Goal: Task Accomplishment & Management: Use online tool/utility

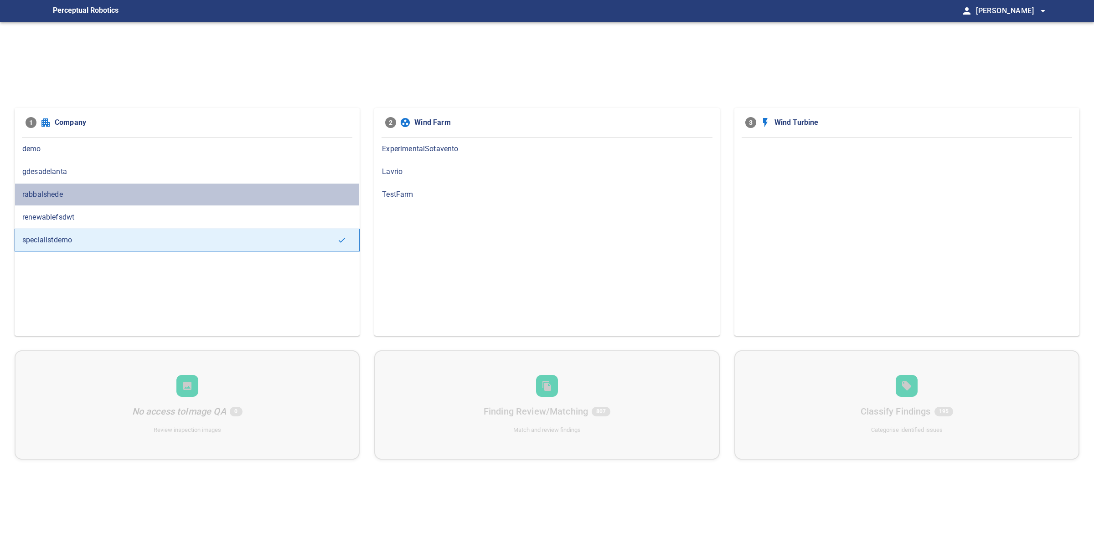
click at [111, 198] on span "rabbalshede" at bounding box center [186, 194] width 329 height 11
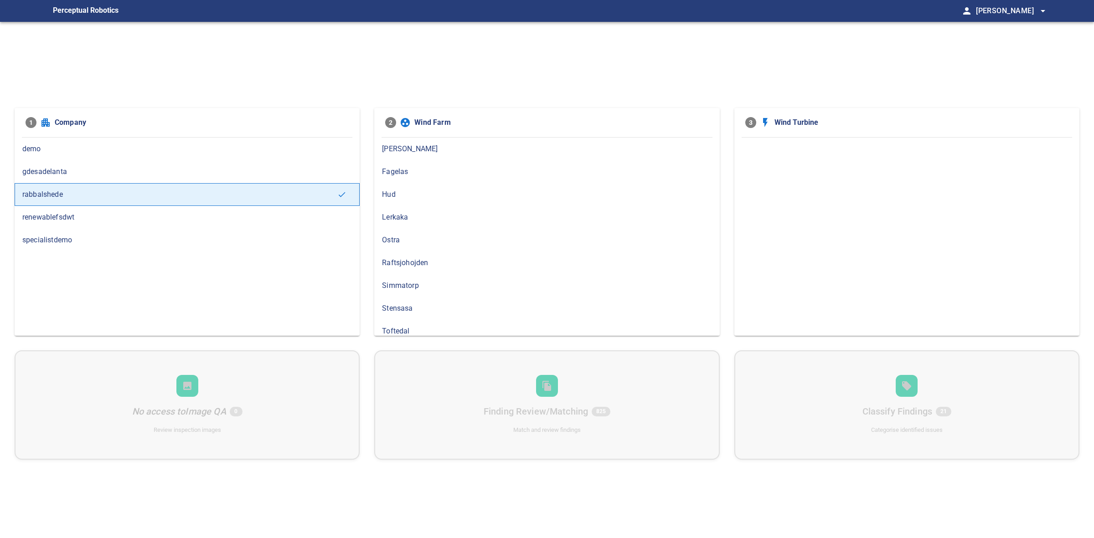
click at [424, 213] on span "Lerkaka" at bounding box center [546, 217] width 329 height 11
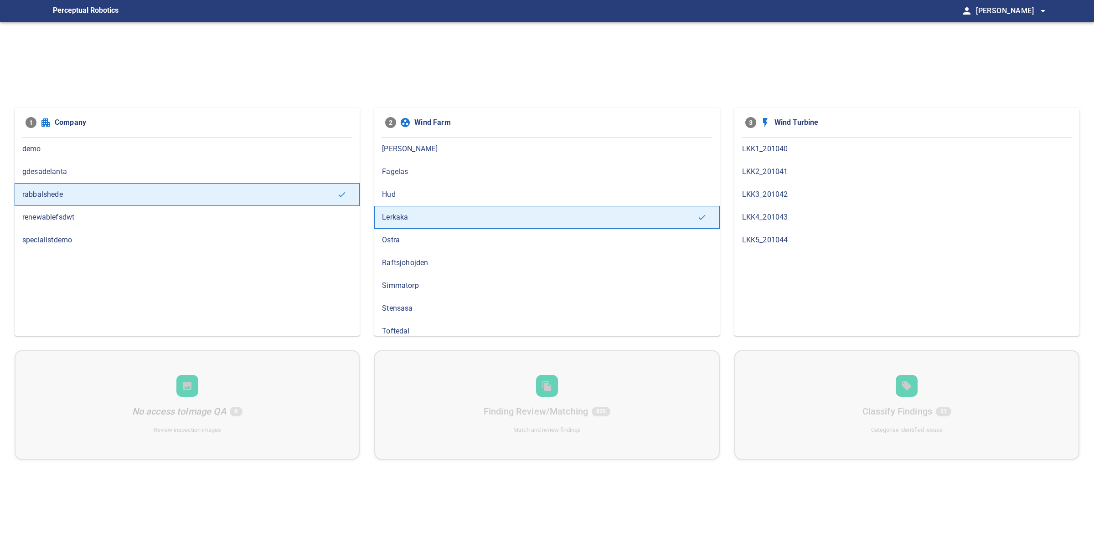
click at [834, 240] on span "LKK5_201044" at bounding box center [906, 240] width 329 height 11
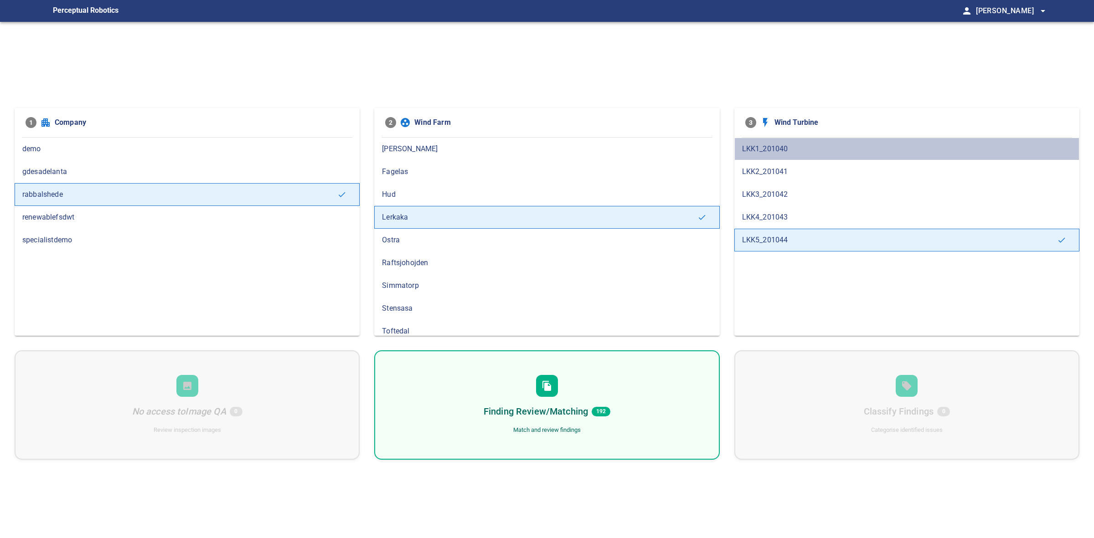
click at [798, 155] on div "LKK1_201040" at bounding box center [906, 149] width 345 height 23
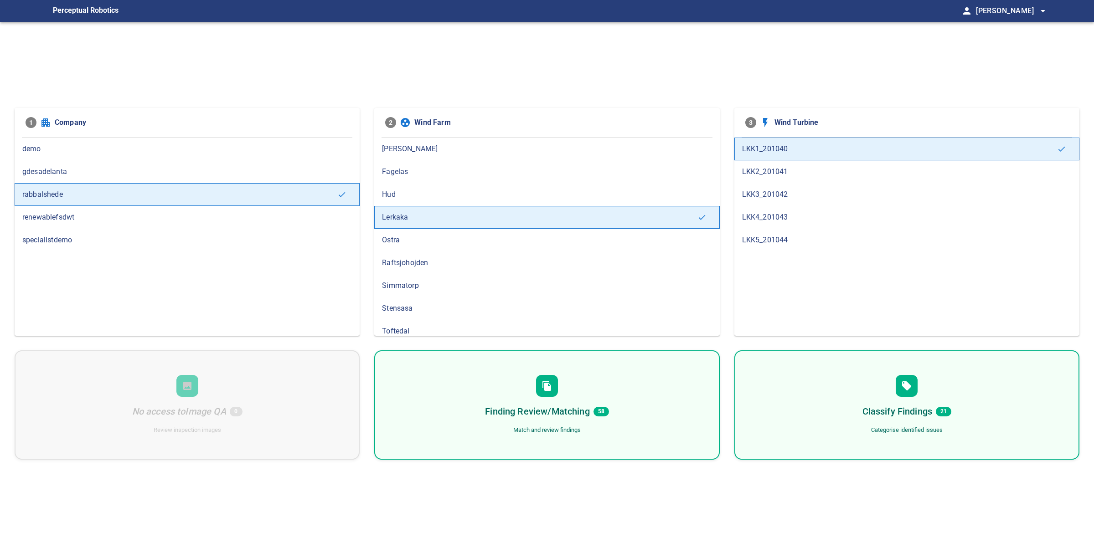
click at [576, 393] on div "Finding Review/Matching 58 Match and review findings" at bounding box center [546, 404] width 345 height 109
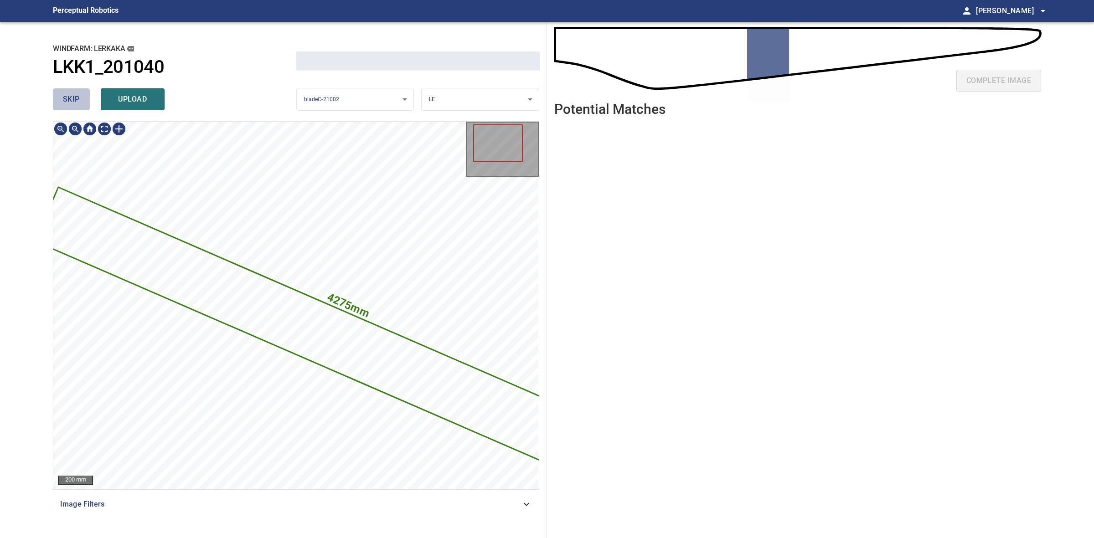
click at [78, 103] on button "skip" at bounding box center [71, 99] width 37 height 22
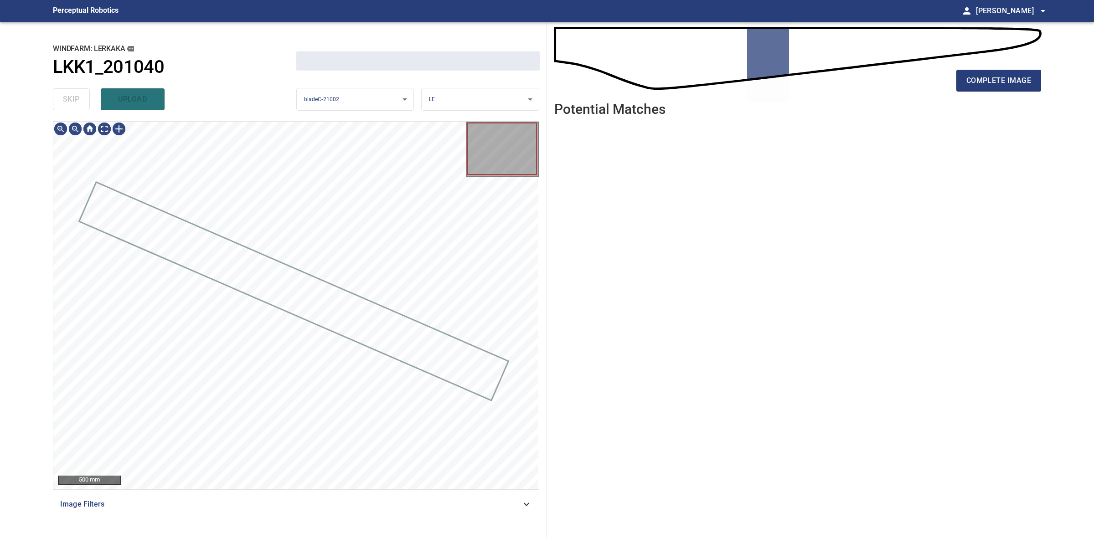
click at [79, 102] on div "skip upload" at bounding box center [174, 99] width 243 height 29
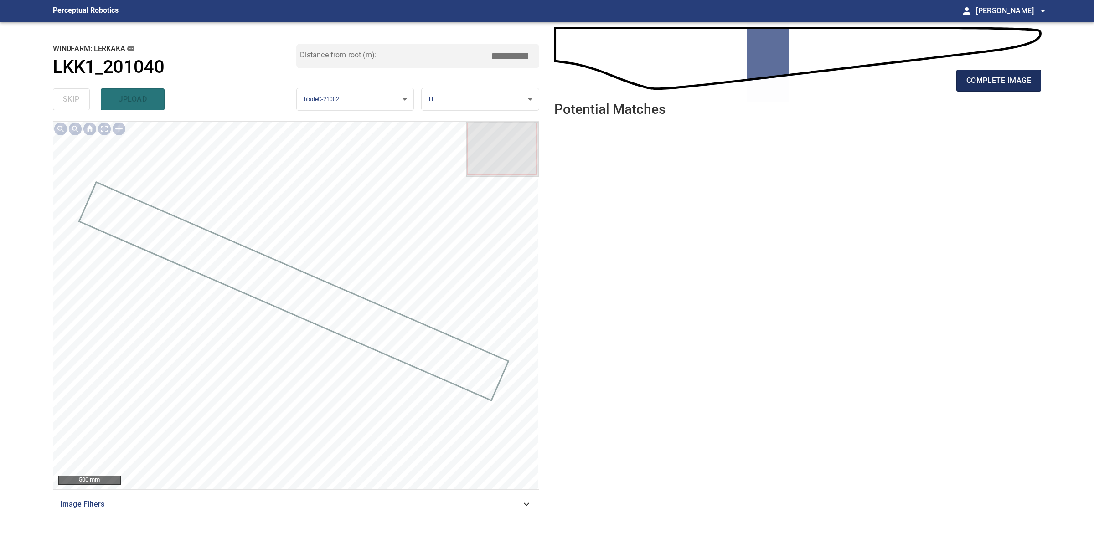
click at [1029, 74] on span "complete image" at bounding box center [998, 80] width 65 height 13
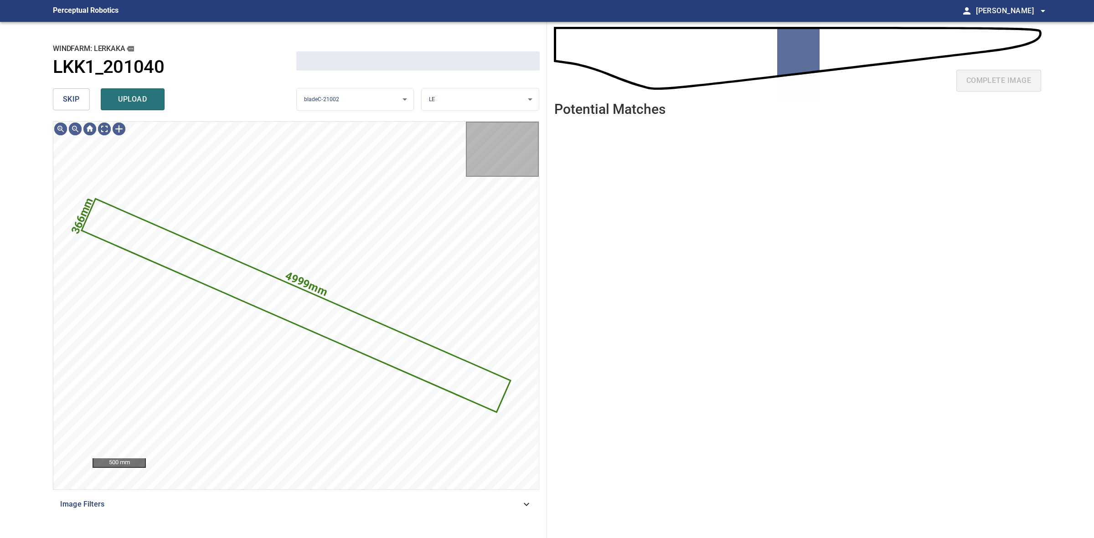
click at [76, 92] on button "skip" at bounding box center [71, 99] width 37 height 22
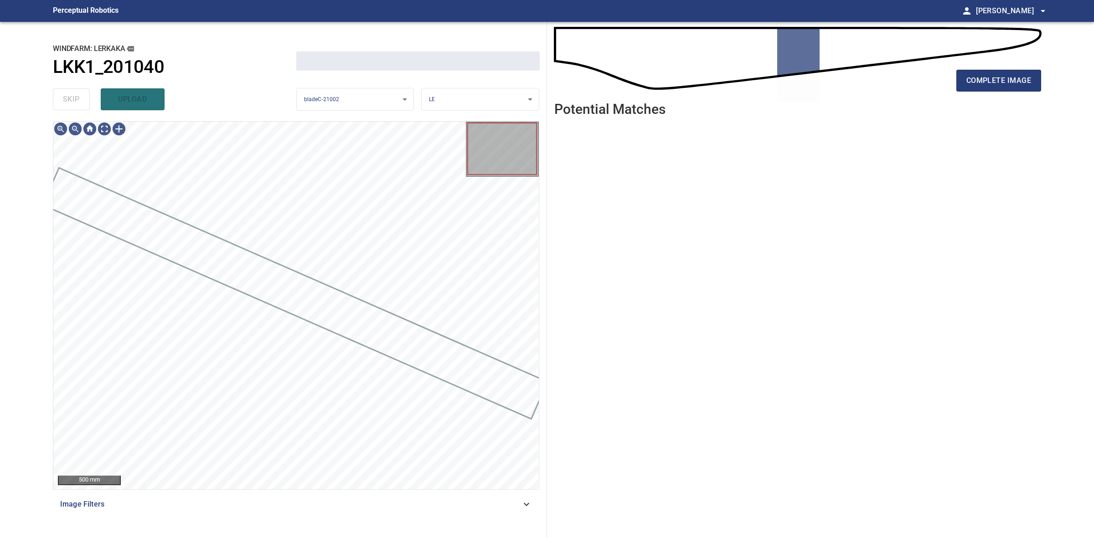
click at [76, 92] on div "skip upload" at bounding box center [174, 99] width 243 height 29
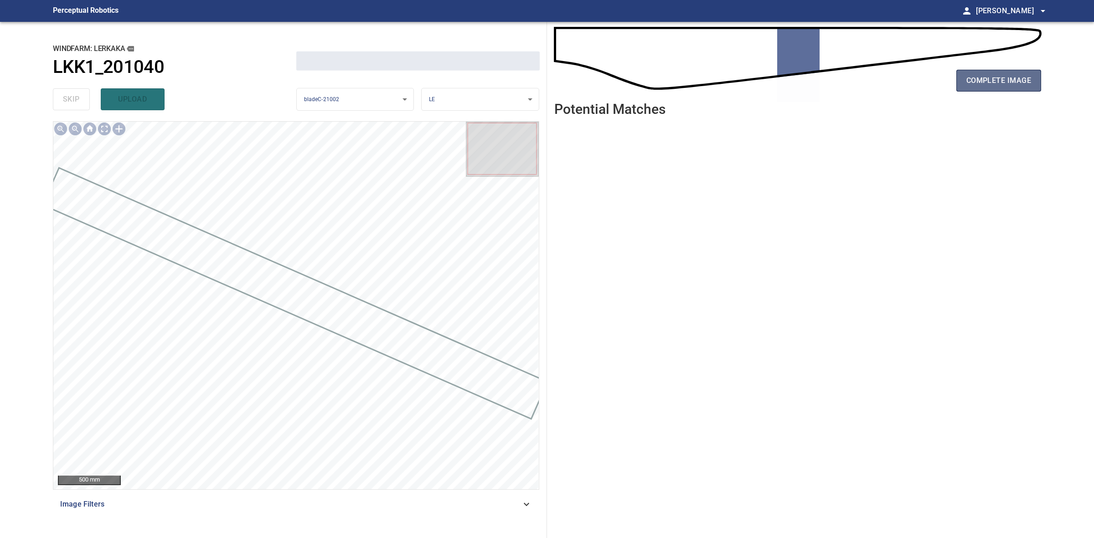
click at [1021, 82] on span "complete image" at bounding box center [998, 80] width 65 height 13
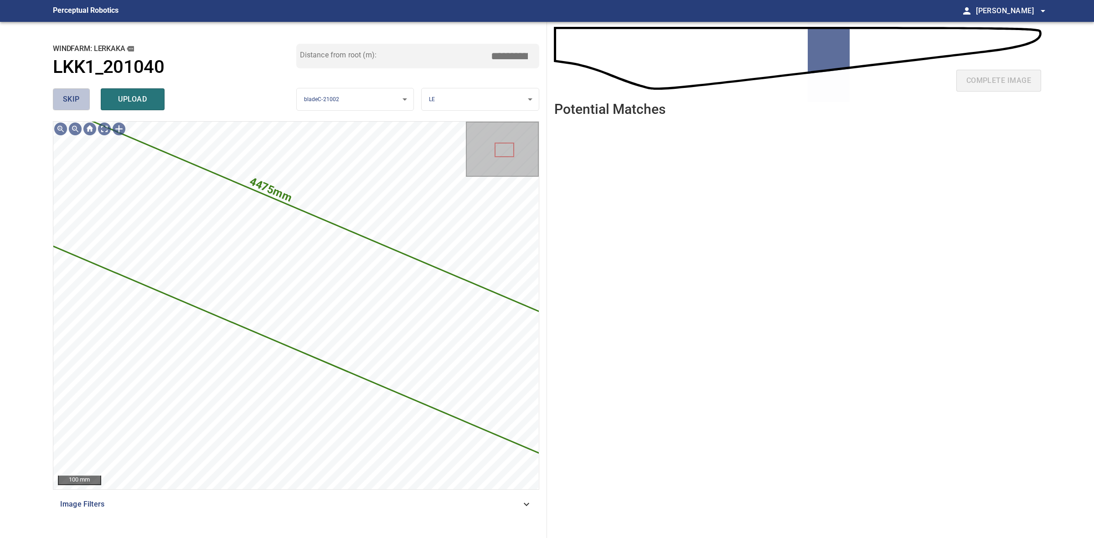
click at [70, 108] on button "skip" at bounding box center [71, 99] width 37 height 22
click at [72, 107] on div "skip upload" at bounding box center [174, 99] width 243 height 29
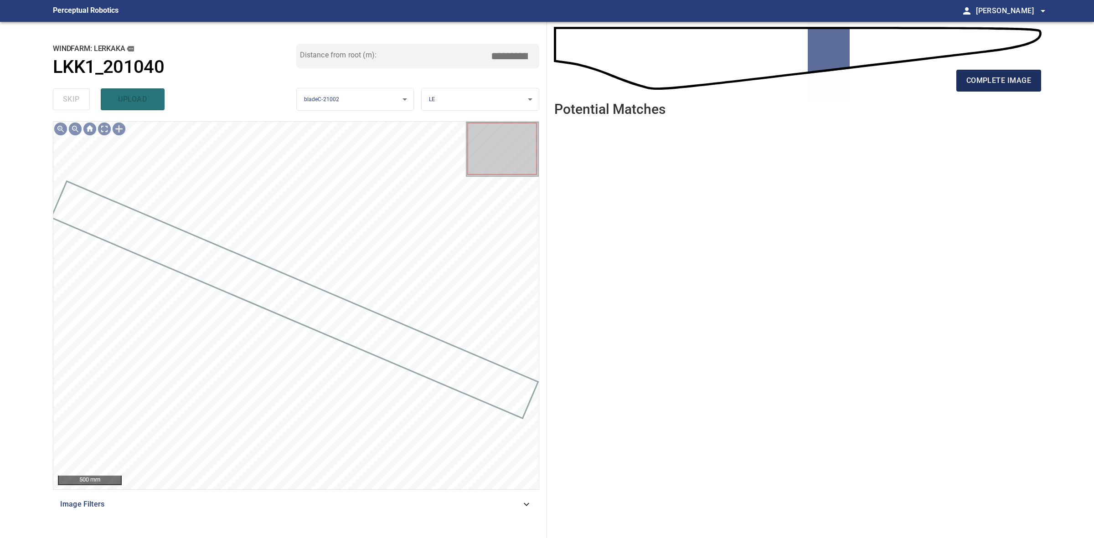
click at [1013, 85] on span "complete image" at bounding box center [998, 80] width 65 height 13
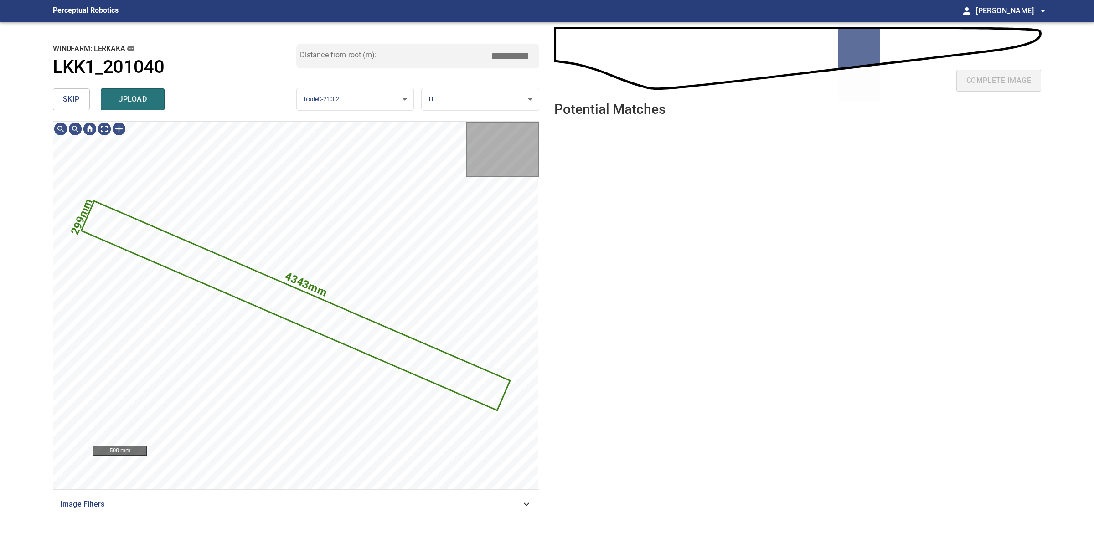
click at [77, 97] on span "skip" at bounding box center [71, 99] width 17 height 13
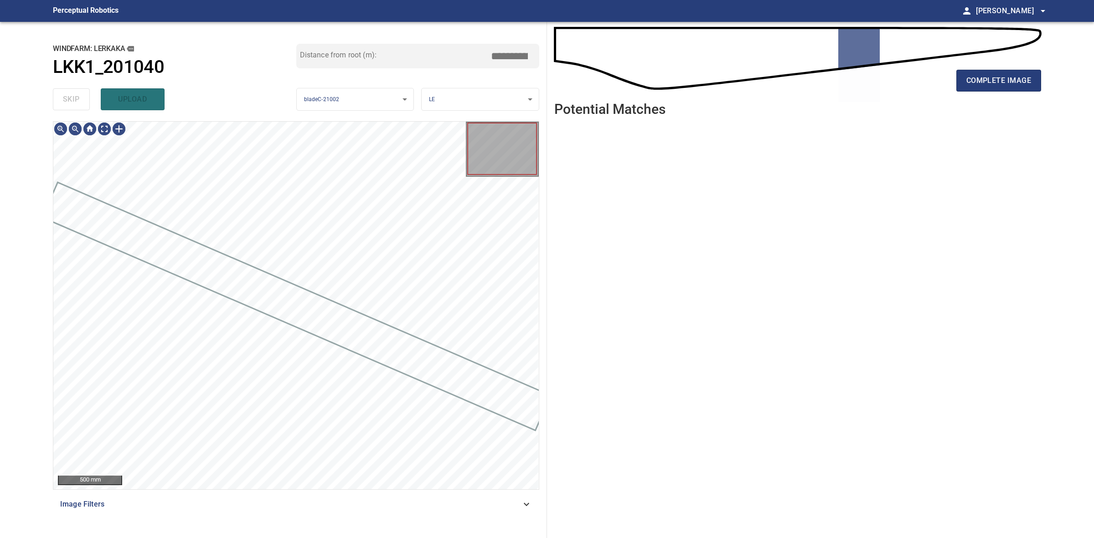
click at [77, 97] on div "skip upload" at bounding box center [174, 99] width 243 height 29
click at [971, 89] on button "complete image" at bounding box center [998, 81] width 85 height 22
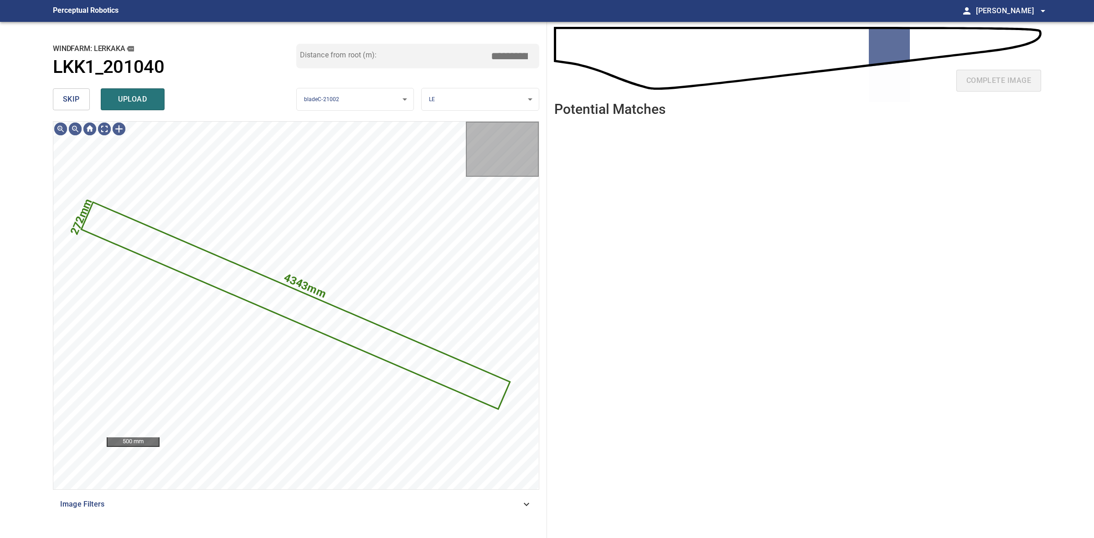
click at [65, 99] on span "skip" at bounding box center [71, 99] width 17 height 13
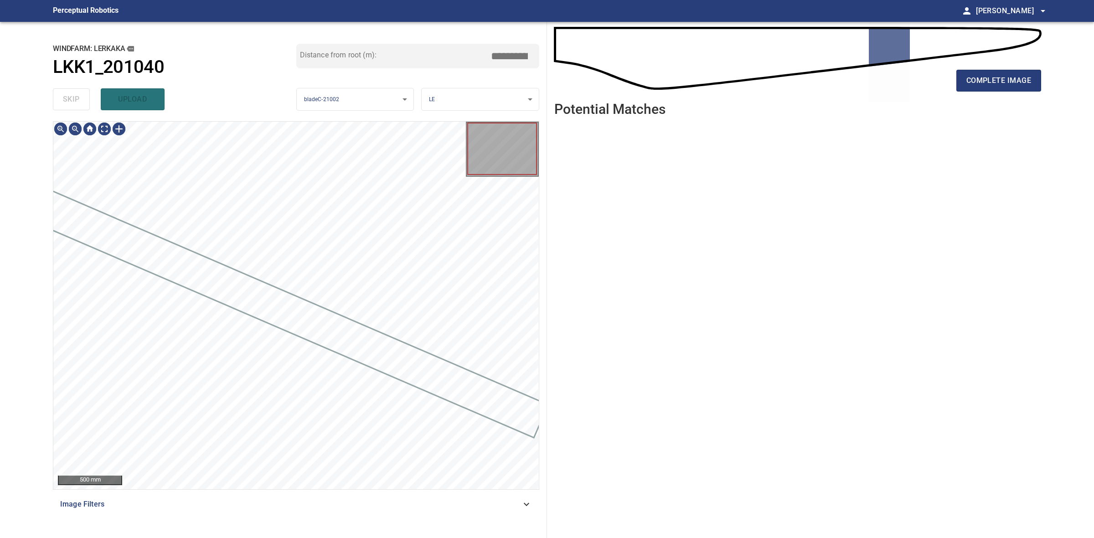
click at [65, 99] on div "skip upload" at bounding box center [174, 99] width 243 height 29
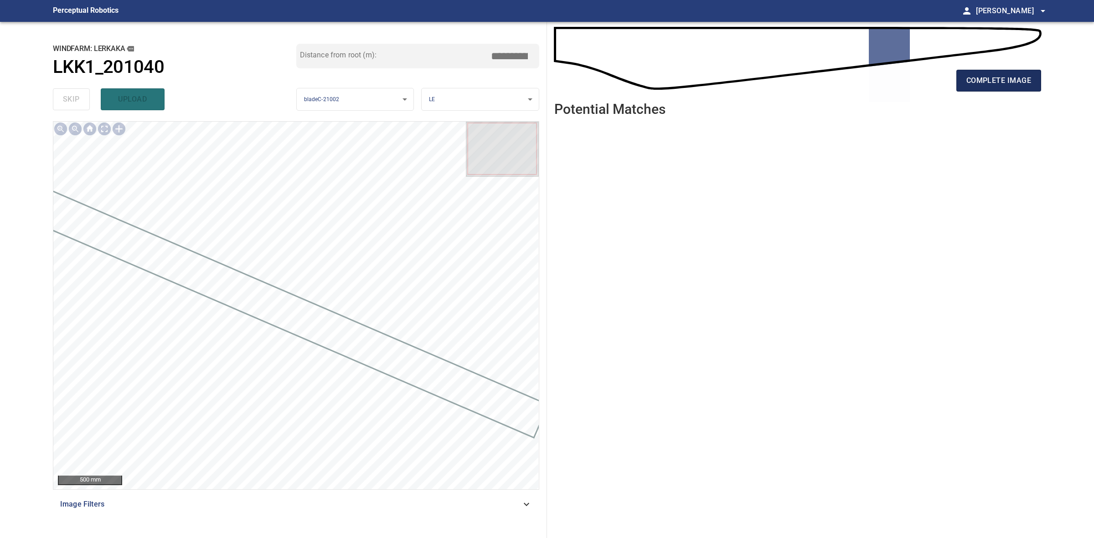
click at [1026, 78] on span "complete image" at bounding box center [998, 80] width 65 height 13
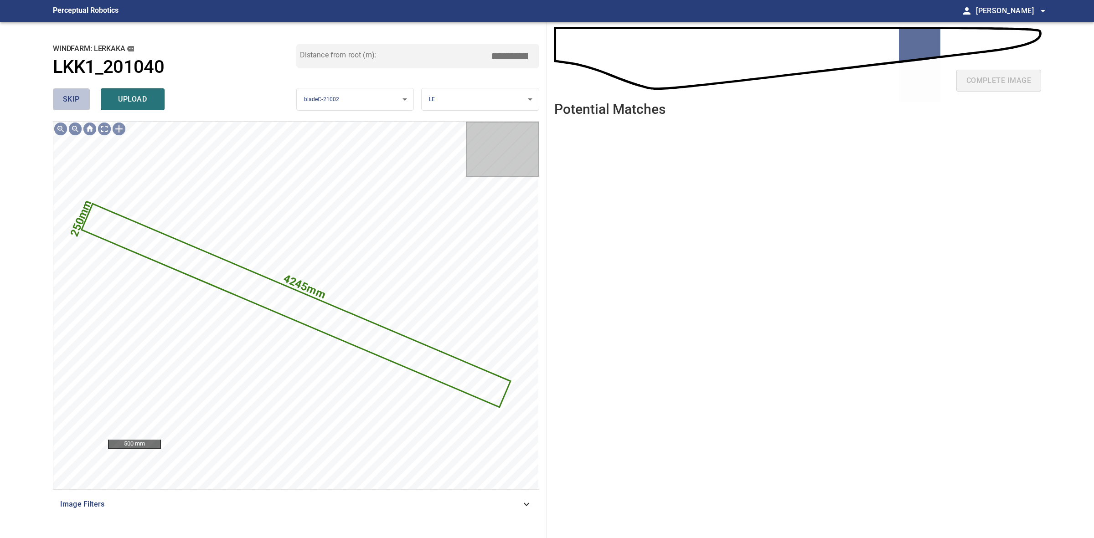
click at [68, 96] on span "skip" at bounding box center [71, 99] width 17 height 13
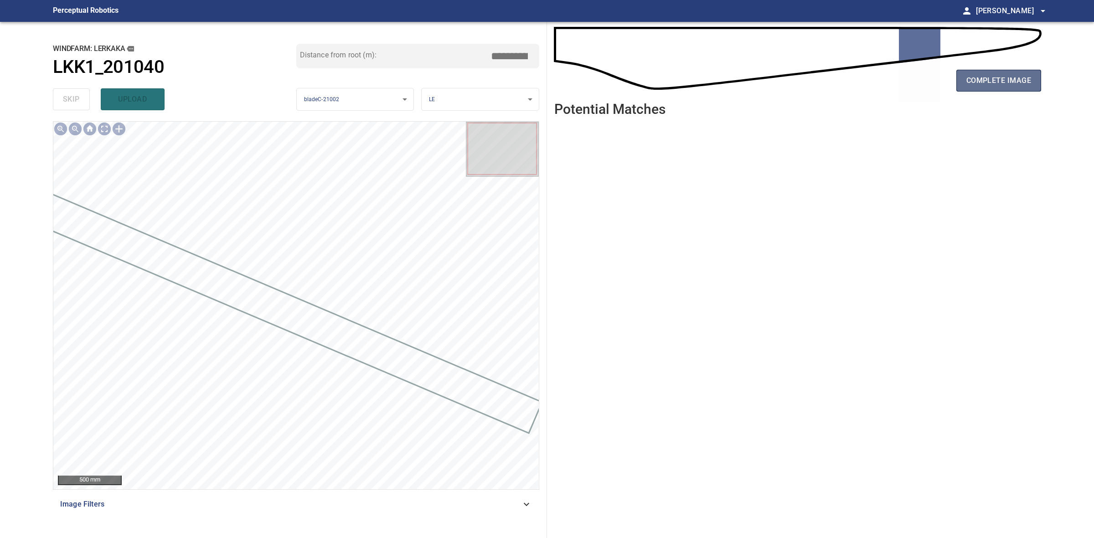
click at [1033, 80] on button "complete image" at bounding box center [998, 81] width 85 height 22
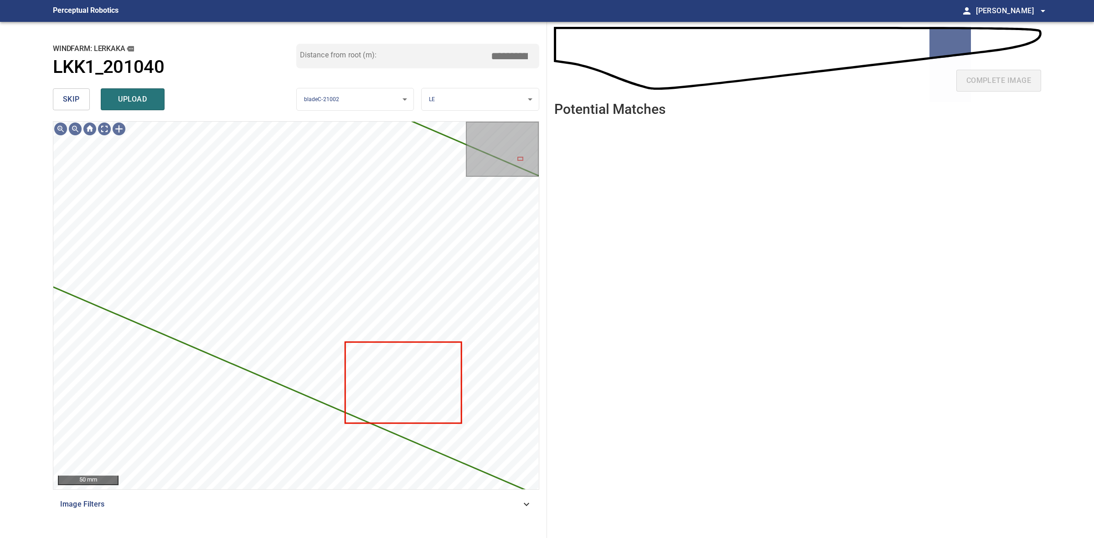
click at [72, 99] on span "skip" at bounding box center [71, 99] width 17 height 13
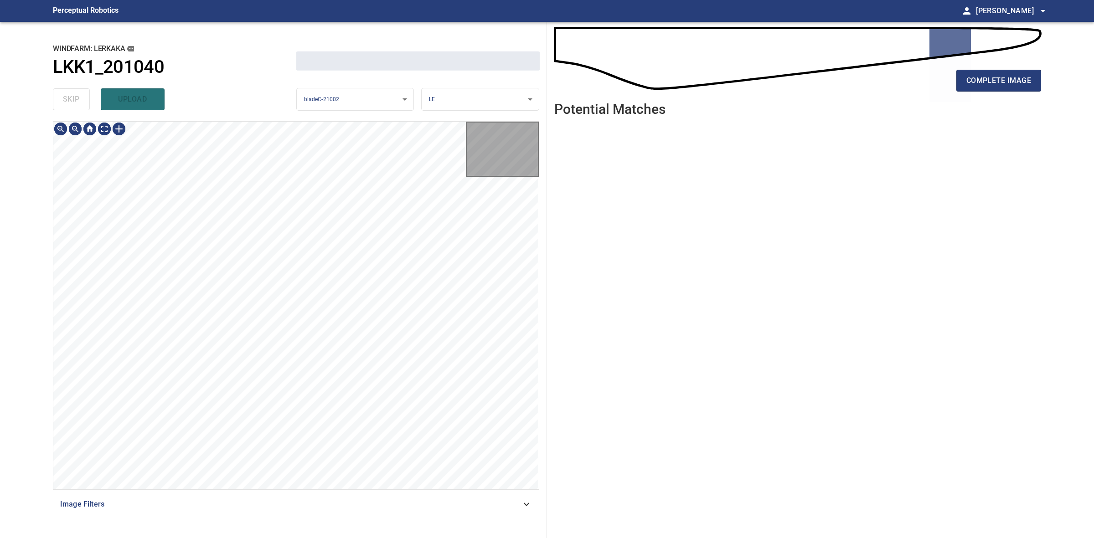
click at [72, 99] on div "skip upload" at bounding box center [174, 99] width 243 height 29
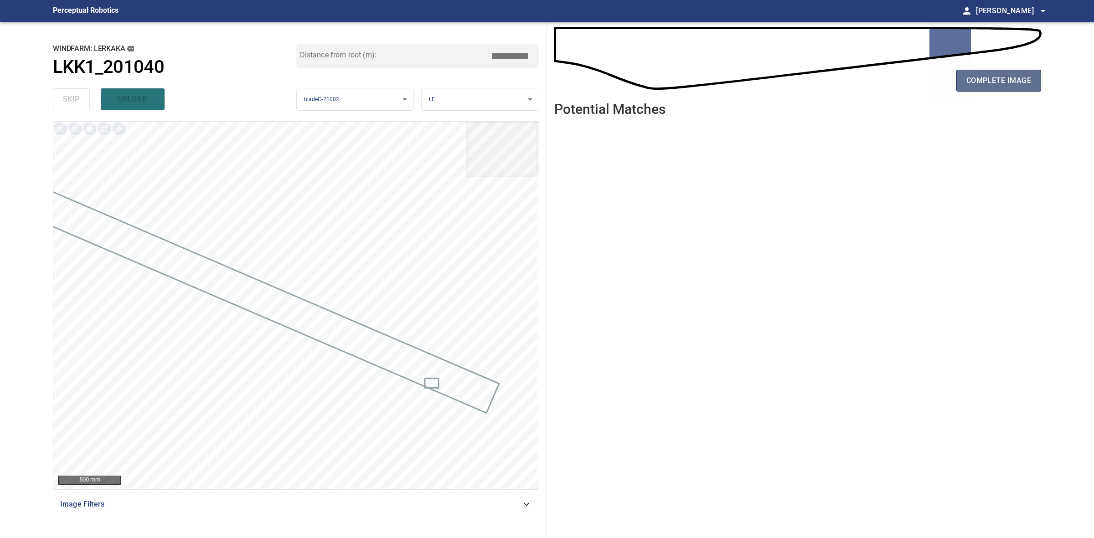
drag, startPoint x: 978, startPoint y: 73, endPoint x: 976, endPoint y: 82, distance: 9.4
click at [976, 81] on button "complete image" at bounding box center [998, 81] width 85 height 22
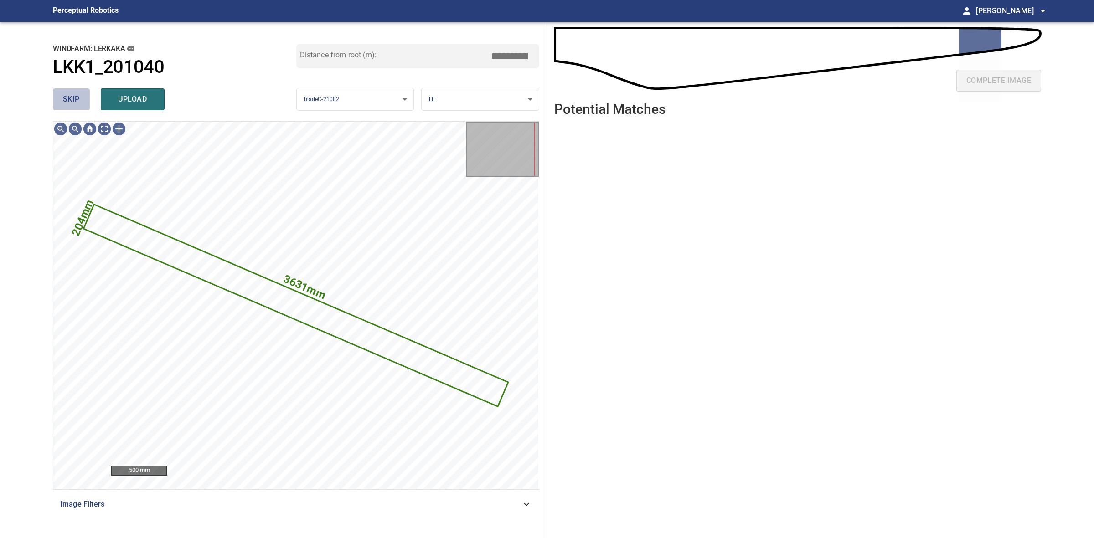
click at [67, 90] on button "skip" at bounding box center [71, 99] width 37 height 22
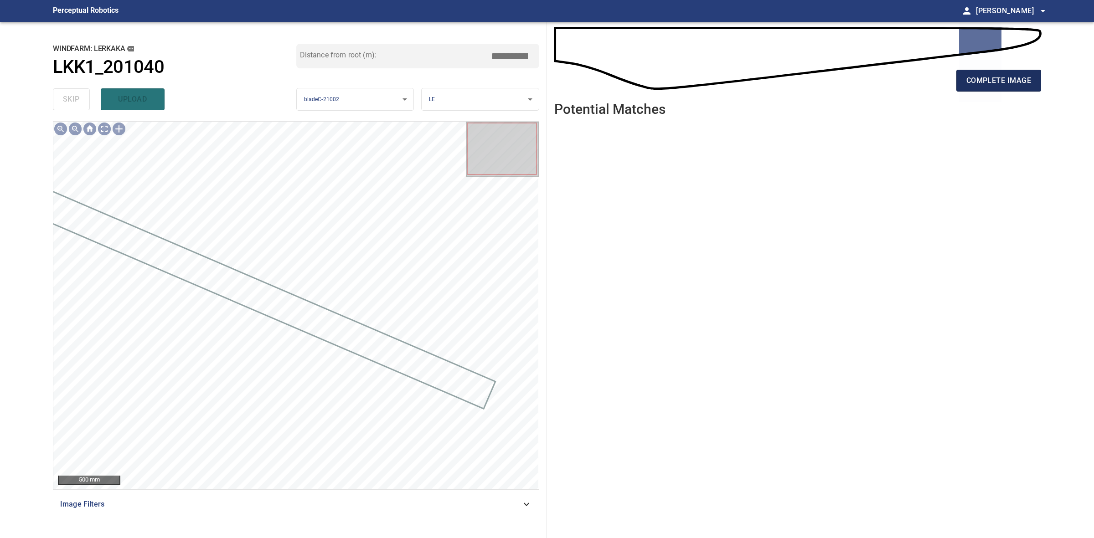
click at [1033, 76] on button "complete image" at bounding box center [998, 81] width 85 height 22
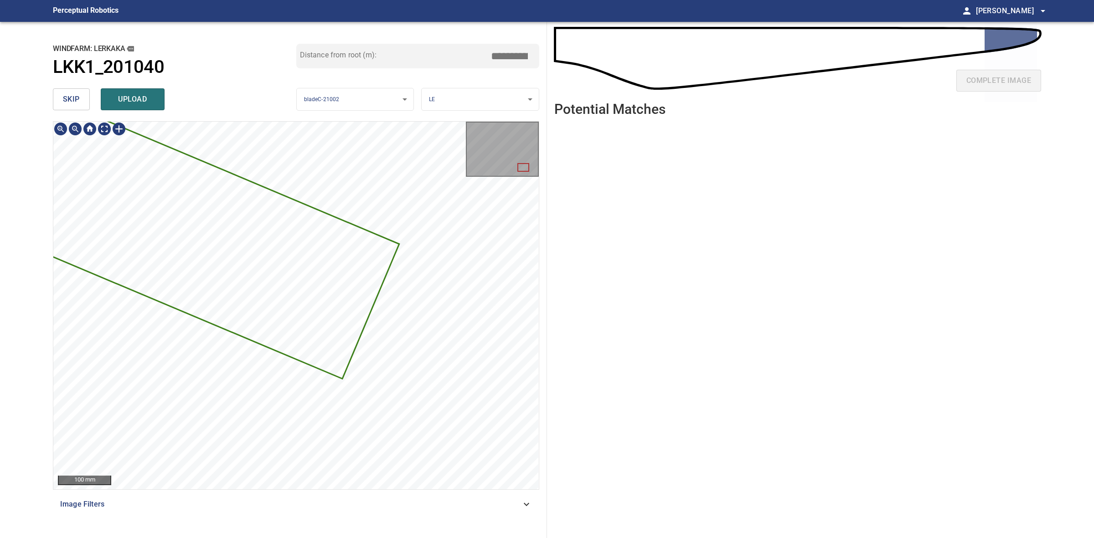
drag, startPoint x: 52, startPoint y: 90, endPoint x: 65, endPoint y: 96, distance: 14.3
click at [53, 91] on div "skip upload" at bounding box center [174, 99] width 243 height 29
click at [67, 96] on span "skip" at bounding box center [71, 99] width 17 height 13
click at [69, 96] on div "skip upload" at bounding box center [174, 99] width 243 height 29
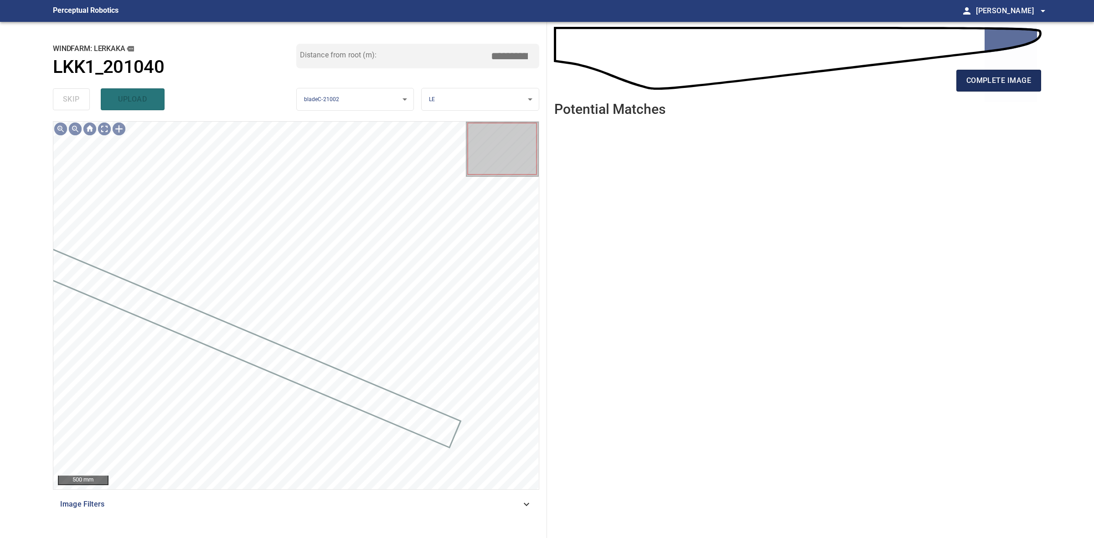
click at [960, 89] on button "complete image" at bounding box center [998, 81] width 85 height 22
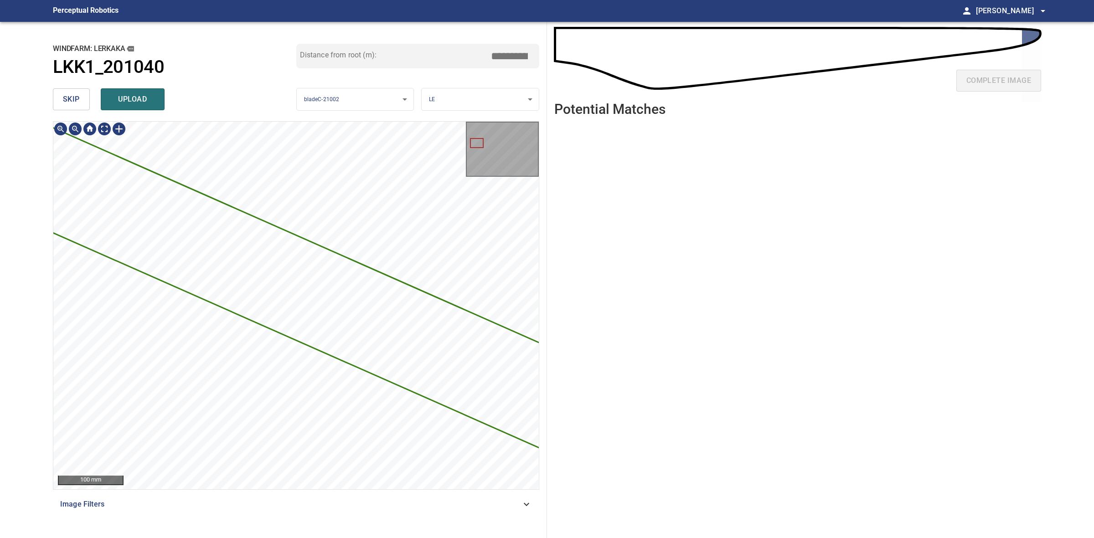
click at [377, 357] on icon at bounding box center [559, 404] width 1108 height 560
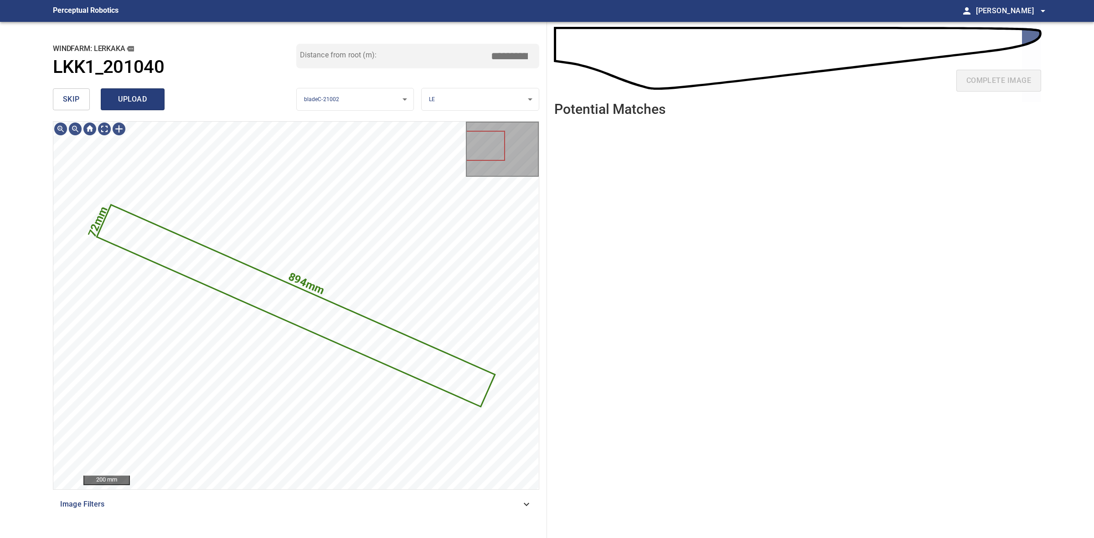
click at [156, 103] on button "upload" at bounding box center [133, 99] width 64 height 22
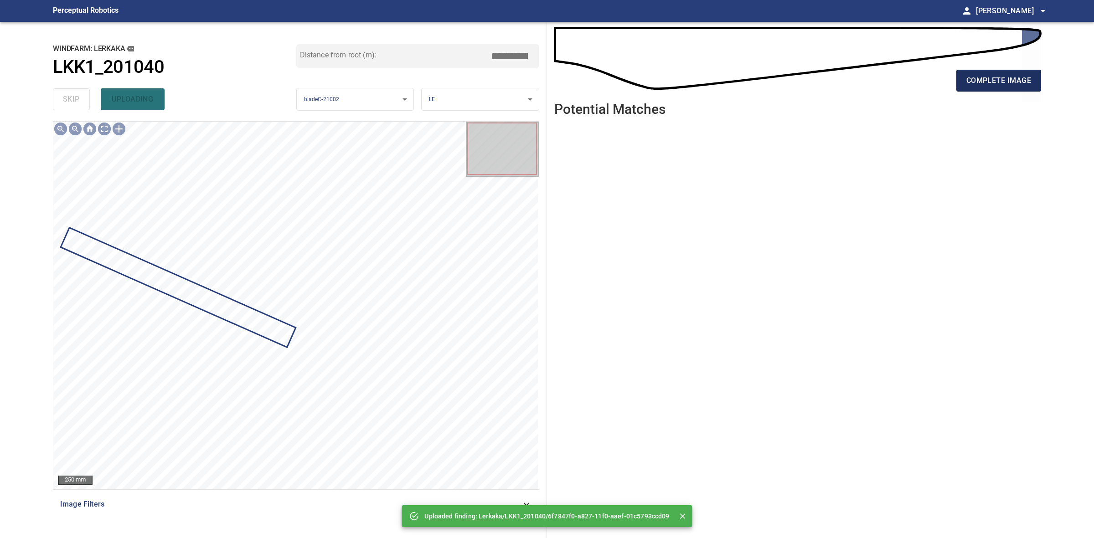
click at [1001, 73] on button "complete image" at bounding box center [998, 81] width 85 height 22
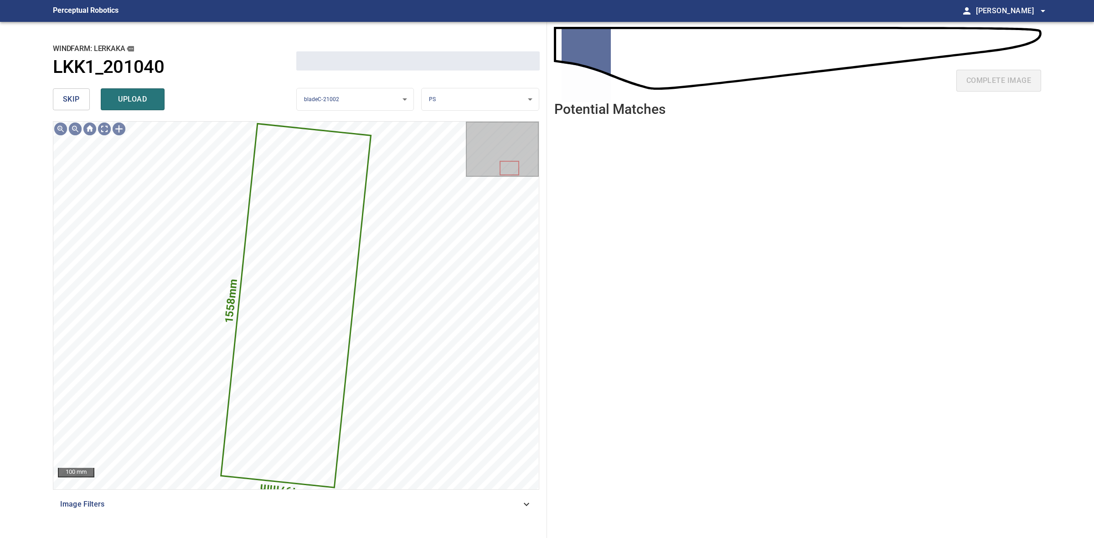
click at [62, 99] on button "skip" at bounding box center [71, 99] width 37 height 22
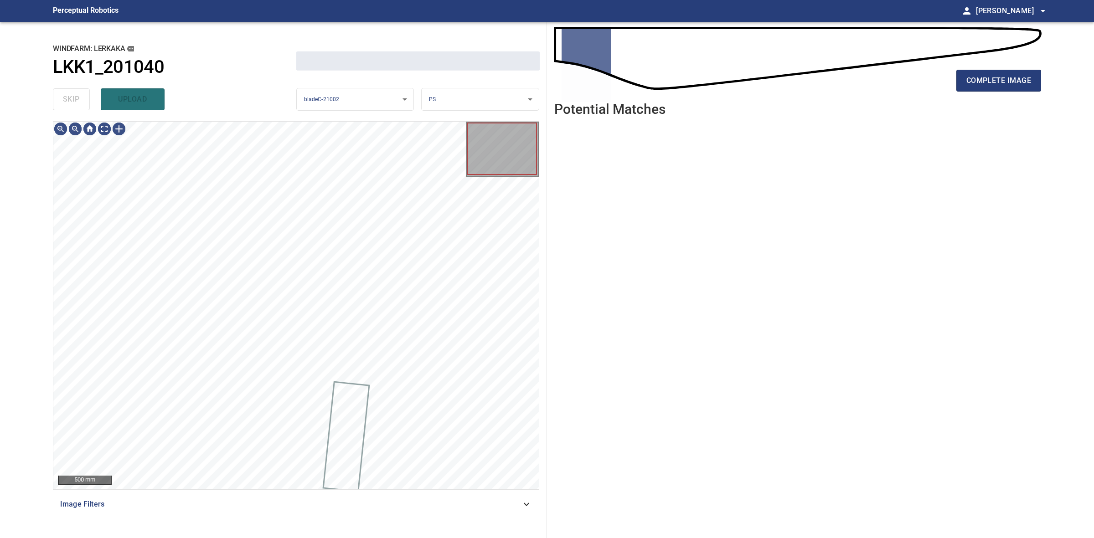
click at [62, 99] on div "skip upload" at bounding box center [174, 99] width 243 height 29
drag, startPoint x: 62, startPoint y: 99, endPoint x: 552, endPoint y: 99, distance: 489.9
click at [85, 99] on div "skip upload" at bounding box center [174, 99] width 243 height 29
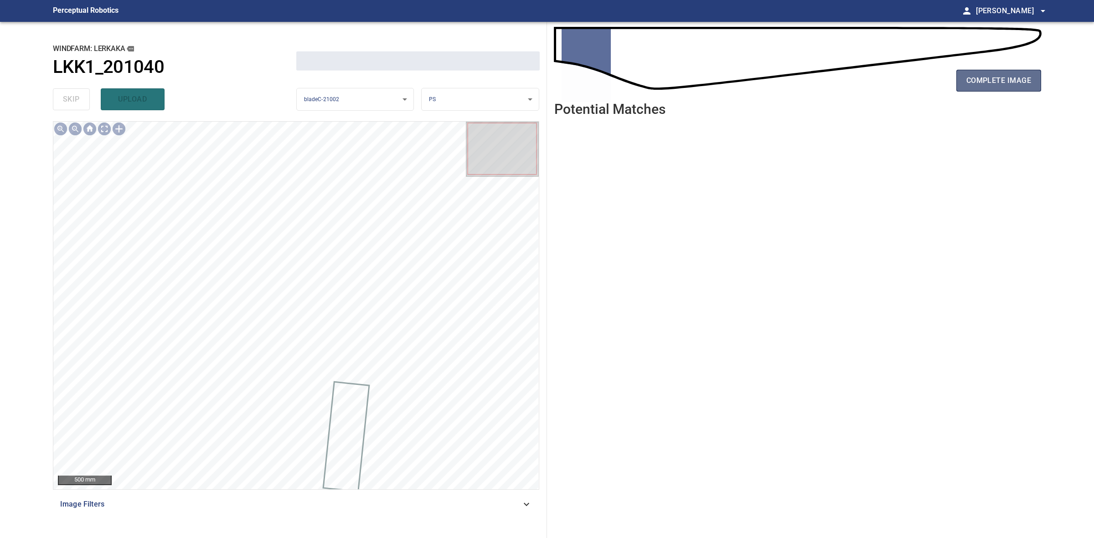
click at [1011, 83] on span "complete image" at bounding box center [998, 80] width 65 height 13
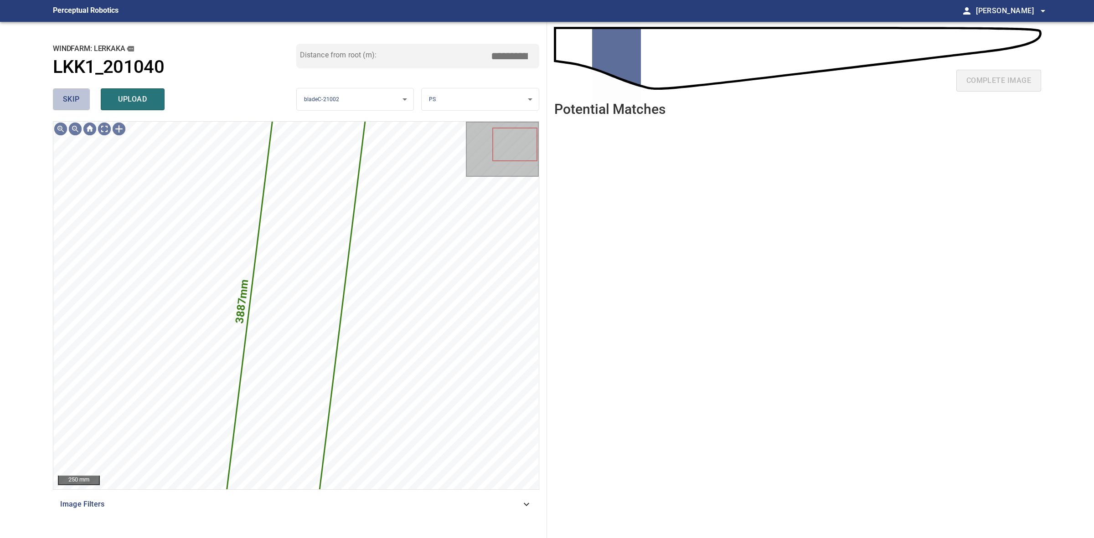
click at [76, 105] on span "skip" at bounding box center [71, 99] width 17 height 13
click at [76, 105] on div "skip upload" at bounding box center [174, 99] width 243 height 29
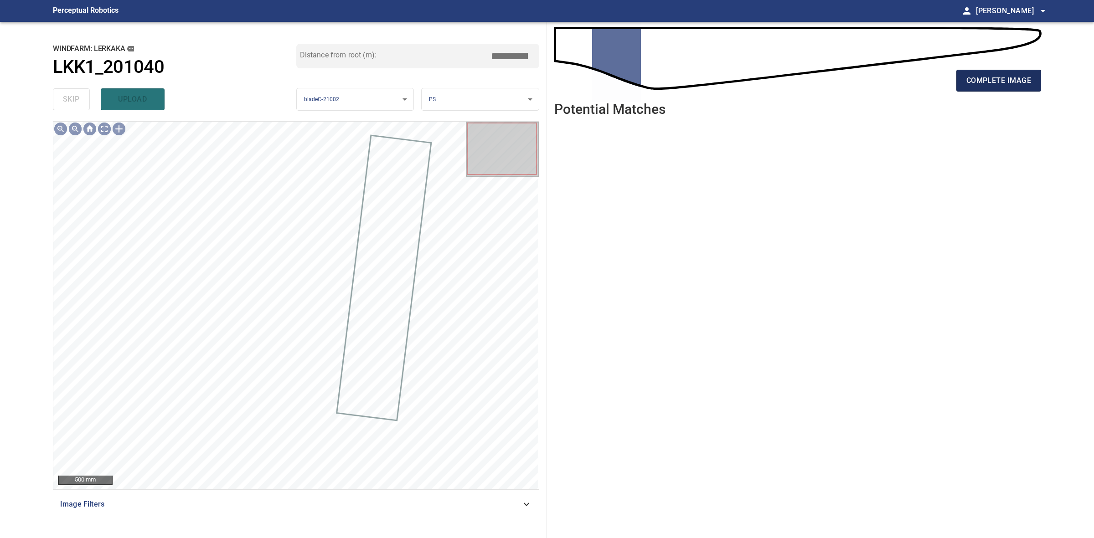
click at [1015, 80] on span "complete image" at bounding box center [998, 80] width 65 height 13
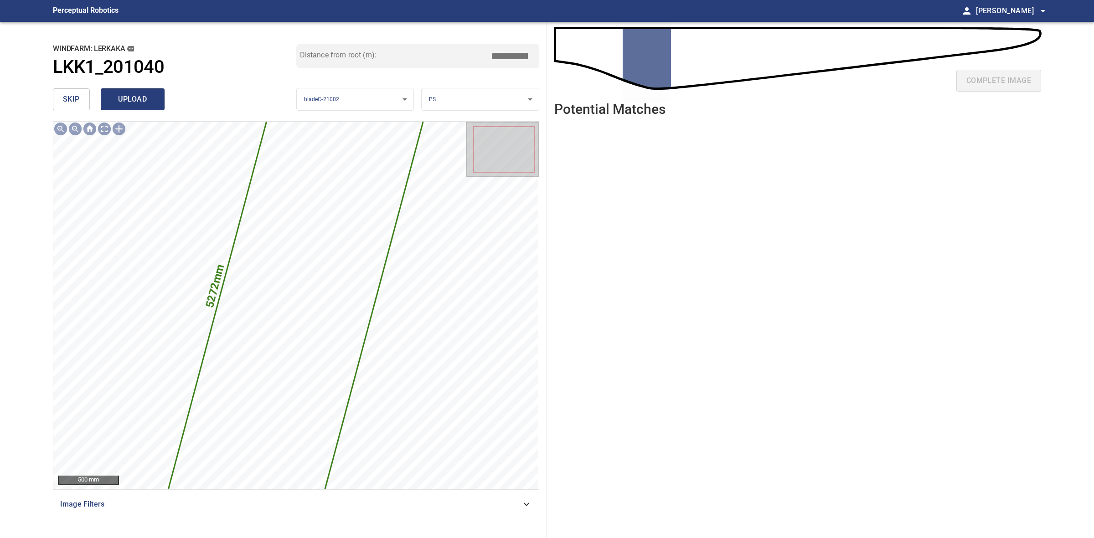
click at [137, 99] on span "upload" at bounding box center [133, 99] width 44 height 13
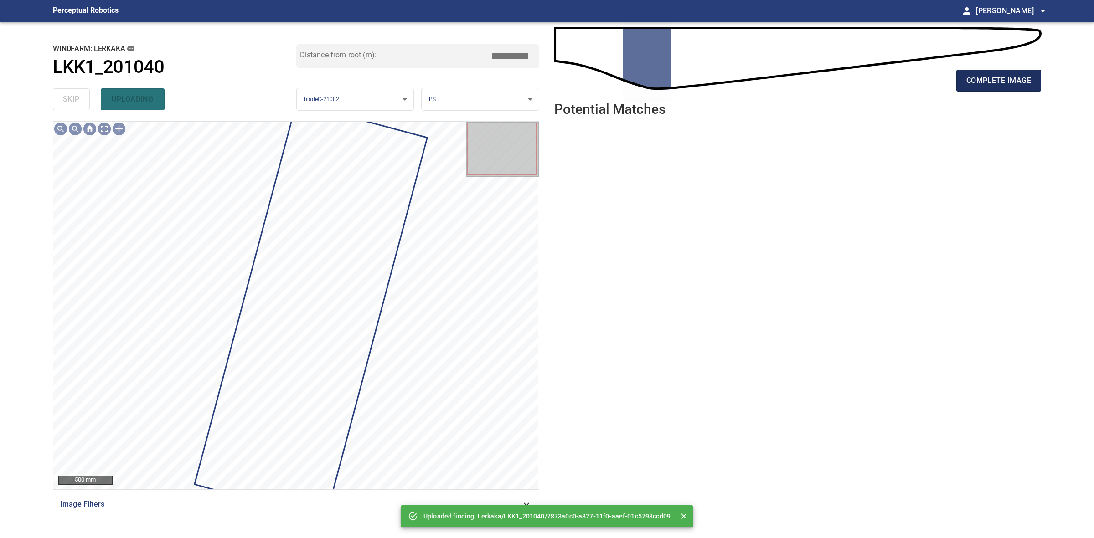
click at [1017, 83] on span "complete image" at bounding box center [998, 80] width 65 height 13
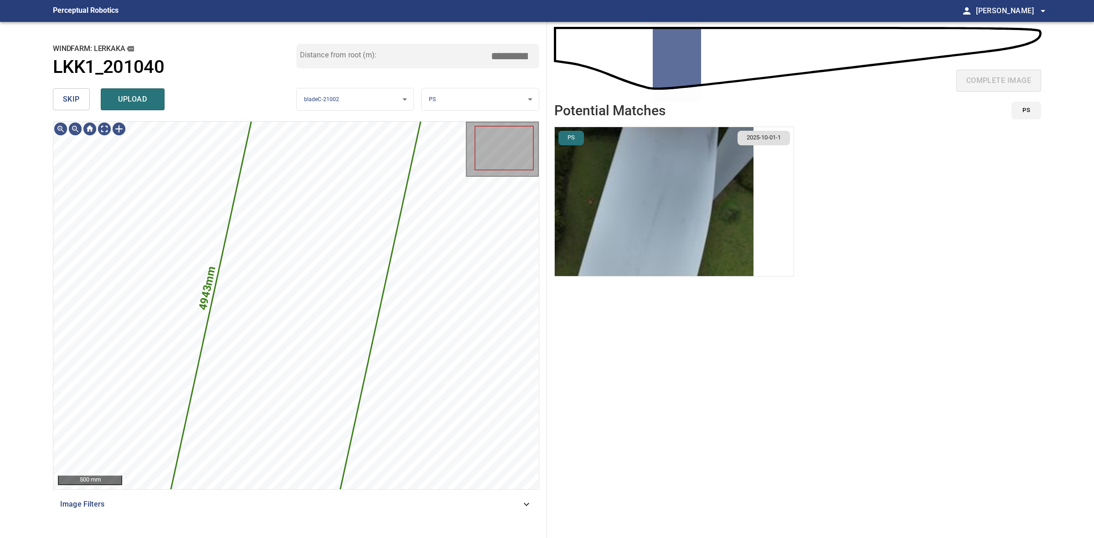
click at [634, 207] on img "button" at bounding box center [654, 201] width 199 height 149
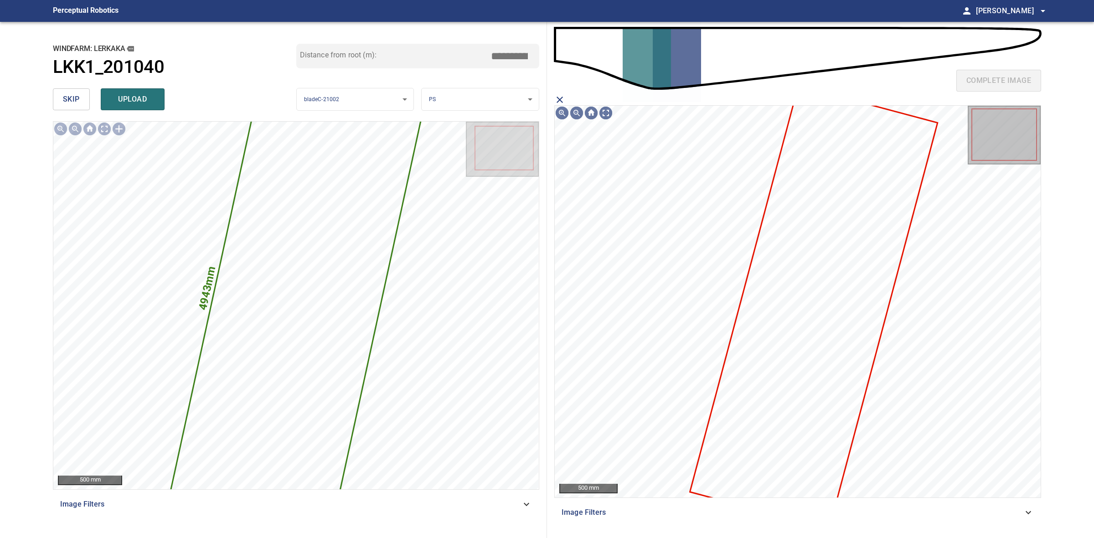
click at [819, 269] on icon at bounding box center [813, 308] width 246 height 442
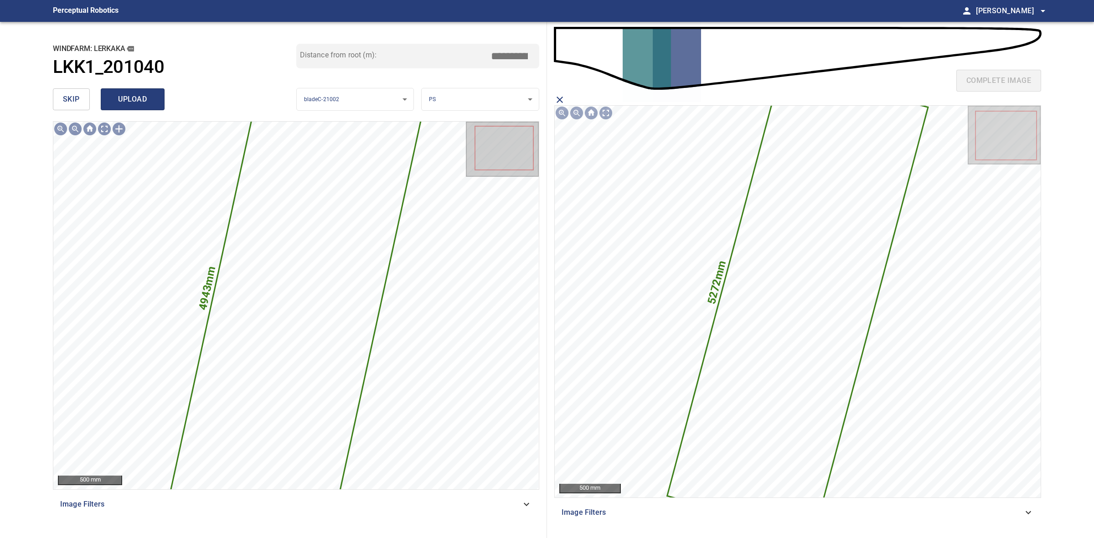
click at [146, 97] on span "upload" at bounding box center [133, 99] width 44 height 13
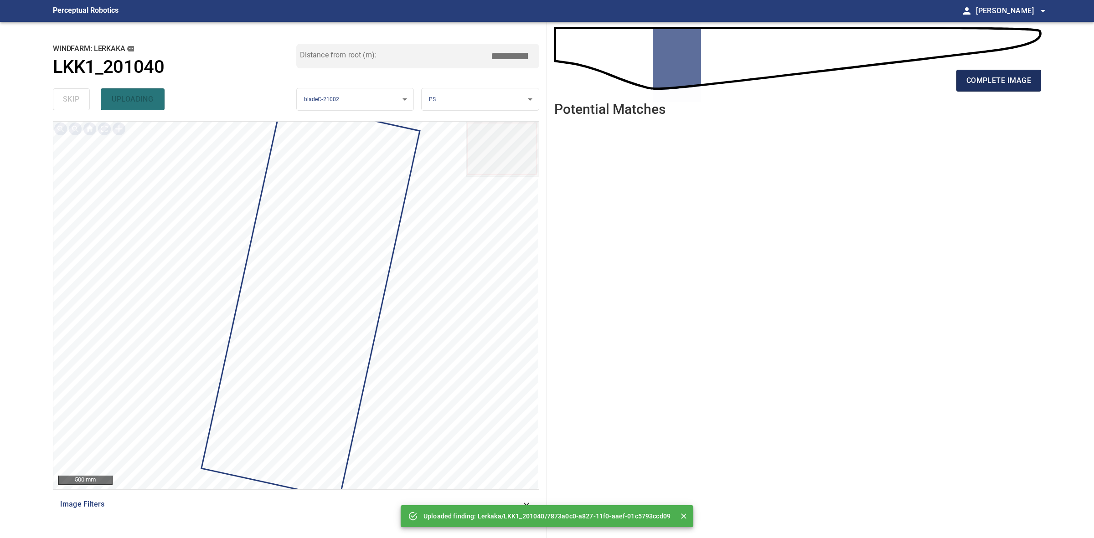
click at [988, 77] on span "complete image" at bounding box center [998, 80] width 65 height 13
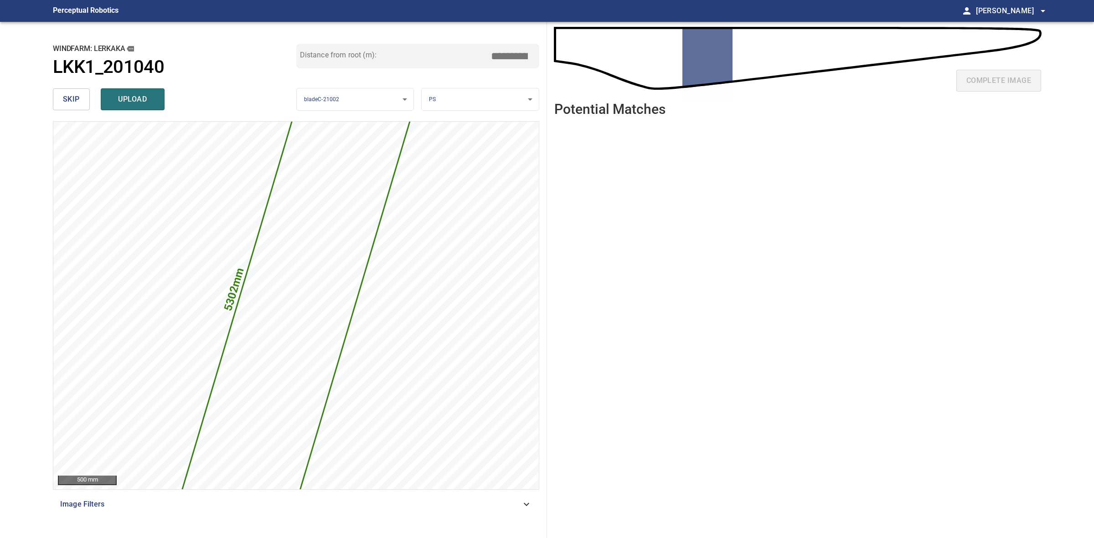
click at [509, 55] on input "*****" at bounding box center [513, 55] width 46 height 17
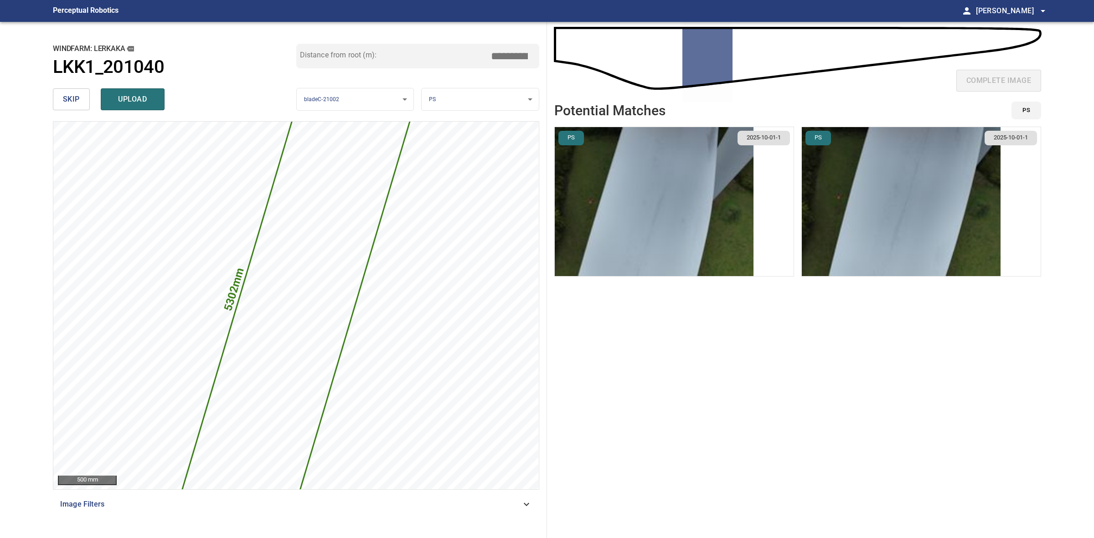
type input "*****"
click at [900, 224] on img "button" at bounding box center [901, 201] width 199 height 149
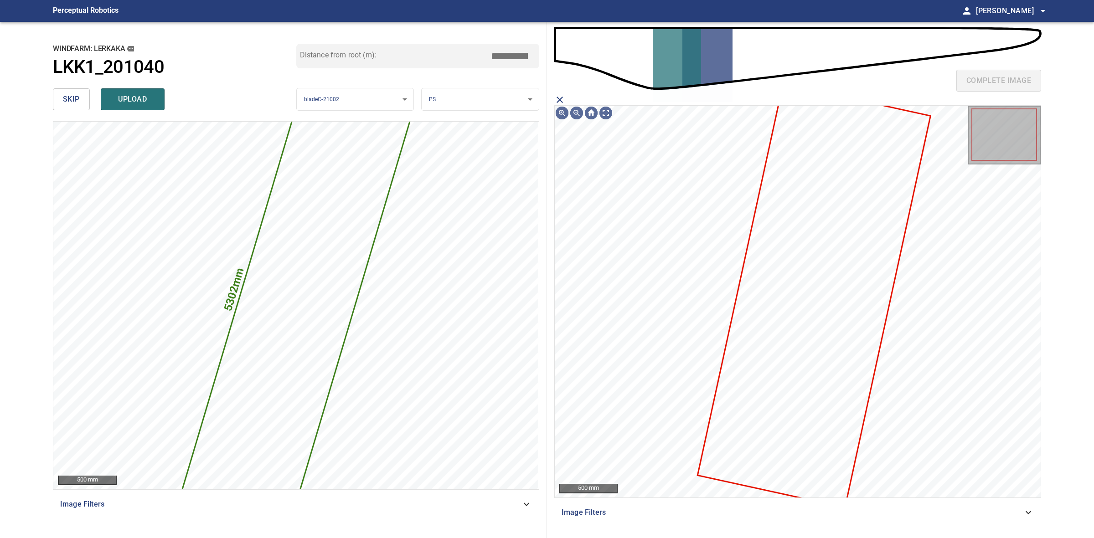
click at [762, 326] on icon at bounding box center [813, 295] width 231 height 422
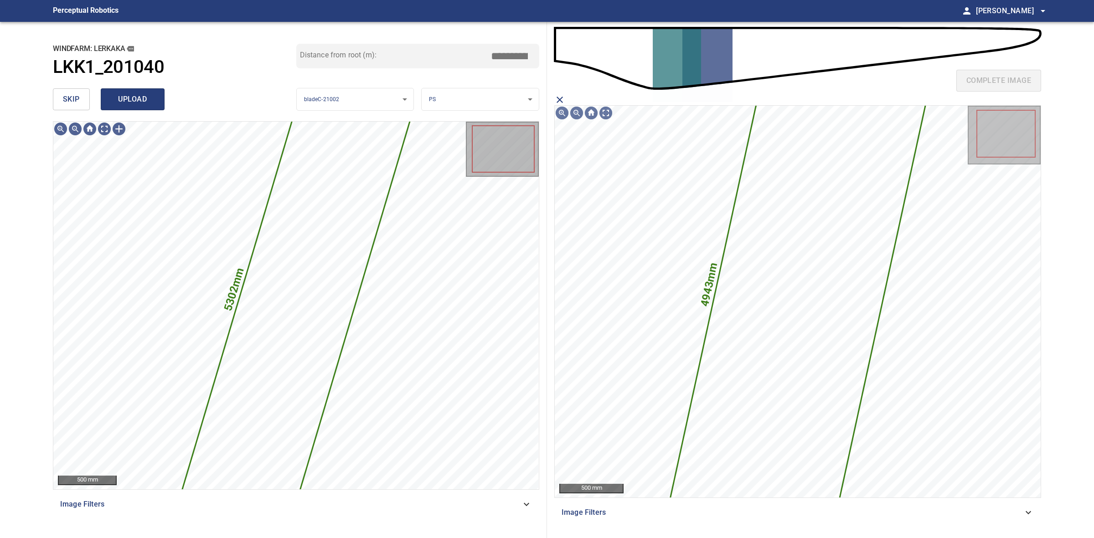
click at [146, 103] on span "upload" at bounding box center [133, 99] width 44 height 13
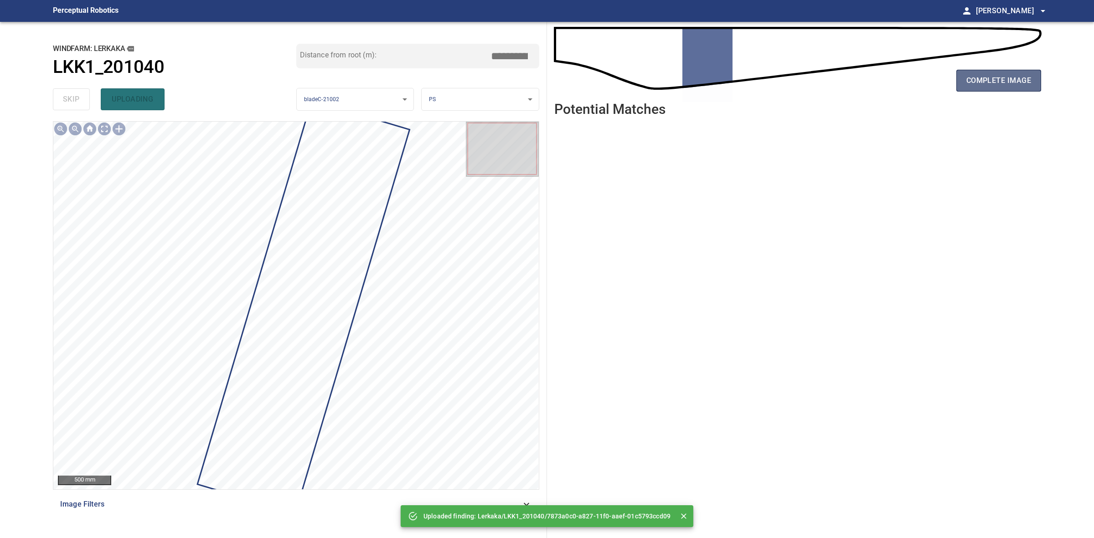
click at [979, 80] on span "complete image" at bounding box center [998, 80] width 65 height 13
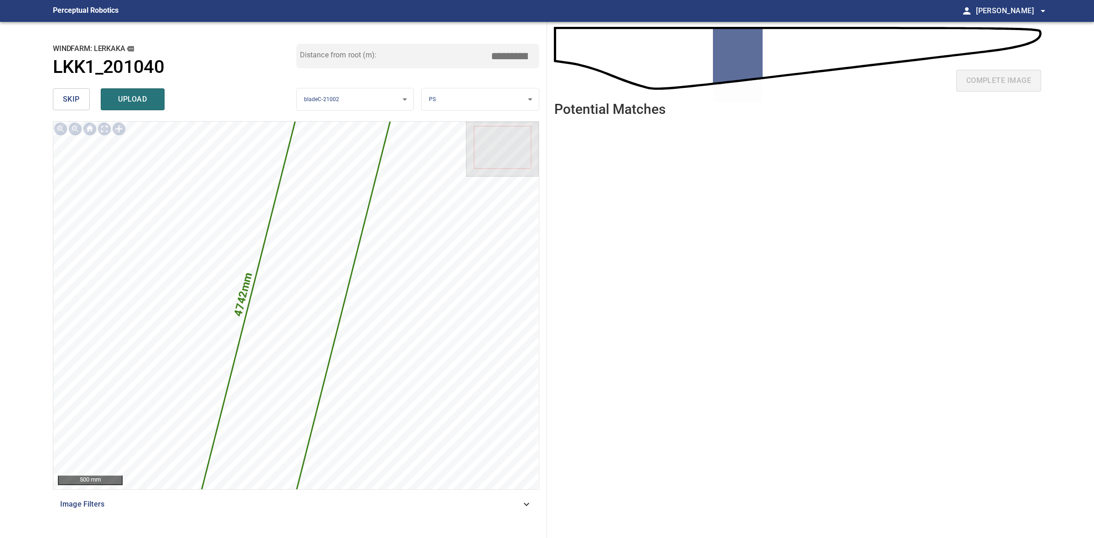
drag, startPoint x: 510, startPoint y: 57, endPoint x: 505, endPoint y: 57, distance: 5.5
click at [505, 57] on input "*****" at bounding box center [513, 55] width 46 height 17
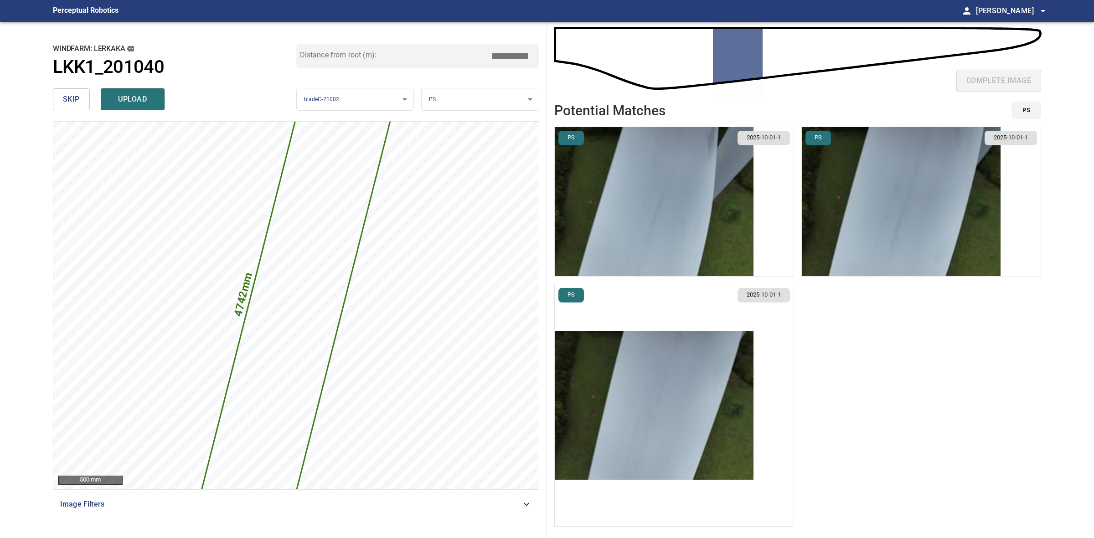
type input "*****"
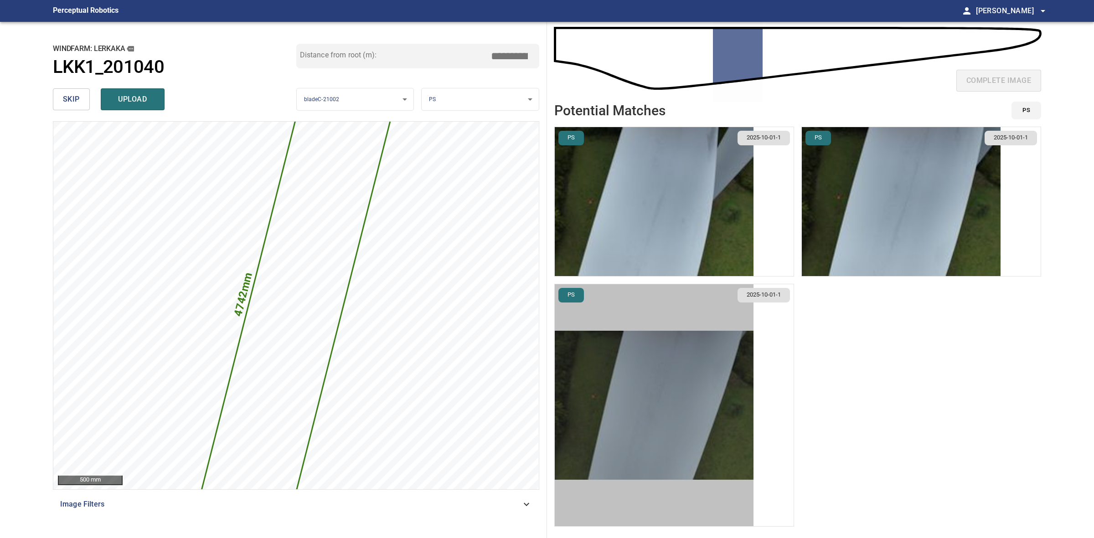
click at [643, 387] on img "button" at bounding box center [654, 405] width 199 height 149
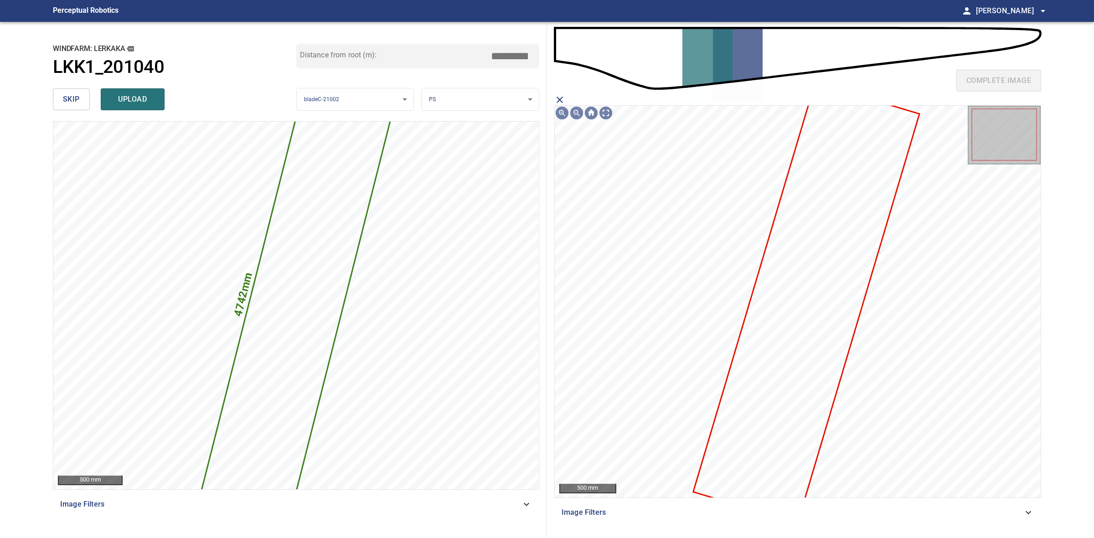
click at [847, 297] on icon at bounding box center [806, 303] width 225 height 438
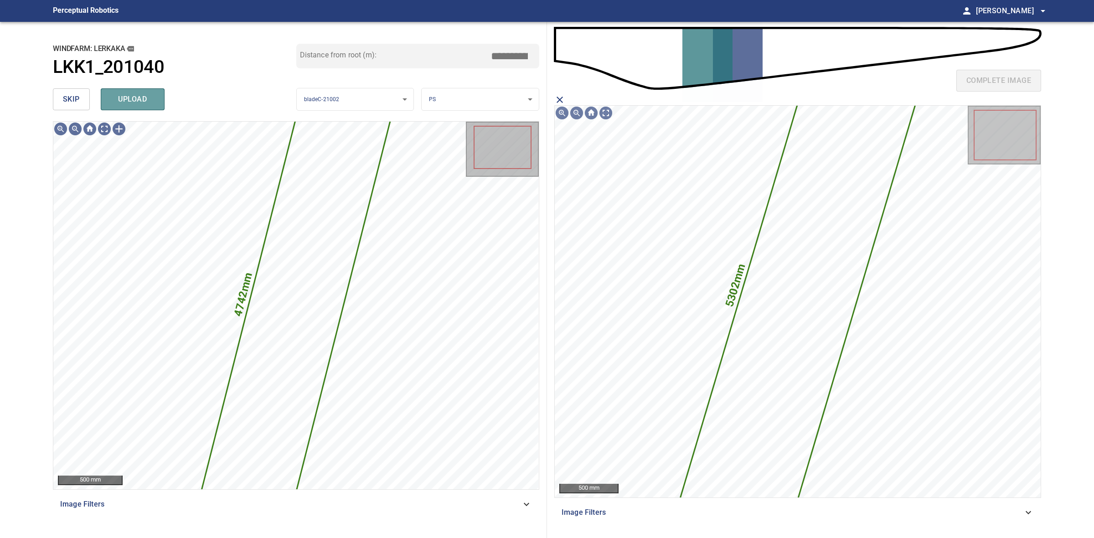
click at [108, 110] on button "upload" at bounding box center [133, 99] width 64 height 22
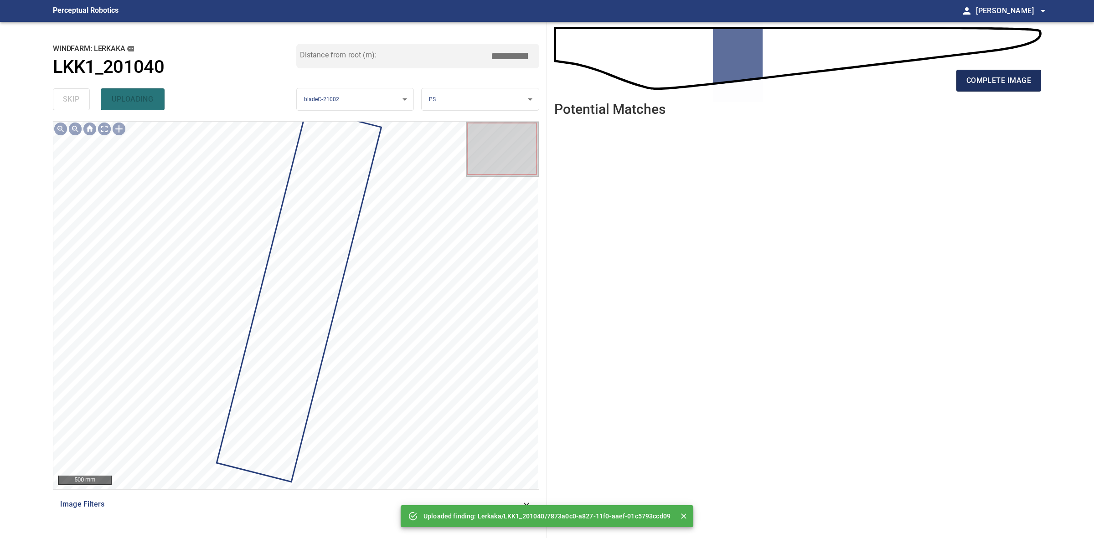
click at [987, 87] on span "complete image" at bounding box center [998, 80] width 65 height 13
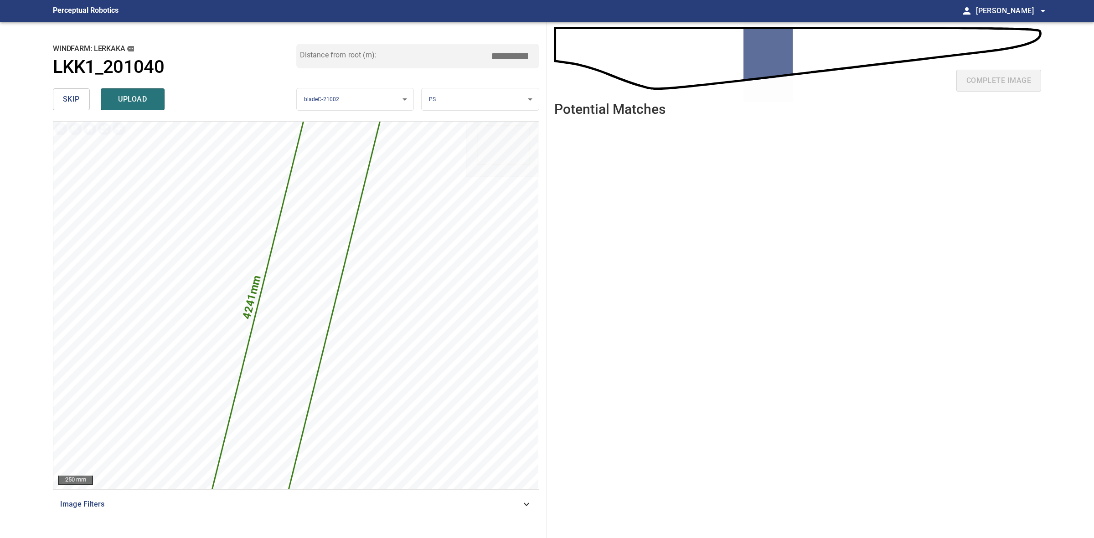
click at [512, 55] on input "*****" at bounding box center [513, 55] width 46 height 17
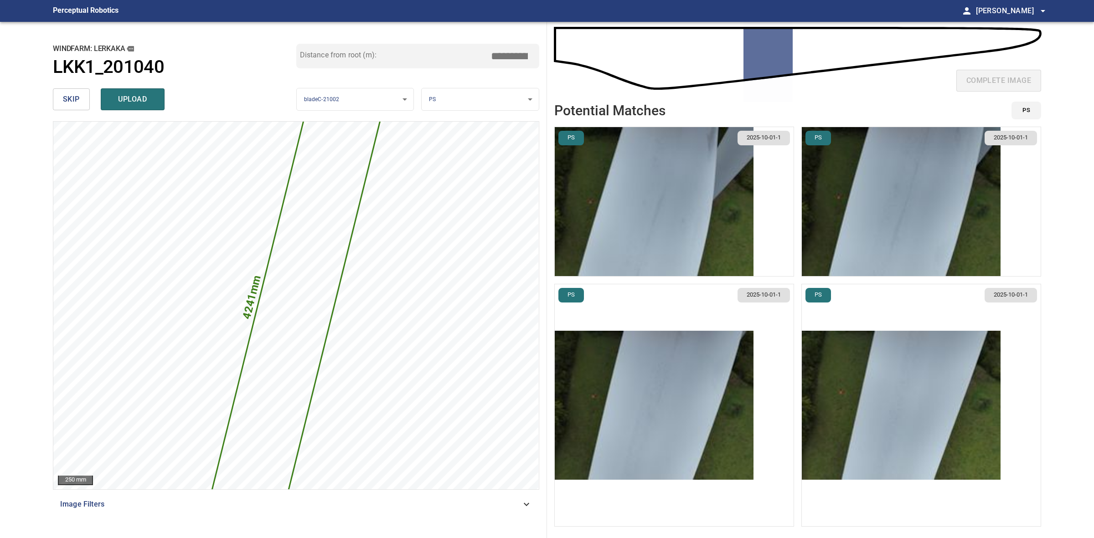
type input "*****"
click at [884, 376] on img "button" at bounding box center [901, 405] width 199 height 149
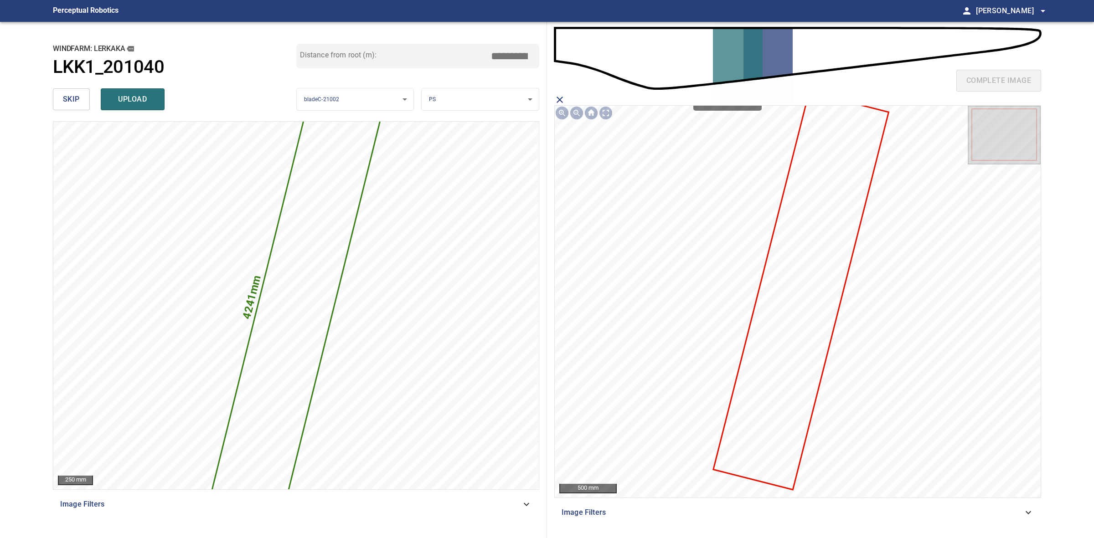
click at [796, 301] on icon at bounding box center [801, 291] width 174 height 396
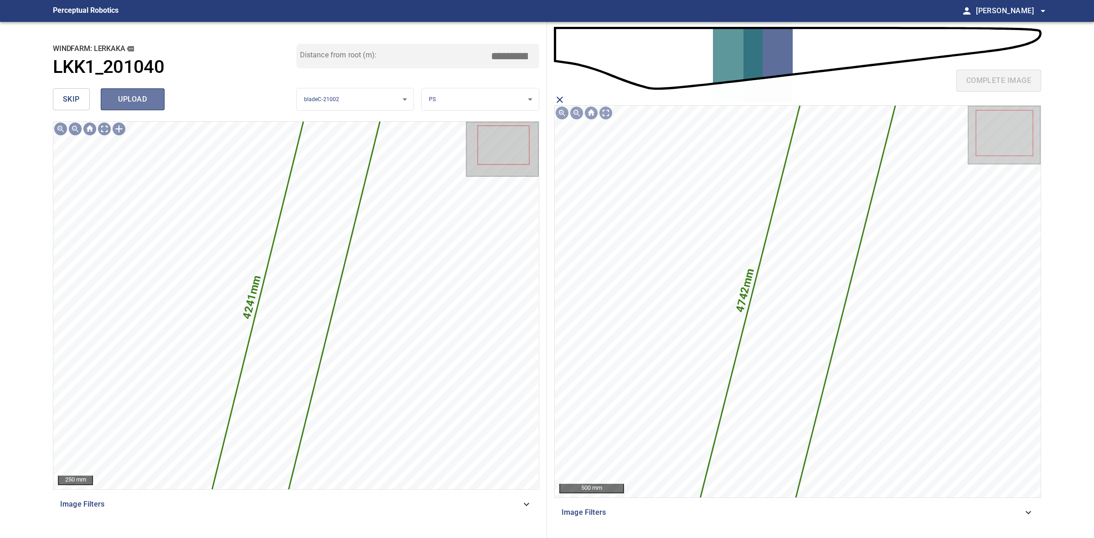
click at [126, 90] on button "upload" at bounding box center [133, 99] width 64 height 22
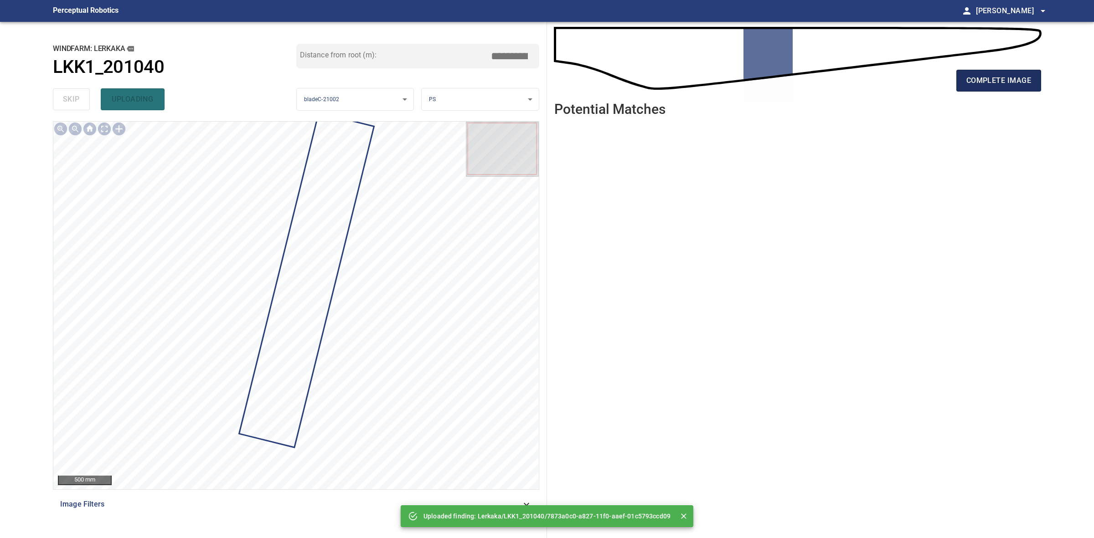
click at [983, 86] on span "complete image" at bounding box center [998, 80] width 65 height 13
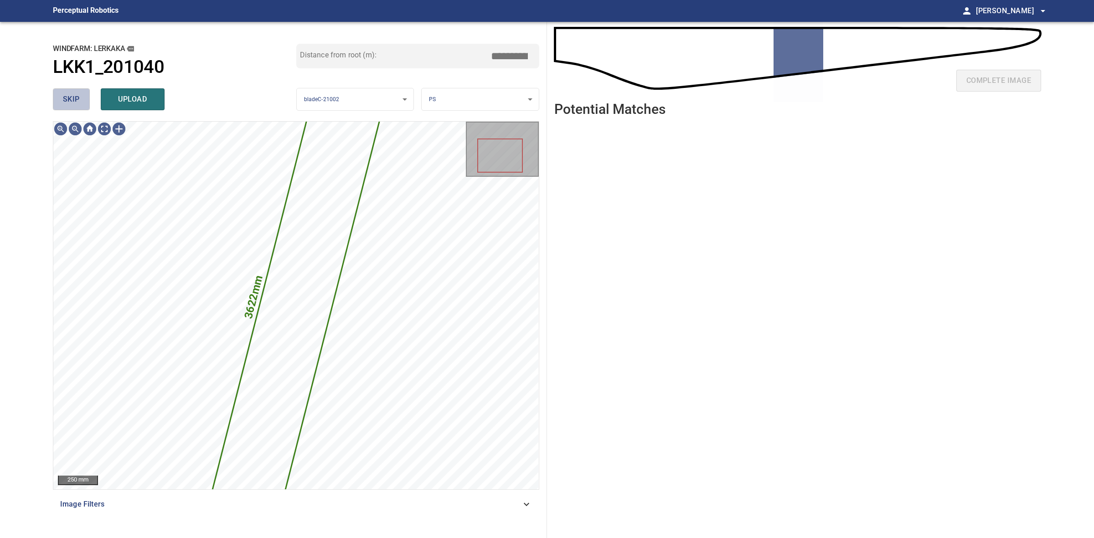
click at [84, 100] on button "skip" at bounding box center [71, 99] width 37 height 22
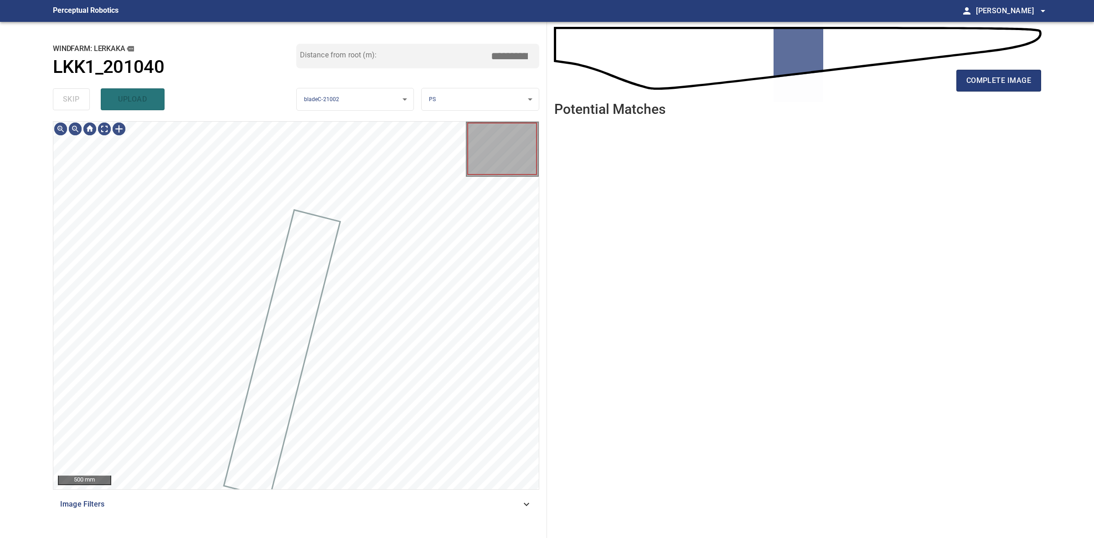
click at [84, 100] on div "skip upload" at bounding box center [174, 99] width 243 height 29
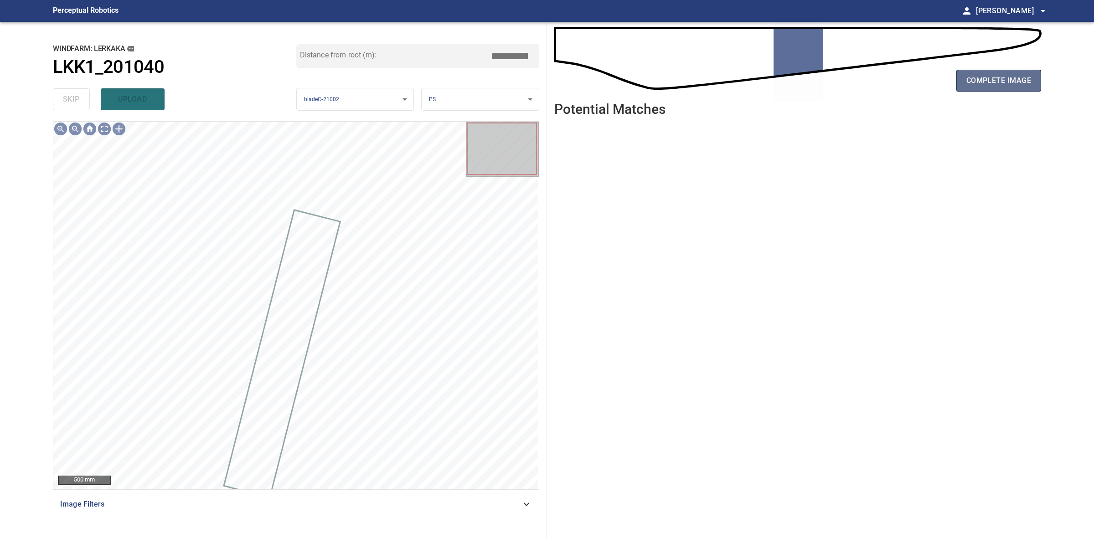
click at [964, 80] on button "complete image" at bounding box center [998, 81] width 85 height 22
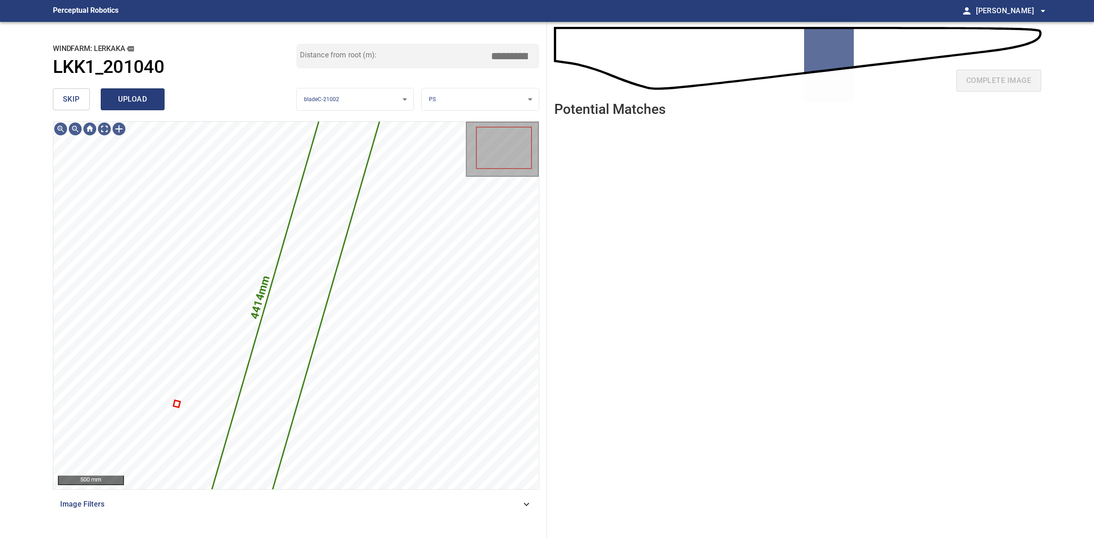
click at [147, 104] on span "upload" at bounding box center [133, 99] width 44 height 13
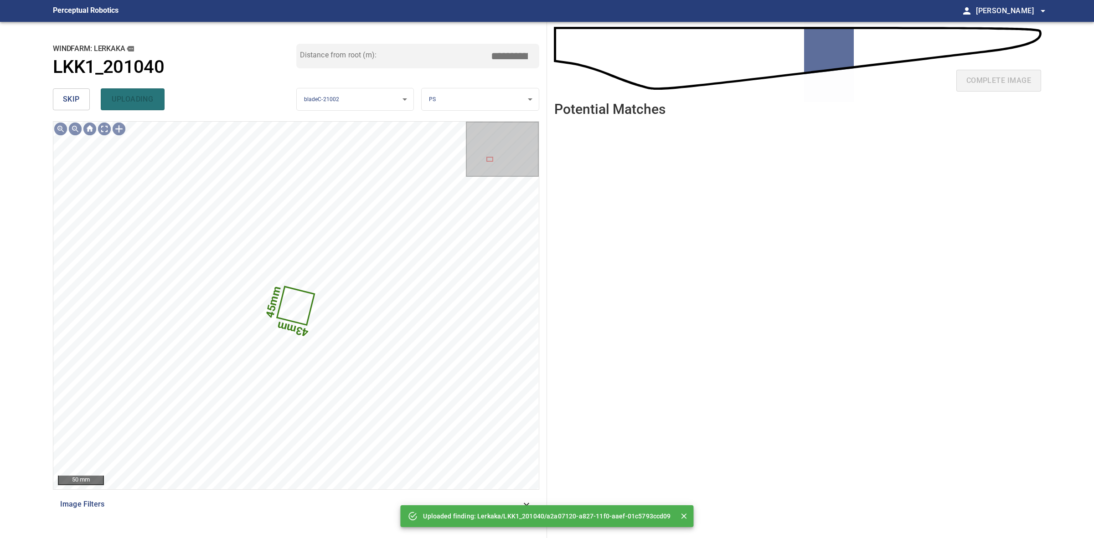
click at [65, 98] on span "skip" at bounding box center [71, 99] width 17 height 13
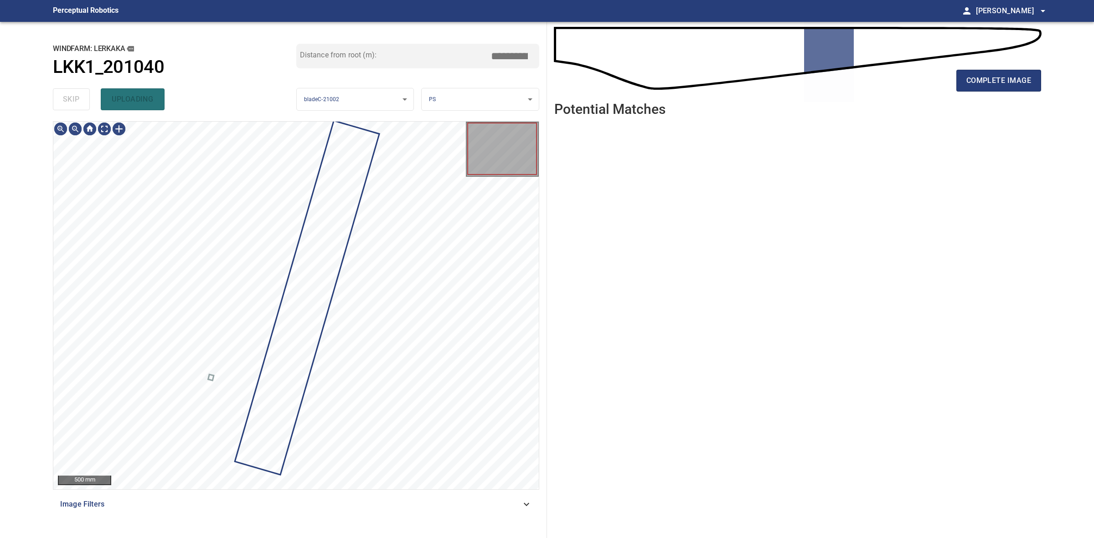
click at [65, 98] on div "skip uploading" at bounding box center [174, 99] width 243 height 29
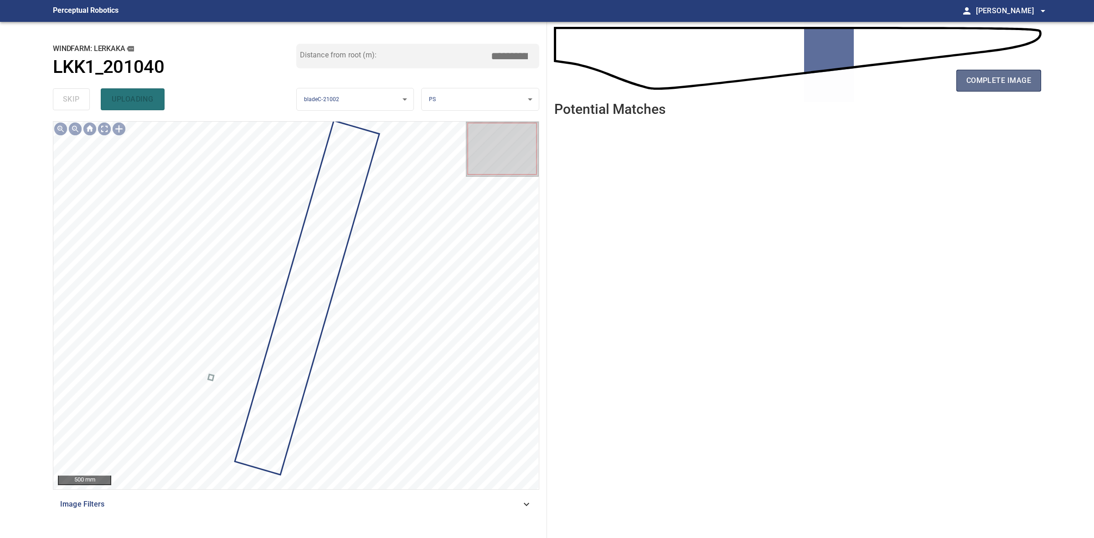
drag, startPoint x: 1021, startPoint y: 81, endPoint x: 1015, endPoint y: 81, distance: 6.4
click at [1021, 81] on span "complete image" at bounding box center [998, 80] width 65 height 13
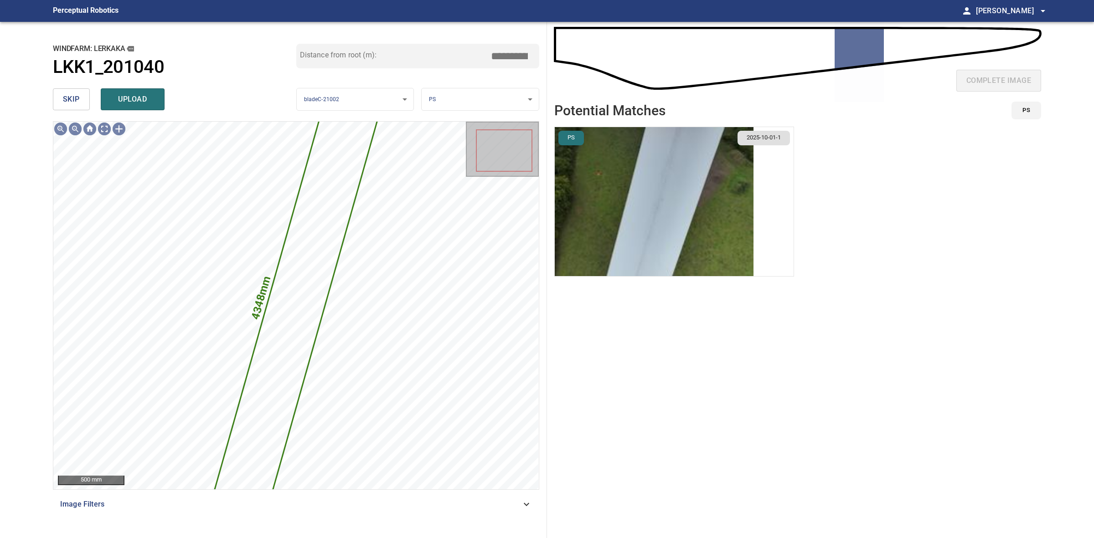
click at [721, 200] on img "button" at bounding box center [654, 201] width 199 height 149
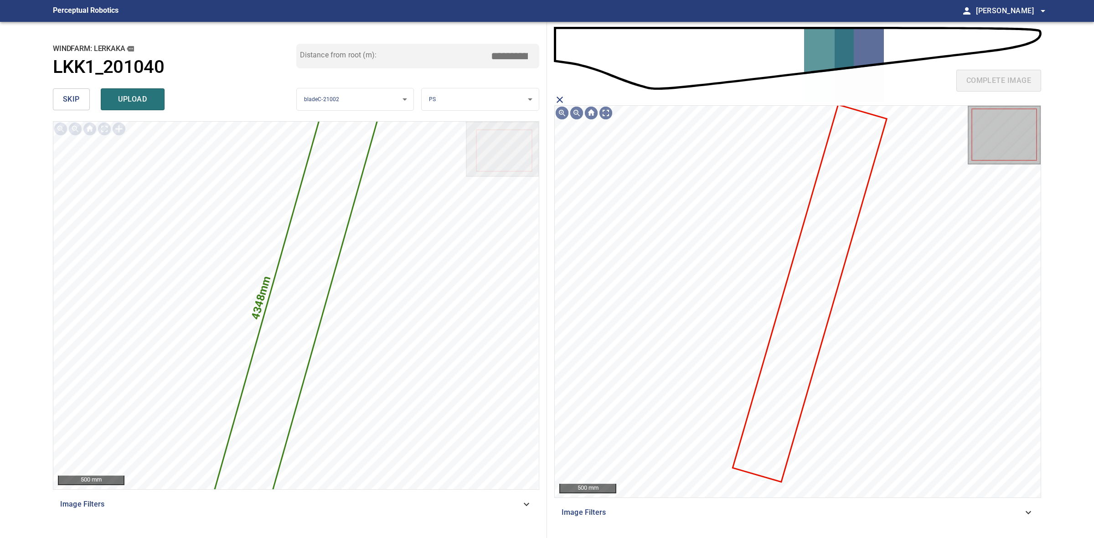
click at [796, 317] on icon at bounding box center [809, 293] width 152 height 375
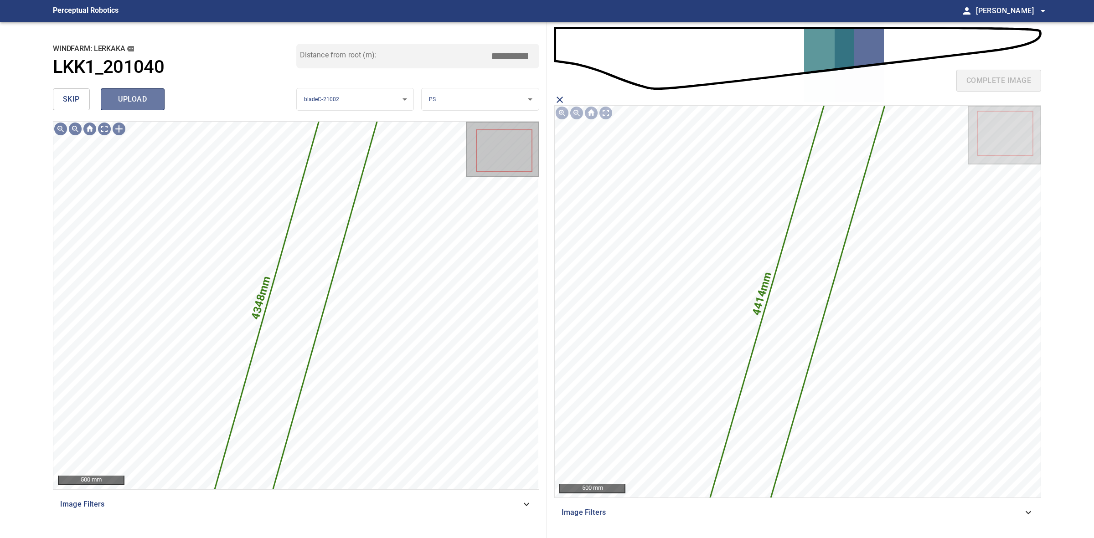
click at [155, 107] on button "upload" at bounding box center [133, 99] width 64 height 22
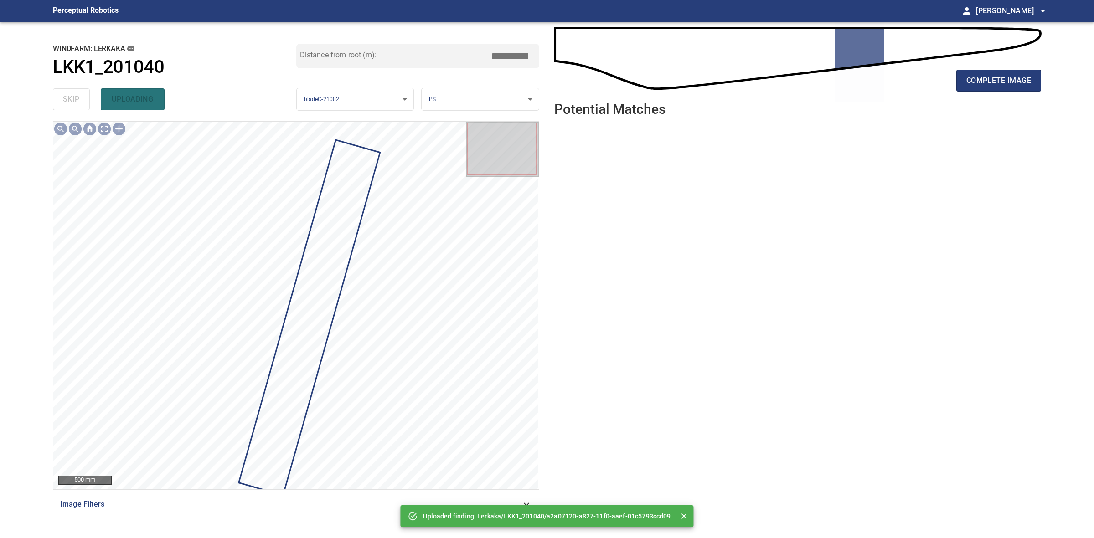
click at [1044, 73] on div "complete image Potential Matches" at bounding box center [797, 280] width 501 height 516
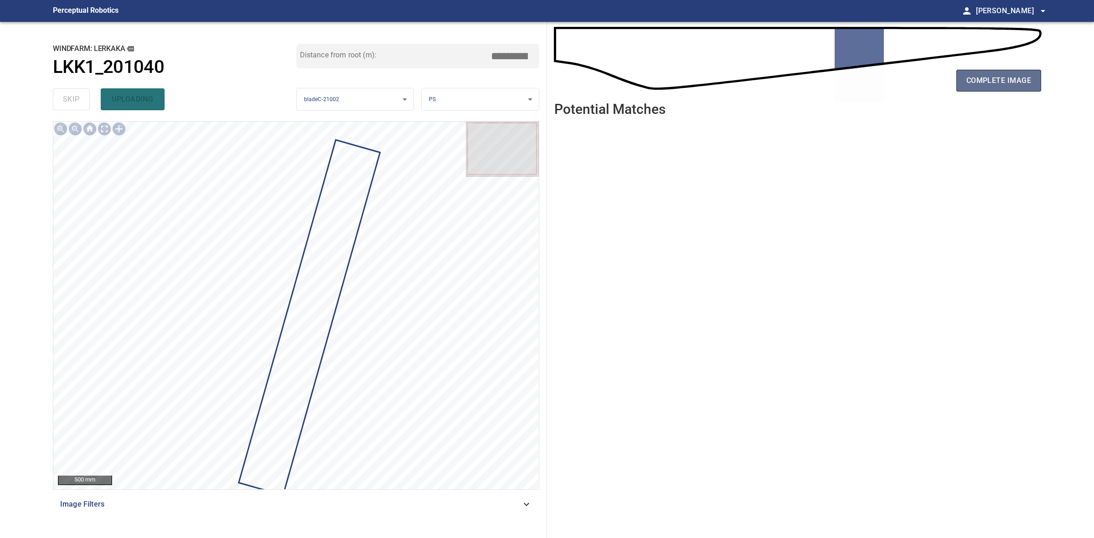
click at [1029, 82] on span "complete image" at bounding box center [998, 80] width 65 height 13
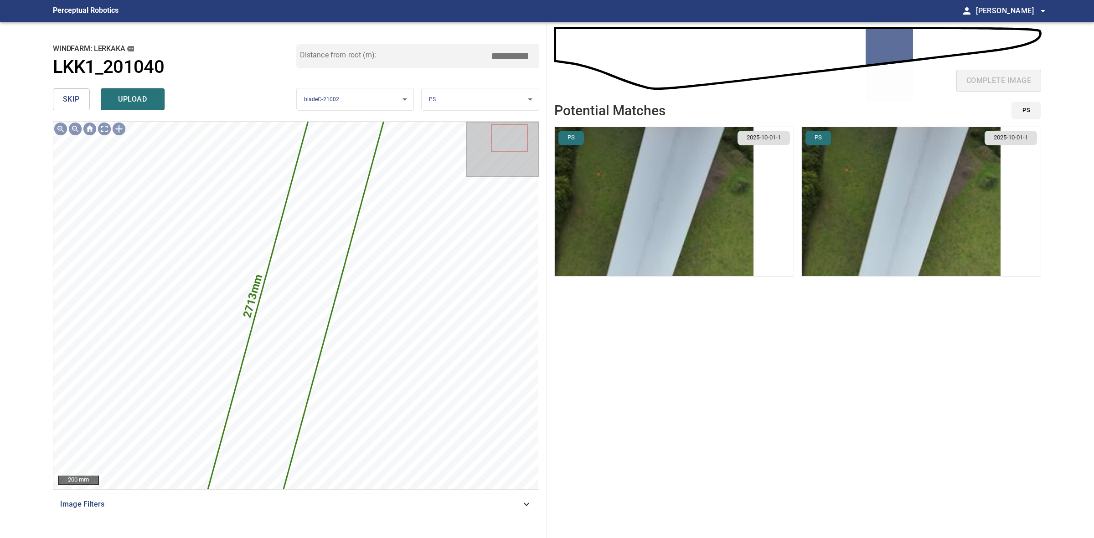
click at [891, 198] on img "button" at bounding box center [901, 201] width 199 height 149
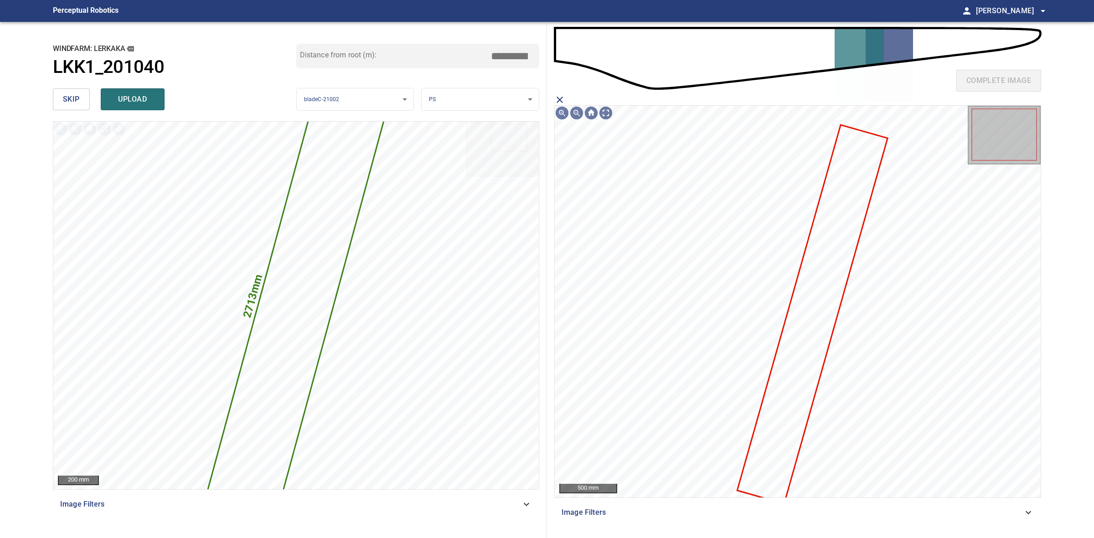
click at [823, 232] on icon at bounding box center [812, 314] width 149 height 377
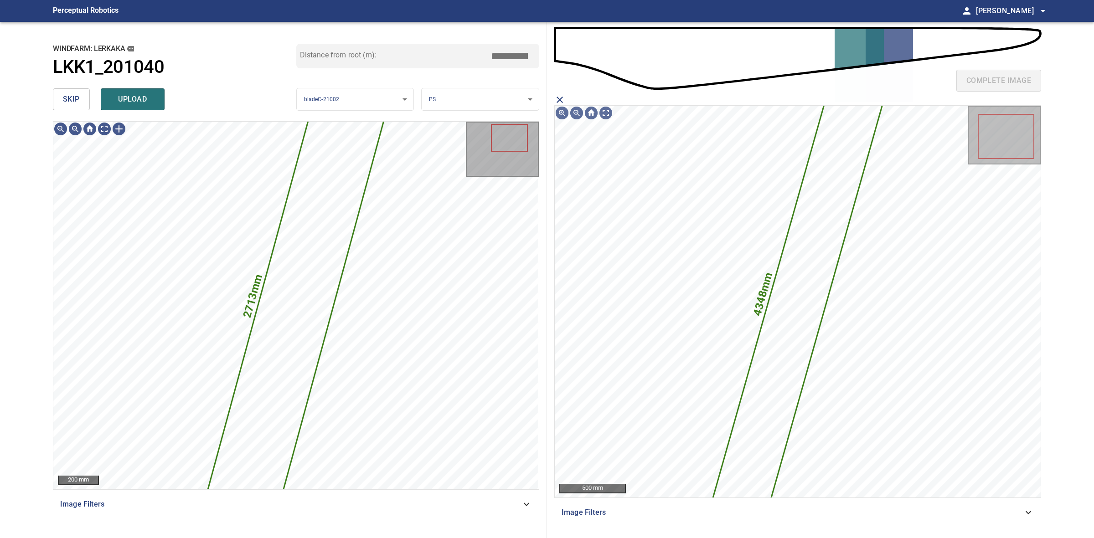
click at [176, 98] on div "skip upload" at bounding box center [174, 99] width 243 height 29
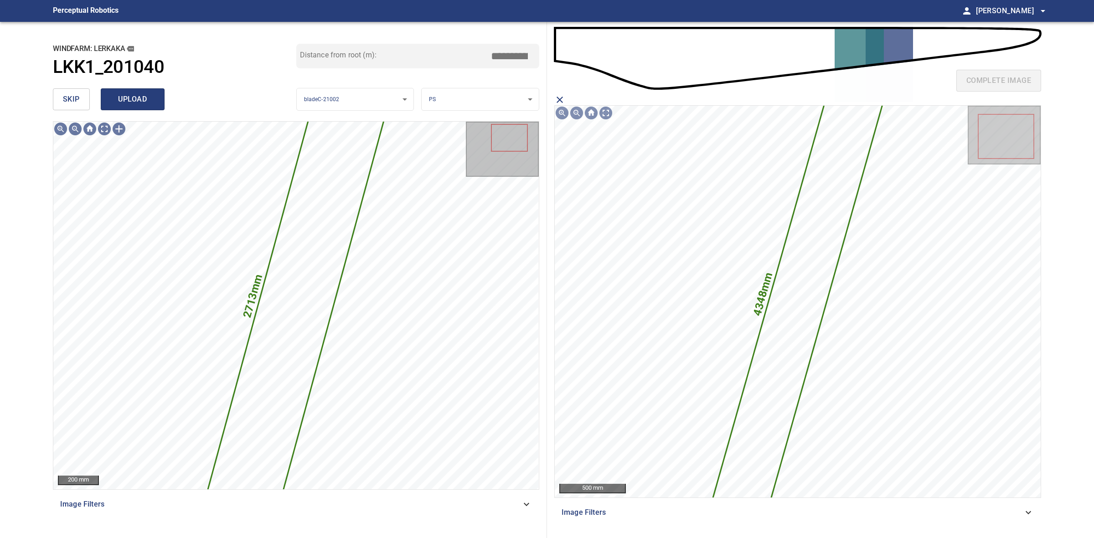
click at [162, 101] on button "upload" at bounding box center [133, 99] width 64 height 22
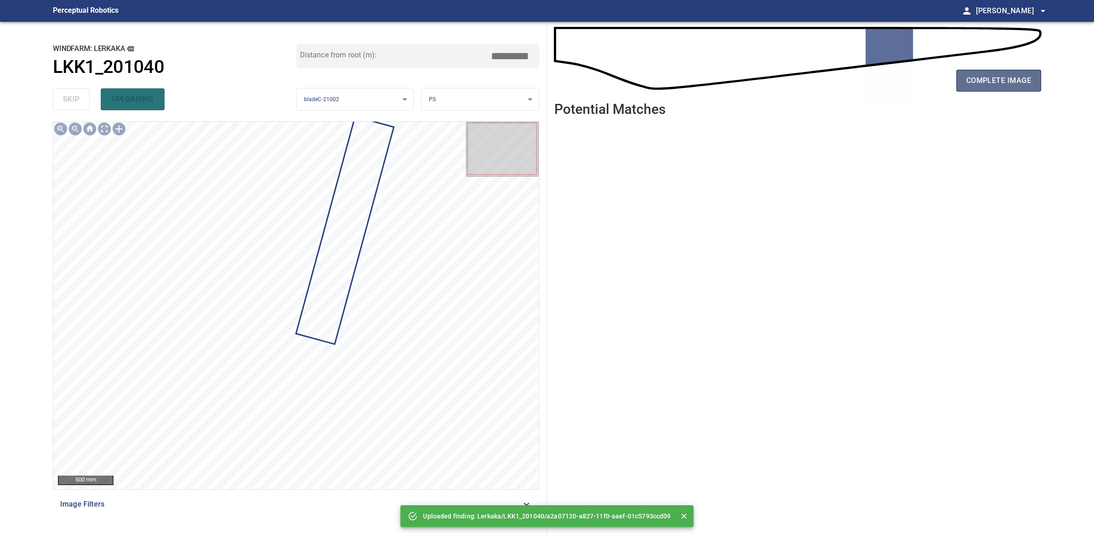
click at [1015, 88] on button "complete image" at bounding box center [998, 81] width 85 height 22
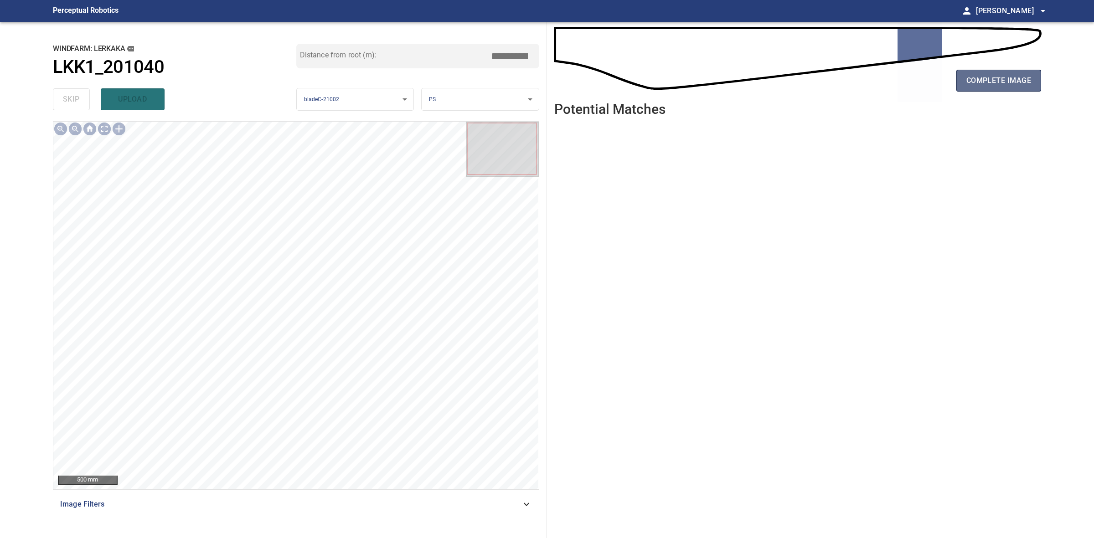
click at [1020, 80] on span "complete image" at bounding box center [998, 80] width 65 height 13
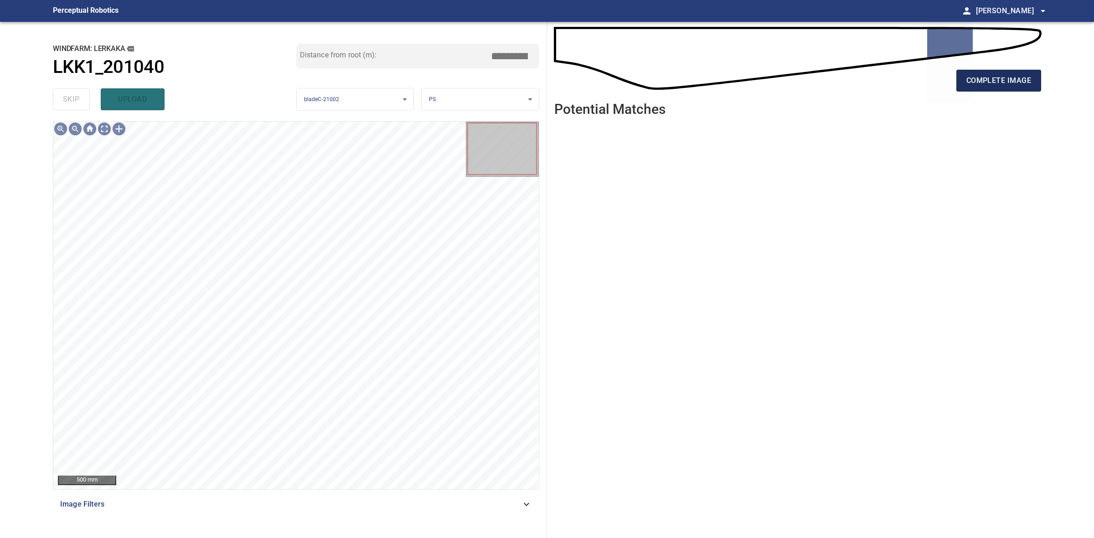
click at [978, 88] on button "complete image" at bounding box center [998, 81] width 85 height 22
click at [979, 87] on button "complete image" at bounding box center [998, 81] width 85 height 22
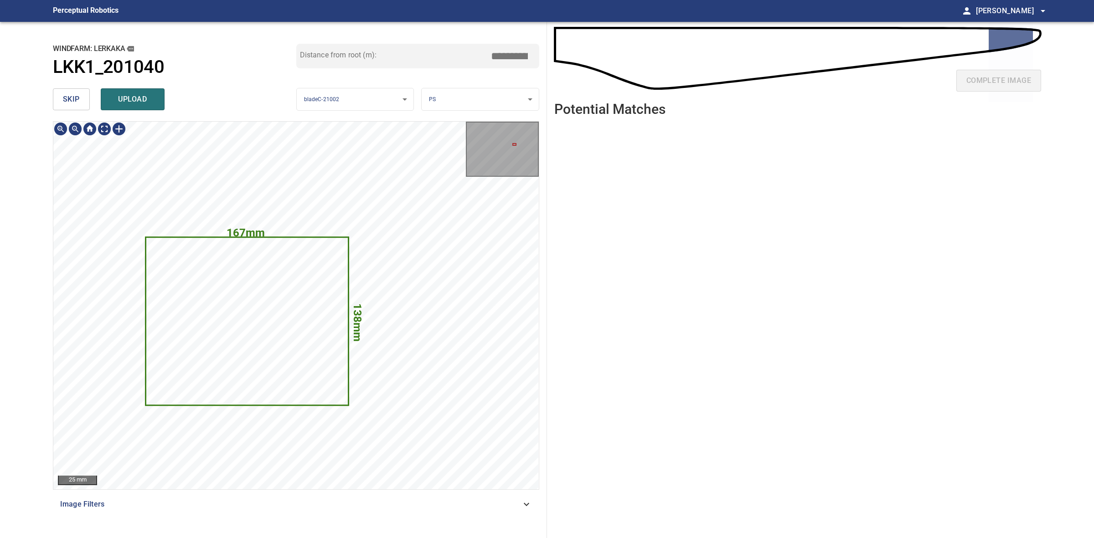
click at [64, 97] on span "skip" at bounding box center [71, 99] width 17 height 13
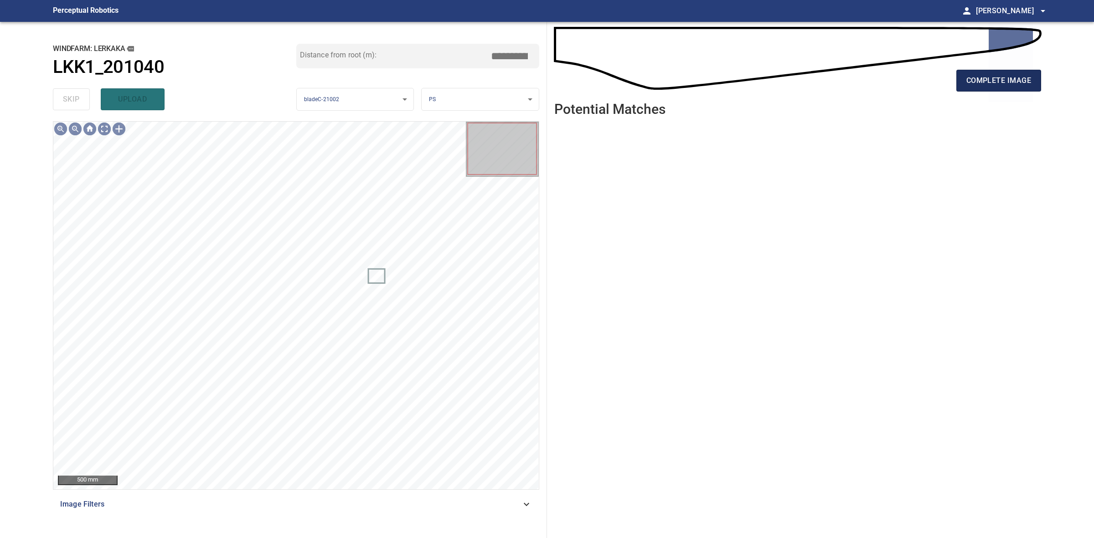
click at [985, 87] on button "complete image" at bounding box center [998, 81] width 85 height 22
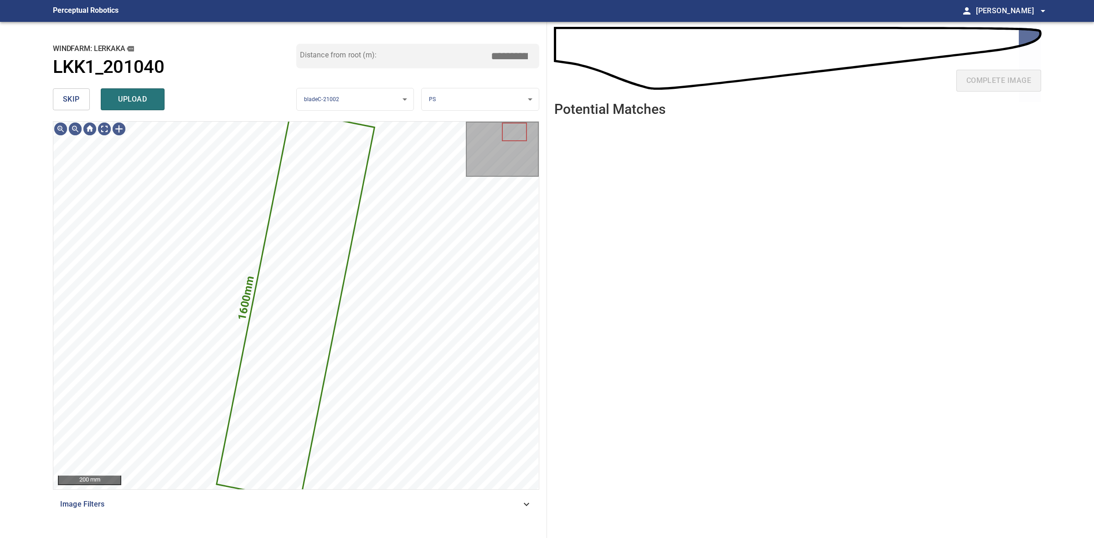
click at [82, 101] on button "skip" at bounding box center [71, 99] width 37 height 22
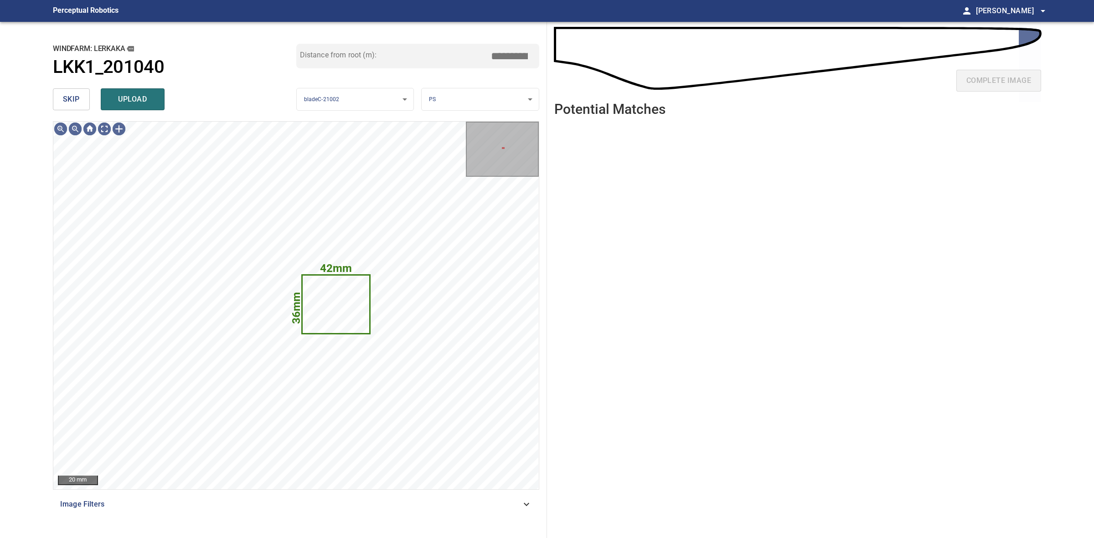
click at [78, 104] on span "skip" at bounding box center [71, 99] width 17 height 13
click at [78, 104] on div "skip upload" at bounding box center [174, 99] width 243 height 29
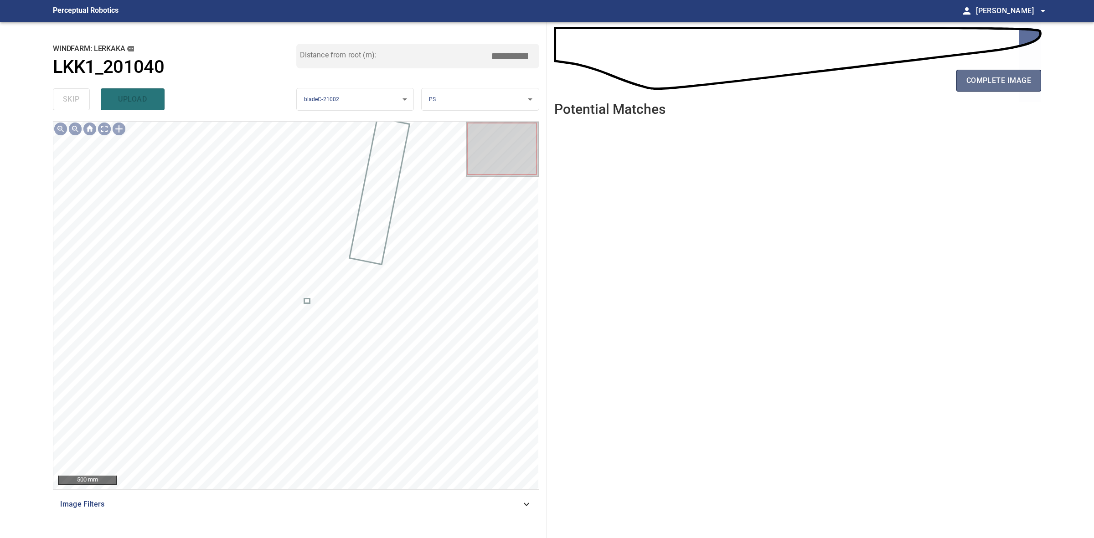
click at [1021, 81] on span "complete image" at bounding box center [998, 80] width 65 height 13
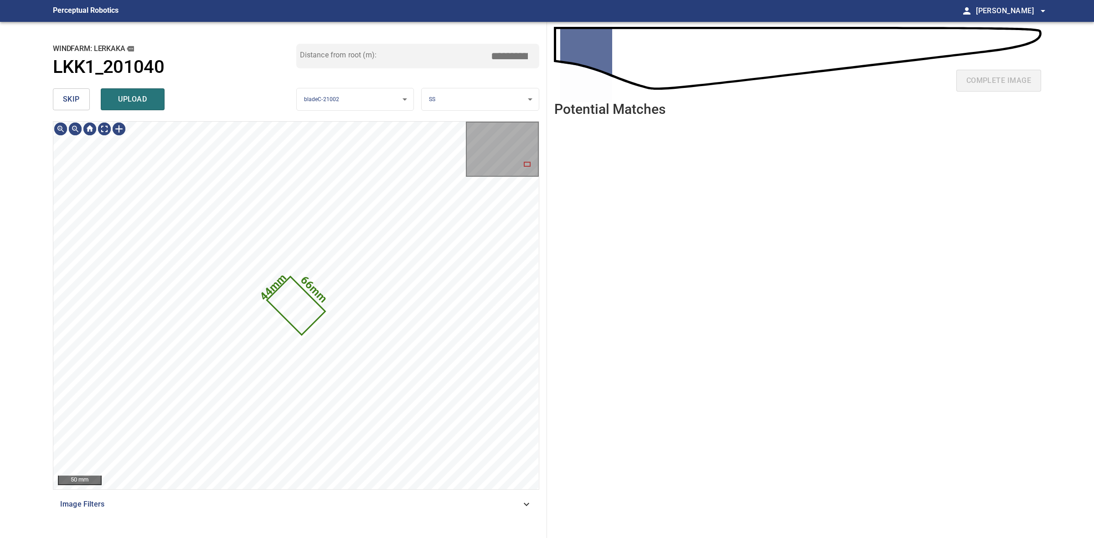
click at [78, 106] on button "skip" at bounding box center [71, 99] width 37 height 22
click at [78, 105] on div "skip upload" at bounding box center [174, 99] width 243 height 29
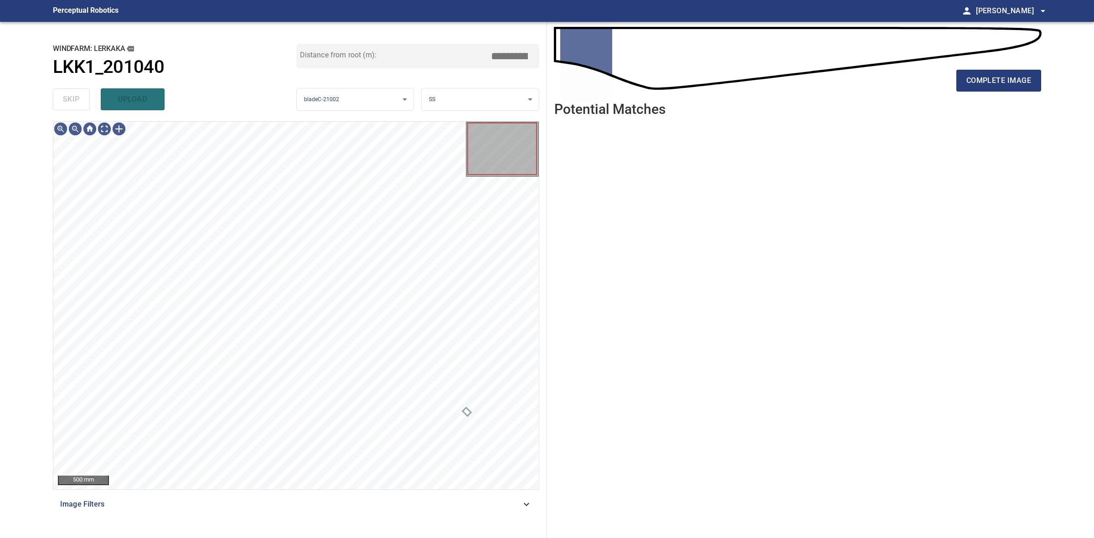
drag, startPoint x: 78, startPoint y: 105, endPoint x: 590, endPoint y: 96, distance: 512.3
click at [82, 103] on div "skip upload" at bounding box center [174, 99] width 243 height 29
click at [993, 84] on span "complete image" at bounding box center [998, 80] width 65 height 13
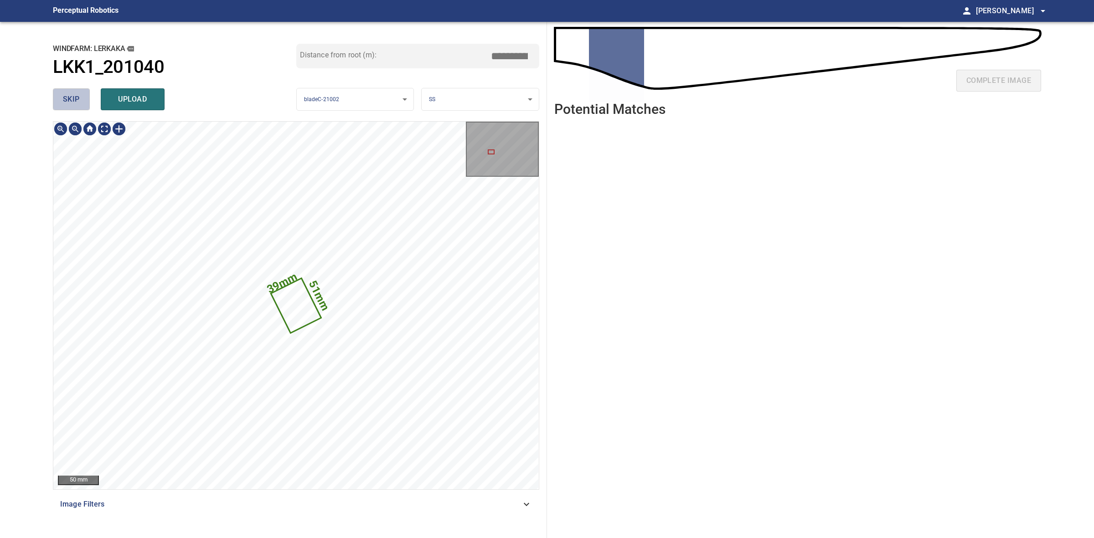
click at [74, 107] on button "skip" at bounding box center [71, 99] width 37 height 22
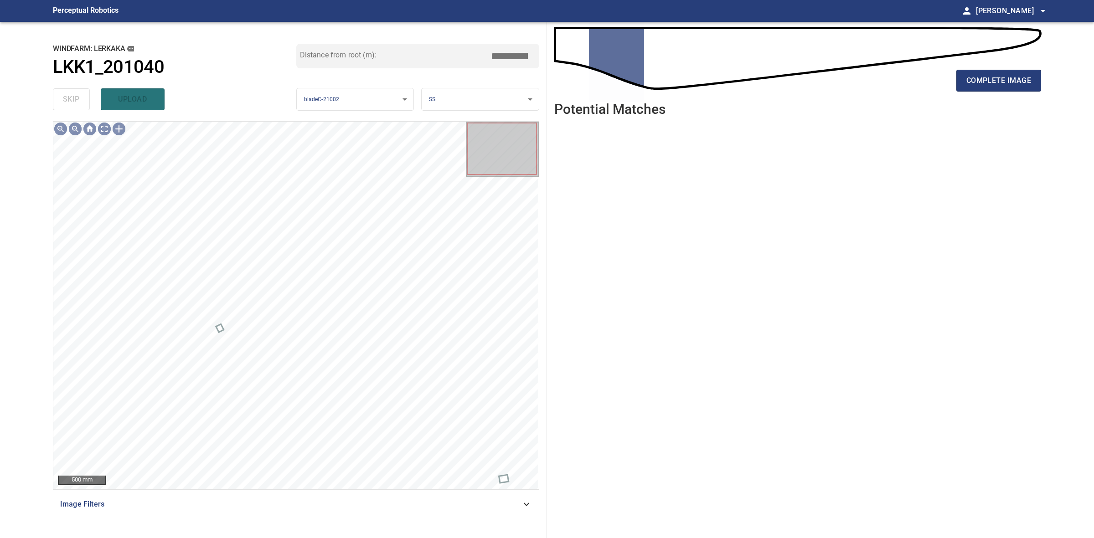
click at [991, 94] on div "complete image" at bounding box center [797, 84] width 487 height 36
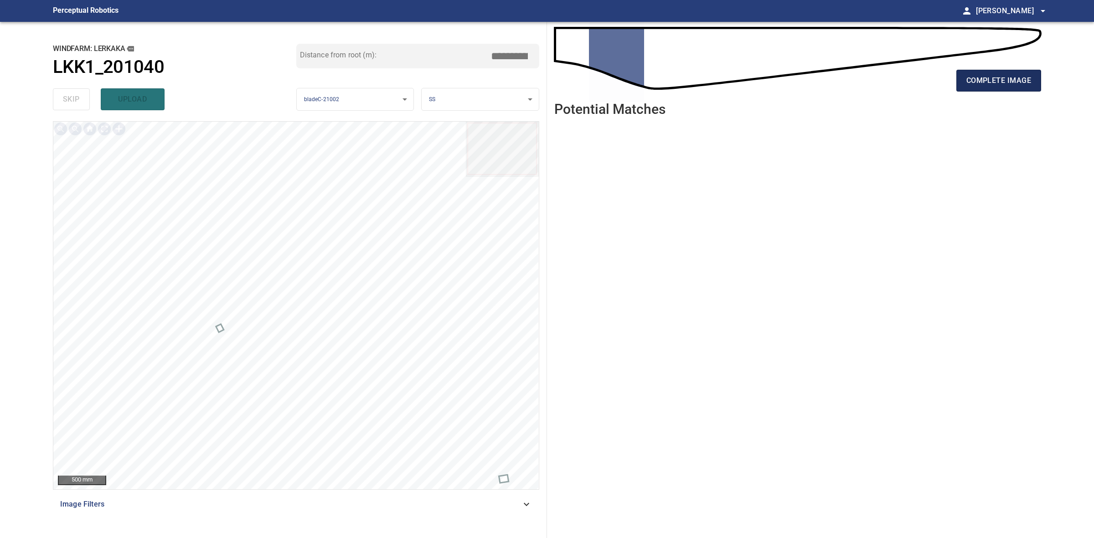
click at [993, 90] on button "complete image" at bounding box center [998, 81] width 85 height 22
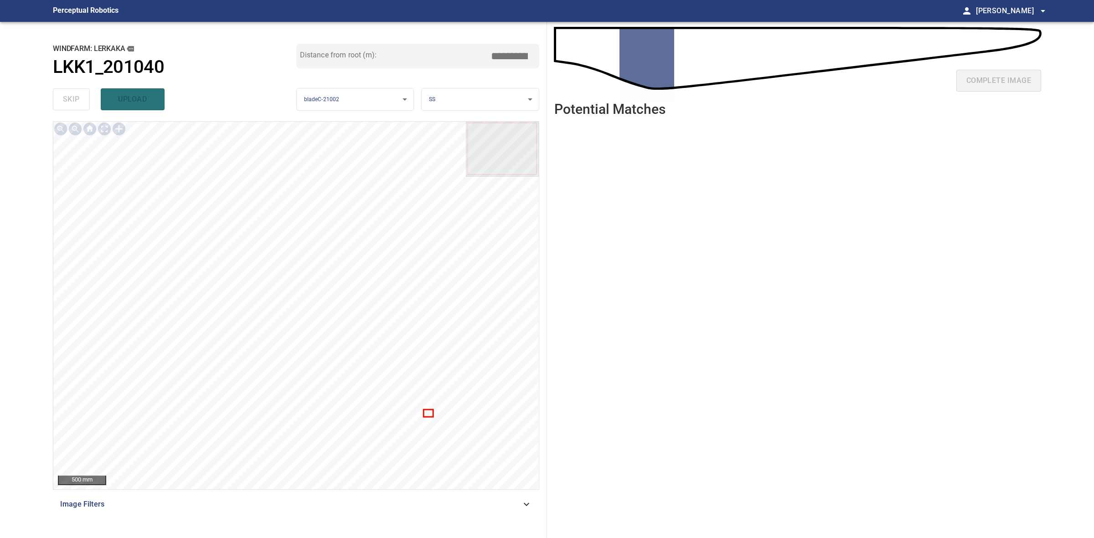
click at [431, 413] on div at bounding box center [295, 306] width 485 height 368
click at [62, 93] on button "skip" at bounding box center [71, 99] width 37 height 22
click at [62, 93] on div "skip upload" at bounding box center [174, 99] width 243 height 29
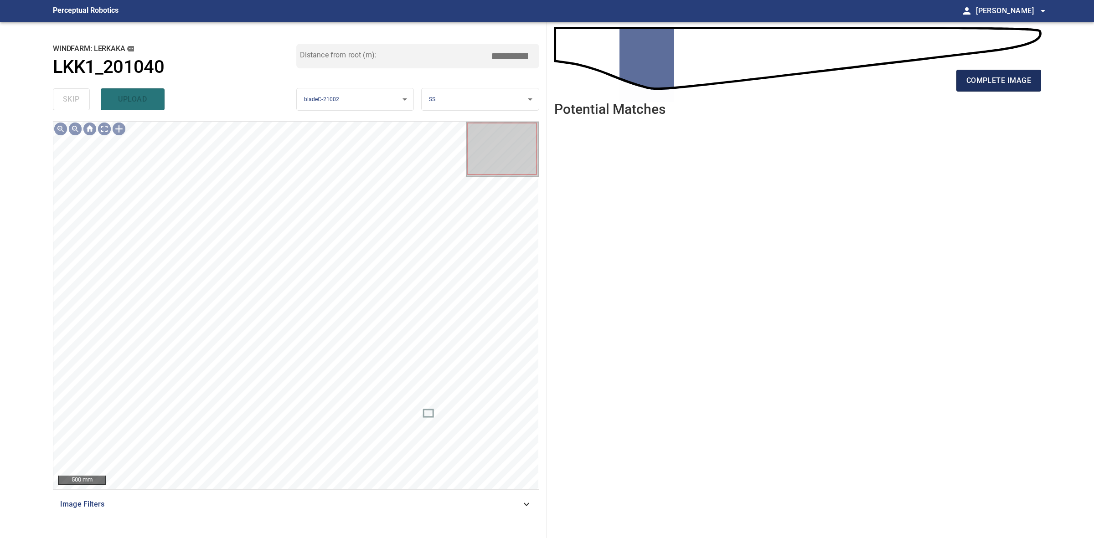
click at [974, 91] on button "complete image" at bounding box center [998, 81] width 85 height 22
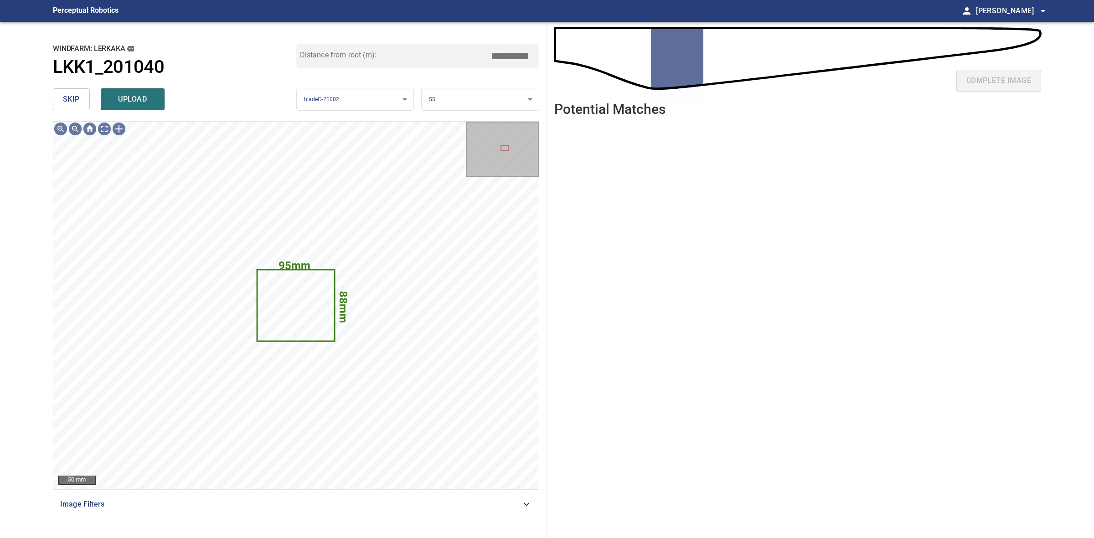
click at [64, 94] on button "skip" at bounding box center [71, 99] width 37 height 22
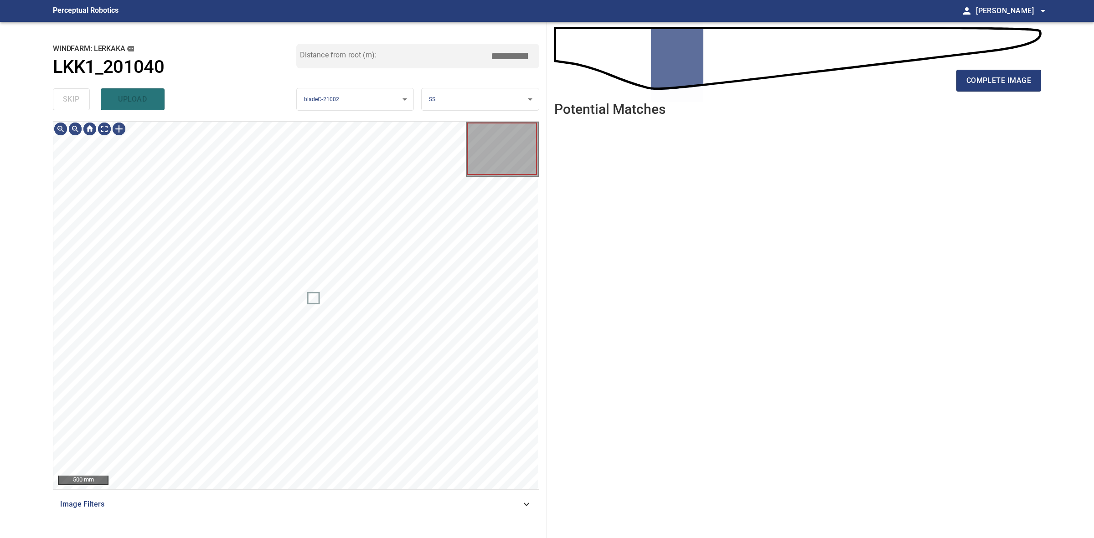
drag, startPoint x: 64, startPoint y: 95, endPoint x: 231, endPoint y: 96, distance: 166.3
click at [65, 95] on div "skip upload" at bounding box center [174, 99] width 243 height 29
click at [986, 65] on div "complete image" at bounding box center [797, 61] width 487 height 65
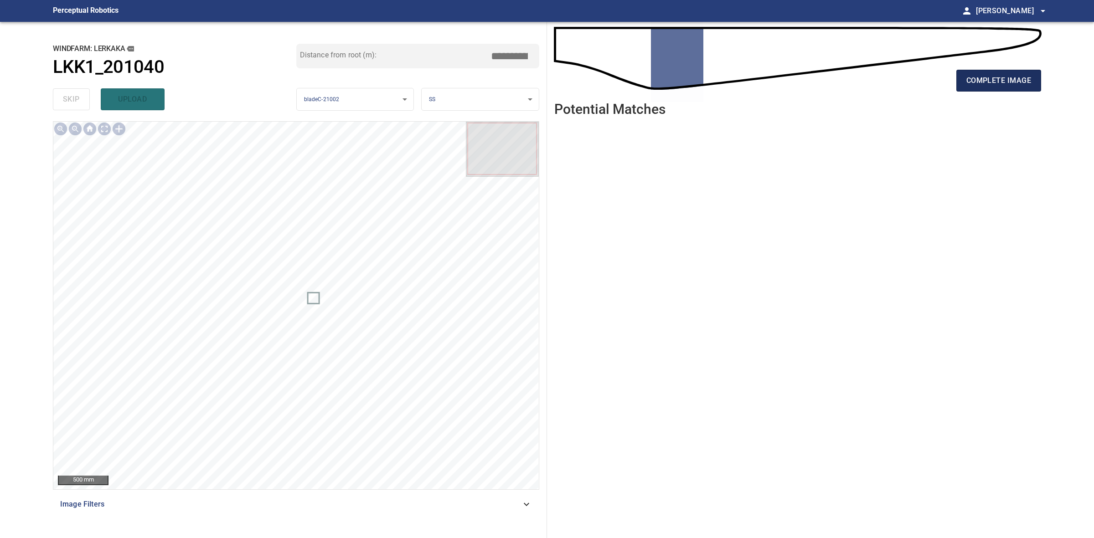
click at [985, 76] on span "complete image" at bounding box center [998, 80] width 65 height 13
click at [976, 97] on div "complete image" at bounding box center [797, 84] width 487 height 36
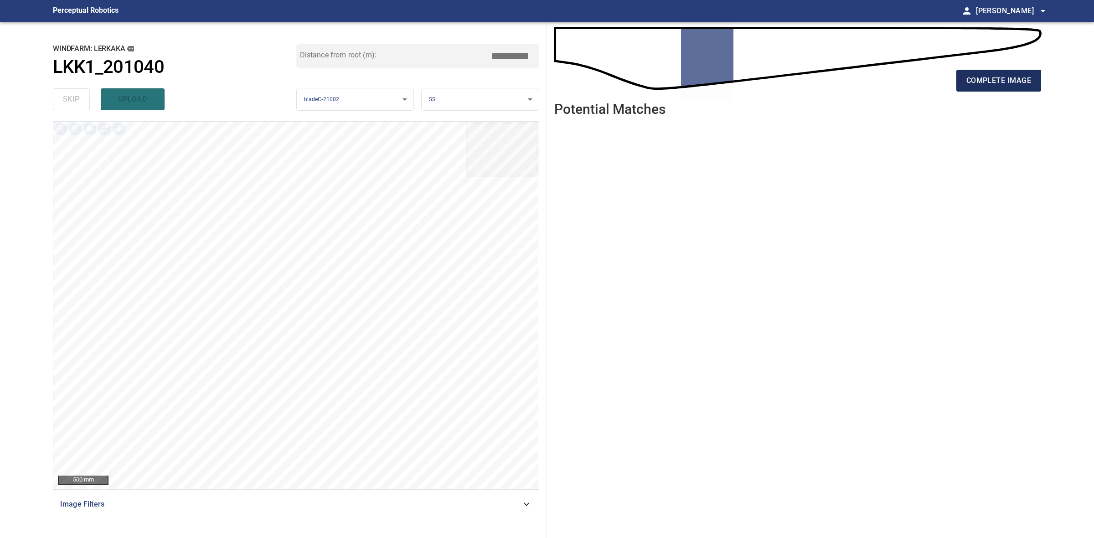
click at [980, 90] on button "complete image" at bounding box center [998, 81] width 85 height 22
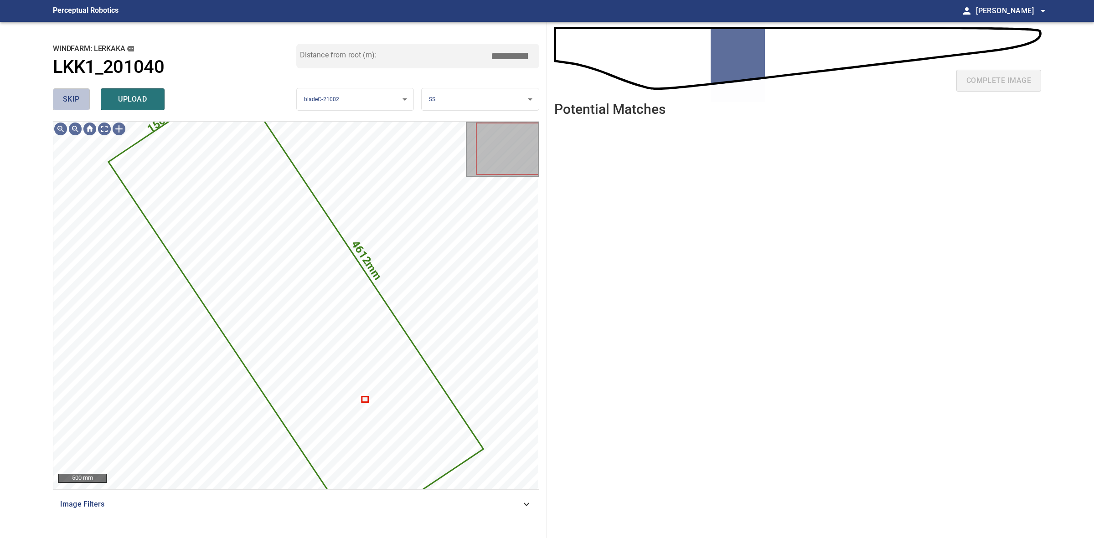
click at [71, 98] on span "skip" at bounding box center [71, 99] width 17 height 13
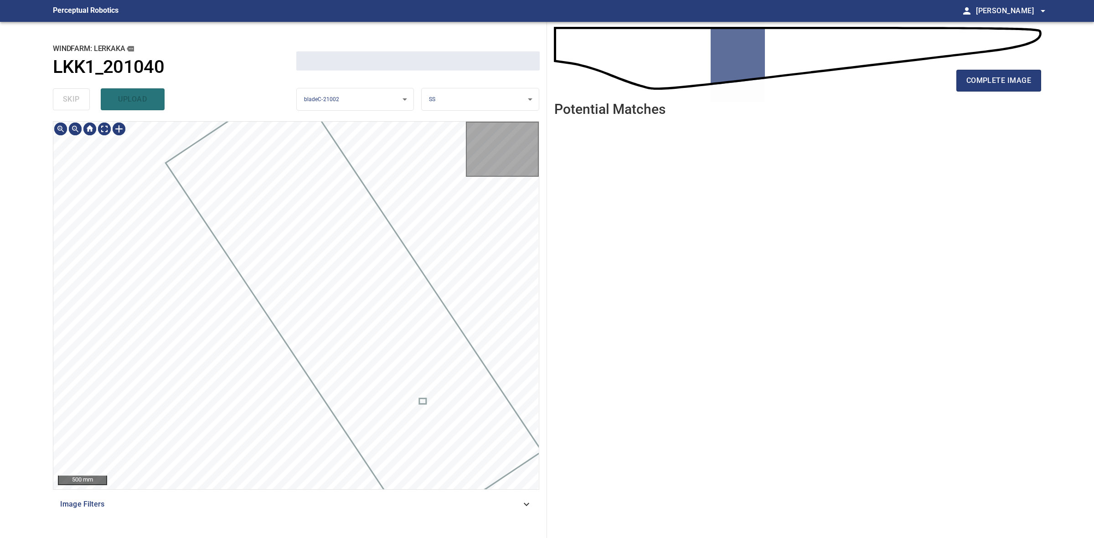
click at [71, 98] on div "skip upload" at bounding box center [174, 99] width 243 height 29
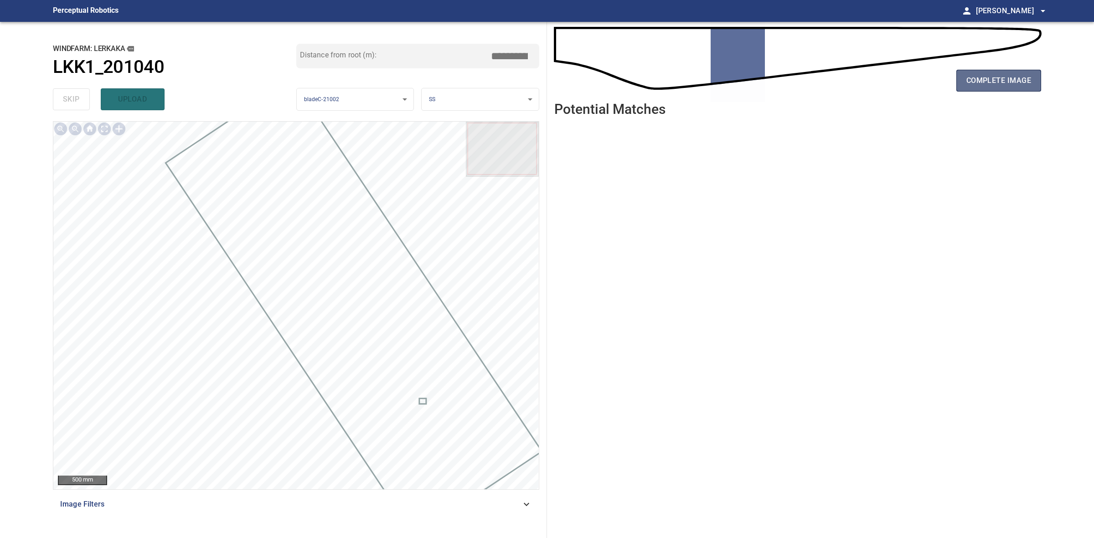
click at [994, 83] on span "complete image" at bounding box center [998, 80] width 65 height 13
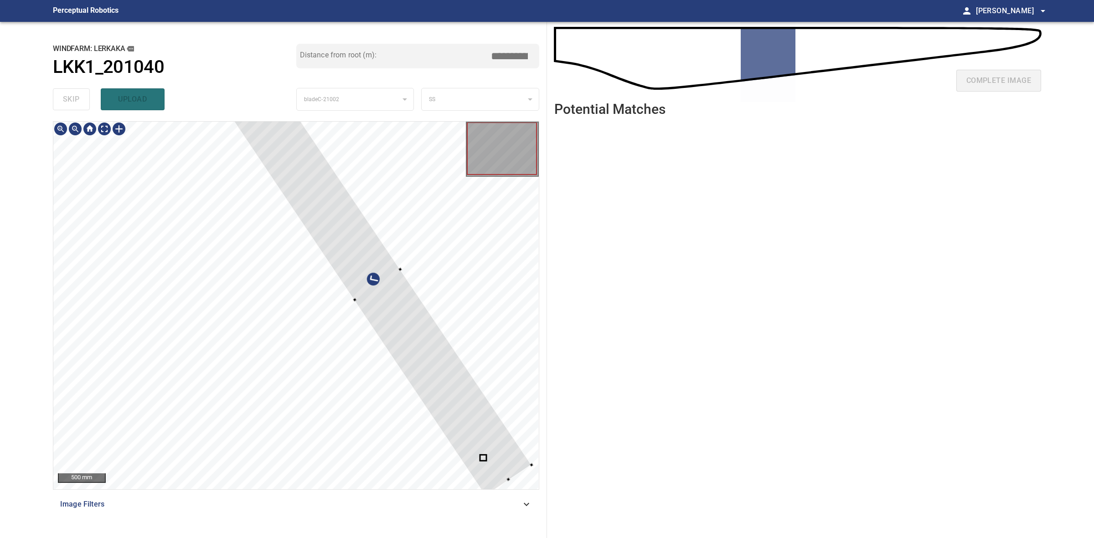
click at [349, 283] on div at bounding box center [377, 285] width 308 height 422
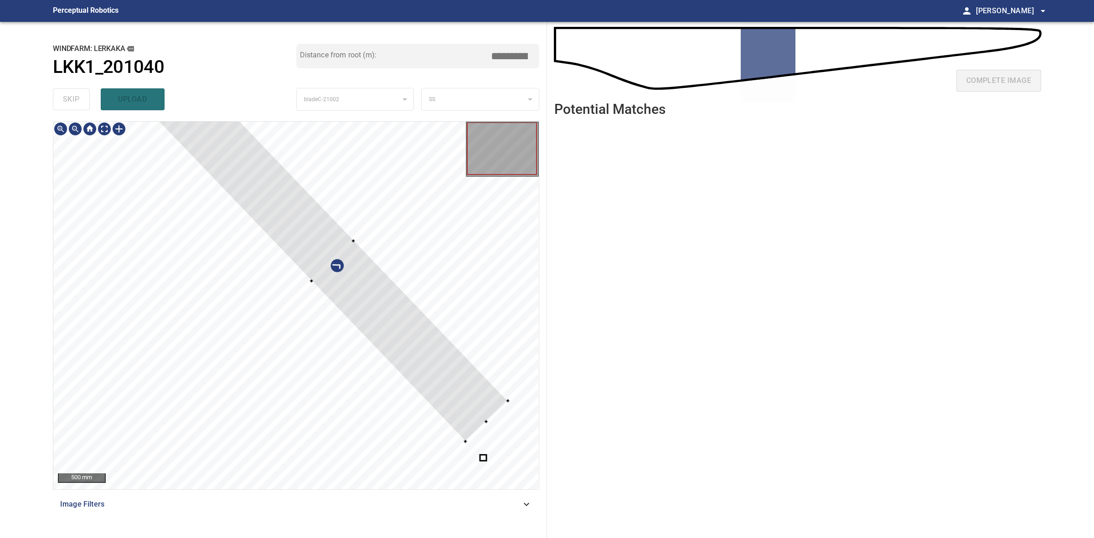
click at [265, 190] on div at bounding box center [332, 260] width 351 height 362
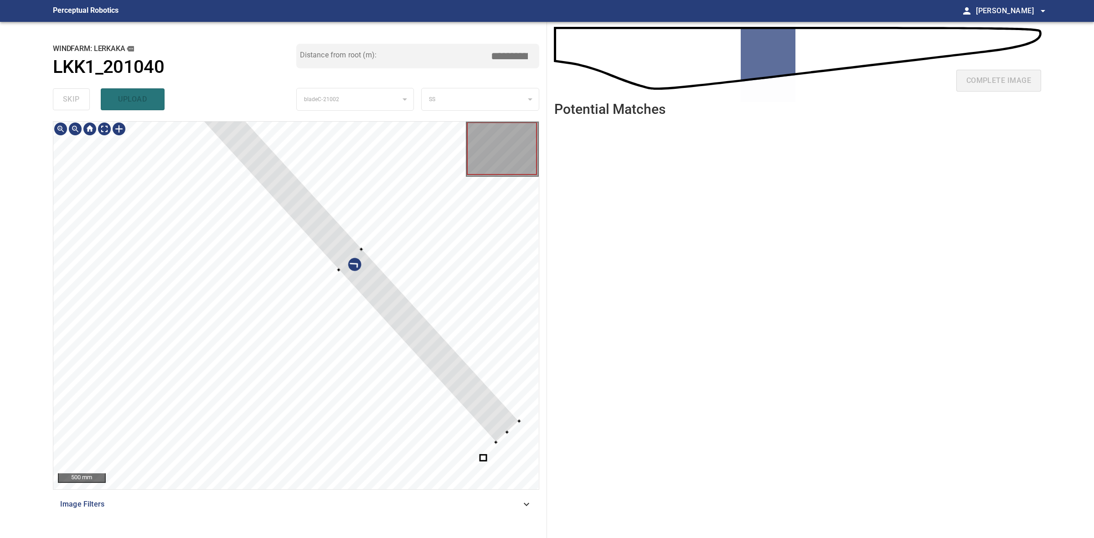
click at [497, 440] on div at bounding box center [350, 259] width 338 height 367
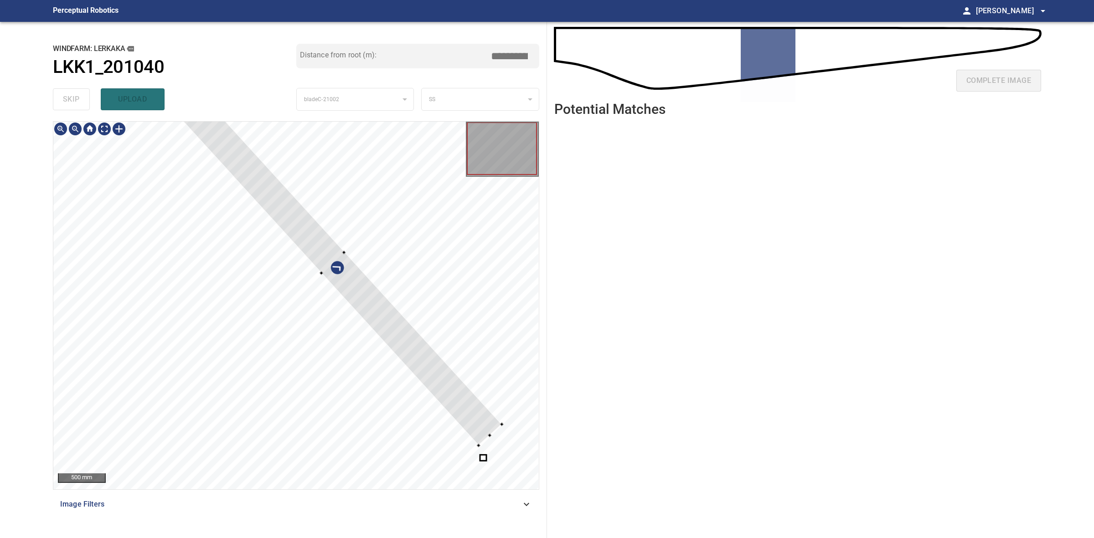
click at [466, 421] on div at bounding box center [333, 262] width 338 height 367
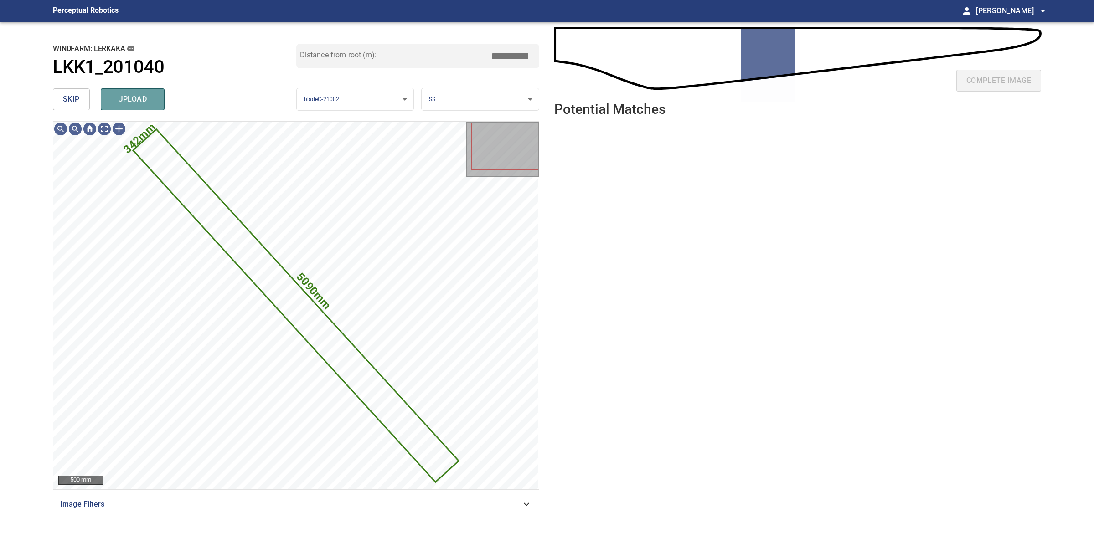
drag, startPoint x: 153, startPoint y: 106, endPoint x: 112, endPoint y: 105, distance: 41.0
click at [152, 106] on button "upload" at bounding box center [133, 99] width 64 height 22
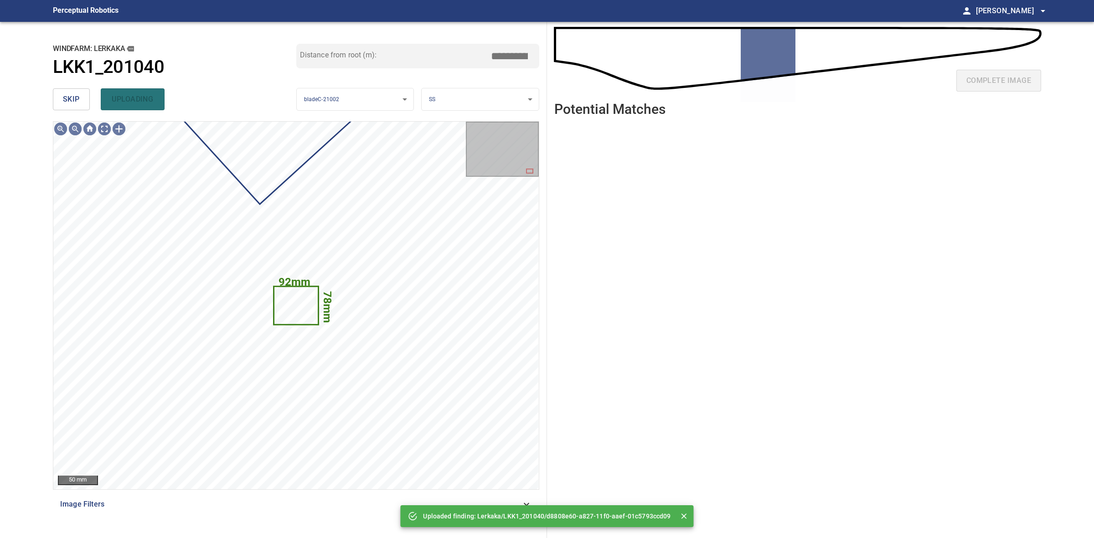
click at [77, 98] on span "skip" at bounding box center [71, 99] width 17 height 13
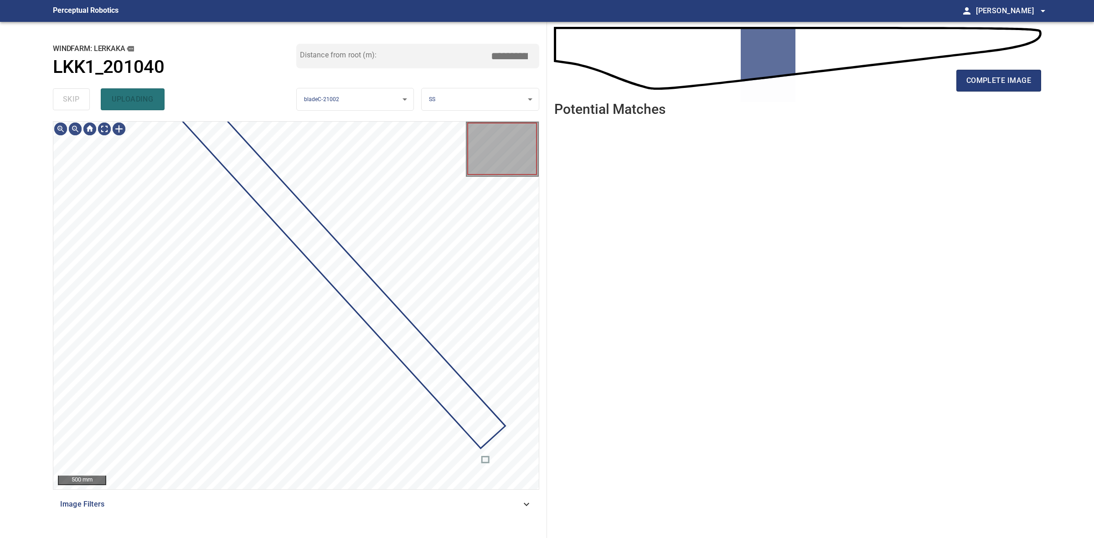
click at [77, 98] on div "skip uploading" at bounding box center [174, 99] width 243 height 29
drag, startPoint x: 77, startPoint y: 98, endPoint x: 87, endPoint y: 98, distance: 10.0
click at [78, 98] on div "skip uploading" at bounding box center [174, 99] width 243 height 29
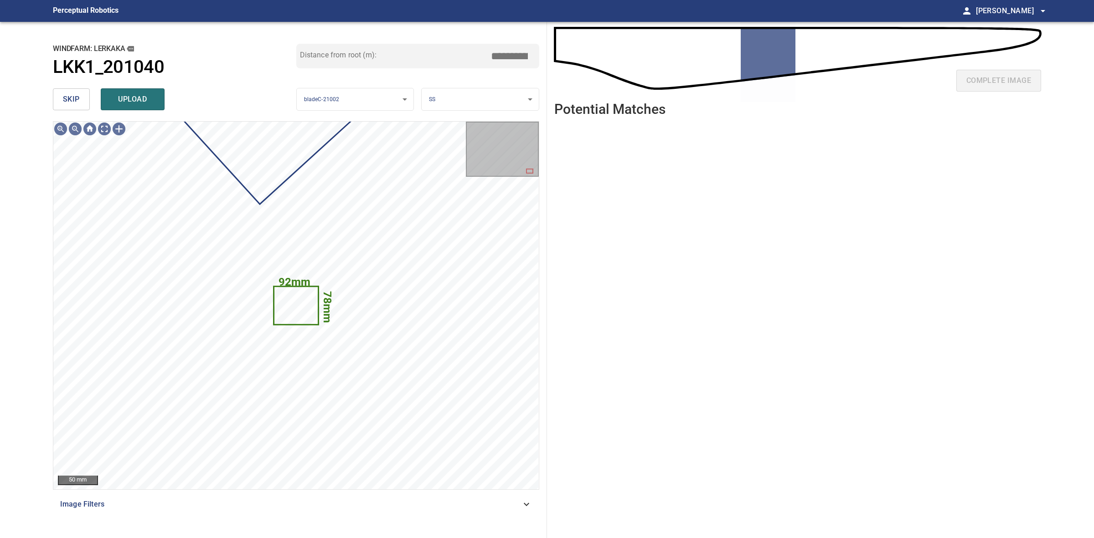
click at [149, 103] on span "upload" at bounding box center [133, 99] width 44 height 13
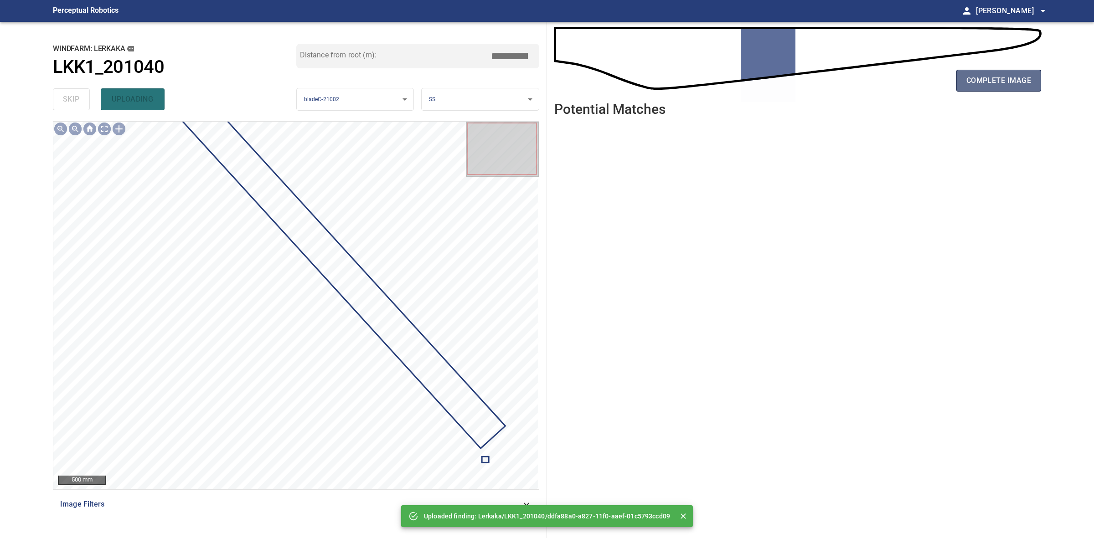
click at [1025, 81] on span "complete image" at bounding box center [998, 80] width 65 height 13
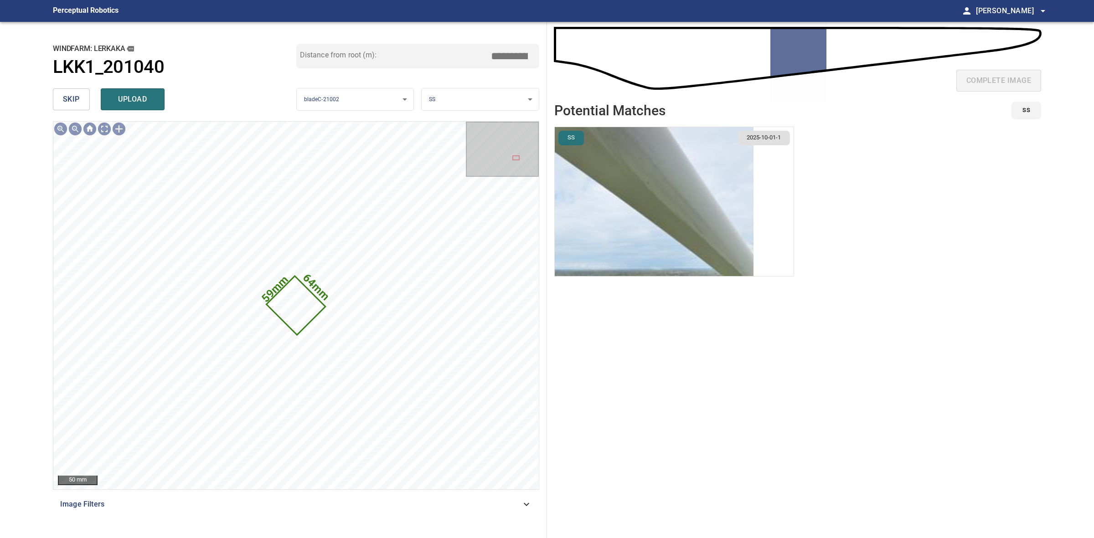
click at [67, 97] on span "skip" at bounding box center [71, 99] width 17 height 13
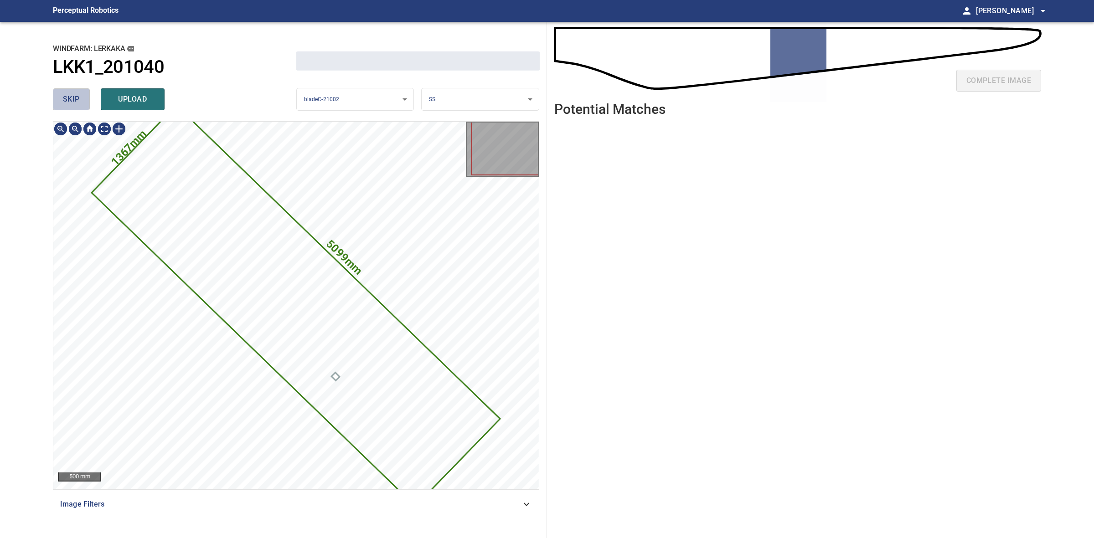
click at [67, 97] on span "skip" at bounding box center [71, 99] width 17 height 13
click at [67, 97] on div "skip upload" at bounding box center [174, 99] width 243 height 29
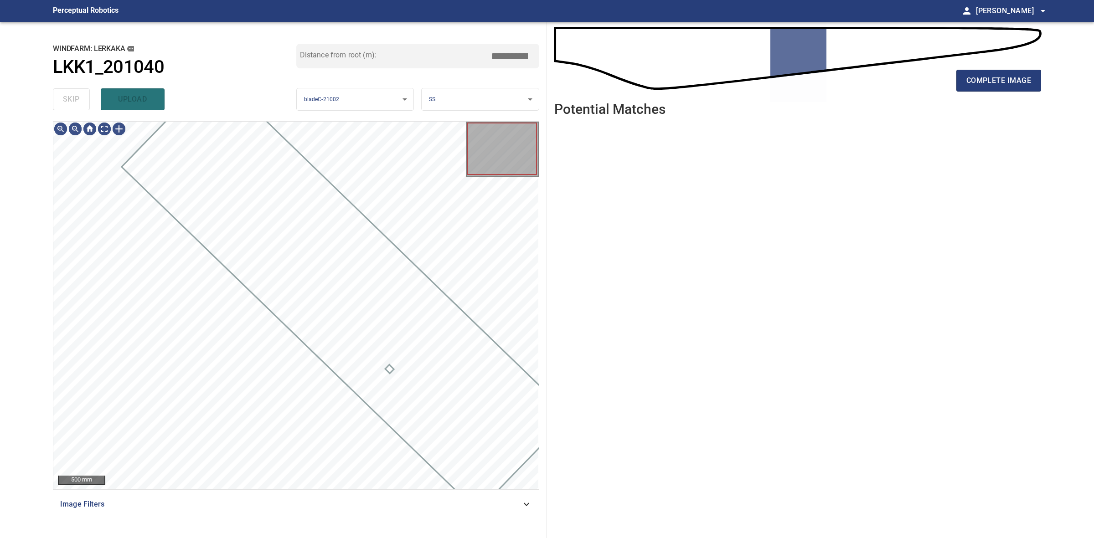
drag, startPoint x: 67, startPoint y: 97, endPoint x: 484, endPoint y: 97, distance: 417.4
click at [73, 97] on div "skip upload" at bounding box center [174, 99] width 243 height 29
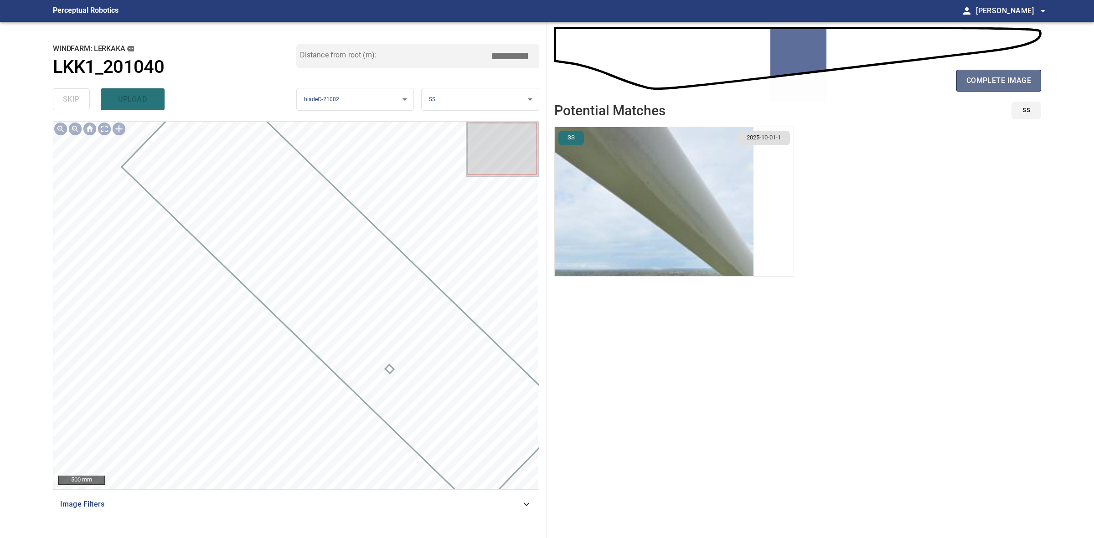
click at [989, 83] on span "complete image" at bounding box center [998, 80] width 65 height 13
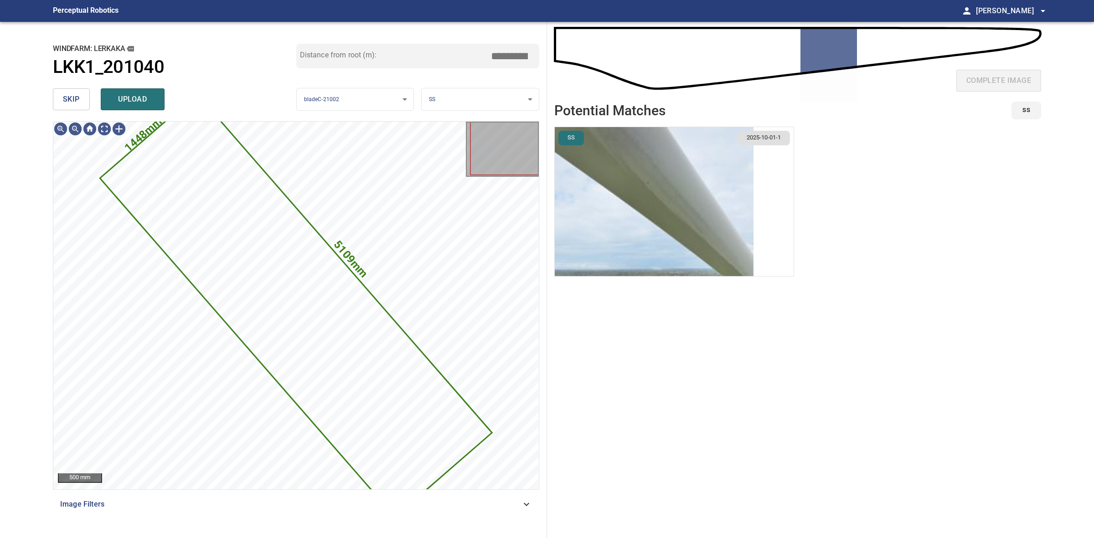
click at [67, 82] on div "windfarm: Lerkaka LKK1_201040 Distance from root (m): *****" at bounding box center [296, 64] width 486 height 41
click at [67, 92] on button "skip" at bounding box center [71, 99] width 37 height 22
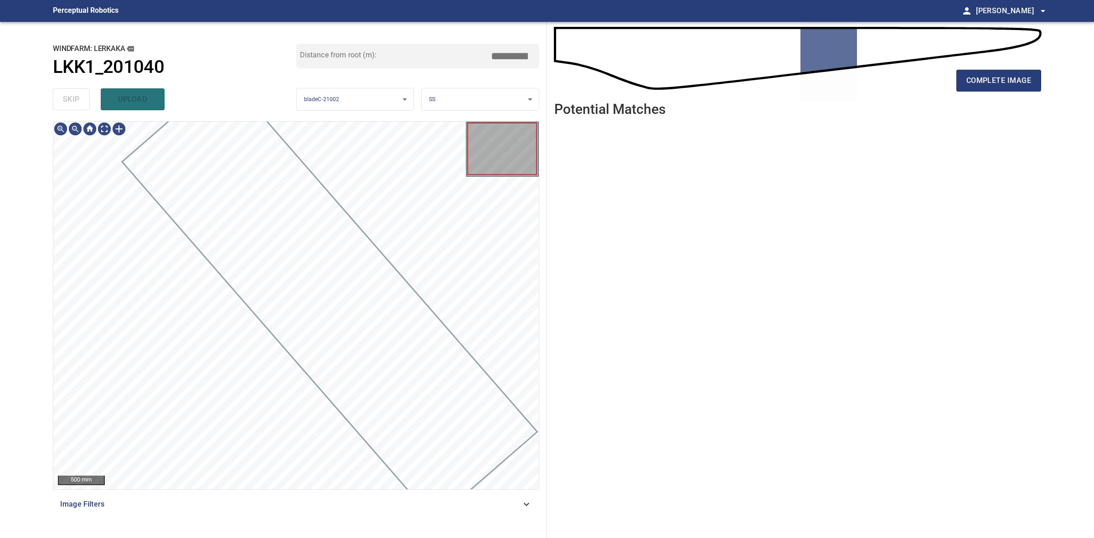
click at [67, 92] on div "skip upload" at bounding box center [174, 99] width 243 height 29
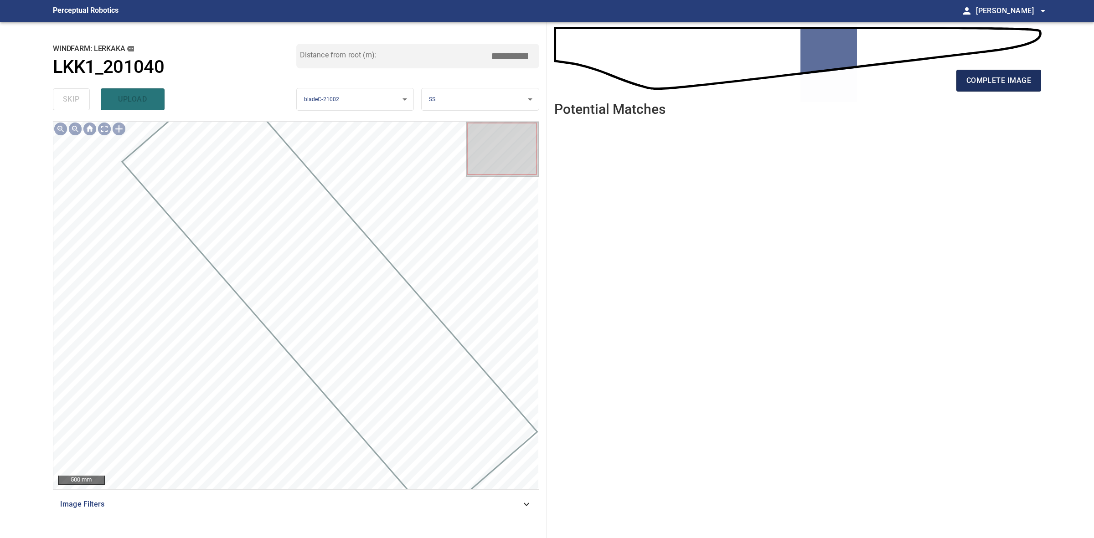
click at [1034, 88] on button "complete image" at bounding box center [998, 81] width 85 height 22
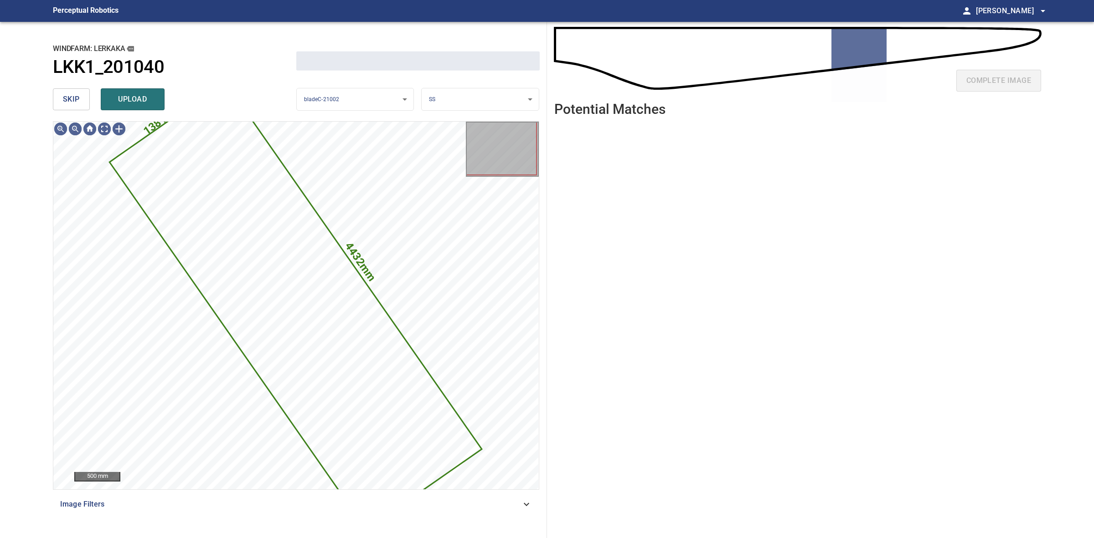
click at [81, 97] on button "skip" at bounding box center [71, 99] width 37 height 22
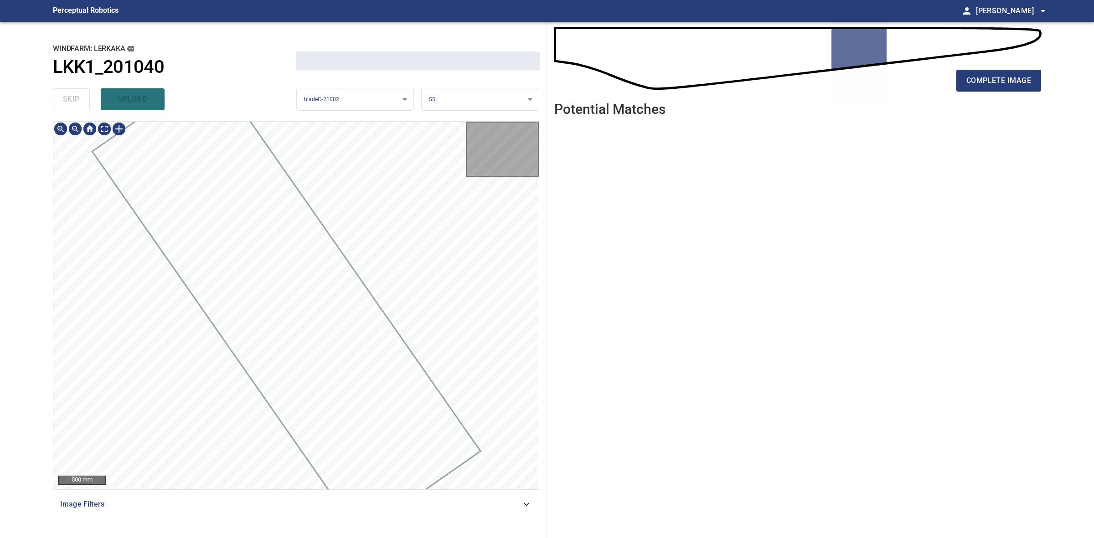
click at [81, 97] on div "skip upload" at bounding box center [174, 99] width 243 height 29
drag, startPoint x: 81, startPoint y: 97, endPoint x: 73, endPoint y: 98, distance: 7.4
click at [81, 96] on div "skip upload" at bounding box center [174, 99] width 243 height 29
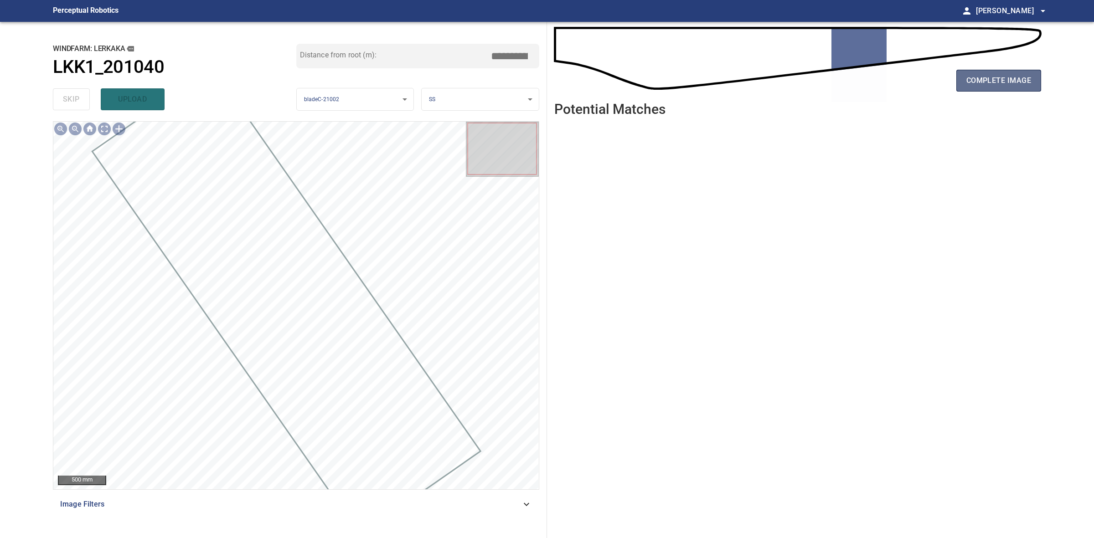
click at [980, 80] on span "complete image" at bounding box center [998, 80] width 65 height 13
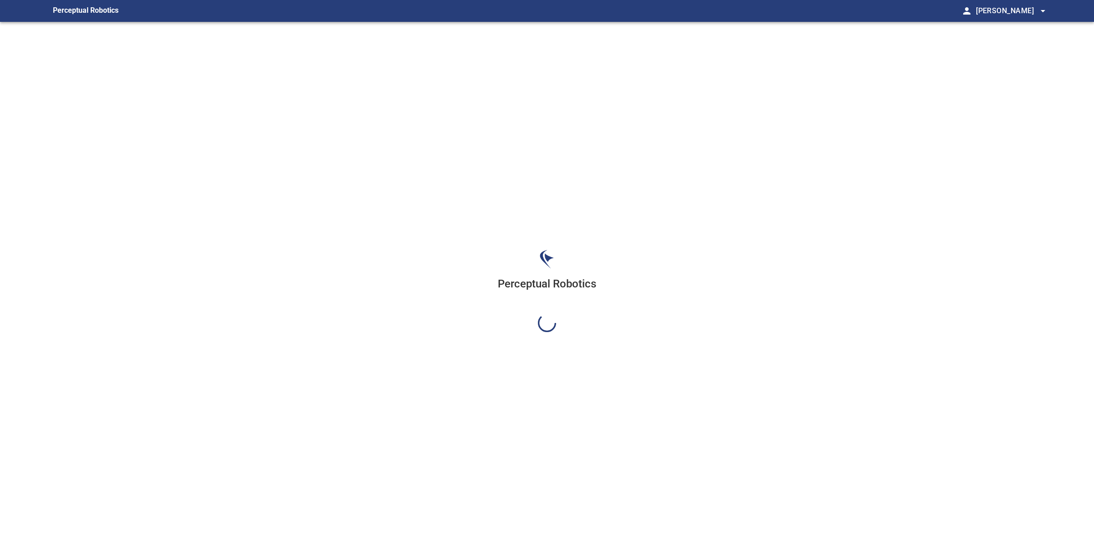
click at [1001, 90] on div "Perceptual Robotics" at bounding box center [547, 291] width 1003 height 538
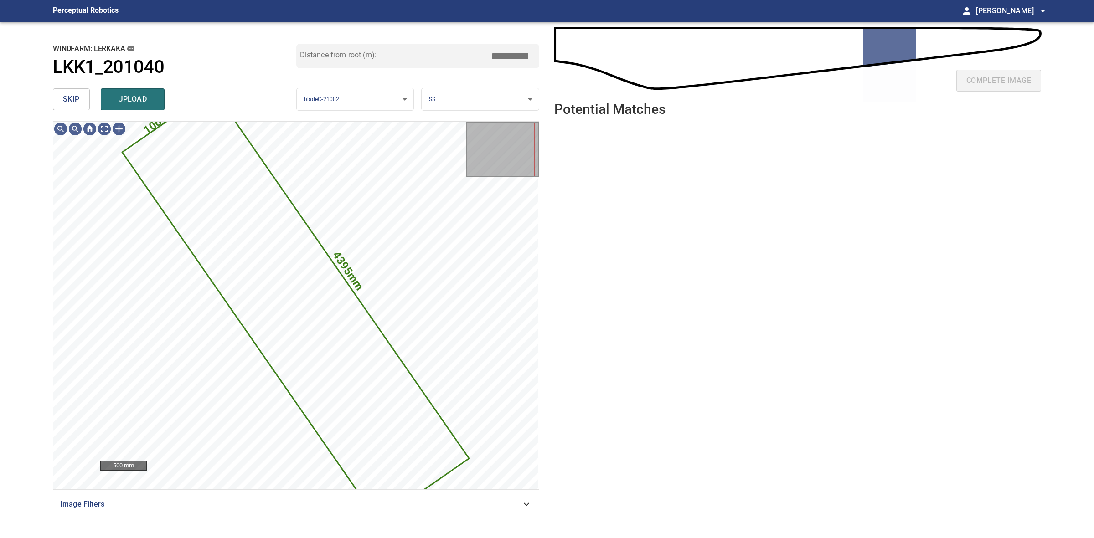
click at [67, 103] on span "skip" at bounding box center [71, 99] width 17 height 13
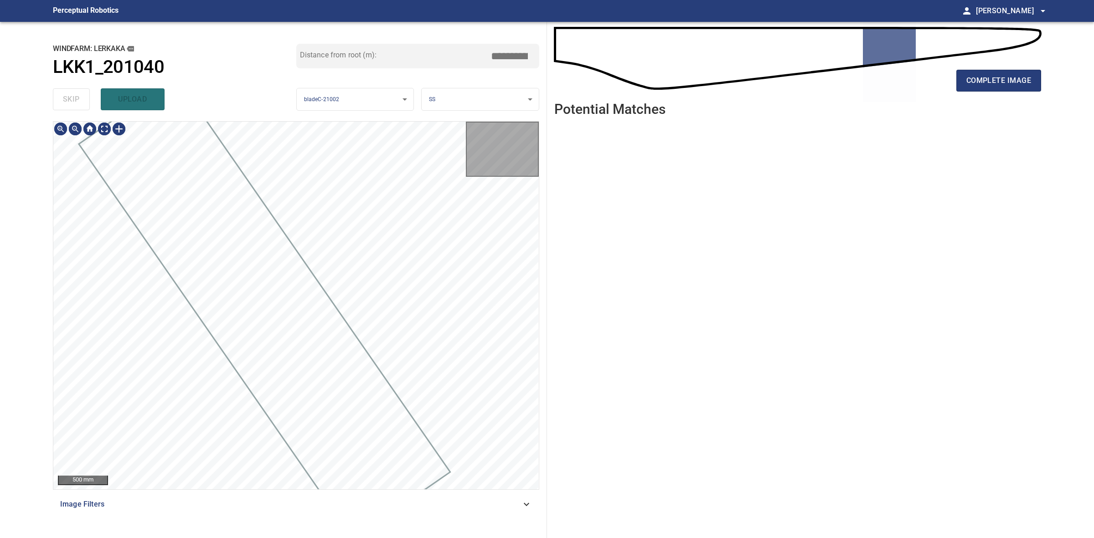
click at [67, 103] on div "skip upload" at bounding box center [174, 99] width 243 height 29
click at [979, 98] on div "complete image" at bounding box center [797, 84] width 487 height 36
click at [982, 92] on div "complete image" at bounding box center [797, 84] width 487 height 36
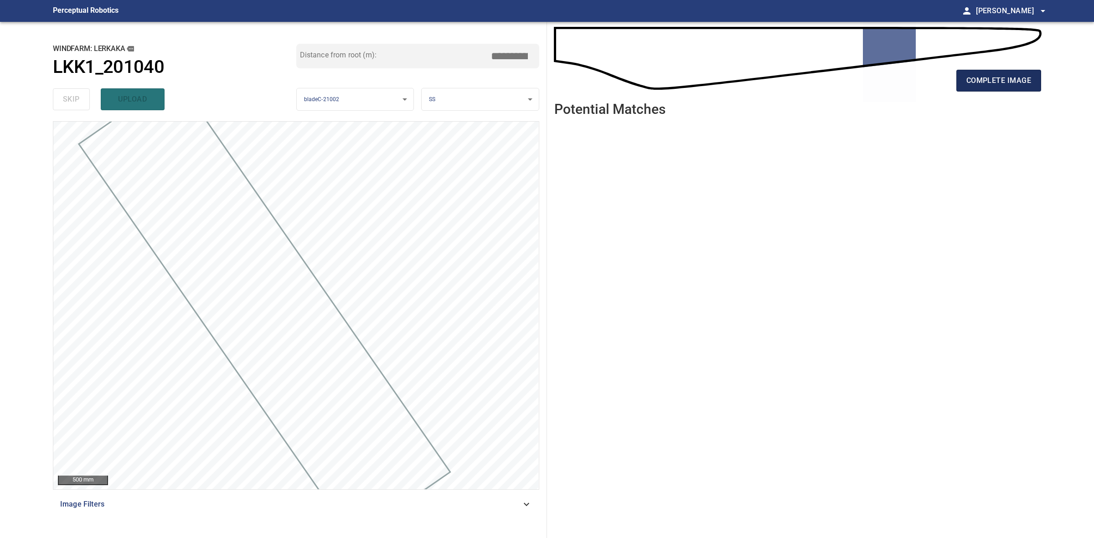
click at [979, 82] on span "complete image" at bounding box center [998, 80] width 65 height 13
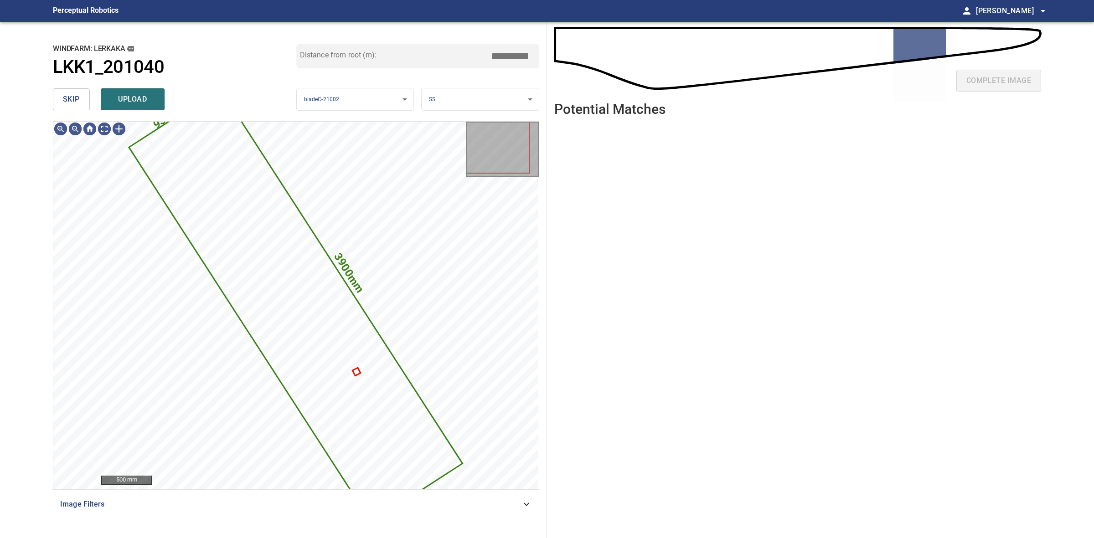
click at [77, 91] on button "skip" at bounding box center [71, 99] width 37 height 22
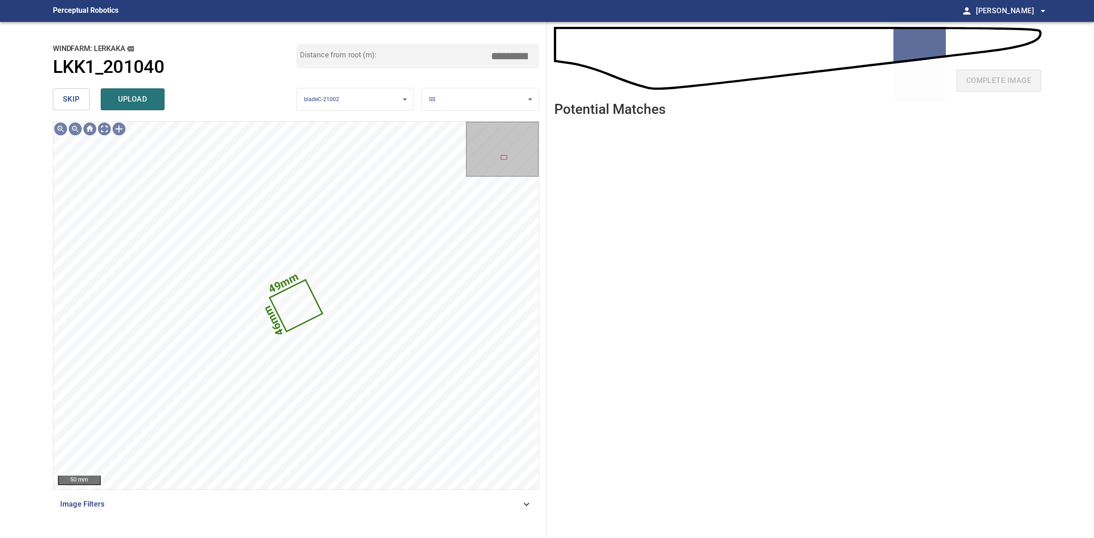
click at [76, 93] on button "skip" at bounding box center [71, 99] width 37 height 22
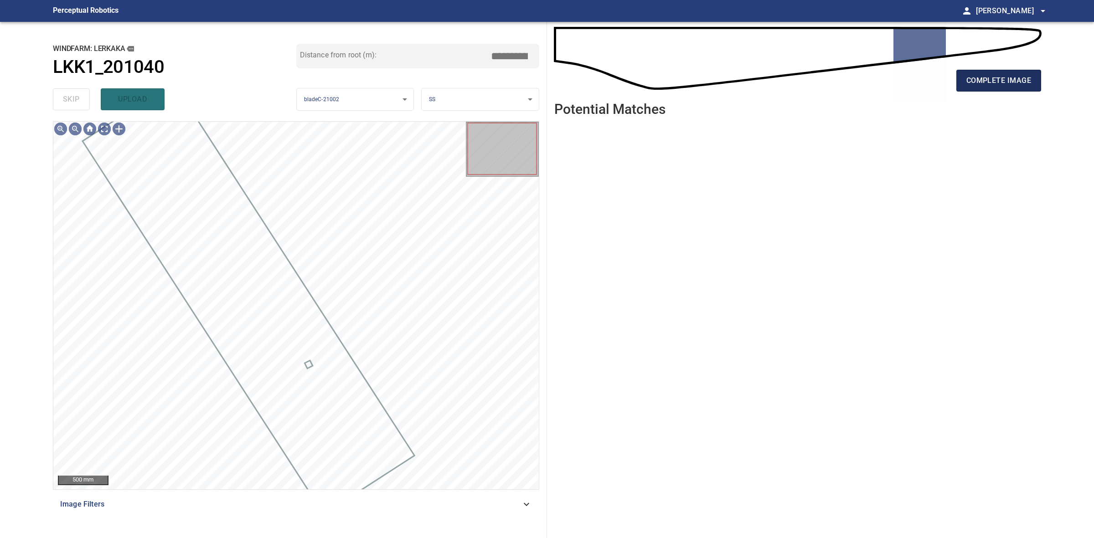
click at [1007, 77] on span "complete image" at bounding box center [998, 80] width 65 height 13
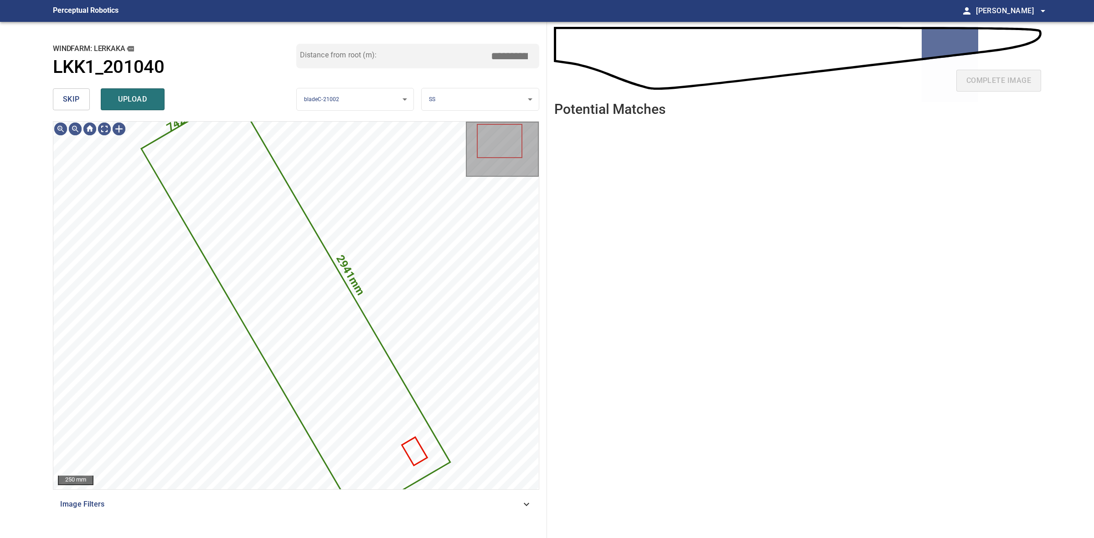
click at [82, 106] on button "skip" at bounding box center [71, 99] width 37 height 22
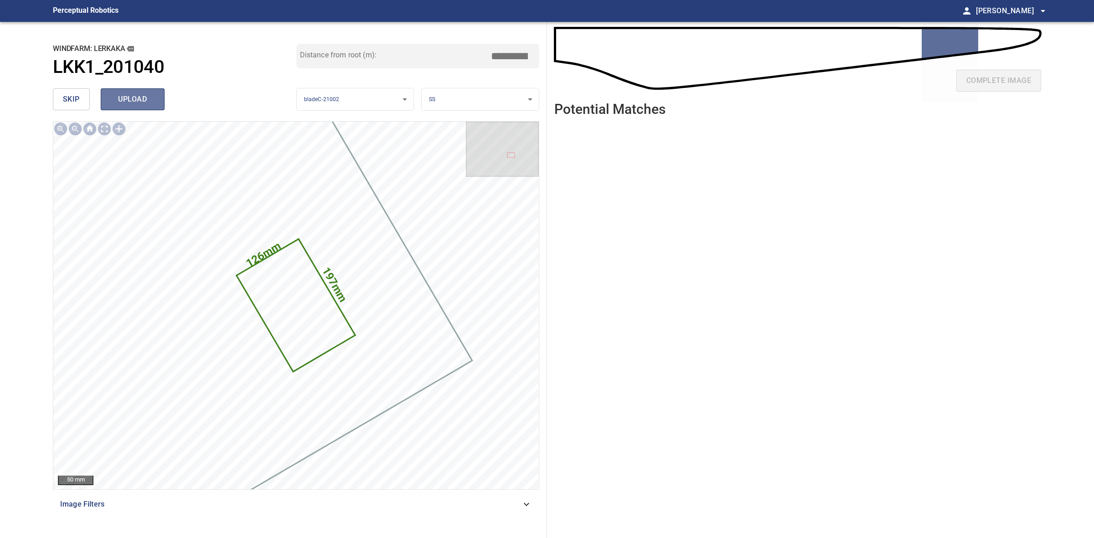
click at [141, 102] on span "upload" at bounding box center [133, 99] width 44 height 13
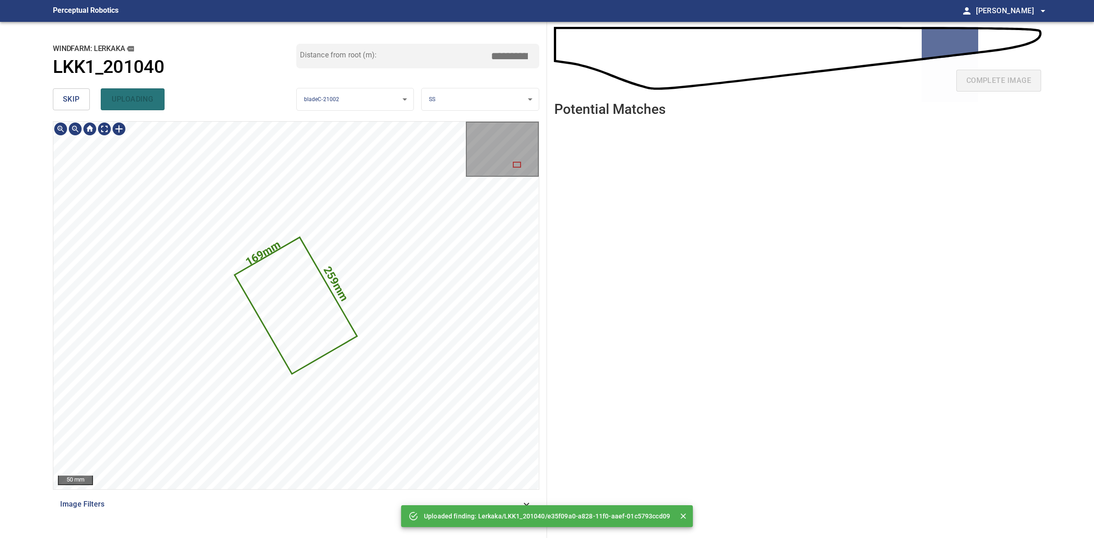
click at [262, 249] on text "169mm" at bounding box center [263, 253] width 40 height 30
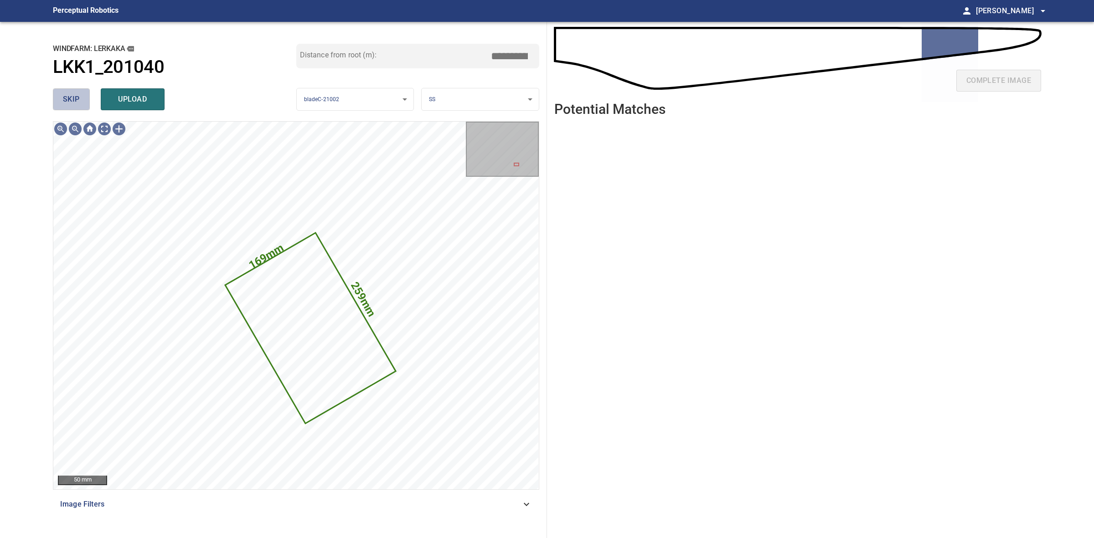
click at [73, 104] on span "skip" at bounding box center [71, 99] width 17 height 13
click at [73, 104] on div "skip upload" at bounding box center [174, 99] width 243 height 29
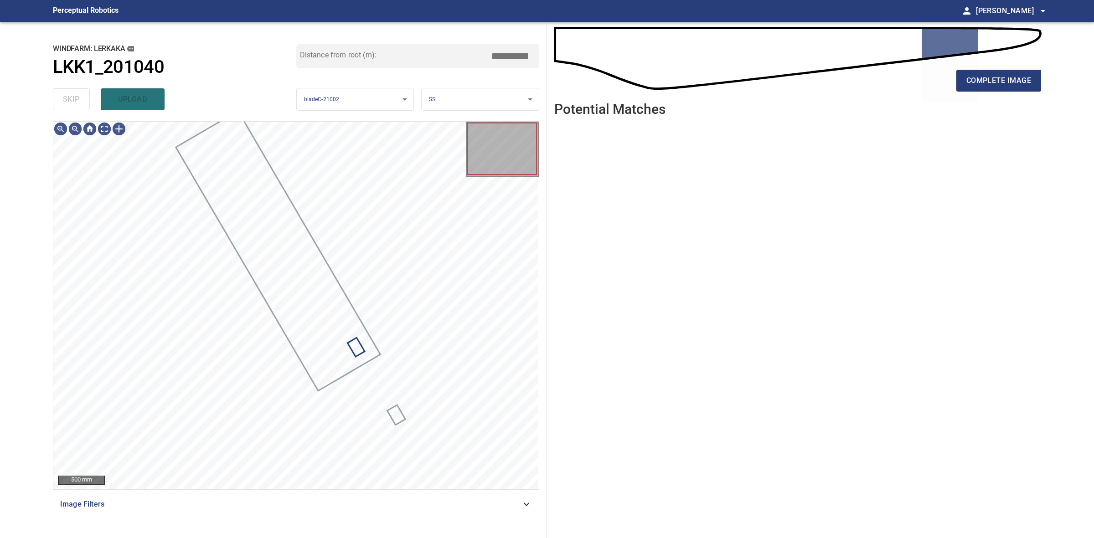
click at [73, 104] on div "skip upload" at bounding box center [174, 99] width 243 height 29
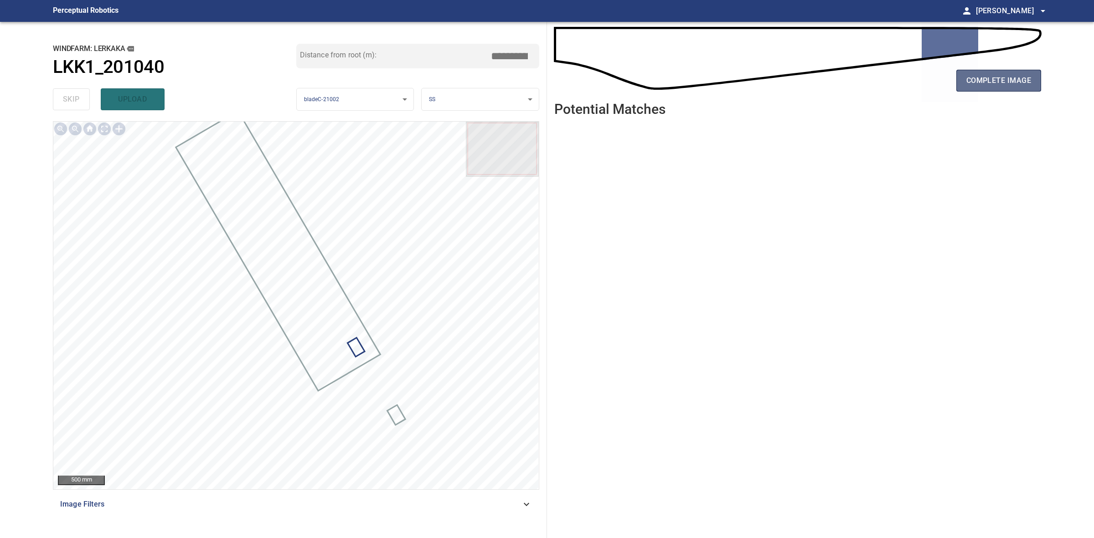
click at [975, 83] on span "complete image" at bounding box center [998, 80] width 65 height 13
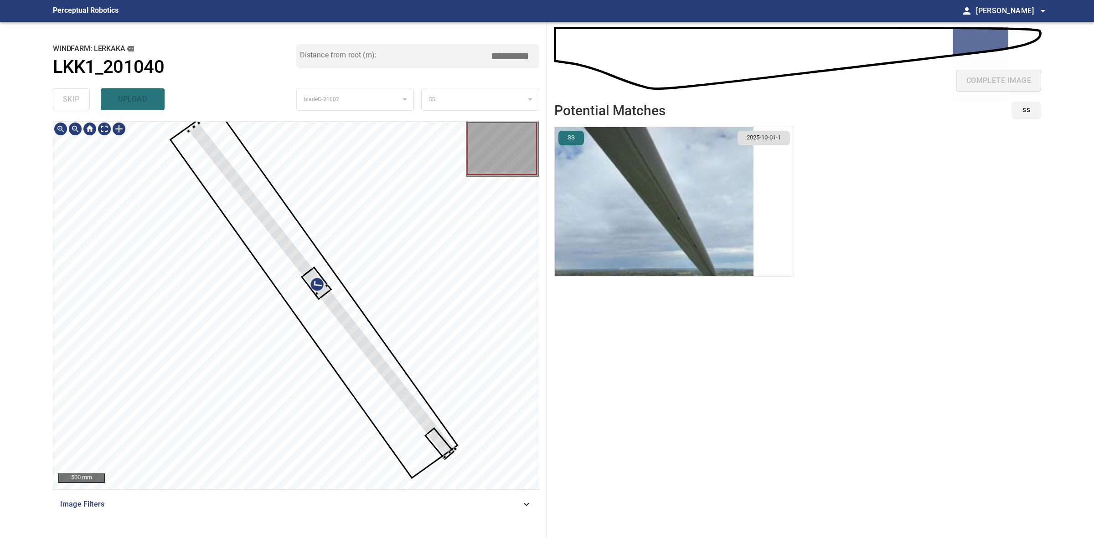
click at [453, 447] on div at bounding box center [455, 449] width 4 height 4
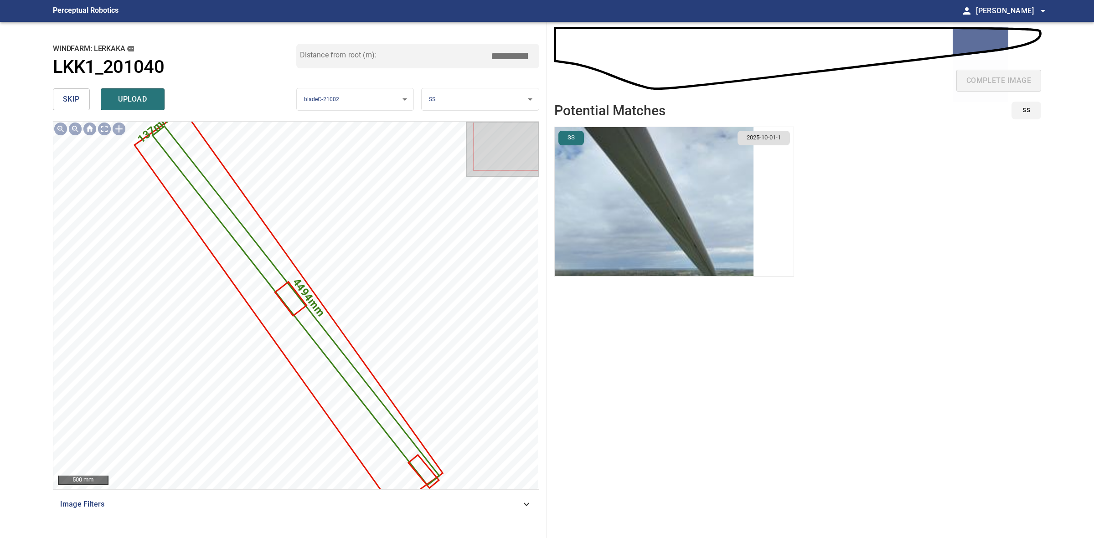
click at [719, 234] on img "button" at bounding box center [654, 201] width 199 height 149
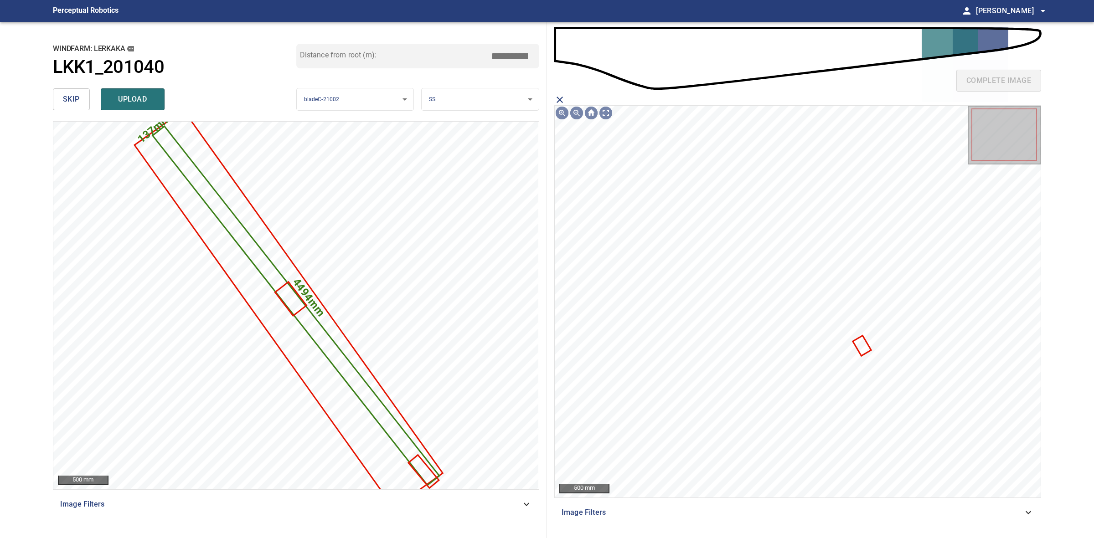
click at [862, 343] on icon at bounding box center [862, 346] width 16 height 18
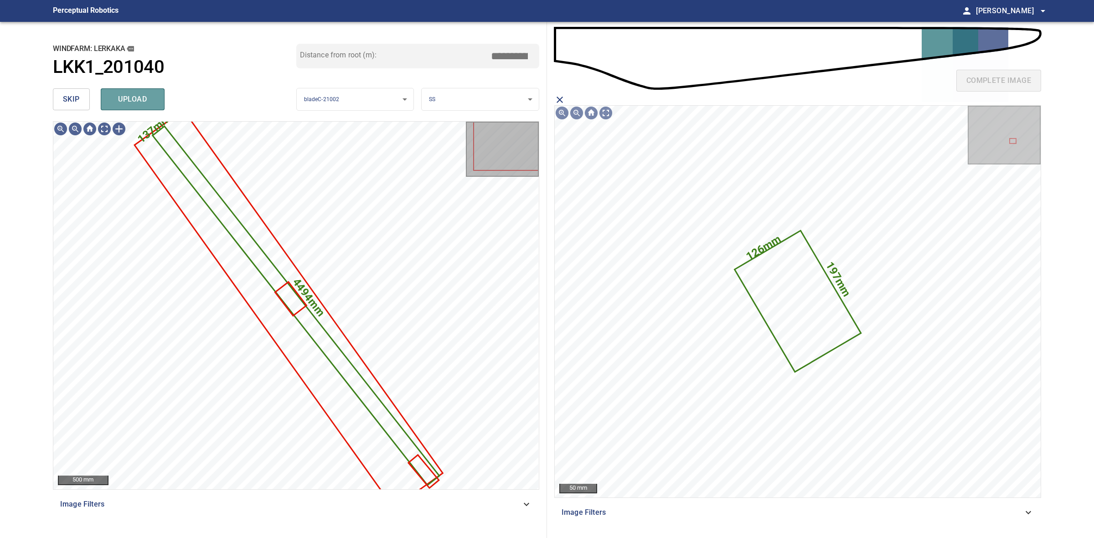
drag, startPoint x: 130, startPoint y: 98, endPoint x: 101, endPoint y: 99, distance: 29.2
click at [129, 98] on span "upload" at bounding box center [133, 99] width 44 height 13
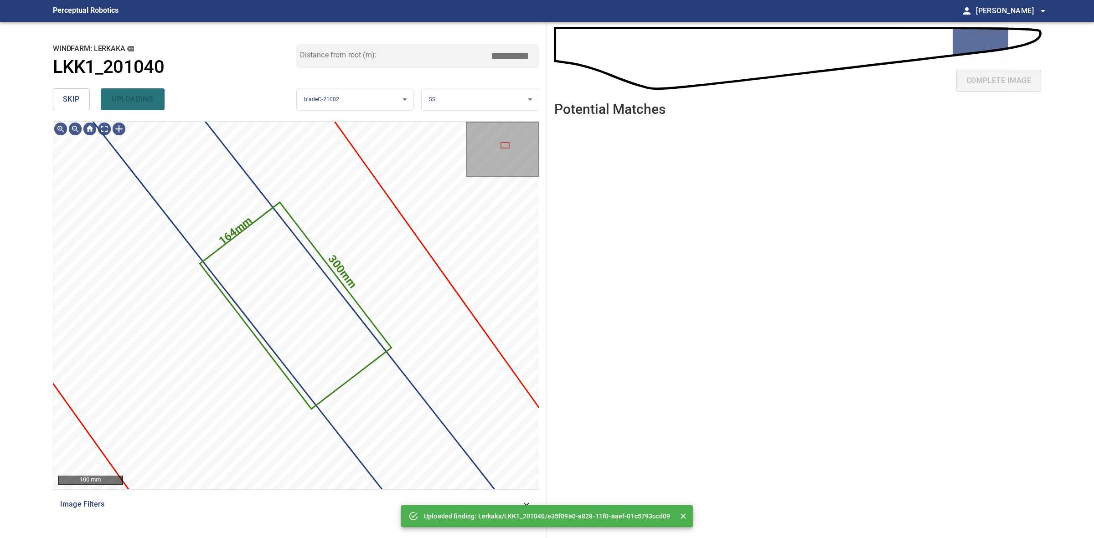
click at [87, 99] on button "skip" at bounding box center [71, 99] width 37 height 22
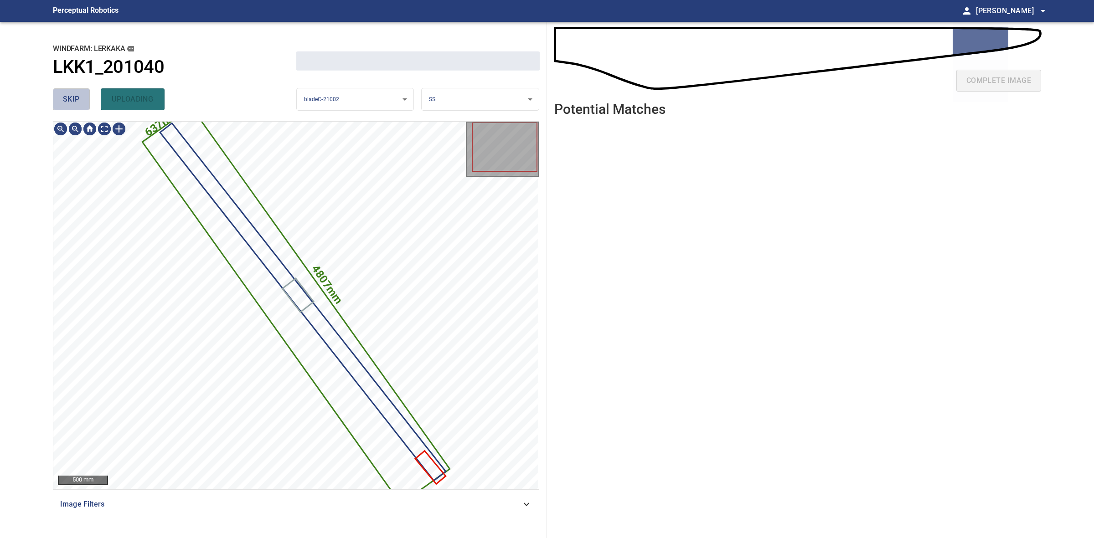
click at [87, 99] on button "skip" at bounding box center [71, 99] width 37 height 22
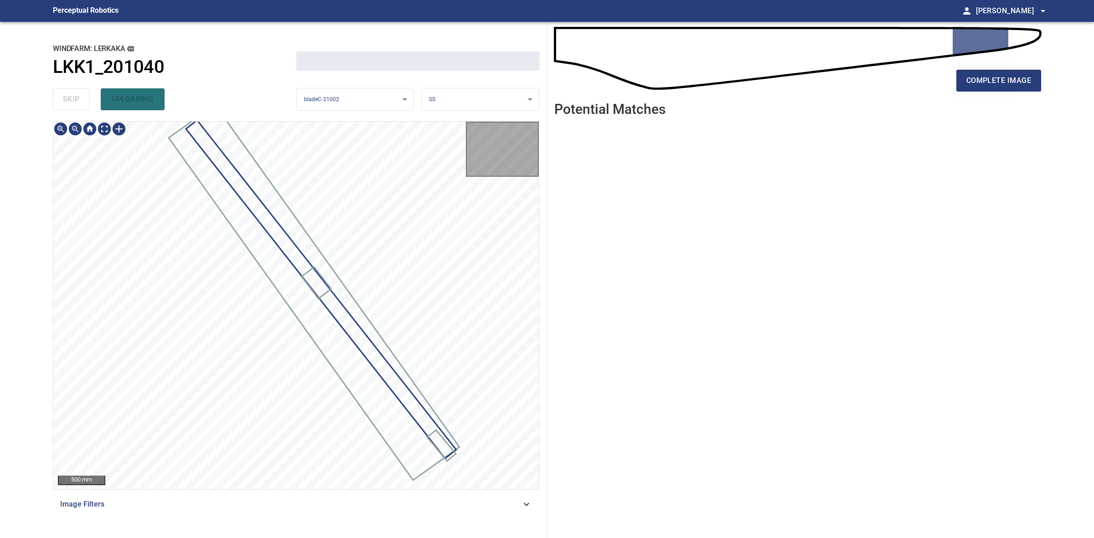
drag, startPoint x: 87, startPoint y: 99, endPoint x: 219, endPoint y: 99, distance: 131.7
click at [87, 99] on div "skip uploading" at bounding box center [174, 99] width 243 height 29
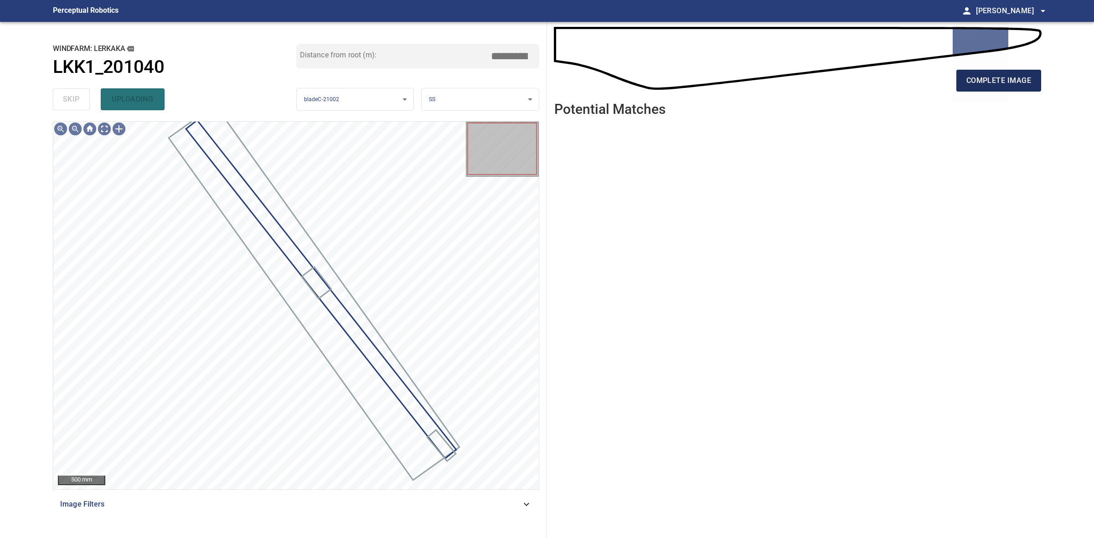
click at [973, 79] on span "complete image" at bounding box center [998, 80] width 65 height 13
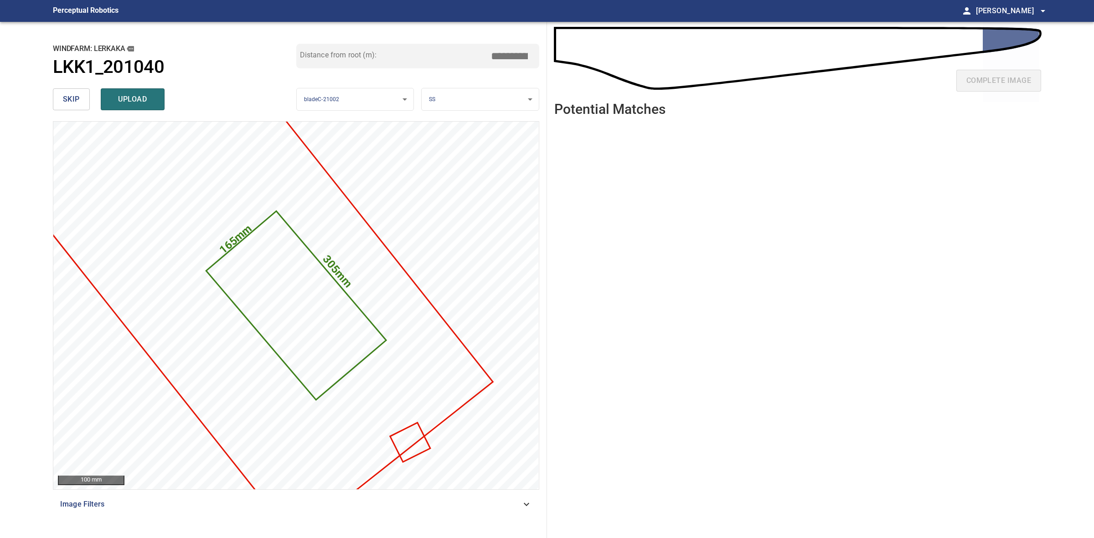
click at [512, 53] on input "*****" at bounding box center [513, 55] width 46 height 17
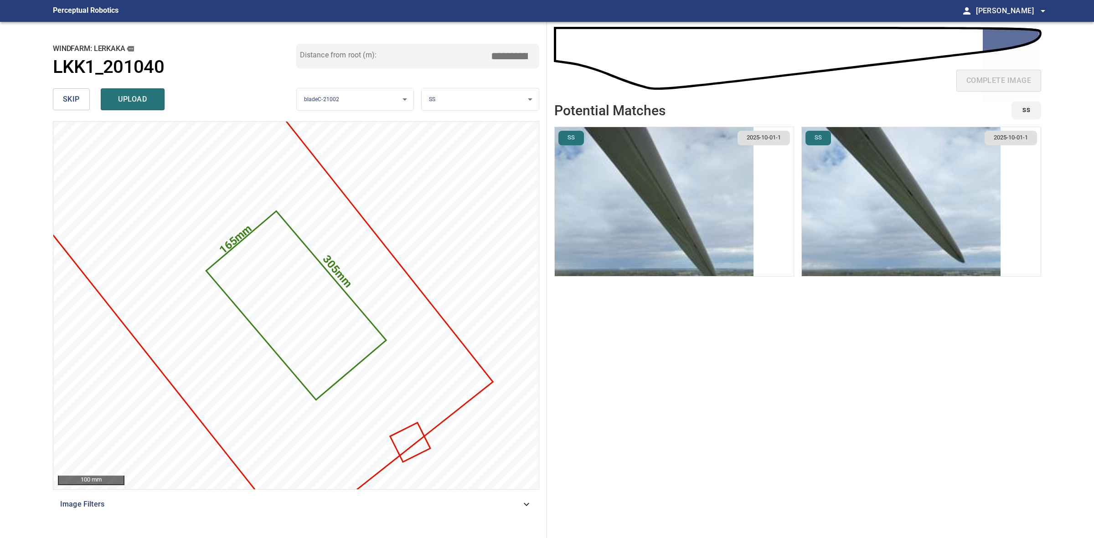
type input "*****"
click at [940, 245] on img "button" at bounding box center [901, 201] width 199 height 149
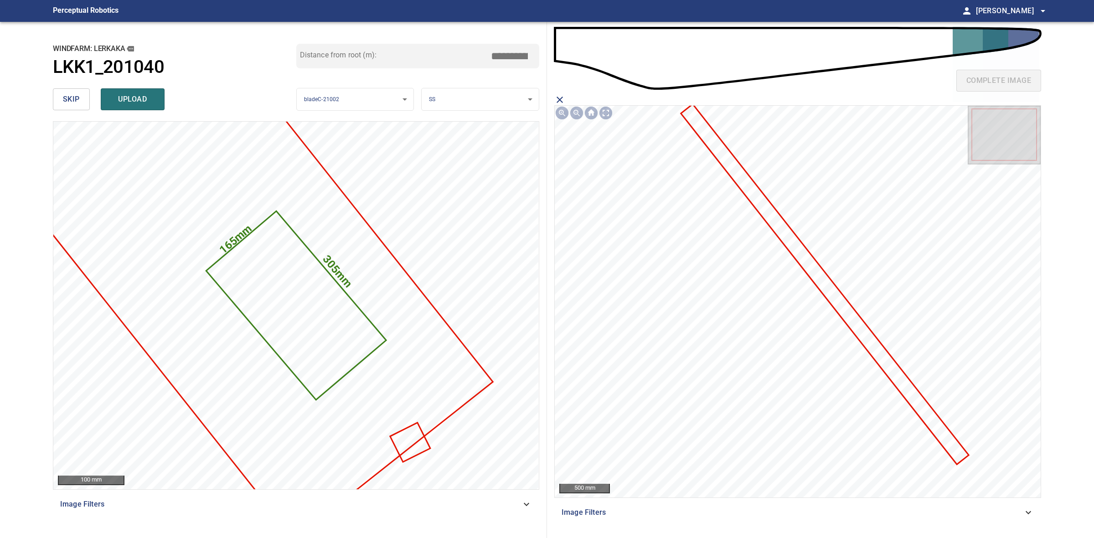
click at [829, 295] on icon at bounding box center [825, 284] width 286 height 359
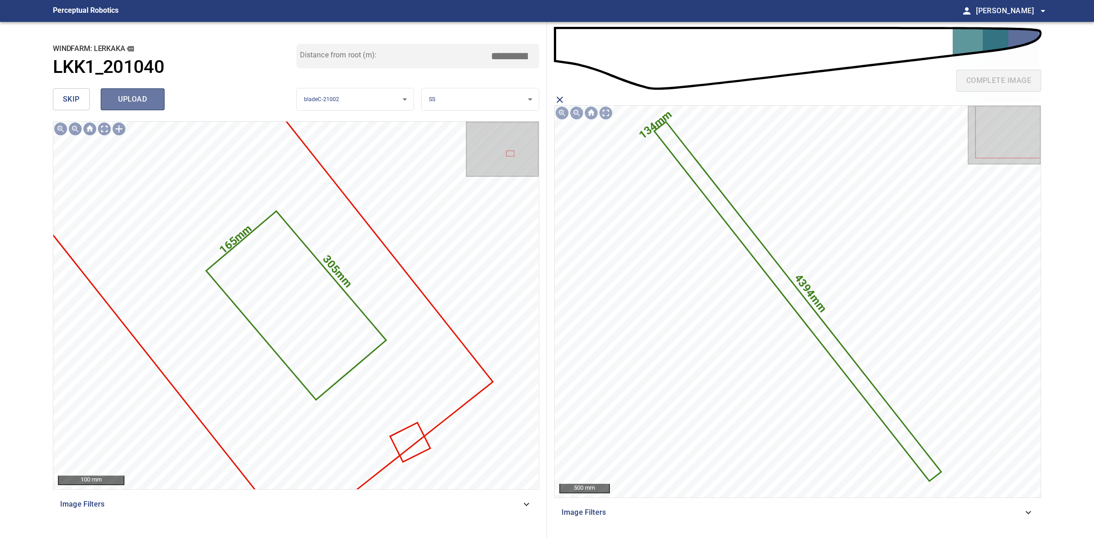
click at [148, 93] on span "upload" at bounding box center [133, 99] width 44 height 13
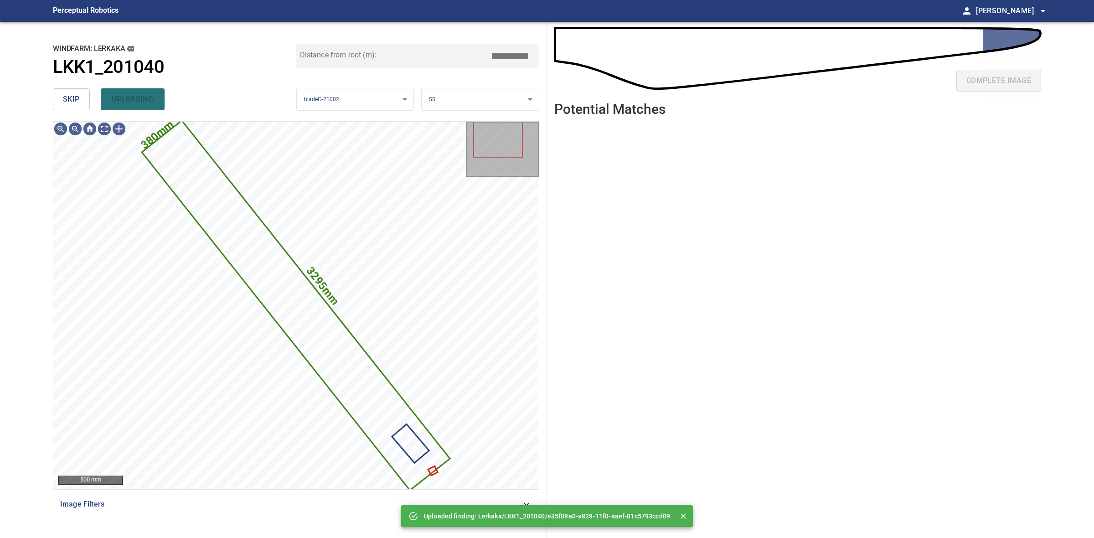
click at [72, 96] on span "skip" at bounding box center [71, 99] width 17 height 13
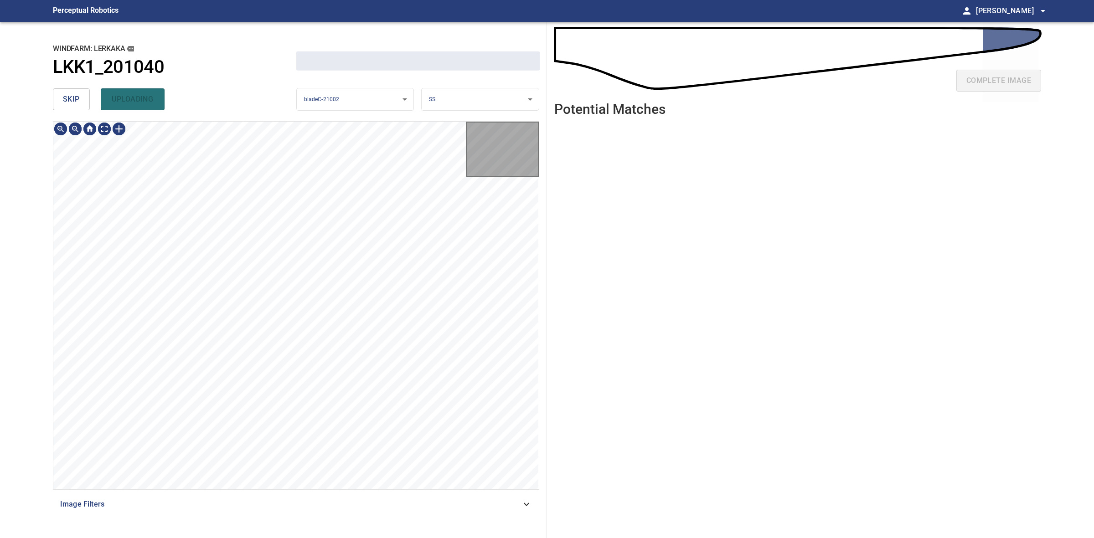
click at [72, 96] on span "skip" at bounding box center [71, 99] width 17 height 13
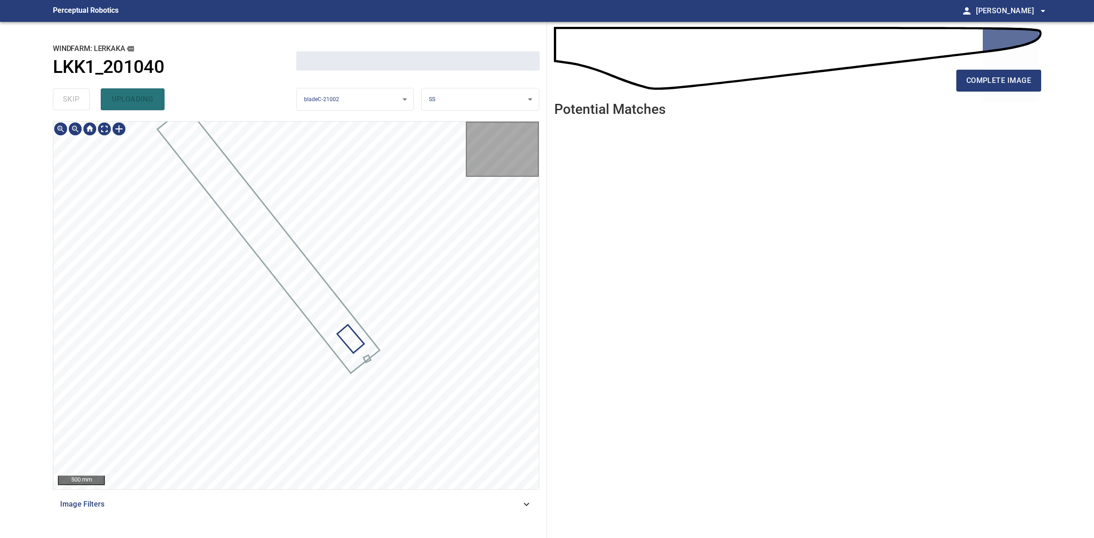
click at [72, 96] on div "skip uploading" at bounding box center [174, 99] width 243 height 29
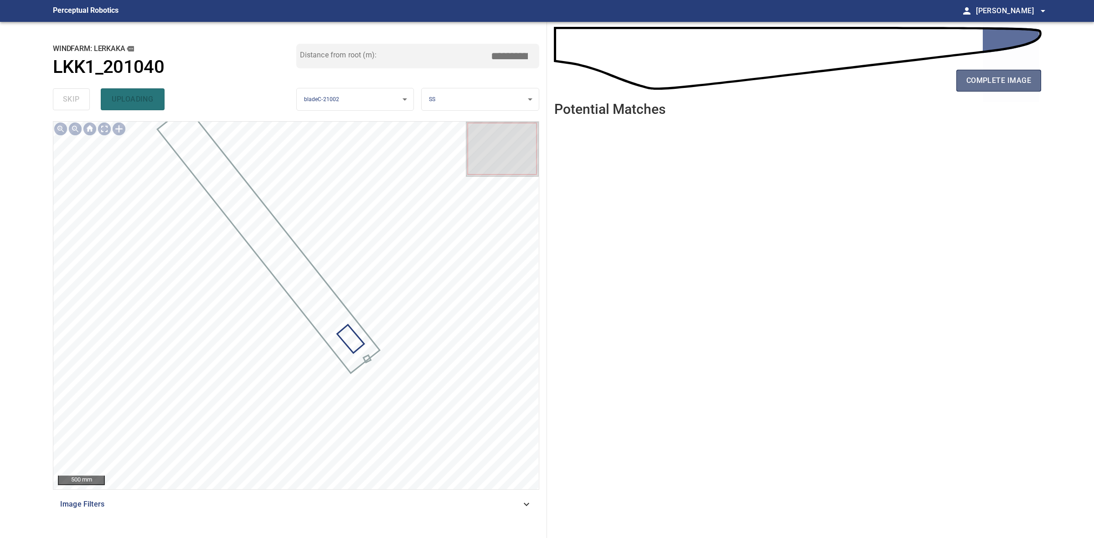
click at [987, 73] on button "complete image" at bounding box center [998, 81] width 85 height 22
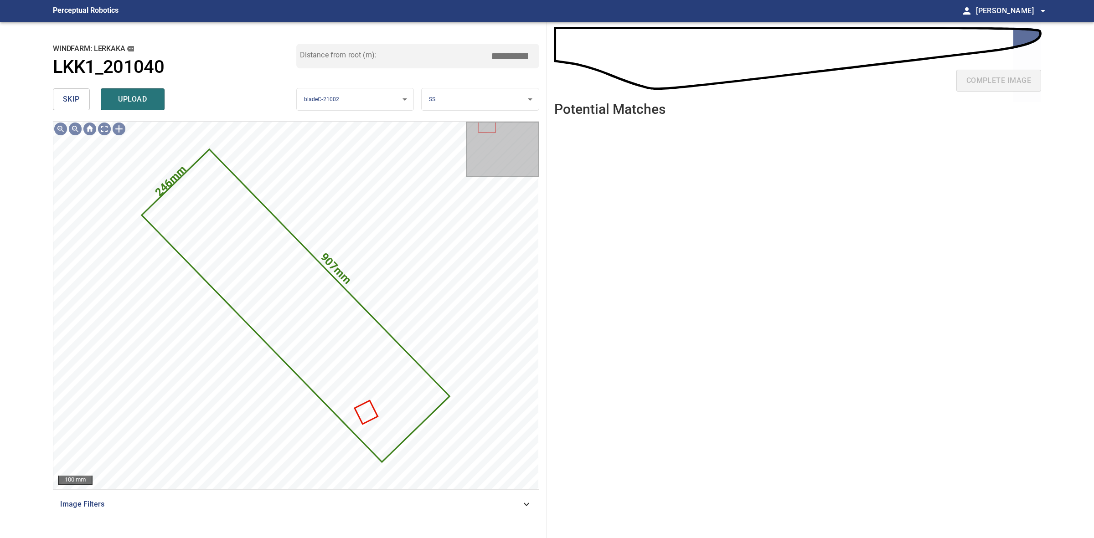
click at [69, 108] on button "skip" at bounding box center [71, 99] width 37 height 22
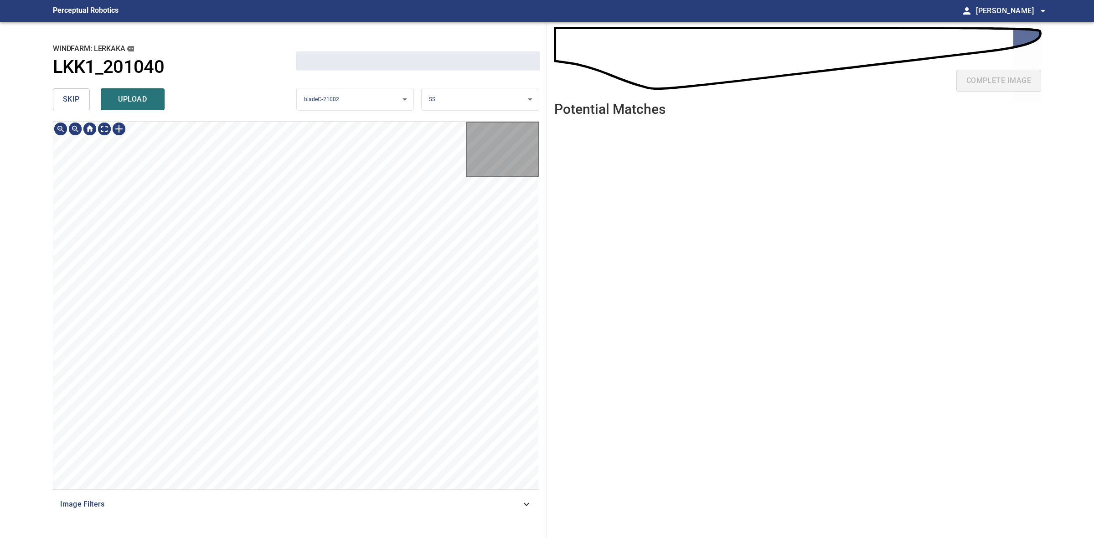
click at [70, 103] on span "skip" at bounding box center [71, 99] width 17 height 13
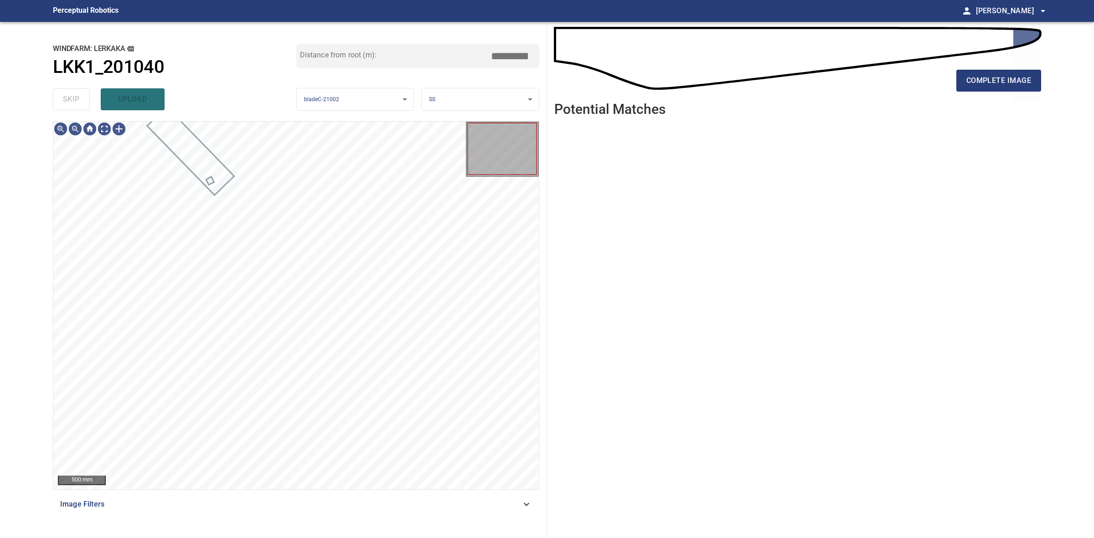
drag, startPoint x: 70, startPoint y: 103, endPoint x: 634, endPoint y: 90, distance: 564.8
click at [73, 103] on div "skip upload" at bounding box center [174, 99] width 243 height 29
click at [1001, 81] on span "complete image" at bounding box center [998, 80] width 65 height 13
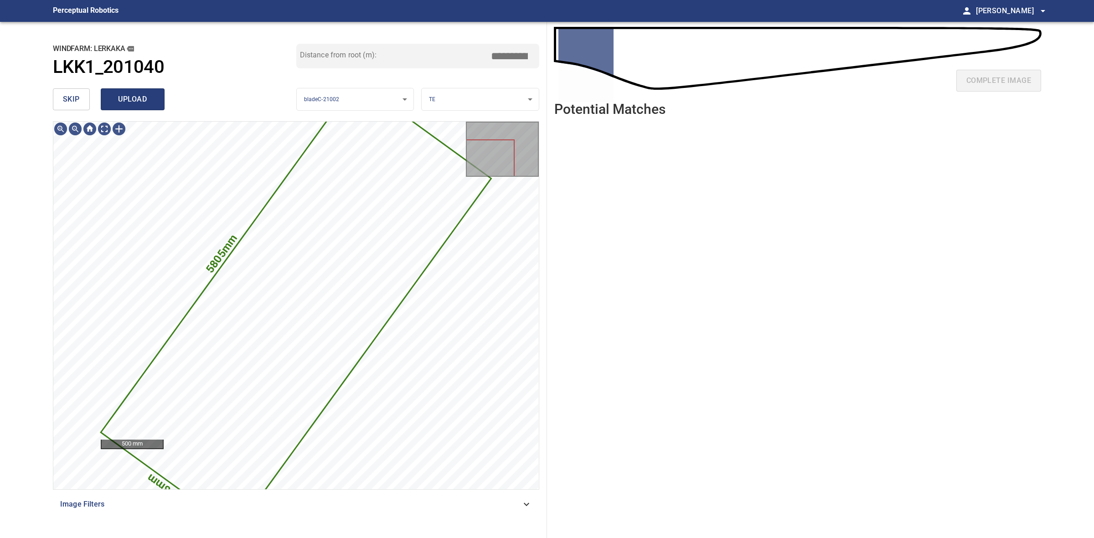
click at [126, 90] on button "upload" at bounding box center [133, 99] width 64 height 22
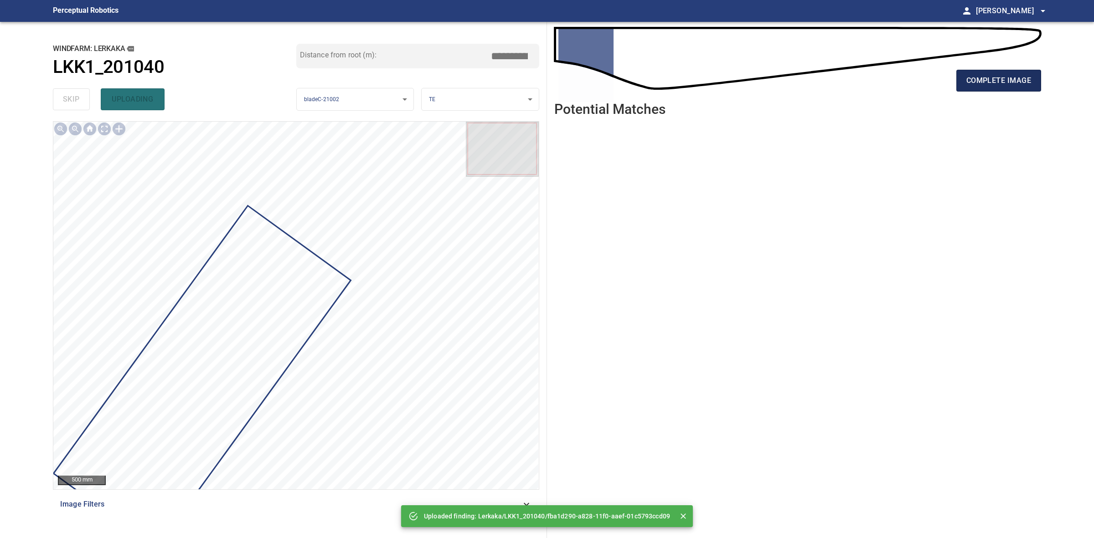
click at [1023, 88] on button "complete image" at bounding box center [998, 81] width 85 height 22
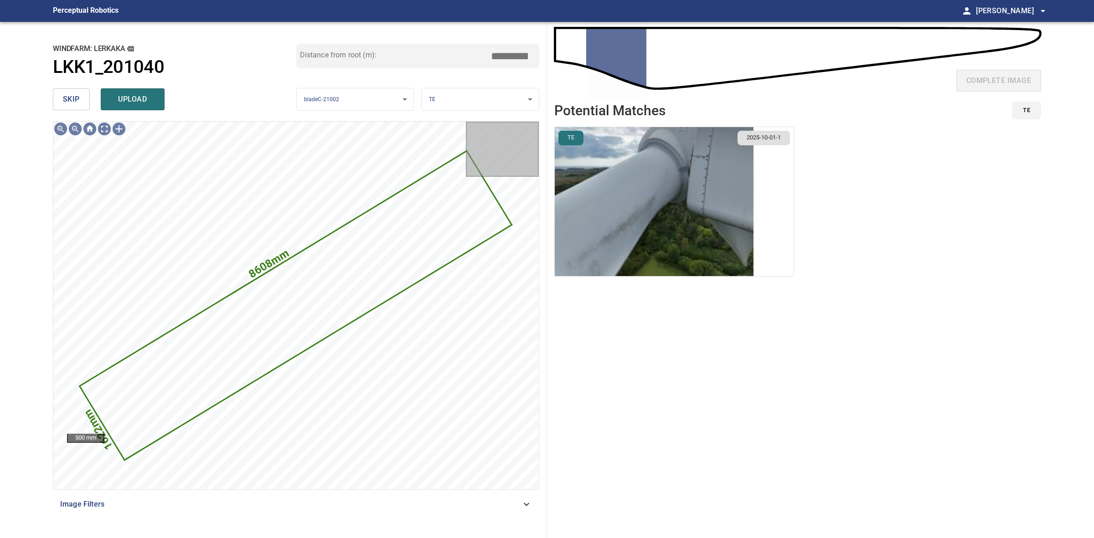
click at [759, 165] on li "TE 2025-10-01-1" at bounding box center [674, 202] width 240 height 150
click at [725, 214] on img "button" at bounding box center [654, 201] width 199 height 149
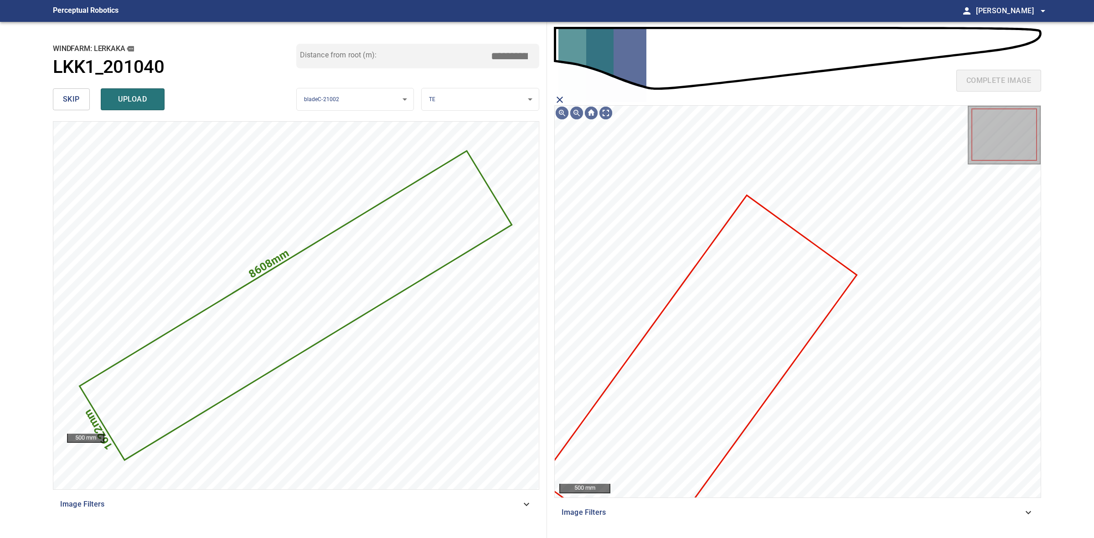
click at [788, 239] on icon at bounding box center [697, 377] width 315 height 363
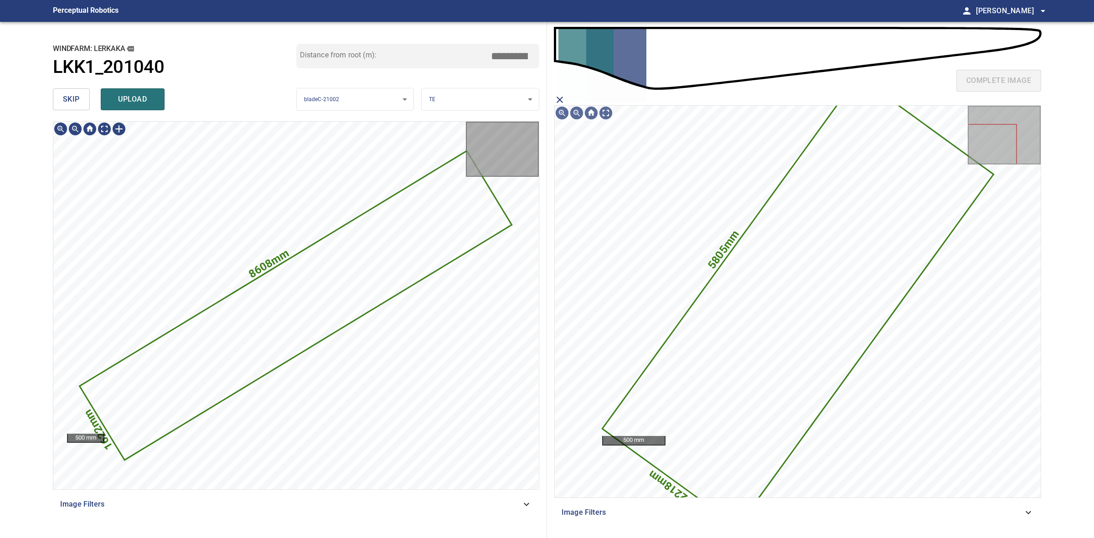
click at [128, 106] on button "upload" at bounding box center [133, 99] width 64 height 22
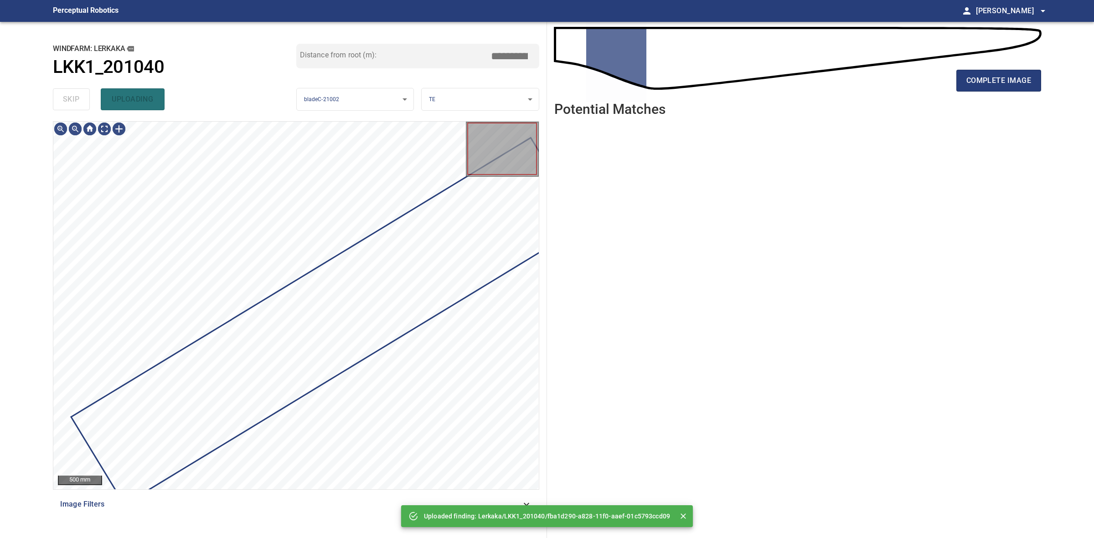
click at [69, 98] on div "skip uploading" at bounding box center [174, 99] width 243 height 29
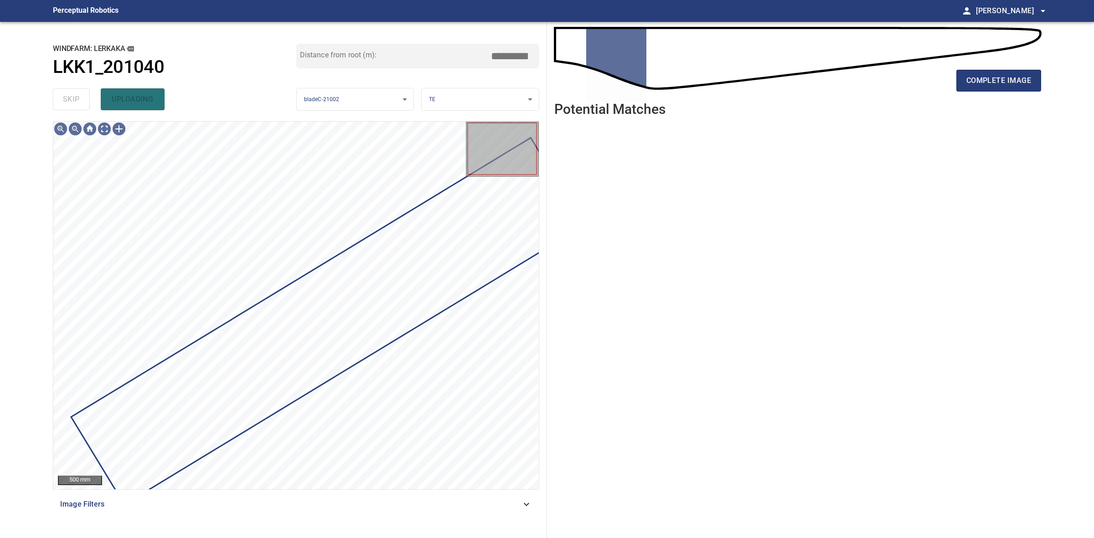
click at [69, 98] on div "skip uploading" at bounding box center [174, 99] width 243 height 29
drag, startPoint x: 69, startPoint y: 98, endPoint x: 85, endPoint y: 98, distance: 15.5
click at [78, 98] on div "skip uploading" at bounding box center [174, 99] width 243 height 29
drag, startPoint x: 955, startPoint y: 58, endPoint x: 956, endPoint y: 63, distance: 5.1
click at [956, 63] on div "complete image" at bounding box center [797, 61] width 487 height 65
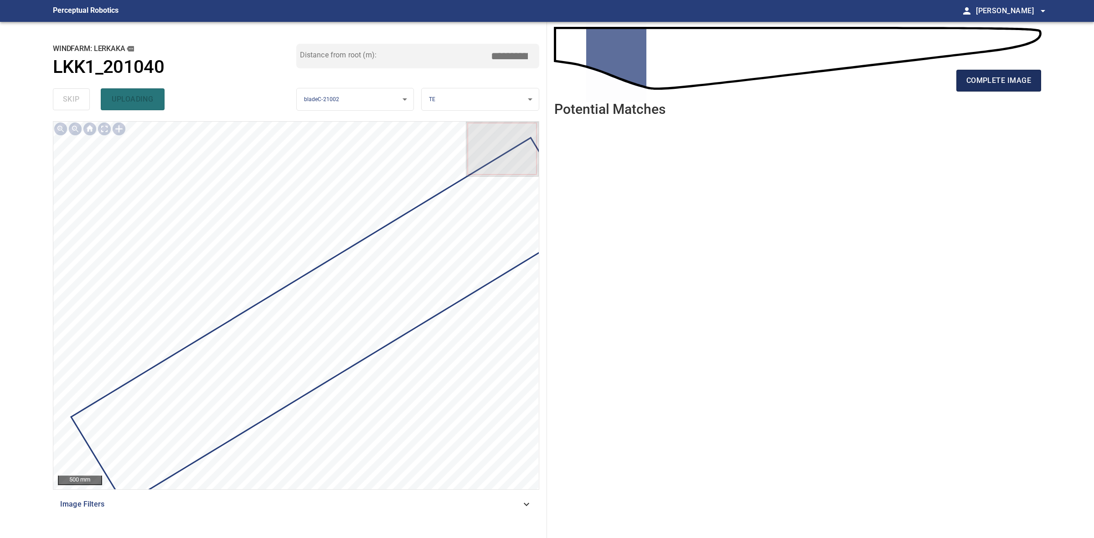
click at [963, 83] on button "complete image" at bounding box center [998, 81] width 85 height 22
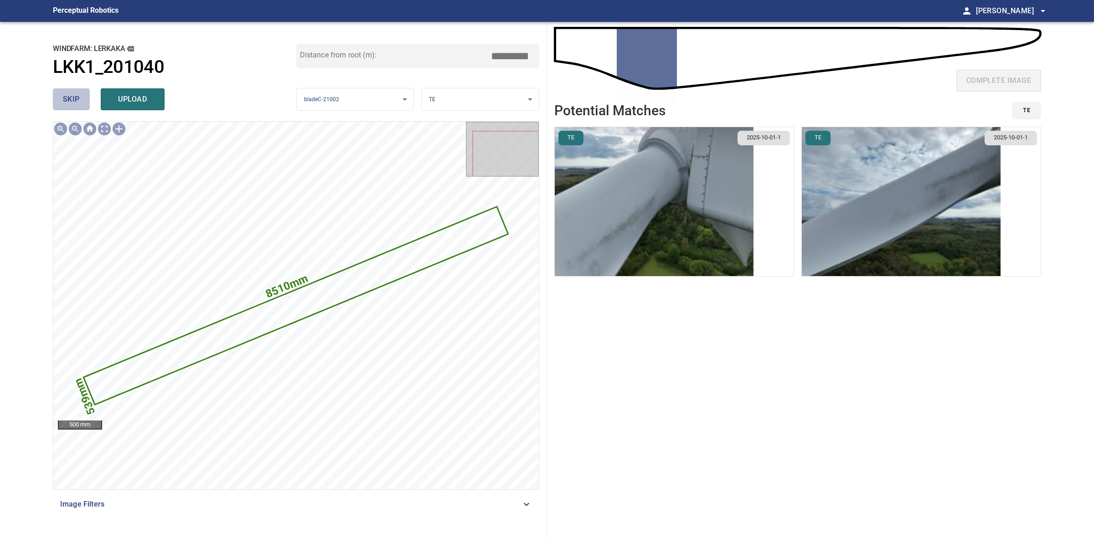
click at [58, 103] on button "skip" at bounding box center [71, 99] width 37 height 22
click at [60, 103] on div "skip upload" at bounding box center [174, 99] width 243 height 29
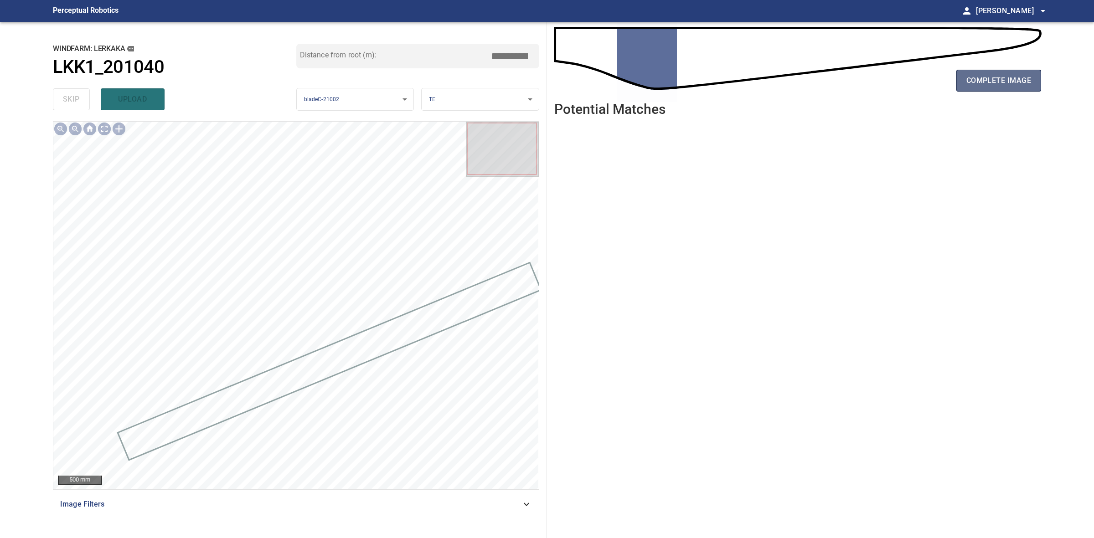
click at [1035, 74] on button "complete image" at bounding box center [998, 81] width 85 height 22
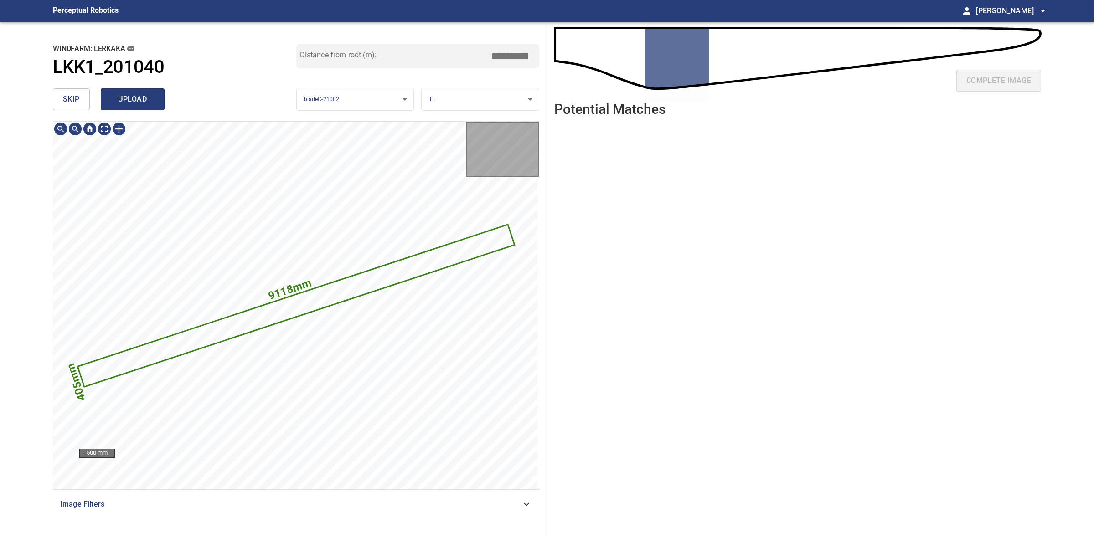
click at [120, 105] on span "upload" at bounding box center [133, 99] width 44 height 13
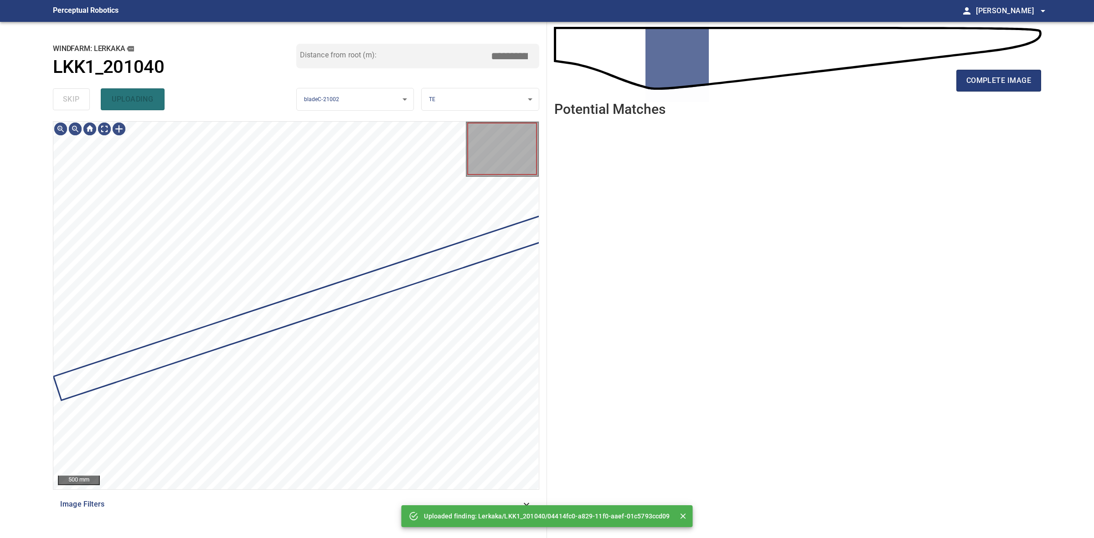
click at [67, 105] on div "skip uploading" at bounding box center [174, 99] width 243 height 29
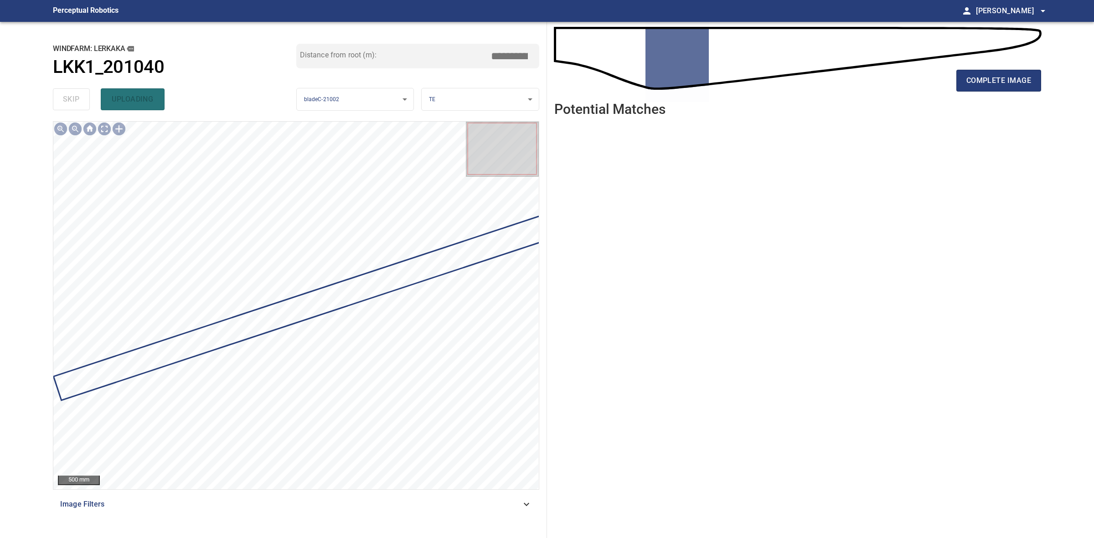
click at [1004, 67] on div "complete image" at bounding box center [797, 84] width 487 height 36
click at [1001, 81] on span "complete image" at bounding box center [998, 80] width 65 height 13
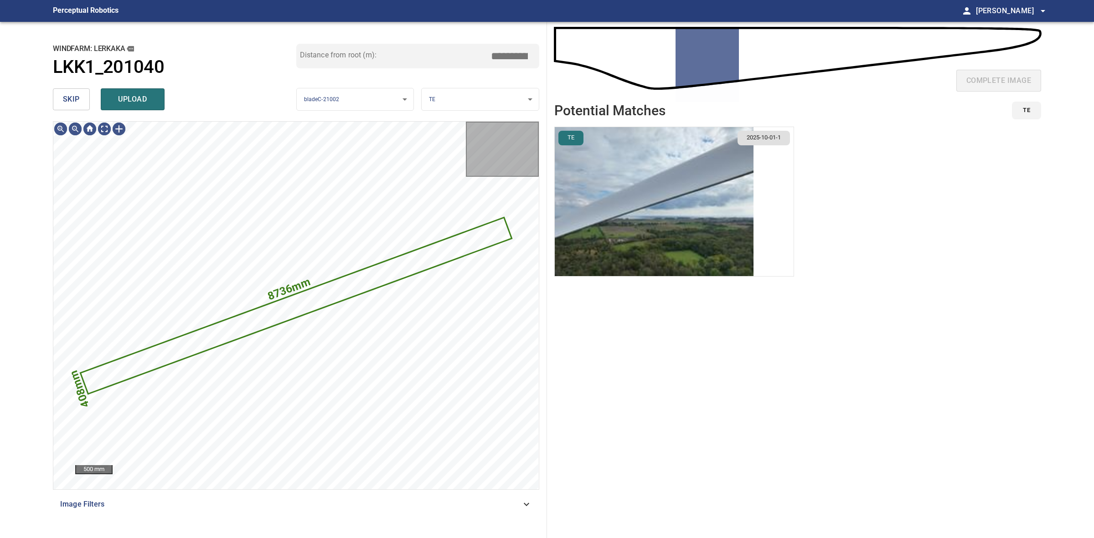
click at [678, 267] on img "button" at bounding box center [654, 201] width 199 height 149
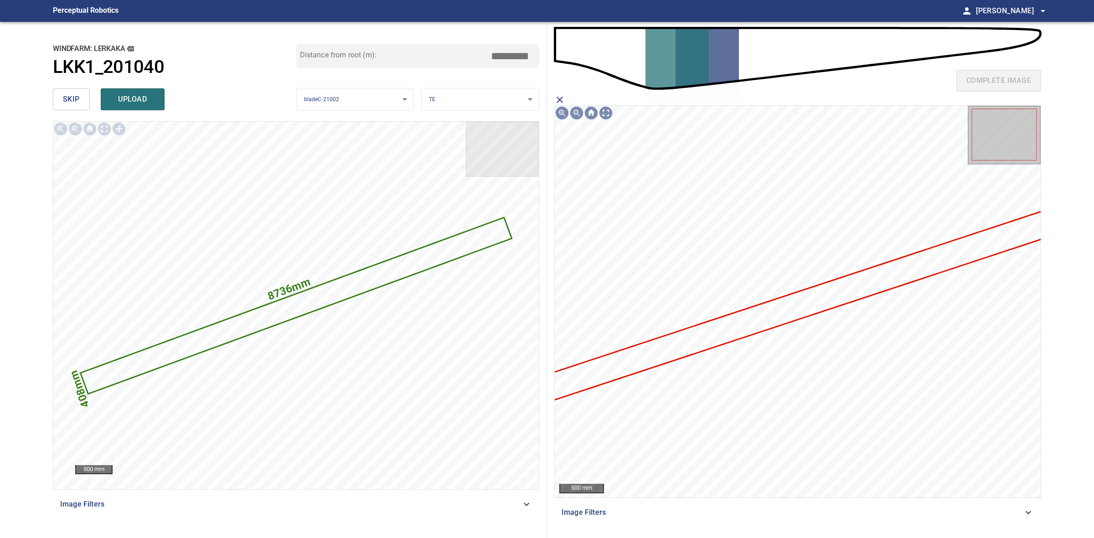
click at [798, 309] on icon at bounding box center [813, 301] width 546 height 202
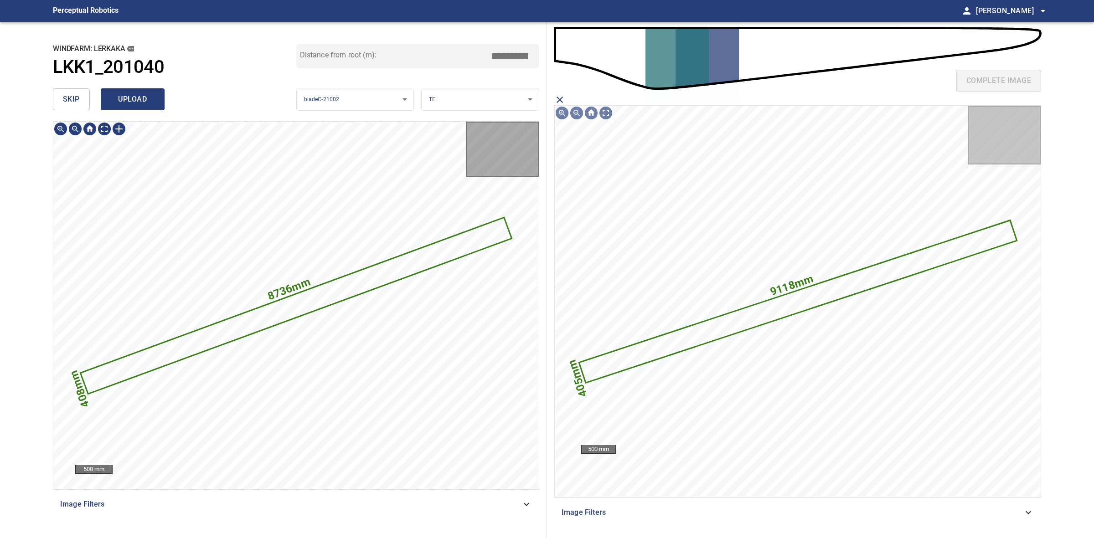
click at [128, 105] on span "upload" at bounding box center [133, 99] width 44 height 13
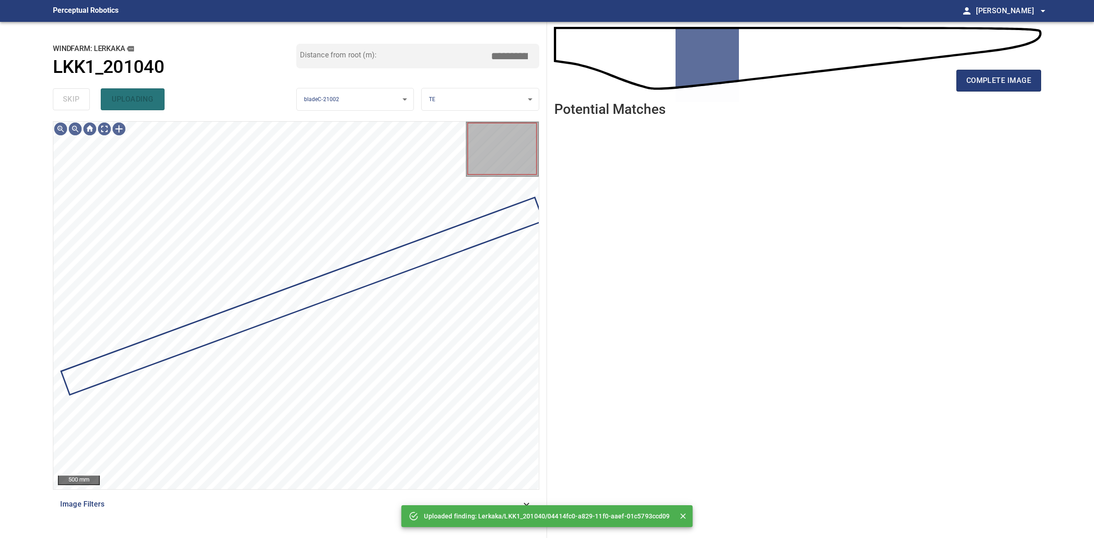
click at [73, 103] on div "skip uploading" at bounding box center [174, 99] width 243 height 29
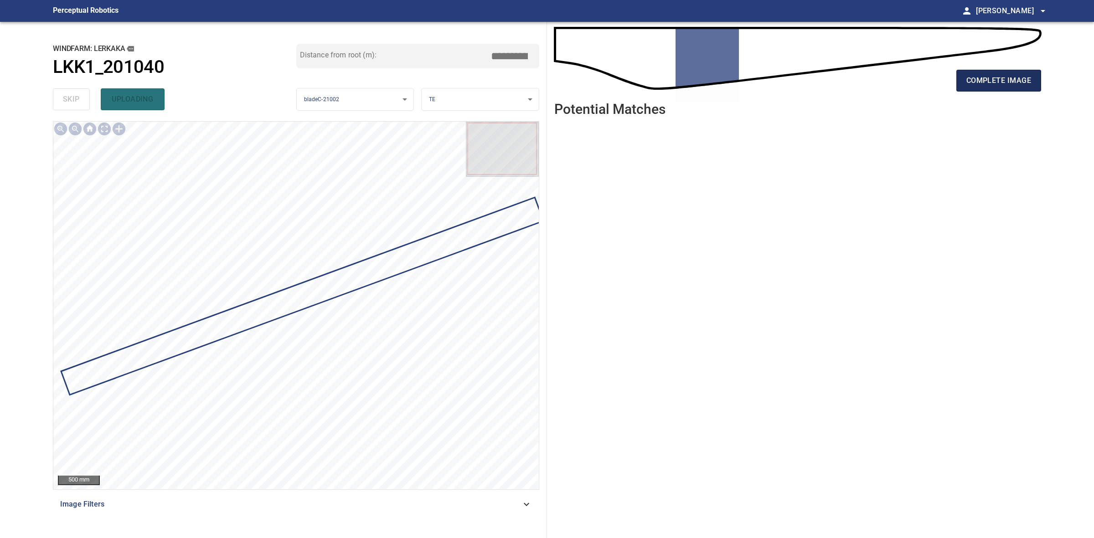
click at [975, 85] on span "complete image" at bounding box center [998, 80] width 65 height 13
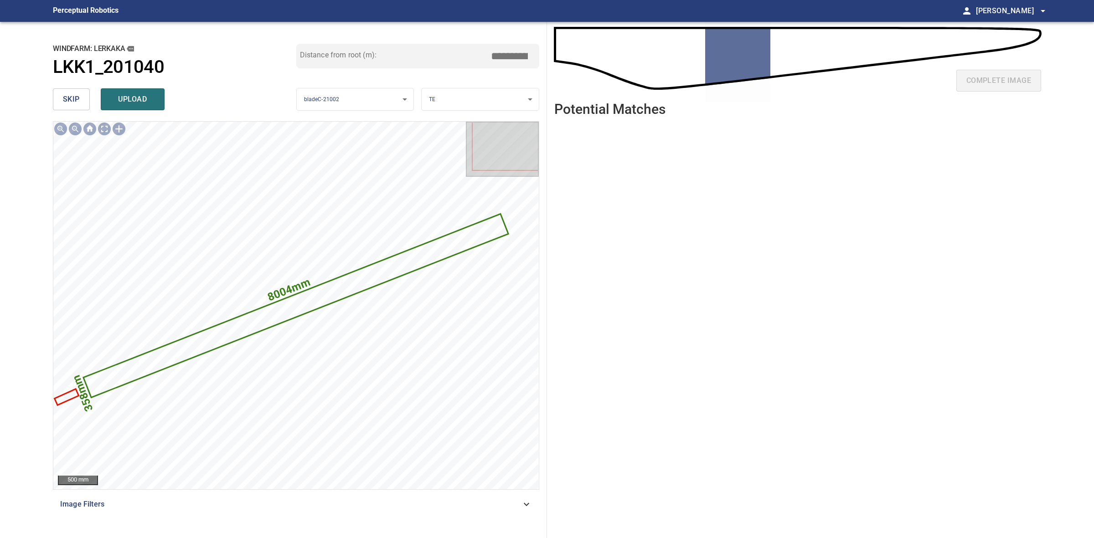
click at [510, 56] on input "*****" at bounding box center [513, 55] width 46 height 17
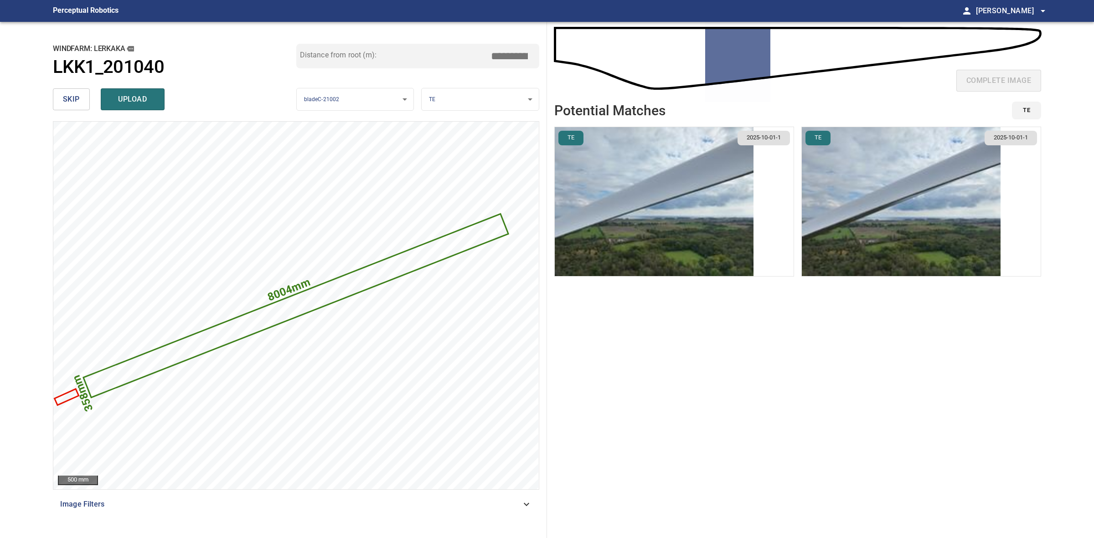
type input "*****"
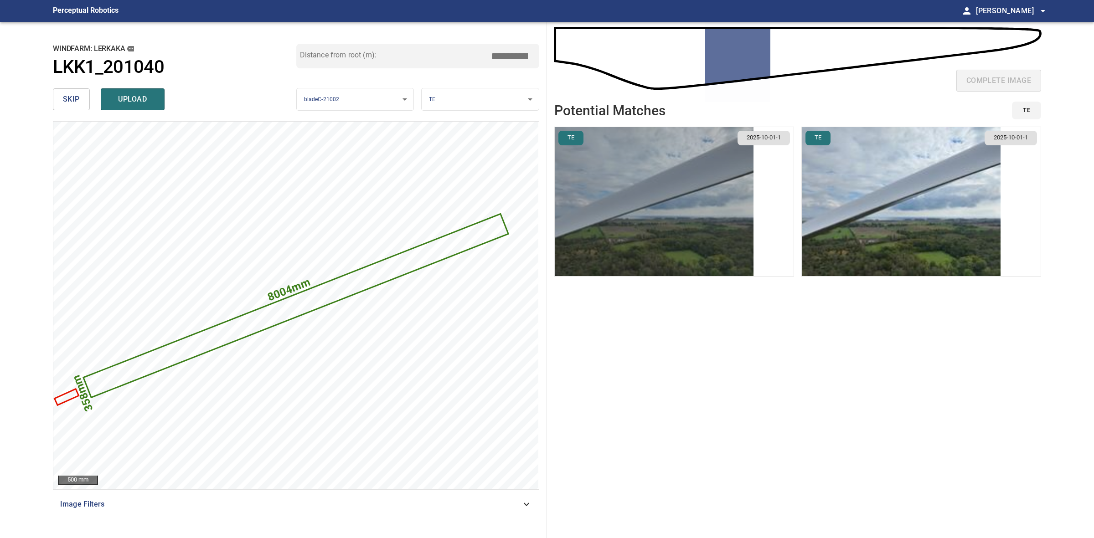
click at [721, 198] on img "button" at bounding box center [654, 201] width 199 height 149
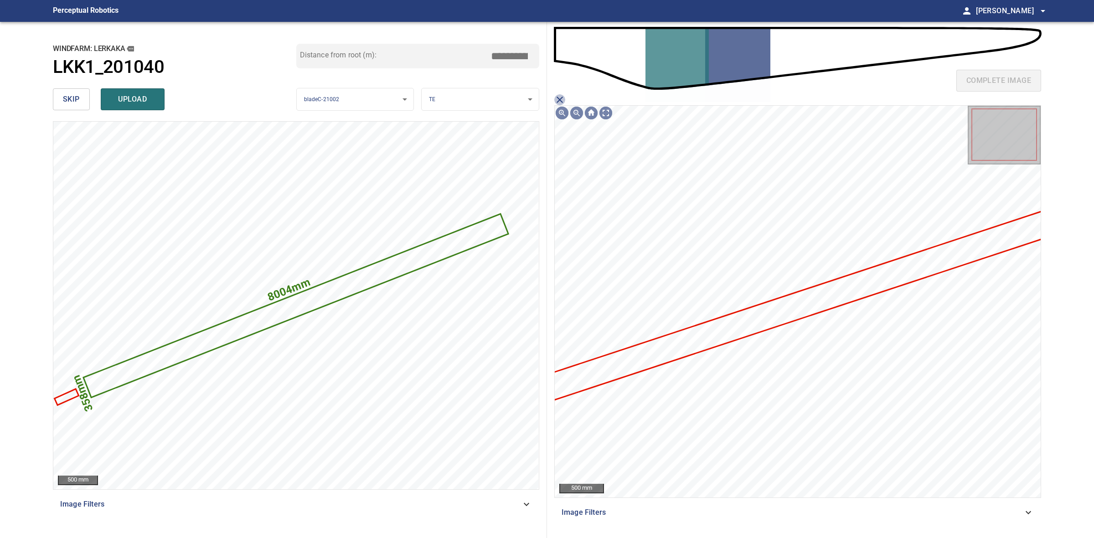
click at [556, 101] on icon "close matching imageResolution:" at bounding box center [559, 99] width 11 height 11
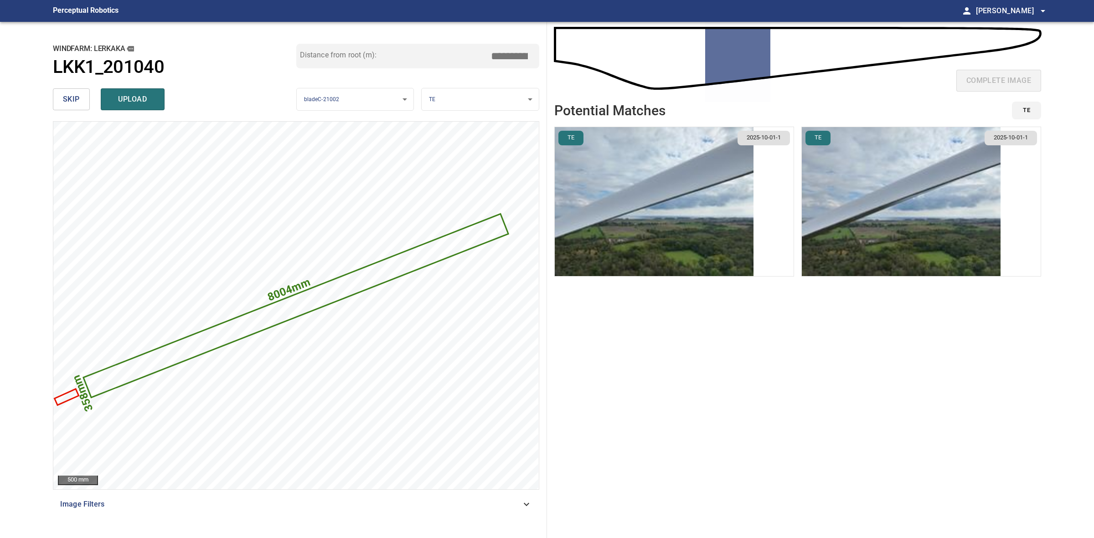
click at [962, 213] on img "button" at bounding box center [901, 201] width 199 height 149
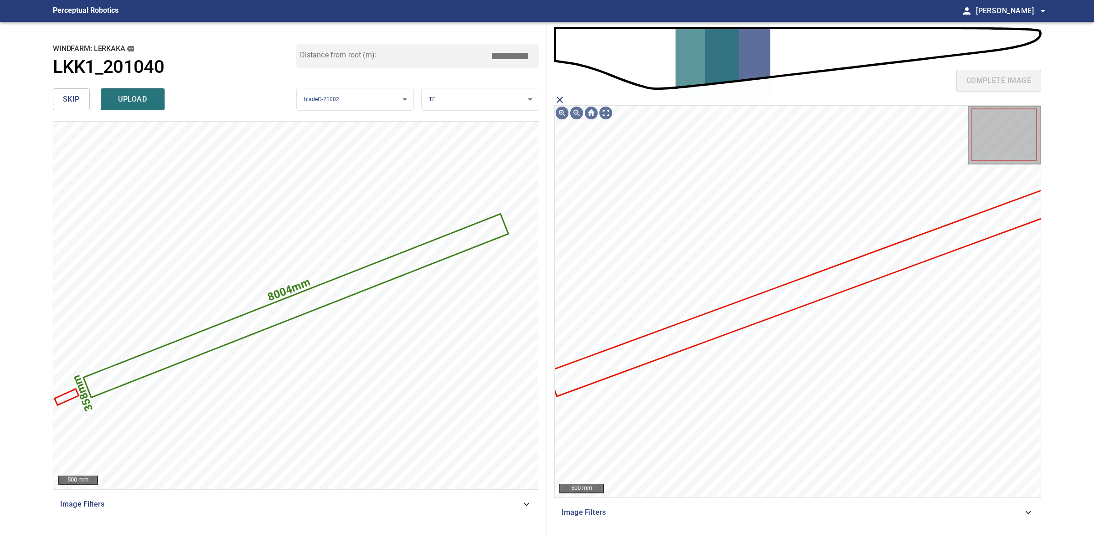
click at [810, 283] on icon at bounding box center [804, 291] width 512 height 208
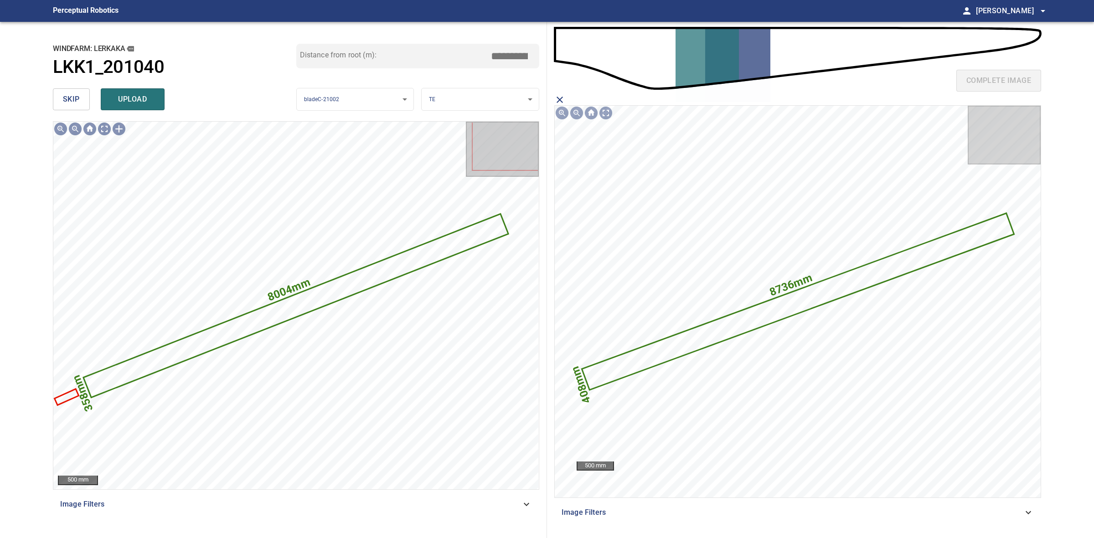
drag, startPoint x: 154, startPoint y: 94, endPoint x: 149, endPoint y: 95, distance: 5.1
click at [154, 94] on button "upload" at bounding box center [133, 99] width 64 height 22
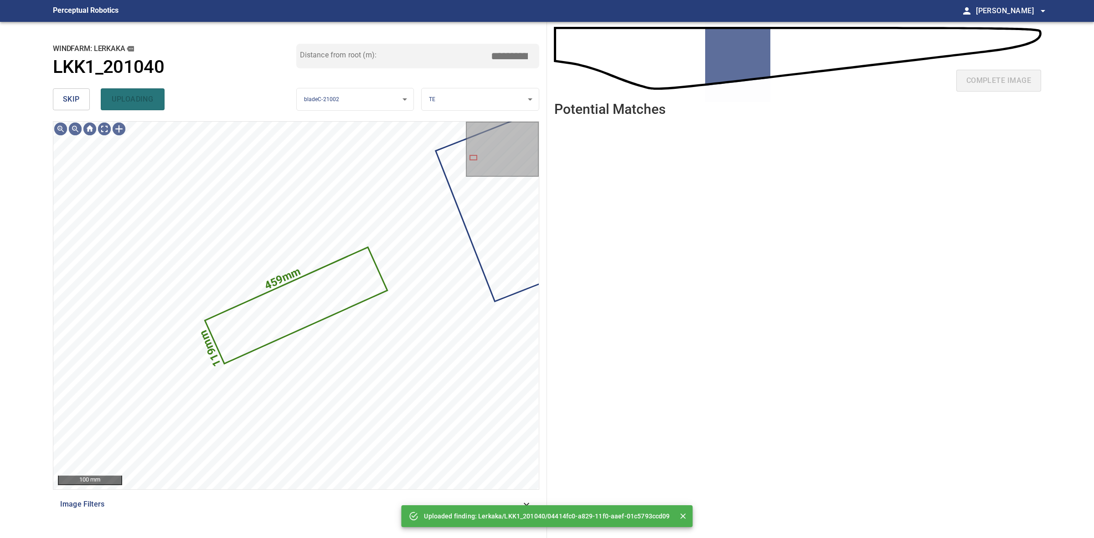
click at [71, 102] on span "skip" at bounding box center [71, 99] width 17 height 13
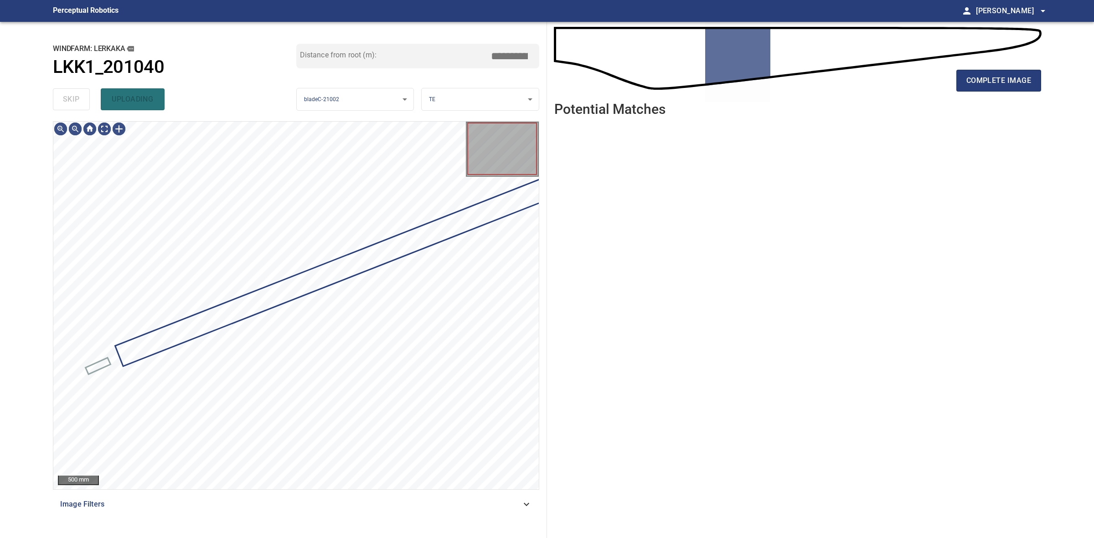
click at [71, 102] on div "skip uploading" at bounding box center [174, 99] width 243 height 29
drag, startPoint x: 71, startPoint y: 102, endPoint x: 206, endPoint y: 96, distance: 135.0
click at [113, 99] on div "skip uploading" at bounding box center [174, 99] width 243 height 29
click at [1041, 83] on div "complete image Potential Matches" at bounding box center [797, 280] width 501 height 516
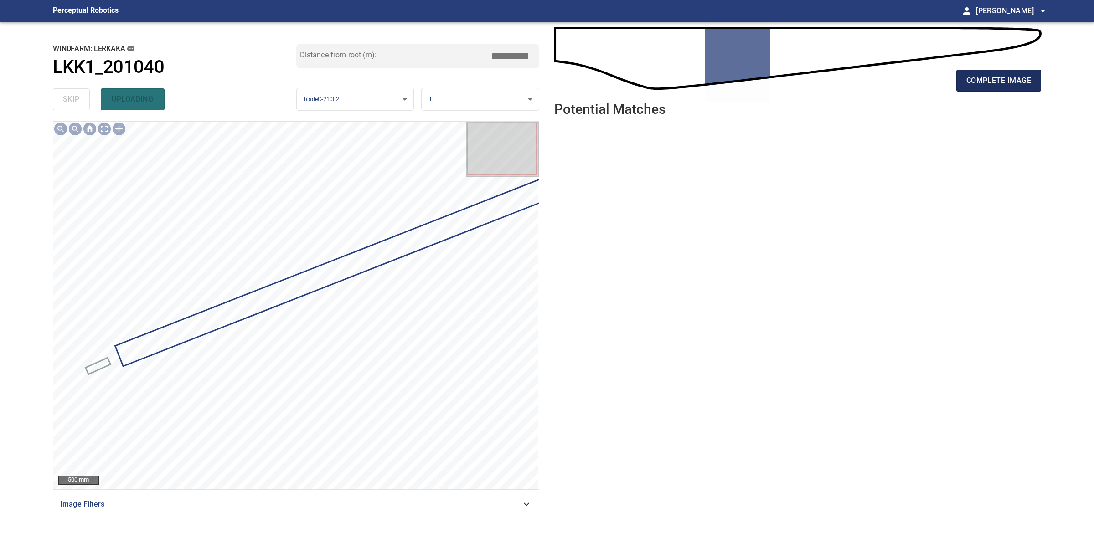
click at [1031, 85] on button "complete image" at bounding box center [998, 81] width 85 height 22
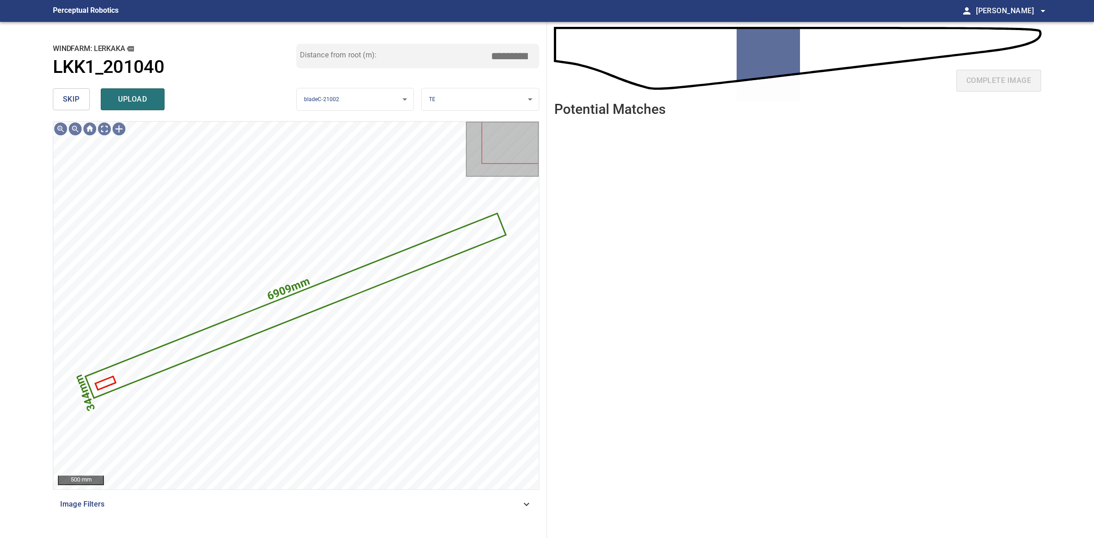
click at [65, 99] on span "skip" at bounding box center [71, 99] width 17 height 13
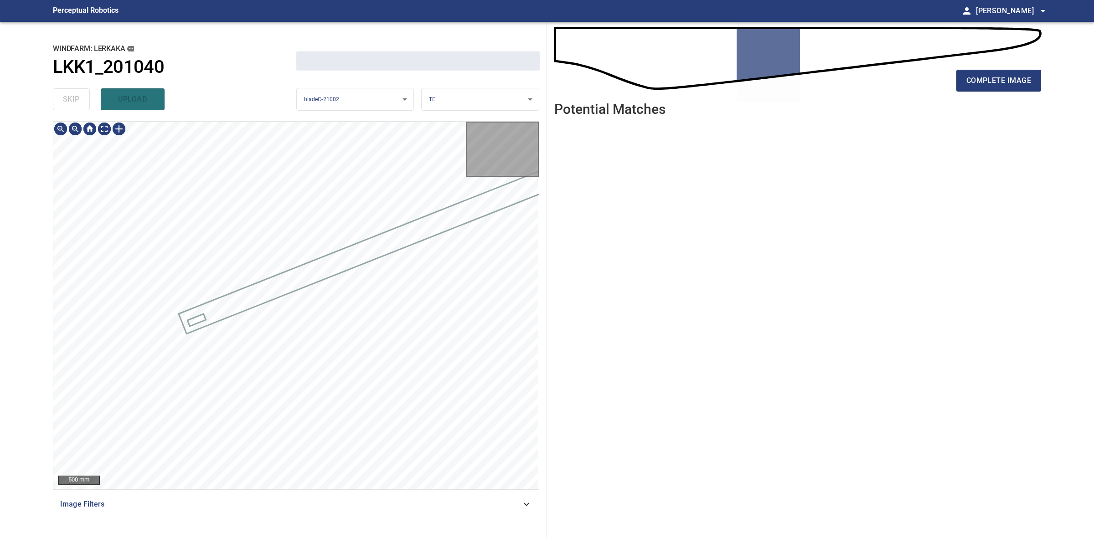
drag, startPoint x: 65, startPoint y: 99, endPoint x: 379, endPoint y: 99, distance: 314.0
click at [69, 99] on div "skip upload" at bounding box center [174, 99] width 243 height 29
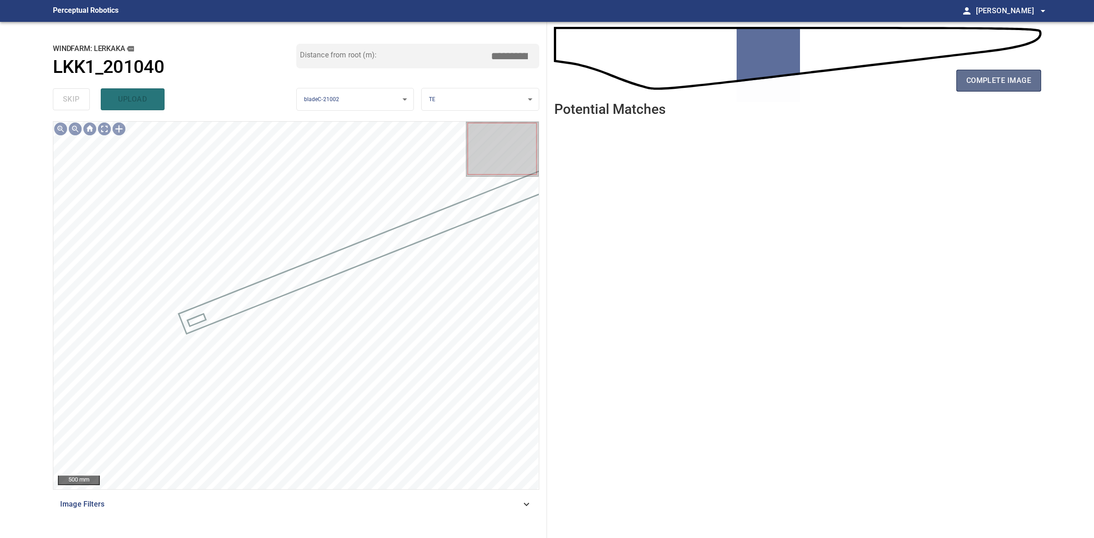
click at [1020, 81] on span "complete image" at bounding box center [998, 80] width 65 height 13
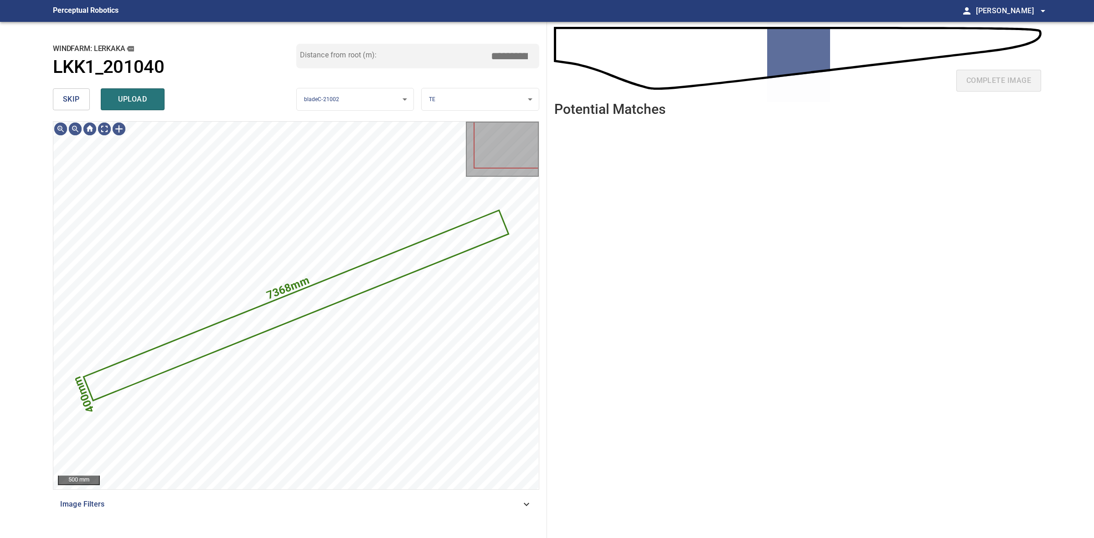
click at [67, 87] on div "skip upload" at bounding box center [174, 99] width 243 height 29
click at [67, 88] on div "skip upload" at bounding box center [174, 99] width 243 height 29
click at [67, 90] on button "skip" at bounding box center [71, 99] width 37 height 22
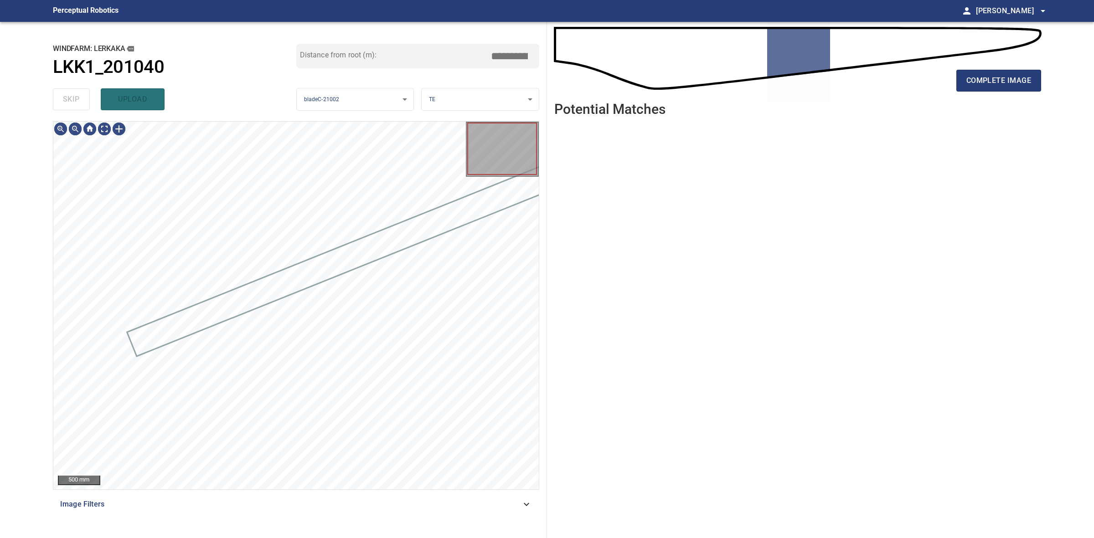
click at [67, 90] on div "skip upload" at bounding box center [174, 99] width 243 height 29
drag, startPoint x: 67, startPoint y: 90, endPoint x: 741, endPoint y: 96, distance: 674.0
click at [117, 106] on div "skip upload" at bounding box center [174, 99] width 243 height 29
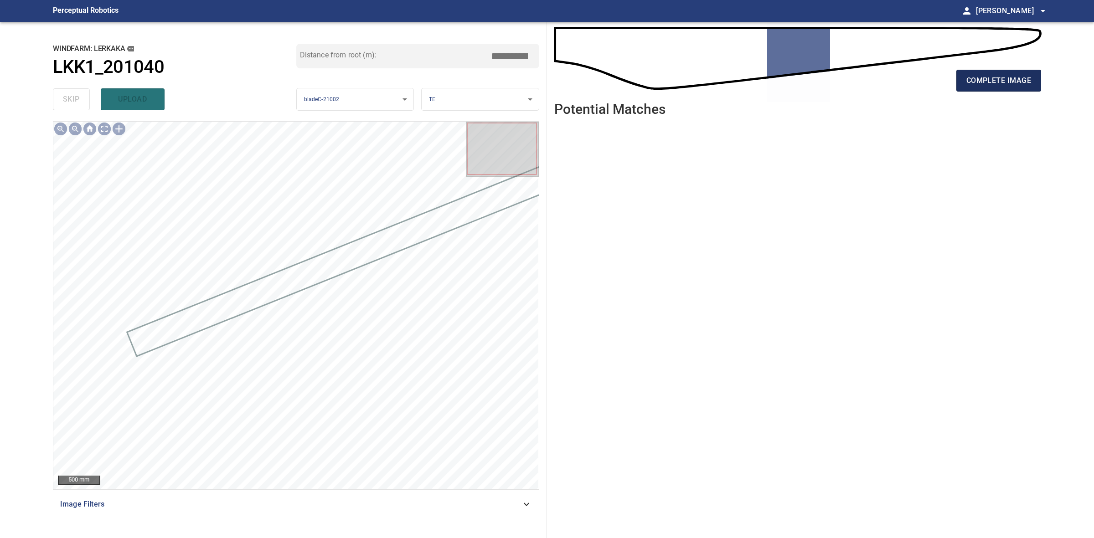
drag, startPoint x: 985, startPoint y: 76, endPoint x: 990, endPoint y: 75, distance: 5.5
click at [987, 76] on span "complete image" at bounding box center [998, 80] width 65 height 13
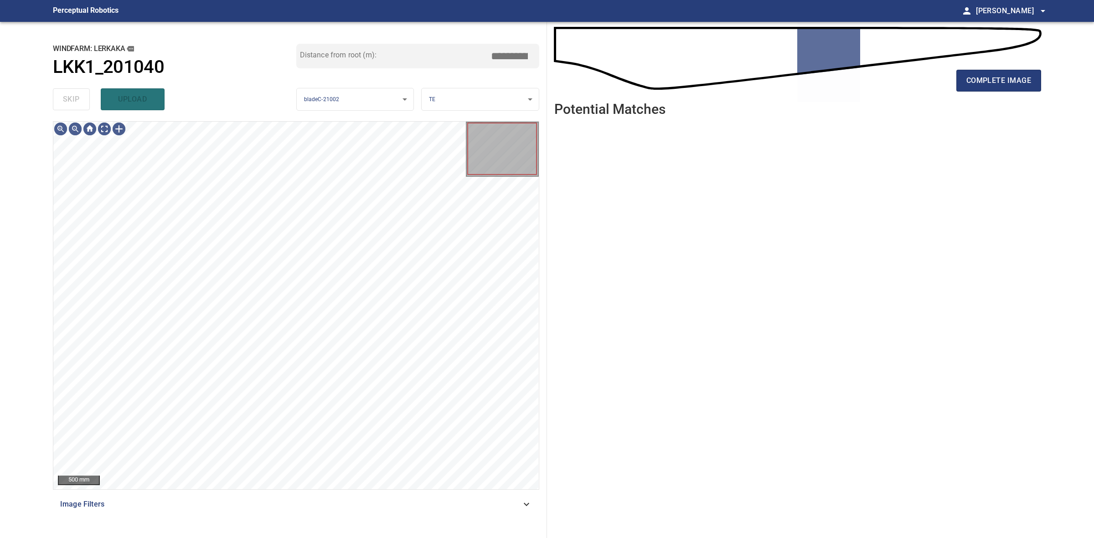
drag, startPoint x: 943, startPoint y: 93, endPoint x: 957, endPoint y: 92, distance: 14.1
click at [951, 92] on div "complete image" at bounding box center [797, 84] width 487 height 36
click at [1015, 91] on button "complete image" at bounding box center [998, 81] width 85 height 22
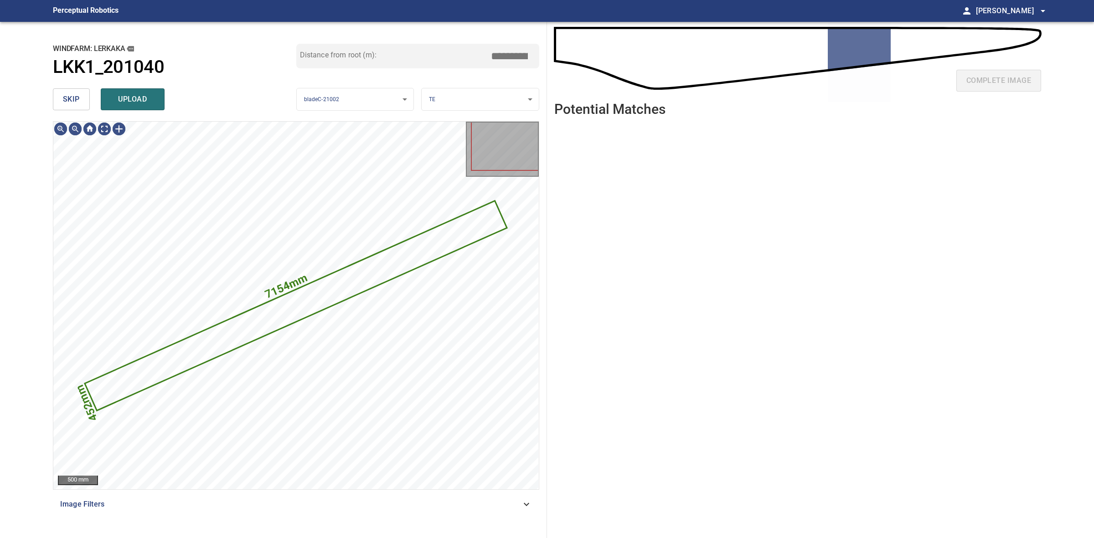
click at [81, 108] on button "skip" at bounding box center [71, 99] width 37 height 22
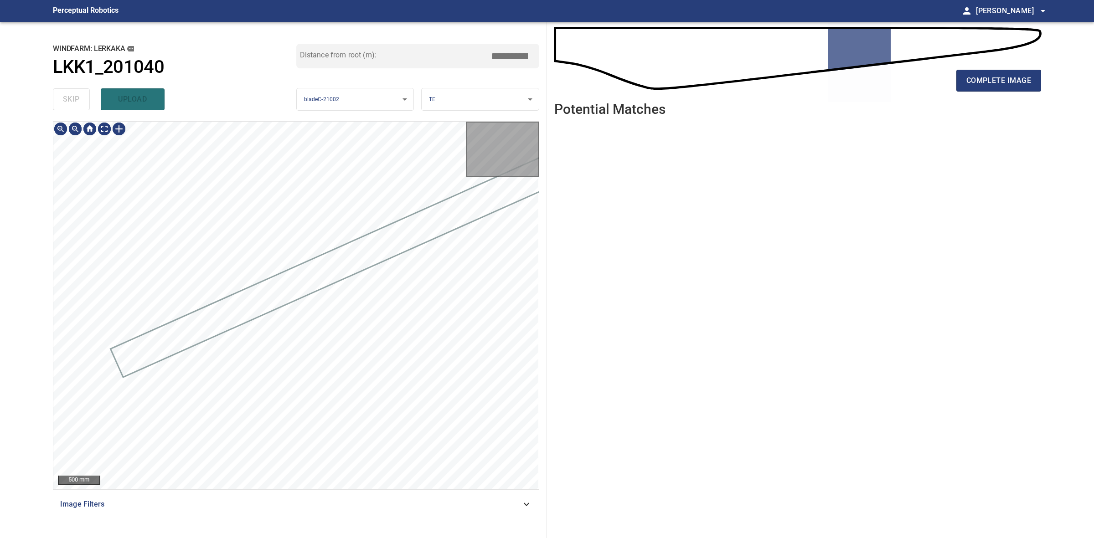
click at [81, 108] on div "skip upload" at bounding box center [174, 99] width 243 height 29
drag, startPoint x: 81, startPoint y: 108, endPoint x: 568, endPoint y: 92, distance: 487.9
click at [83, 108] on div "skip upload" at bounding box center [174, 99] width 243 height 29
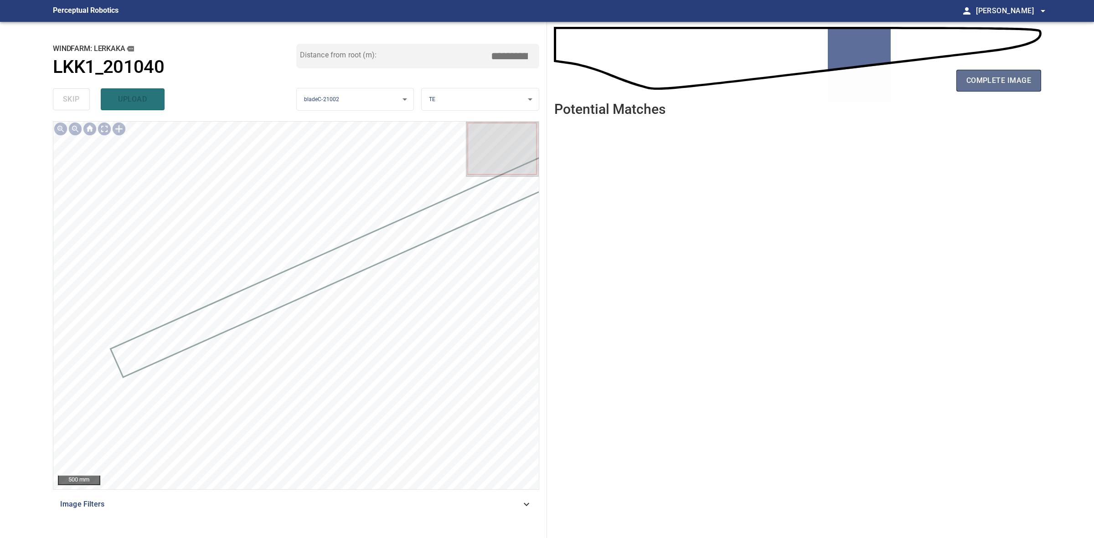
drag, startPoint x: 992, startPoint y: 87, endPoint x: 999, endPoint y: 82, distance: 8.2
click at [992, 86] on span "complete image" at bounding box center [998, 80] width 65 height 13
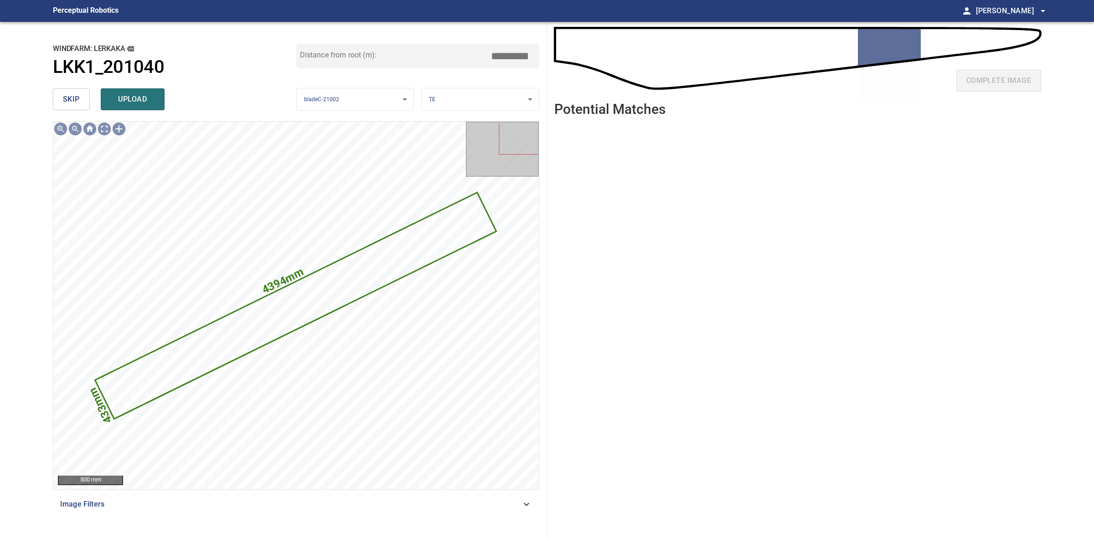
click at [57, 106] on button "skip" at bounding box center [71, 99] width 37 height 22
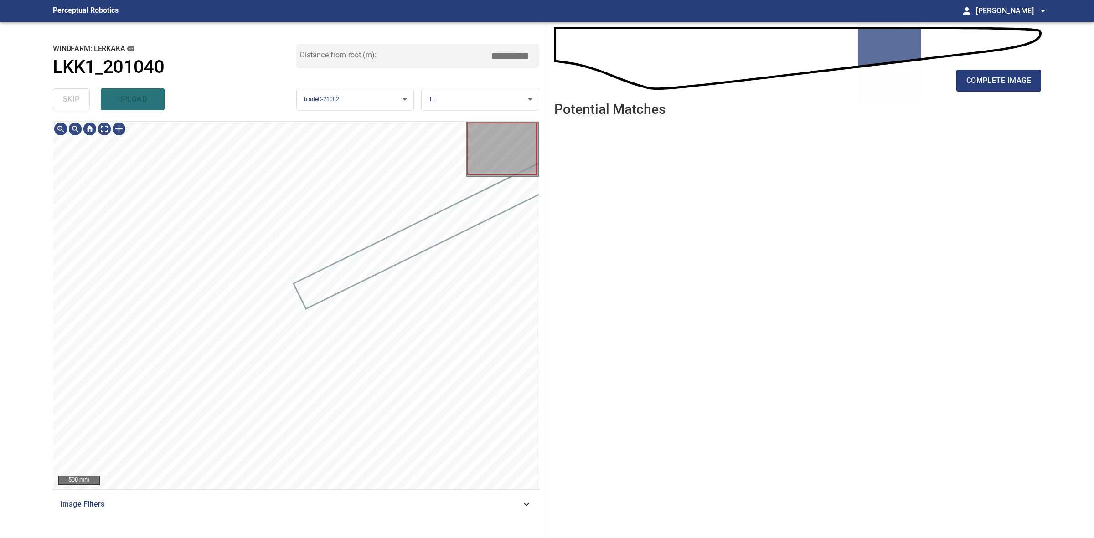
click at [57, 106] on div "skip upload" at bounding box center [174, 99] width 243 height 29
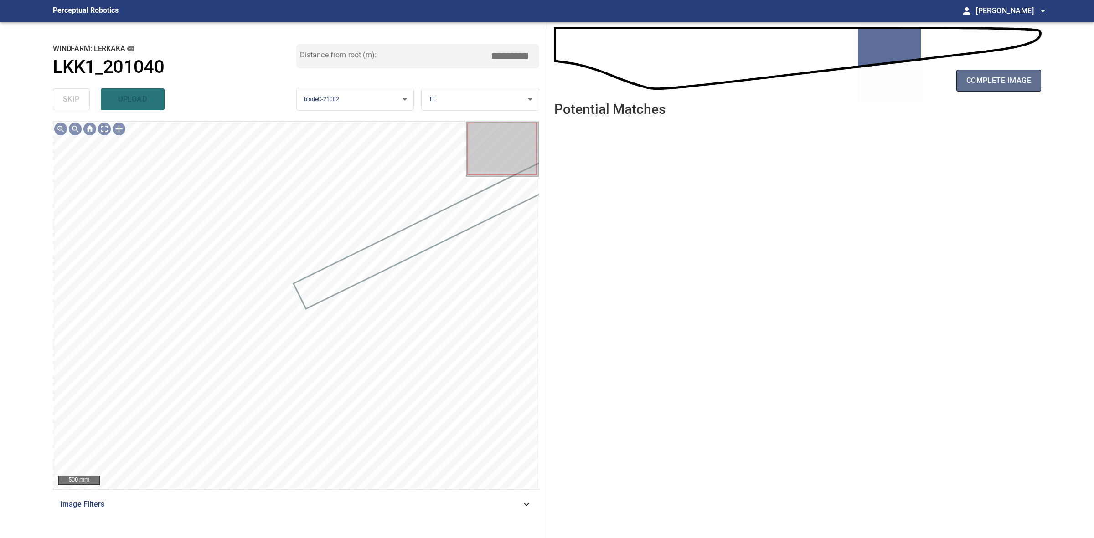
click at [999, 80] on span "complete image" at bounding box center [998, 80] width 65 height 13
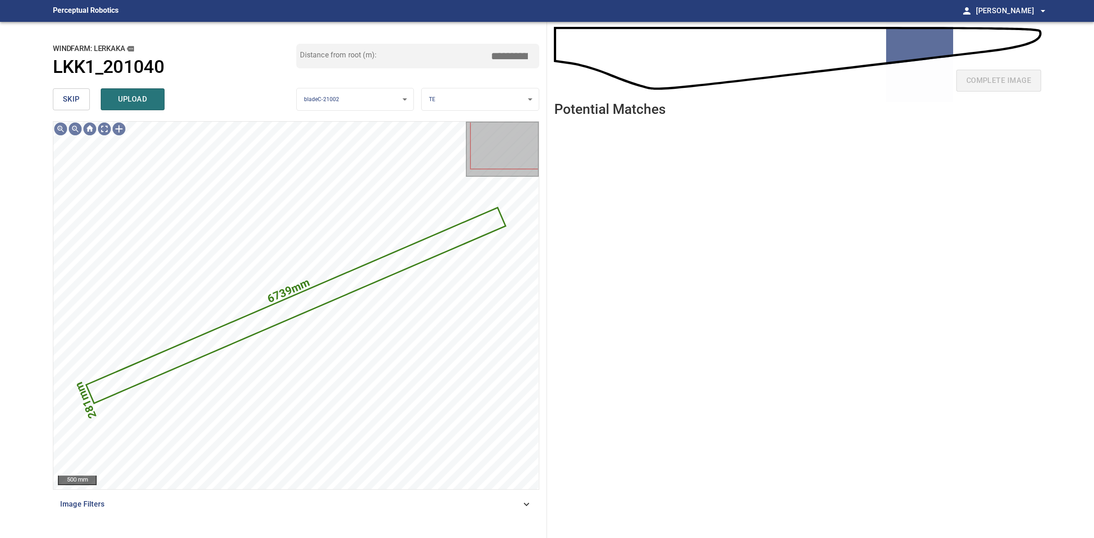
click at [59, 87] on div "skip upload" at bounding box center [174, 99] width 243 height 29
click at [76, 97] on span "skip" at bounding box center [71, 99] width 17 height 13
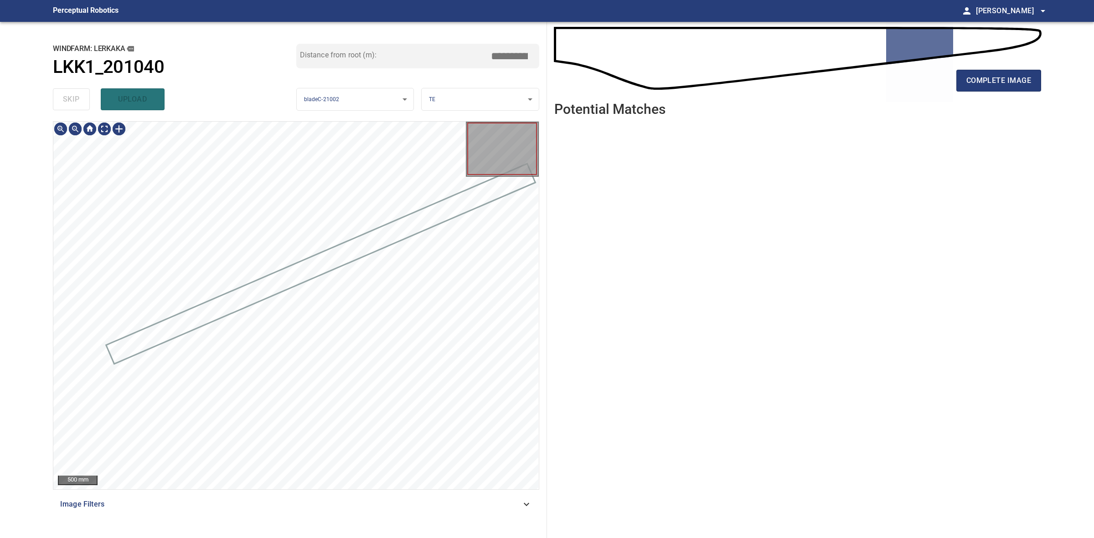
click at [76, 96] on div "skip upload" at bounding box center [174, 99] width 243 height 29
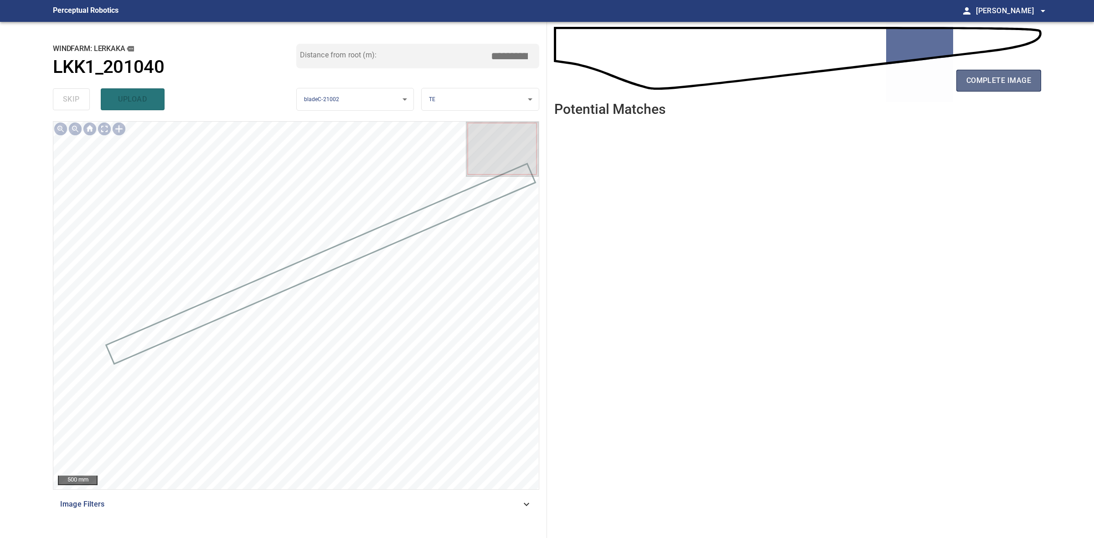
click at [1000, 81] on span "complete image" at bounding box center [998, 80] width 65 height 13
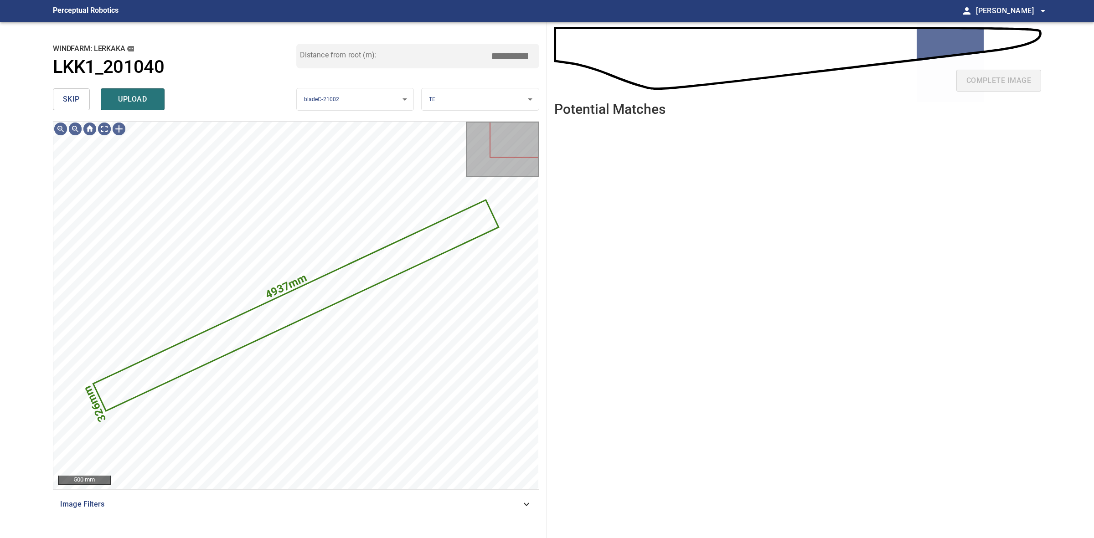
click at [67, 96] on span "skip" at bounding box center [71, 99] width 17 height 13
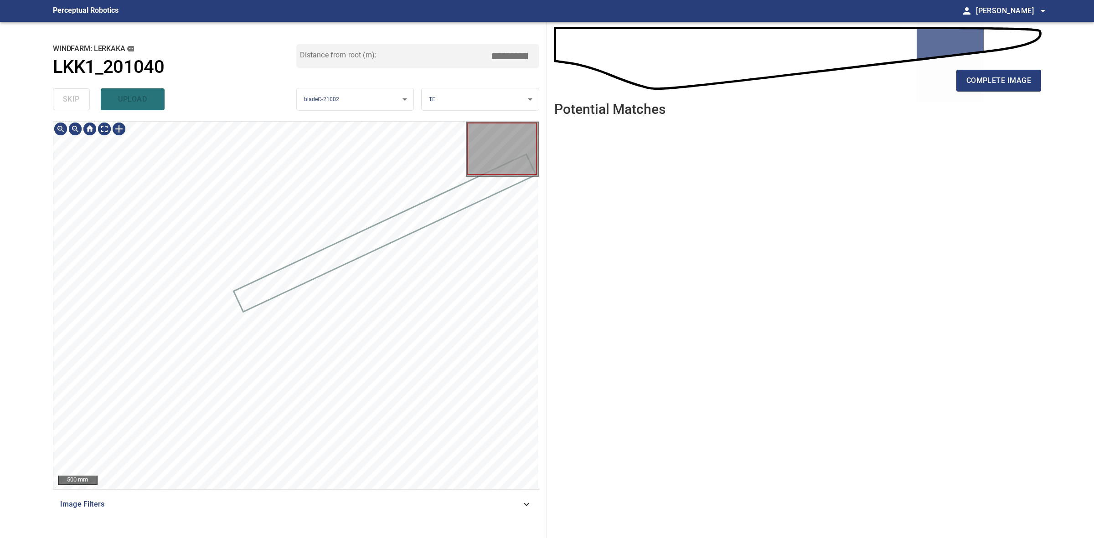
click at [67, 96] on div "skip upload" at bounding box center [174, 99] width 243 height 29
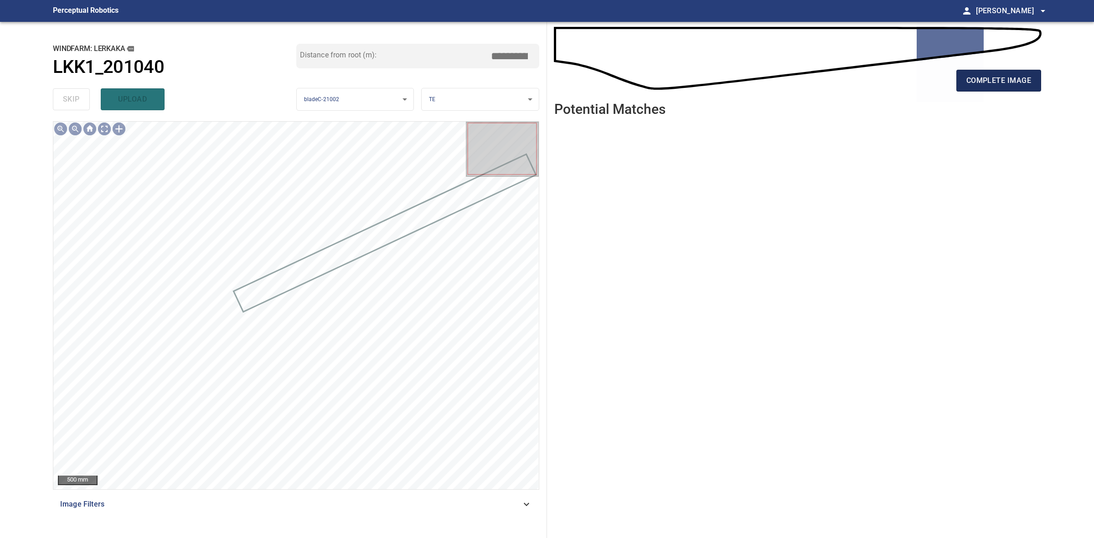
click at [1008, 72] on button "complete image" at bounding box center [998, 81] width 85 height 22
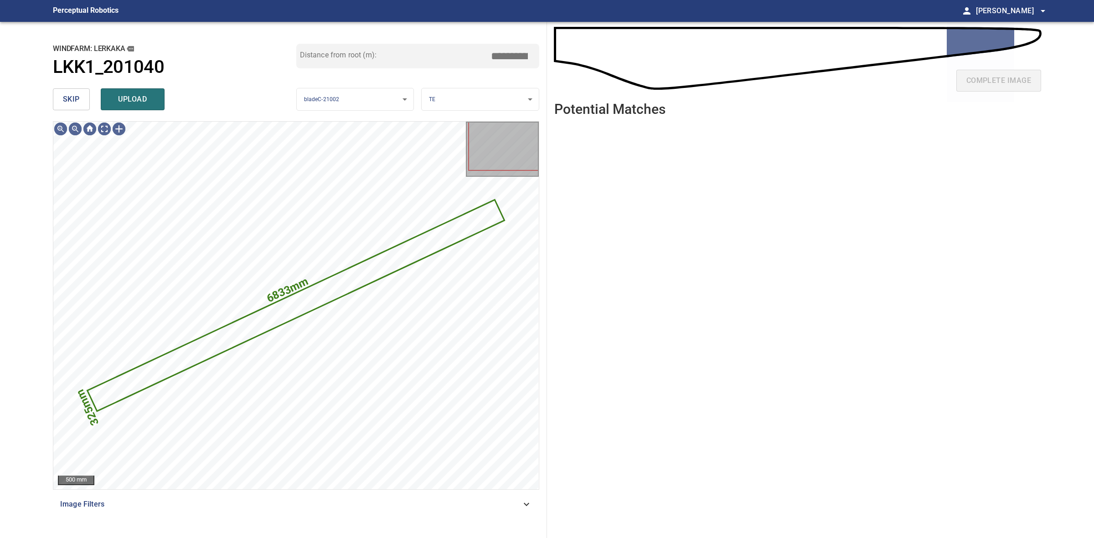
click at [70, 97] on span "skip" at bounding box center [71, 99] width 17 height 13
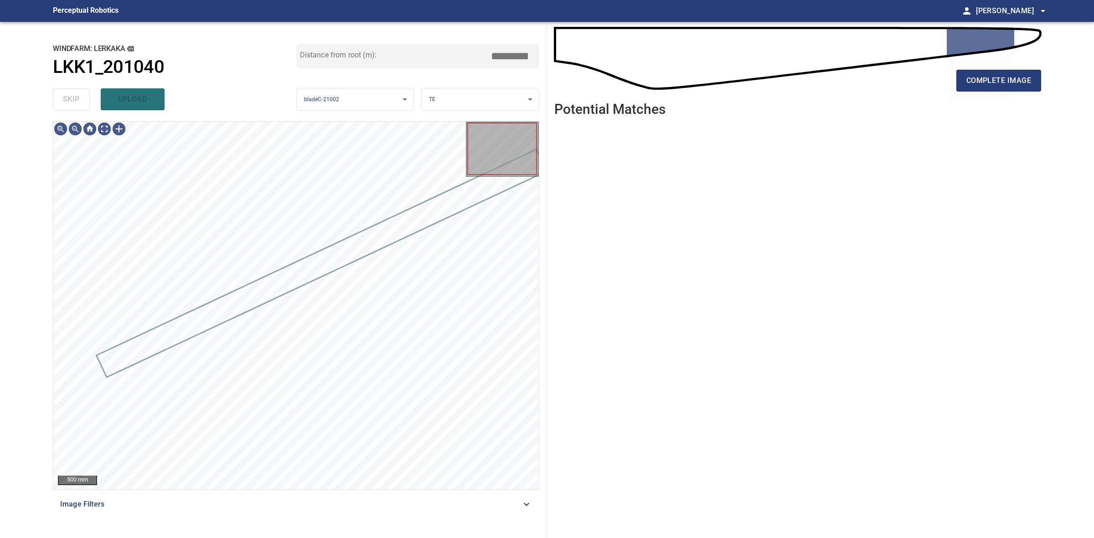
click at [70, 97] on div "skip upload" at bounding box center [174, 99] width 243 height 29
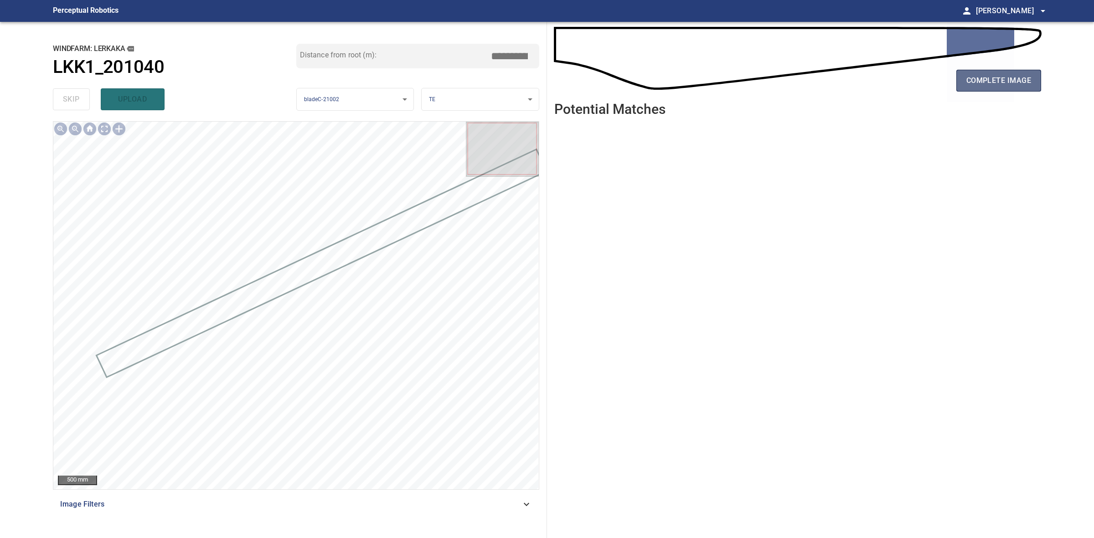
click at [1029, 73] on button "complete image" at bounding box center [998, 81] width 85 height 22
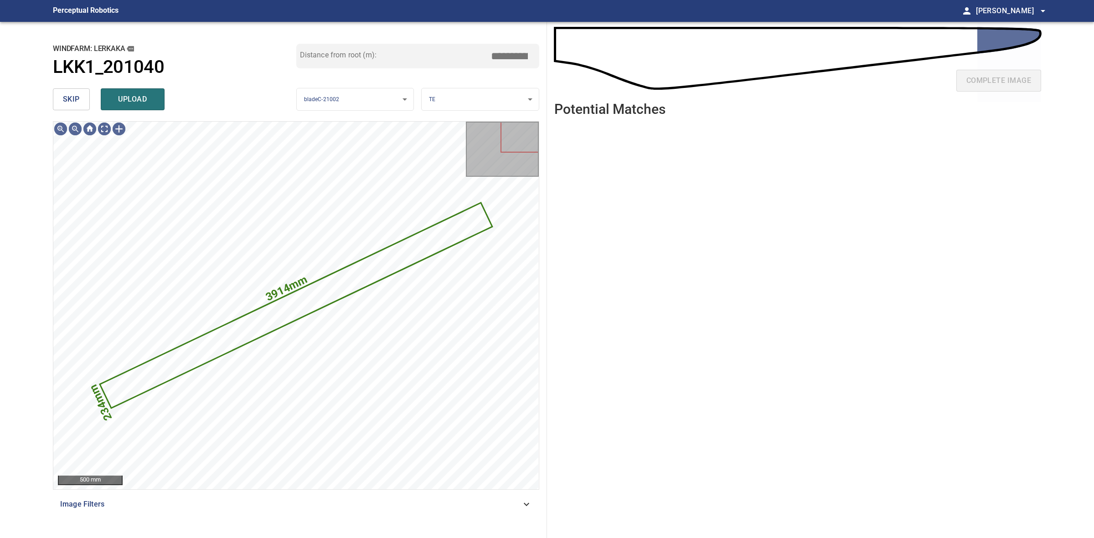
click at [65, 104] on span "skip" at bounding box center [71, 99] width 17 height 13
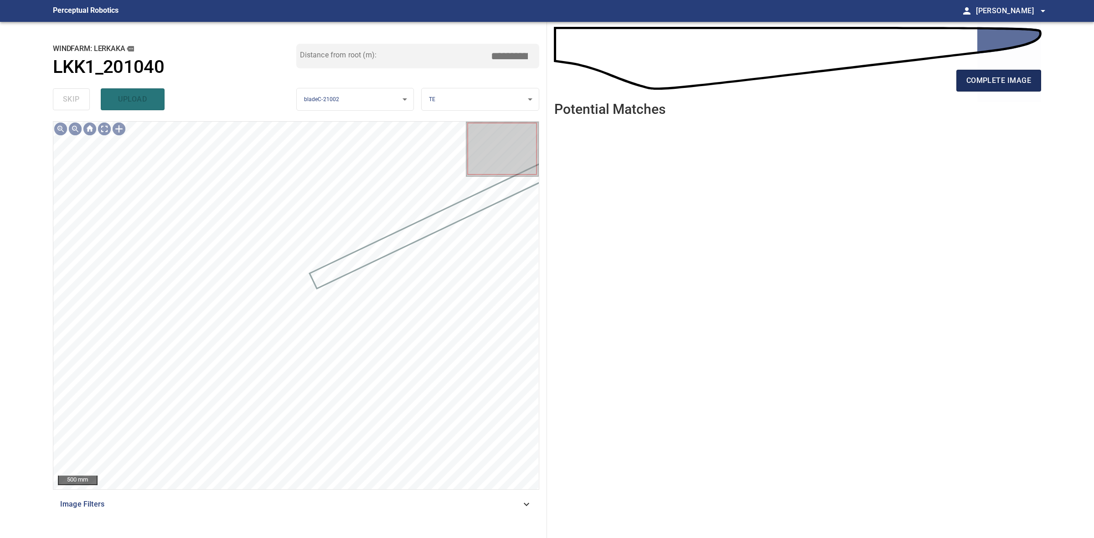
click at [972, 87] on button "complete image" at bounding box center [998, 81] width 85 height 22
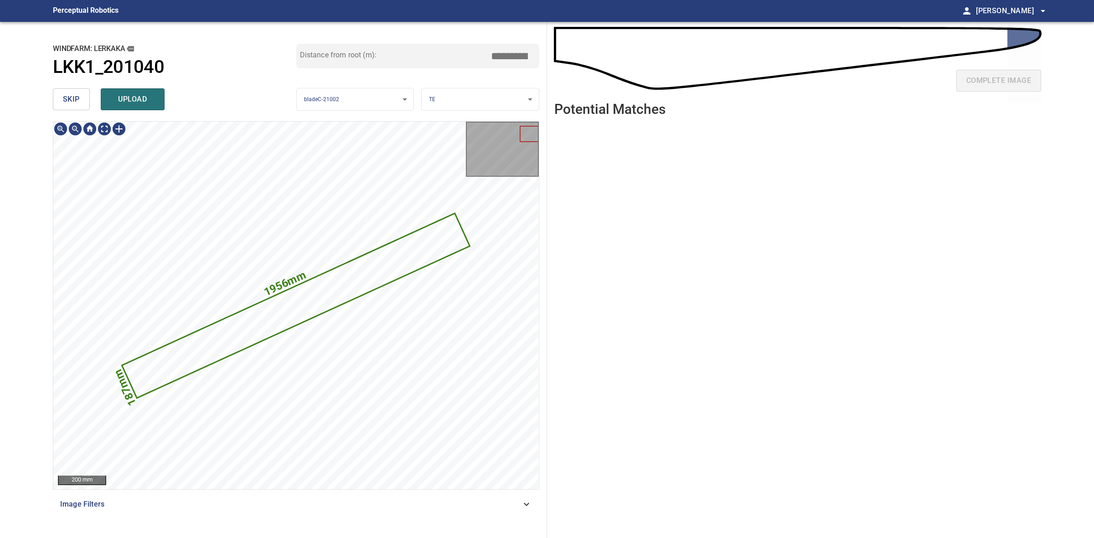
click at [64, 90] on button "skip" at bounding box center [71, 99] width 37 height 22
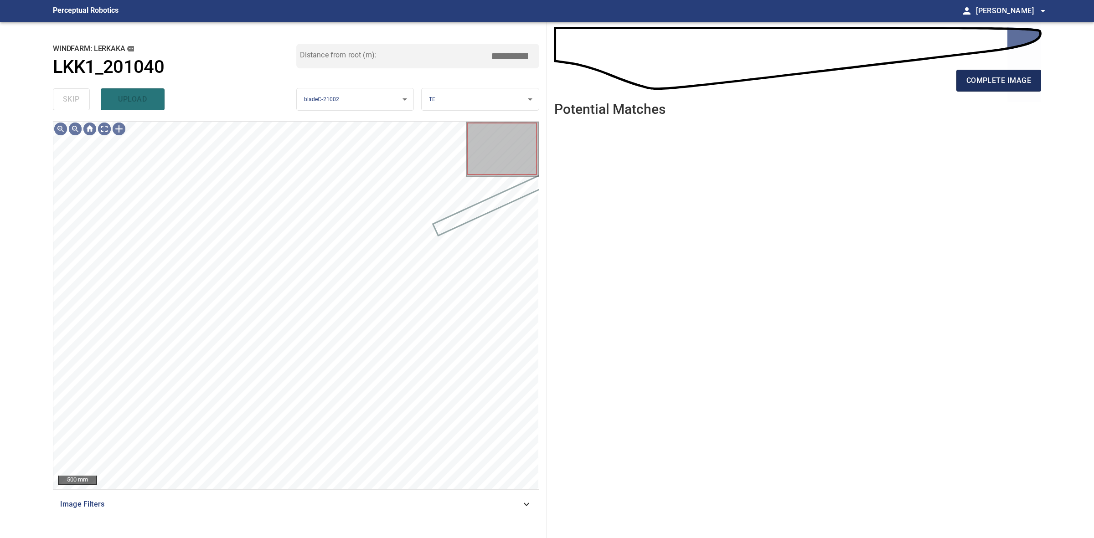
click at [970, 83] on span "complete image" at bounding box center [998, 80] width 65 height 13
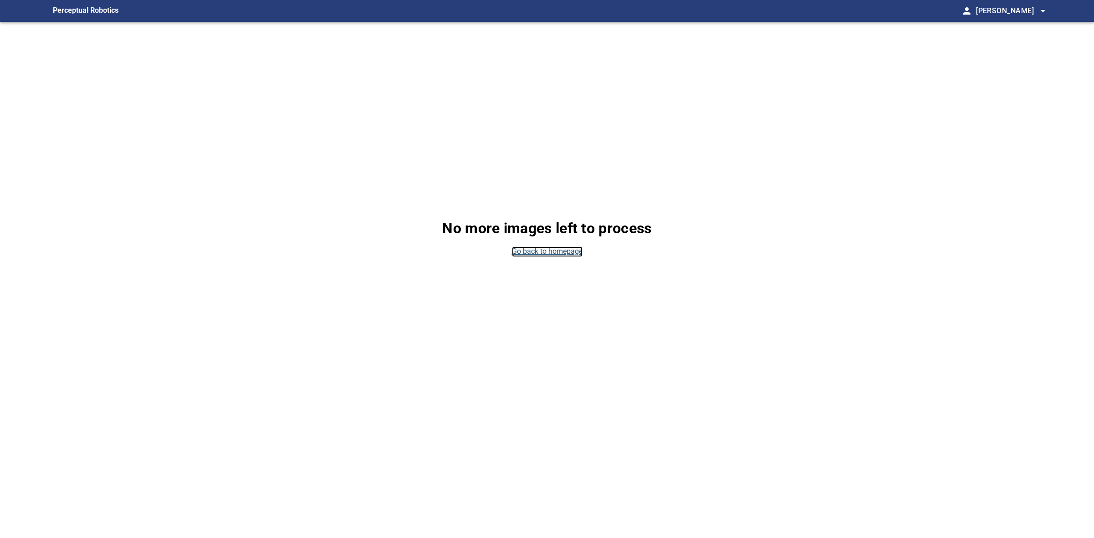
click at [572, 247] on link "Go back to homepage" at bounding box center [547, 252] width 71 height 10
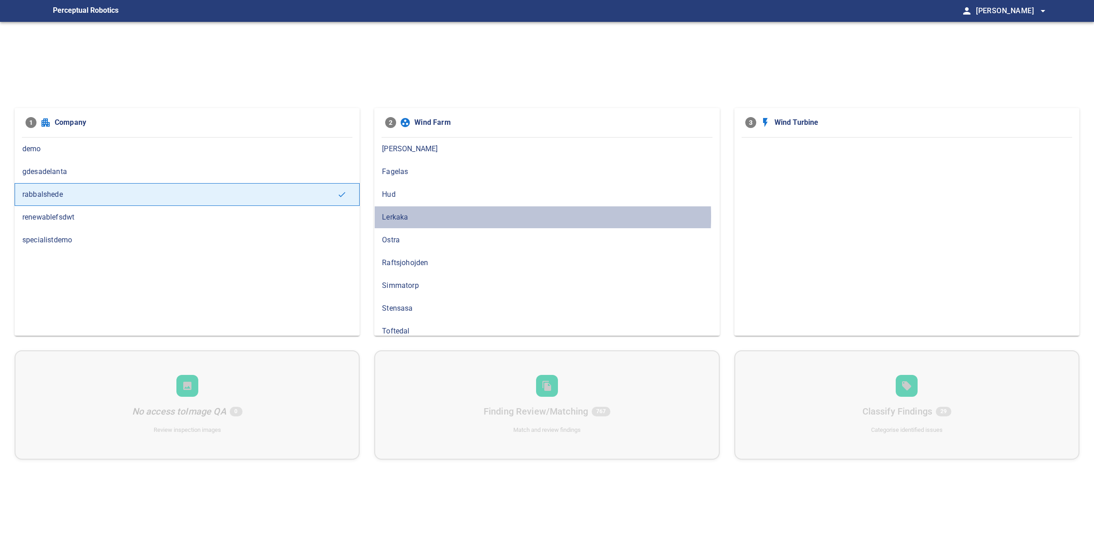
click at [413, 217] on span "Lerkaka" at bounding box center [546, 217] width 329 height 11
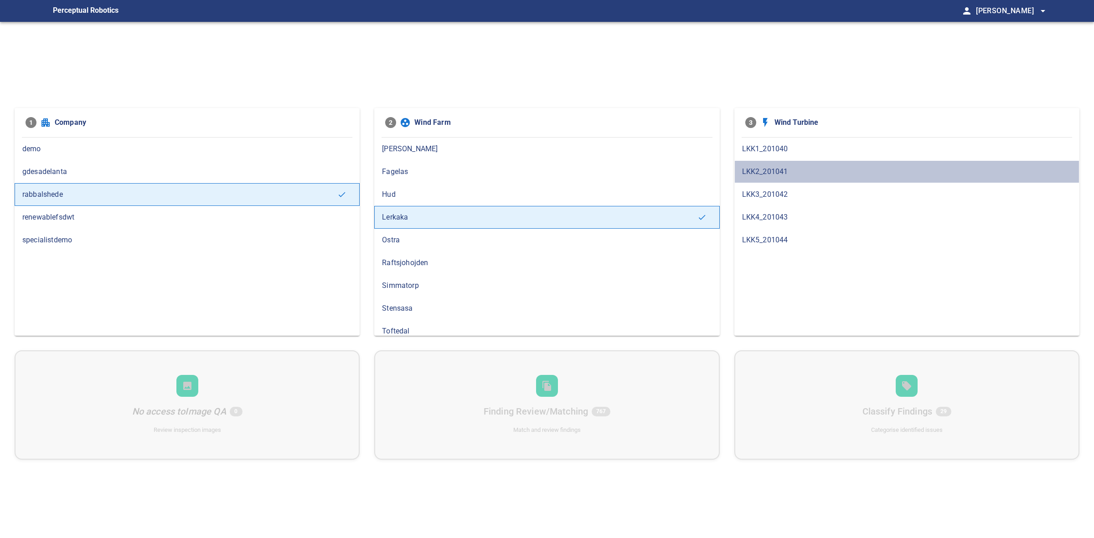
click at [762, 170] on span "LKK2_201041" at bounding box center [906, 171] width 329 height 11
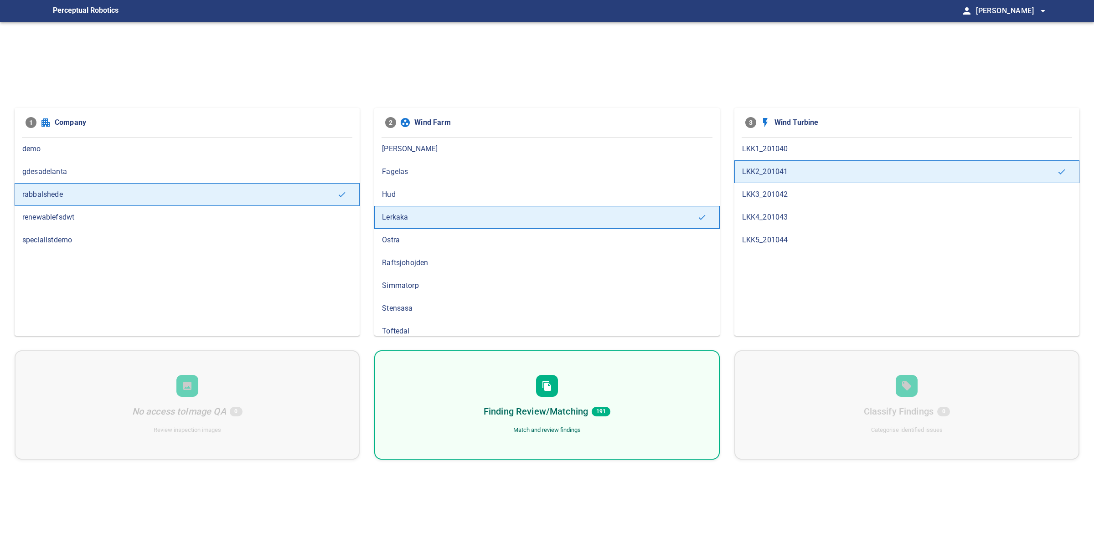
click at [527, 408] on h6 "Finding Review/Matching" at bounding box center [535, 411] width 104 height 15
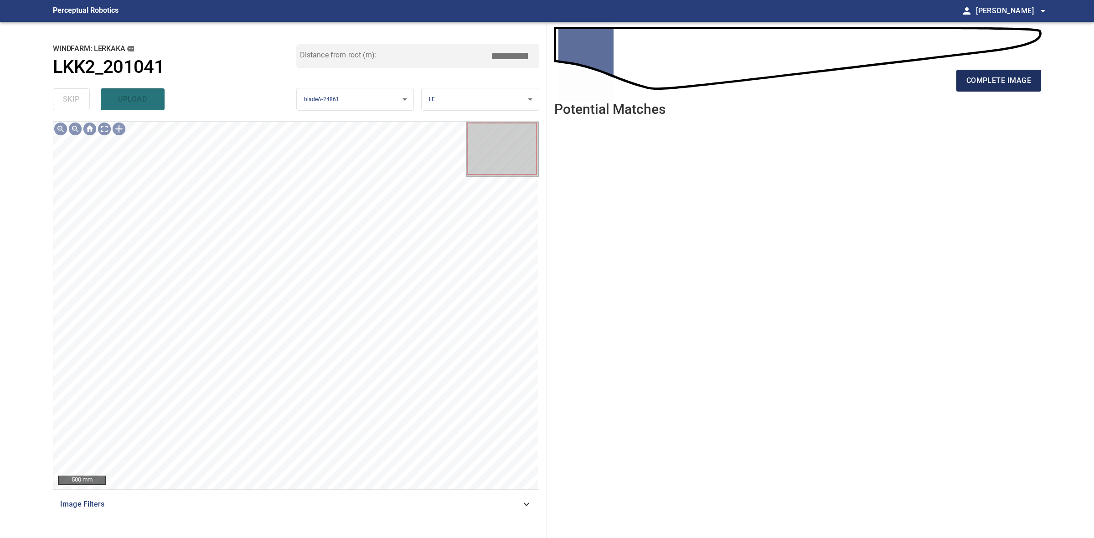
click at [994, 85] on span "complete image" at bounding box center [998, 80] width 65 height 13
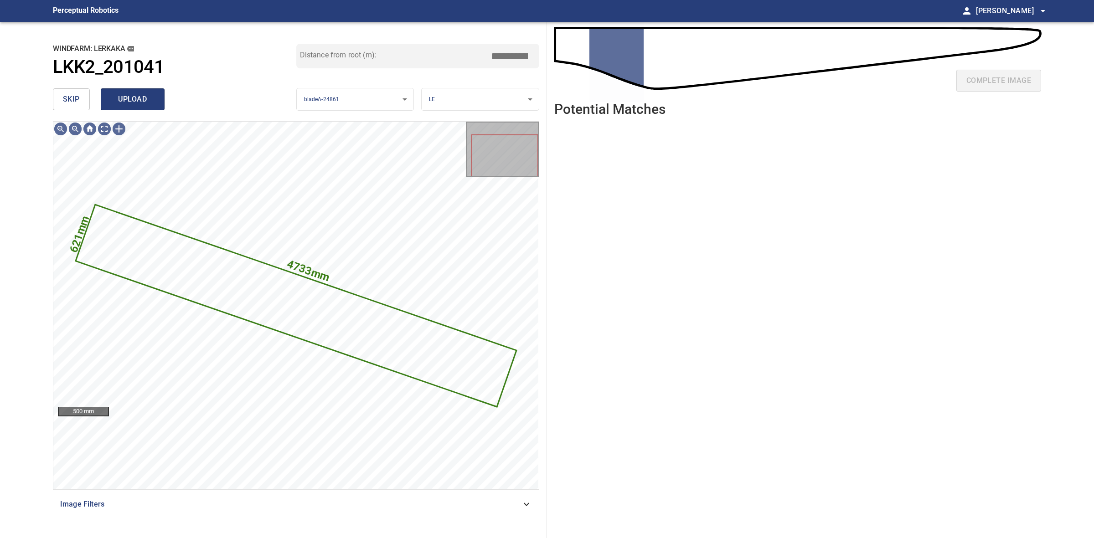
click at [141, 108] on button "upload" at bounding box center [133, 99] width 64 height 22
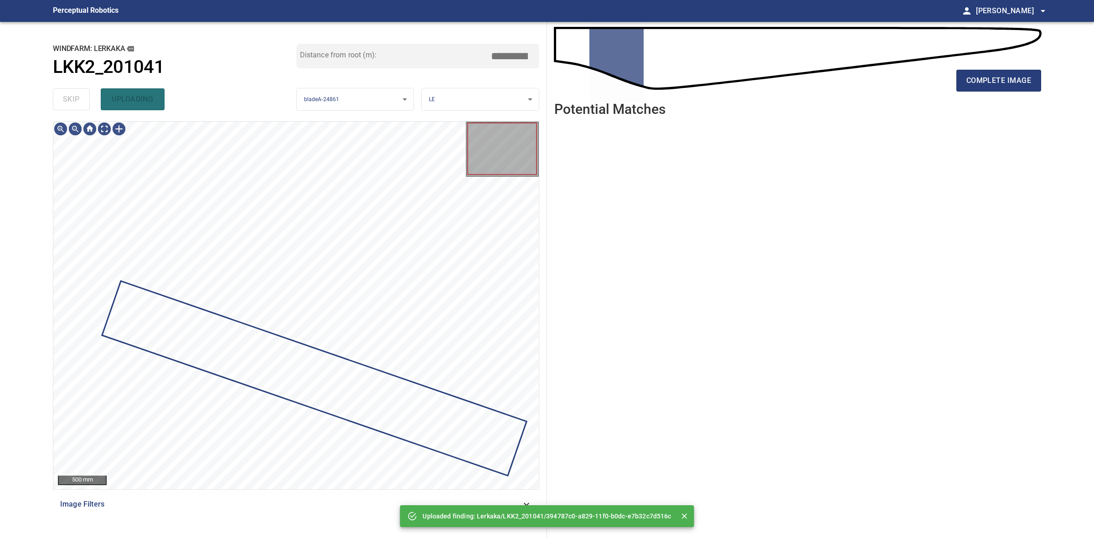
drag, startPoint x: 63, startPoint y: 99, endPoint x: 93, endPoint y: 101, distance: 29.7
click at [64, 99] on div "skip uploading" at bounding box center [174, 99] width 243 height 29
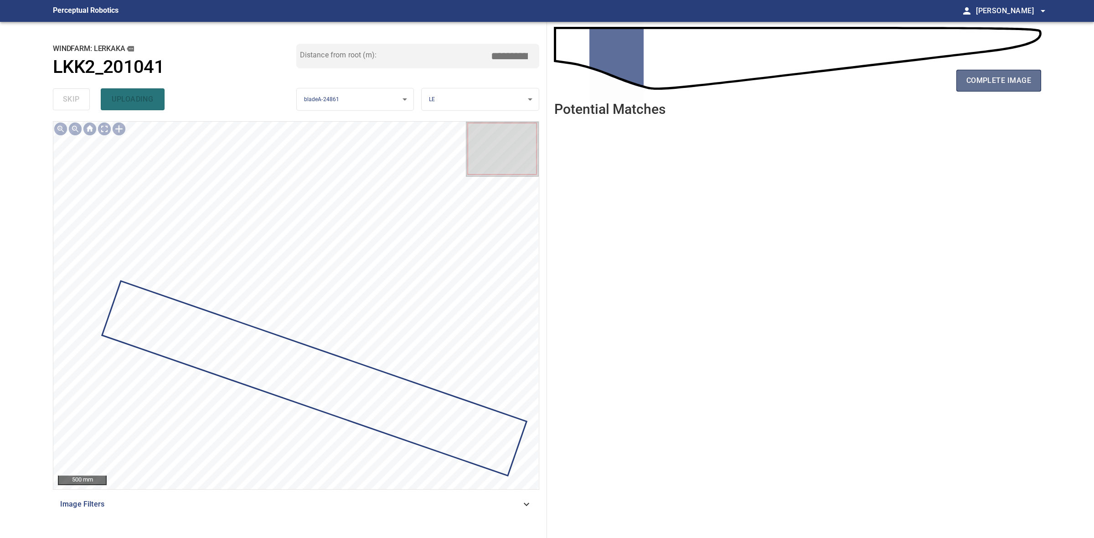
click at [987, 73] on button "complete image" at bounding box center [998, 81] width 85 height 22
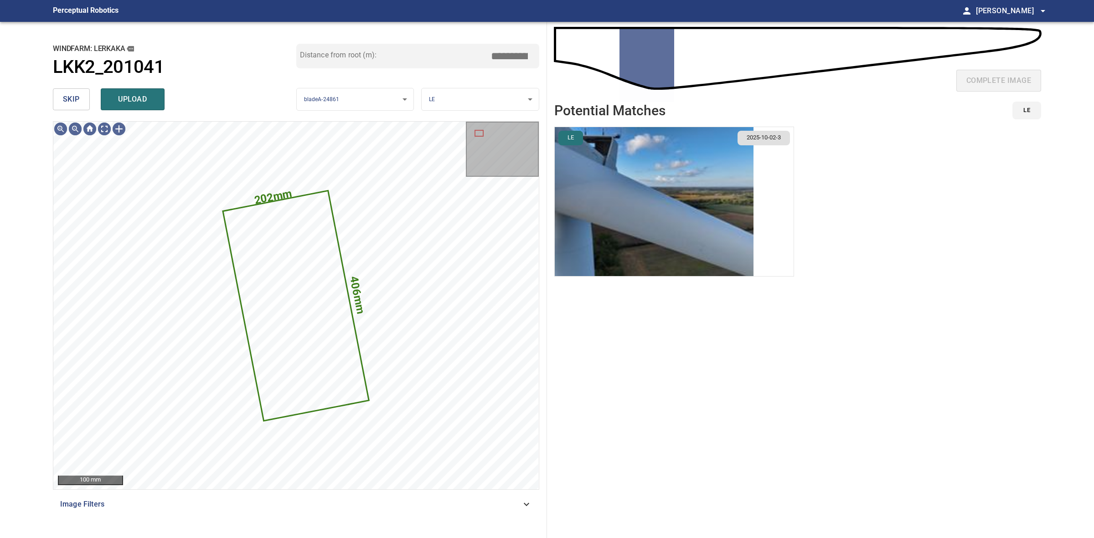
click at [71, 93] on span "skip" at bounding box center [71, 99] width 17 height 13
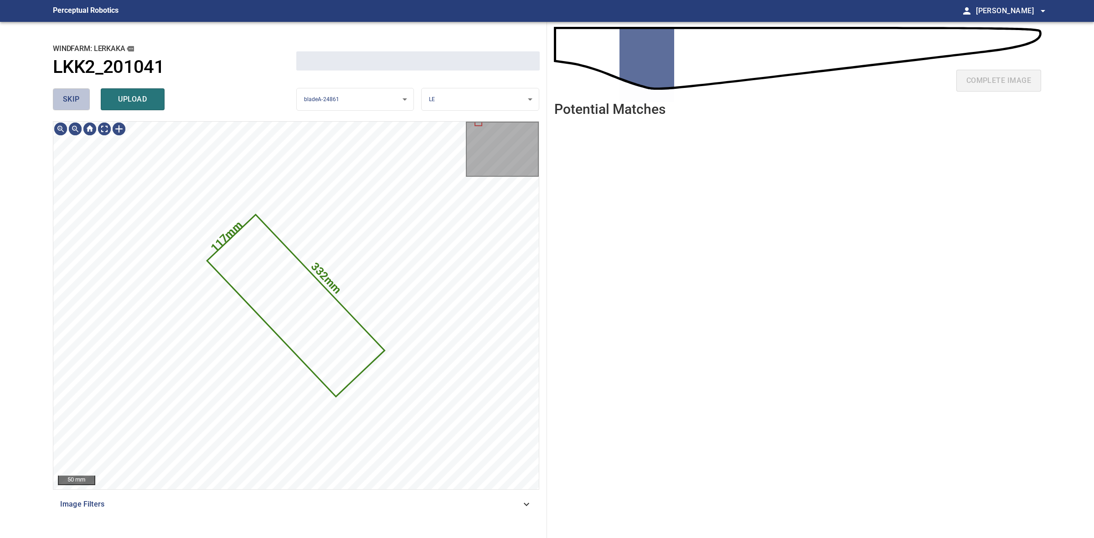
click at [71, 93] on span "skip" at bounding box center [71, 99] width 17 height 13
click at [71, 93] on div "skip upload" at bounding box center [174, 99] width 243 height 29
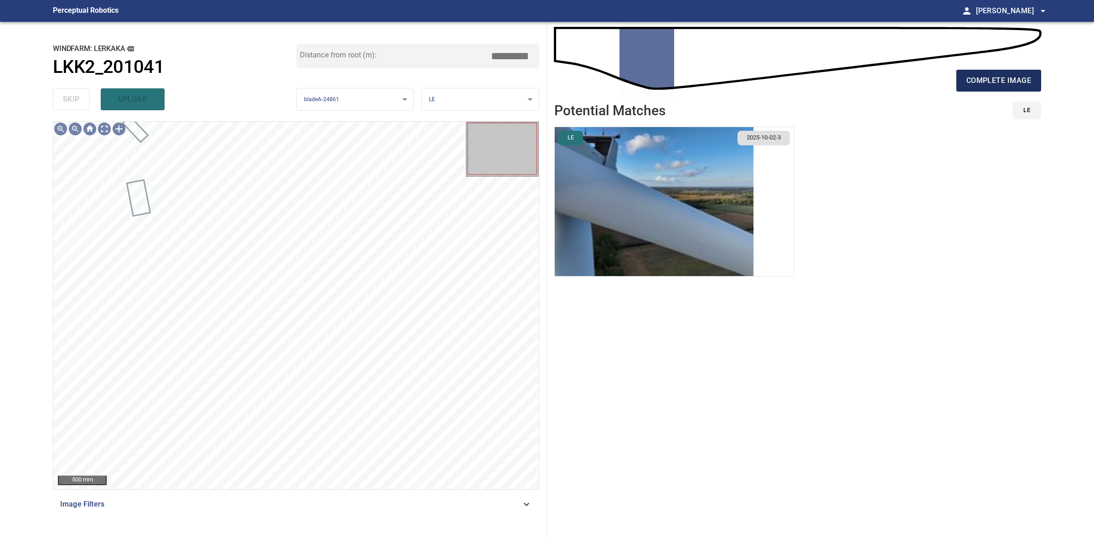
click at [1006, 73] on button "complete image" at bounding box center [998, 81] width 85 height 22
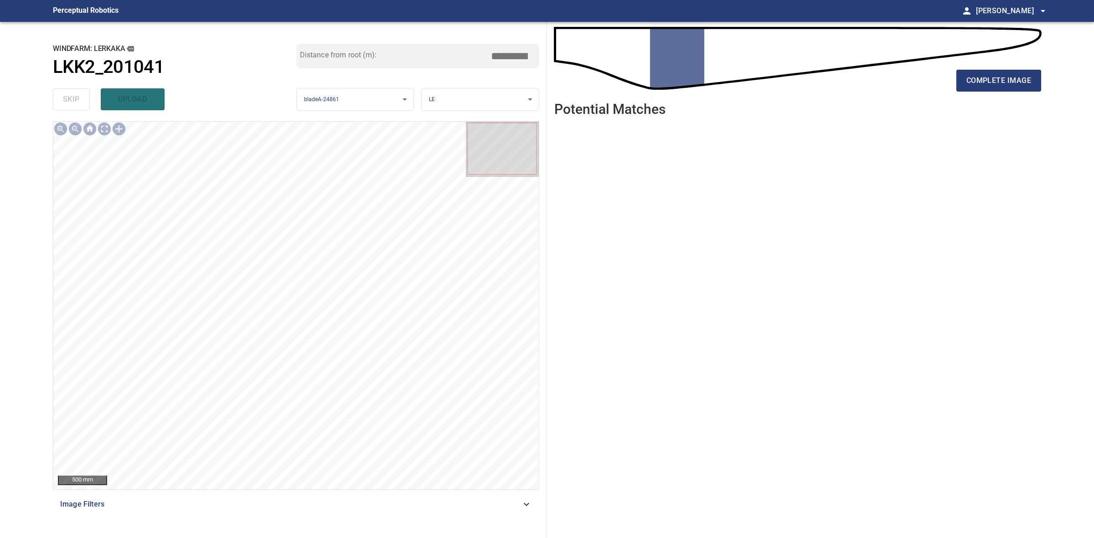
click at [940, 94] on div "complete image" at bounding box center [797, 84] width 487 height 36
click at [974, 90] on button "complete image" at bounding box center [998, 81] width 85 height 22
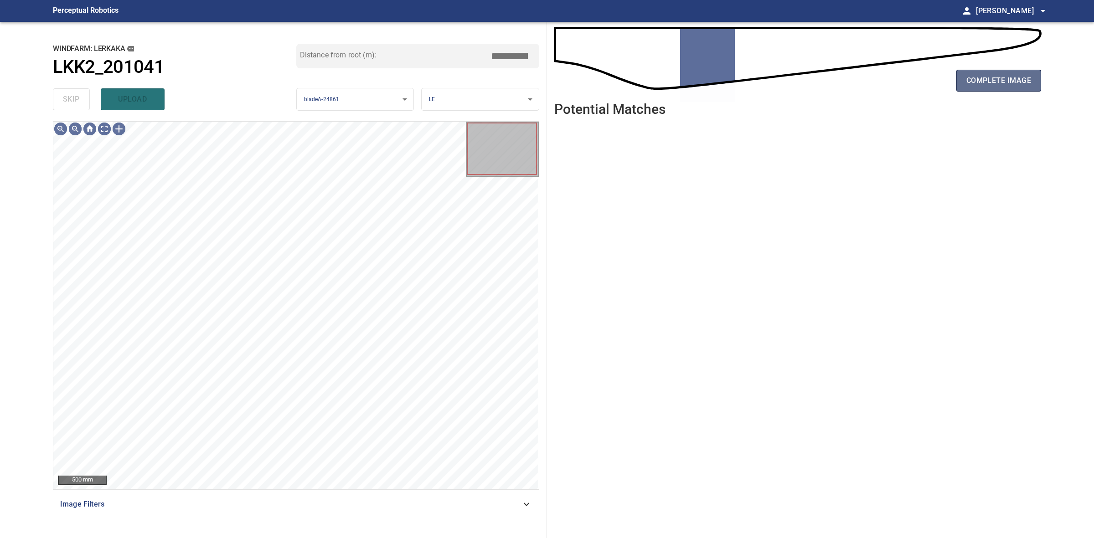
click at [980, 85] on span "complete image" at bounding box center [998, 80] width 65 height 13
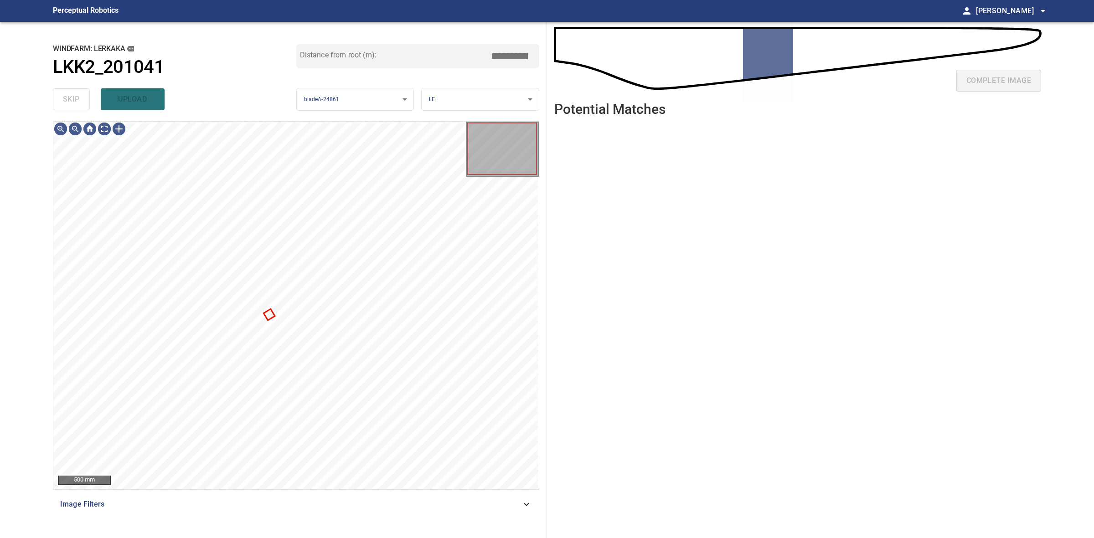
click at [980, 84] on div "complete image" at bounding box center [797, 84] width 487 height 36
click at [80, 93] on button "skip" at bounding box center [71, 99] width 37 height 22
click at [80, 93] on div "skip upload" at bounding box center [174, 99] width 243 height 29
drag, startPoint x: 80, startPoint y: 93, endPoint x: 126, endPoint y: 89, distance: 46.7
click at [84, 91] on div "skip upload" at bounding box center [174, 99] width 243 height 29
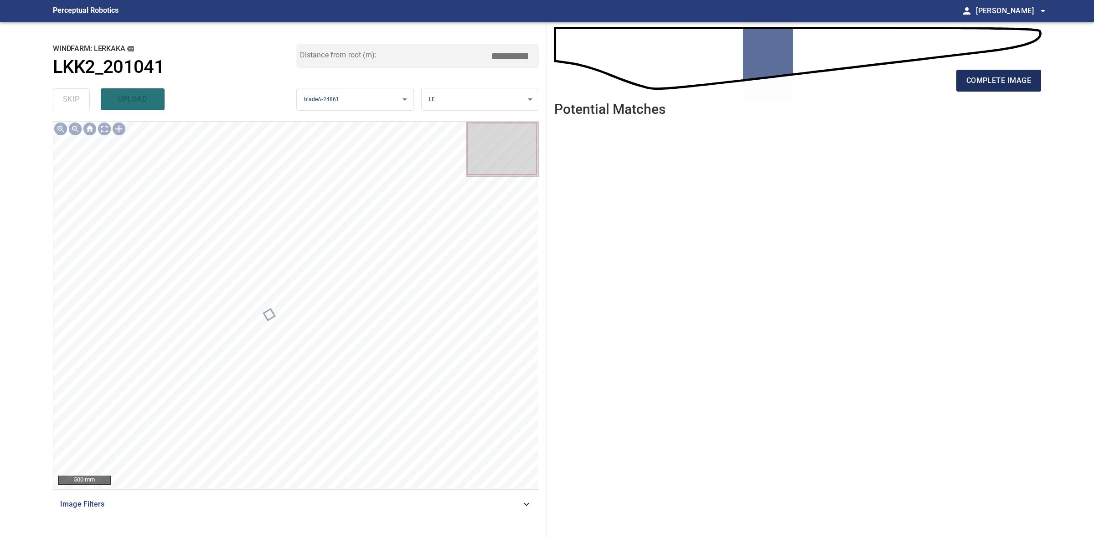
click at [962, 87] on button "complete image" at bounding box center [998, 81] width 85 height 22
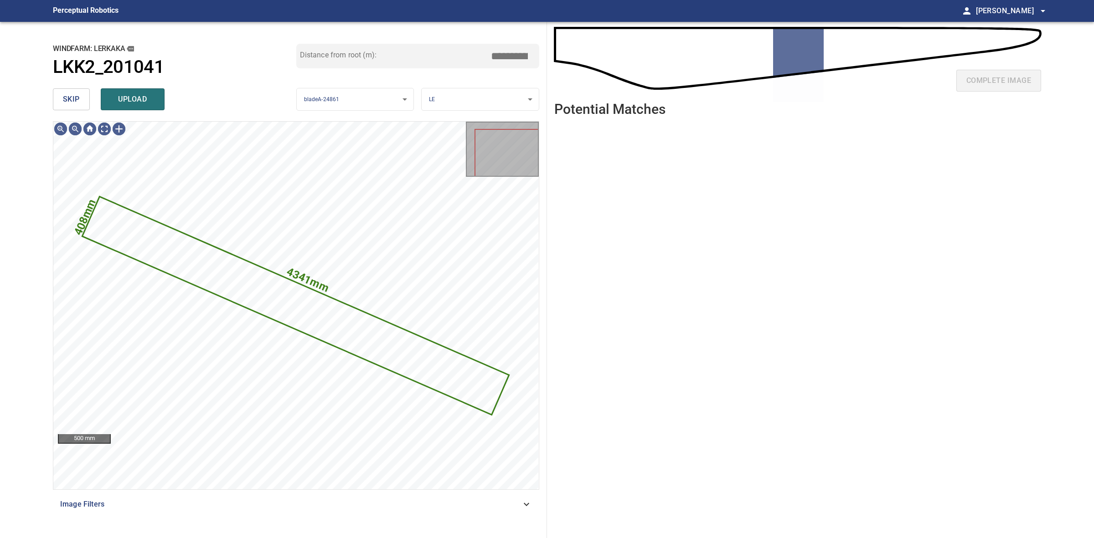
click at [62, 91] on button "skip" at bounding box center [71, 99] width 37 height 22
click at [62, 91] on div "skip upload" at bounding box center [174, 99] width 243 height 29
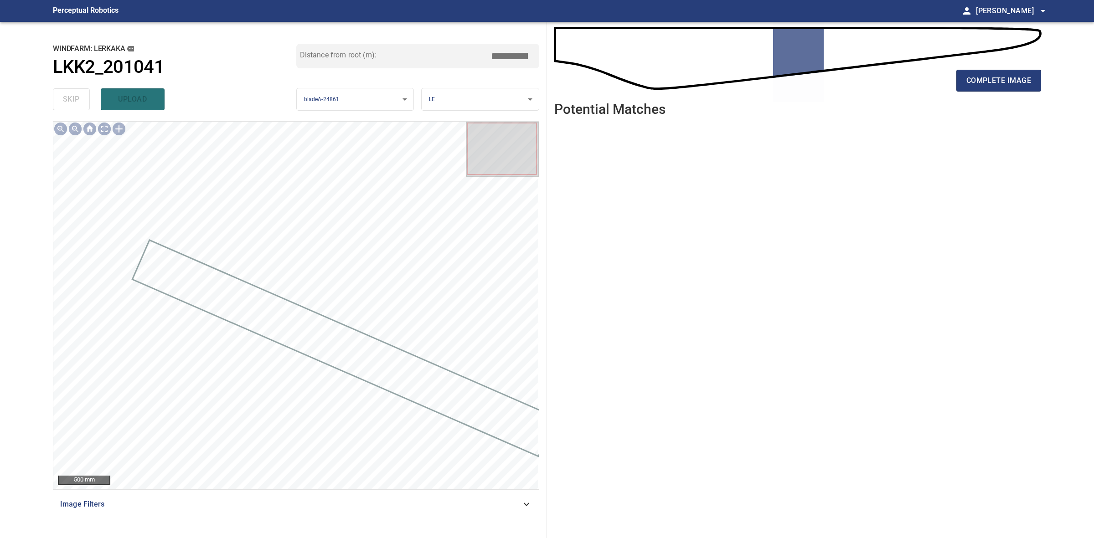
click at [987, 92] on div "complete image" at bounding box center [797, 84] width 487 height 36
click at [991, 90] on button "complete image" at bounding box center [998, 81] width 85 height 22
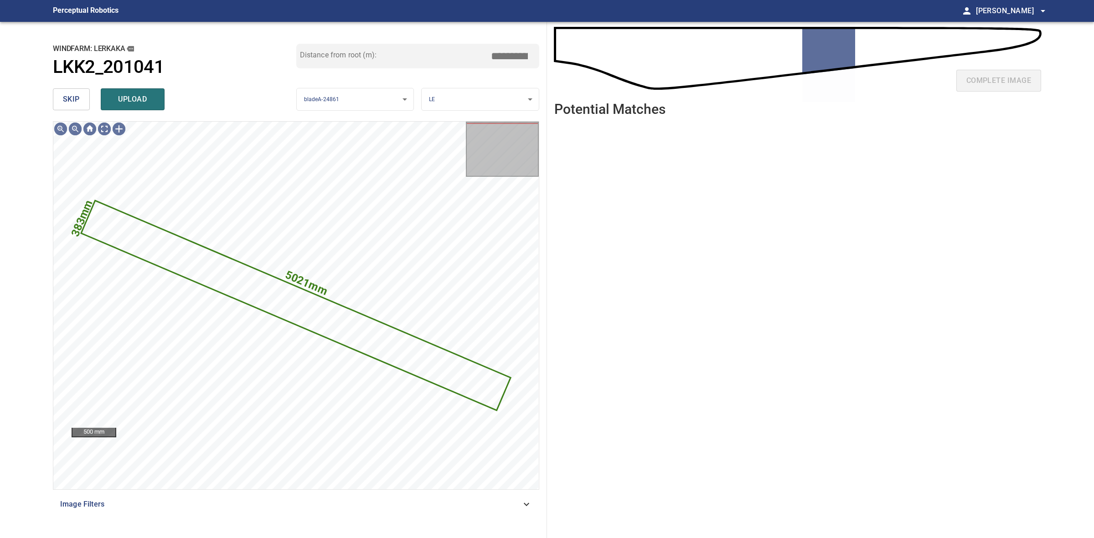
click at [71, 97] on span "skip" at bounding box center [71, 99] width 17 height 13
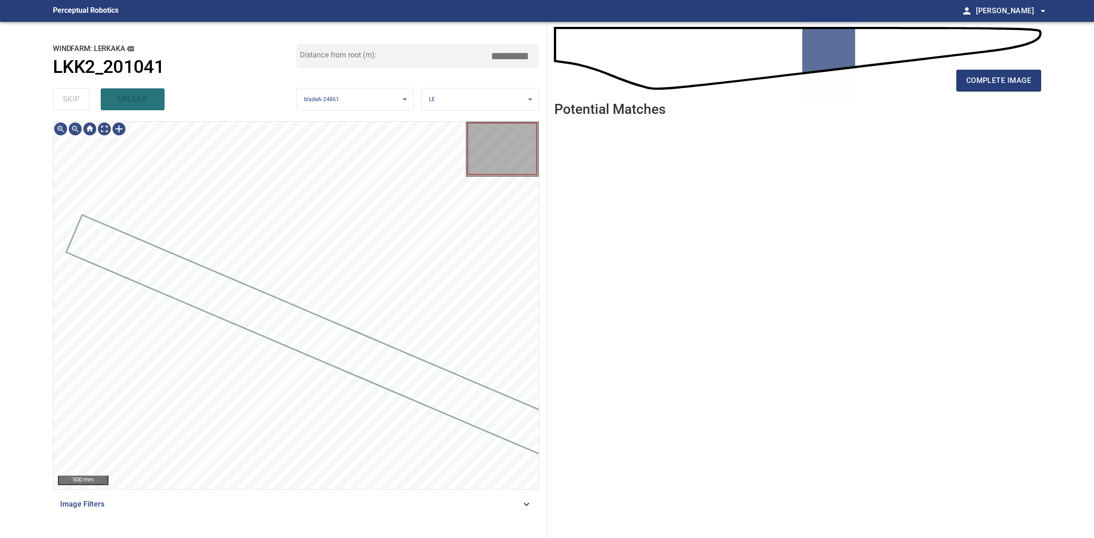
click at [71, 97] on div "skip upload" at bounding box center [174, 99] width 243 height 29
drag, startPoint x: 71, startPoint y: 97, endPoint x: 88, endPoint y: 97, distance: 17.3
click at [80, 97] on div "skip upload" at bounding box center [174, 99] width 243 height 29
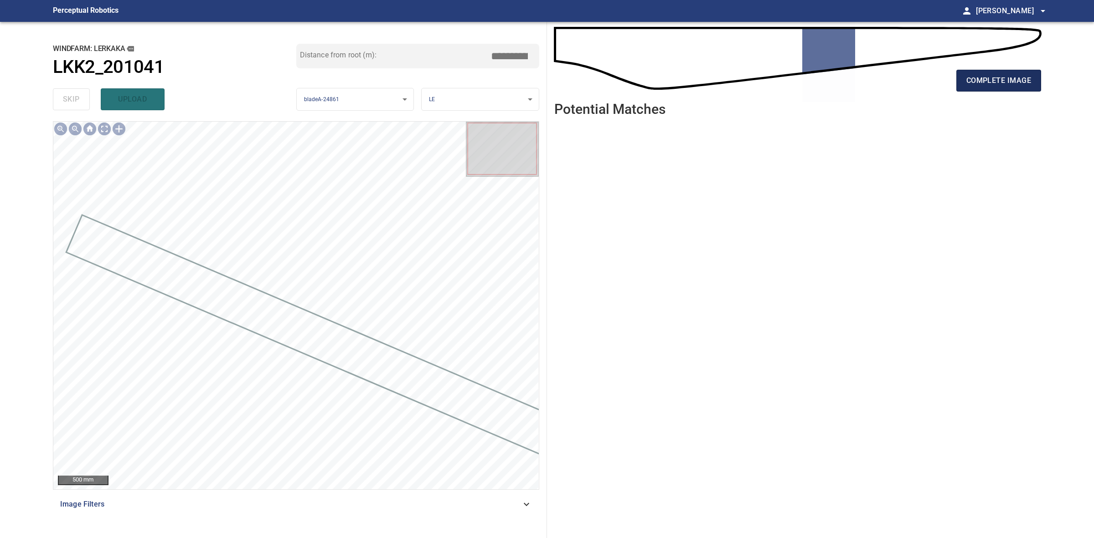
click at [1019, 89] on button "complete image" at bounding box center [998, 81] width 85 height 22
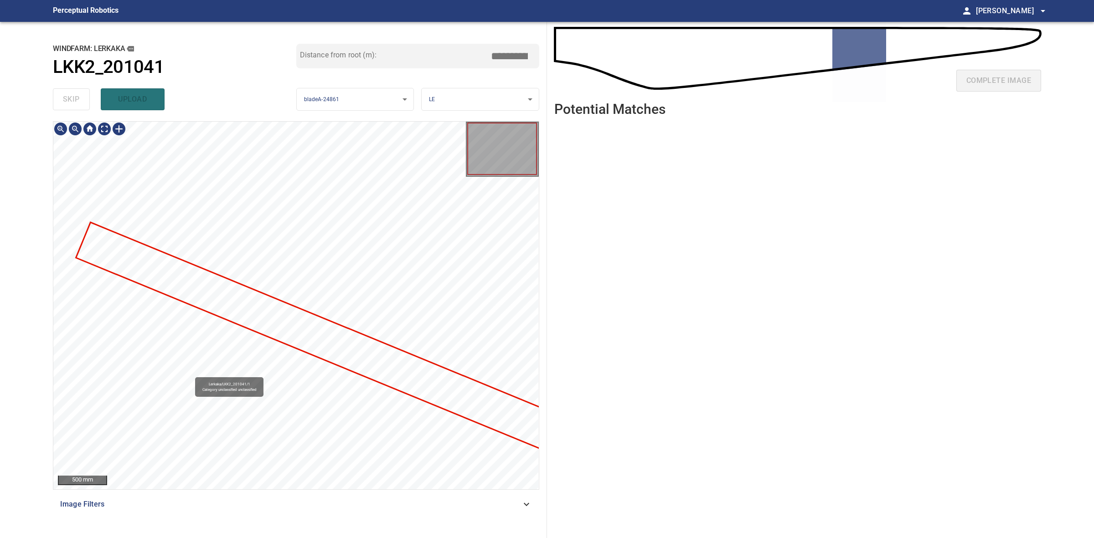
click at [219, 274] on div "Lerkaka/LKK2_201041/1 Category unclassified unclassified" at bounding box center [295, 306] width 485 height 368
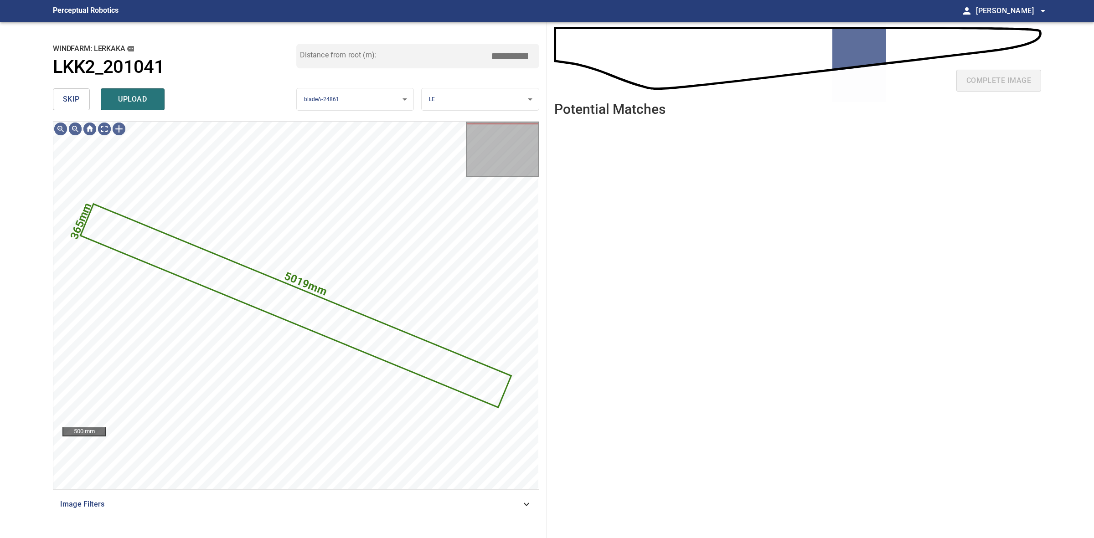
click at [78, 93] on span "skip" at bounding box center [71, 99] width 17 height 13
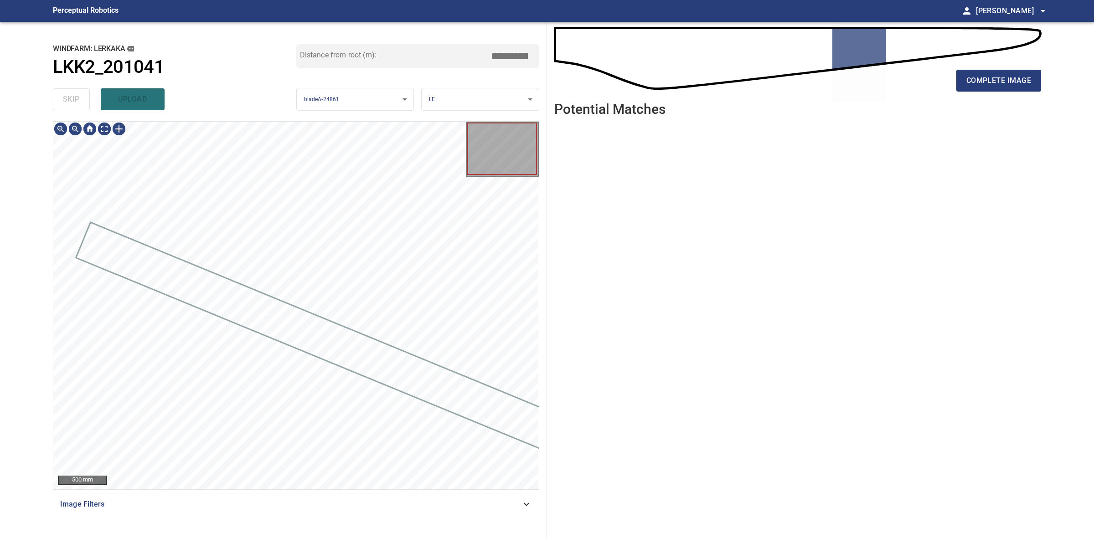
click at [78, 93] on div "skip upload" at bounding box center [174, 99] width 243 height 29
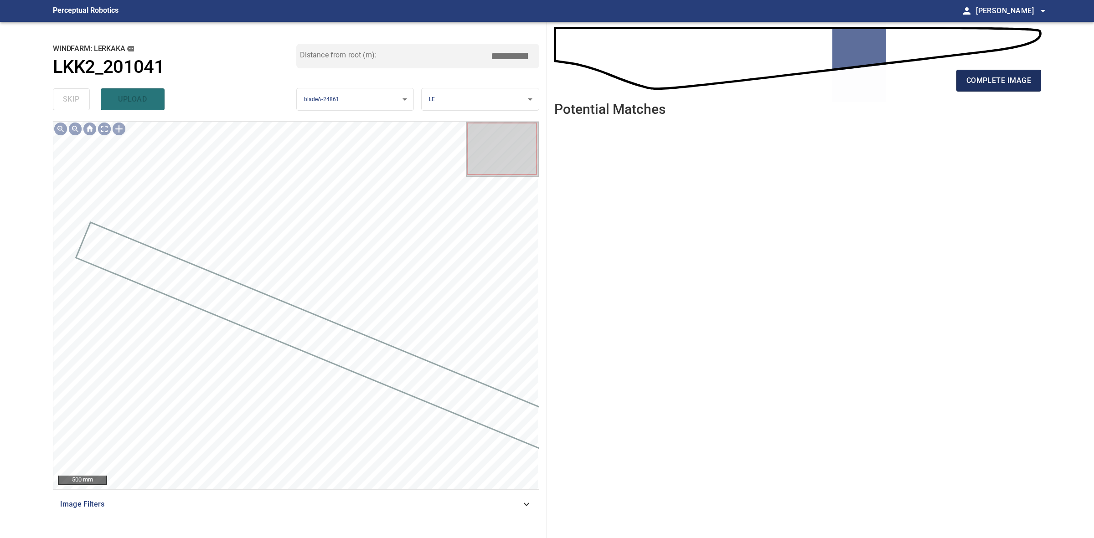
click at [987, 79] on span "complete image" at bounding box center [998, 80] width 65 height 13
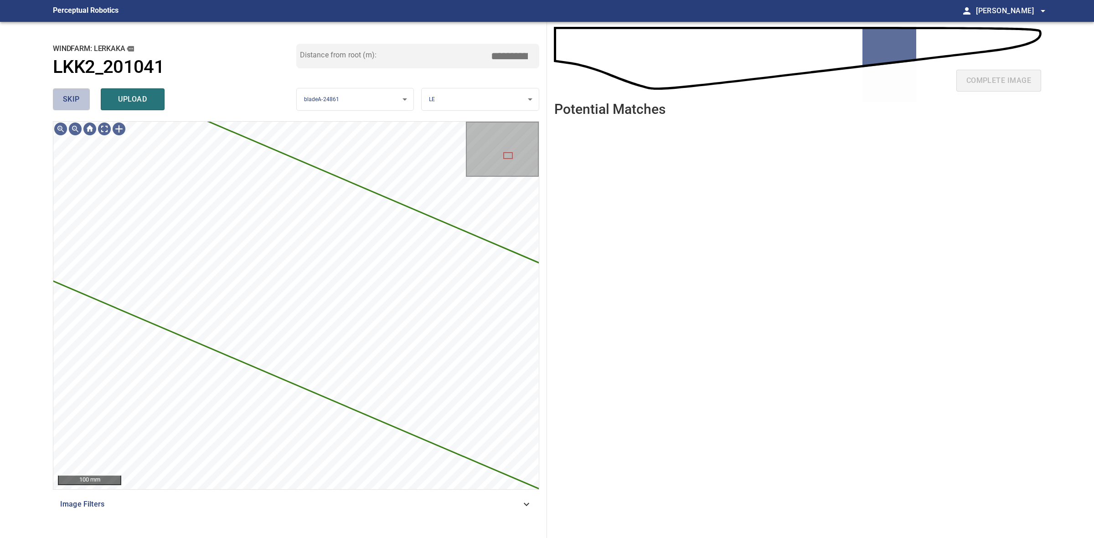
click at [67, 101] on span "skip" at bounding box center [71, 99] width 17 height 13
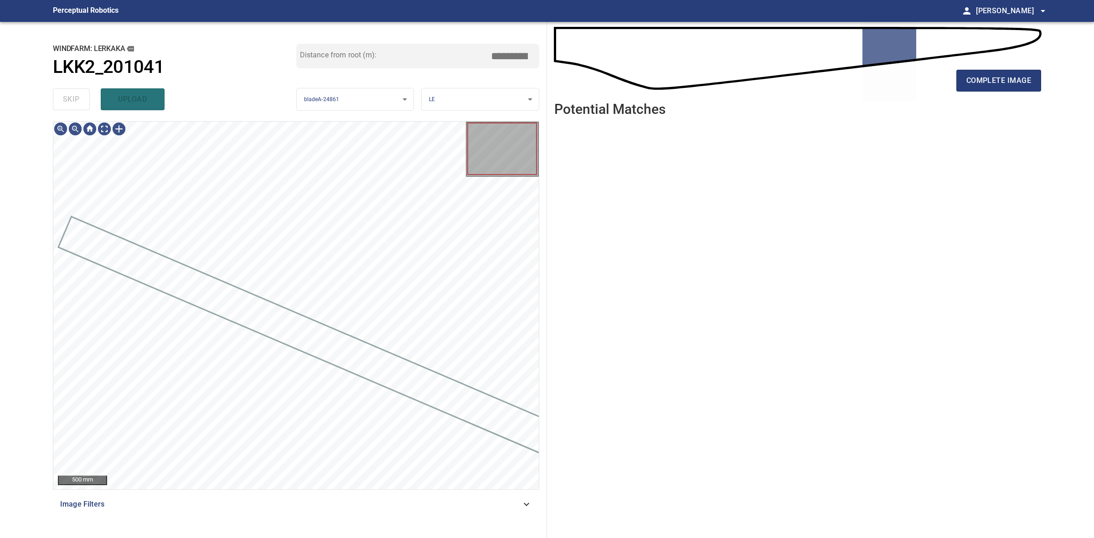
click at [67, 101] on div "skip upload" at bounding box center [174, 99] width 243 height 29
drag, startPoint x: 67, startPoint y: 101, endPoint x: 103, endPoint y: 101, distance: 36.0
click at [72, 101] on div "skip upload" at bounding box center [174, 99] width 243 height 29
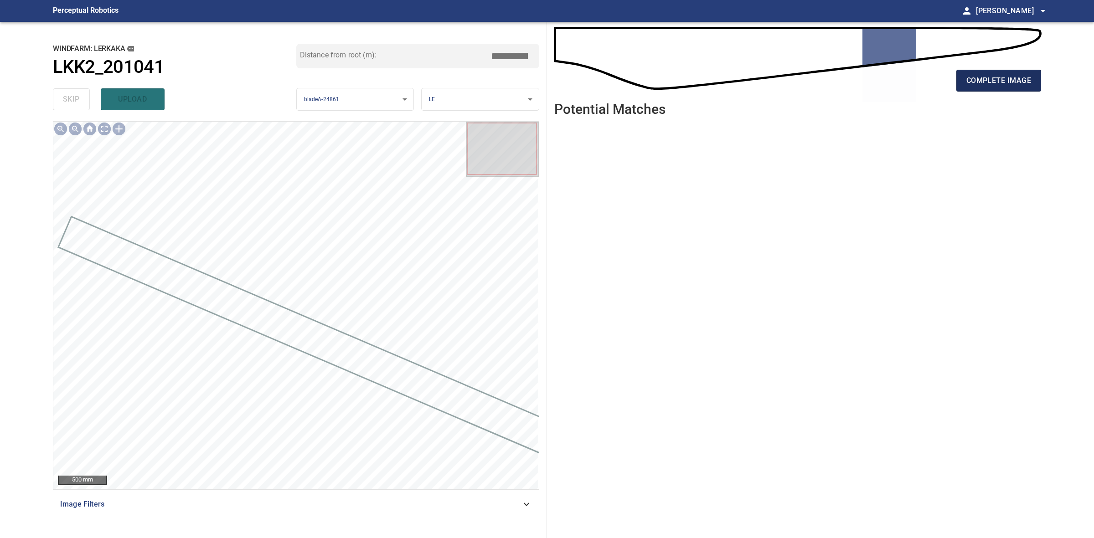
click at [977, 81] on span "complete image" at bounding box center [998, 80] width 65 height 13
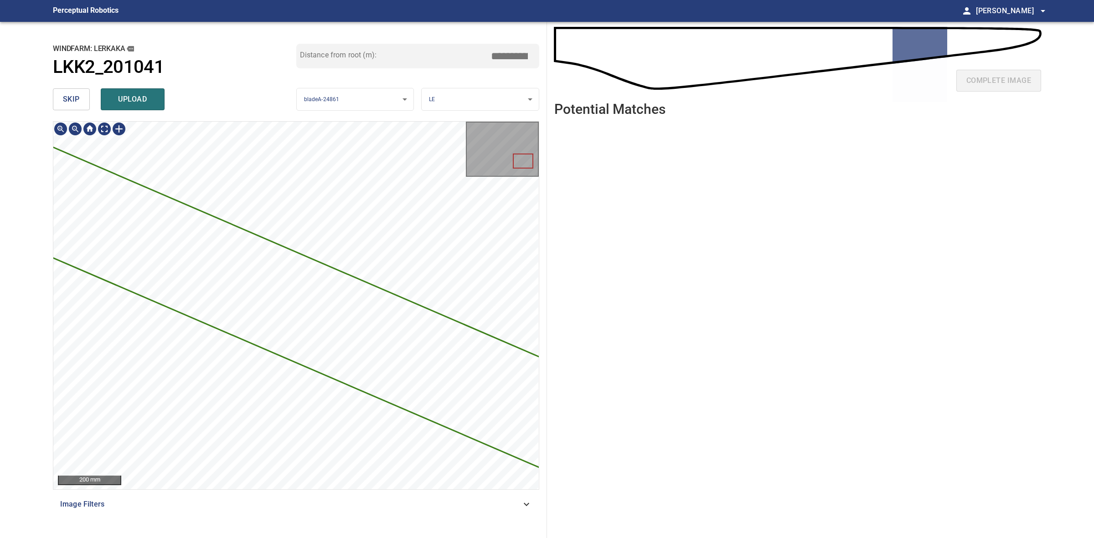
click at [69, 94] on span "skip" at bounding box center [71, 99] width 17 height 13
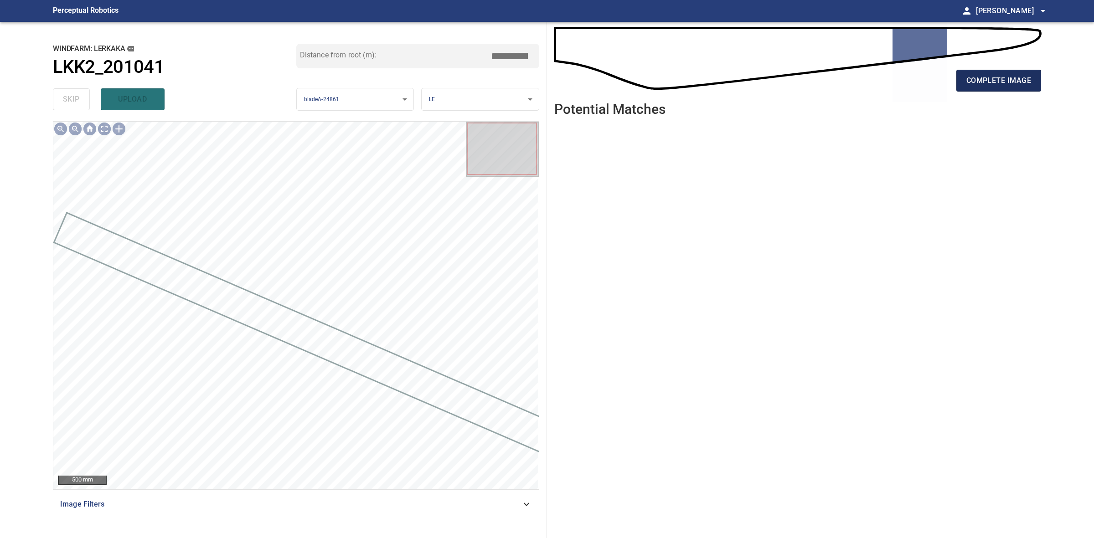
click at [1034, 91] on button "complete image" at bounding box center [998, 81] width 85 height 22
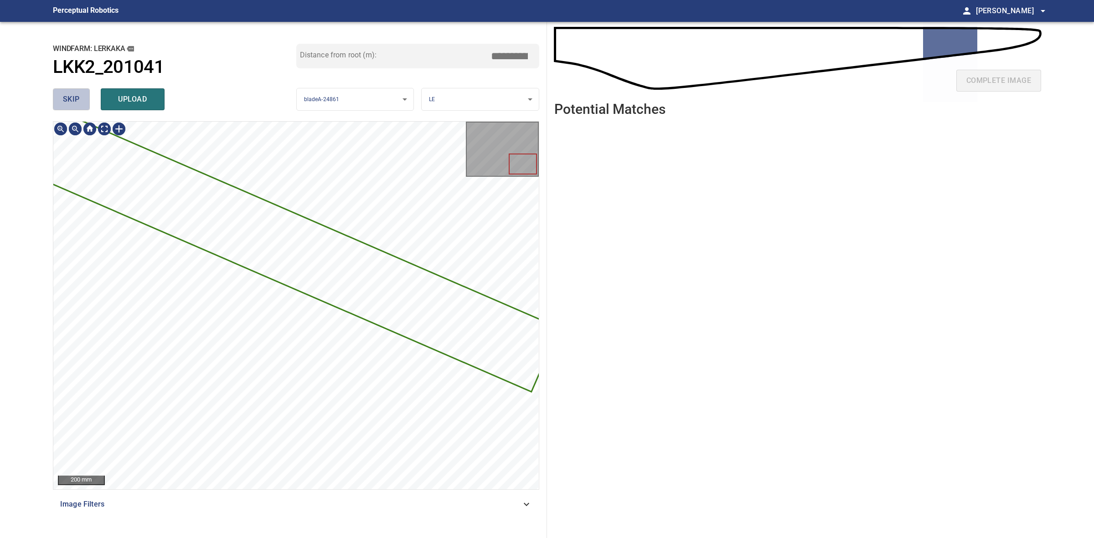
click at [78, 93] on span "skip" at bounding box center [71, 99] width 17 height 13
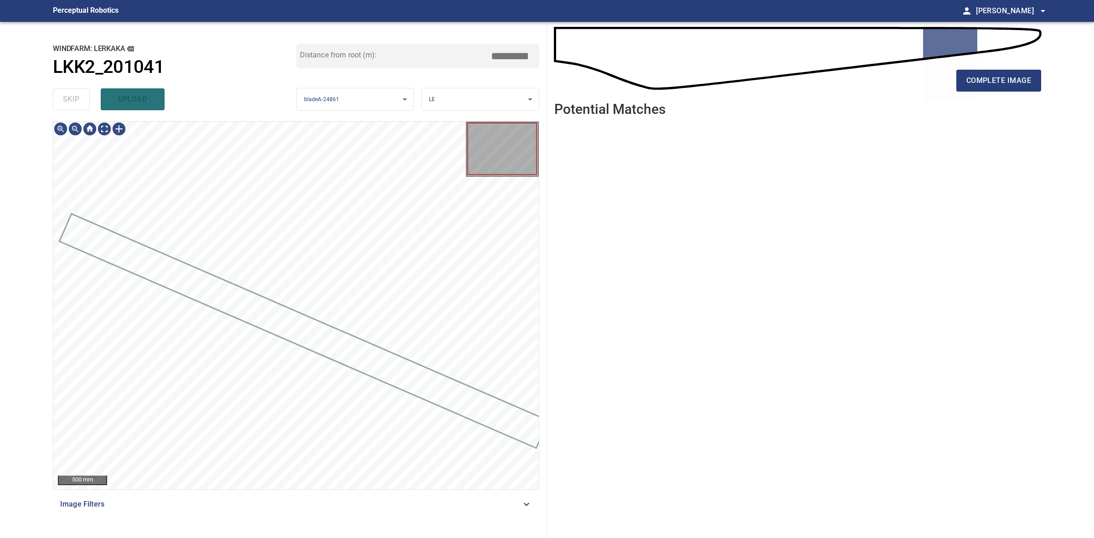
click at [77, 91] on div "skip upload" at bounding box center [174, 99] width 243 height 29
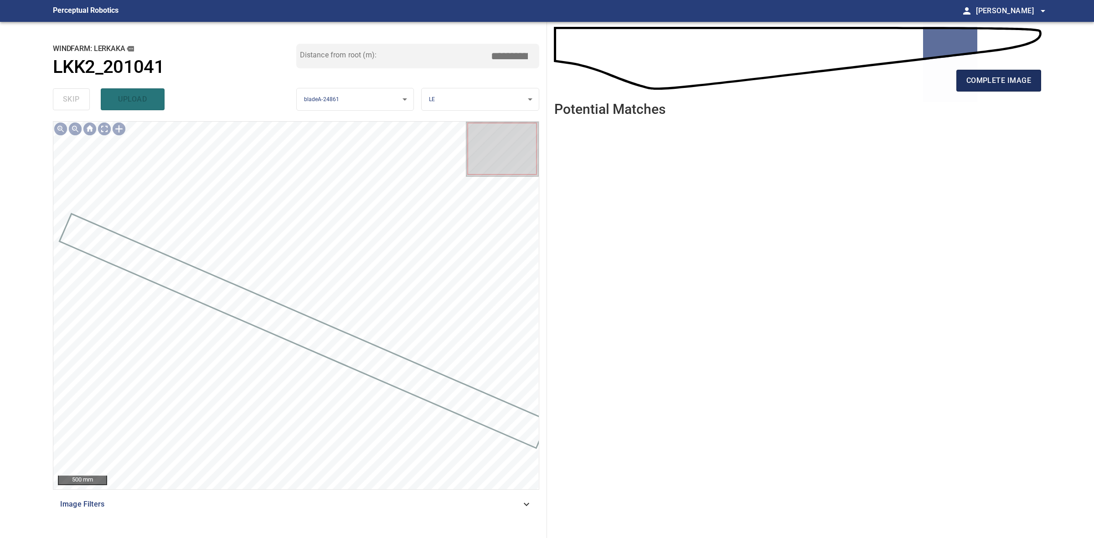
click at [1012, 76] on span "complete image" at bounding box center [998, 80] width 65 height 13
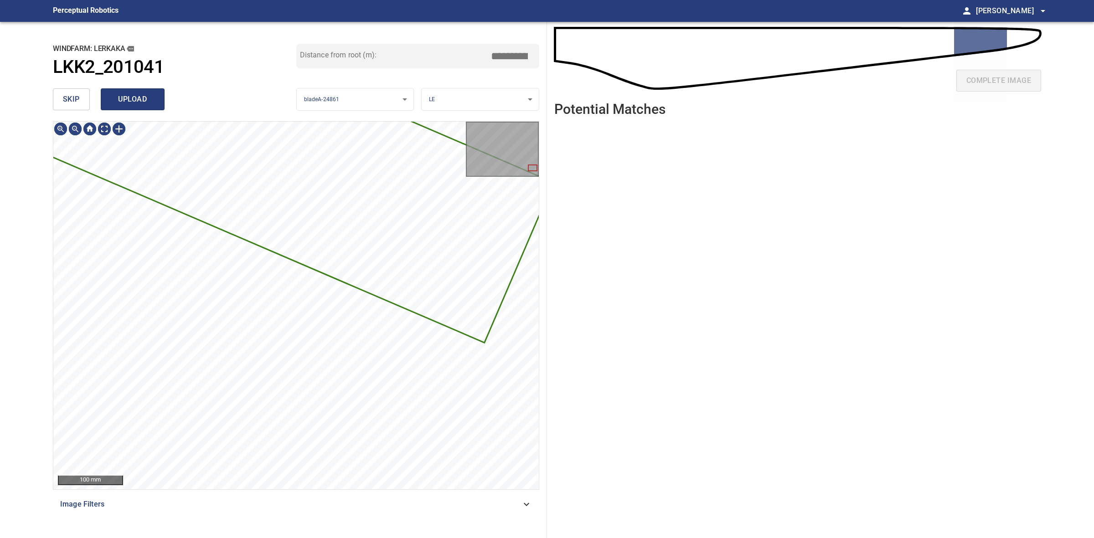
click at [123, 103] on span "upload" at bounding box center [133, 99] width 44 height 13
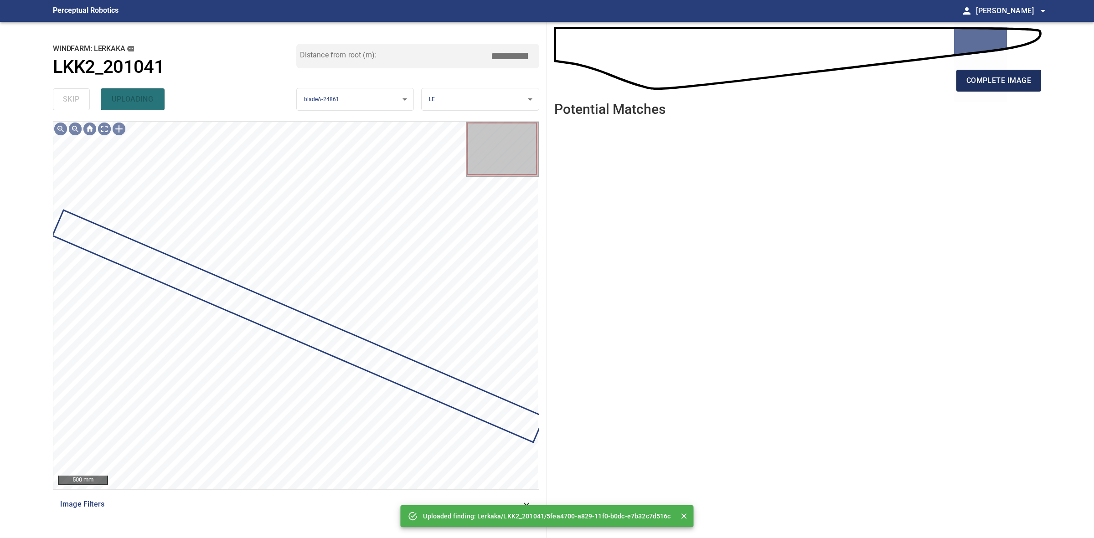
click at [1039, 77] on div "complete image Potential Matches" at bounding box center [797, 280] width 501 height 516
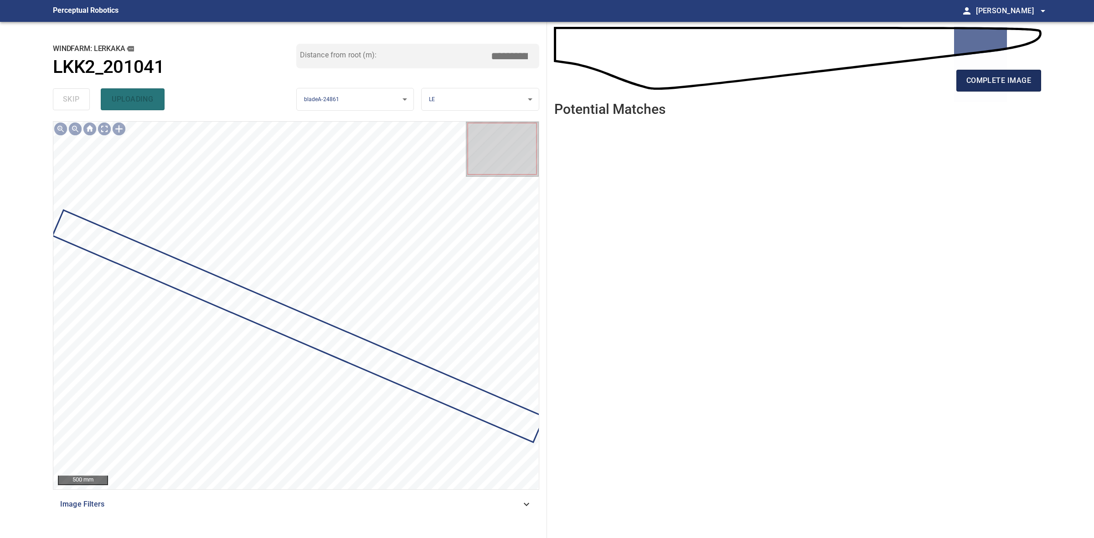
click at [1033, 80] on button "complete image" at bounding box center [998, 81] width 85 height 22
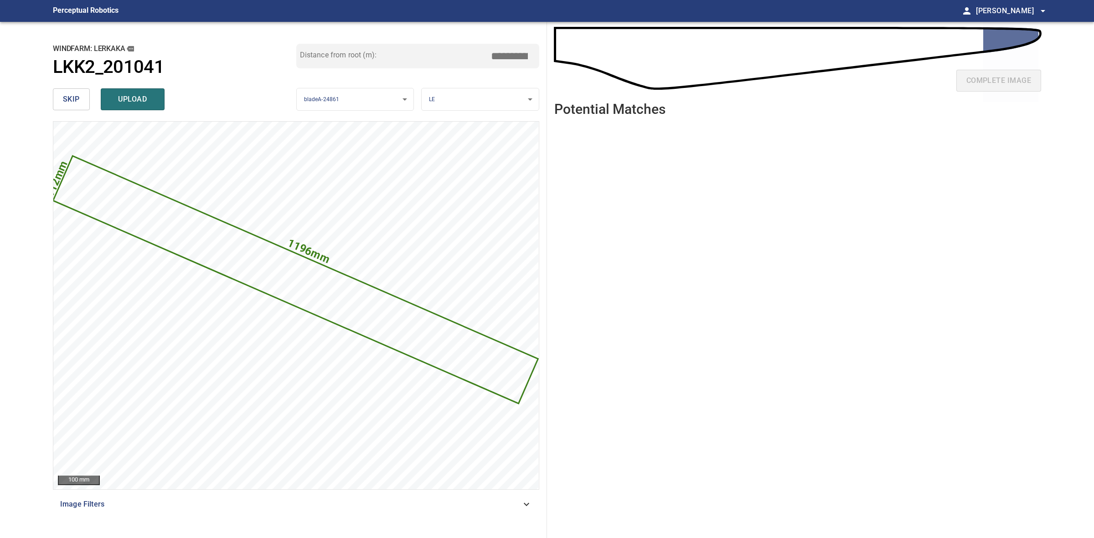
drag, startPoint x: 511, startPoint y: 58, endPoint x: 504, endPoint y: 58, distance: 6.4
click at [504, 58] on input "*****" at bounding box center [513, 55] width 46 height 17
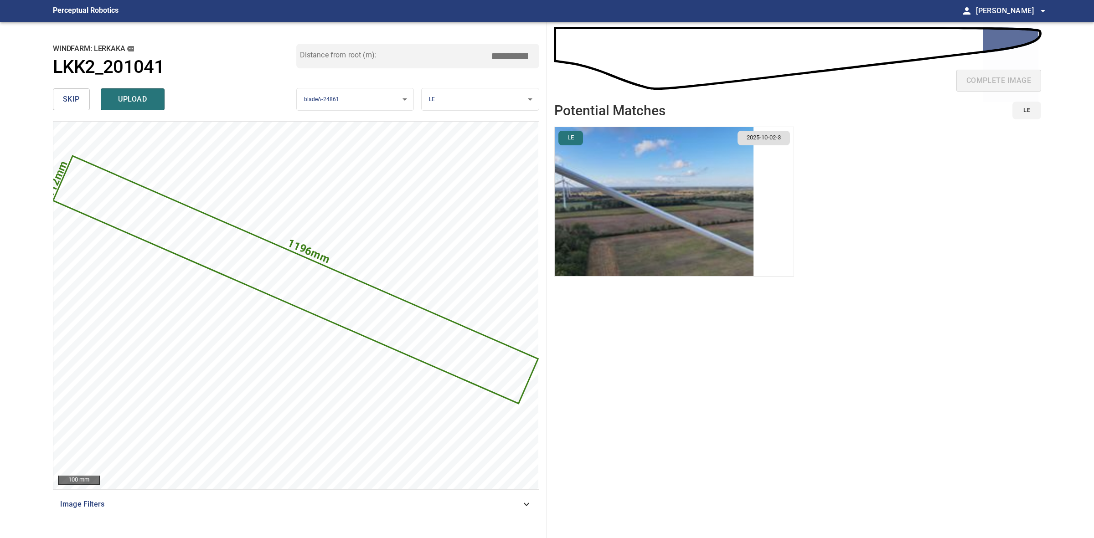
type input "*****"
click at [699, 189] on img "button" at bounding box center [654, 201] width 199 height 149
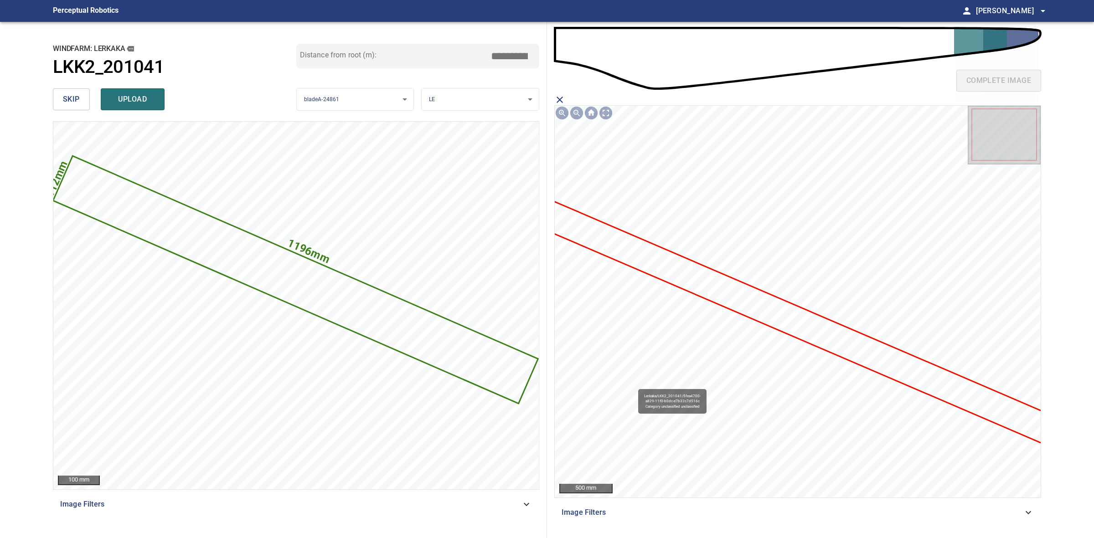
click at [662, 276] on icon at bounding box center [800, 324] width 522 height 246
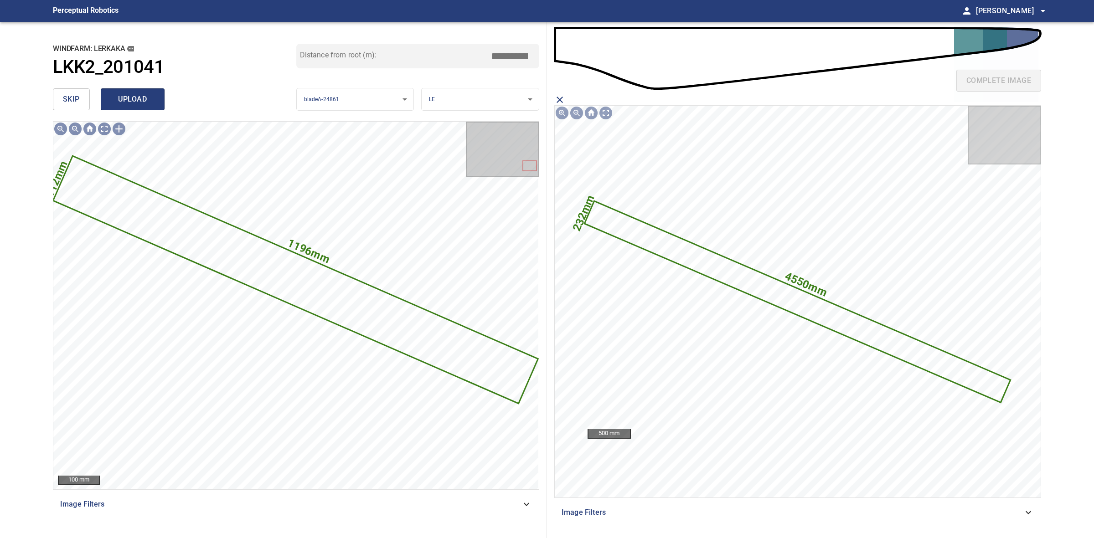
click at [133, 95] on span "upload" at bounding box center [133, 99] width 44 height 13
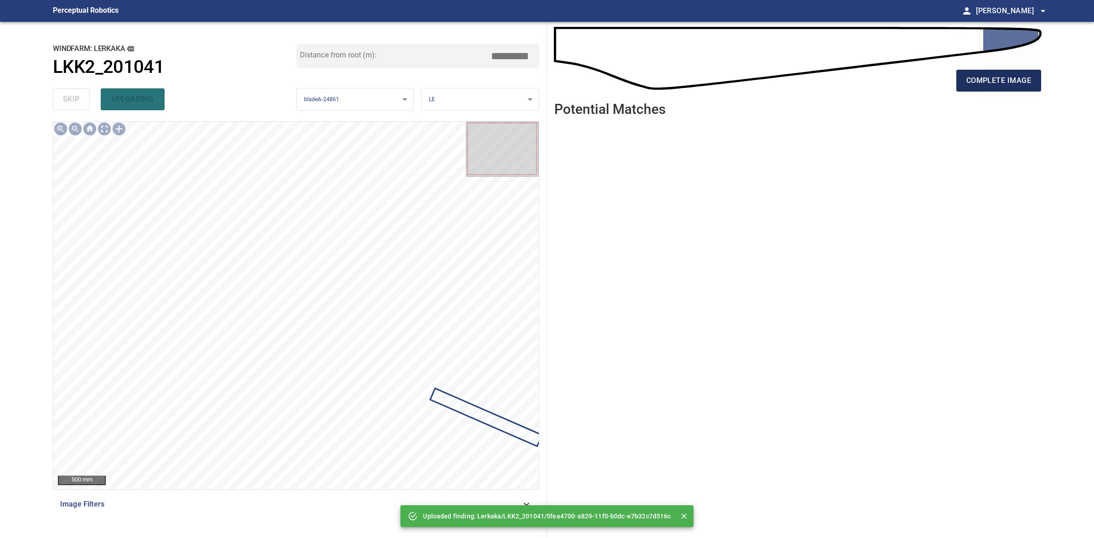
click at [976, 80] on span "complete image" at bounding box center [998, 80] width 65 height 13
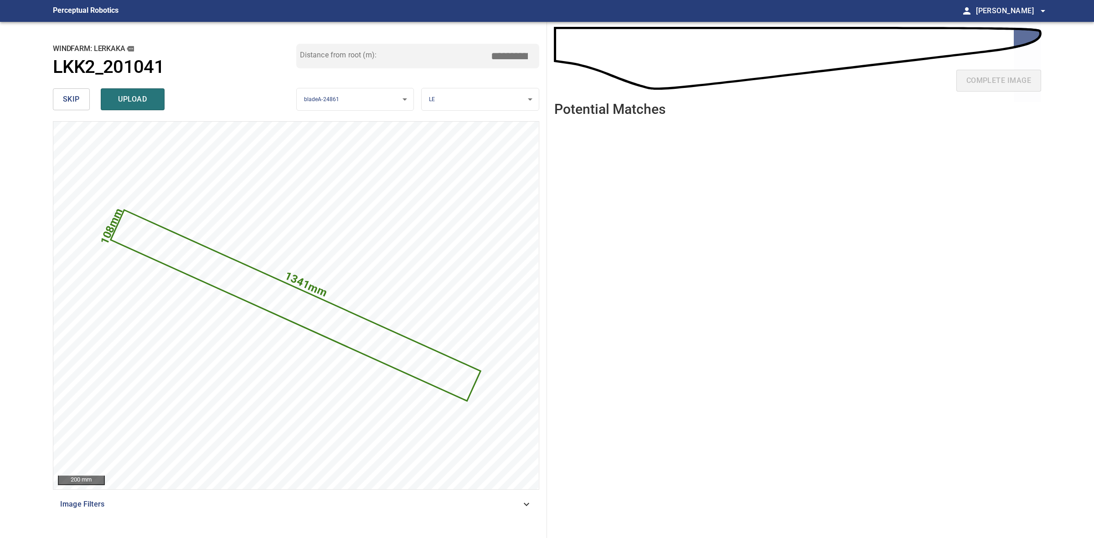
click at [506, 55] on input "*****" at bounding box center [513, 55] width 46 height 17
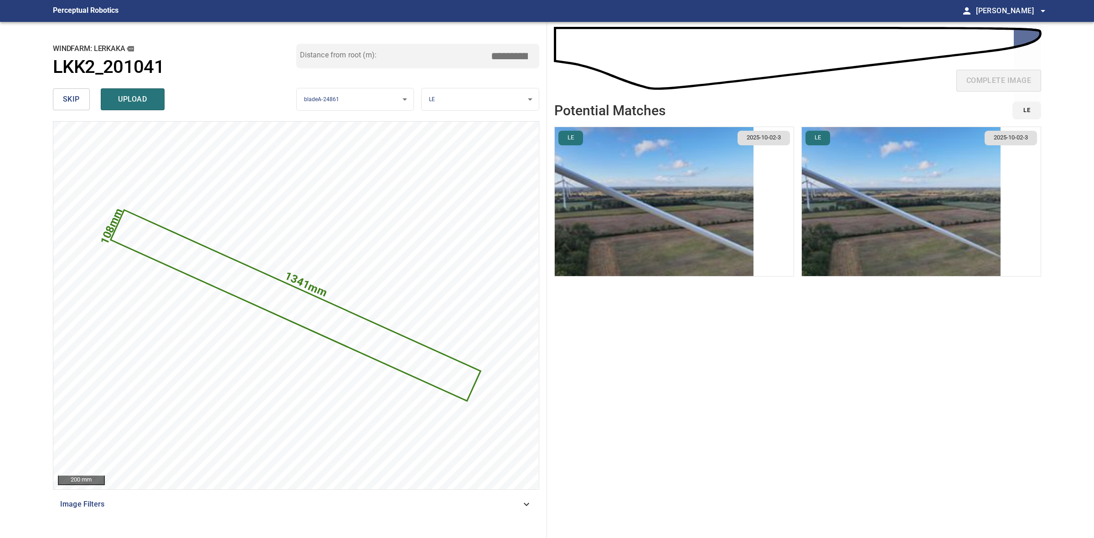
type input "*****"
click at [873, 262] on img "button" at bounding box center [901, 201] width 199 height 149
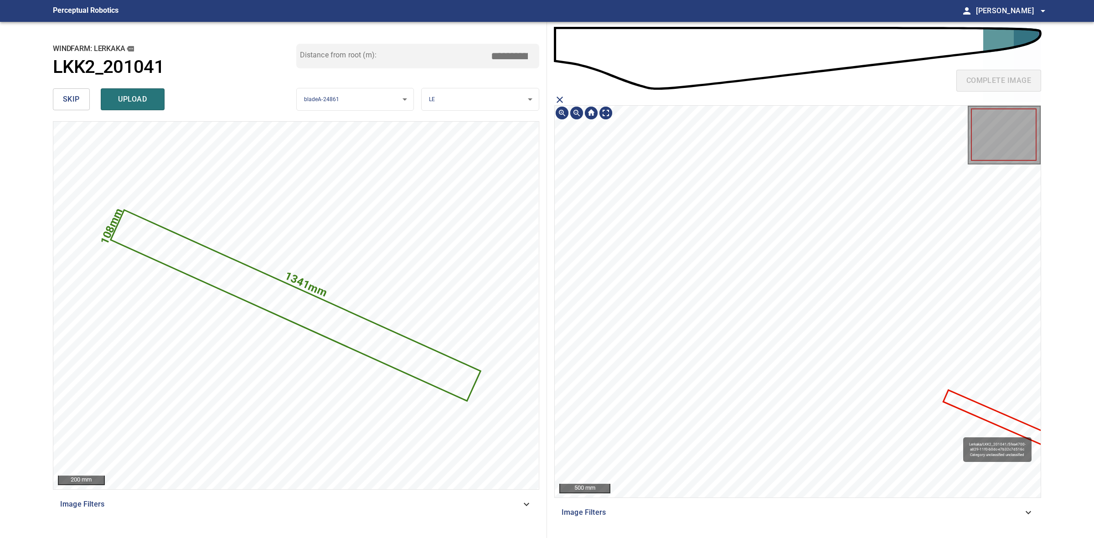
click at [965, 409] on icon at bounding box center [1002, 421] width 117 height 60
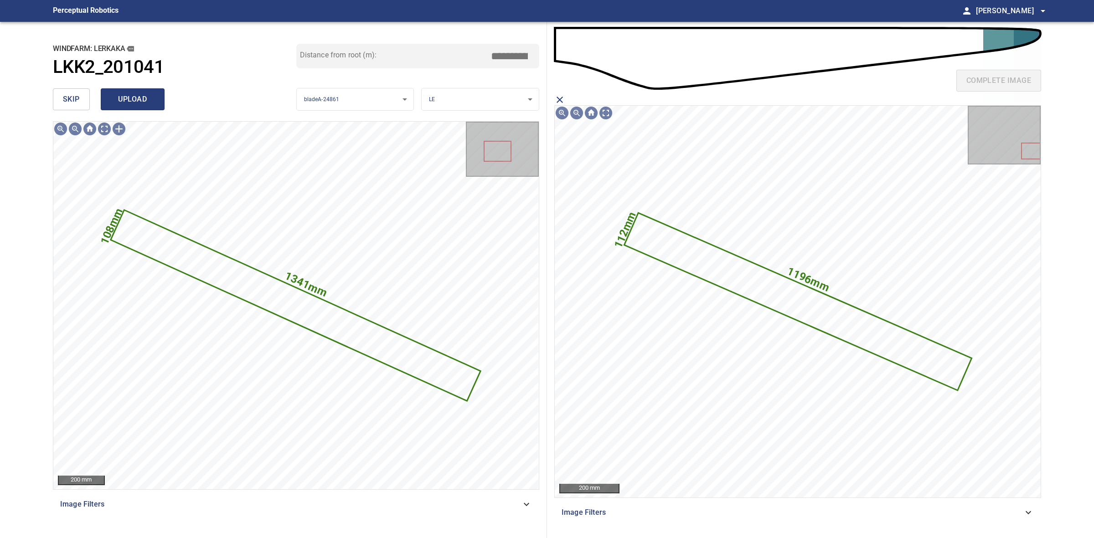
click at [129, 109] on button "upload" at bounding box center [133, 99] width 64 height 22
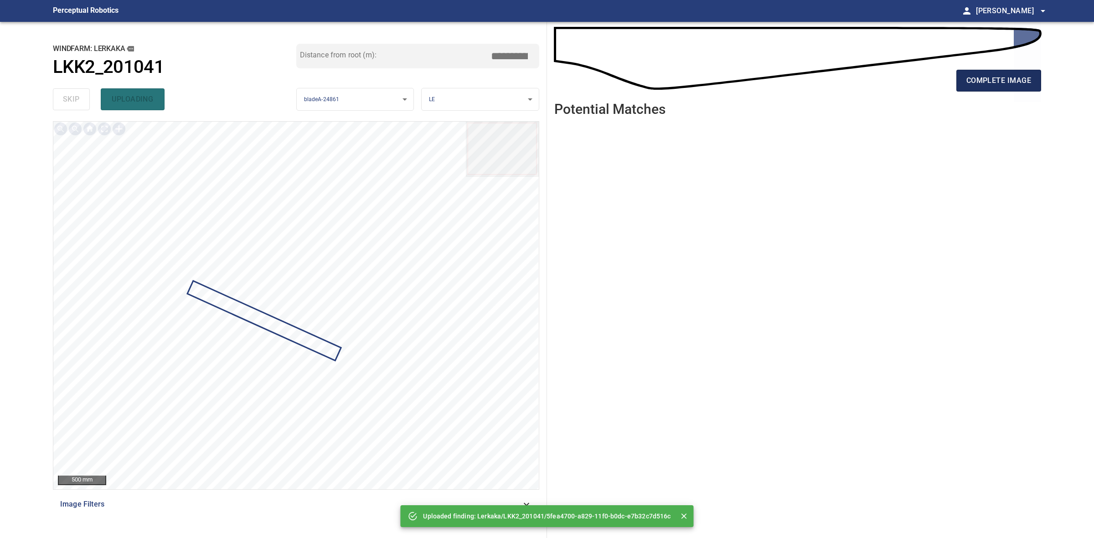
click at [1027, 76] on span "complete image" at bounding box center [998, 80] width 65 height 13
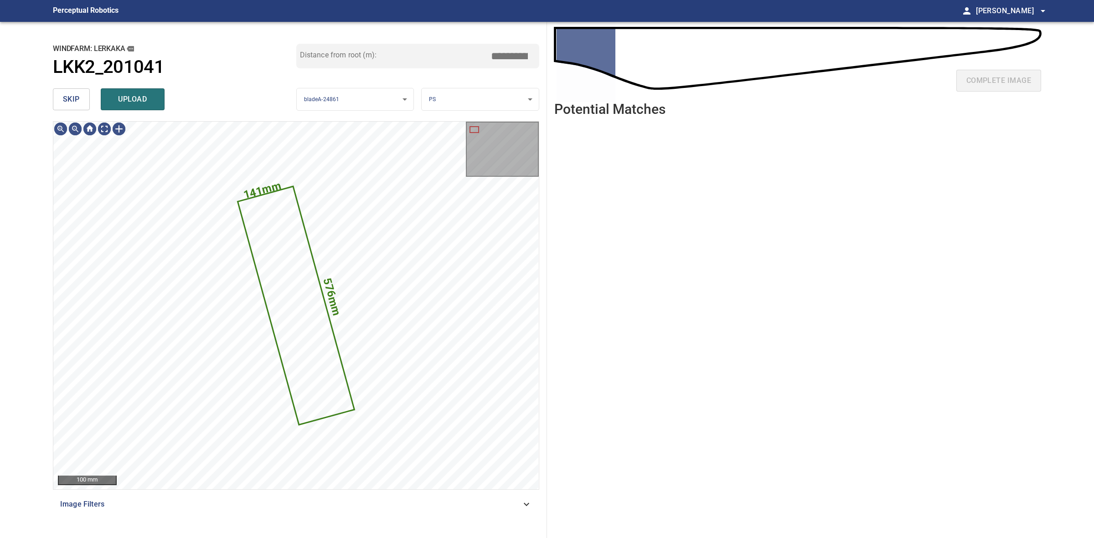
click at [67, 94] on span "skip" at bounding box center [71, 99] width 17 height 13
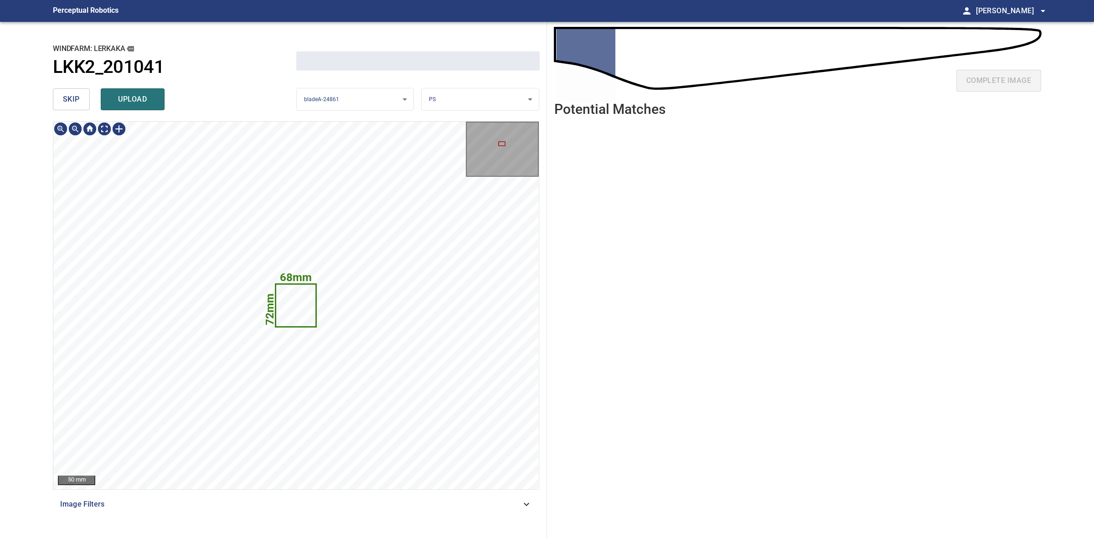
click at [67, 94] on span "skip" at bounding box center [71, 99] width 17 height 13
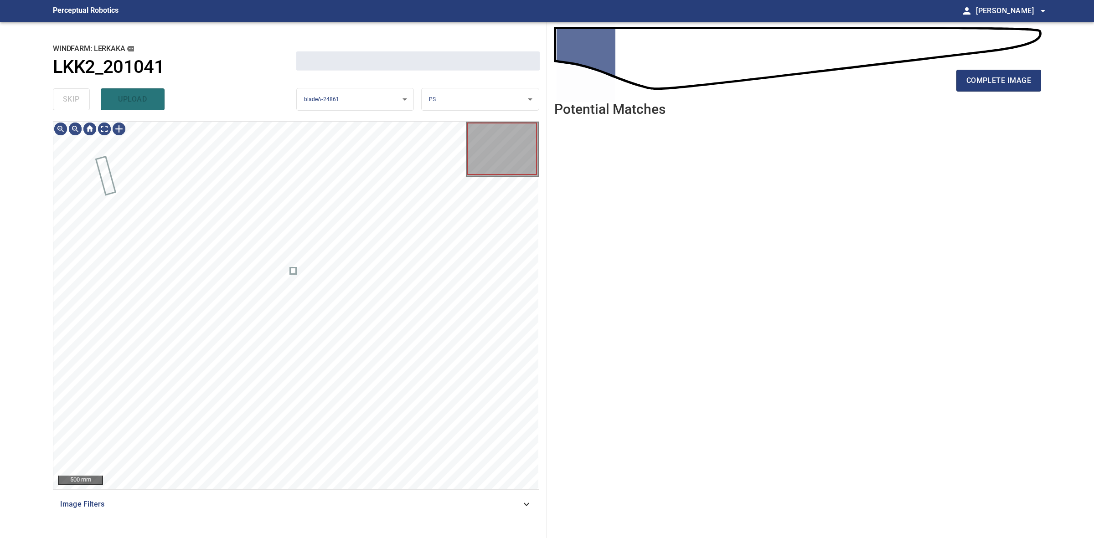
click at [67, 94] on div "skip upload" at bounding box center [174, 99] width 243 height 29
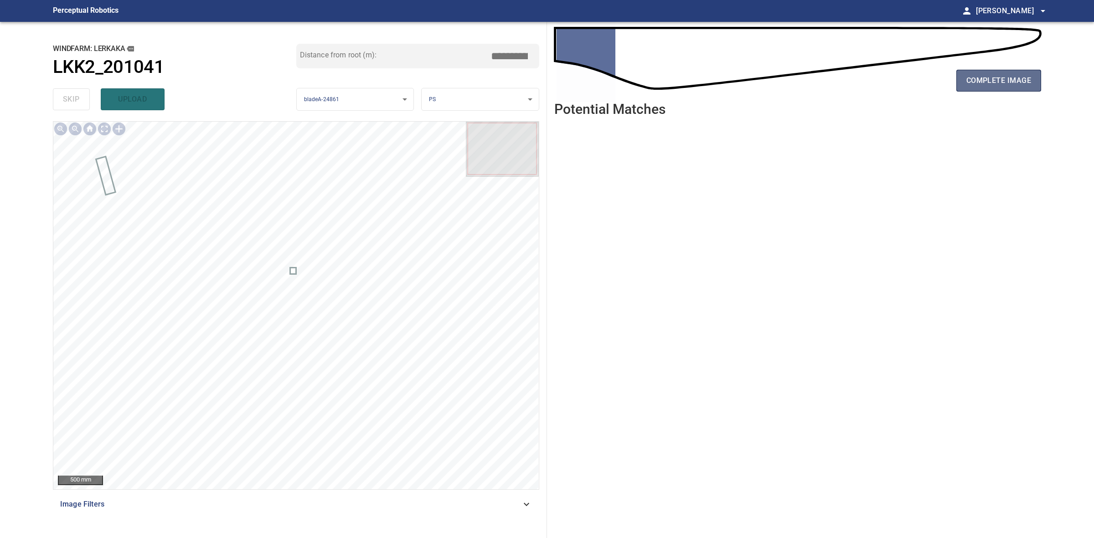
click at [991, 84] on span "complete image" at bounding box center [998, 80] width 65 height 13
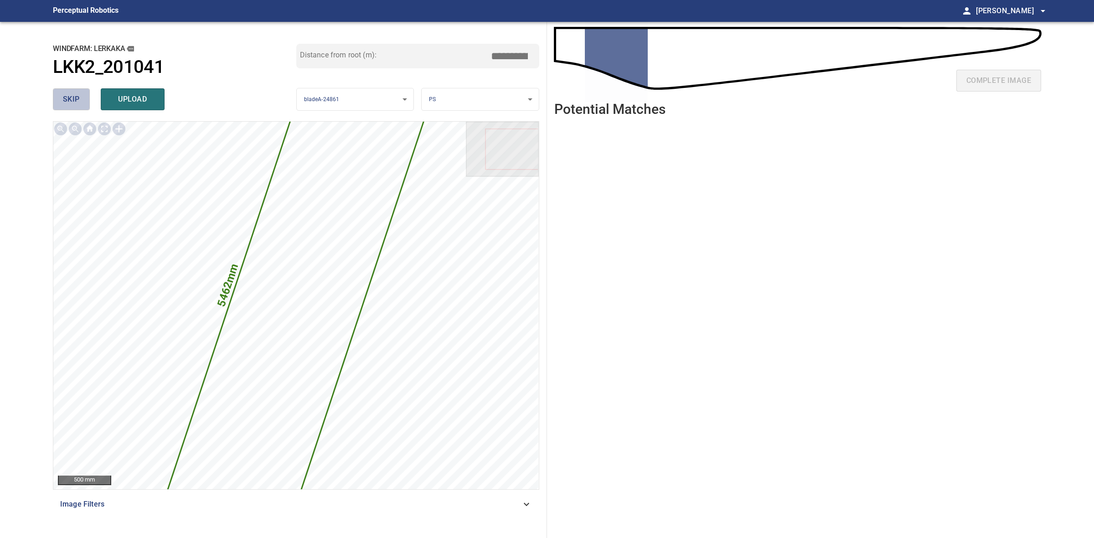
click at [72, 98] on span "skip" at bounding box center [71, 99] width 17 height 13
click at [72, 97] on div "skip upload" at bounding box center [174, 99] width 243 height 29
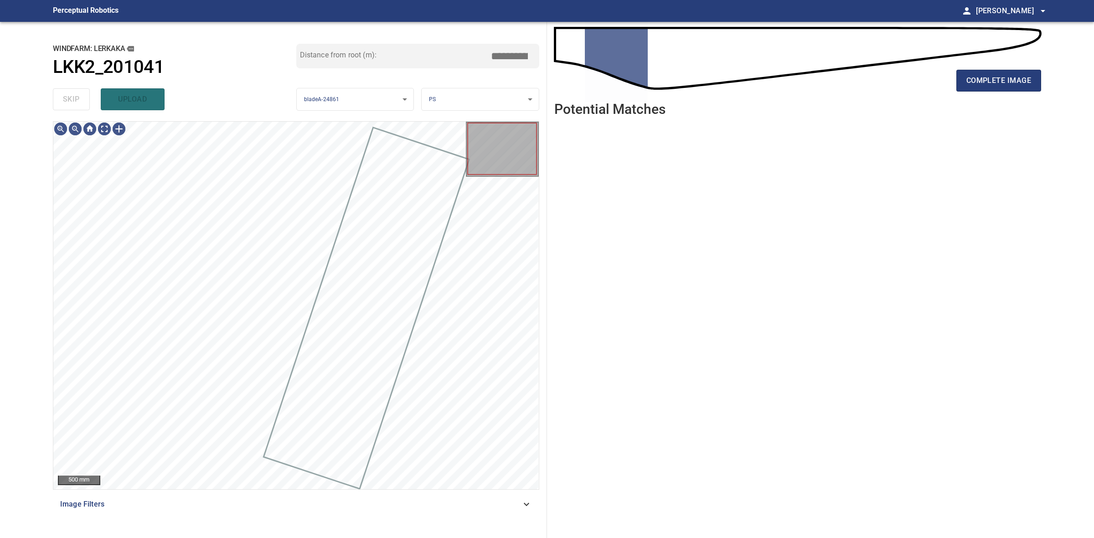
click at [72, 96] on div "skip upload" at bounding box center [174, 99] width 243 height 29
drag, startPoint x: 72, startPoint y: 96, endPoint x: 78, endPoint y: 96, distance: 6.4
click at [78, 96] on div "skip upload" at bounding box center [174, 99] width 243 height 29
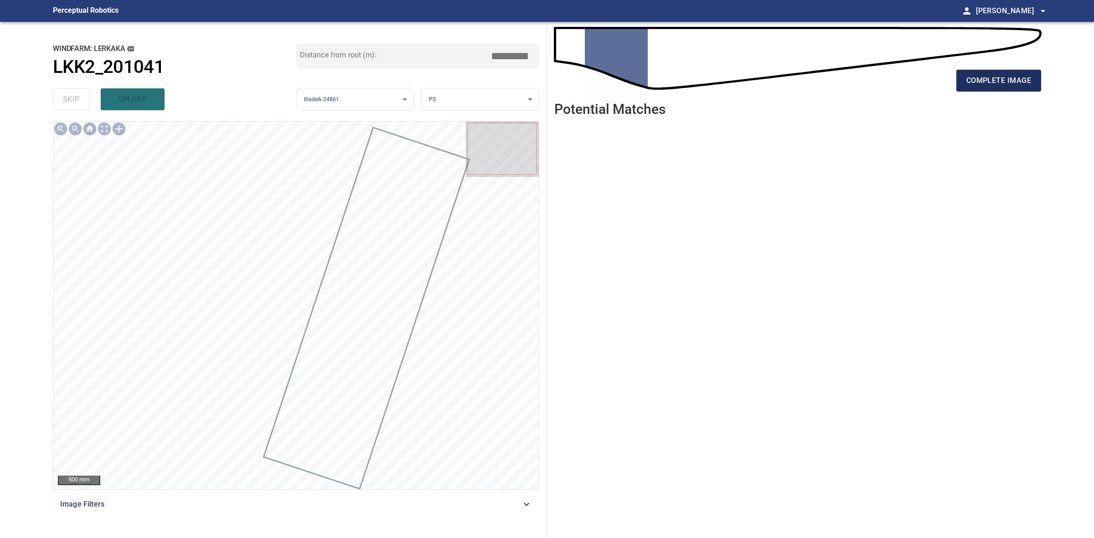
click at [1017, 86] on span "complete image" at bounding box center [998, 80] width 65 height 13
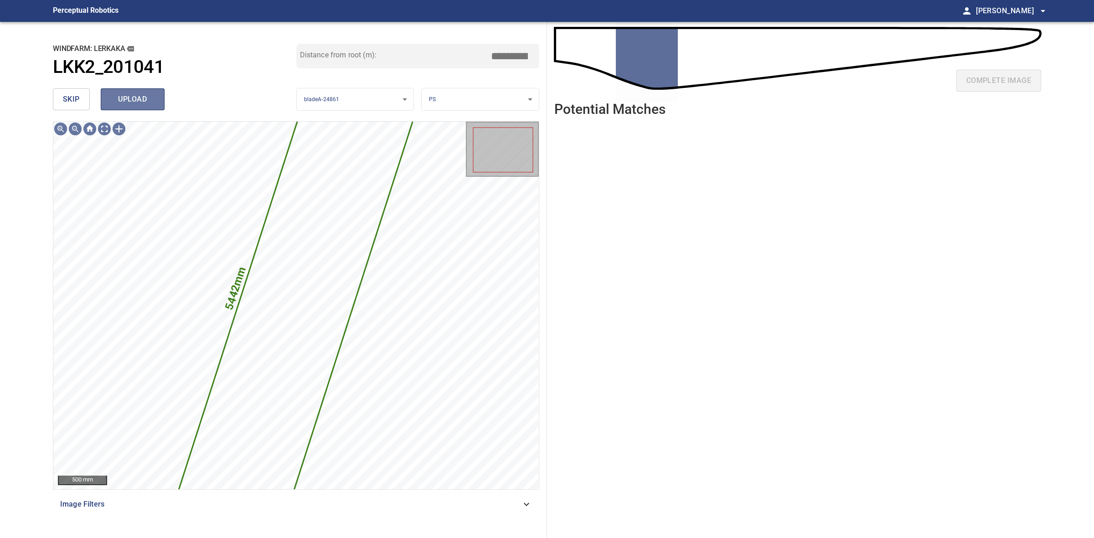
click at [156, 96] on button "upload" at bounding box center [133, 99] width 64 height 22
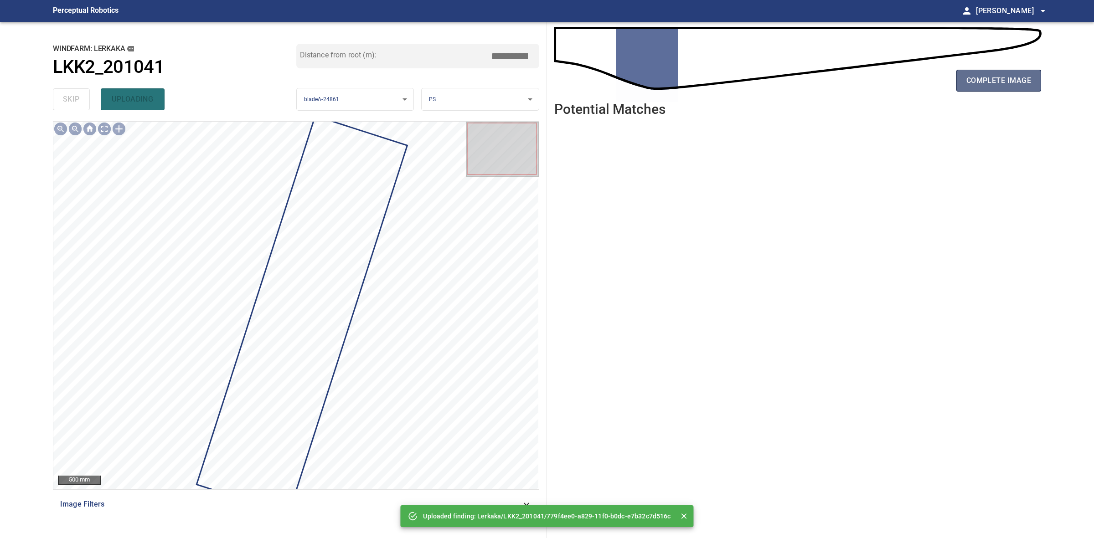
click at [984, 89] on button "complete image" at bounding box center [998, 81] width 85 height 22
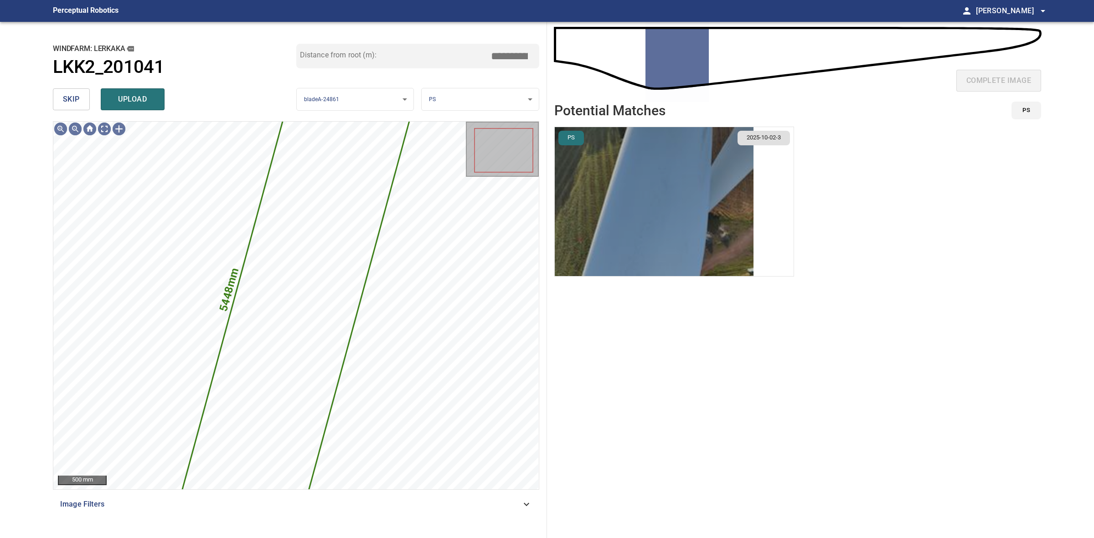
drag, startPoint x: 677, startPoint y: 172, endPoint x: 684, endPoint y: 178, distance: 9.8
click at [677, 172] on img "button" at bounding box center [654, 201] width 199 height 149
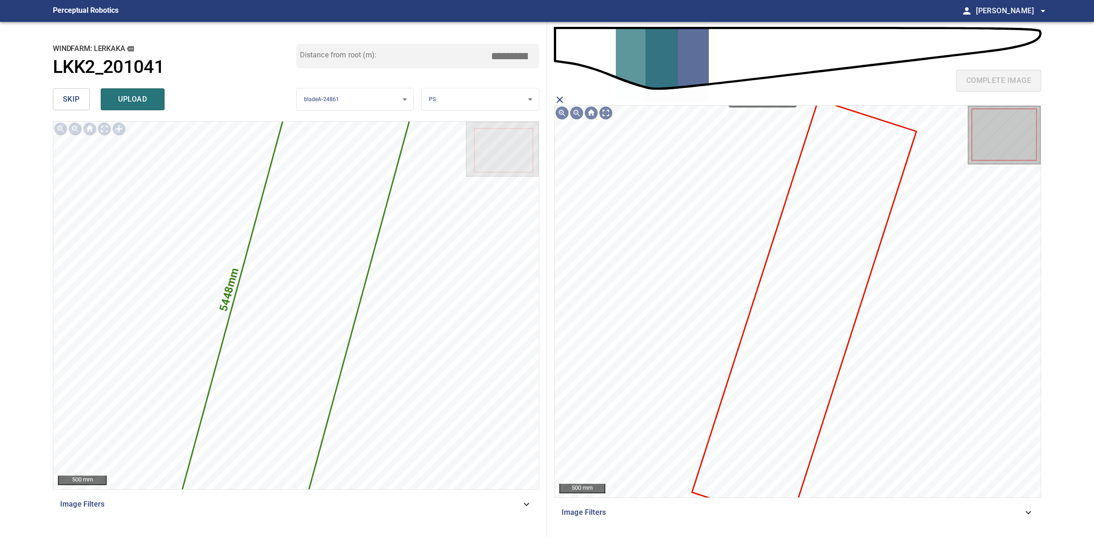
click at [818, 310] on icon at bounding box center [804, 312] width 222 height 422
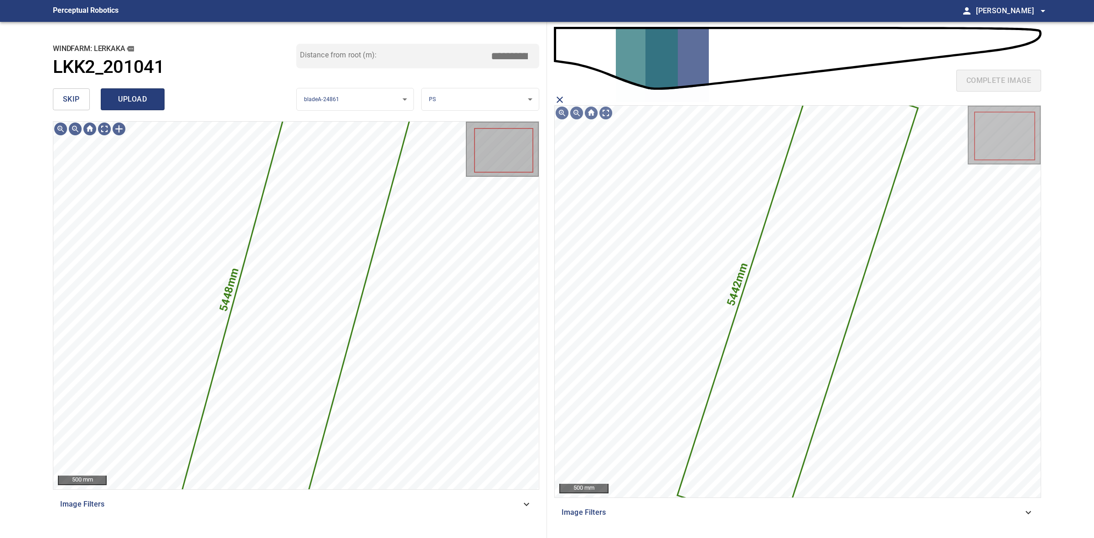
click at [123, 100] on span "upload" at bounding box center [133, 99] width 44 height 13
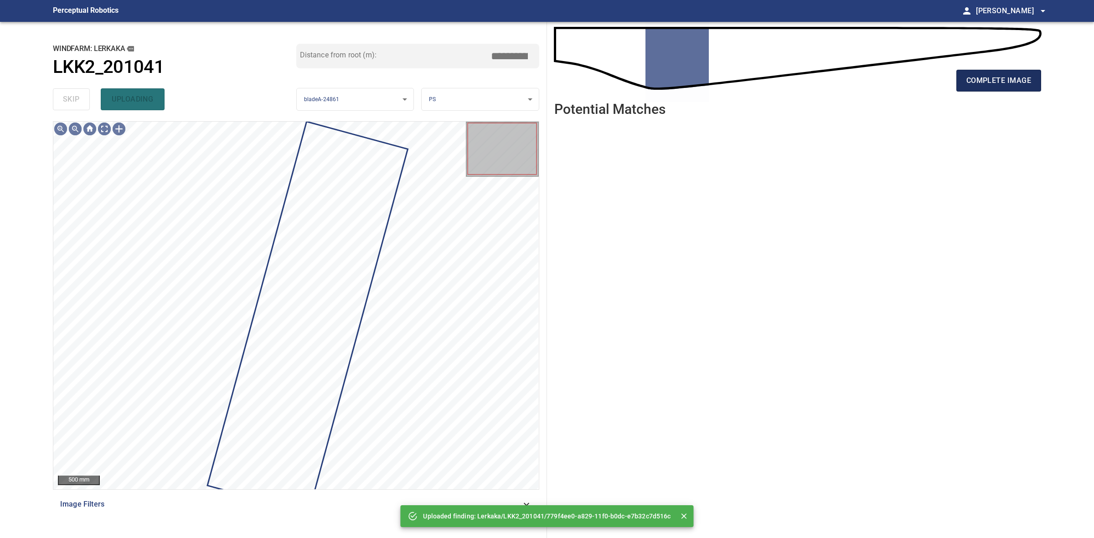
click at [1001, 70] on button "complete image" at bounding box center [998, 81] width 85 height 22
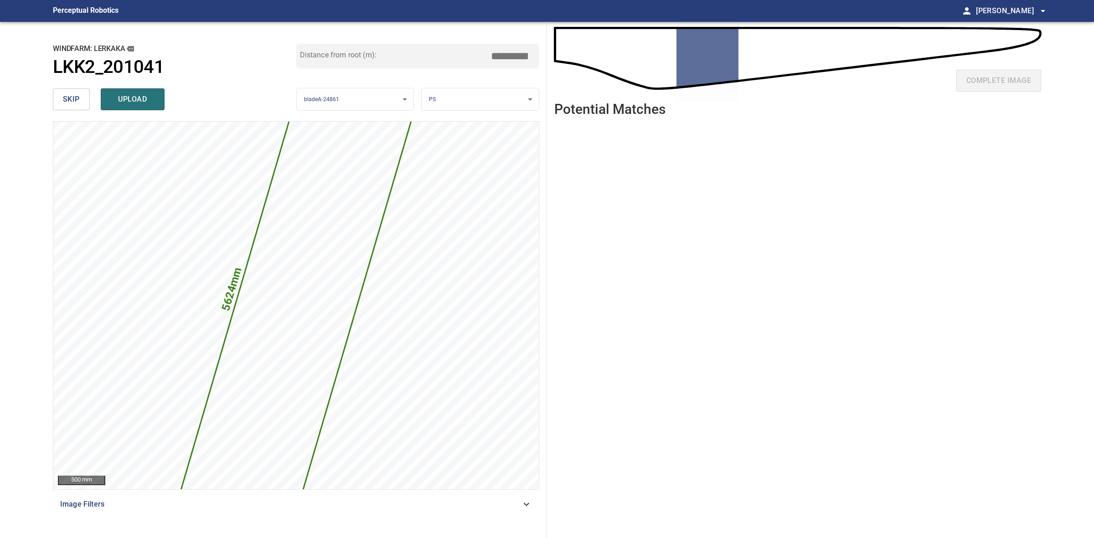
click at [508, 56] on input "*****" at bounding box center [513, 55] width 46 height 17
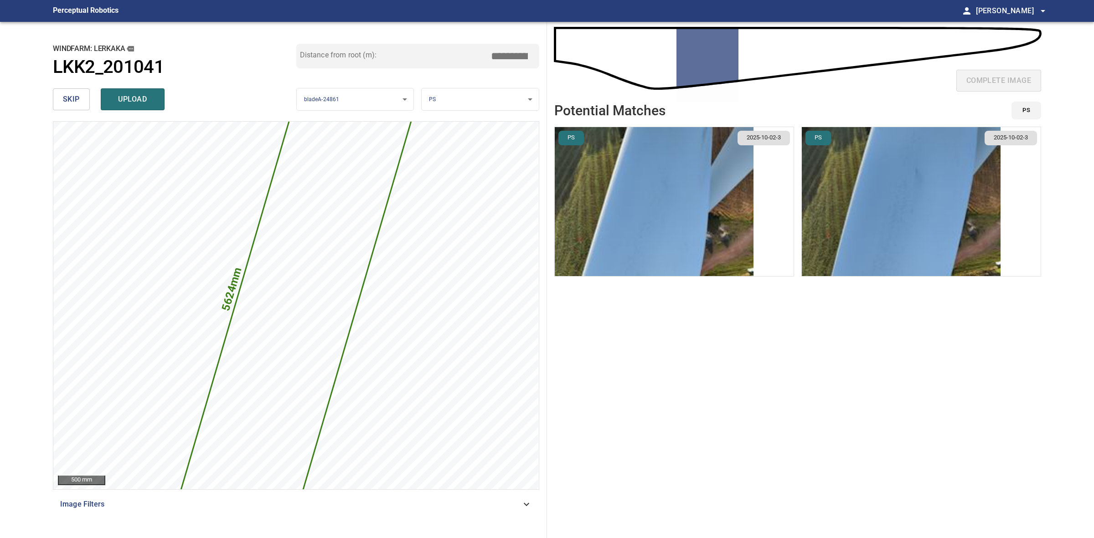
type input "*****"
click at [972, 228] on img "button" at bounding box center [901, 201] width 199 height 149
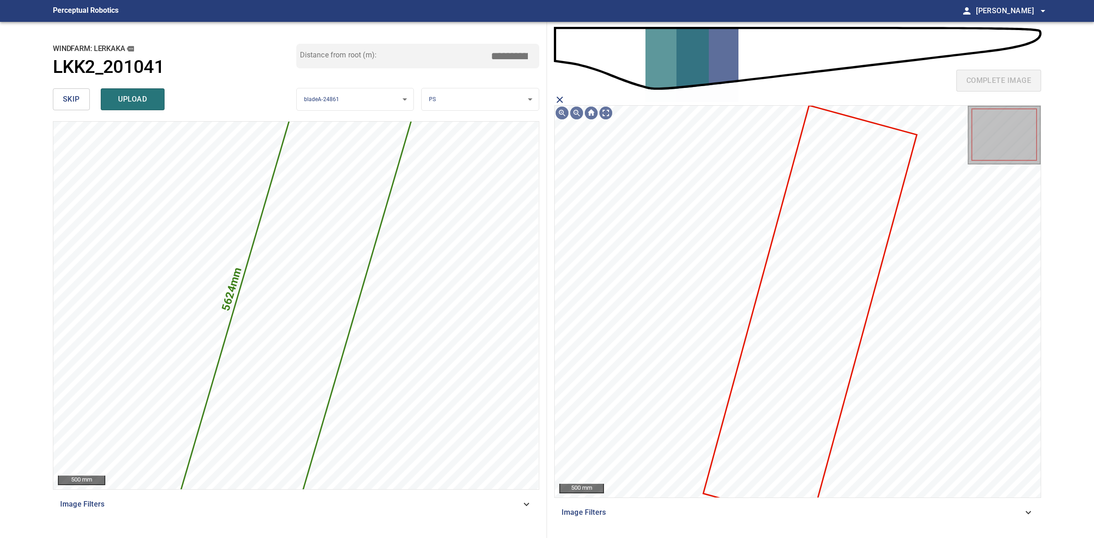
click at [851, 239] on icon at bounding box center [809, 315] width 211 height 416
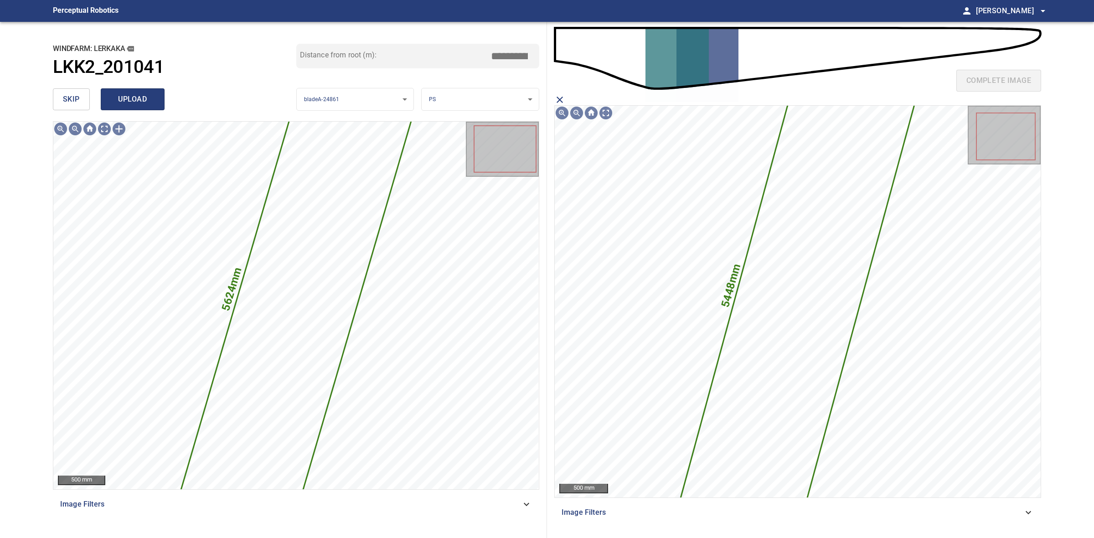
click at [131, 93] on span "upload" at bounding box center [133, 99] width 44 height 13
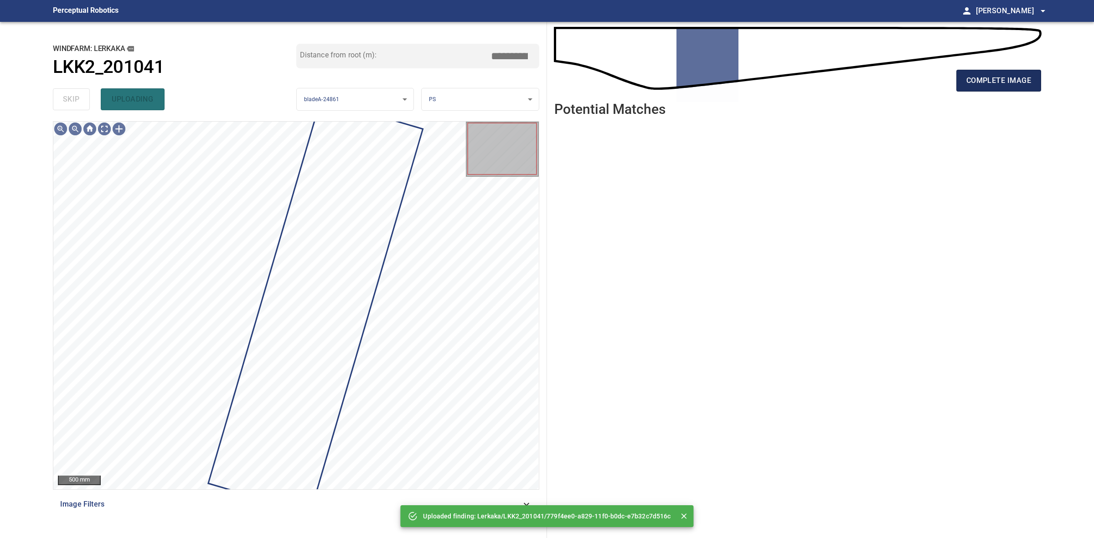
click at [982, 85] on span "complete image" at bounding box center [998, 80] width 65 height 13
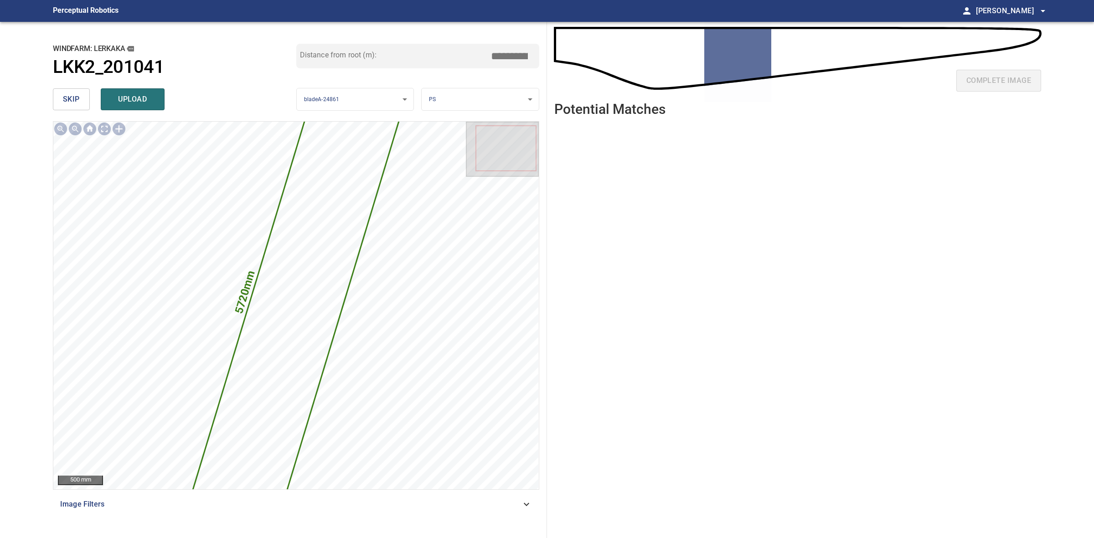
drag, startPoint x: 505, startPoint y: 55, endPoint x: 511, endPoint y: 55, distance: 6.4
click at [511, 55] on input "*****" at bounding box center [513, 55] width 46 height 17
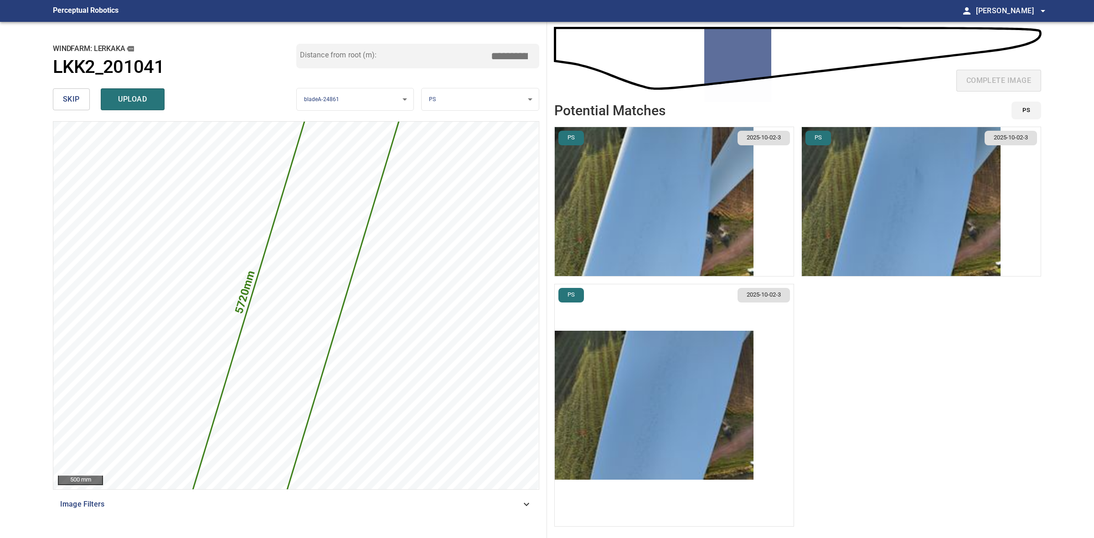
type input "*****"
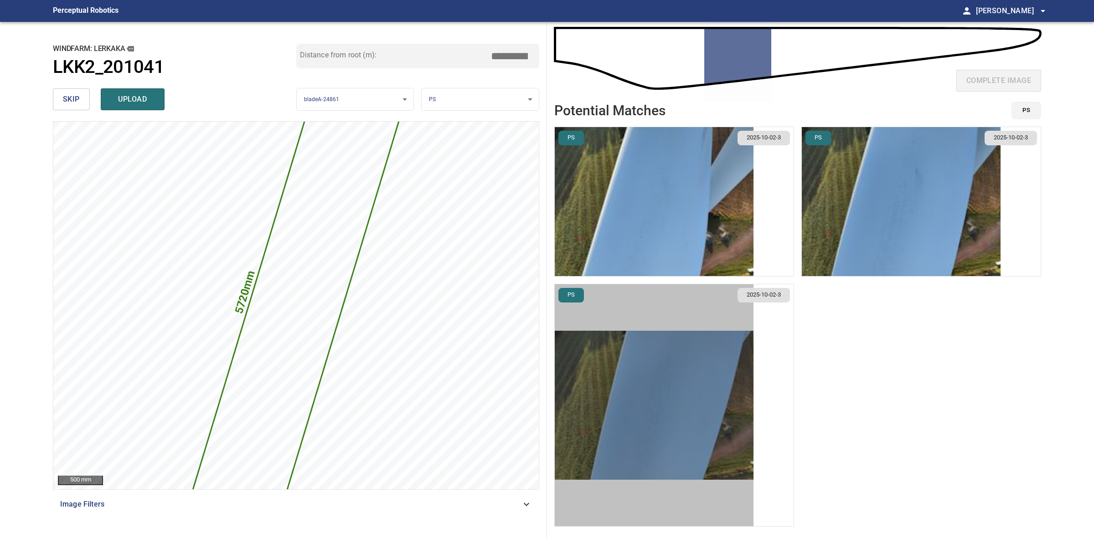
drag, startPoint x: 673, startPoint y: 417, endPoint x: 662, endPoint y: 409, distance: 13.3
click at [673, 417] on img "button" at bounding box center [654, 405] width 199 height 149
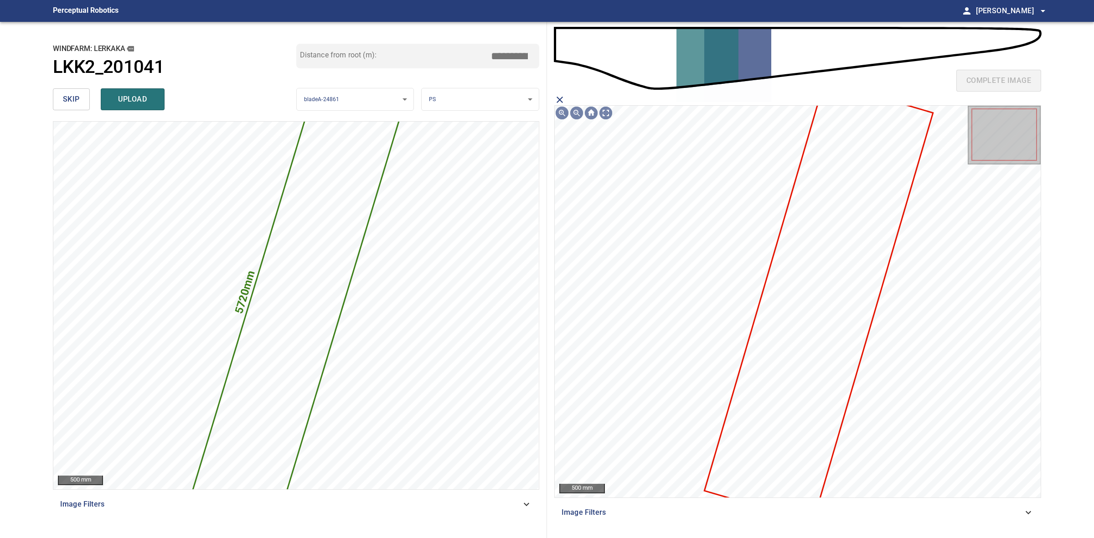
click at [796, 301] on icon at bounding box center [818, 302] width 227 height 440
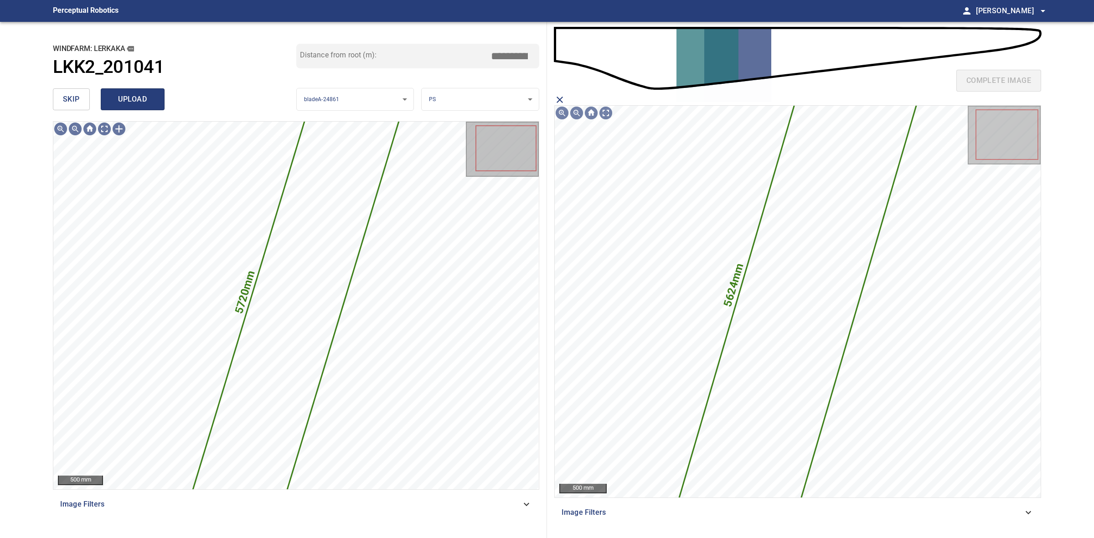
click at [154, 96] on button "upload" at bounding box center [133, 99] width 64 height 22
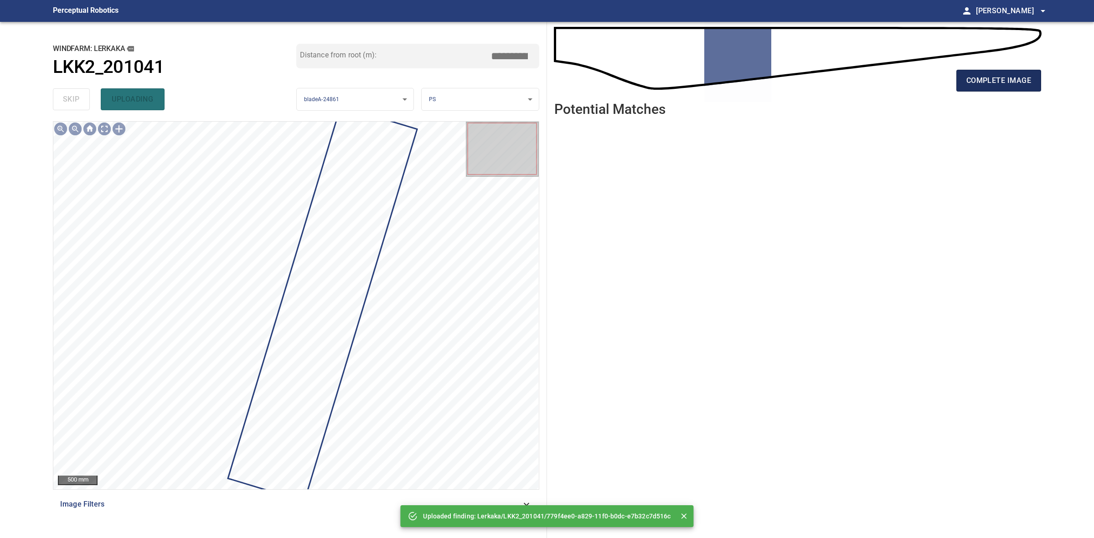
click at [1038, 84] on button "complete image" at bounding box center [998, 81] width 85 height 22
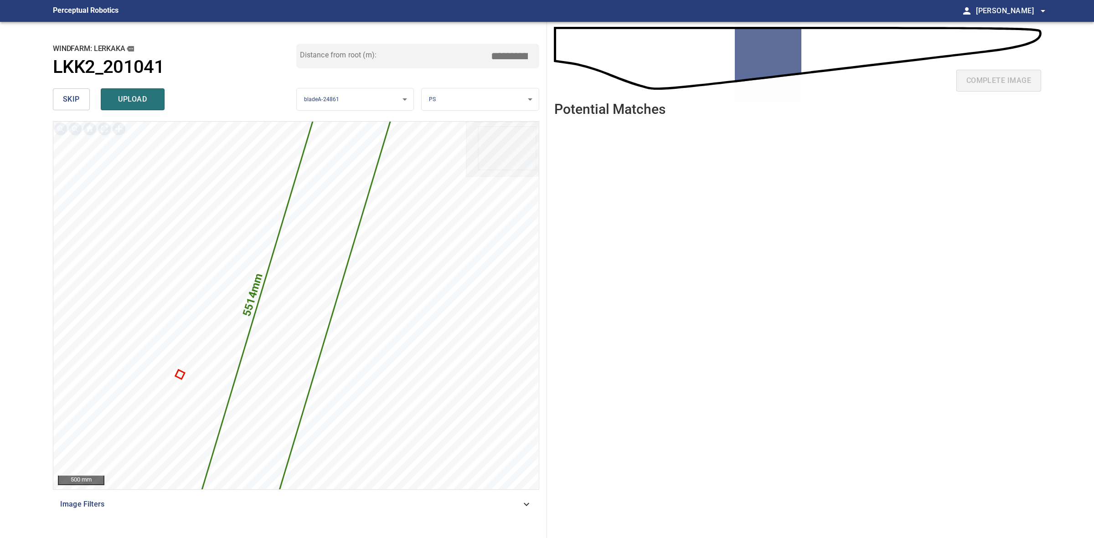
click at [507, 55] on input "*****" at bounding box center [513, 55] width 46 height 17
drag, startPoint x: 509, startPoint y: 56, endPoint x: 515, endPoint y: 56, distance: 5.9
click at [515, 56] on input "*****" at bounding box center [513, 55] width 46 height 17
click at [511, 67] on div "Distance from root (m): *****" at bounding box center [417, 56] width 243 height 25
drag, startPoint x: 511, startPoint y: 55, endPoint x: 506, endPoint y: 54, distance: 5.2
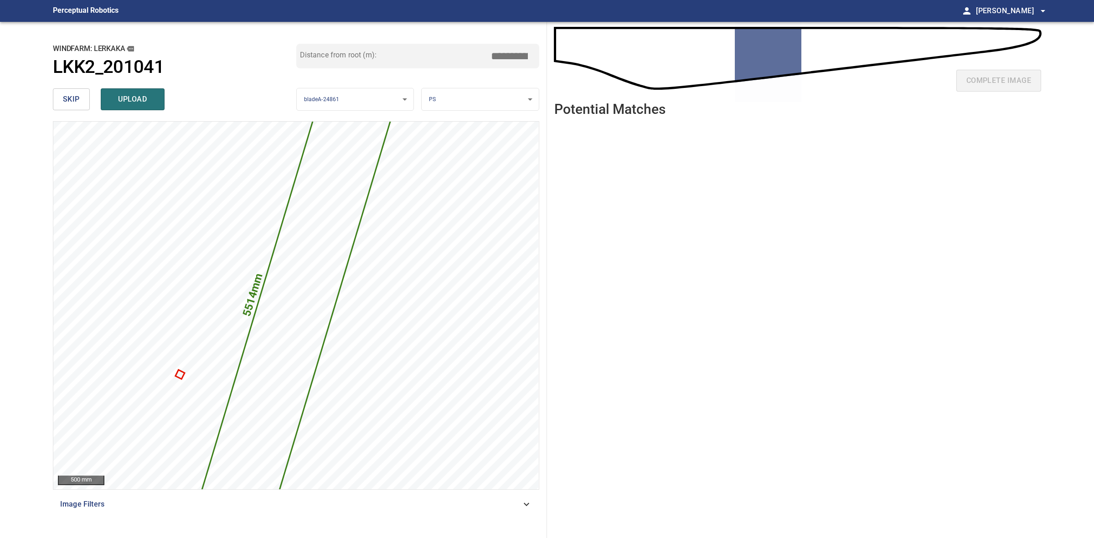
click at [506, 54] on input "*****" at bounding box center [513, 55] width 46 height 17
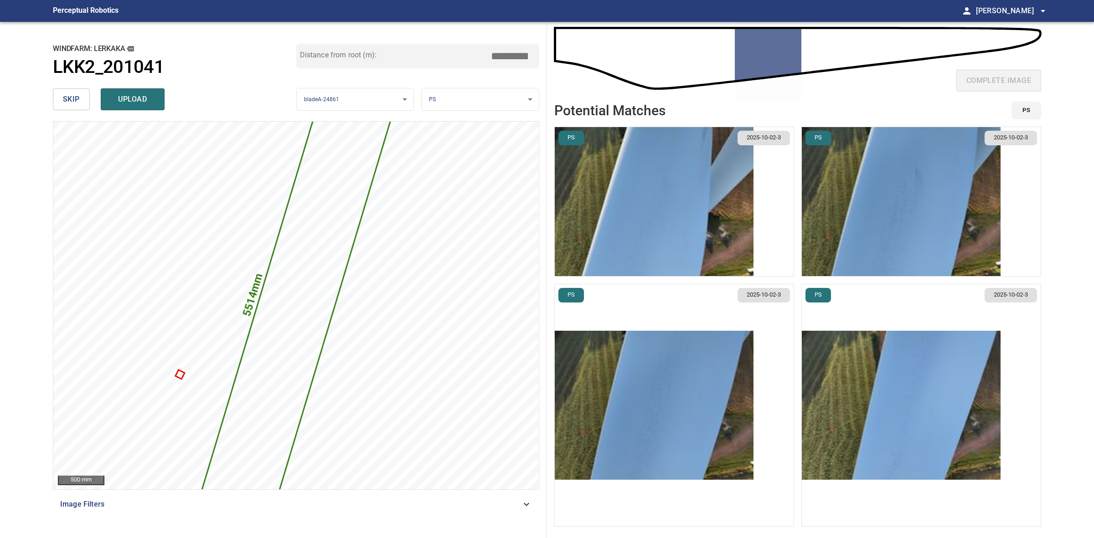
type input "*****"
click at [908, 387] on img "button" at bounding box center [901, 405] width 199 height 149
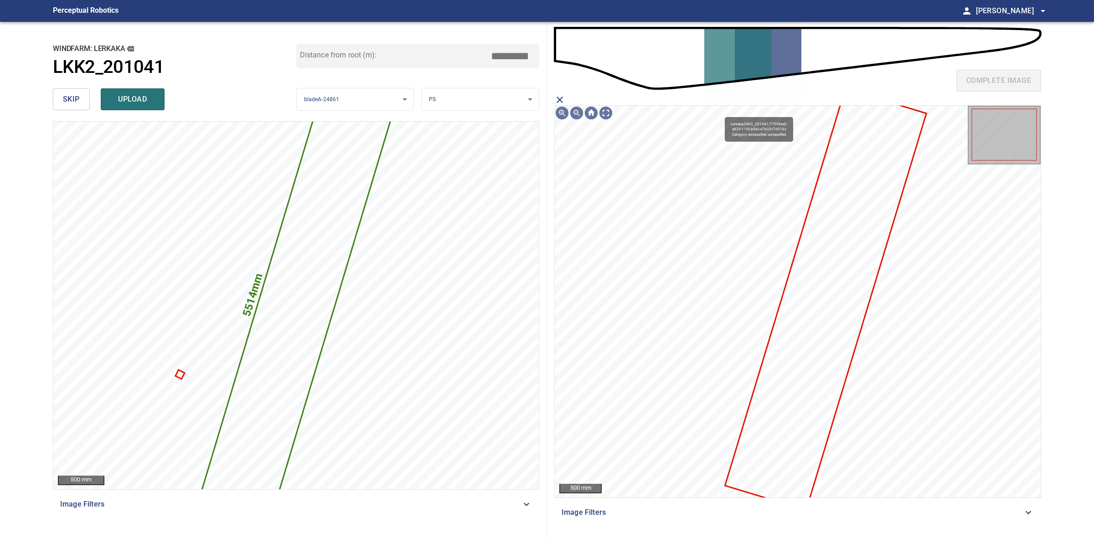
click at [826, 340] on icon at bounding box center [826, 300] width 200 height 420
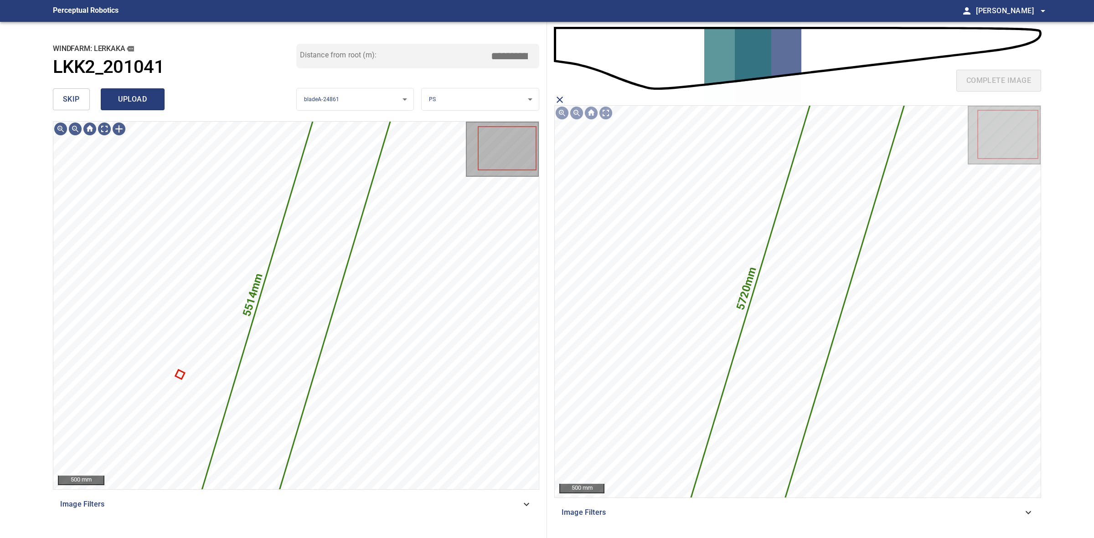
click at [146, 107] on button "upload" at bounding box center [133, 99] width 64 height 22
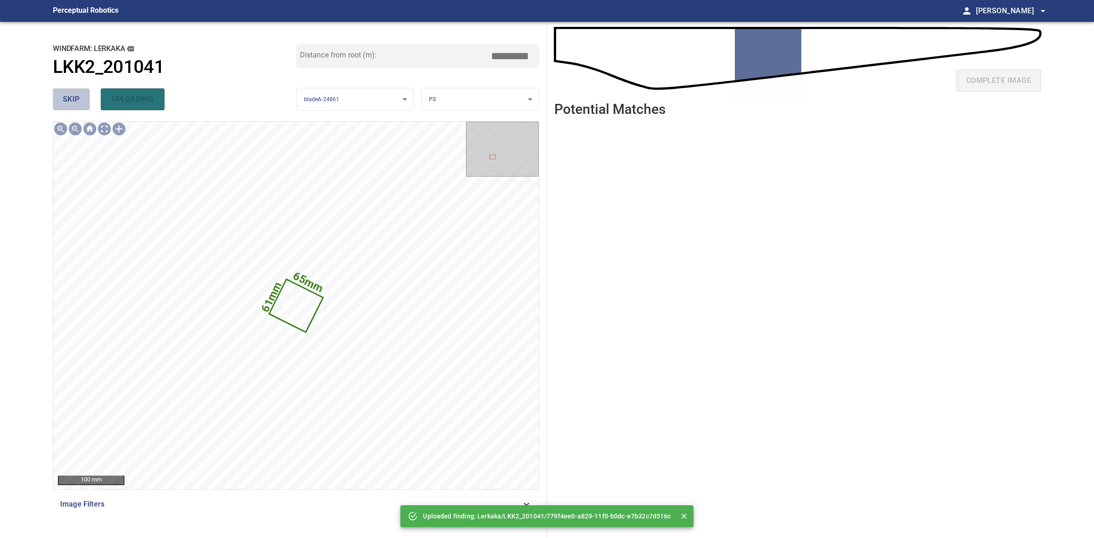
click at [61, 97] on button "skip" at bounding box center [71, 99] width 37 height 22
click at [61, 97] on div "skip uploading" at bounding box center [174, 99] width 243 height 29
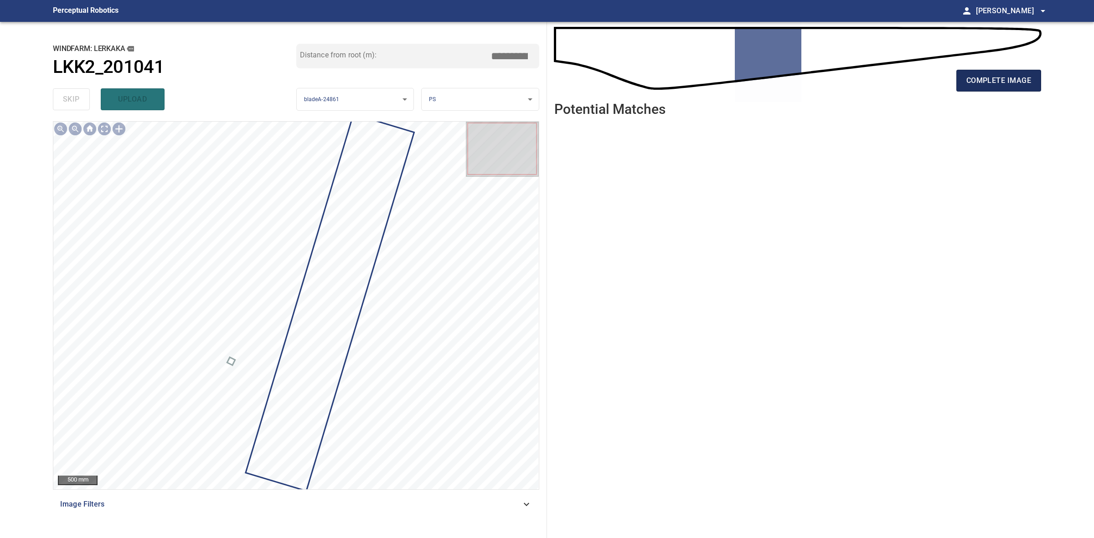
click at [1005, 89] on button "complete image" at bounding box center [998, 81] width 85 height 22
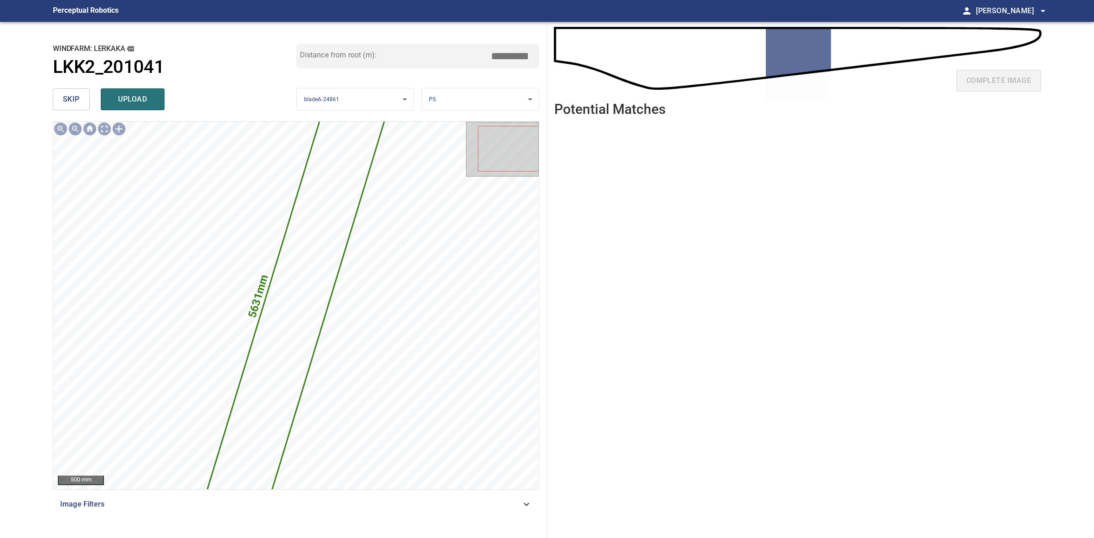
drag, startPoint x: 506, startPoint y: 53, endPoint x: 511, endPoint y: 56, distance: 5.5
click at [511, 56] on input "*****" at bounding box center [513, 55] width 46 height 17
drag, startPoint x: 506, startPoint y: 55, endPoint x: 493, endPoint y: 53, distance: 12.9
click at [493, 53] on input "*****" at bounding box center [513, 55] width 46 height 17
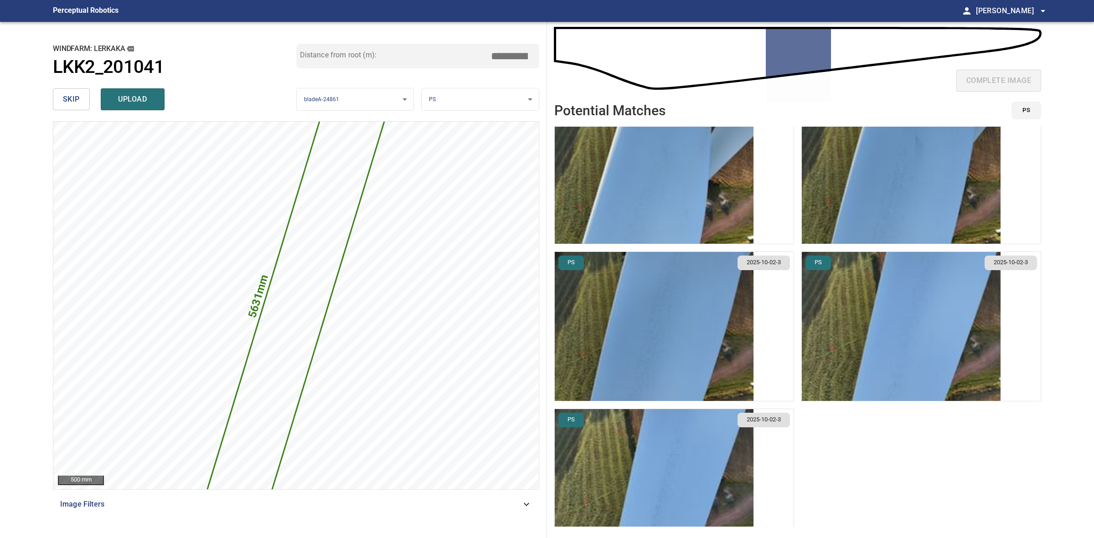
scroll to position [64, 0]
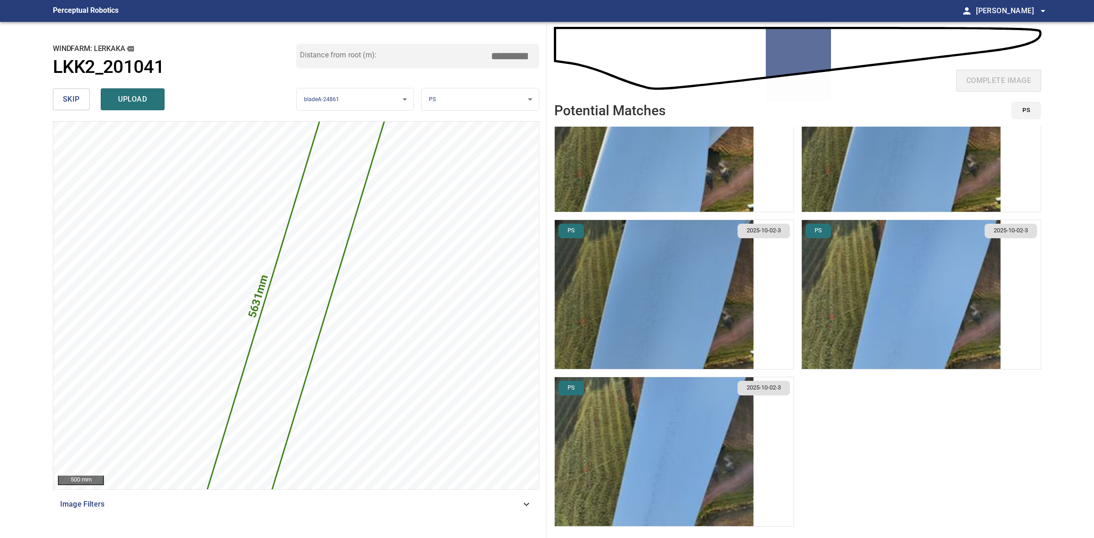
type input "*****"
click at [723, 489] on img "button" at bounding box center [654, 451] width 199 height 149
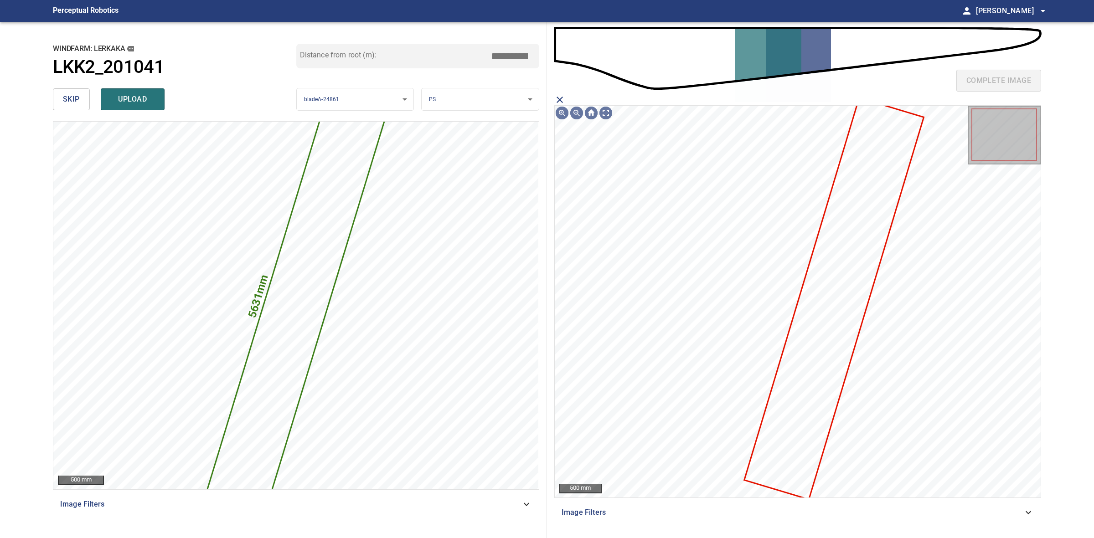
click at [829, 267] on icon at bounding box center [834, 298] width 178 height 400
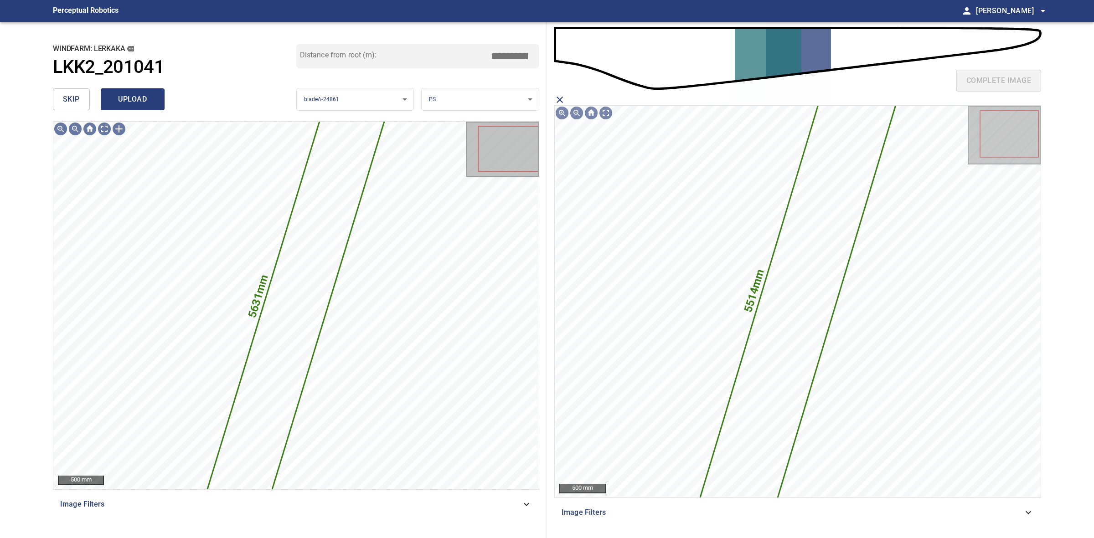
click at [145, 94] on span "upload" at bounding box center [133, 99] width 44 height 13
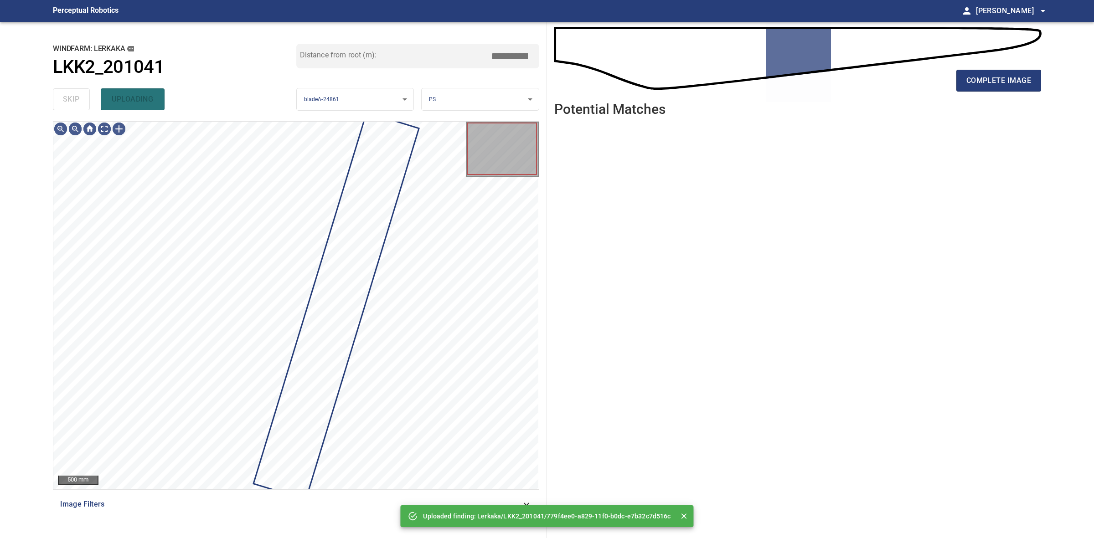
click at [77, 91] on div "skip uploading" at bounding box center [174, 99] width 243 height 29
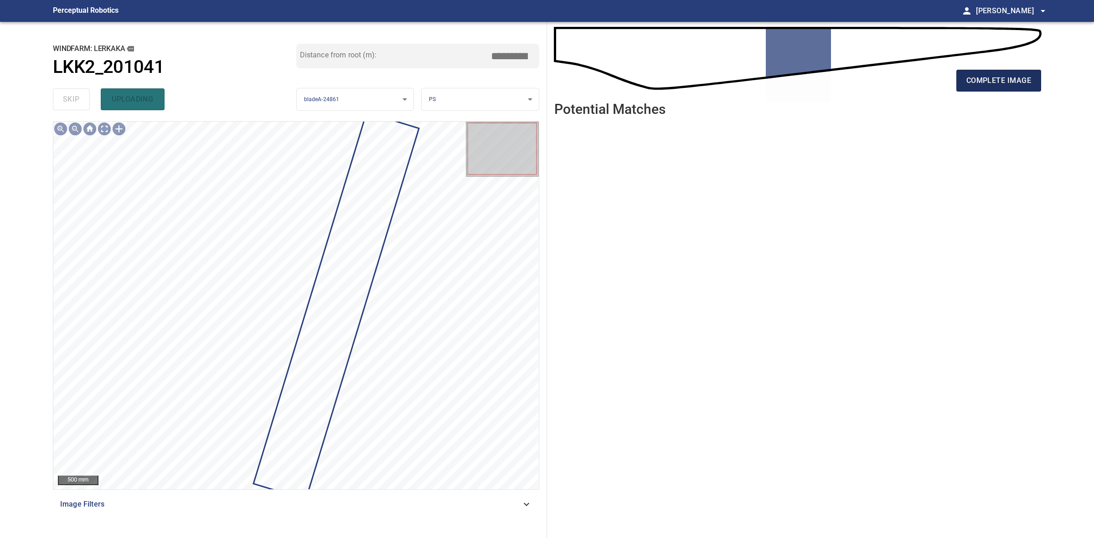
click at [982, 85] on span "complete image" at bounding box center [998, 80] width 65 height 13
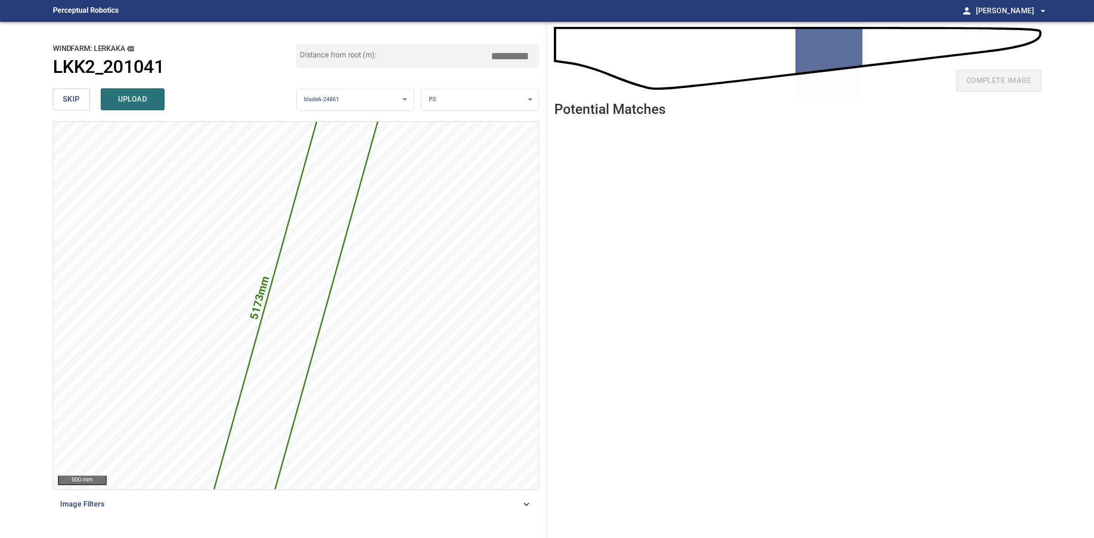
drag, startPoint x: 511, startPoint y: 54, endPoint x: 457, endPoint y: 69, distance: 56.4
click at [475, 53] on div "Distance from root (m): *****" at bounding box center [417, 56] width 243 height 25
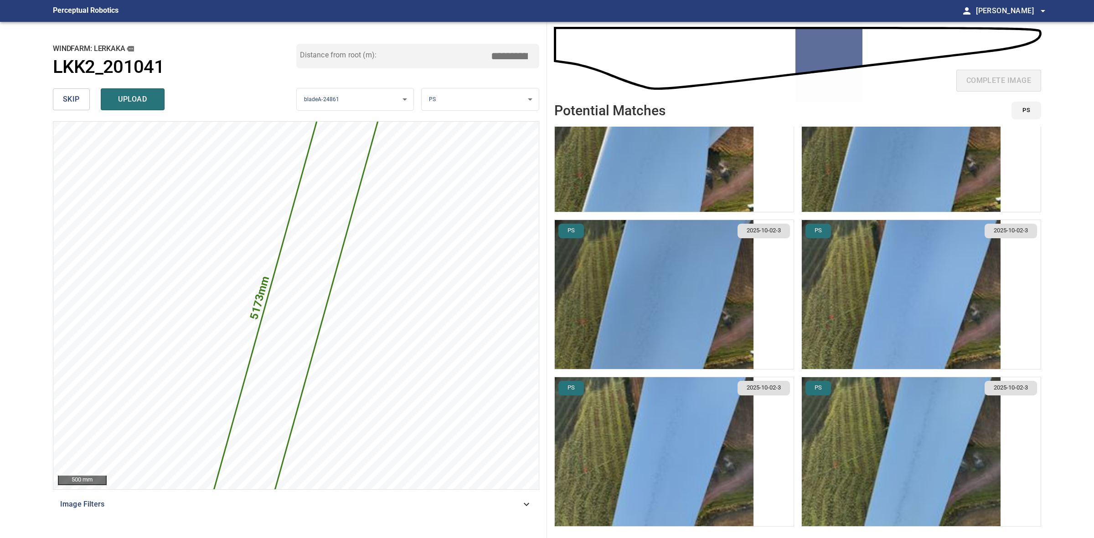
type input "*****"
click at [905, 434] on img "button" at bounding box center [901, 451] width 199 height 149
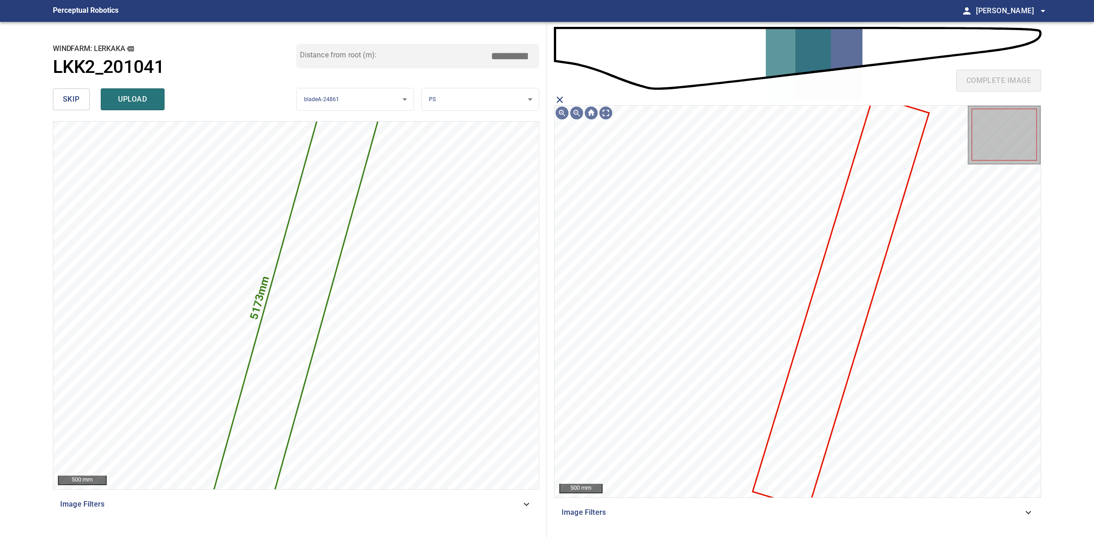
click at [831, 293] on icon at bounding box center [840, 302] width 175 height 411
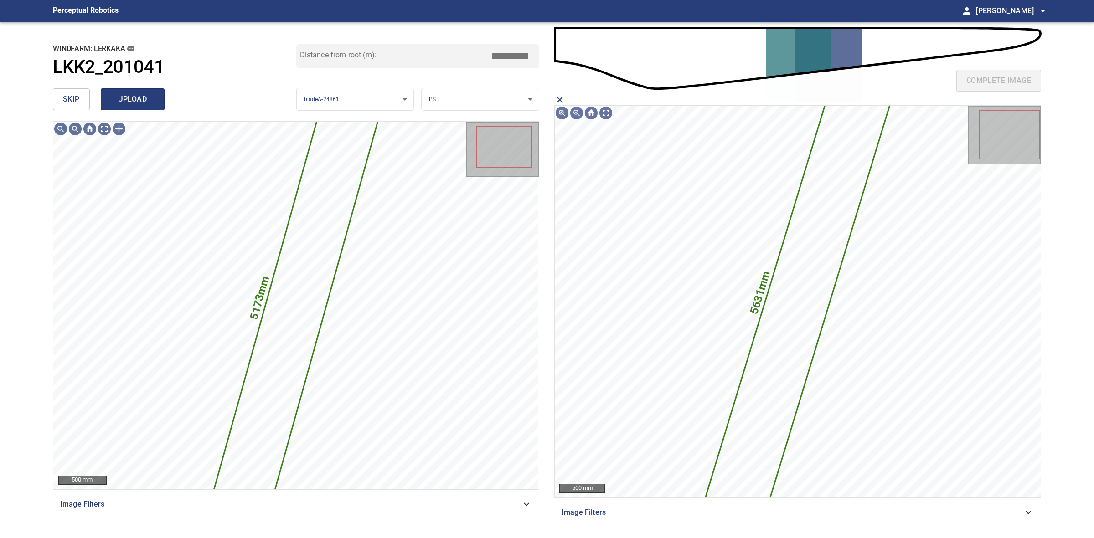
click at [133, 94] on span "upload" at bounding box center [133, 99] width 44 height 13
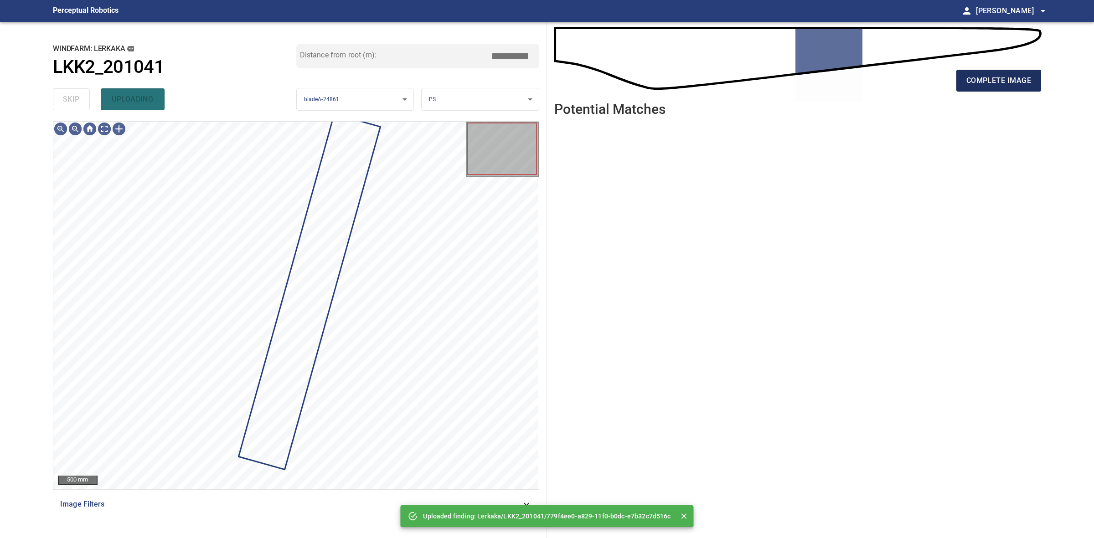
click at [1017, 83] on span "complete image" at bounding box center [998, 80] width 65 height 13
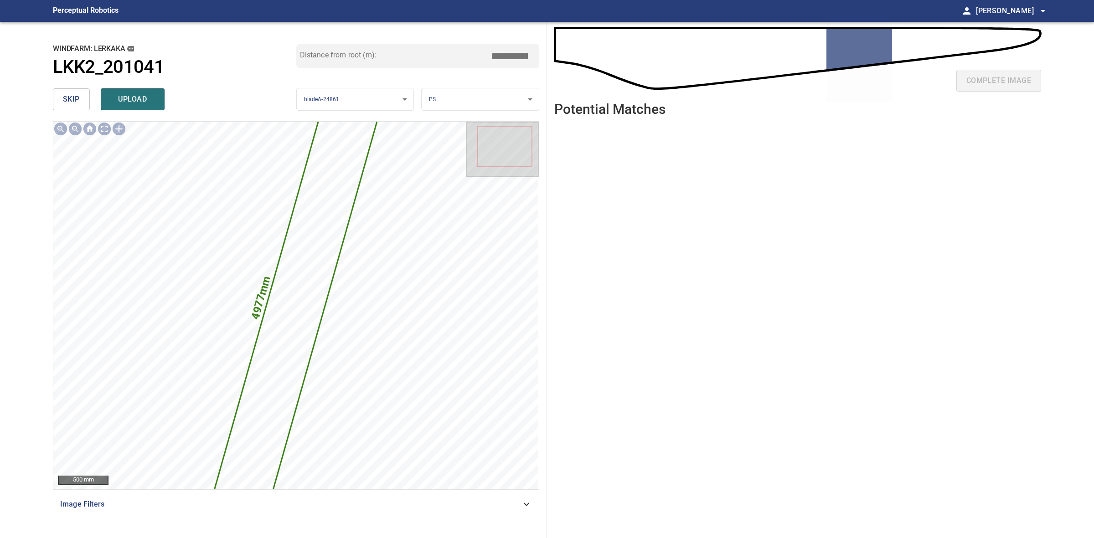
drag, startPoint x: 510, startPoint y: 51, endPoint x: 478, endPoint y: 49, distance: 31.9
click at [478, 49] on div "Distance from root (m): *****" at bounding box center [417, 56] width 243 height 25
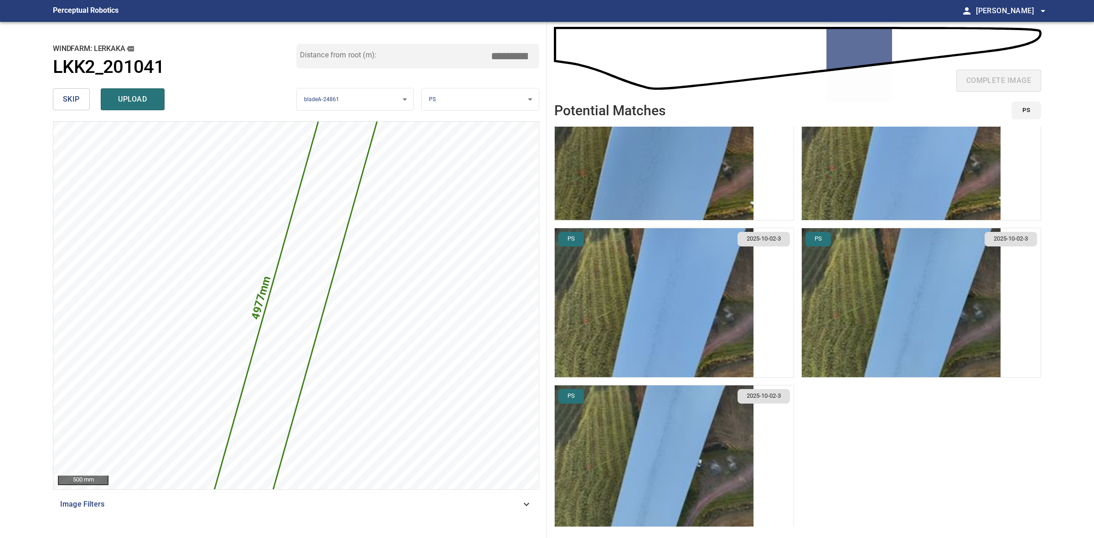
scroll to position [222, 0]
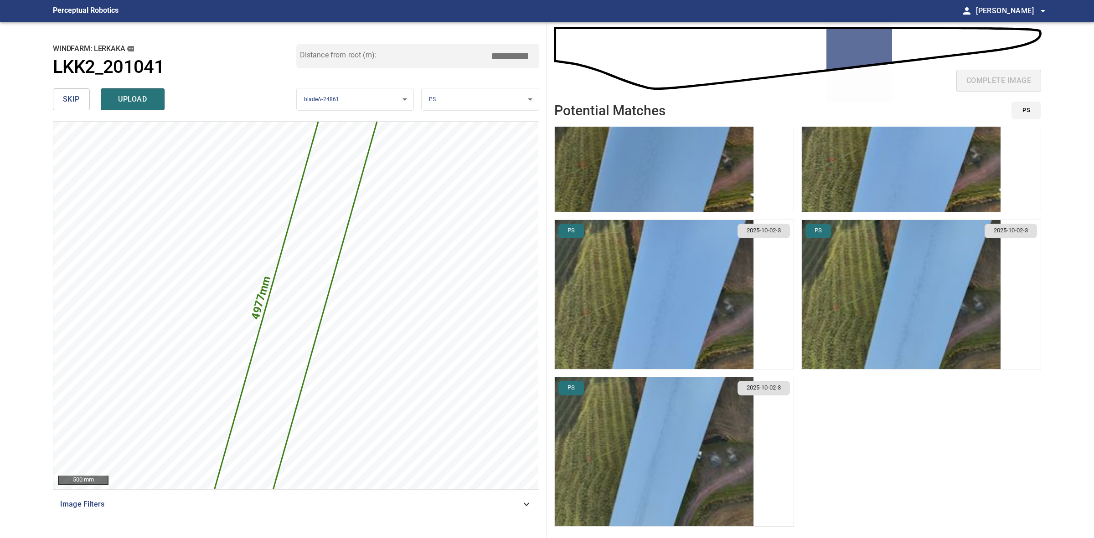
type input "*****"
drag, startPoint x: 632, startPoint y: 472, endPoint x: 634, endPoint y: 467, distance: 5.3
click at [632, 470] on img "button" at bounding box center [654, 451] width 199 height 149
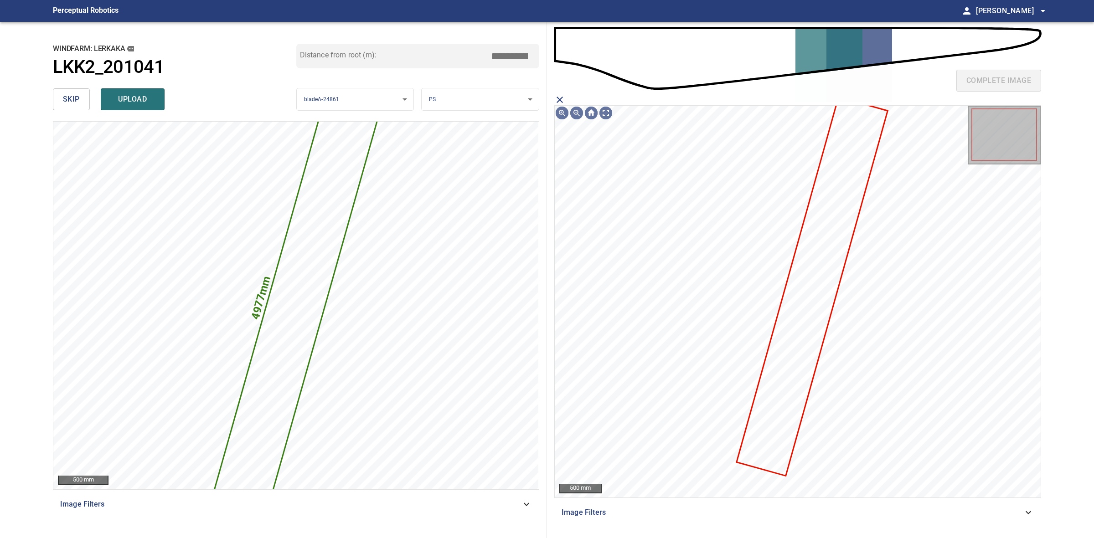
click at [812, 242] on icon at bounding box center [811, 286] width 149 height 377
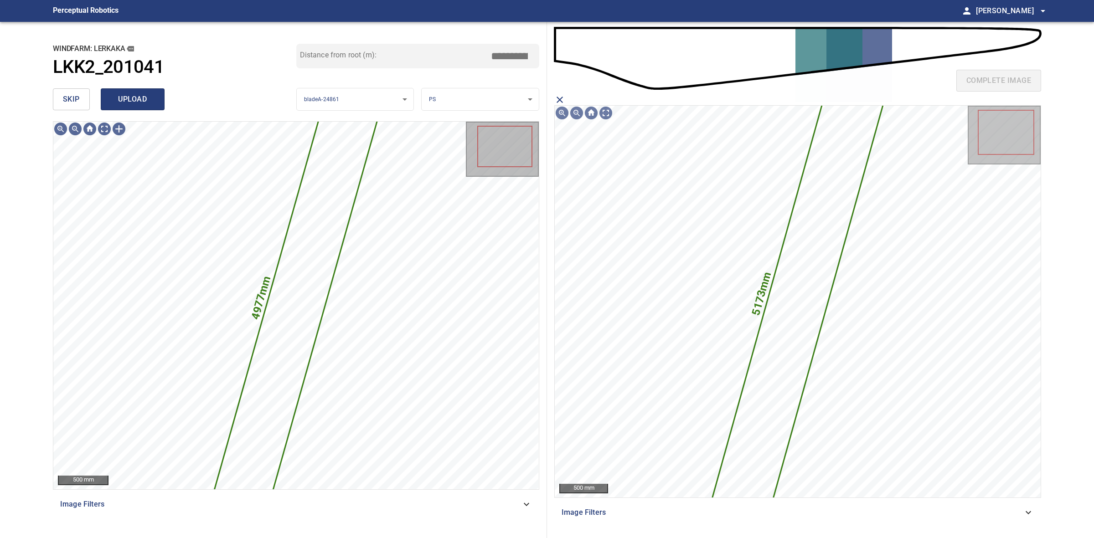
click at [132, 103] on span "upload" at bounding box center [133, 99] width 44 height 13
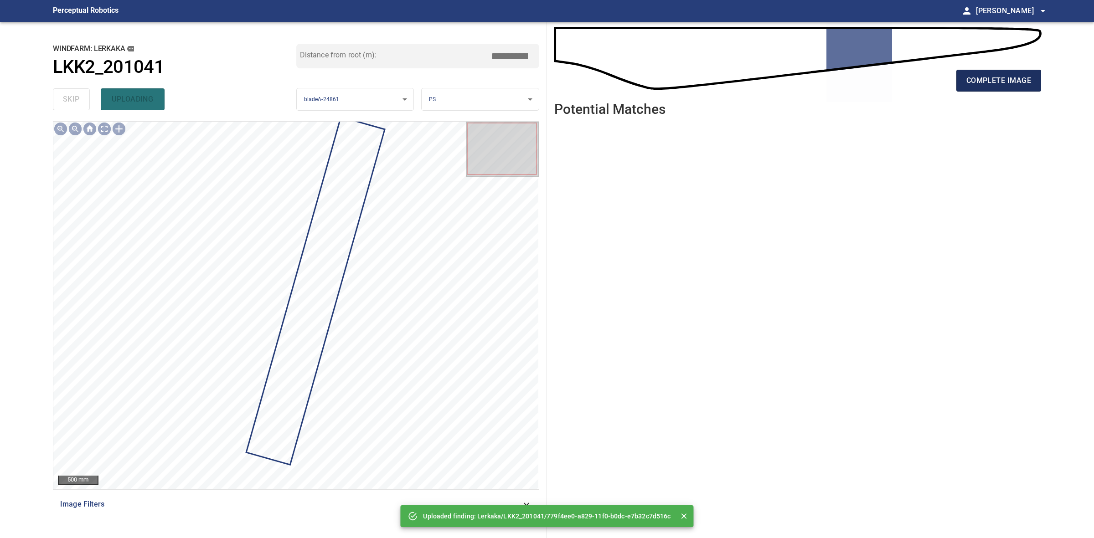
click at [996, 83] on span "complete image" at bounding box center [998, 80] width 65 height 13
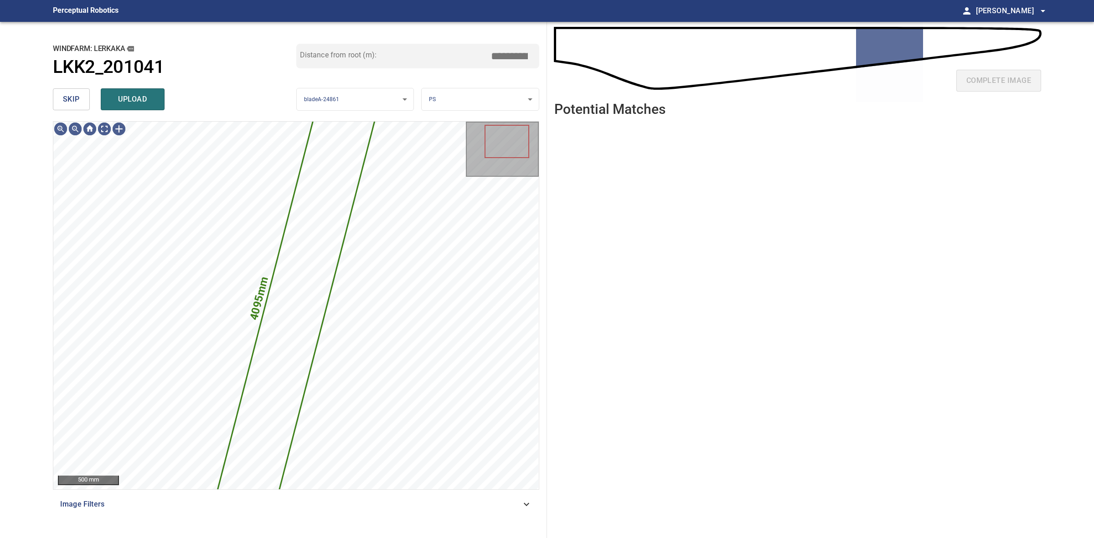
click at [57, 94] on button "skip" at bounding box center [71, 99] width 37 height 22
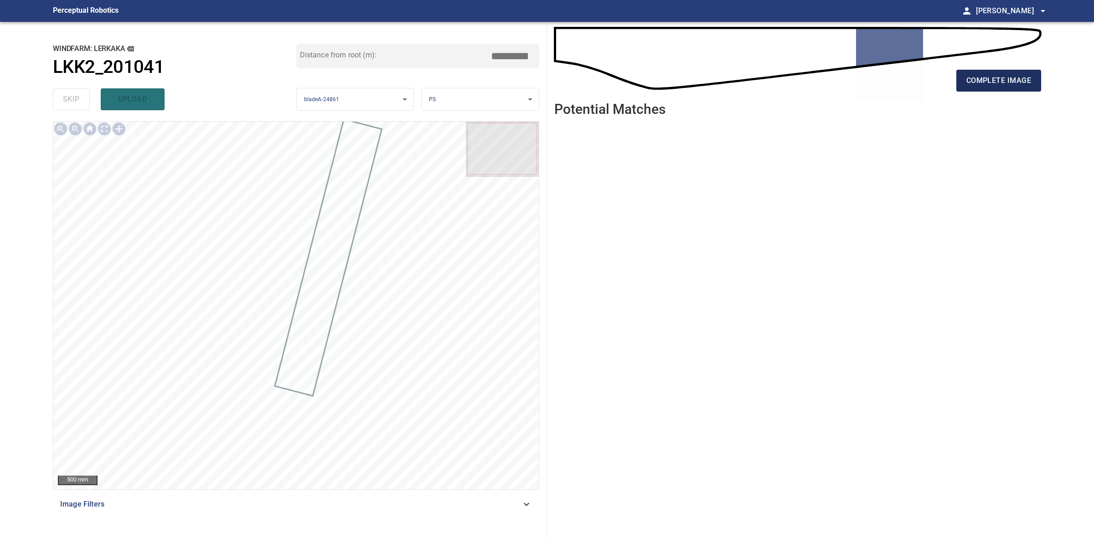
click at [994, 83] on span "complete image" at bounding box center [998, 80] width 65 height 13
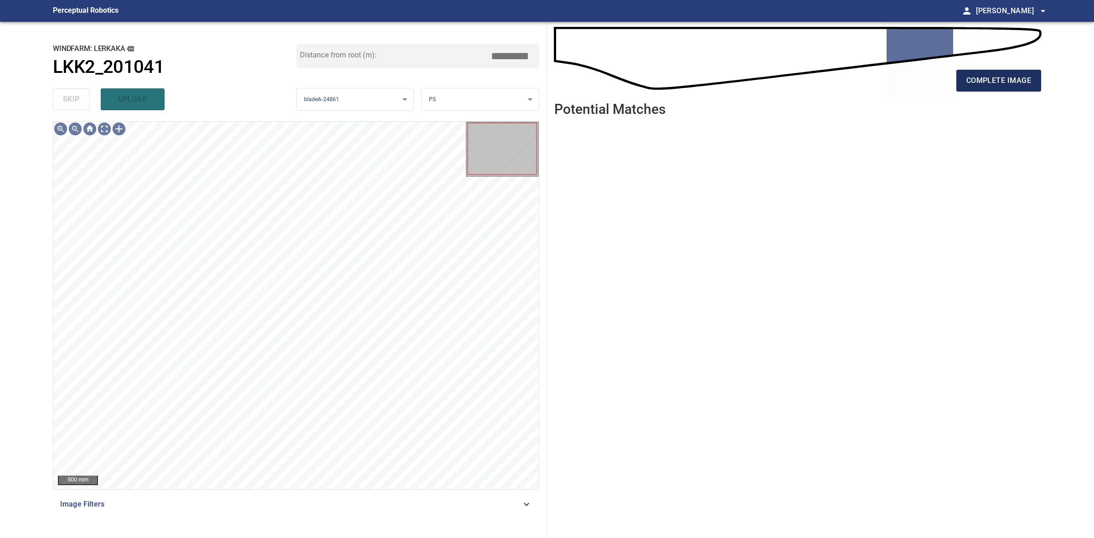
click at [1037, 81] on button "complete image" at bounding box center [998, 81] width 85 height 22
drag, startPoint x: 1029, startPoint y: 87, endPoint x: 1023, endPoint y: 93, distance: 7.4
click at [1026, 92] on div "complete image" at bounding box center [797, 84] width 487 height 36
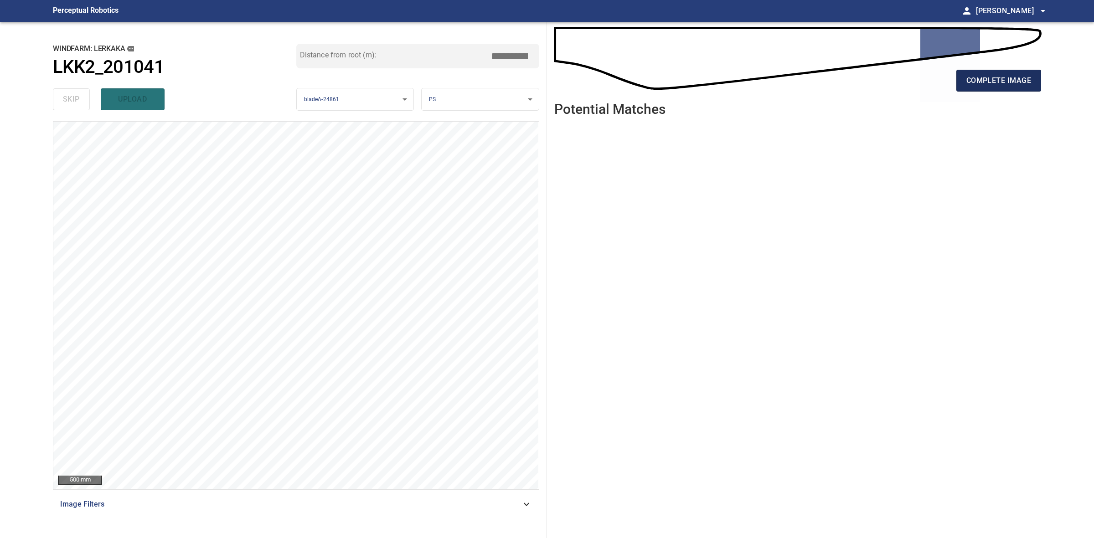
click at [1017, 89] on button "complete image" at bounding box center [998, 81] width 85 height 22
click at [1008, 88] on button "complete image" at bounding box center [998, 81] width 85 height 22
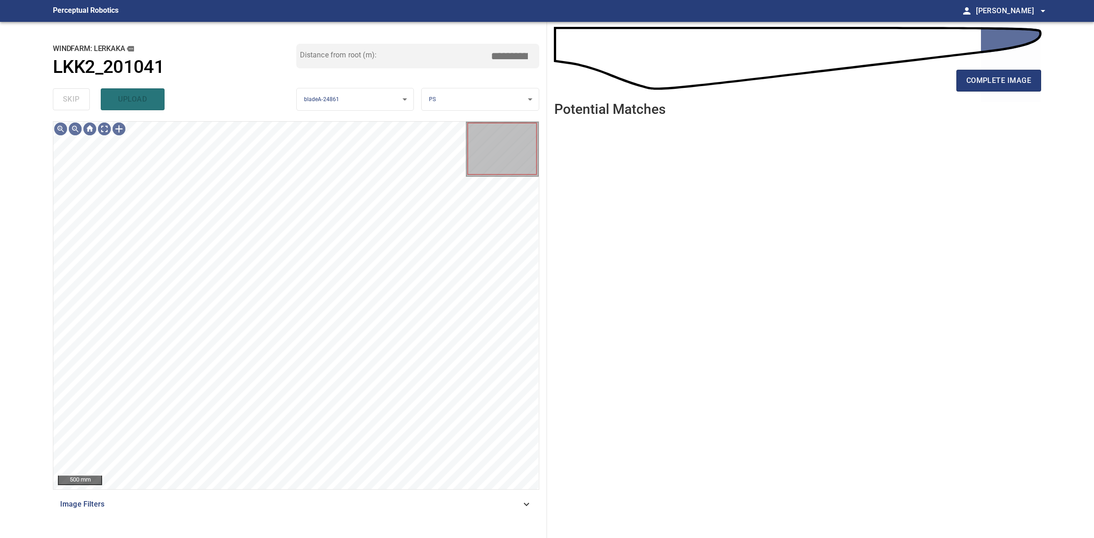
click at [1013, 78] on span "complete image" at bounding box center [998, 80] width 65 height 13
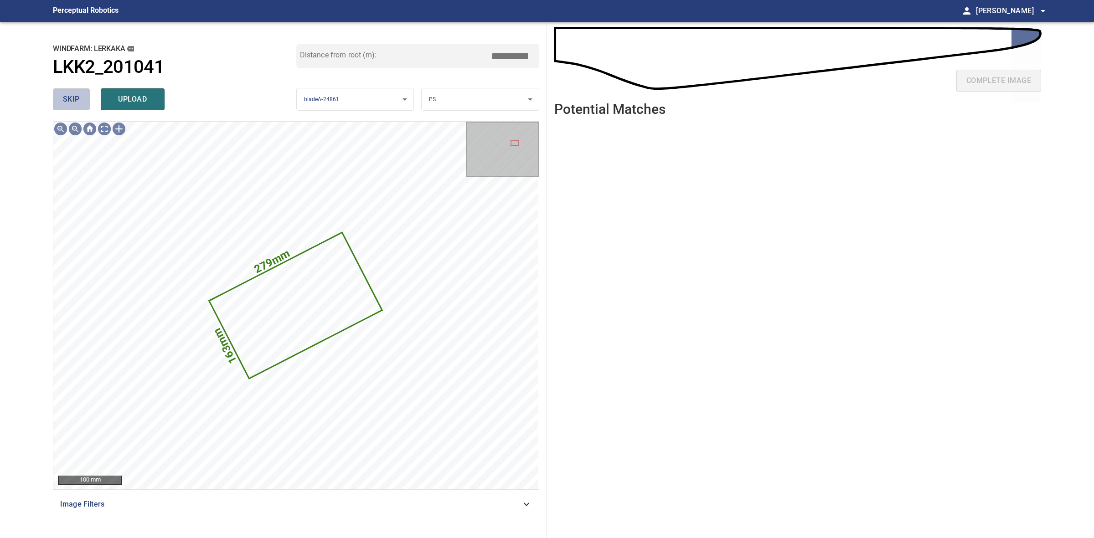
click at [81, 99] on button "skip" at bounding box center [71, 99] width 37 height 22
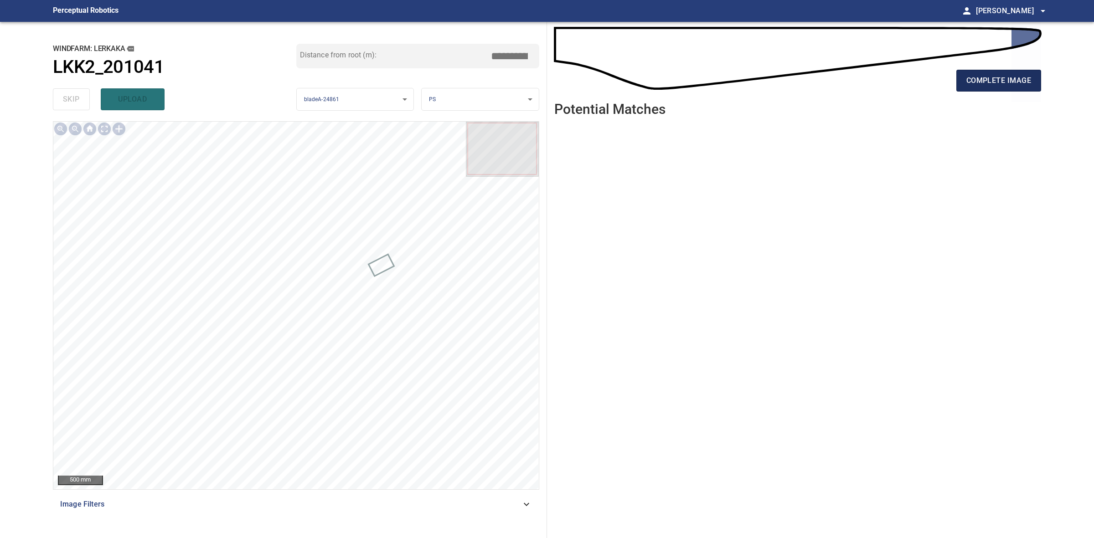
click at [976, 89] on button "complete image" at bounding box center [998, 81] width 85 height 22
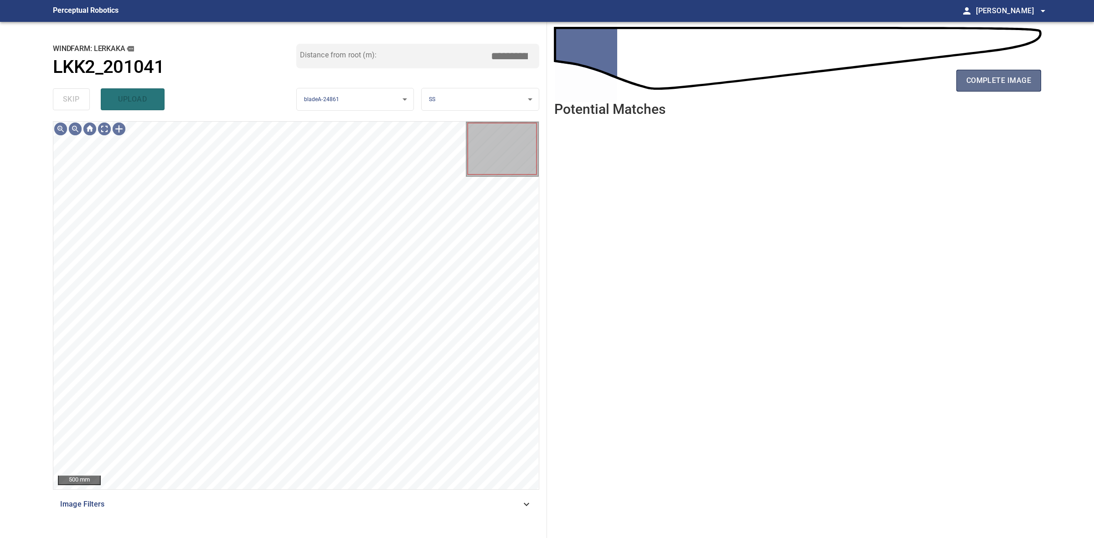
click at [983, 71] on button "complete image" at bounding box center [998, 81] width 85 height 22
click at [957, 85] on button "complete image" at bounding box center [998, 81] width 85 height 22
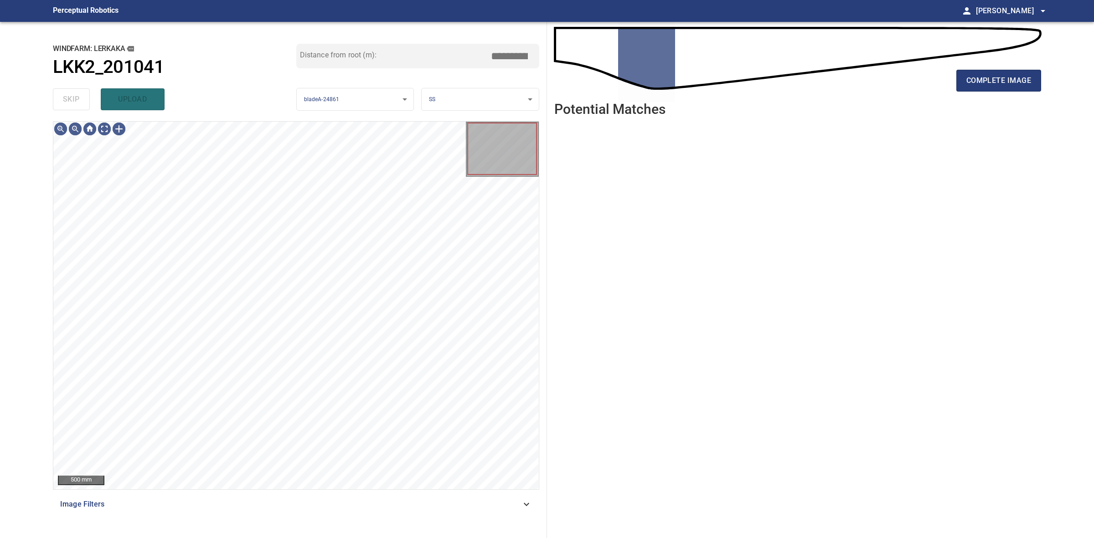
click at [991, 81] on span "complete image" at bounding box center [998, 80] width 65 height 13
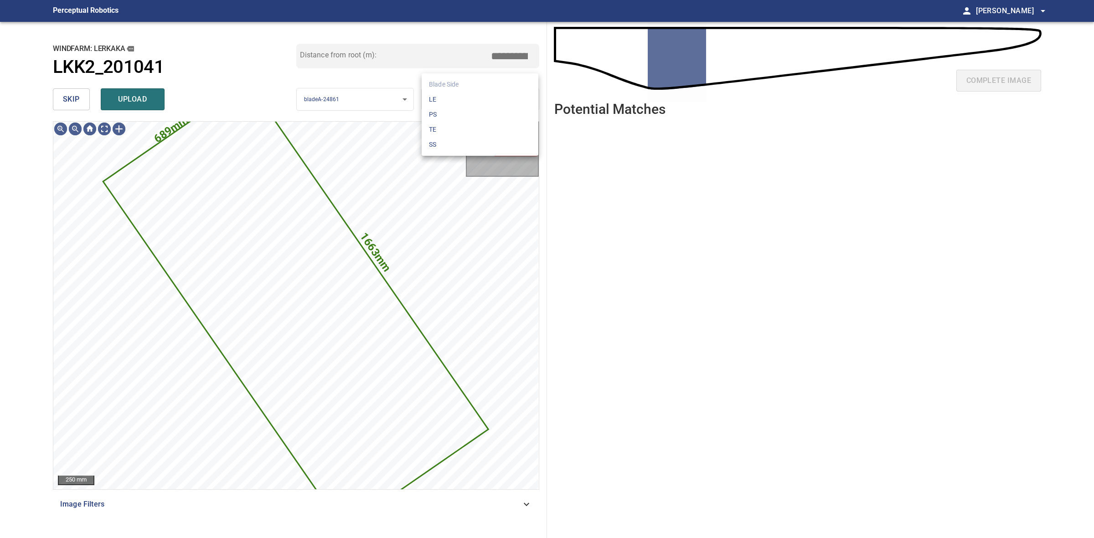
click at [461, 92] on body "**********" at bounding box center [547, 269] width 1094 height 538
click at [461, 92] on li "LE" at bounding box center [480, 99] width 117 height 15
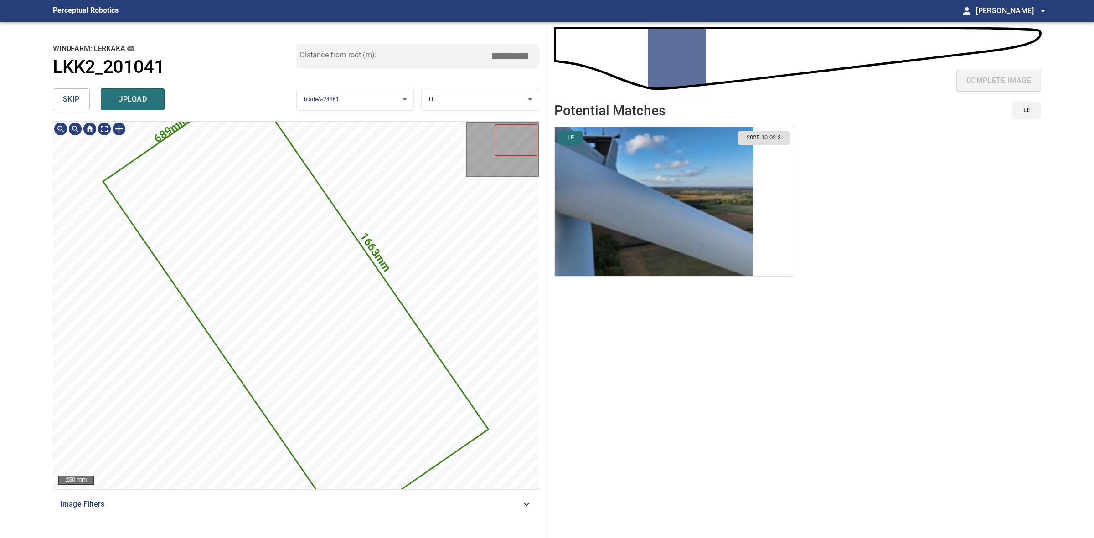
click at [650, 215] on img "button" at bounding box center [654, 201] width 199 height 149
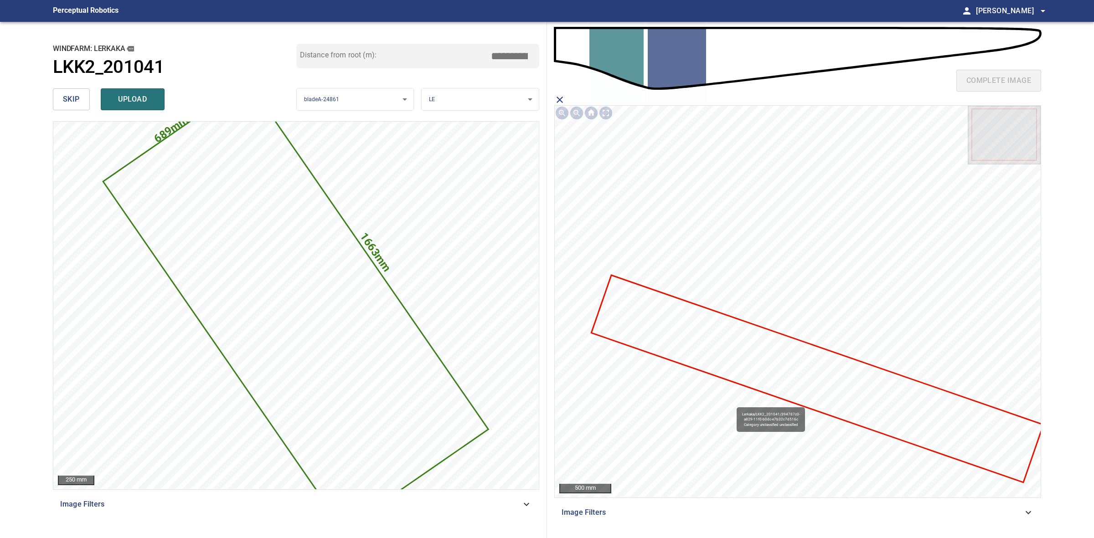
click at [755, 330] on icon at bounding box center [817, 379] width 450 height 206
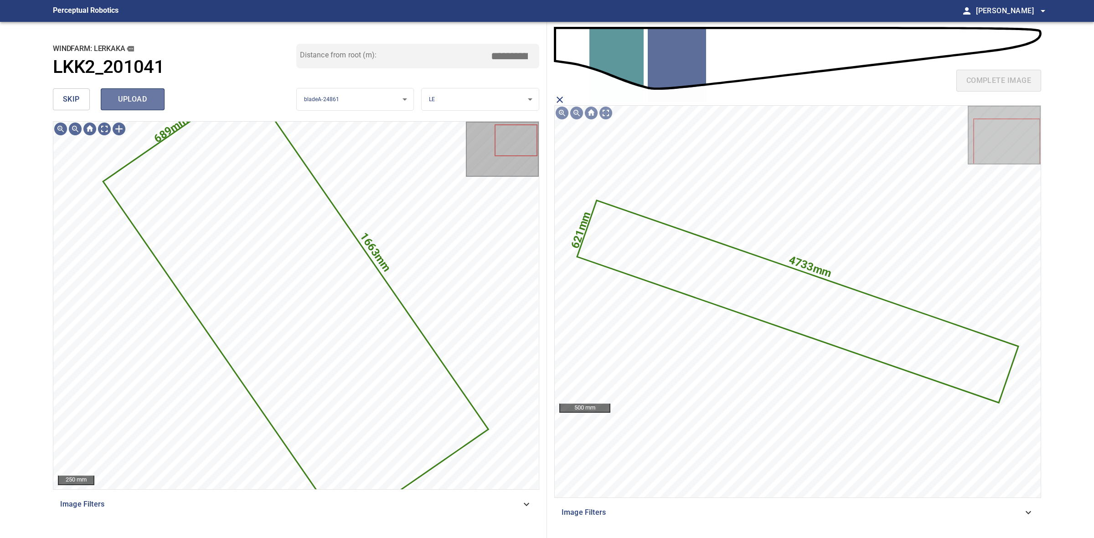
click at [148, 106] on button "upload" at bounding box center [133, 99] width 64 height 22
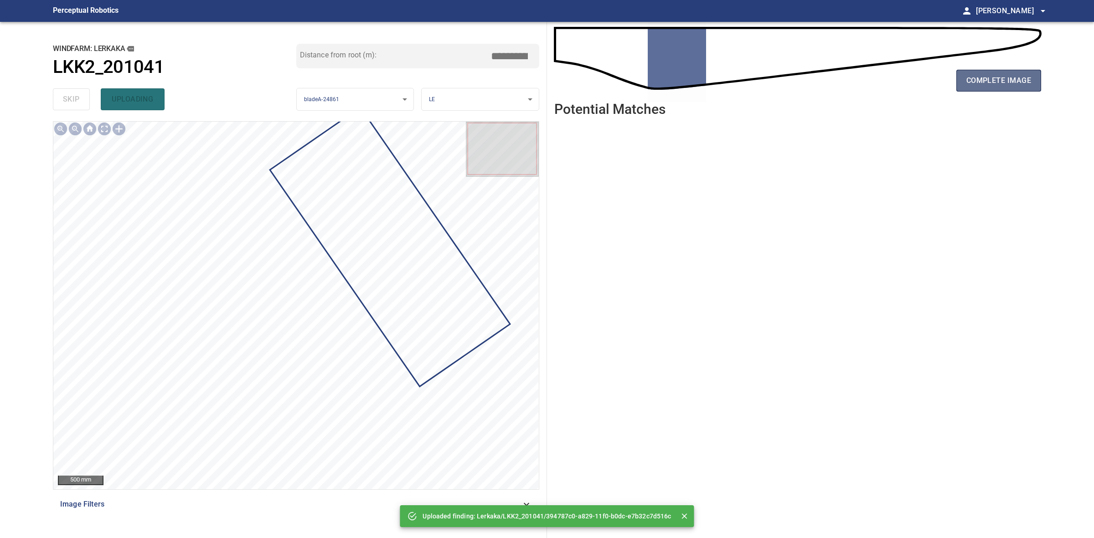
click at [987, 89] on button "complete image" at bounding box center [998, 81] width 85 height 22
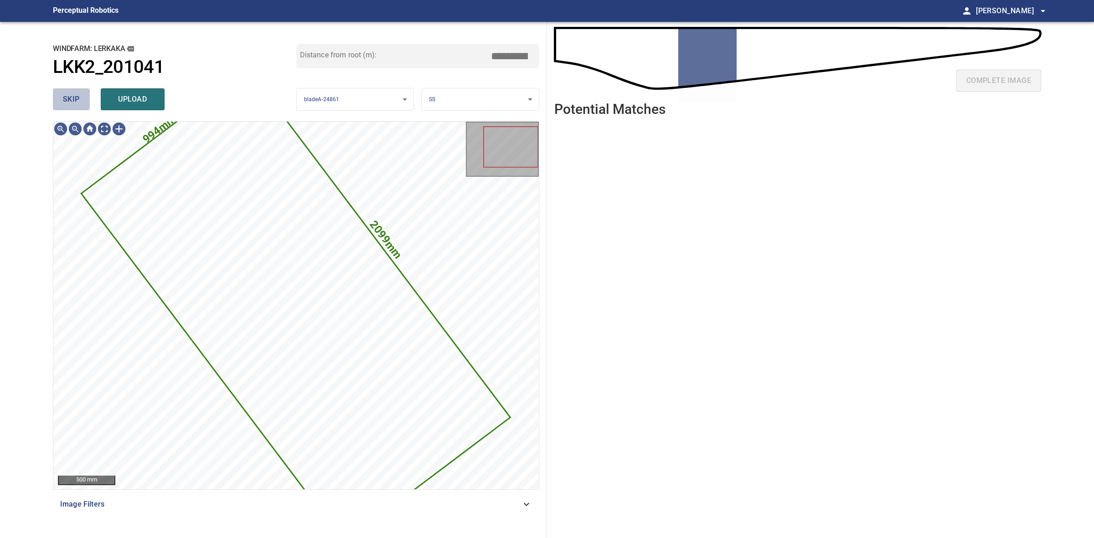
click at [87, 99] on button "skip" at bounding box center [71, 99] width 37 height 22
click at [87, 99] on div "skip upload" at bounding box center [174, 99] width 243 height 29
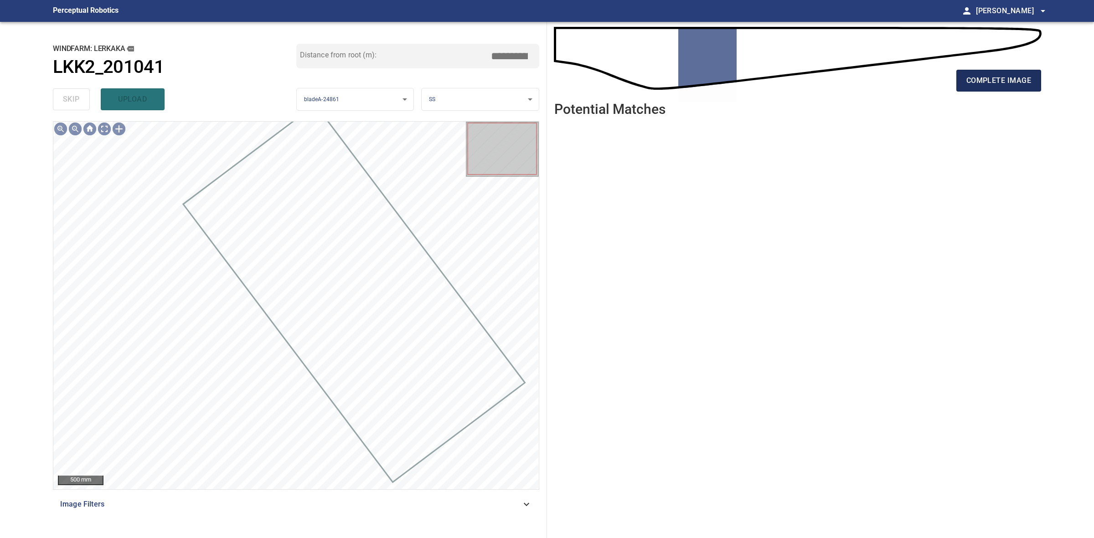
drag, startPoint x: 937, startPoint y: 81, endPoint x: 992, endPoint y: 81, distance: 54.2
click at [949, 81] on div "complete image" at bounding box center [797, 84] width 487 height 36
click at [992, 81] on span "complete image" at bounding box center [998, 80] width 65 height 13
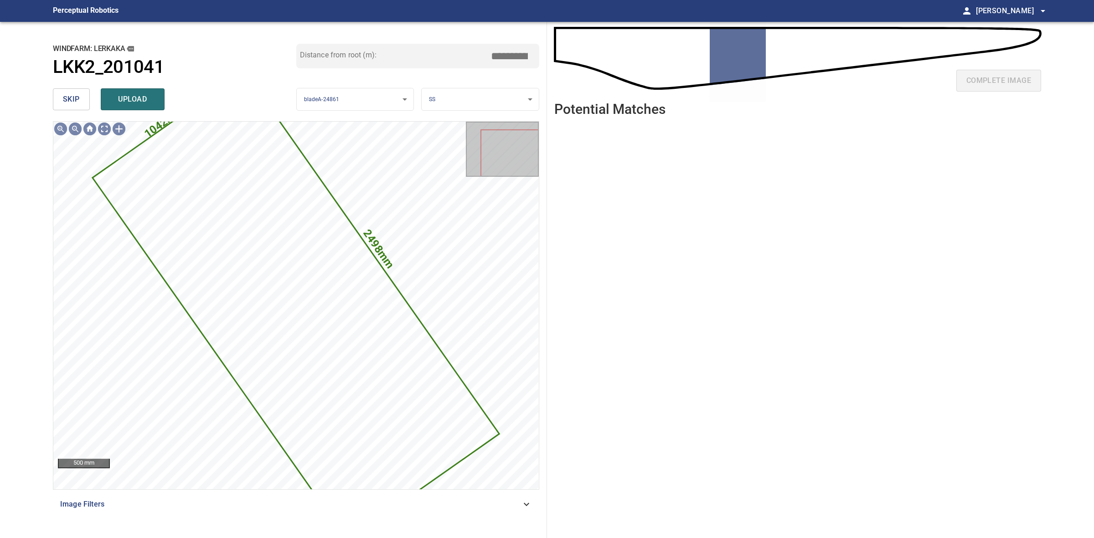
click at [76, 103] on span "skip" at bounding box center [71, 99] width 17 height 13
click at [76, 103] on div "skip upload" at bounding box center [174, 99] width 243 height 29
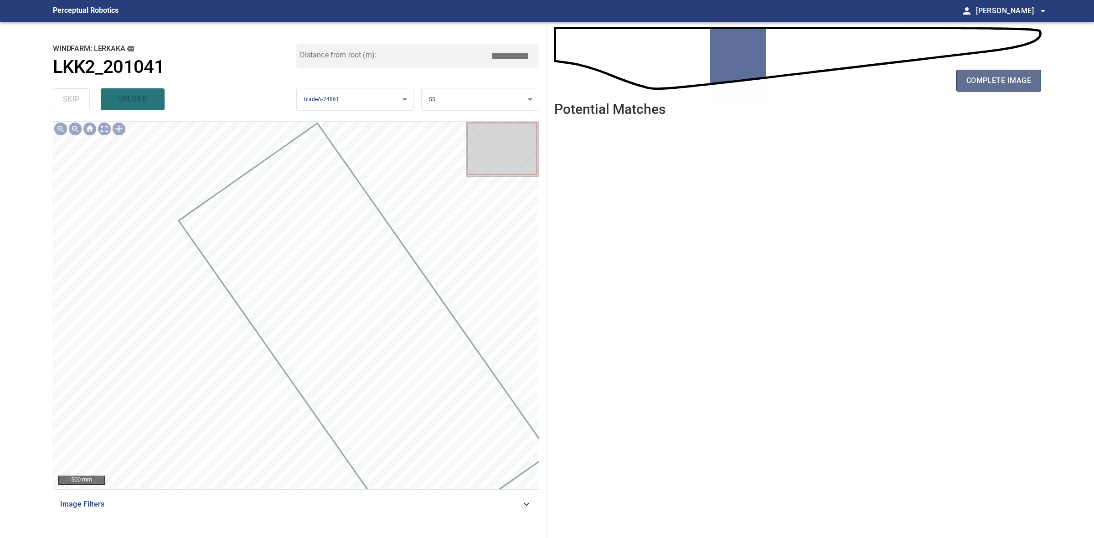
click at [1003, 76] on span "complete image" at bounding box center [998, 80] width 65 height 13
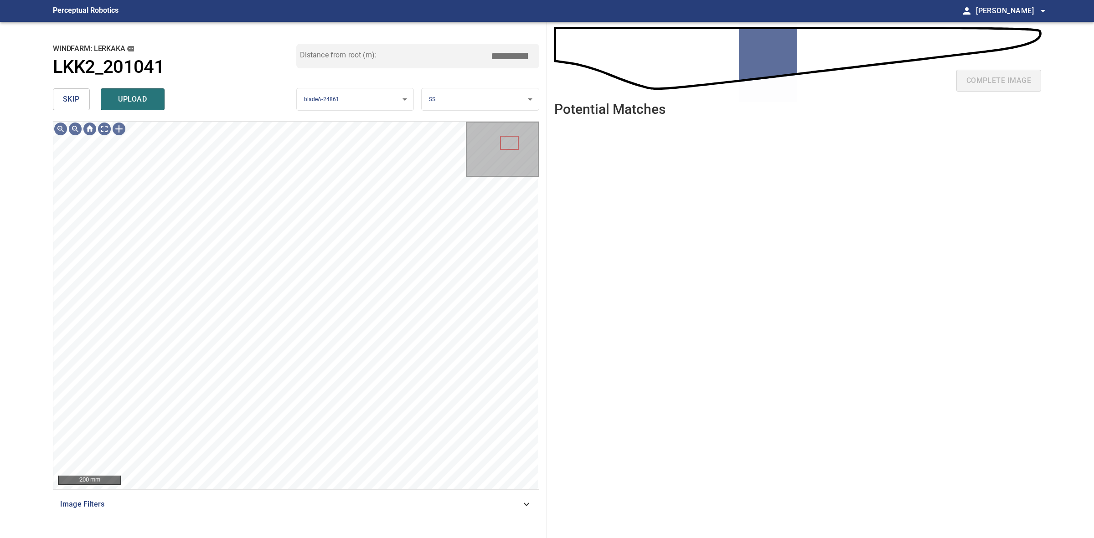
click at [69, 101] on span "skip" at bounding box center [71, 99] width 17 height 13
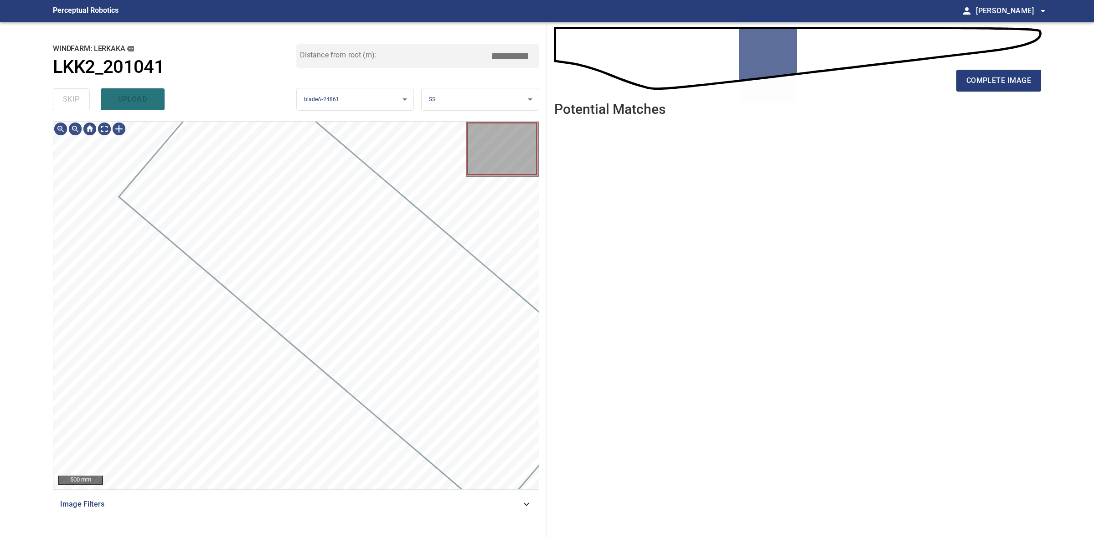
click at [69, 101] on div "skip upload" at bounding box center [174, 99] width 243 height 29
drag, startPoint x: 69, startPoint y: 101, endPoint x: 649, endPoint y: 99, distance: 580.1
click at [75, 100] on div "skip upload" at bounding box center [174, 99] width 243 height 29
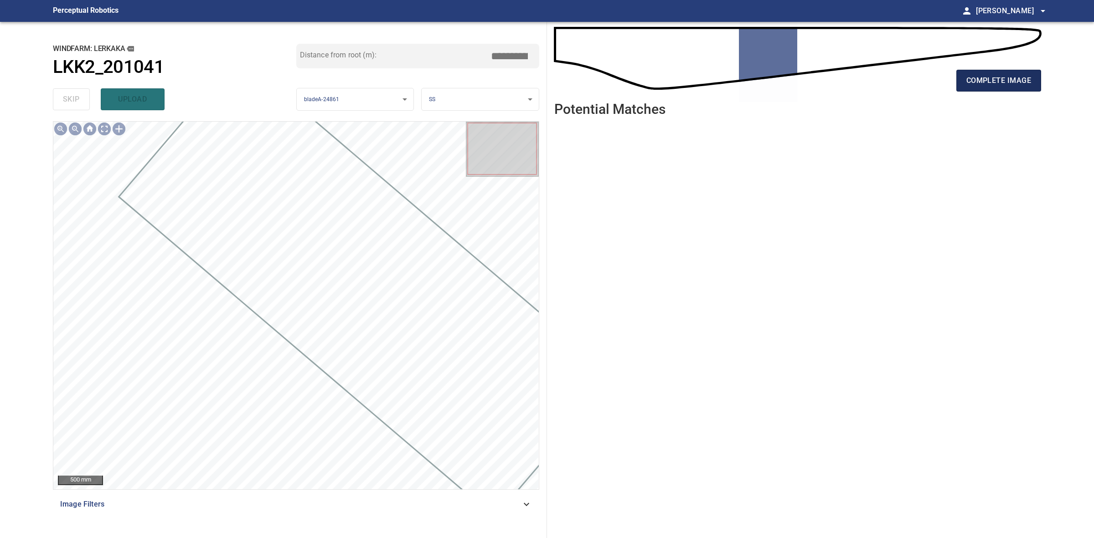
click at [999, 86] on span "complete image" at bounding box center [998, 80] width 65 height 13
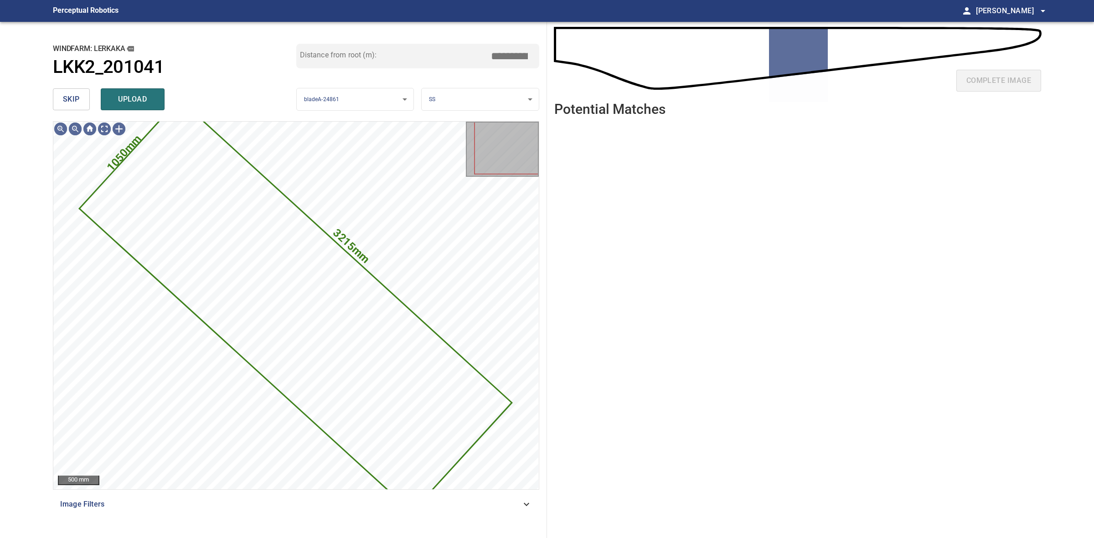
click at [73, 103] on span "skip" at bounding box center [71, 99] width 17 height 13
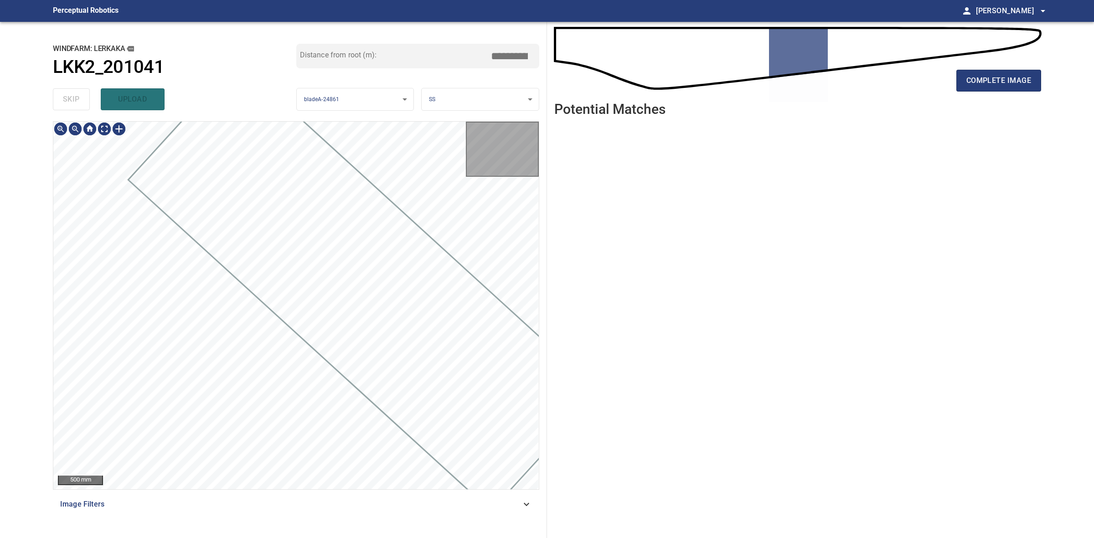
click at [73, 103] on div "skip upload" at bounding box center [174, 99] width 243 height 29
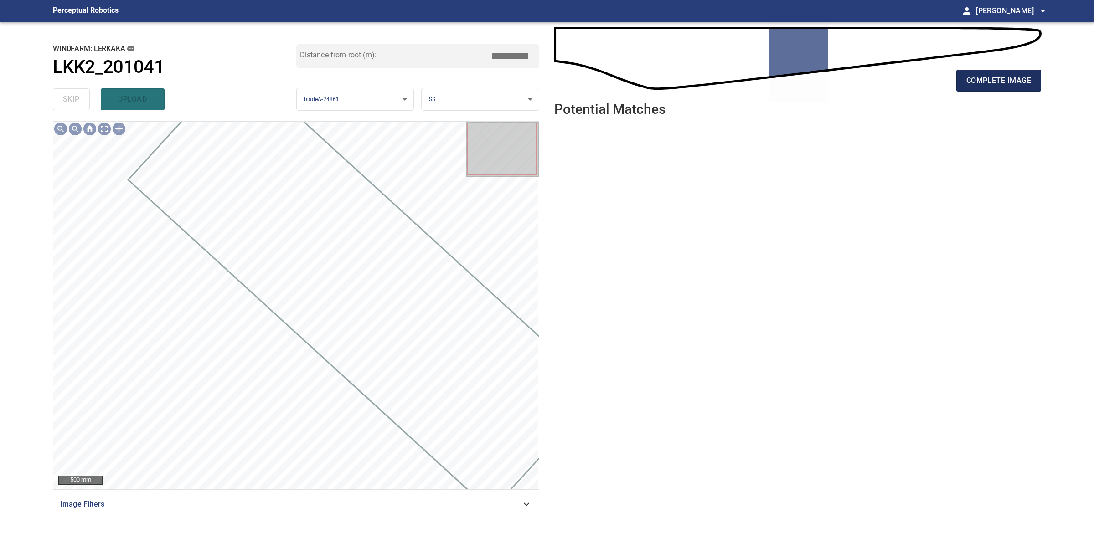
click at [980, 84] on span "complete image" at bounding box center [998, 80] width 65 height 13
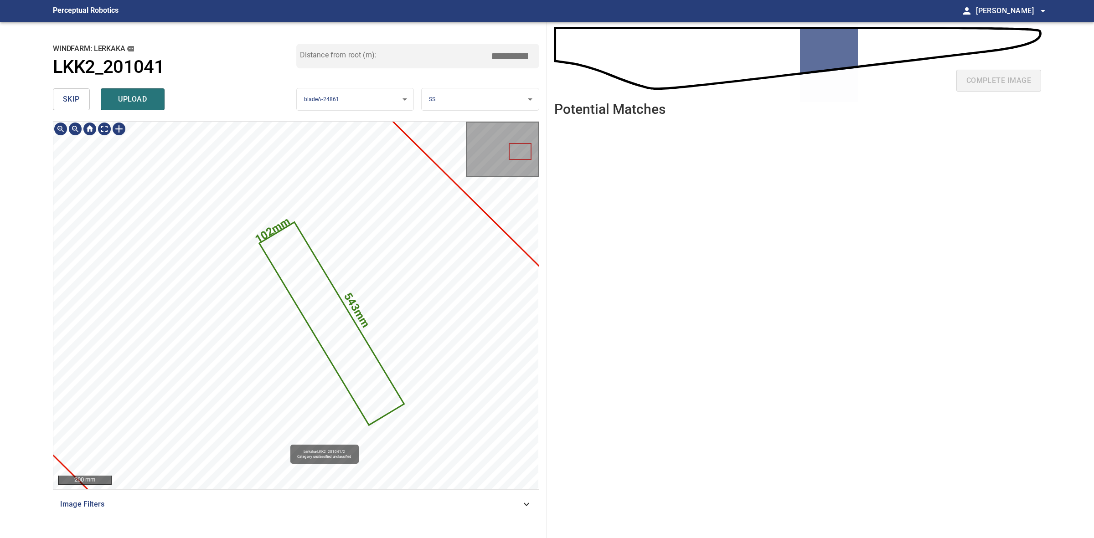
click at [354, 359] on icon at bounding box center [331, 323] width 143 height 201
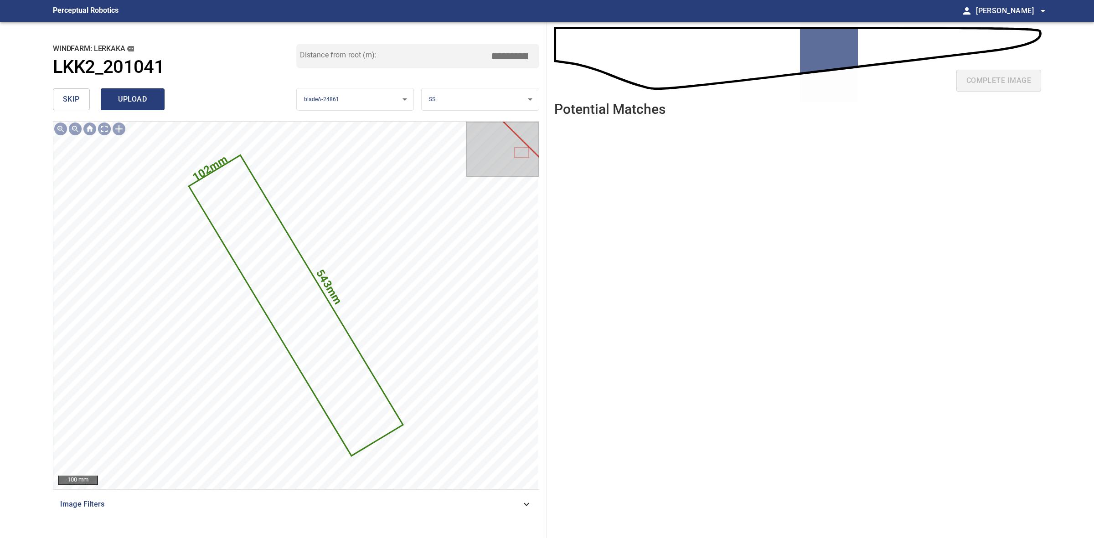
click at [139, 103] on span "upload" at bounding box center [133, 99] width 44 height 13
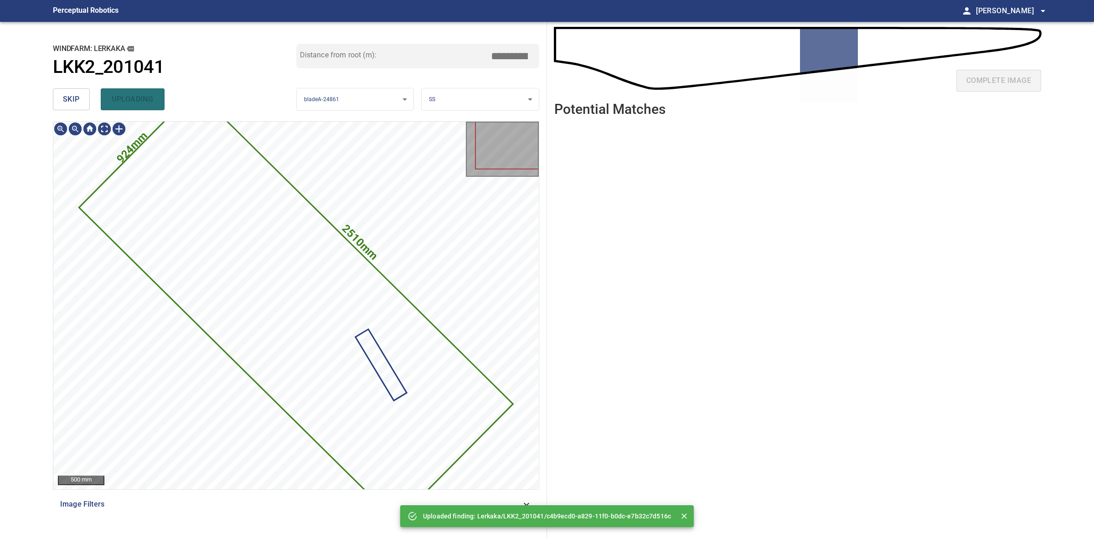
click at [62, 87] on div "skip uploading" at bounding box center [174, 99] width 243 height 29
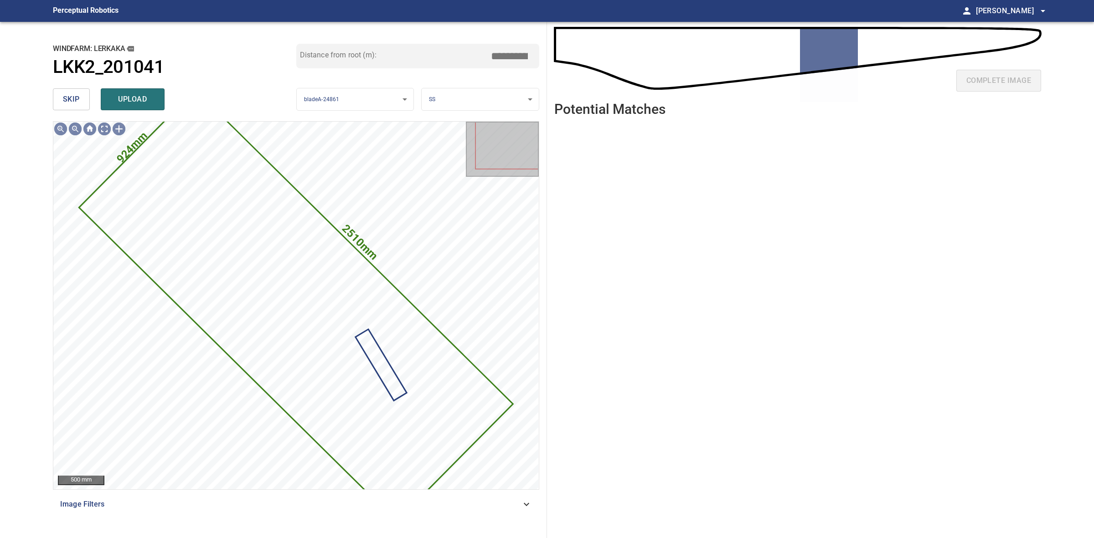
drag, startPoint x: 67, startPoint y: 97, endPoint x: 78, endPoint y: 98, distance: 11.5
click at [67, 98] on span "skip" at bounding box center [71, 99] width 17 height 13
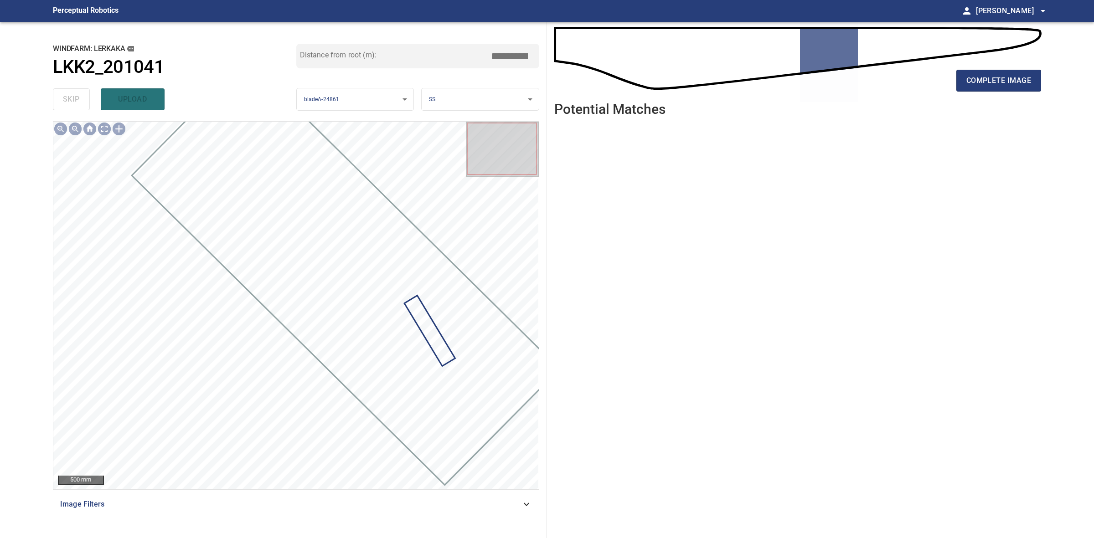
click at [1018, 92] on div "complete image" at bounding box center [797, 84] width 487 height 36
click at [1008, 83] on span "complete image" at bounding box center [998, 80] width 65 height 13
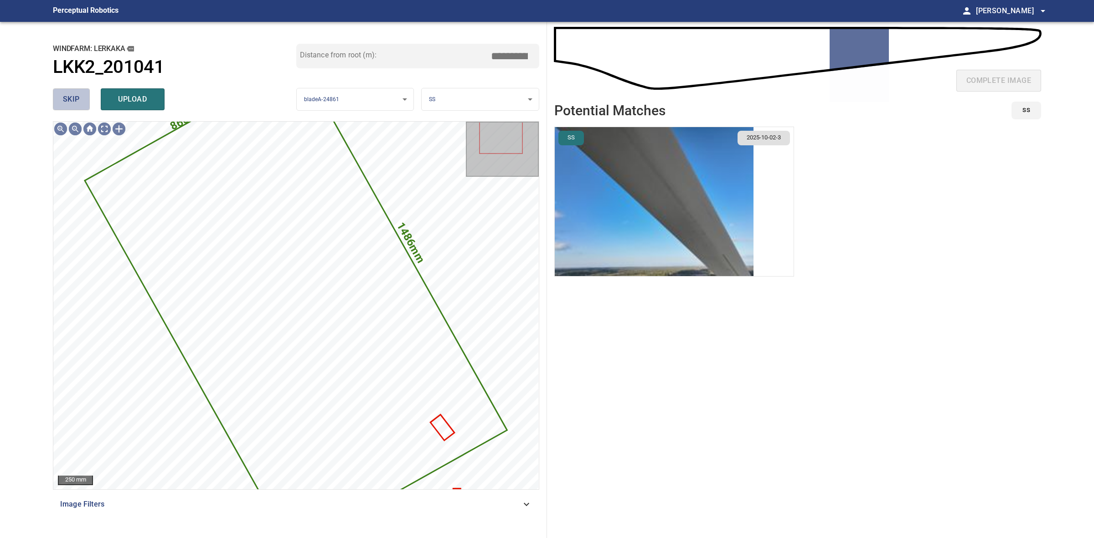
click at [64, 98] on span "skip" at bounding box center [71, 99] width 17 height 13
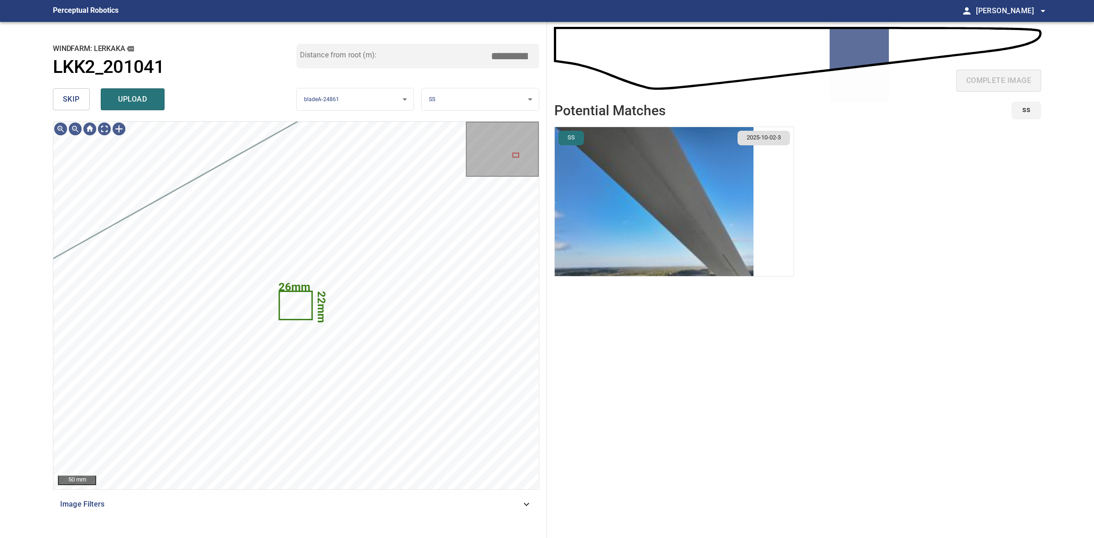
click at [69, 90] on button "skip" at bounding box center [71, 99] width 37 height 22
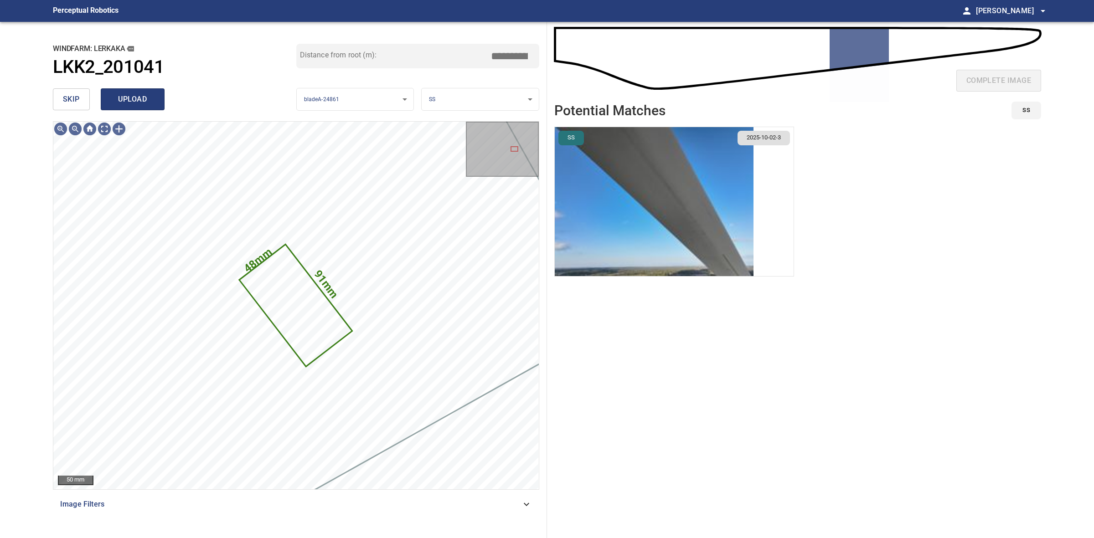
click at [143, 101] on span "upload" at bounding box center [133, 99] width 44 height 13
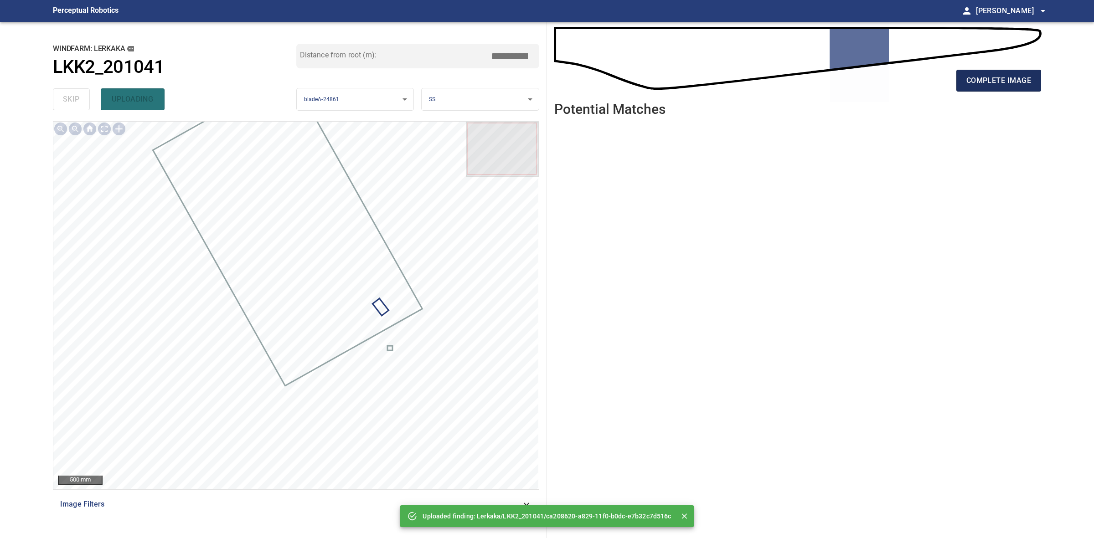
click at [1037, 80] on button "complete image" at bounding box center [998, 81] width 85 height 22
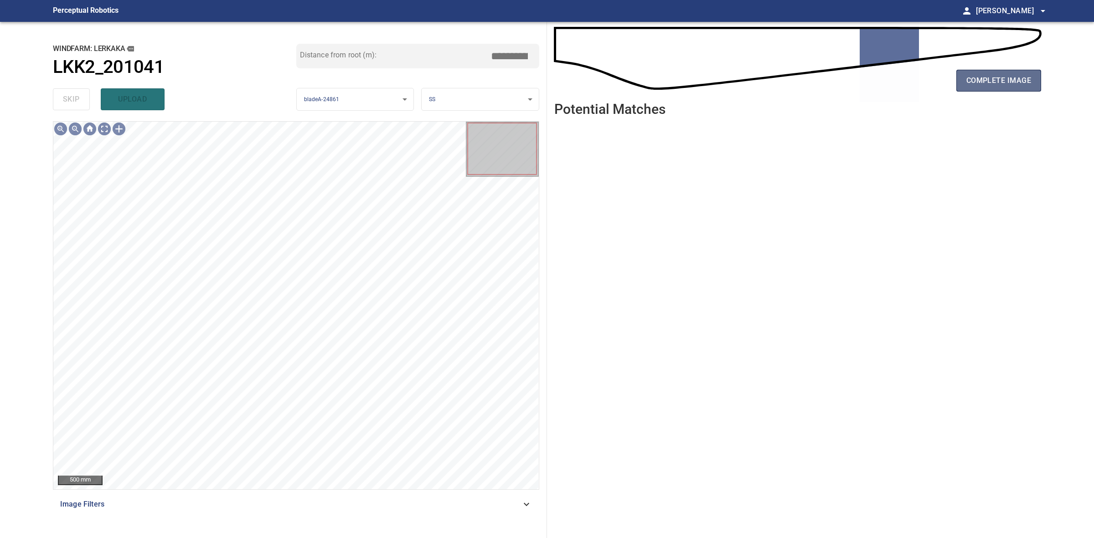
click at [979, 76] on button "complete image" at bounding box center [998, 81] width 85 height 22
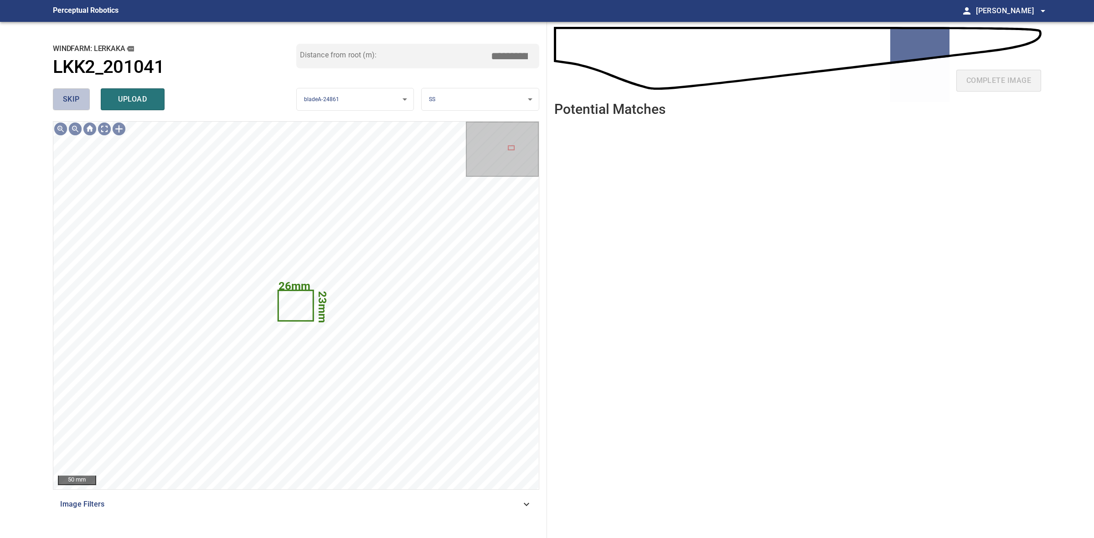
click at [67, 93] on span "skip" at bounding box center [71, 99] width 17 height 13
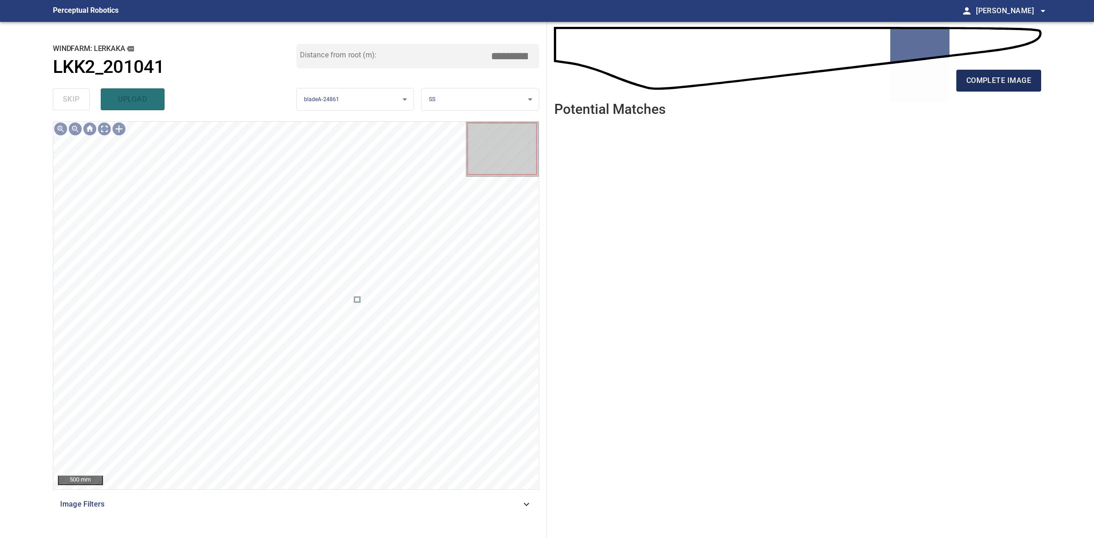
click at [978, 71] on button "complete image" at bounding box center [998, 81] width 85 height 22
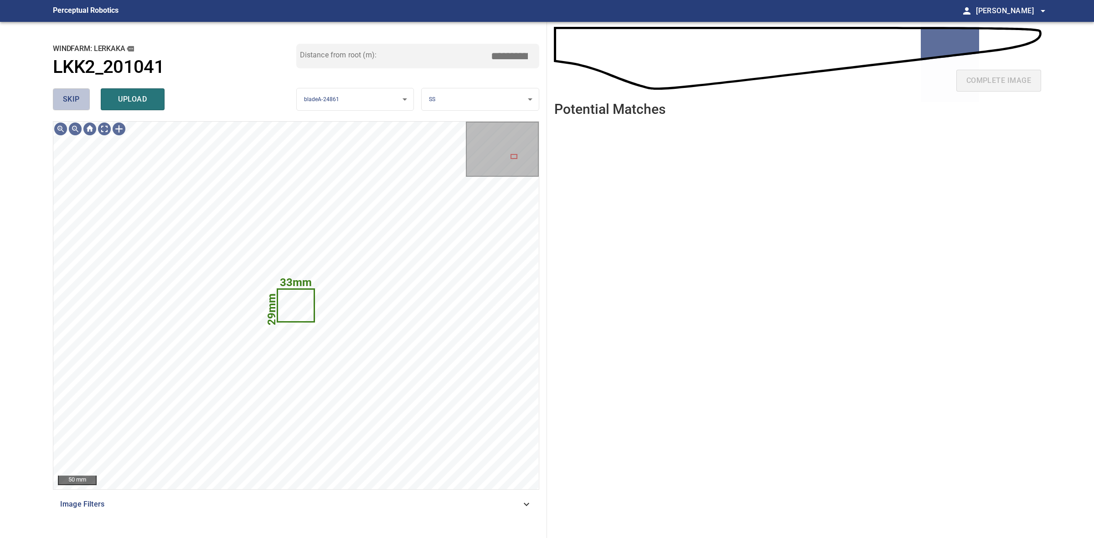
click at [70, 99] on span "skip" at bounding box center [71, 99] width 17 height 13
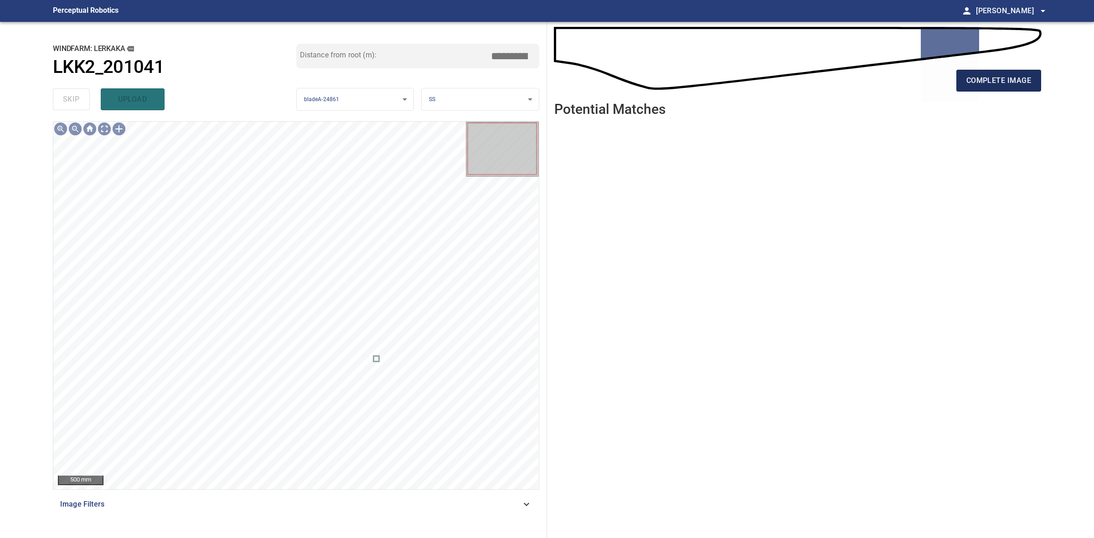
click at [969, 76] on span "complete image" at bounding box center [998, 80] width 65 height 13
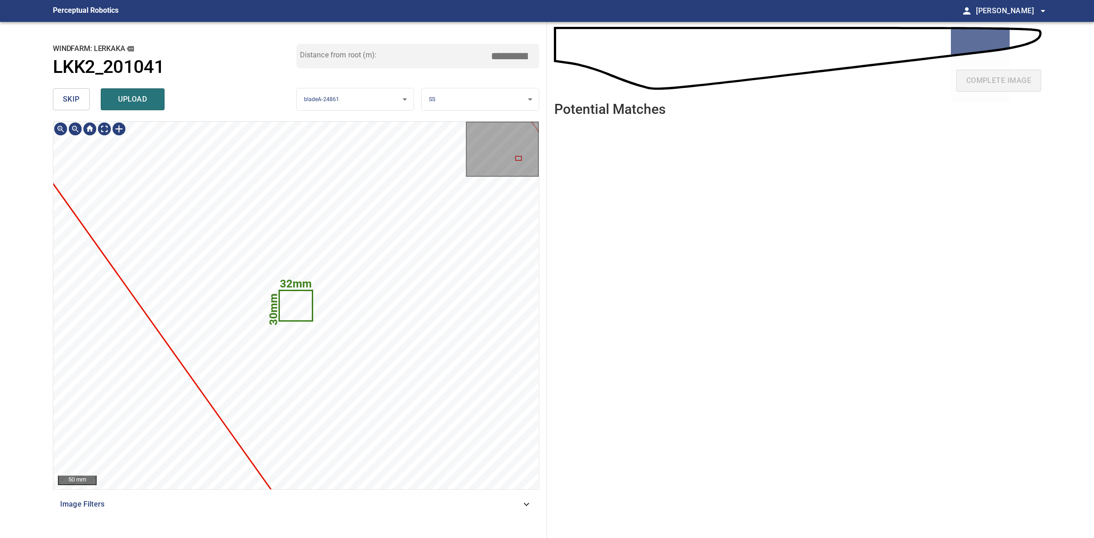
click at [89, 119] on div "**********" at bounding box center [296, 280] width 501 height 516
click at [87, 105] on button "skip" at bounding box center [71, 99] width 37 height 22
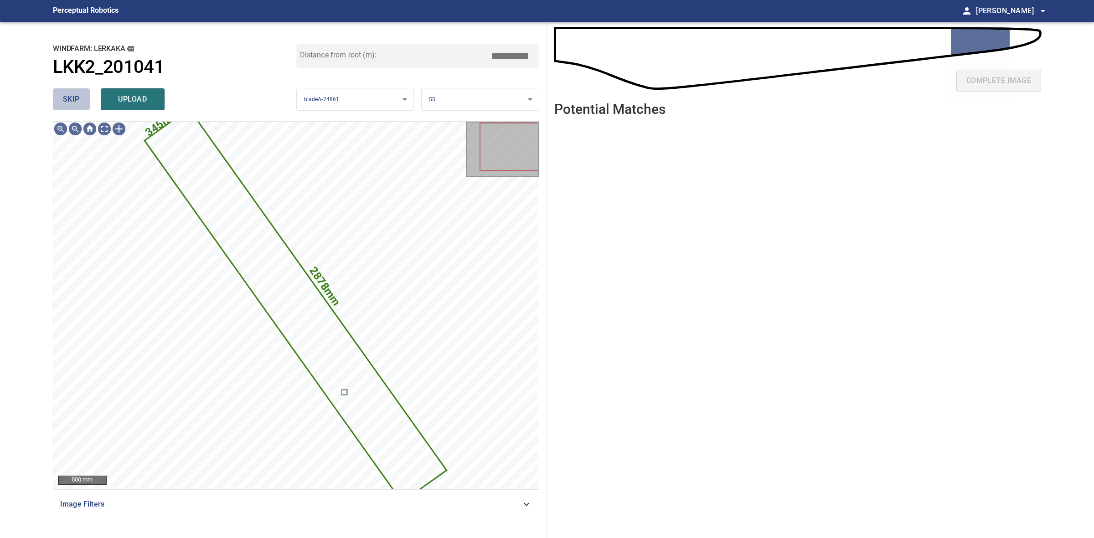
click at [87, 104] on button "skip" at bounding box center [71, 99] width 37 height 22
click at [87, 104] on div "skip upload" at bounding box center [174, 99] width 243 height 29
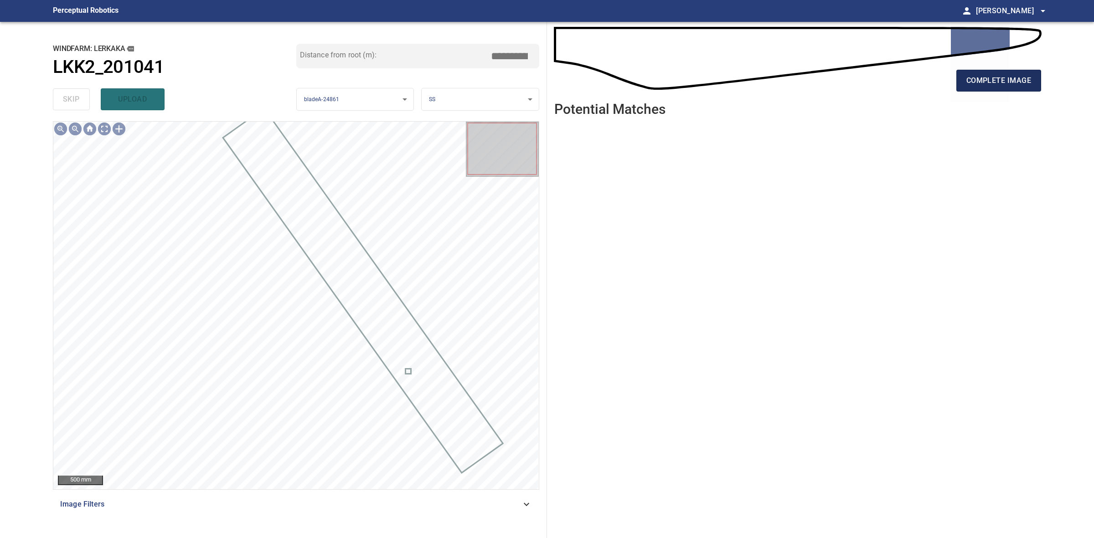
click at [1003, 81] on span "complete image" at bounding box center [998, 80] width 65 height 13
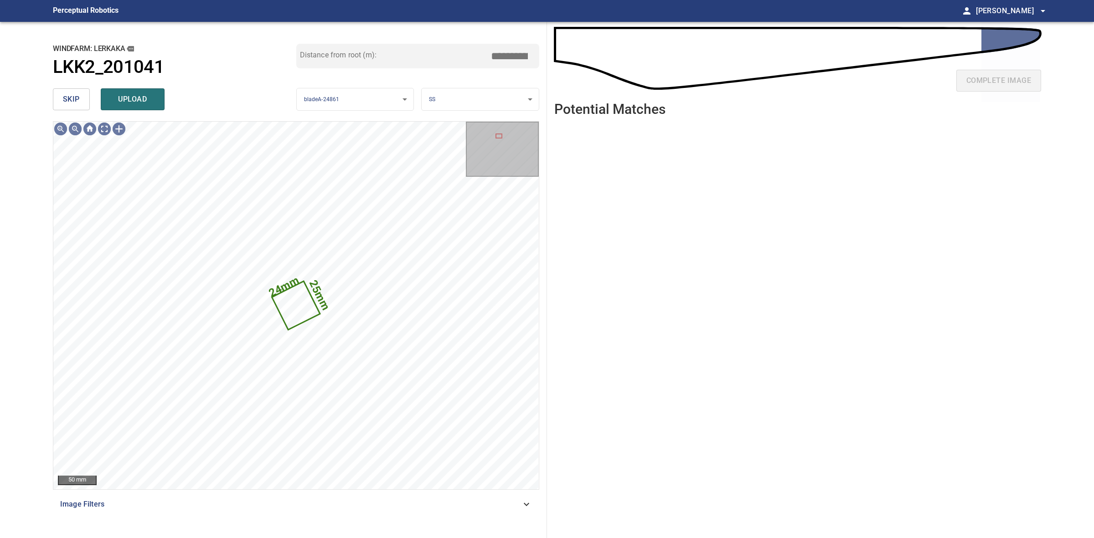
click at [74, 100] on span "skip" at bounding box center [71, 99] width 17 height 13
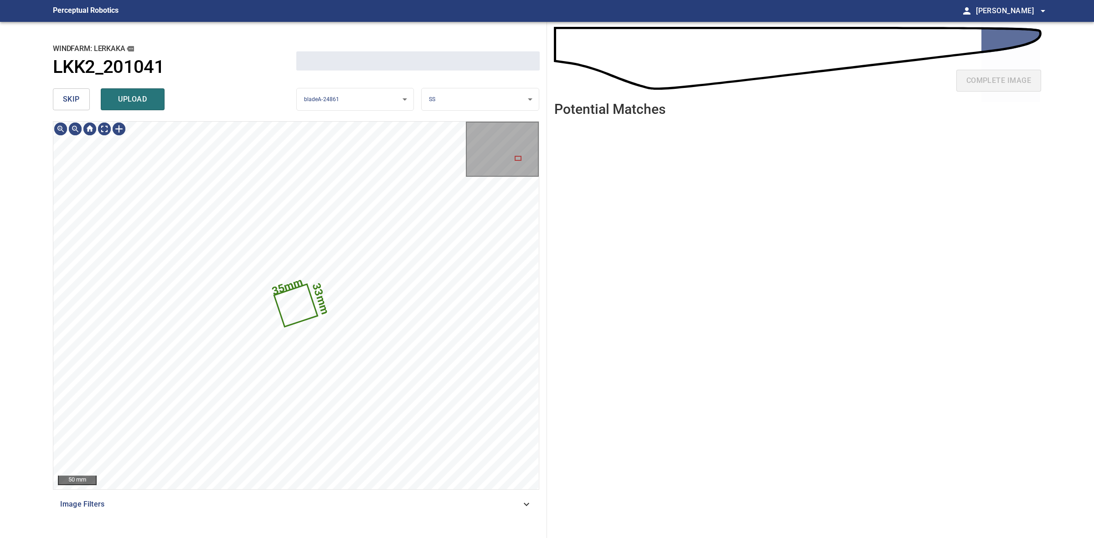
click at [74, 100] on span "skip" at bounding box center [71, 99] width 17 height 13
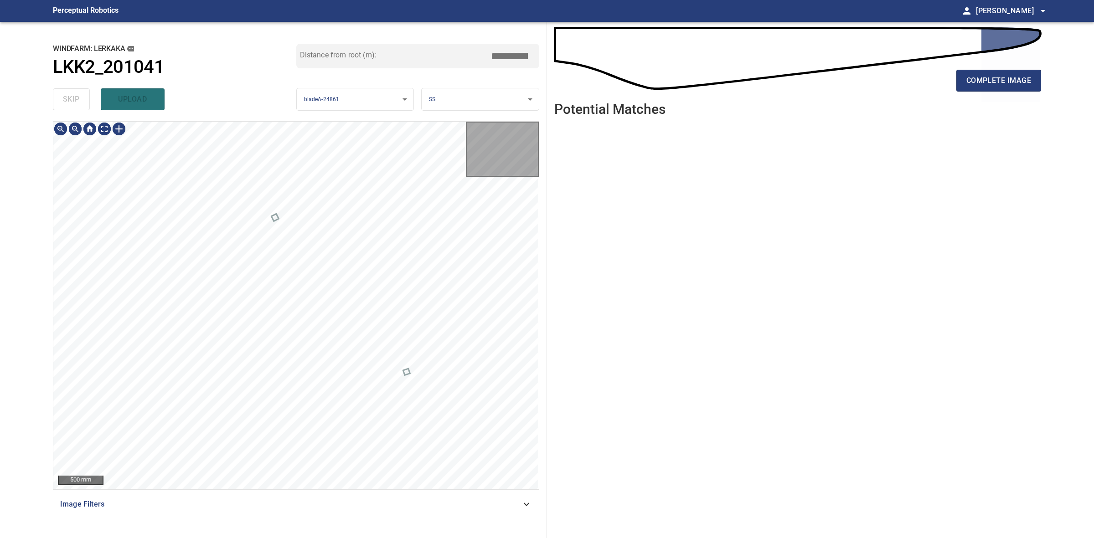
click at [74, 100] on div "skip upload" at bounding box center [174, 99] width 243 height 29
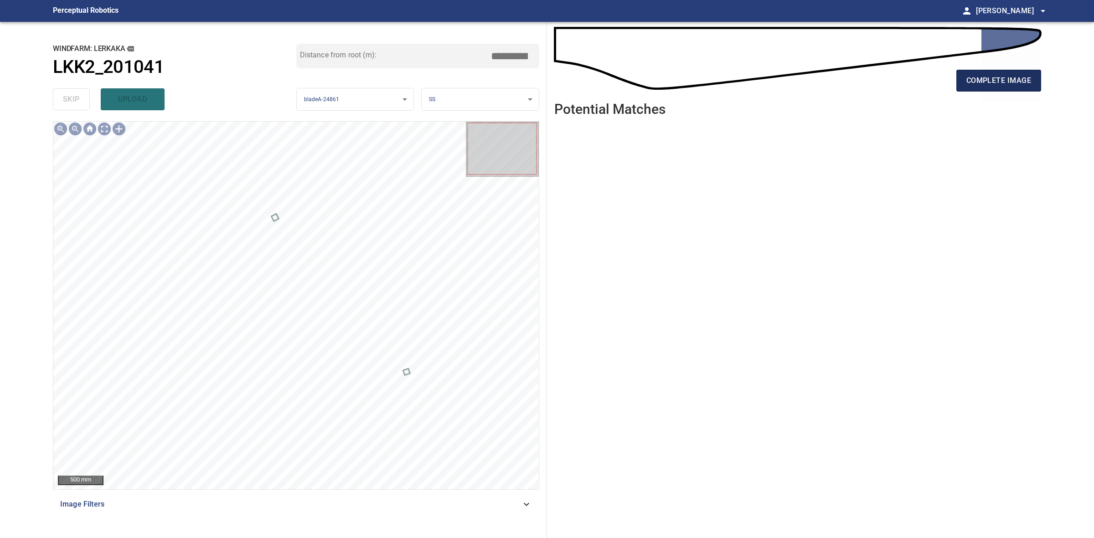
click at [1038, 73] on button "complete image" at bounding box center [998, 81] width 85 height 22
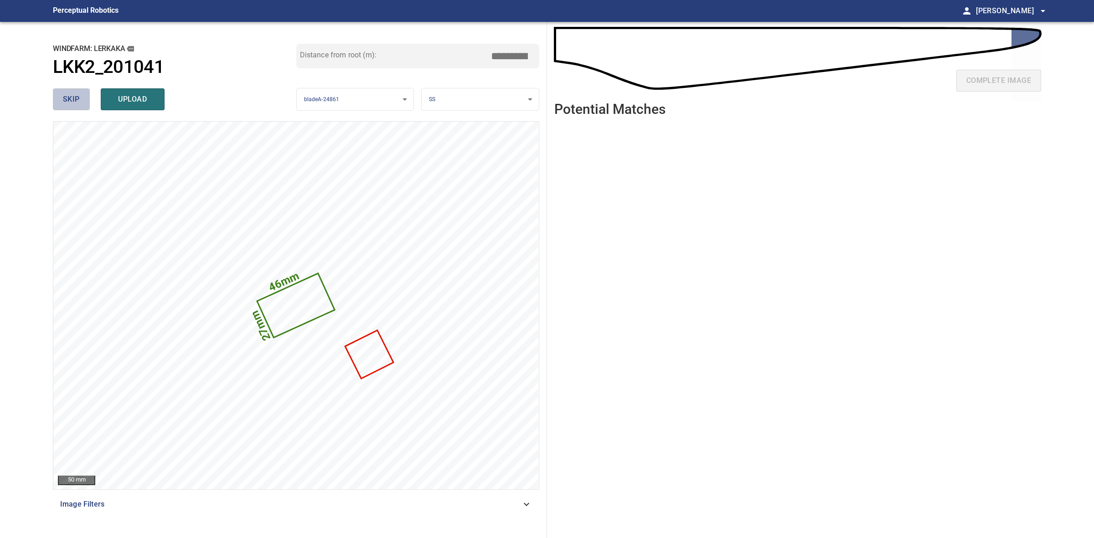
click at [72, 100] on span "skip" at bounding box center [71, 99] width 17 height 13
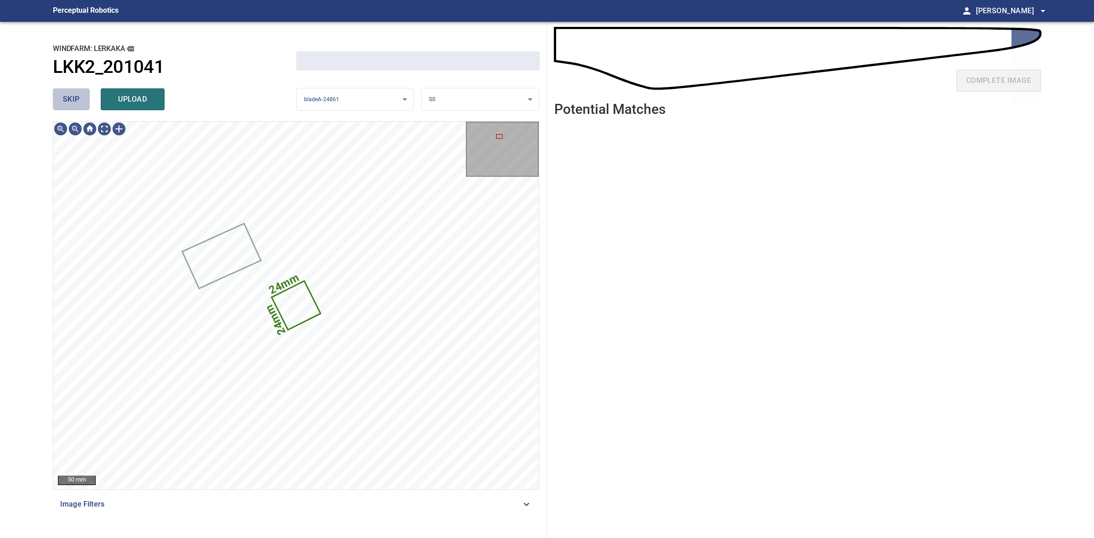
click at [72, 100] on span "skip" at bounding box center [71, 99] width 17 height 13
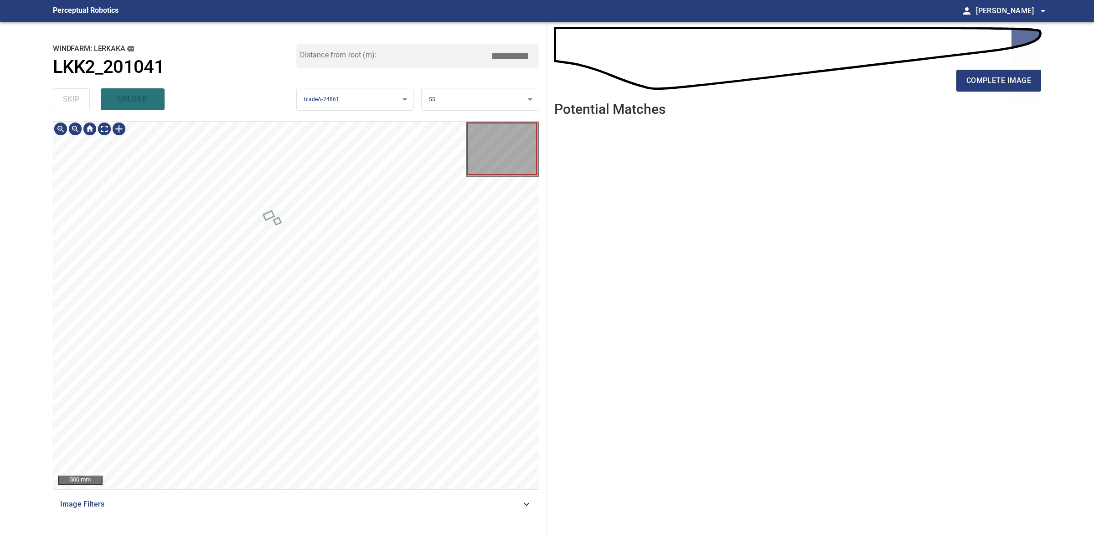
drag, startPoint x: 72, startPoint y: 100, endPoint x: 551, endPoint y: 94, distance: 479.4
click at [73, 100] on div "skip upload" at bounding box center [174, 99] width 243 height 29
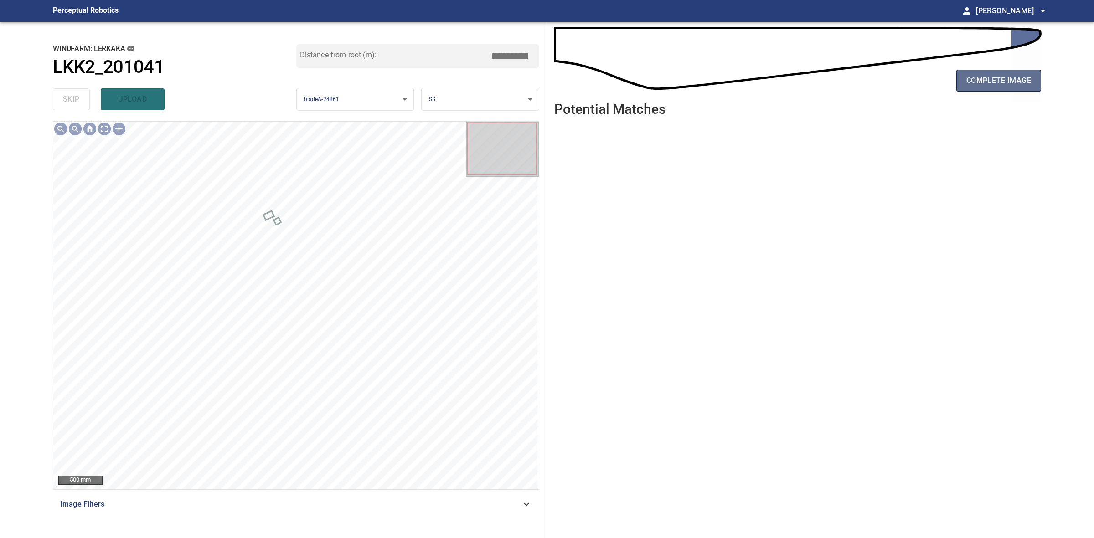
click at [1030, 76] on span "complete image" at bounding box center [998, 80] width 65 height 13
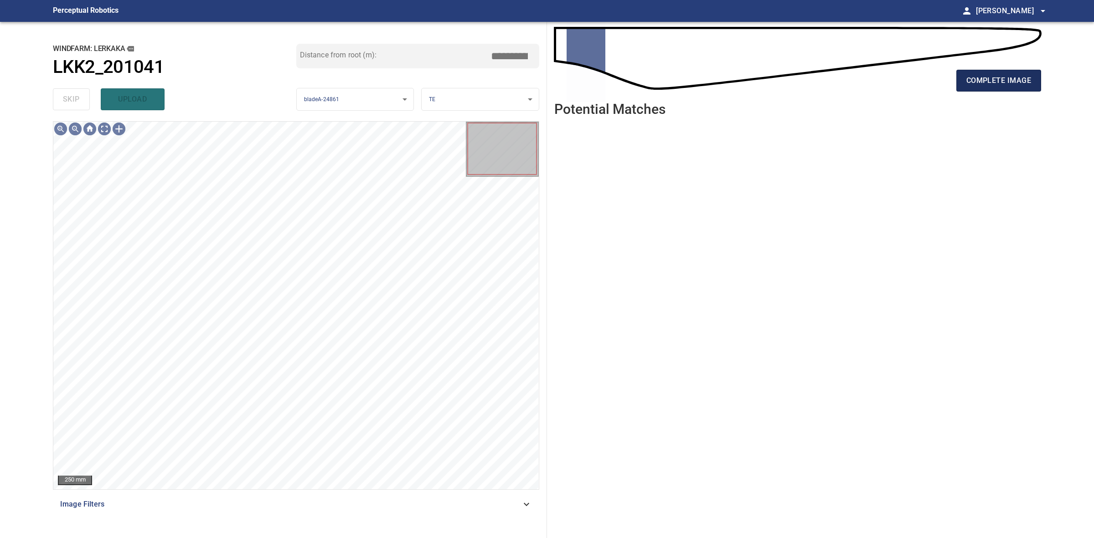
click at [1008, 82] on span "complete image" at bounding box center [998, 80] width 65 height 13
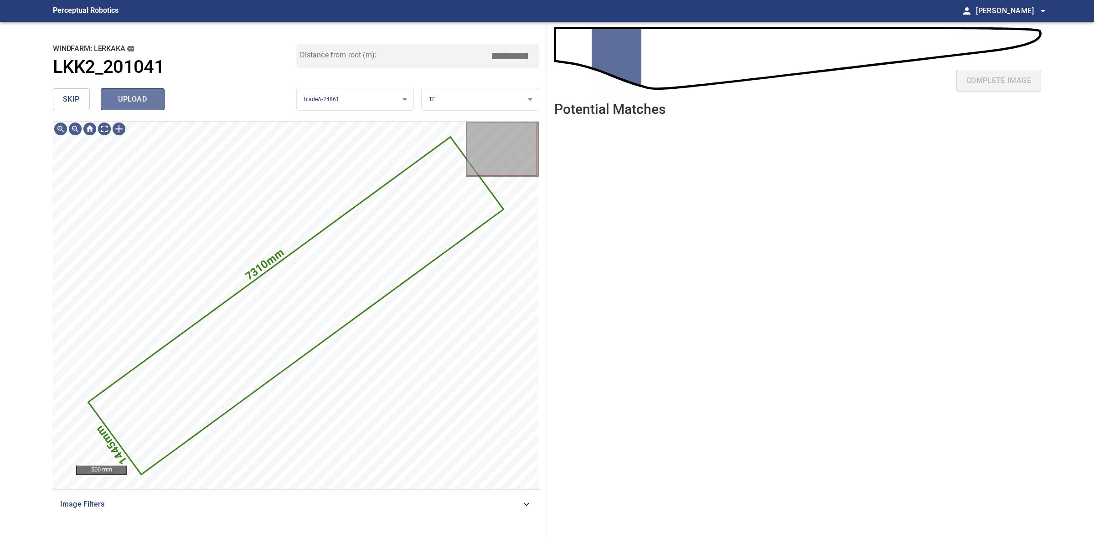
click at [154, 89] on button "upload" at bounding box center [133, 99] width 64 height 22
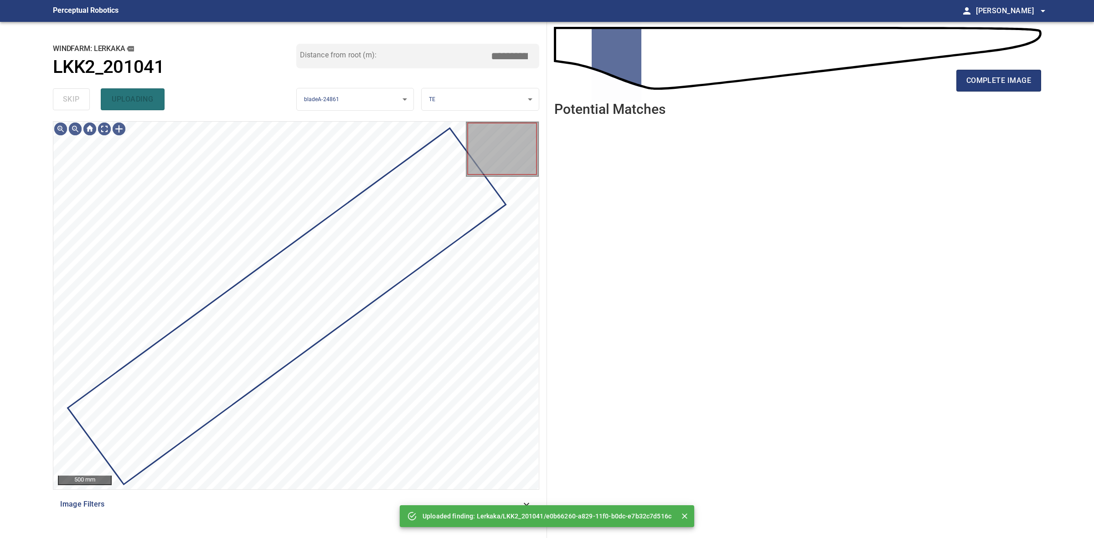
click at [71, 98] on div "skip uploading" at bounding box center [174, 99] width 243 height 29
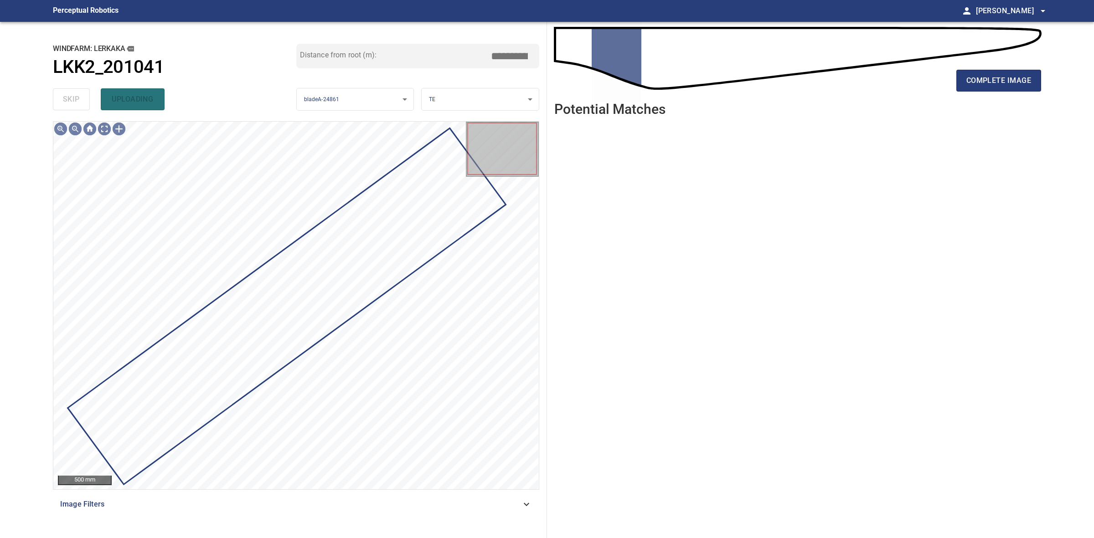
drag, startPoint x: 71, startPoint y: 98, endPoint x: 415, endPoint y: 89, distance: 344.2
click at [93, 98] on div "skip uploading" at bounding box center [174, 99] width 243 height 29
click at [992, 80] on span "complete image" at bounding box center [998, 80] width 65 height 13
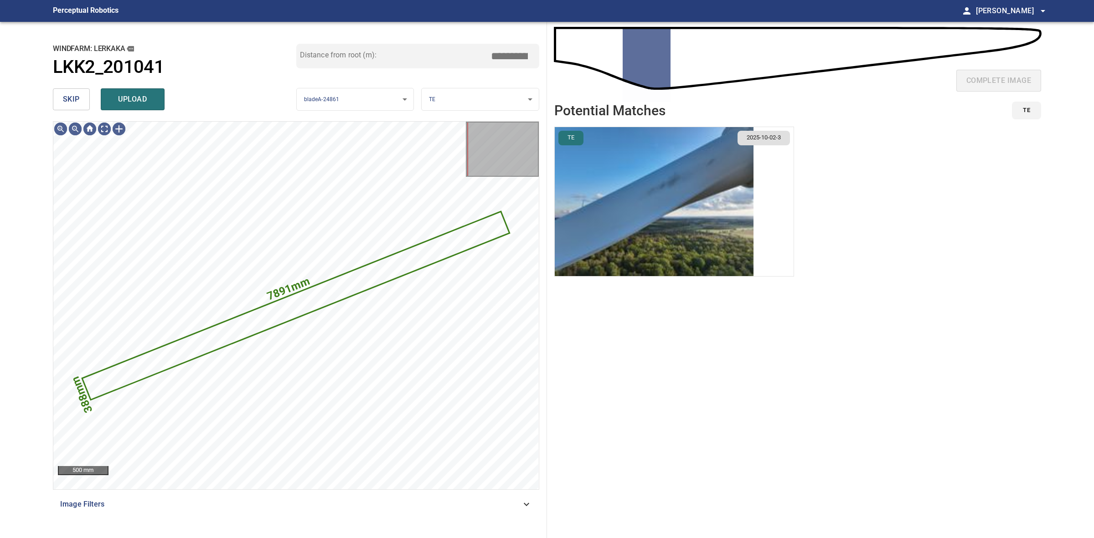
click at [65, 85] on div "skip upload" at bounding box center [174, 99] width 243 height 29
click at [67, 92] on button "skip" at bounding box center [71, 99] width 37 height 22
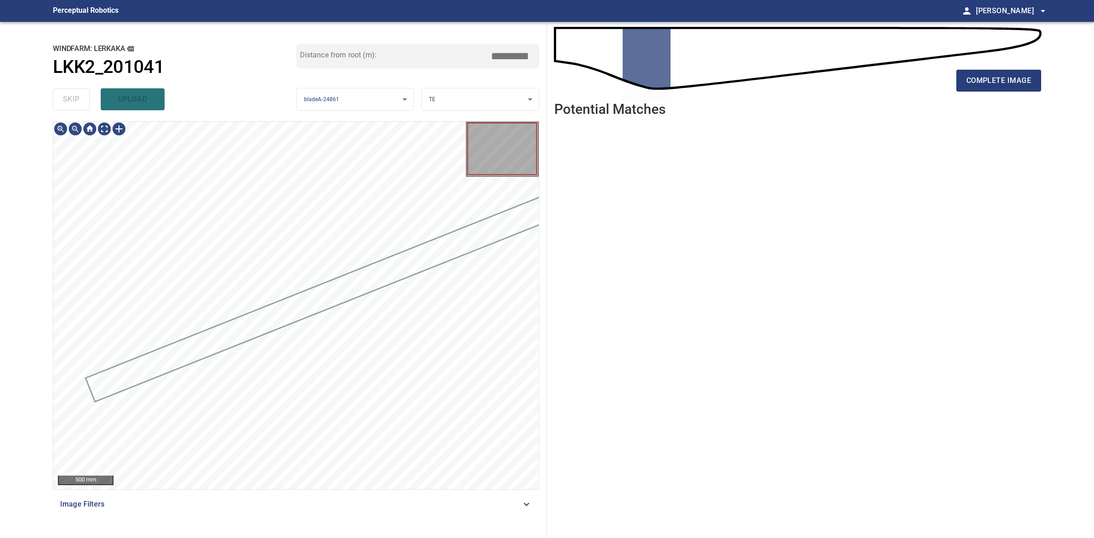
click at [67, 92] on div "skip upload" at bounding box center [174, 99] width 243 height 29
drag, startPoint x: 67, startPoint y: 92, endPoint x: 199, endPoint y: 91, distance: 132.6
click at [81, 92] on div "skip upload" at bounding box center [174, 99] width 243 height 29
click at [1014, 92] on div "complete image" at bounding box center [797, 84] width 487 height 36
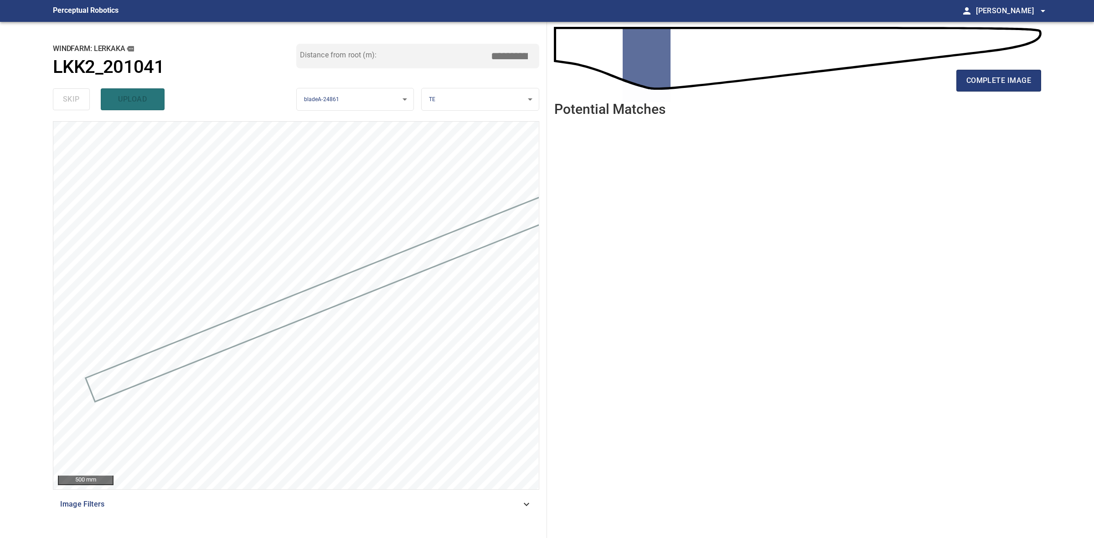
click at [1021, 92] on div "complete image" at bounding box center [797, 84] width 487 height 36
click at [1022, 91] on button "complete image" at bounding box center [998, 81] width 85 height 22
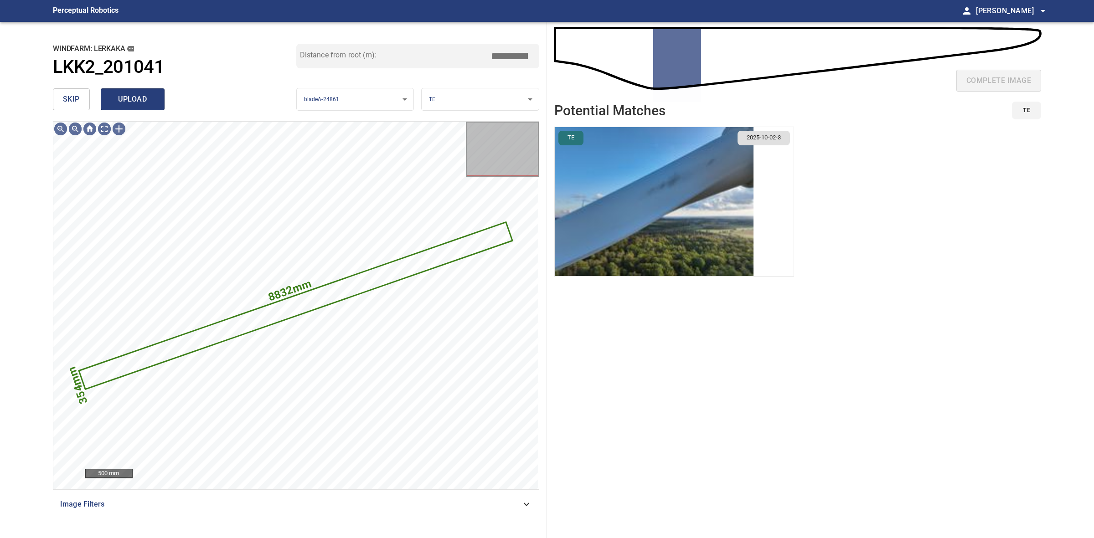
drag, startPoint x: 149, startPoint y: 94, endPoint x: 134, endPoint y: 96, distance: 15.1
click at [147, 94] on span "upload" at bounding box center [133, 99] width 44 height 13
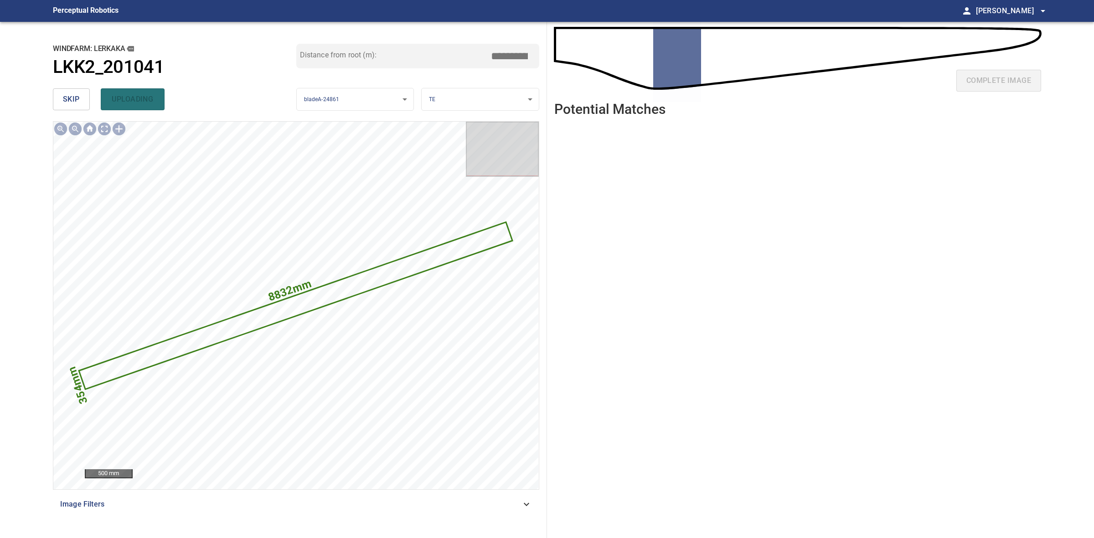
click at [76, 99] on div "skip uploading" at bounding box center [174, 99] width 243 height 29
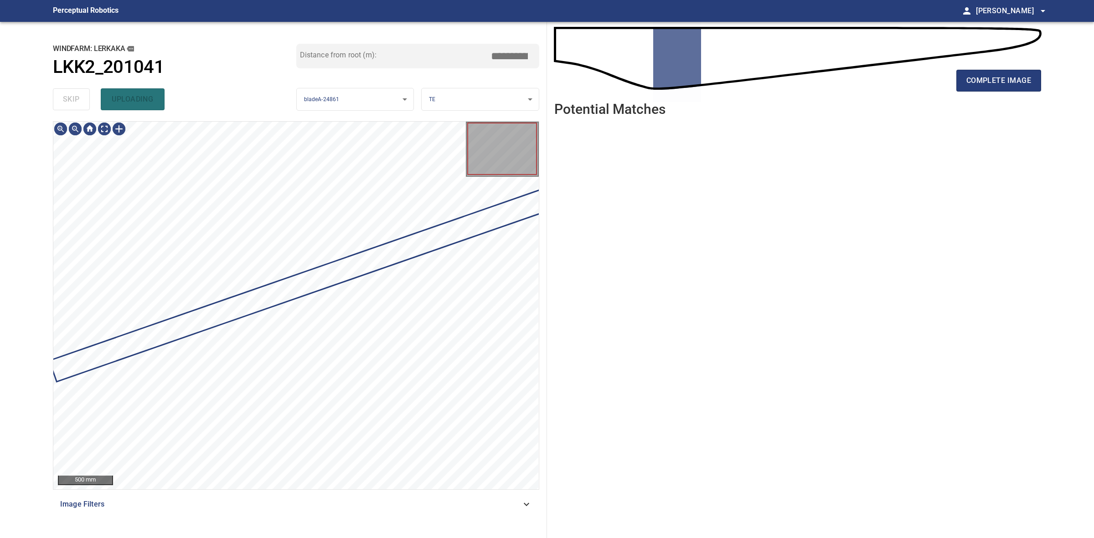
click at [76, 99] on div "skip uploading" at bounding box center [174, 99] width 243 height 29
drag, startPoint x: 76, startPoint y: 99, endPoint x: 778, endPoint y: 99, distance: 701.8
click at [81, 99] on div "skip uploading" at bounding box center [174, 99] width 243 height 29
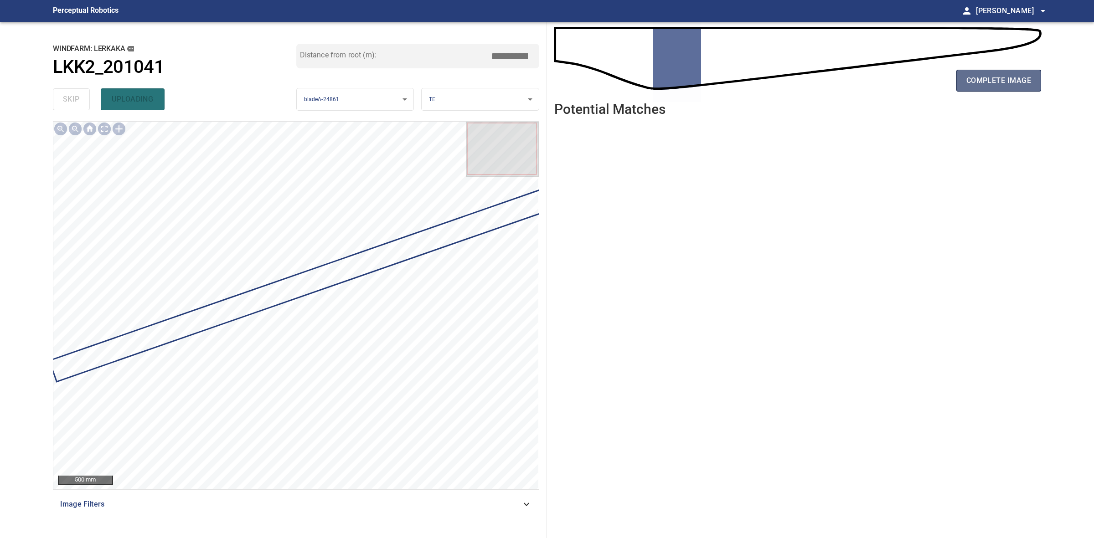
click at [1008, 90] on button "complete image" at bounding box center [998, 81] width 85 height 22
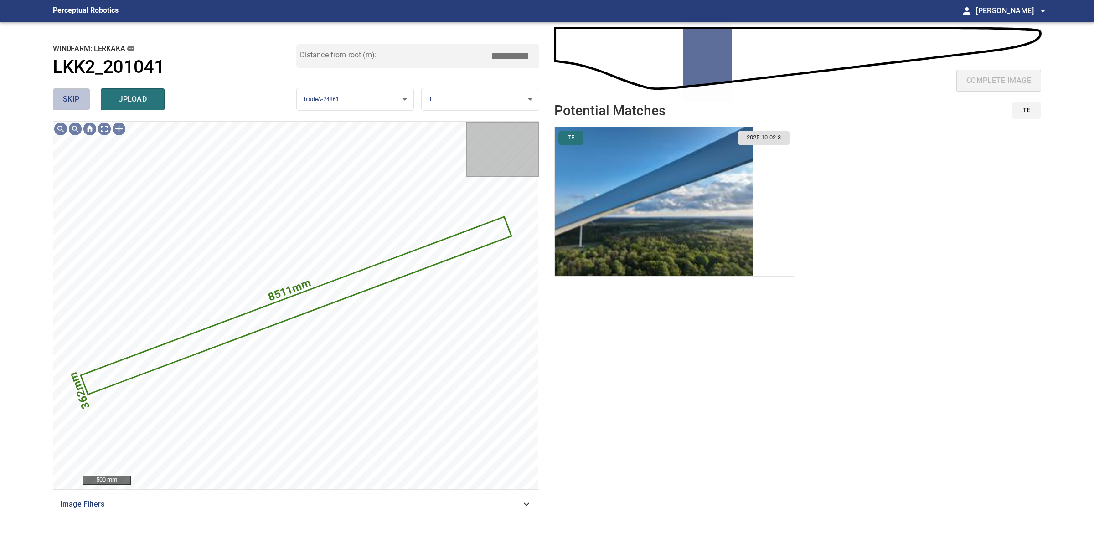
click at [78, 97] on span "skip" at bounding box center [71, 99] width 17 height 13
click at [78, 97] on div "skip upload" at bounding box center [174, 99] width 243 height 29
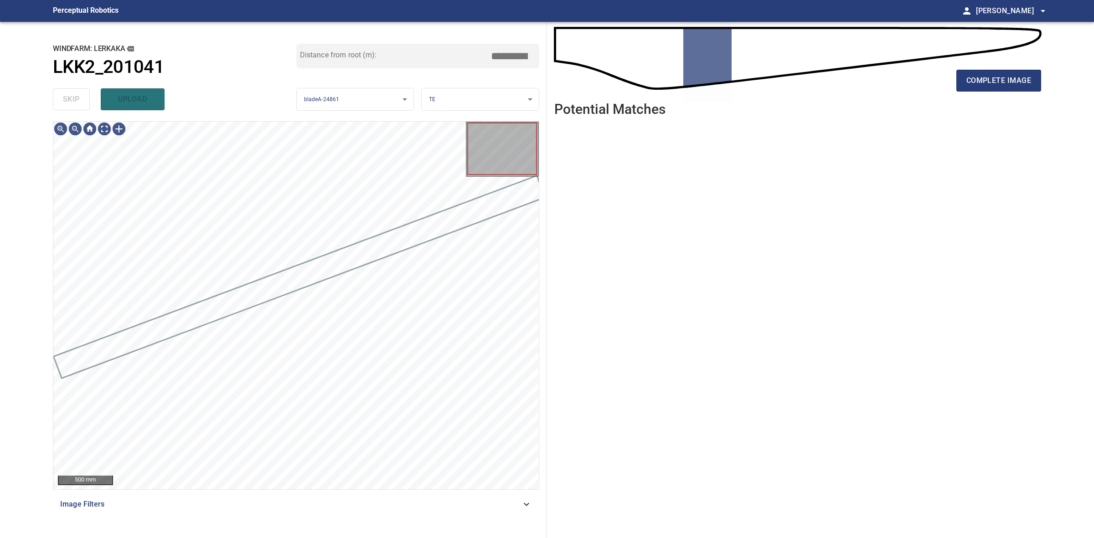
click at [78, 97] on div "skip upload" at bounding box center [174, 99] width 243 height 29
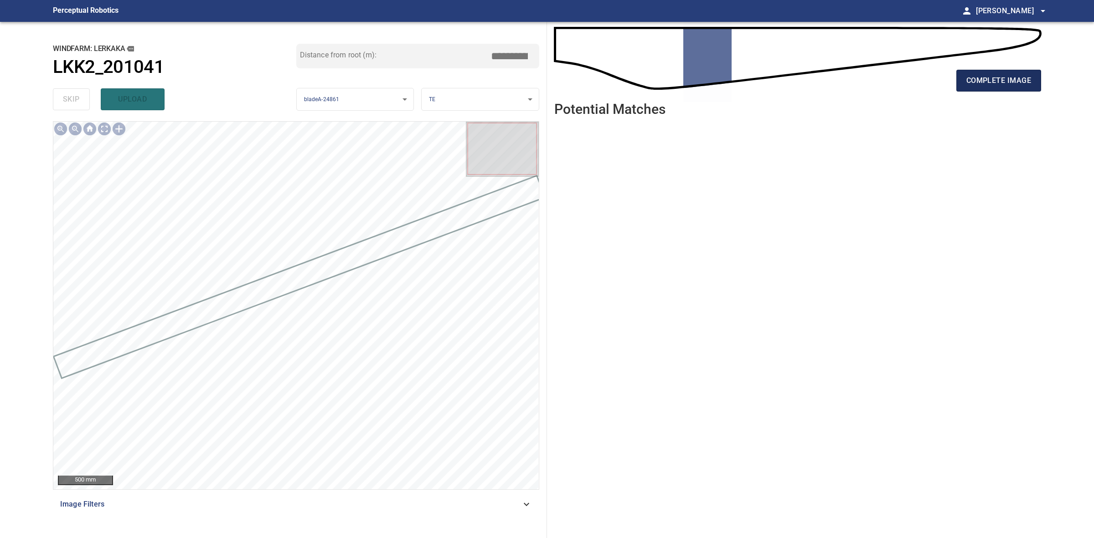
click at [983, 78] on span "complete image" at bounding box center [998, 80] width 65 height 13
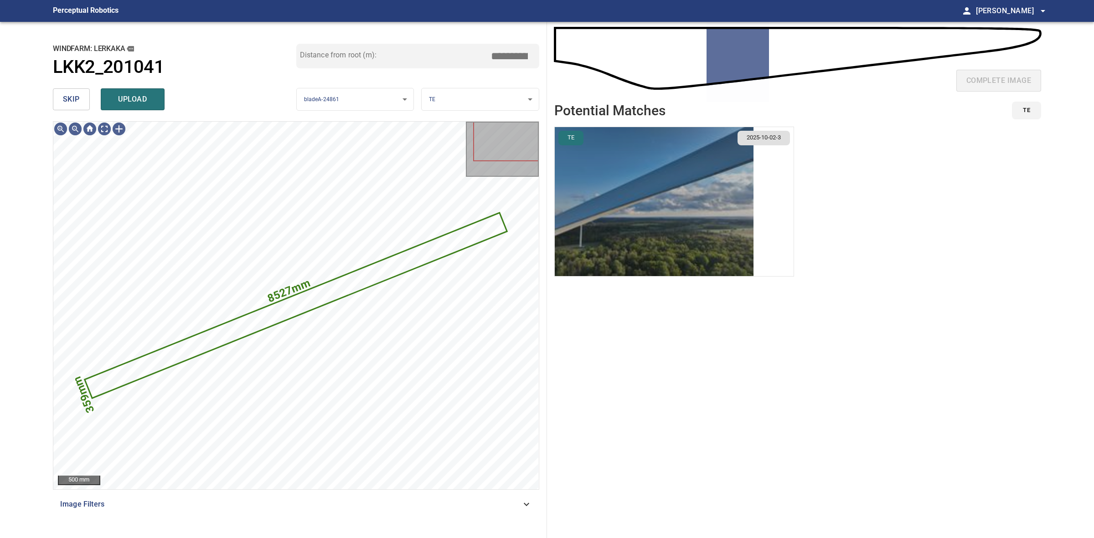
click at [607, 156] on img "button" at bounding box center [654, 201] width 199 height 149
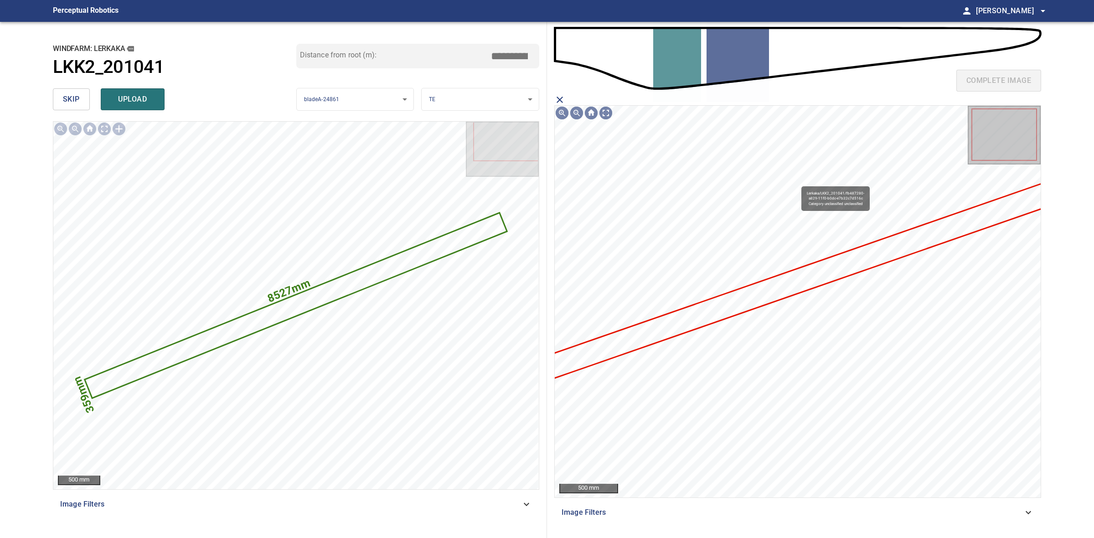
click at [808, 274] on icon at bounding box center [801, 280] width 530 height 203
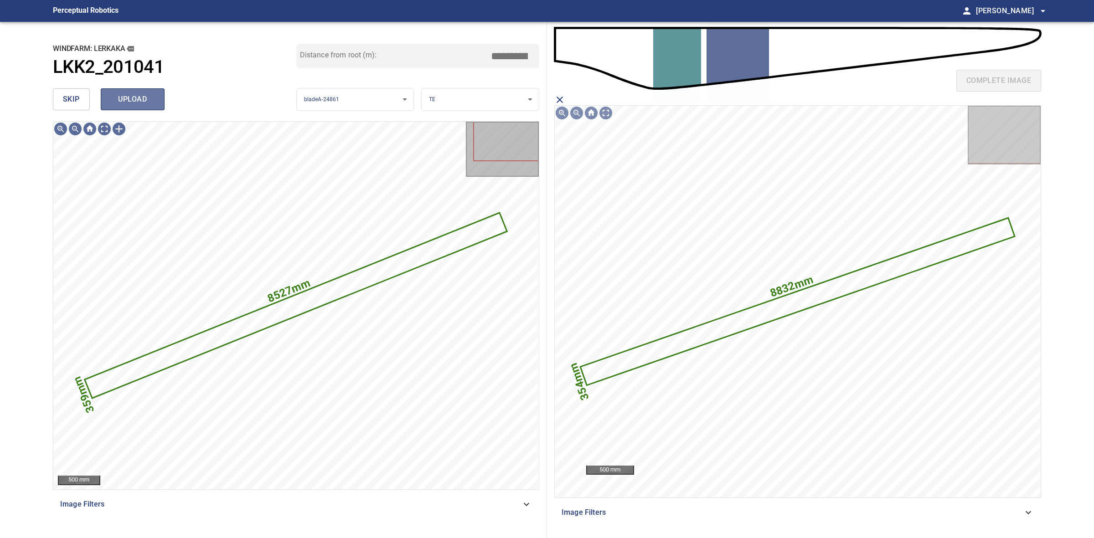
click at [155, 96] on button "upload" at bounding box center [133, 99] width 64 height 22
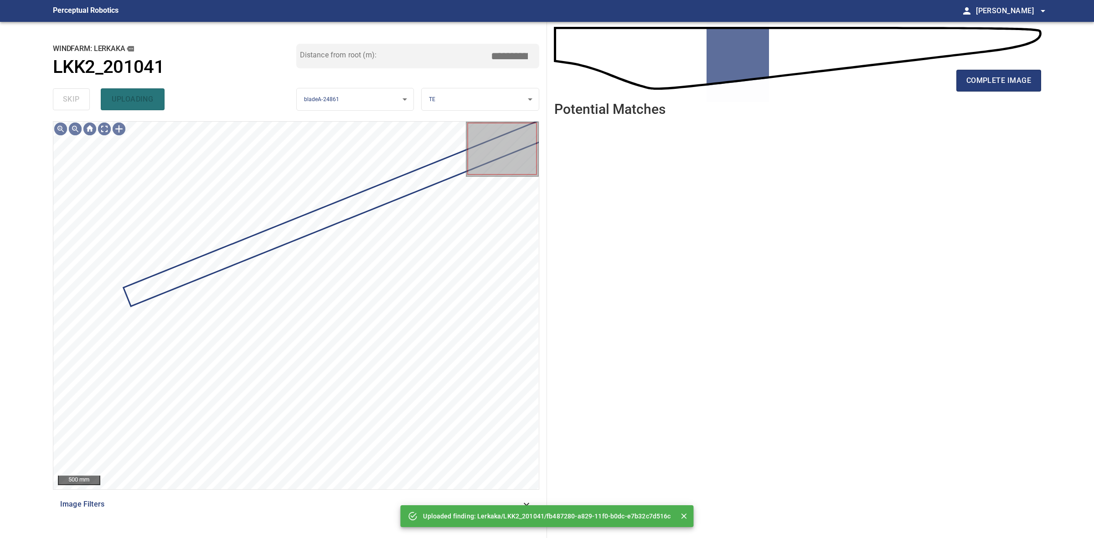
drag, startPoint x: 76, startPoint y: 96, endPoint x: 612, endPoint y: 86, distance: 536.0
click at [87, 94] on div "skip uploading" at bounding box center [174, 99] width 243 height 29
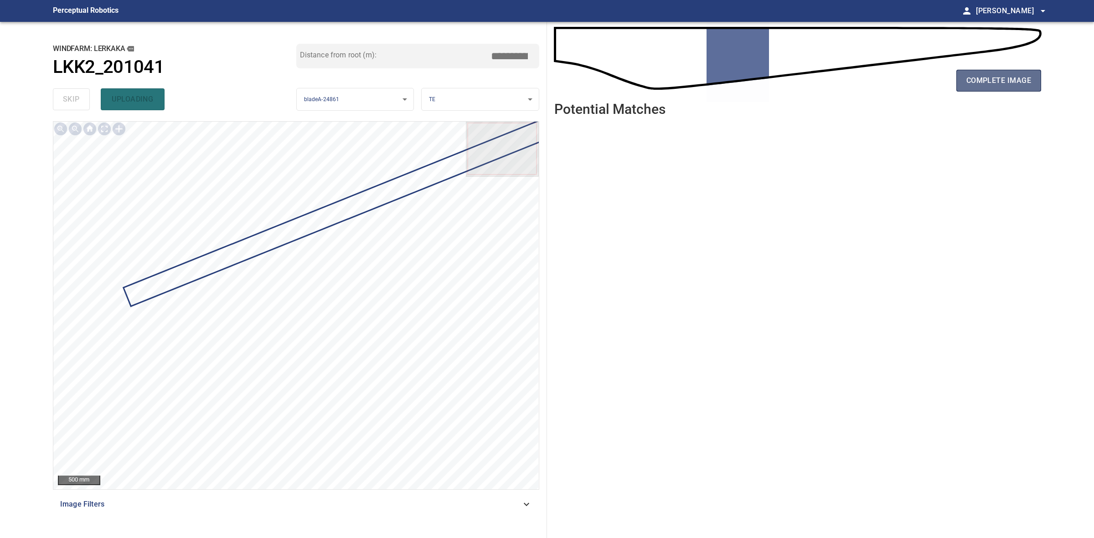
click at [985, 77] on span "complete image" at bounding box center [998, 80] width 65 height 13
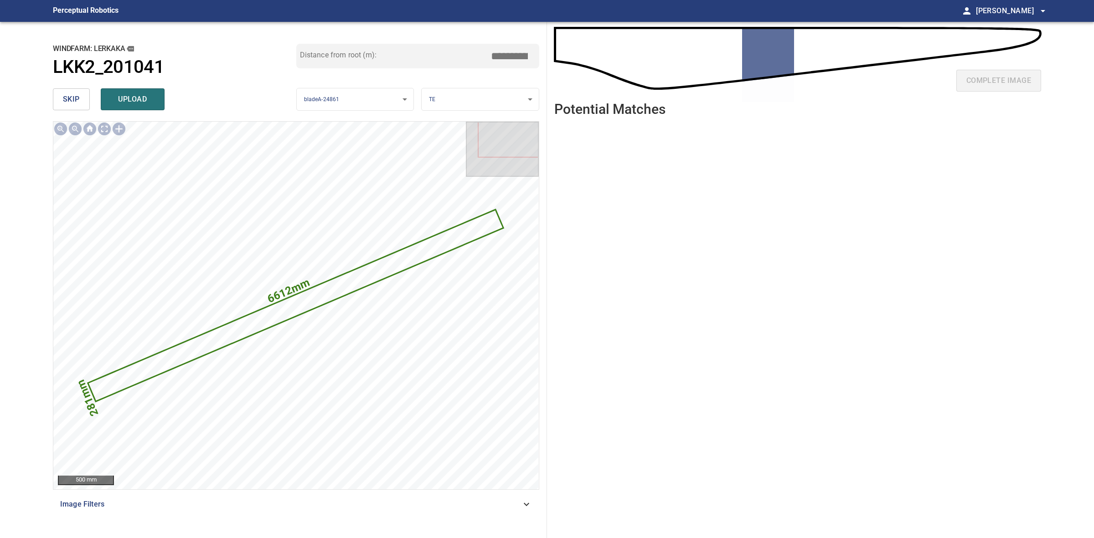
click at [67, 102] on span "skip" at bounding box center [71, 99] width 17 height 13
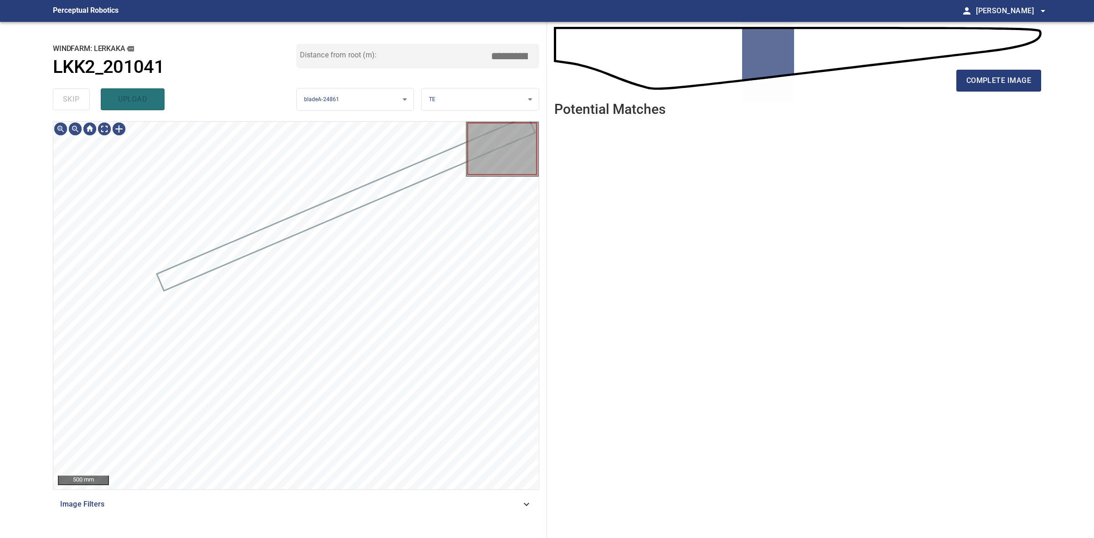
click at [67, 102] on div "skip upload" at bounding box center [174, 99] width 243 height 29
drag, startPoint x: 67, startPoint y: 102, endPoint x: 87, endPoint y: 99, distance: 20.7
click at [73, 101] on div "skip upload" at bounding box center [174, 99] width 243 height 29
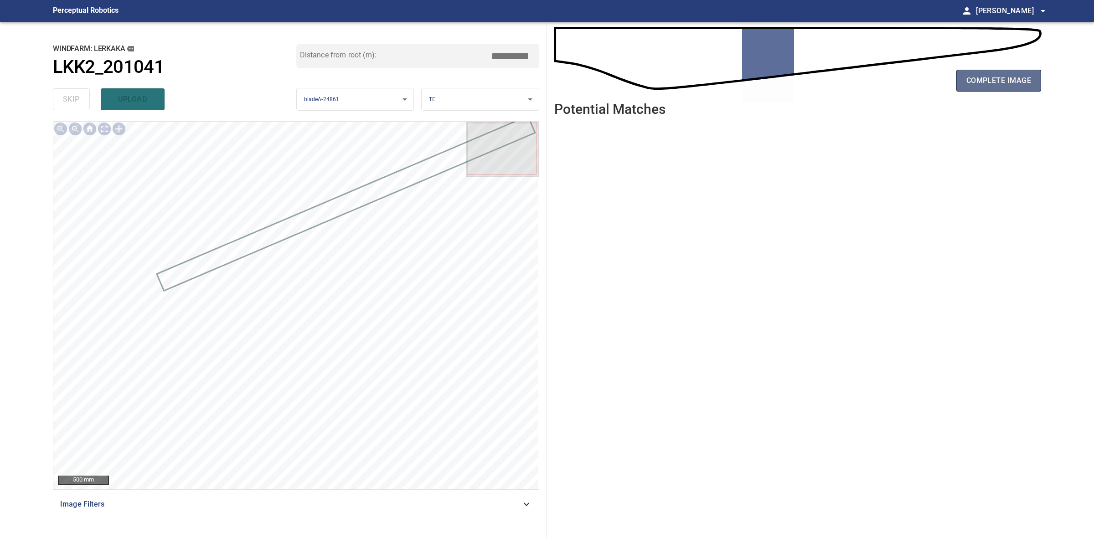
click at [982, 78] on span "complete image" at bounding box center [998, 80] width 65 height 13
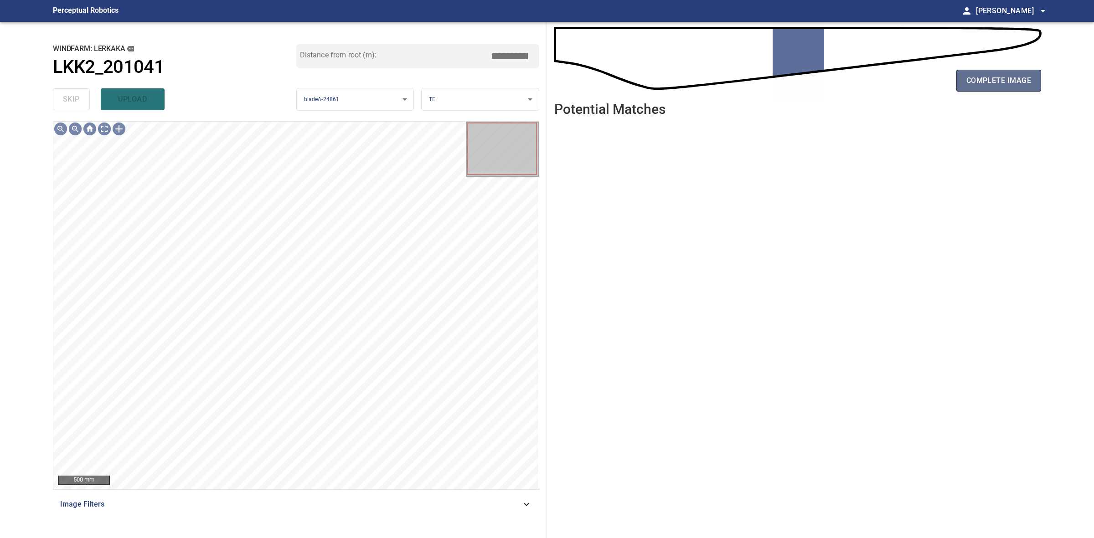
click at [1010, 73] on button "complete image" at bounding box center [998, 81] width 85 height 22
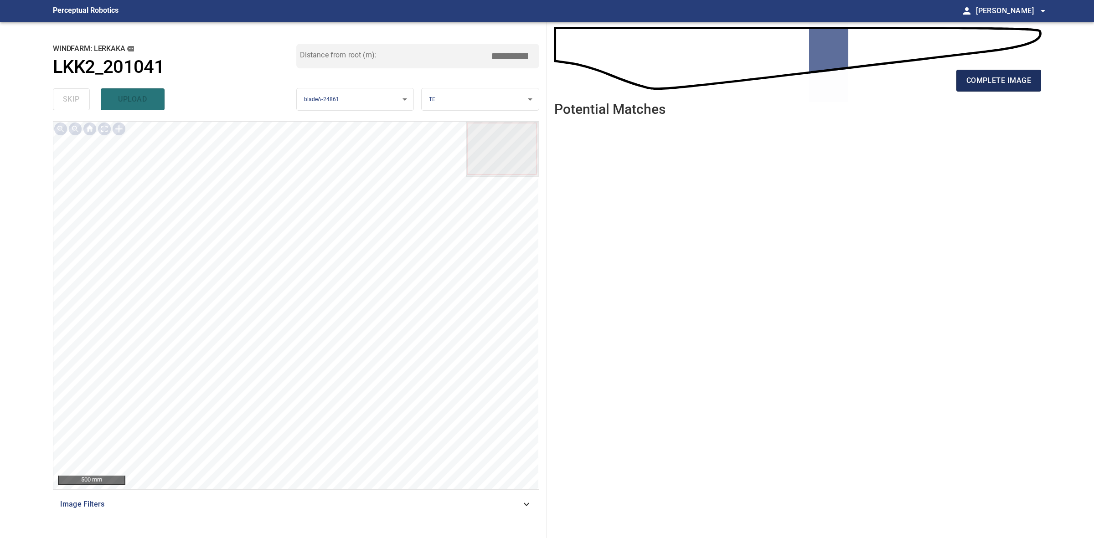
click at [982, 77] on span "complete image" at bounding box center [998, 80] width 65 height 13
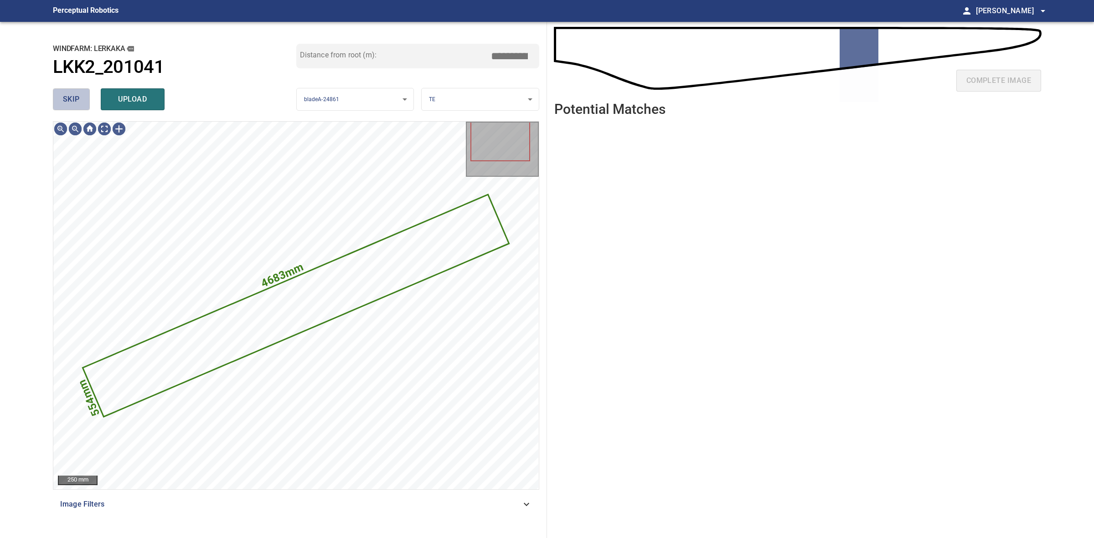
click at [63, 99] on span "skip" at bounding box center [71, 99] width 17 height 13
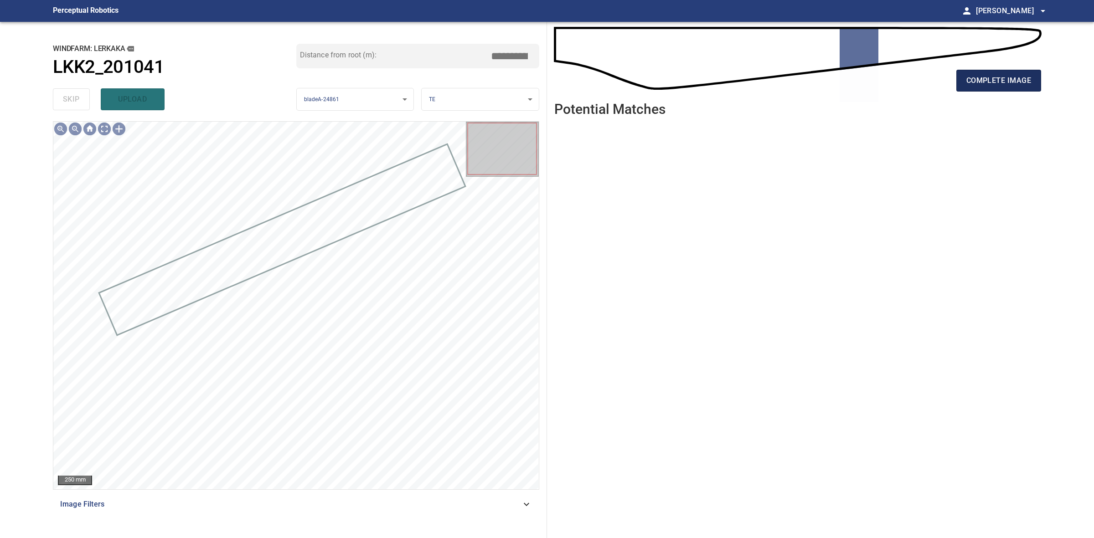
click at [967, 77] on span "complete image" at bounding box center [998, 80] width 65 height 13
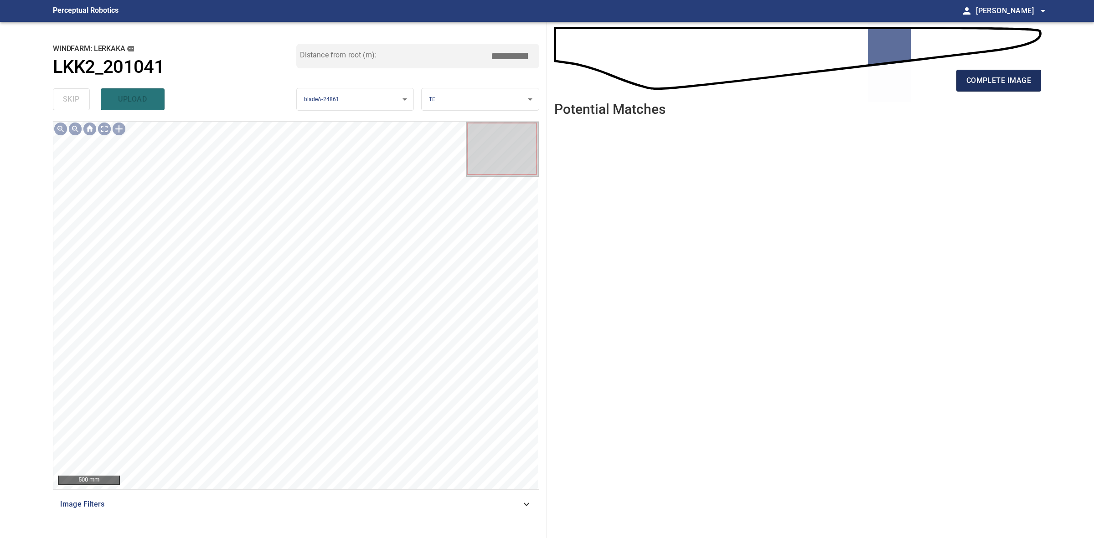
click at [987, 78] on span "complete image" at bounding box center [998, 80] width 65 height 13
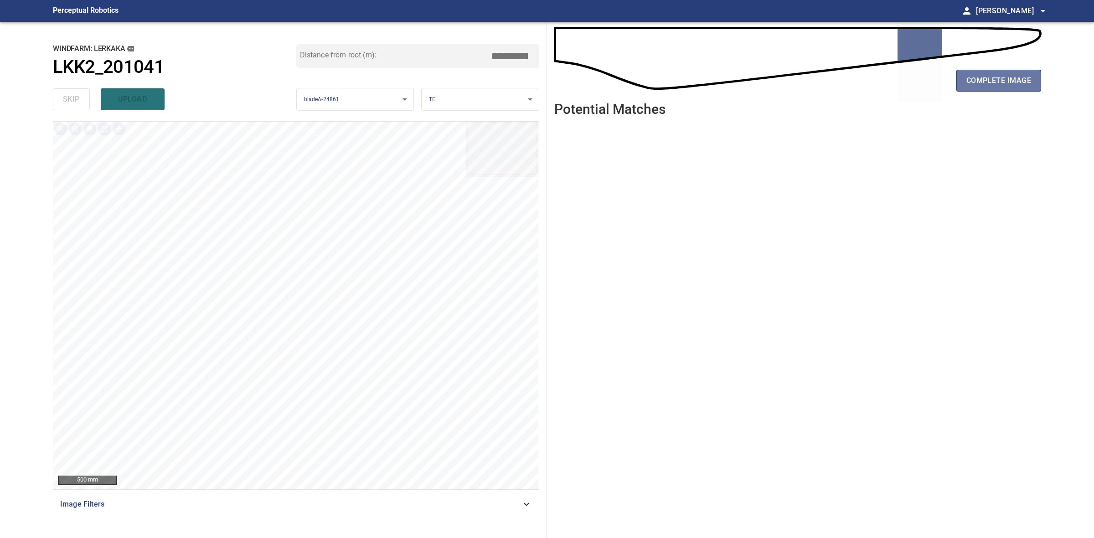
click at [990, 78] on span "complete image" at bounding box center [998, 80] width 65 height 13
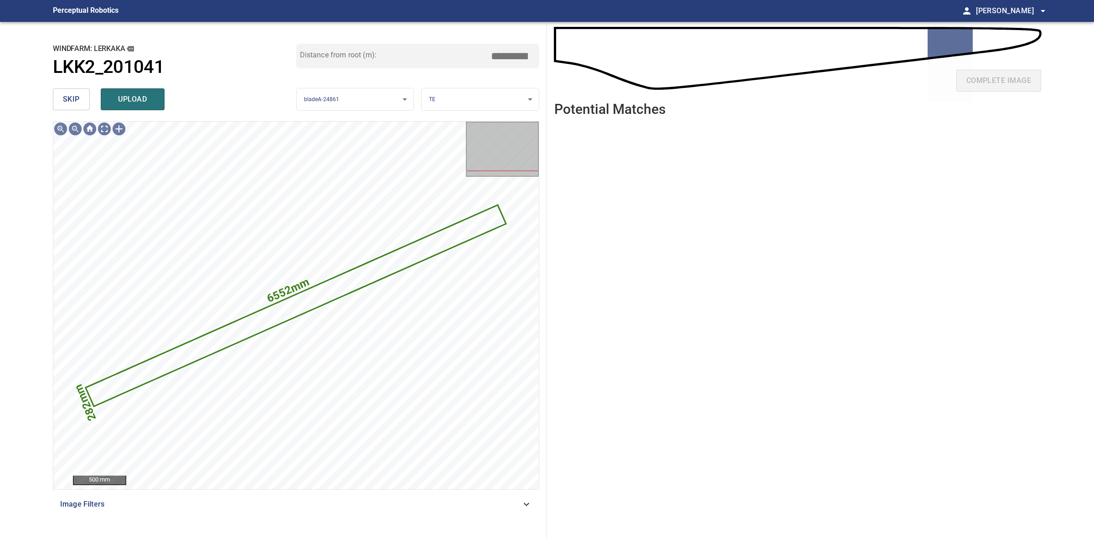
click at [67, 98] on span "skip" at bounding box center [71, 99] width 17 height 13
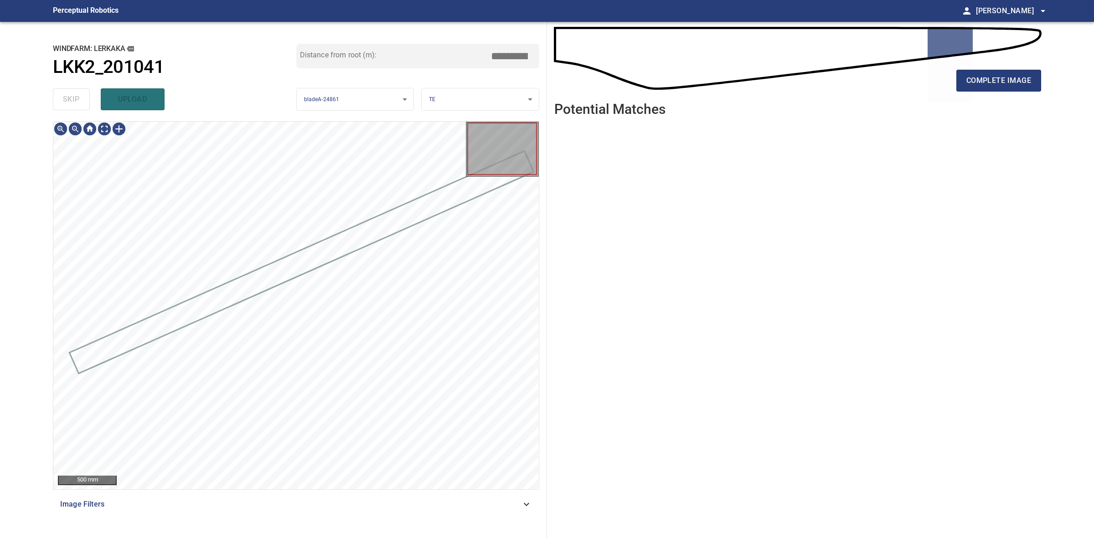
drag, startPoint x: 67, startPoint y: 98, endPoint x: 77, endPoint y: 97, distance: 9.7
click at [67, 98] on div "skip upload" at bounding box center [174, 99] width 243 height 29
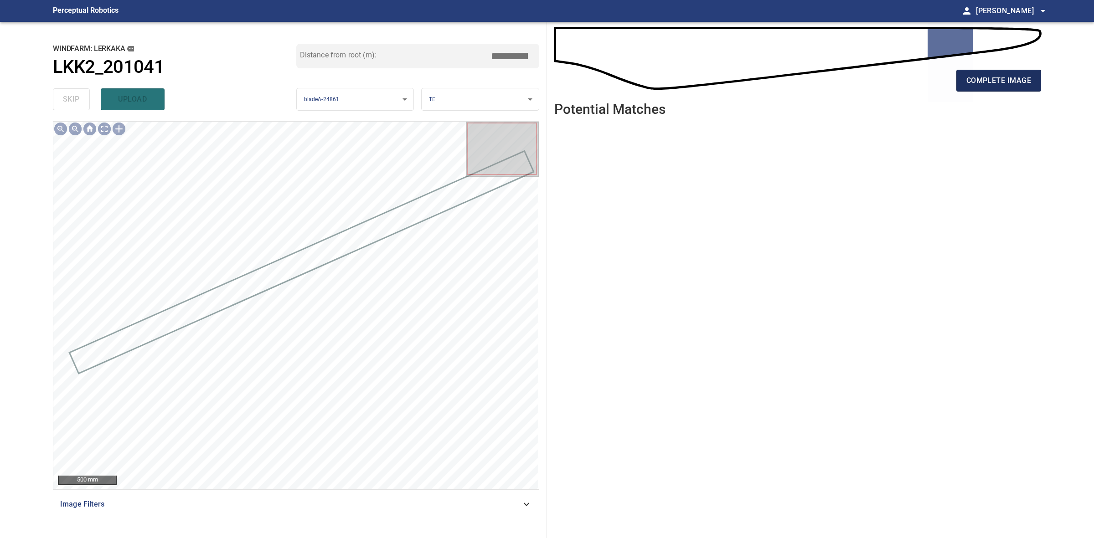
click at [983, 82] on span "complete image" at bounding box center [998, 80] width 65 height 13
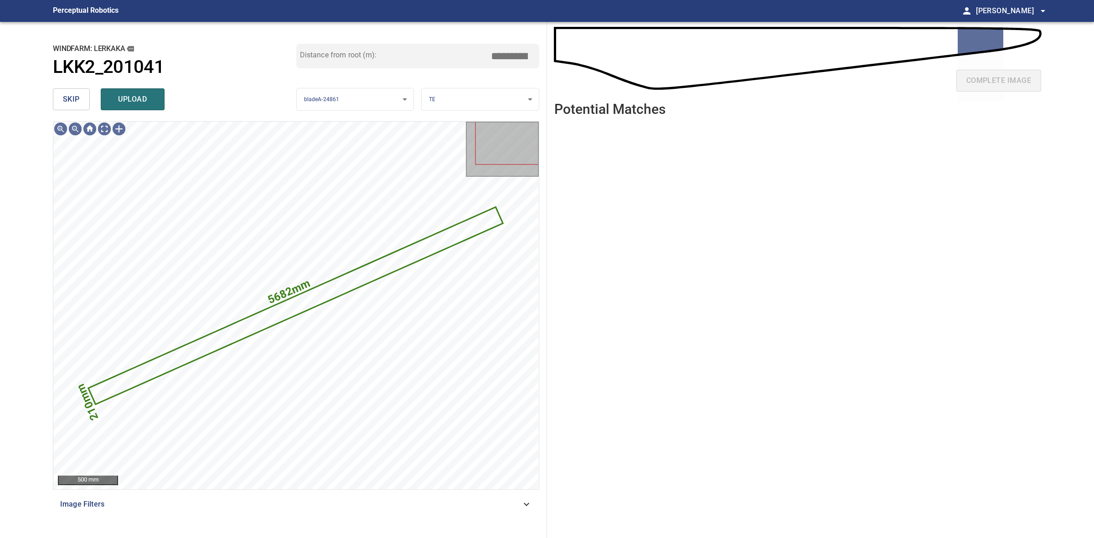
click at [74, 98] on span "skip" at bounding box center [71, 99] width 17 height 13
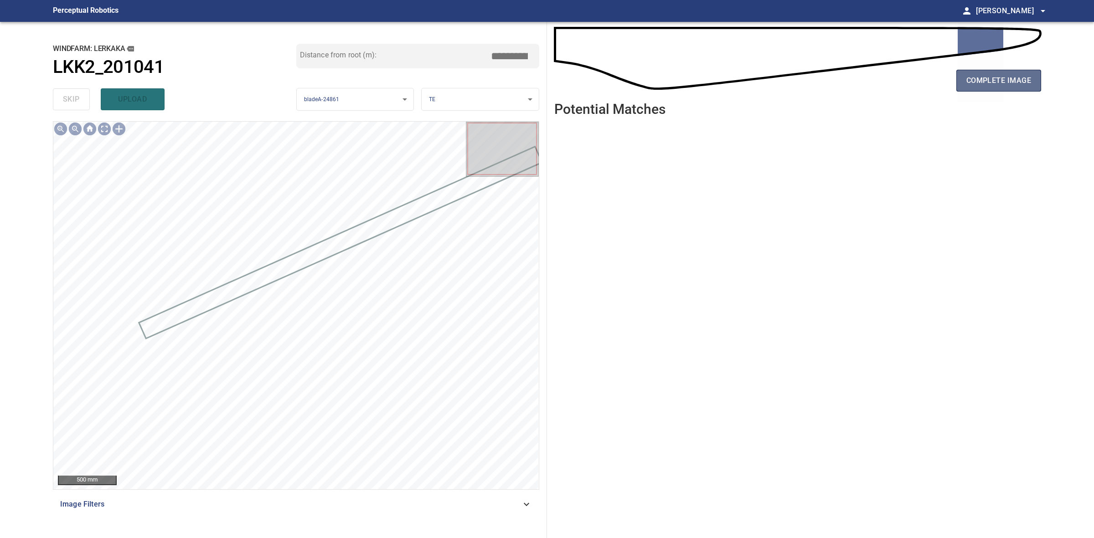
click at [977, 81] on span "complete image" at bounding box center [998, 80] width 65 height 13
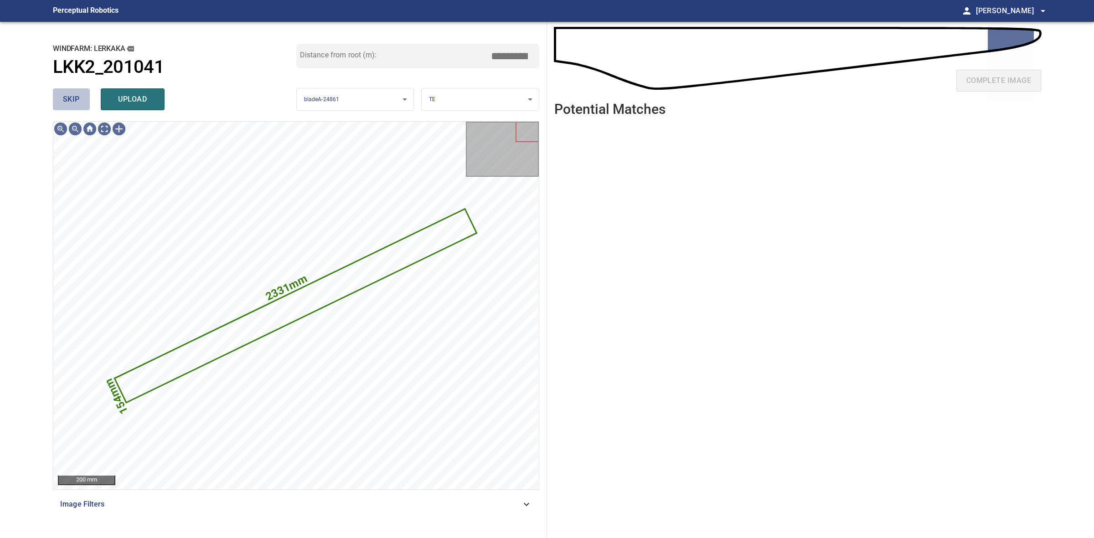
click at [75, 93] on span "skip" at bounding box center [71, 99] width 17 height 13
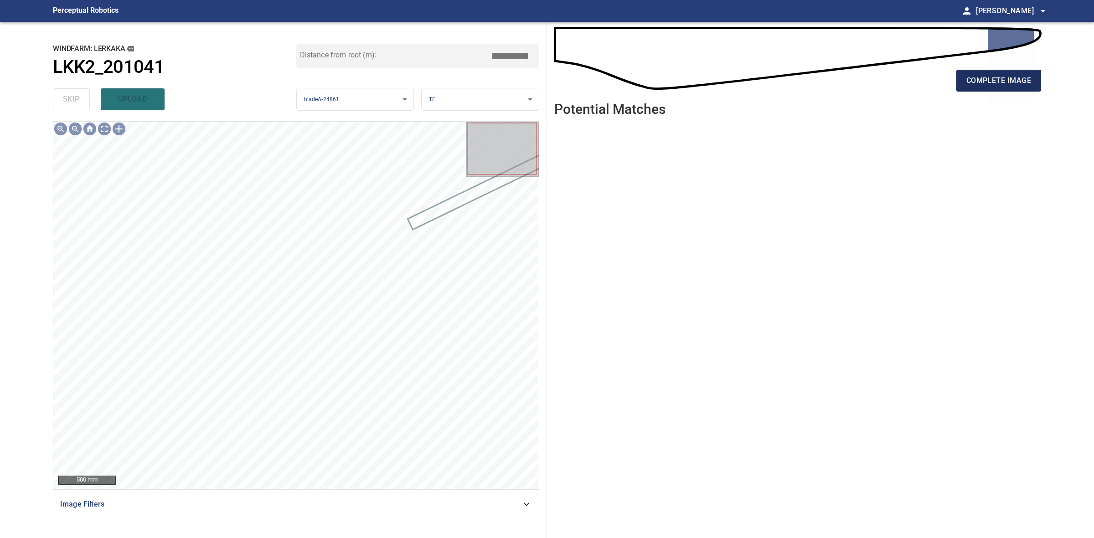
click at [983, 70] on button "complete image" at bounding box center [998, 81] width 85 height 22
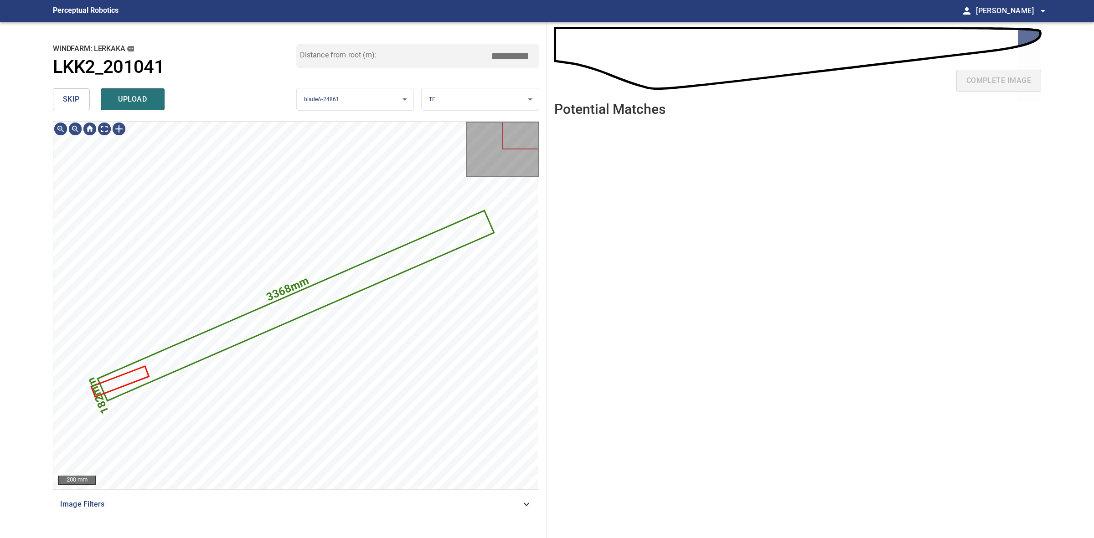
click at [83, 108] on button "skip" at bounding box center [71, 99] width 37 height 22
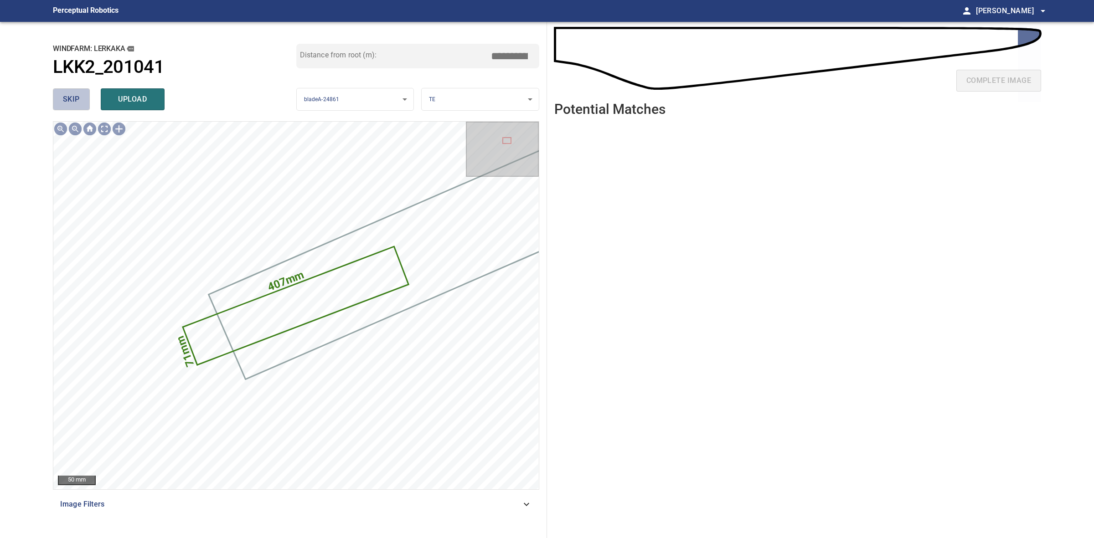
click at [81, 106] on button "skip" at bounding box center [71, 99] width 37 height 22
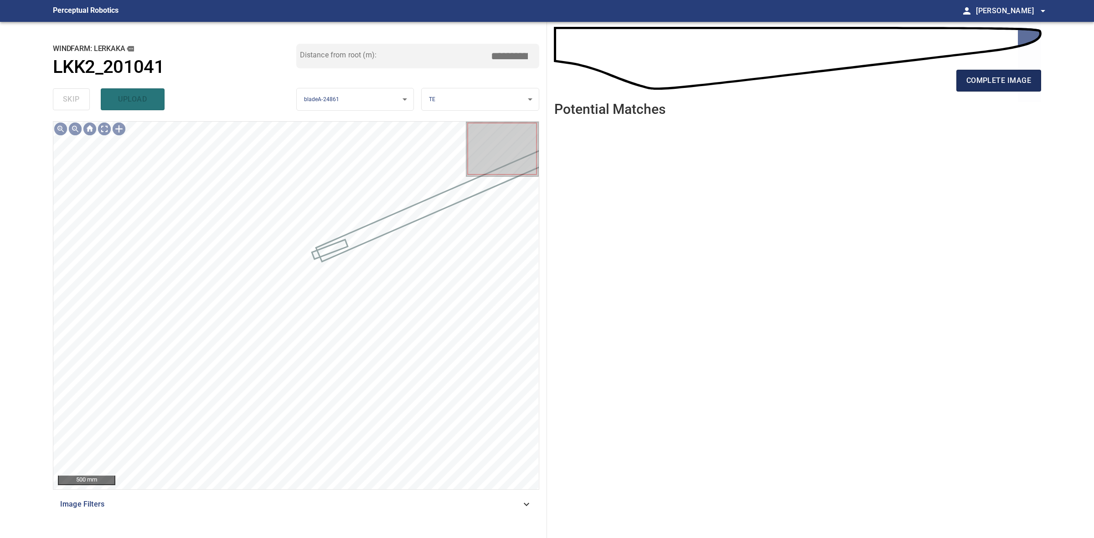
click at [994, 88] on button "complete image" at bounding box center [998, 81] width 85 height 22
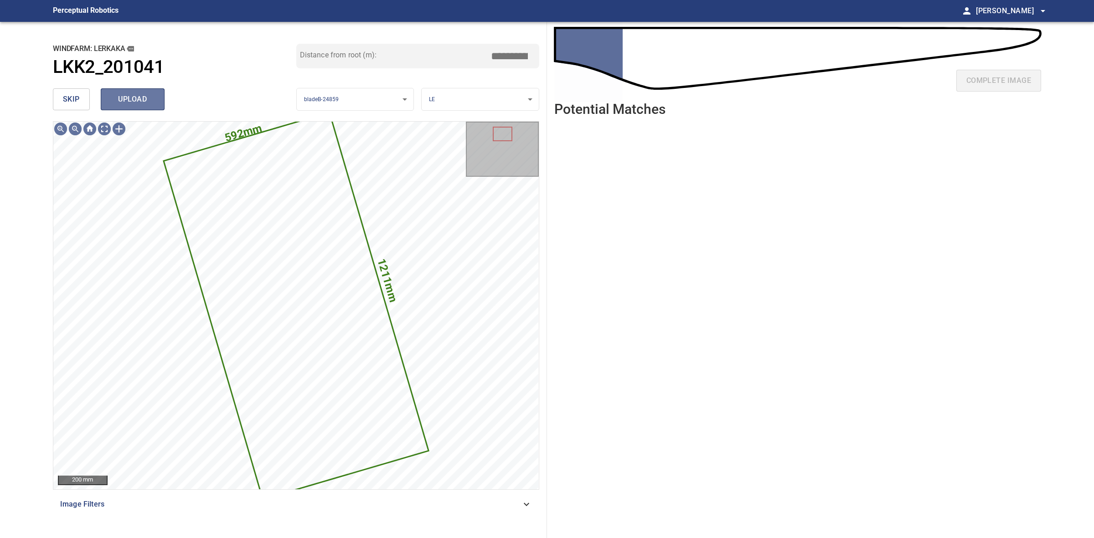
drag, startPoint x: 155, startPoint y: 103, endPoint x: 106, endPoint y: 103, distance: 48.8
click at [154, 103] on button "upload" at bounding box center [133, 99] width 64 height 22
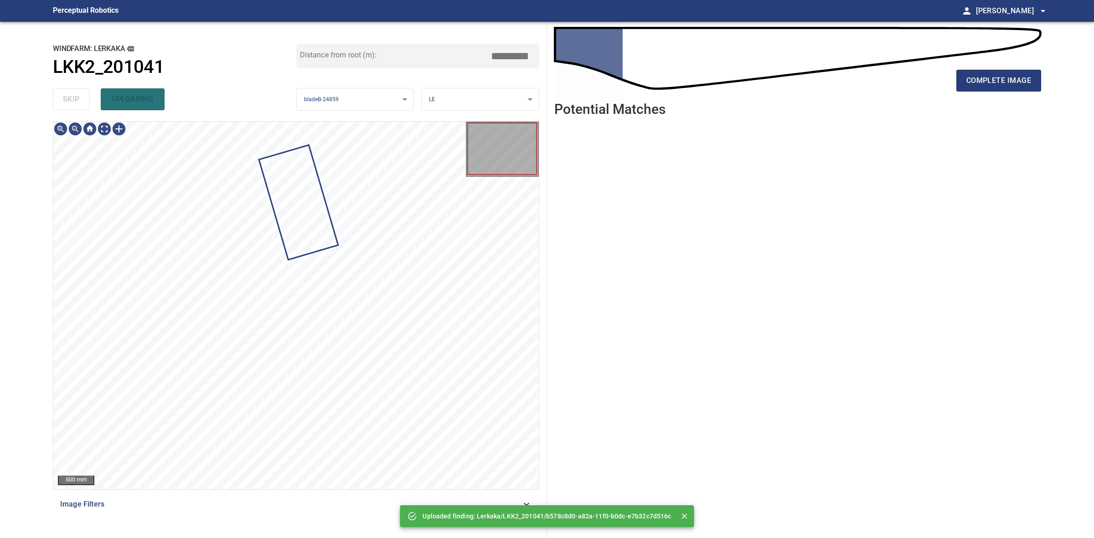
click at [59, 101] on div "skip uploading" at bounding box center [174, 99] width 243 height 29
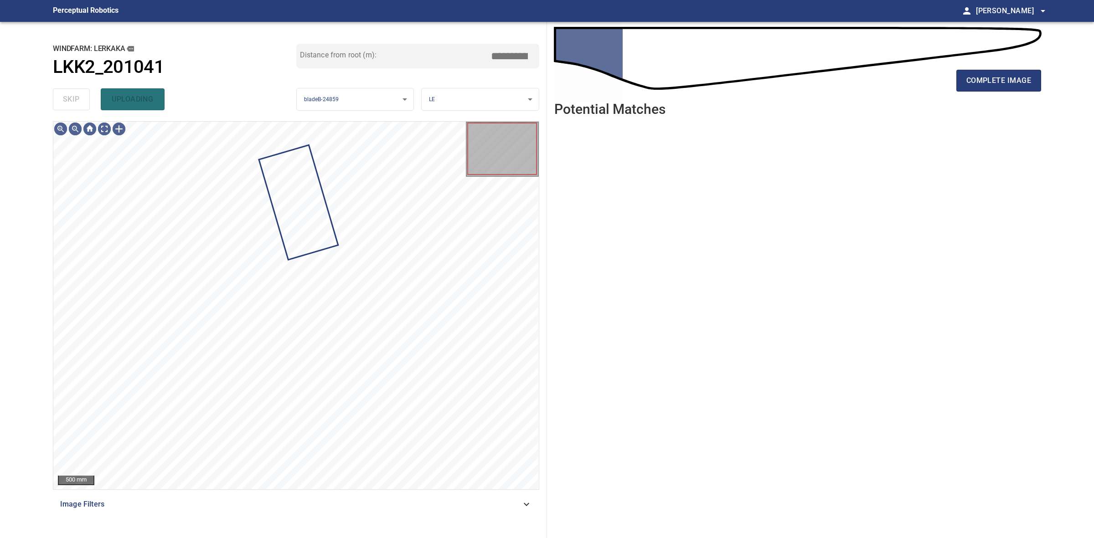
click at [59, 101] on div "skip uploading" at bounding box center [174, 99] width 243 height 29
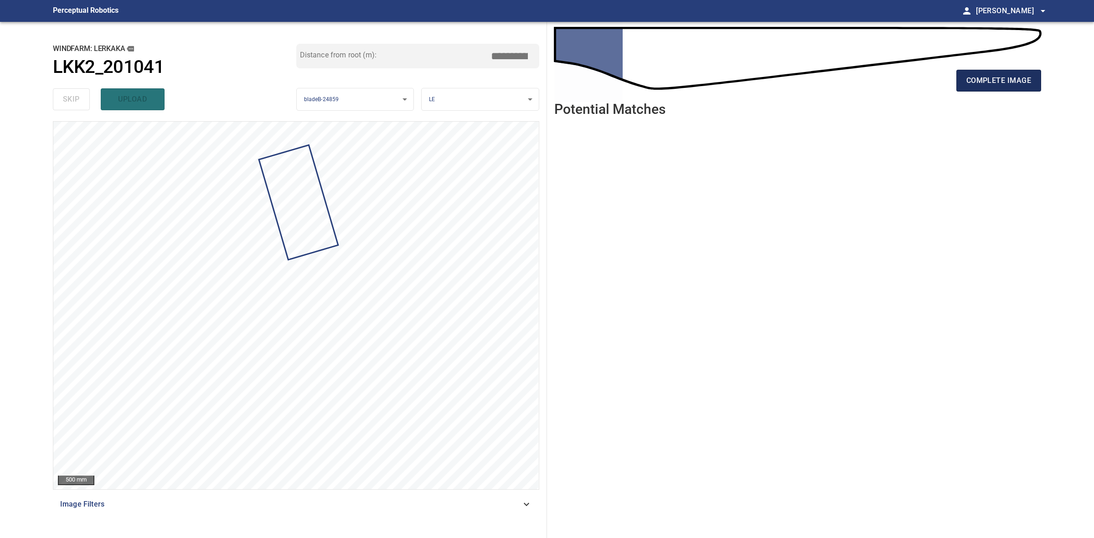
click at [1009, 77] on span "complete image" at bounding box center [998, 80] width 65 height 13
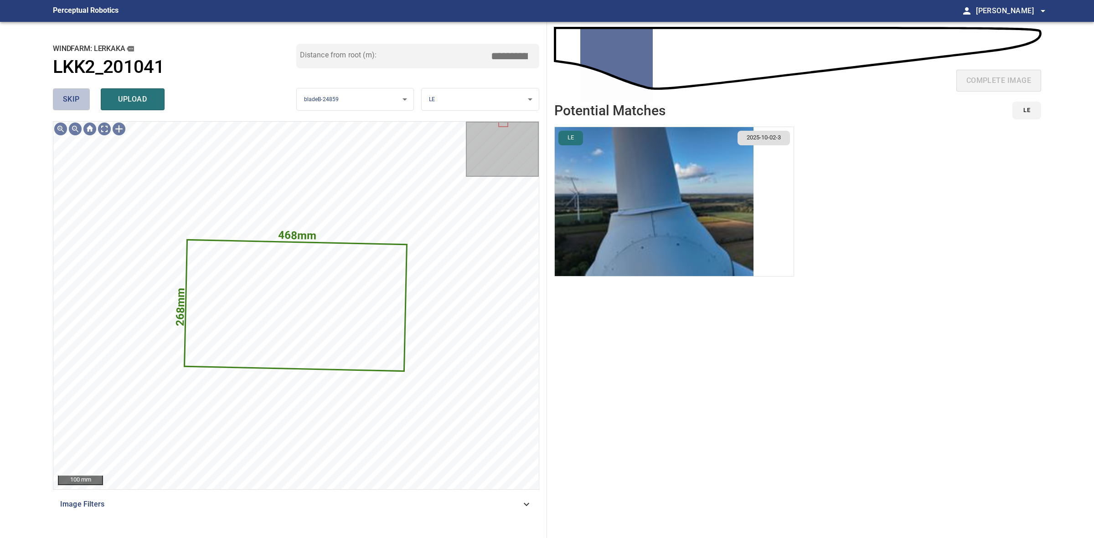
click at [55, 94] on button "skip" at bounding box center [71, 99] width 37 height 22
click at [55, 94] on div "skip upload" at bounding box center [174, 99] width 243 height 29
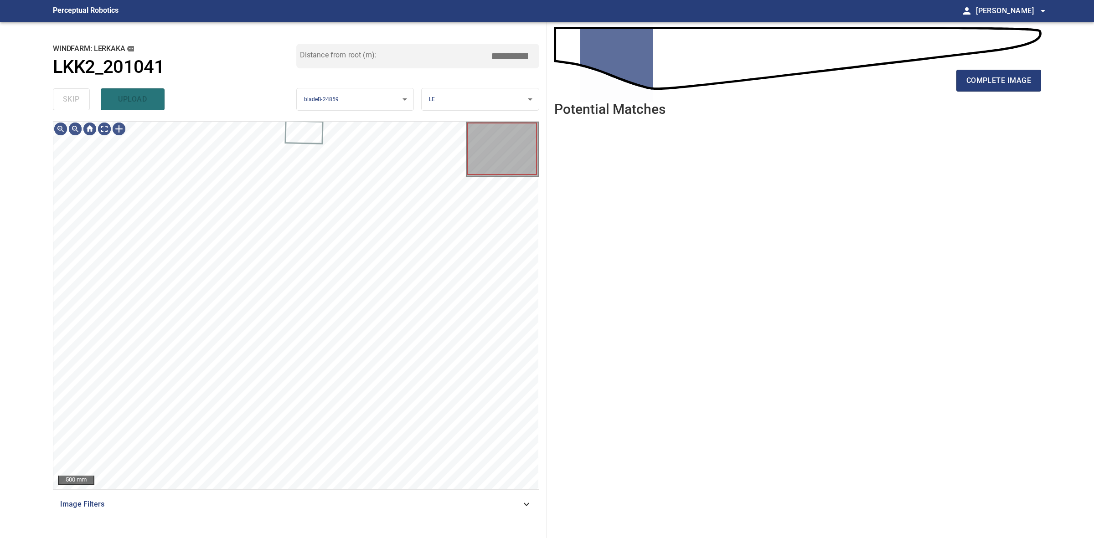
click at [55, 94] on div "skip upload" at bounding box center [174, 99] width 243 height 29
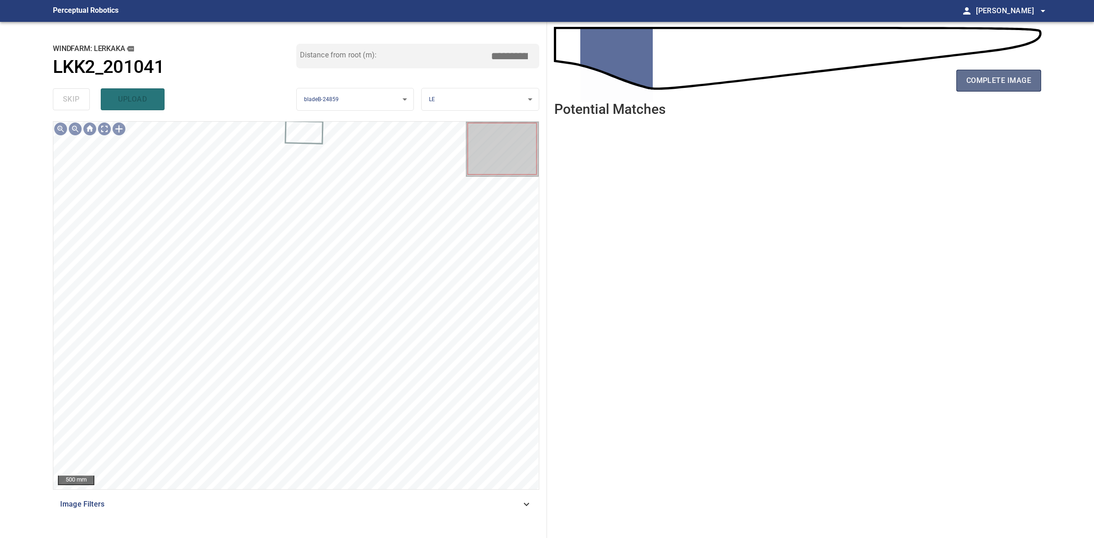
click at [984, 72] on button "complete image" at bounding box center [998, 81] width 85 height 22
click at [970, 82] on span "complete image" at bounding box center [998, 80] width 65 height 13
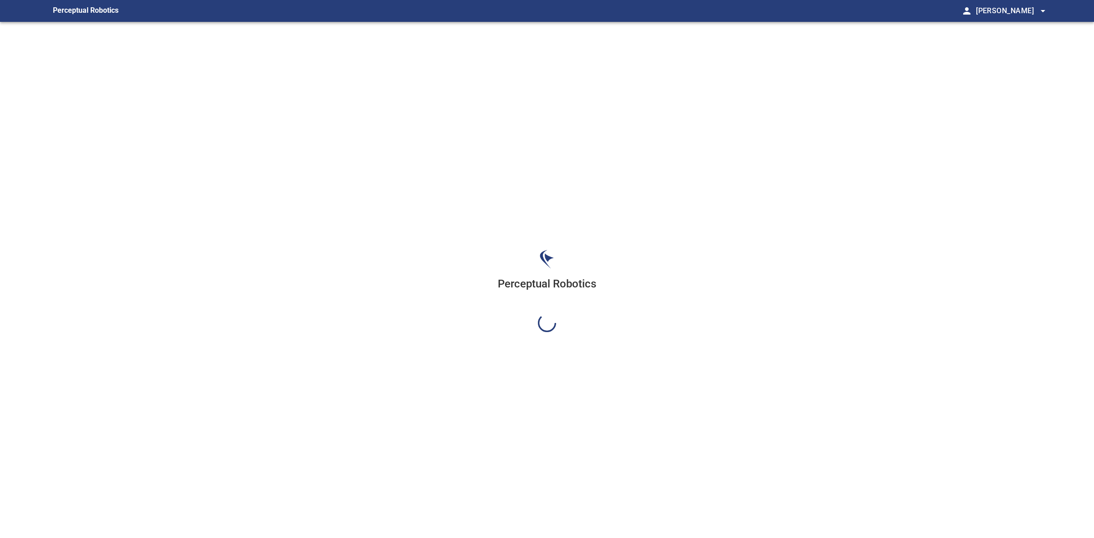
click at [1027, 80] on div "Perceptual Robotics" at bounding box center [547, 291] width 1003 height 538
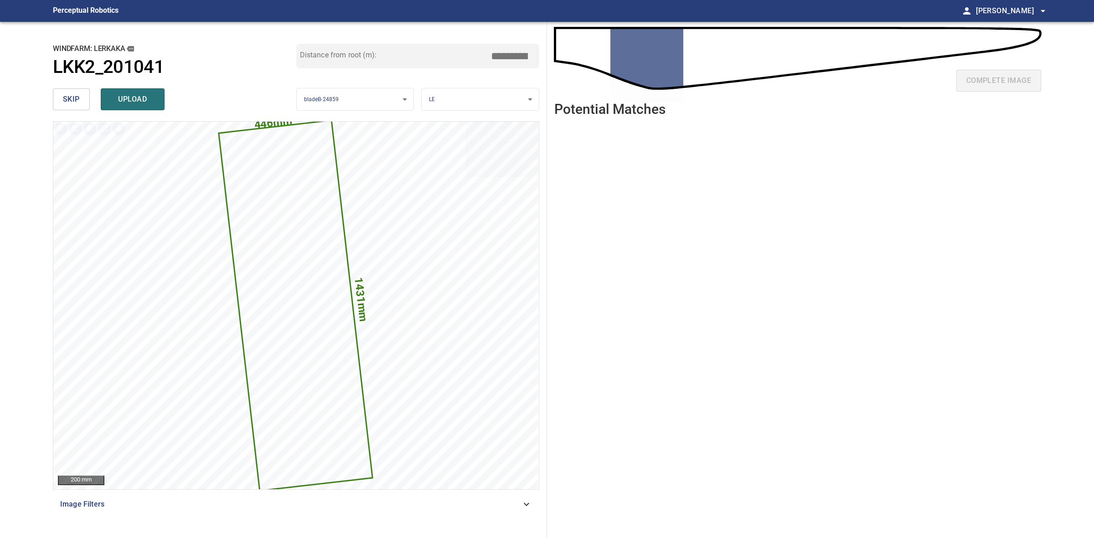
drag, startPoint x: 511, startPoint y: 51, endPoint x: 502, endPoint y: 50, distance: 8.7
click at [502, 50] on input "****" at bounding box center [513, 55] width 46 height 17
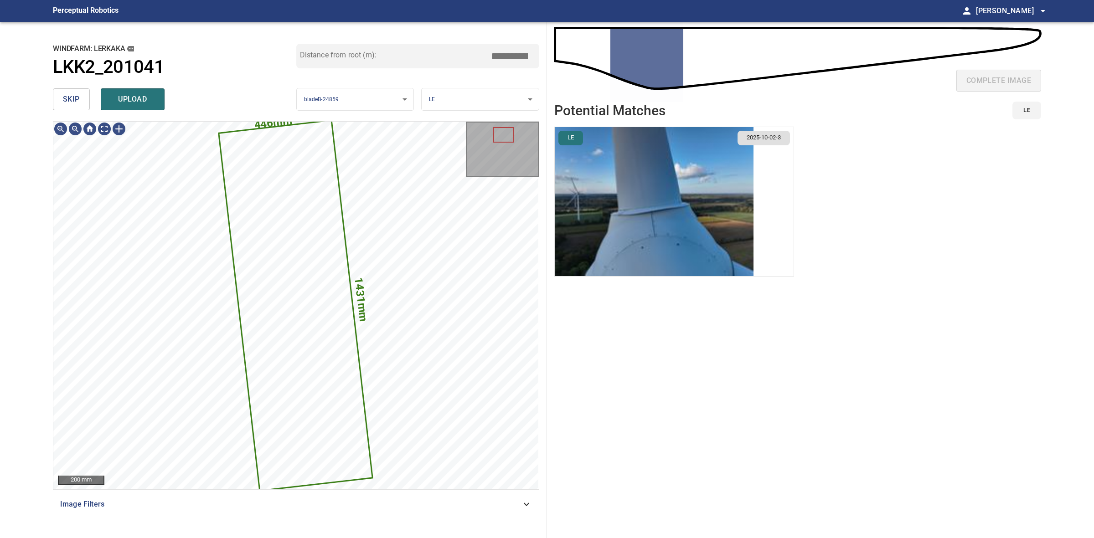
type input "****"
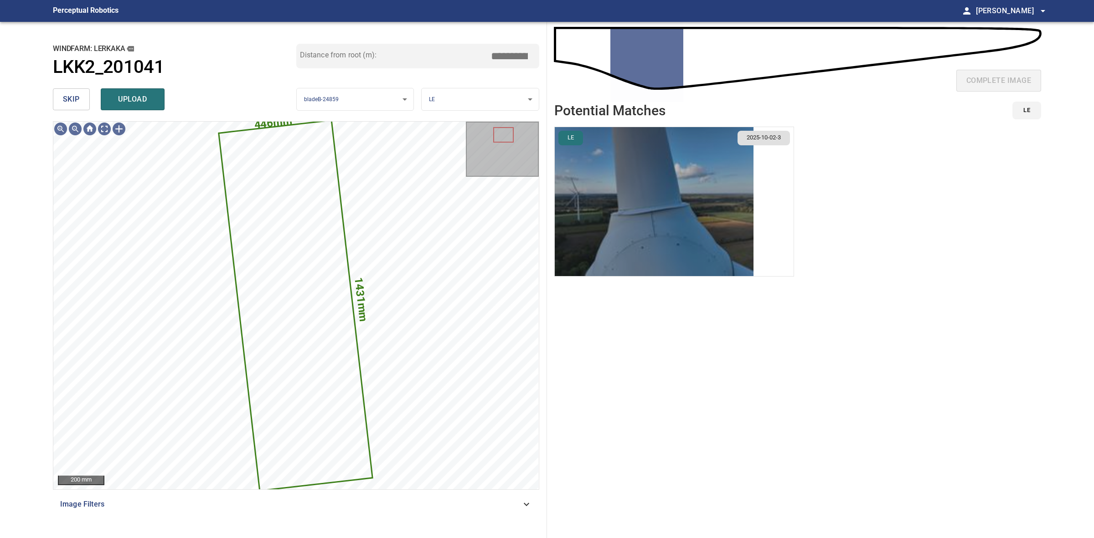
click at [689, 147] on img "button" at bounding box center [654, 201] width 199 height 149
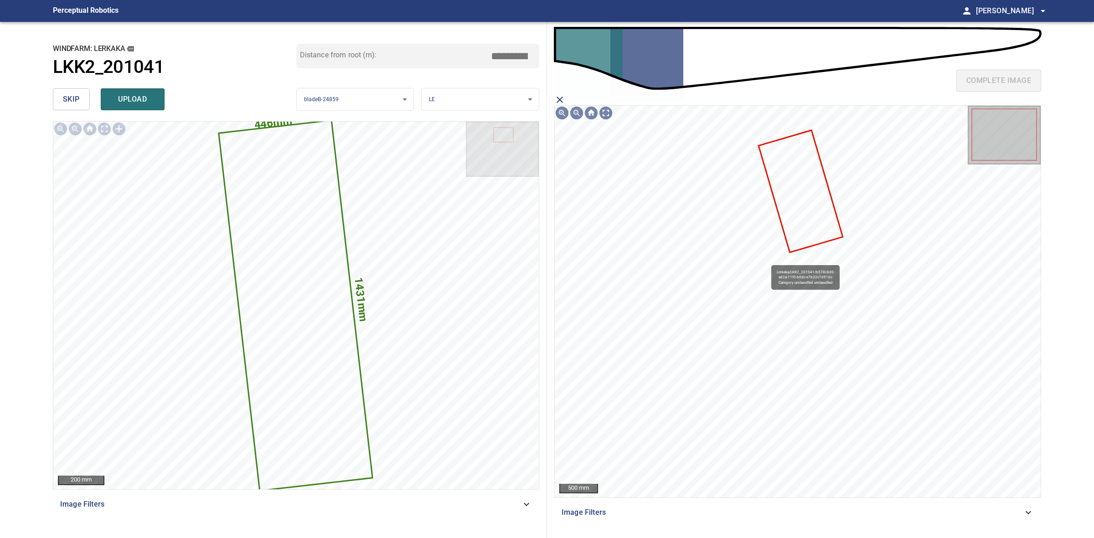
click at [832, 228] on icon at bounding box center [800, 191] width 82 height 120
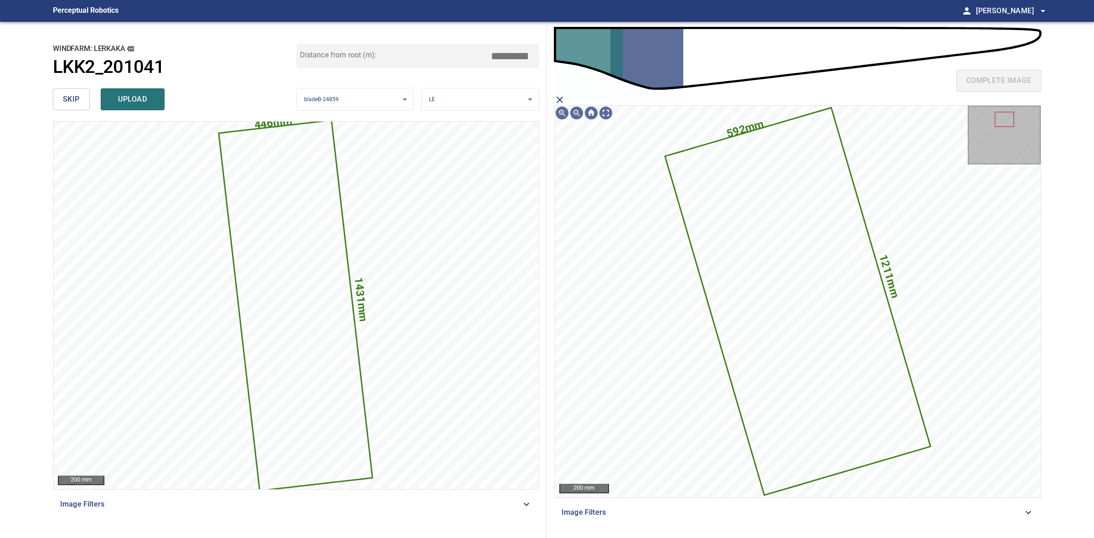
drag, startPoint x: 144, startPoint y: 96, endPoint x: 134, endPoint y: 97, distance: 11.0
click at [144, 96] on span "upload" at bounding box center [133, 99] width 44 height 13
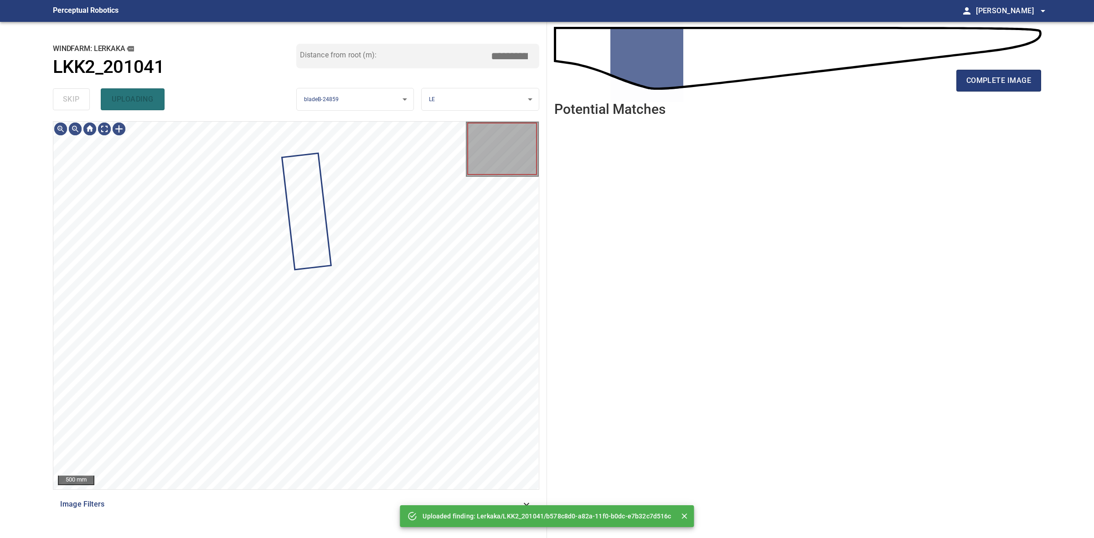
click at [63, 100] on div "skip uploading" at bounding box center [174, 99] width 243 height 29
click at [67, 100] on div "skip uploading" at bounding box center [174, 99] width 243 height 29
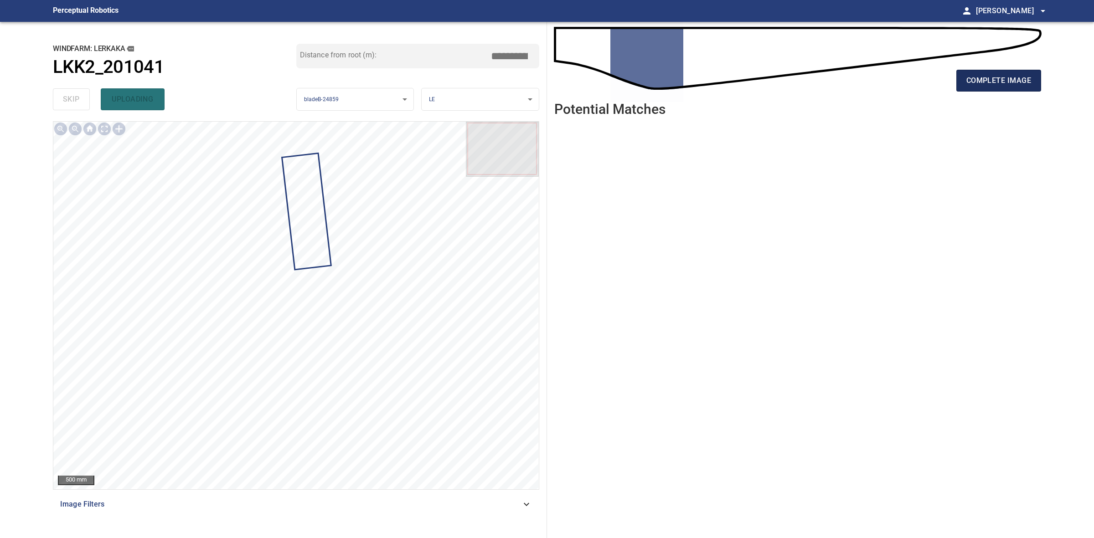
click at [1003, 85] on span "complete image" at bounding box center [998, 80] width 65 height 13
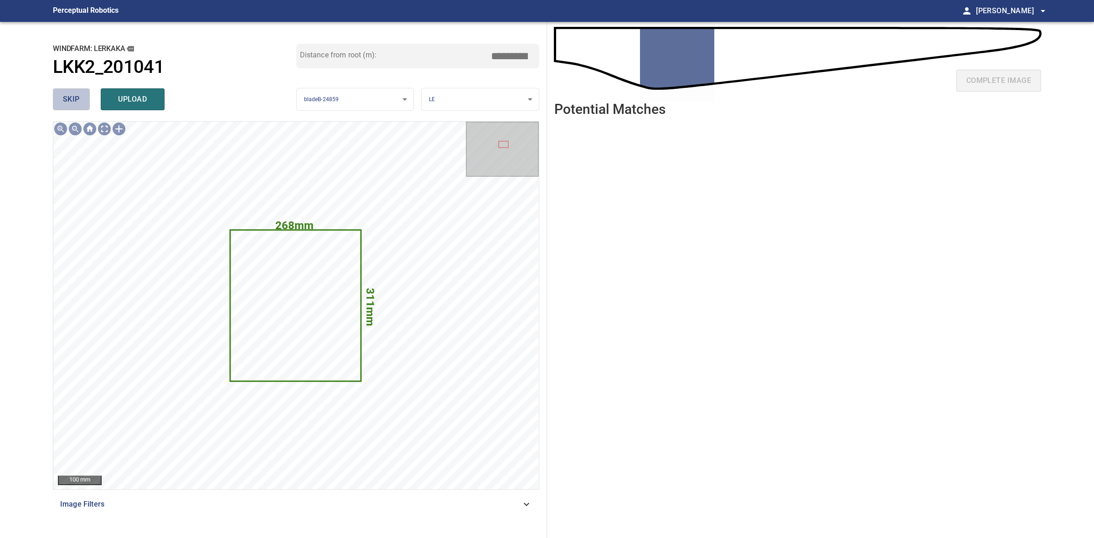
click at [73, 97] on span "skip" at bounding box center [71, 99] width 17 height 13
click at [73, 97] on div "skip upload" at bounding box center [174, 99] width 243 height 29
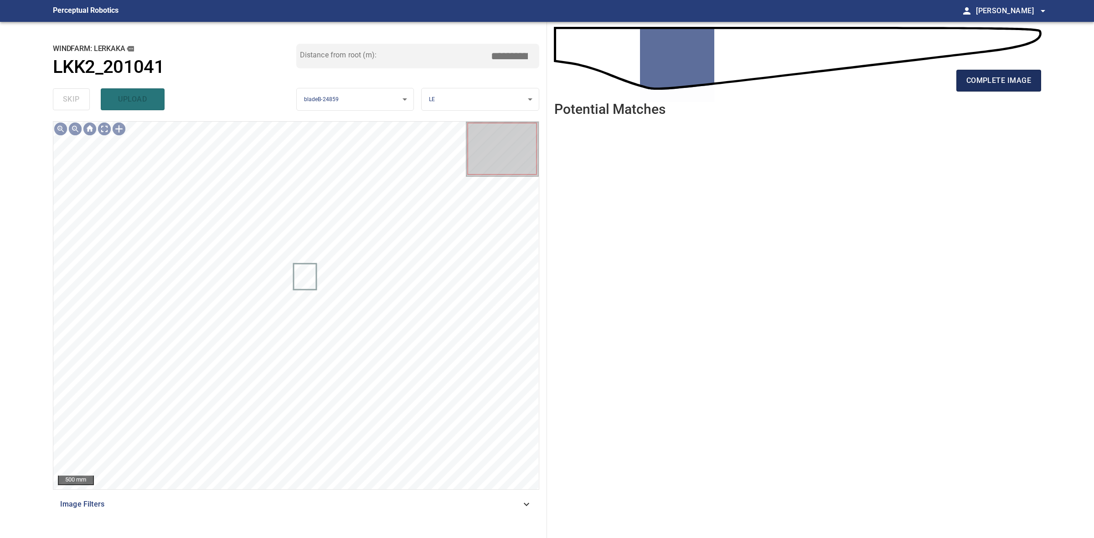
click at [982, 85] on span "complete image" at bounding box center [998, 80] width 65 height 13
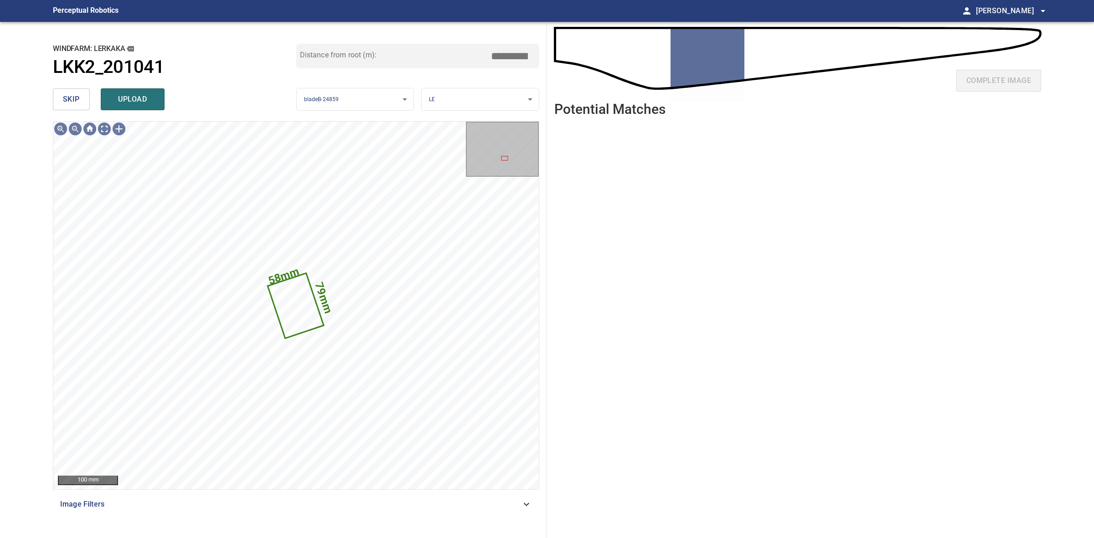
click at [81, 103] on button "skip" at bounding box center [71, 99] width 37 height 22
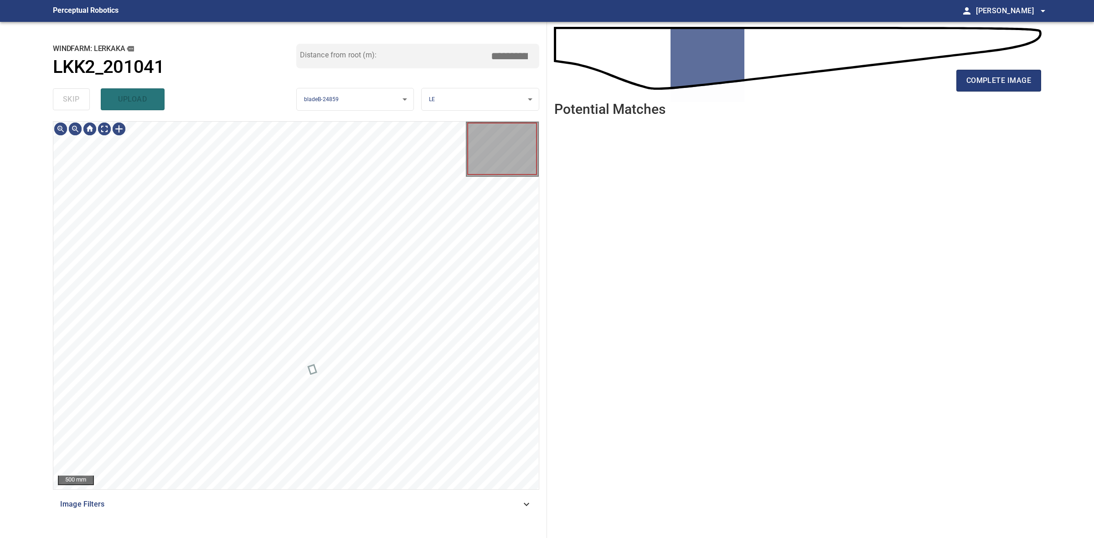
click at [81, 103] on div "skip upload" at bounding box center [174, 99] width 243 height 29
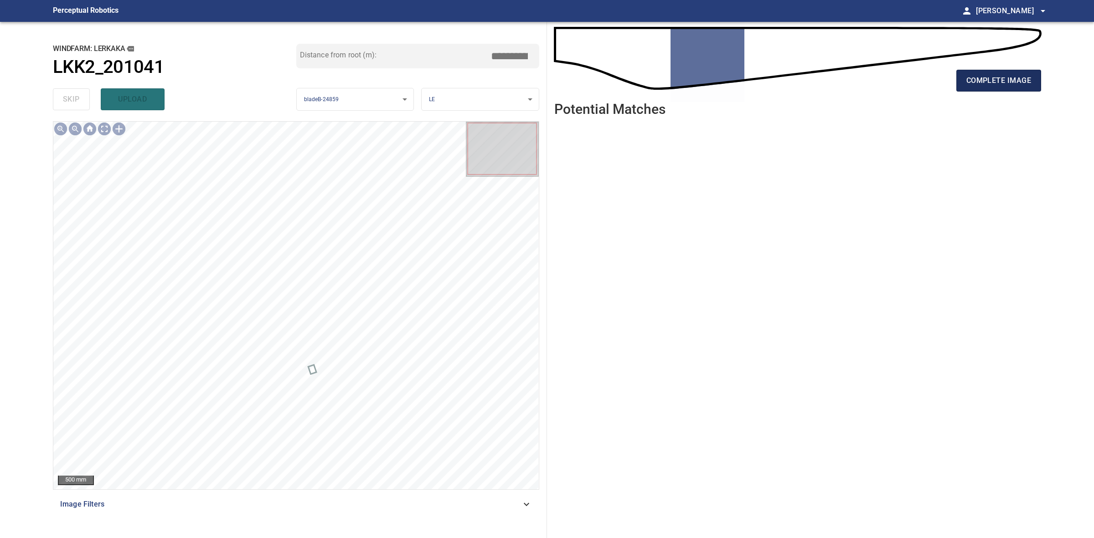
click at [990, 82] on span "complete image" at bounding box center [998, 80] width 65 height 13
click at [985, 84] on span "complete image" at bounding box center [998, 80] width 65 height 13
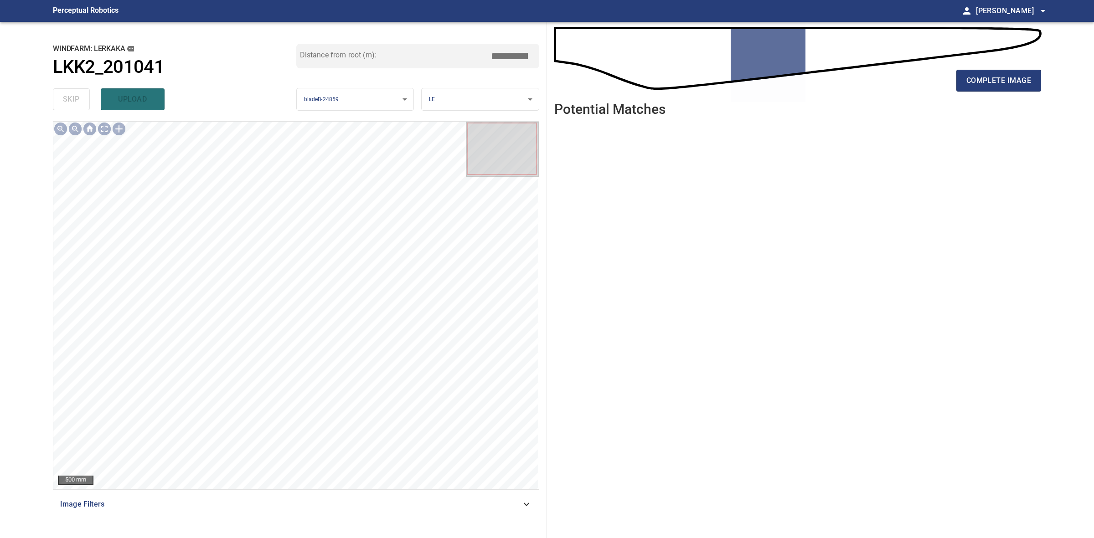
click at [989, 65] on div "complete image" at bounding box center [797, 61] width 487 height 65
click at [990, 71] on button "complete image" at bounding box center [998, 81] width 85 height 22
click at [995, 67] on div "complete image" at bounding box center [797, 84] width 487 height 36
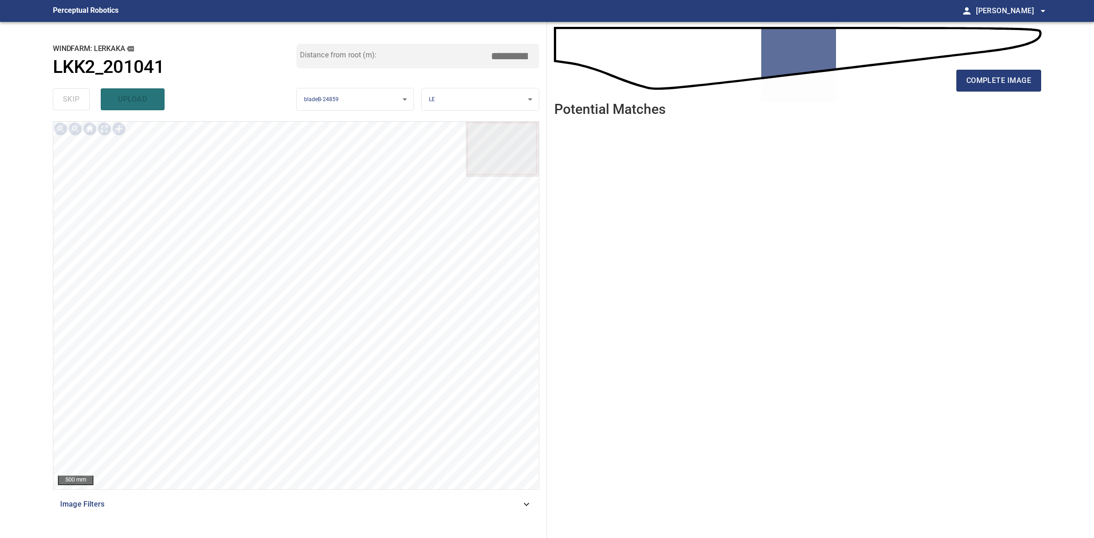
drag, startPoint x: 995, startPoint y: 65, endPoint x: 1001, endPoint y: 77, distance: 14.1
click at [995, 65] on div "complete image" at bounding box center [797, 61] width 487 height 65
click at [1001, 78] on span "complete image" at bounding box center [998, 80] width 65 height 13
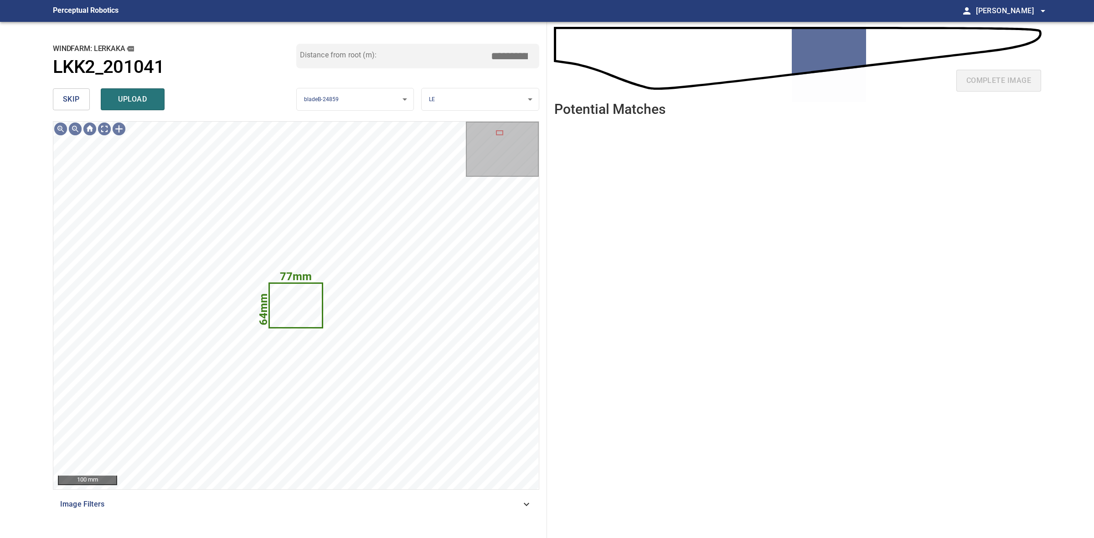
click at [65, 113] on div "skip upload" at bounding box center [174, 99] width 243 height 29
click at [65, 109] on button "skip" at bounding box center [71, 99] width 37 height 22
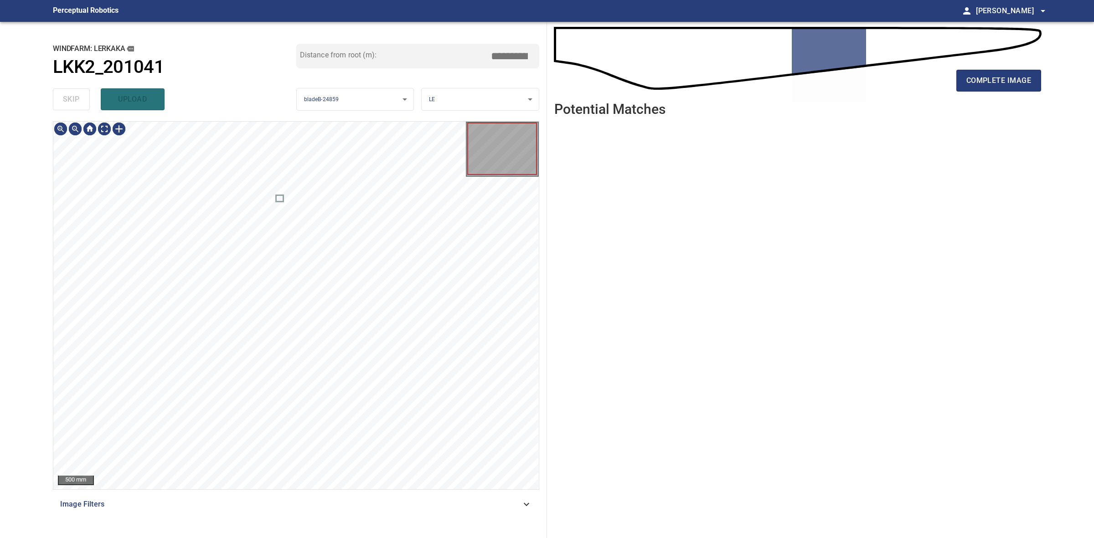
click at [65, 109] on div "skip upload" at bounding box center [174, 99] width 243 height 29
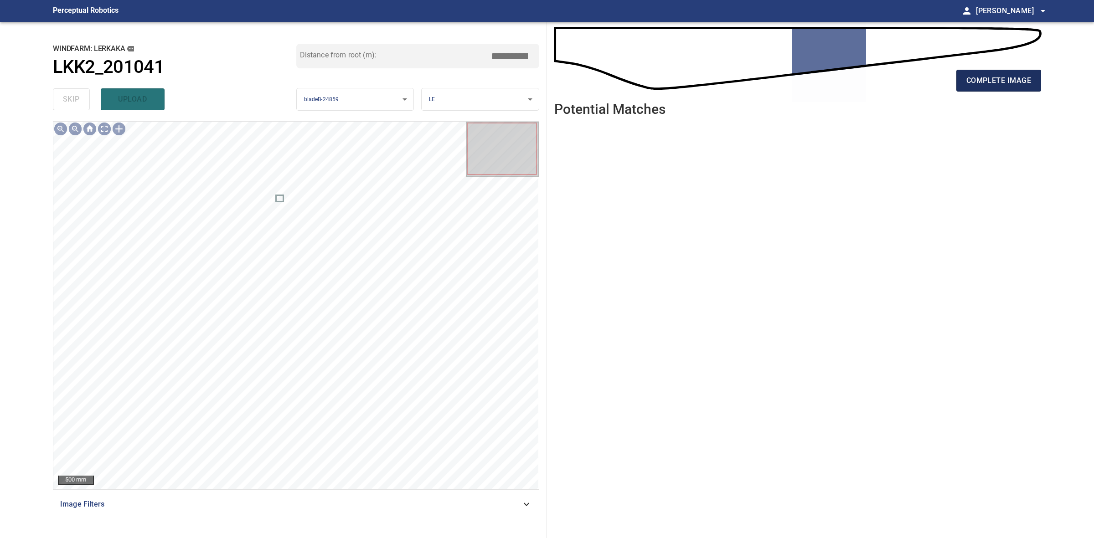
click at [989, 89] on button "complete image" at bounding box center [998, 81] width 85 height 22
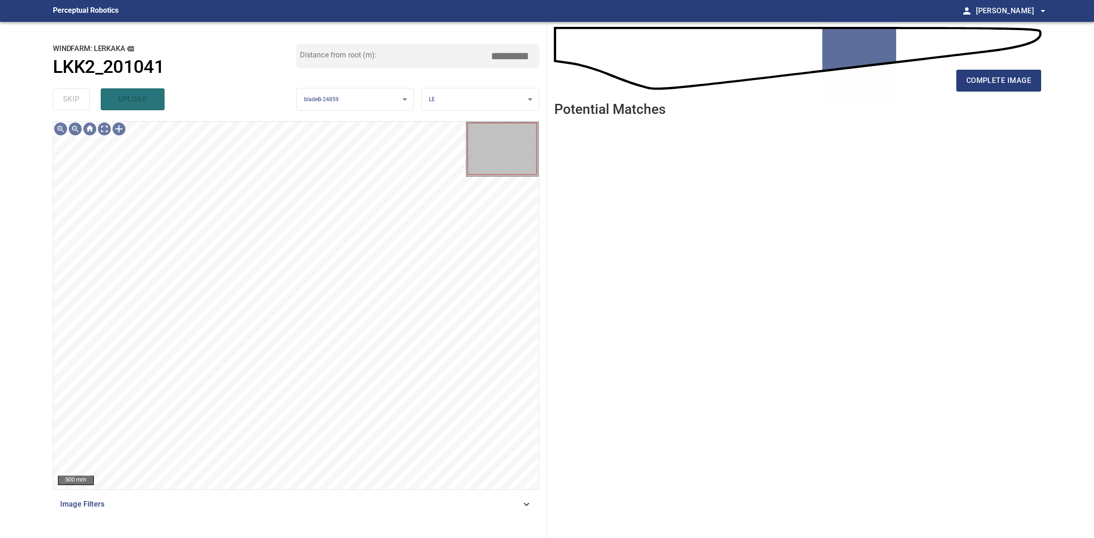
click at [999, 93] on div "complete image" at bounding box center [797, 84] width 487 height 36
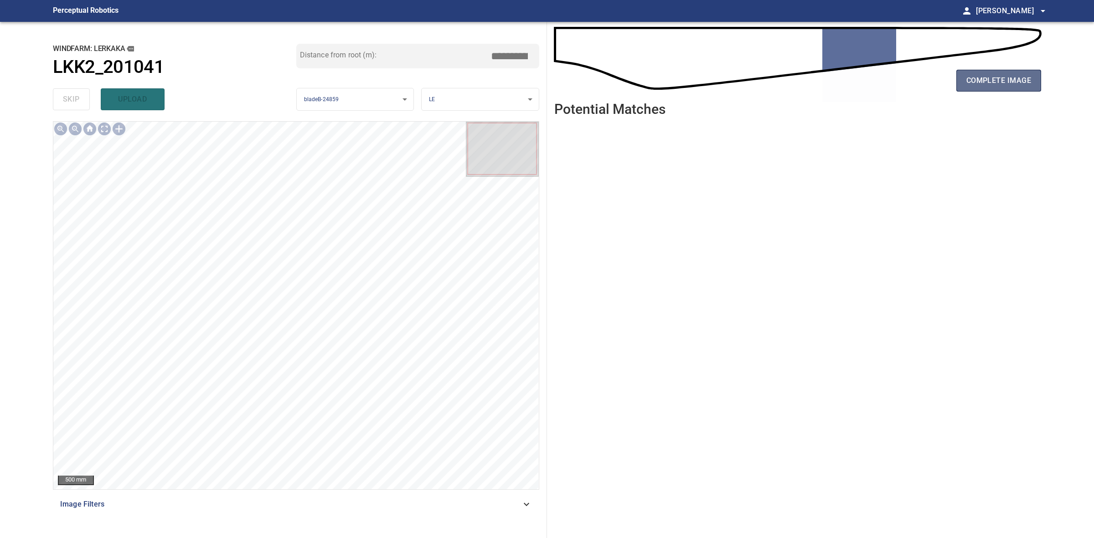
click at [998, 87] on button "complete image" at bounding box center [998, 81] width 85 height 22
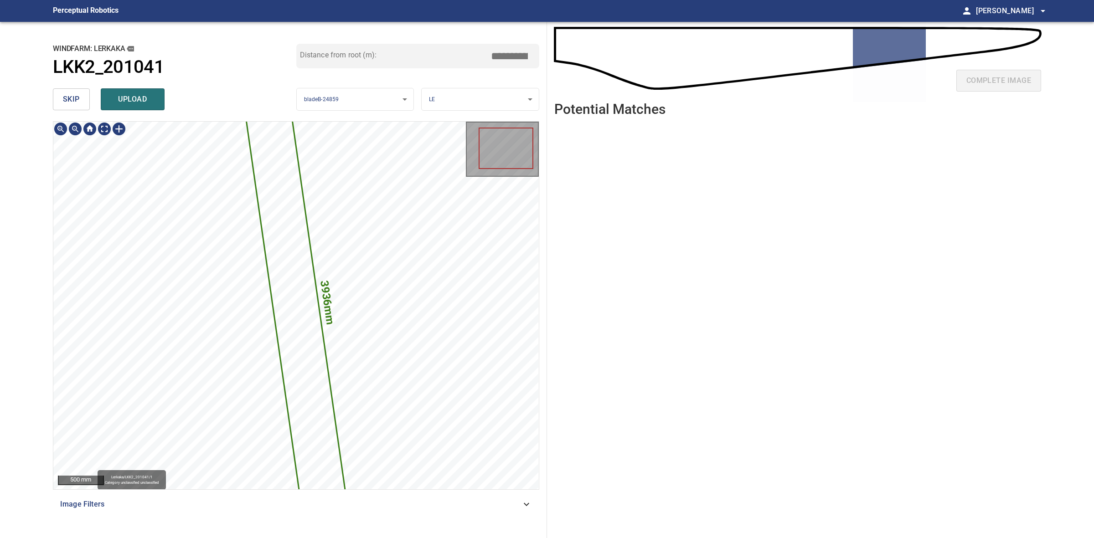
click at [302, 270] on icon at bounding box center [295, 305] width 105 height 437
click at [72, 92] on button "skip" at bounding box center [71, 99] width 37 height 22
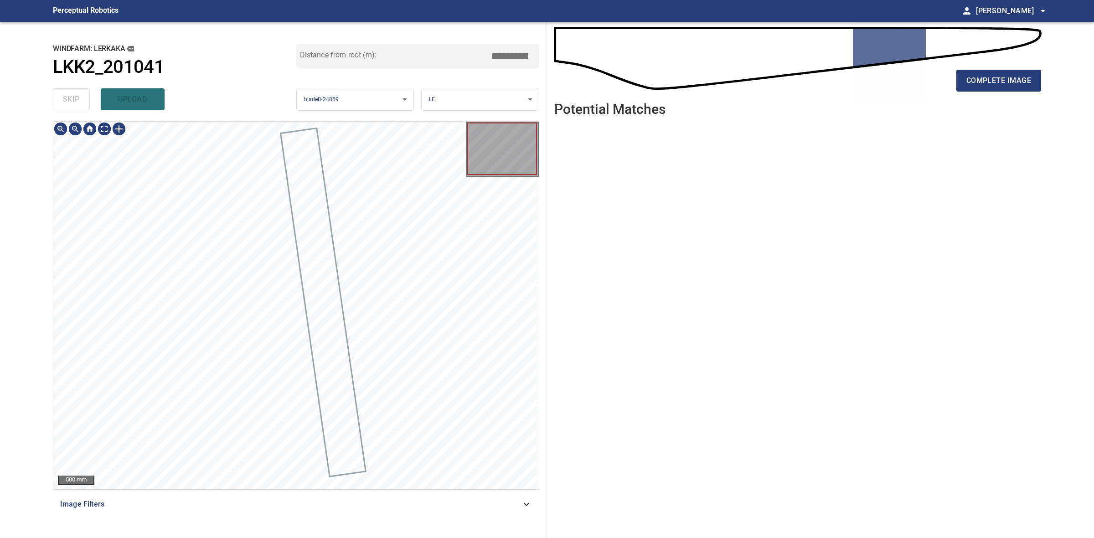
click at [71, 92] on div "skip upload" at bounding box center [174, 99] width 243 height 29
click at [999, 93] on div "complete image" at bounding box center [797, 84] width 487 height 36
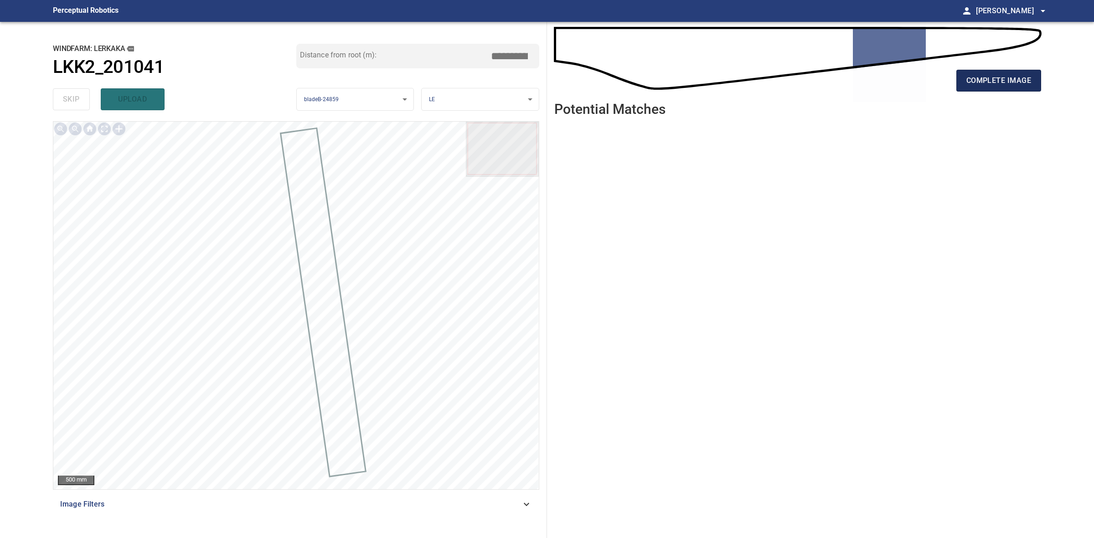
click at [1003, 87] on button "complete image" at bounding box center [998, 81] width 85 height 22
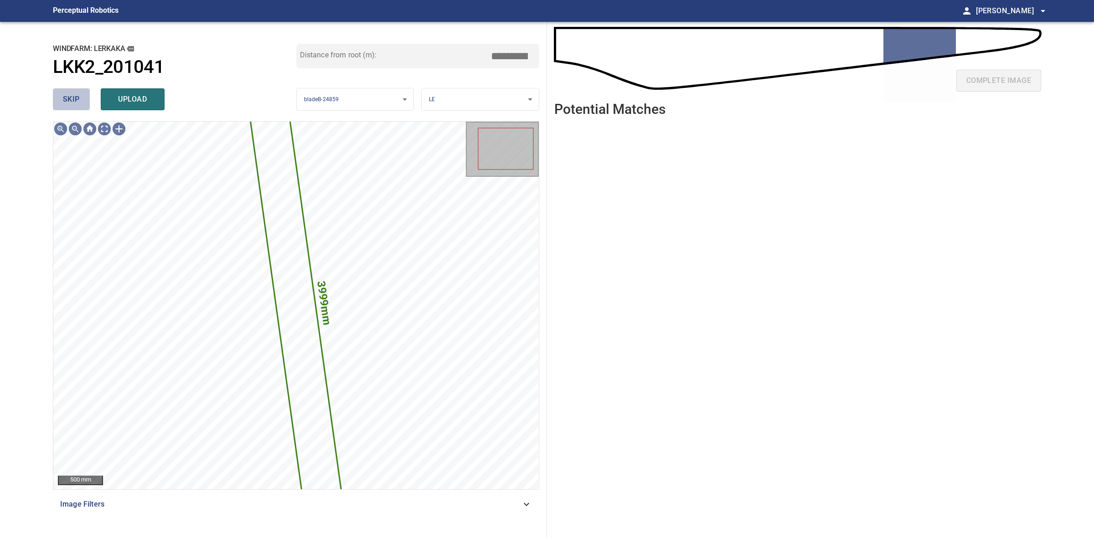
click at [65, 95] on span "skip" at bounding box center [71, 99] width 17 height 13
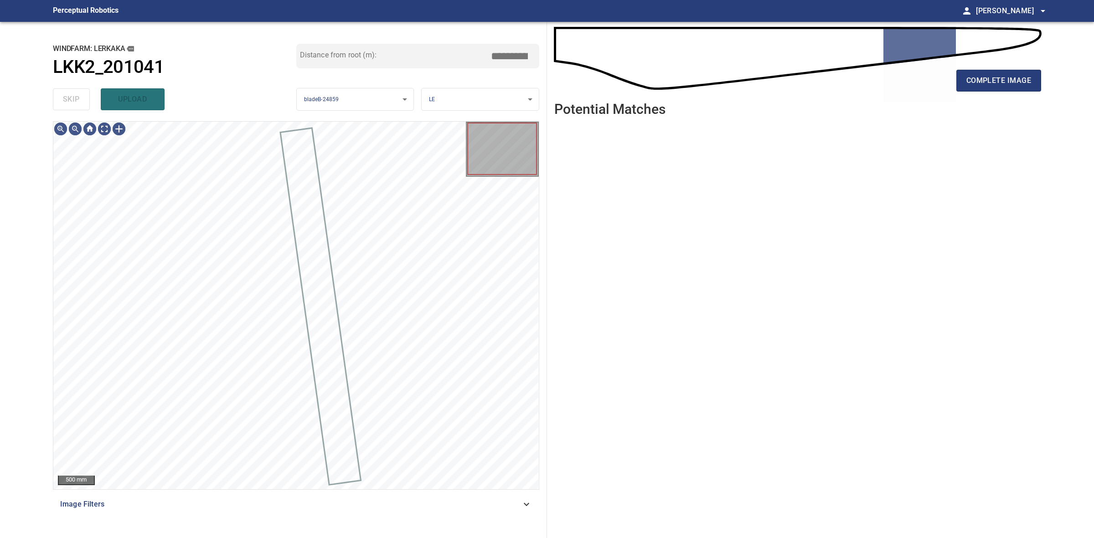
click at [65, 95] on div "skip upload" at bounding box center [174, 99] width 243 height 29
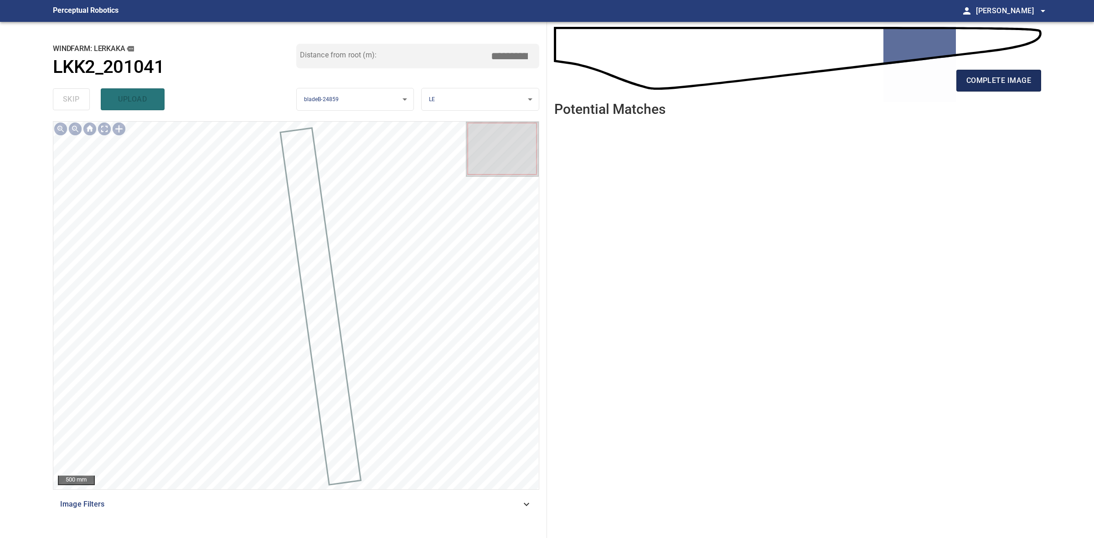
click at [1014, 83] on span "complete image" at bounding box center [998, 80] width 65 height 13
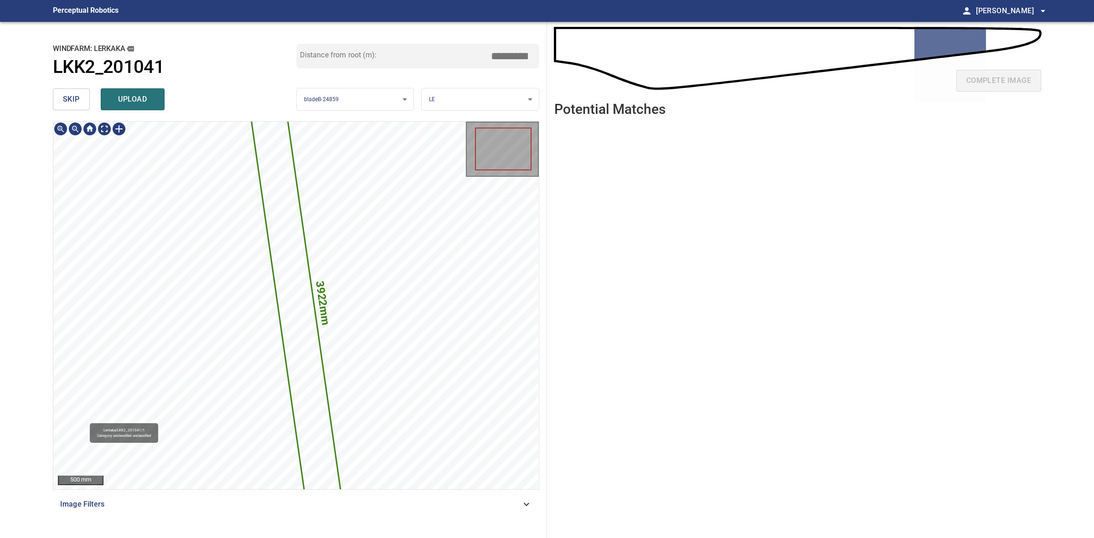
click at [290, 218] on icon at bounding box center [295, 305] width 96 height 437
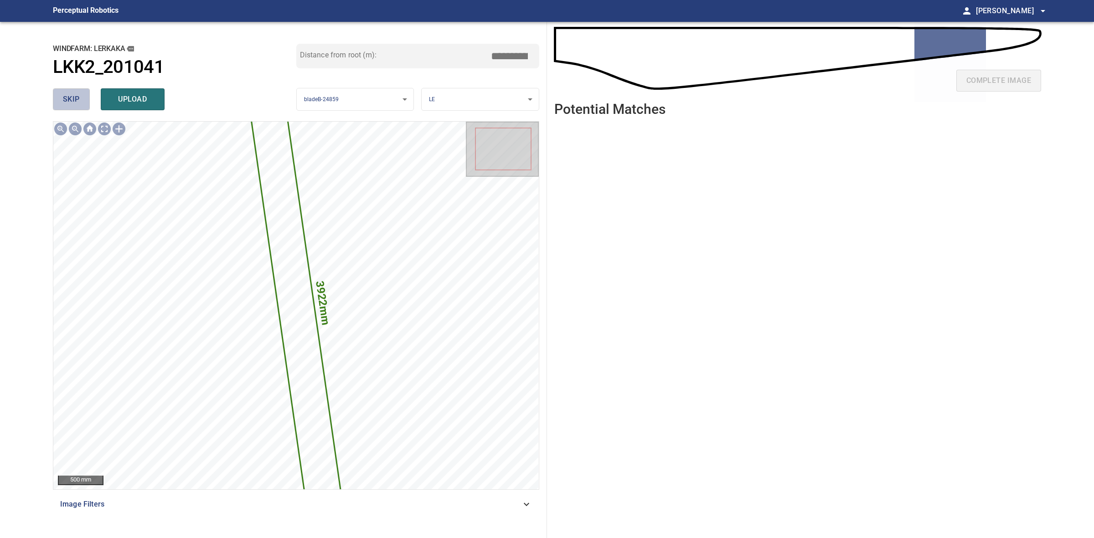
click at [78, 97] on span "skip" at bounding box center [71, 99] width 17 height 13
click at [78, 97] on div "skip upload" at bounding box center [174, 99] width 243 height 29
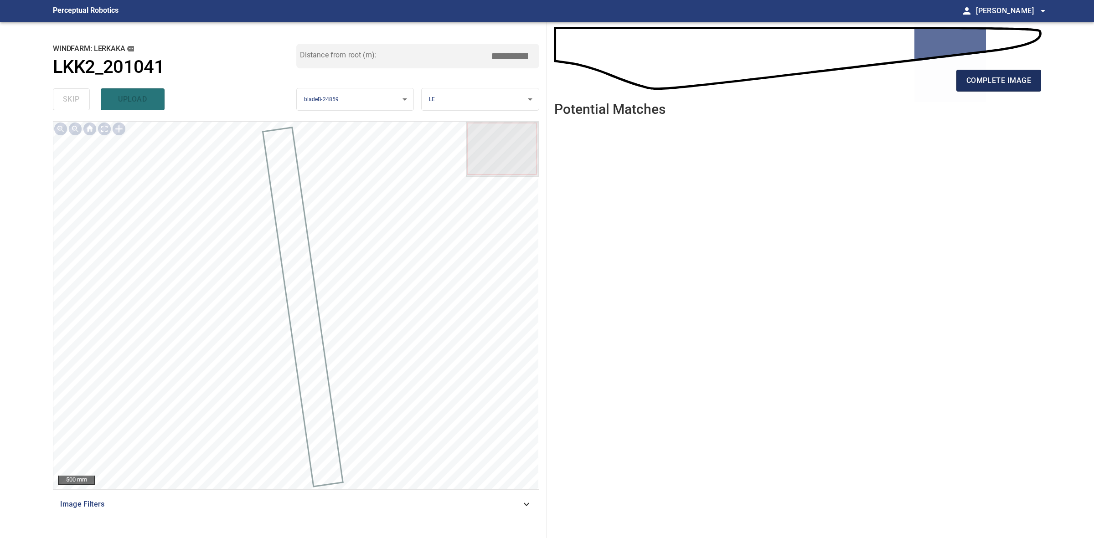
click at [1005, 85] on span "complete image" at bounding box center [998, 80] width 65 height 13
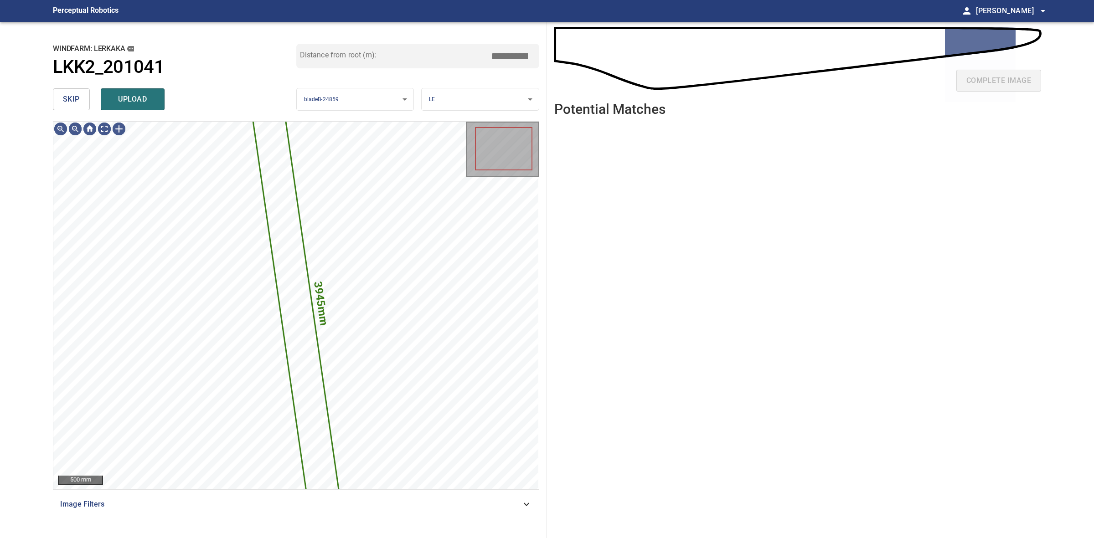
click at [73, 103] on span "skip" at bounding box center [71, 99] width 17 height 13
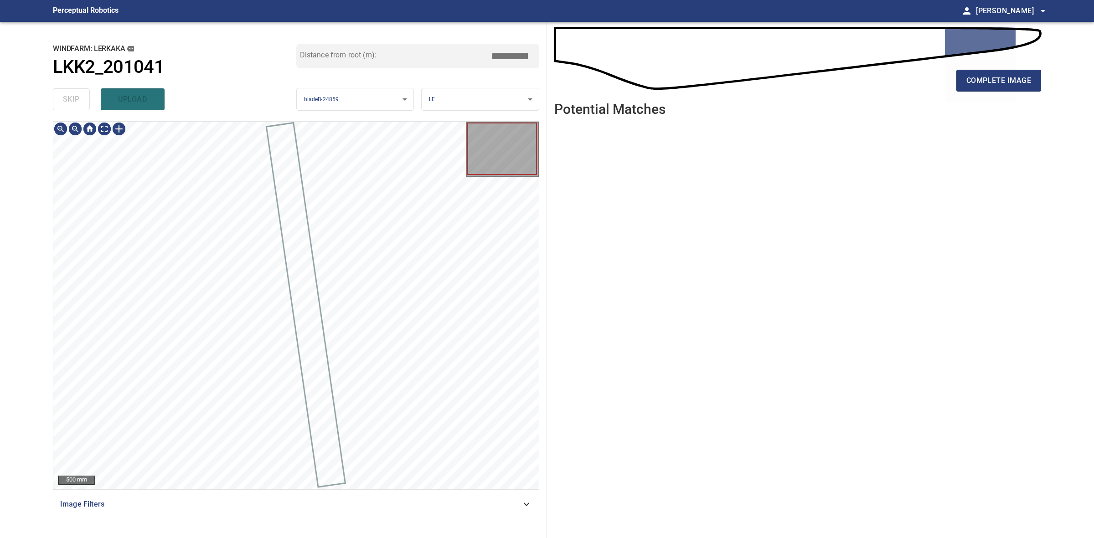
click at [73, 103] on div "skip upload" at bounding box center [174, 99] width 243 height 29
drag, startPoint x: 73, startPoint y: 103, endPoint x: 522, endPoint y: 103, distance: 448.4
click at [75, 103] on div "skip upload" at bounding box center [174, 99] width 243 height 29
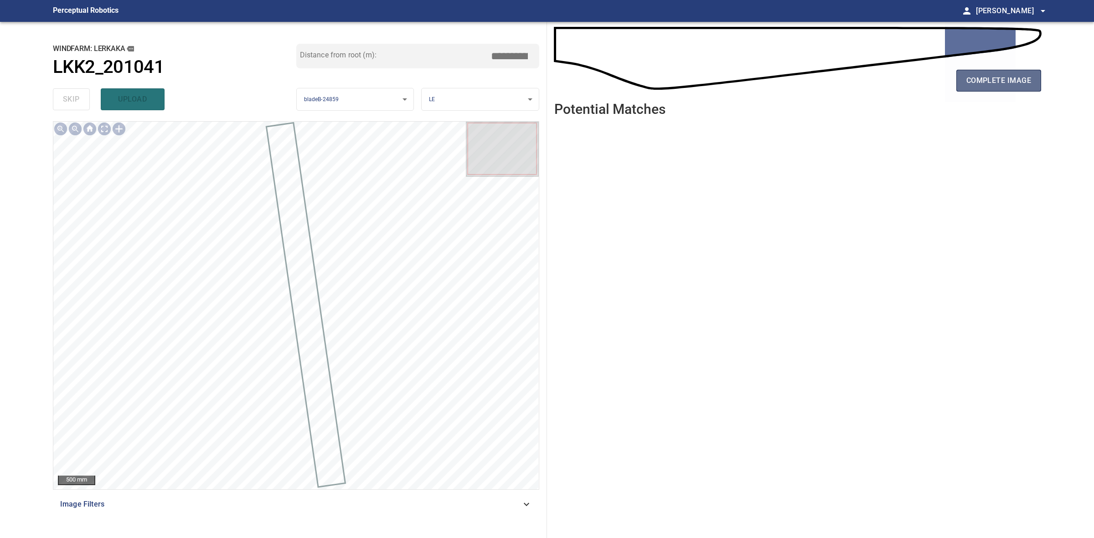
click at [996, 86] on span "complete image" at bounding box center [998, 80] width 65 height 13
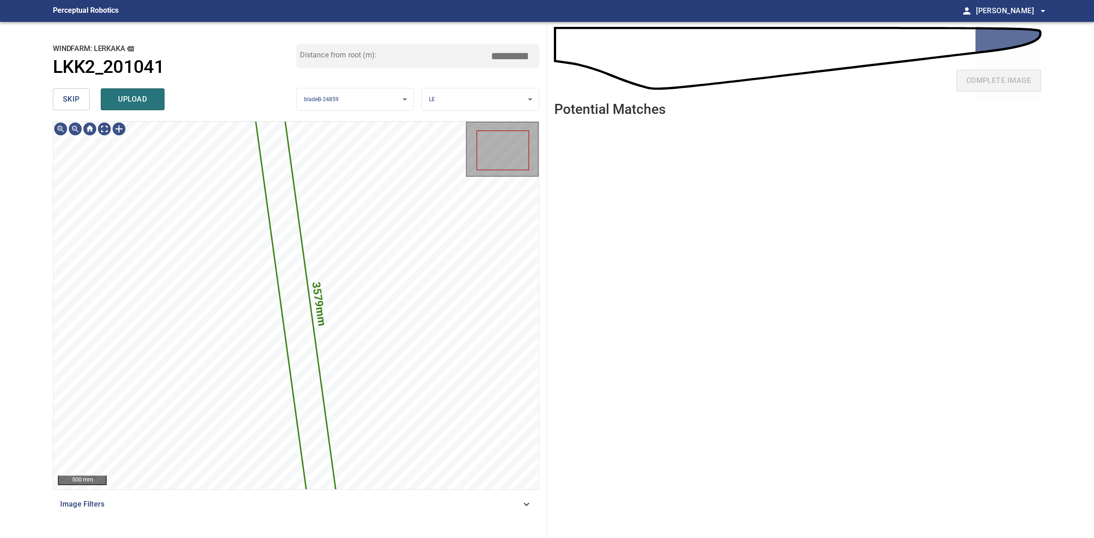
click at [73, 101] on span "skip" at bounding box center [71, 99] width 17 height 13
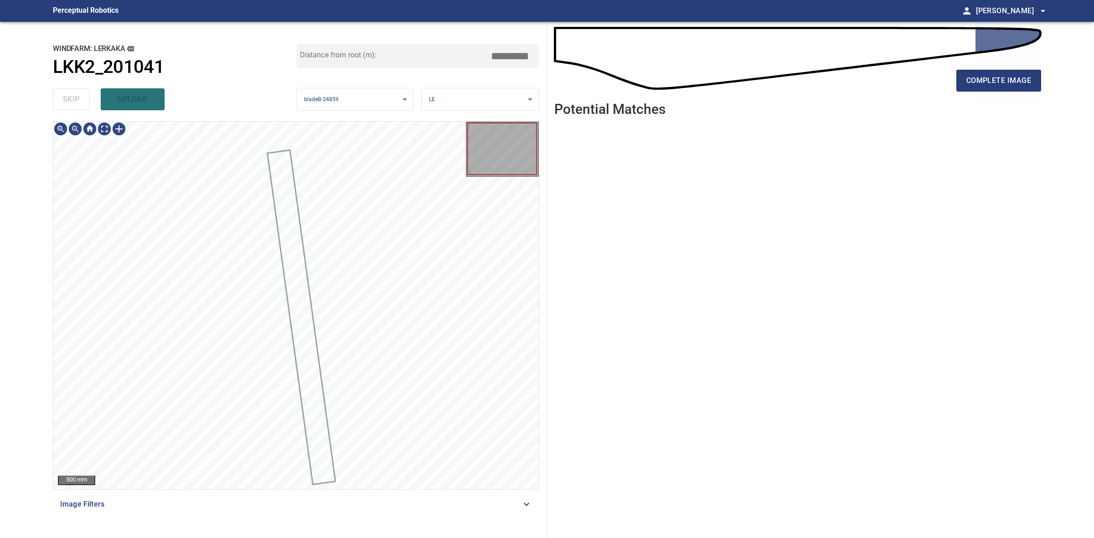
click at [73, 101] on div "skip upload" at bounding box center [174, 99] width 243 height 29
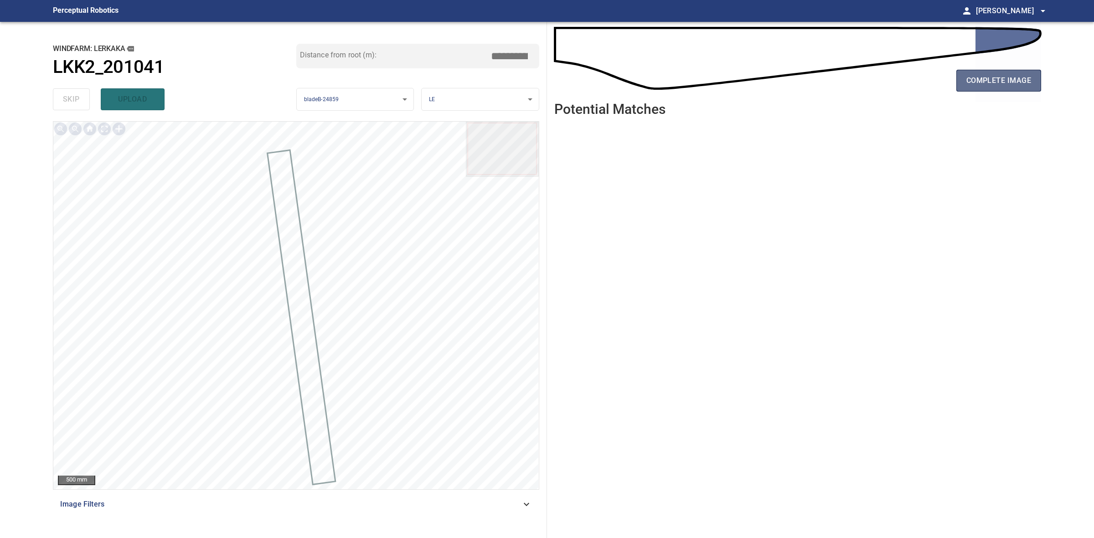
click at [984, 87] on button "complete image" at bounding box center [998, 81] width 85 height 22
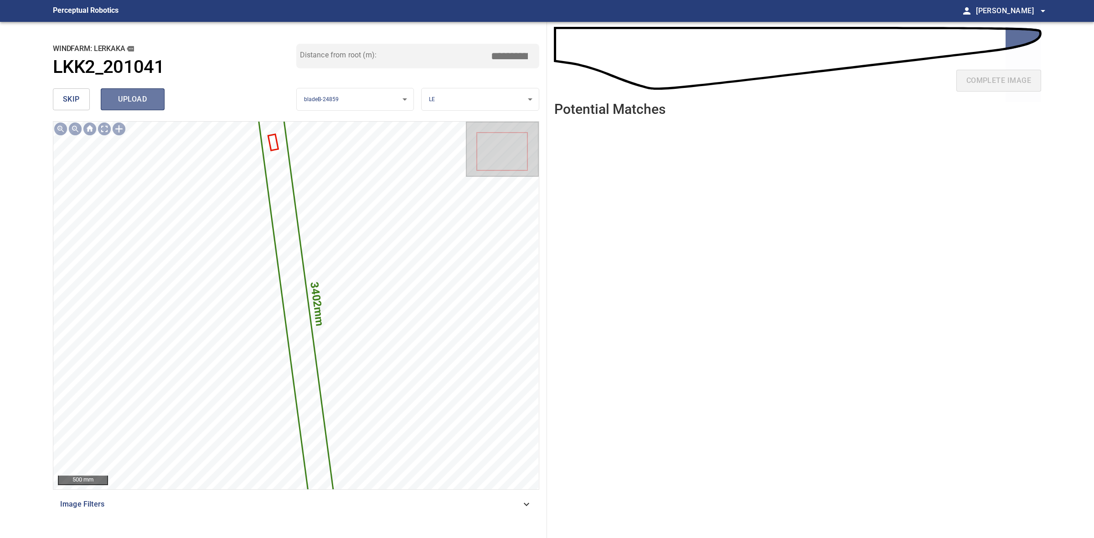
click at [138, 96] on span "upload" at bounding box center [133, 99] width 44 height 13
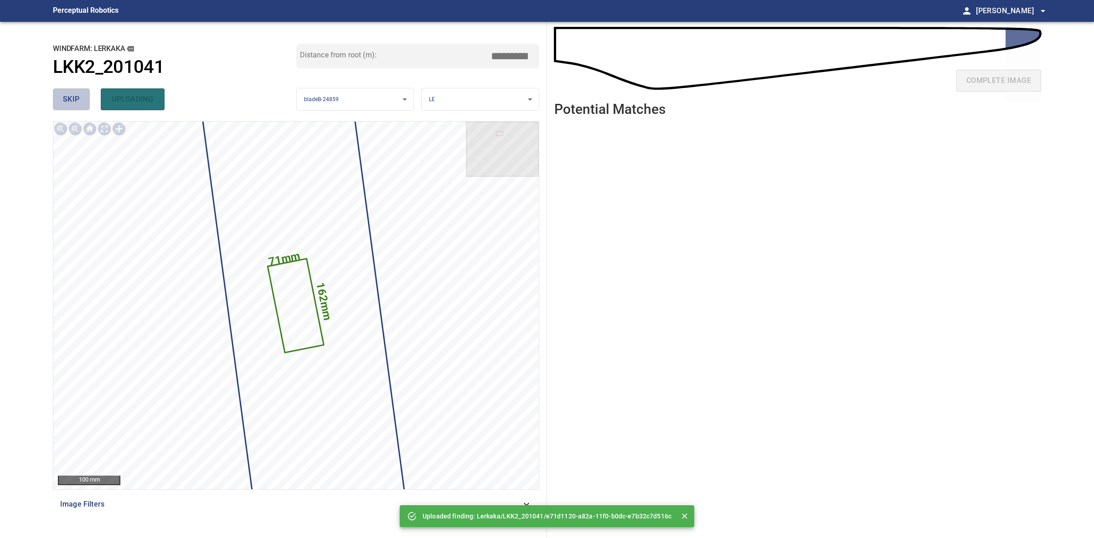
click at [73, 105] on span "skip" at bounding box center [71, 99] width 17 height 13
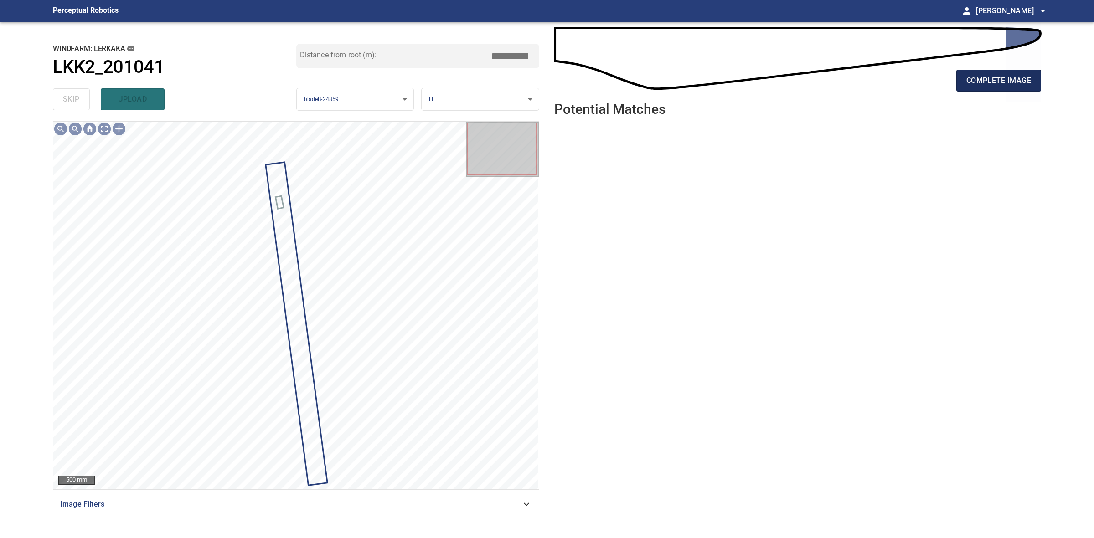
click at [1001, 80] on span "complete image" at bounding box center [998, 80] width 65 height 13
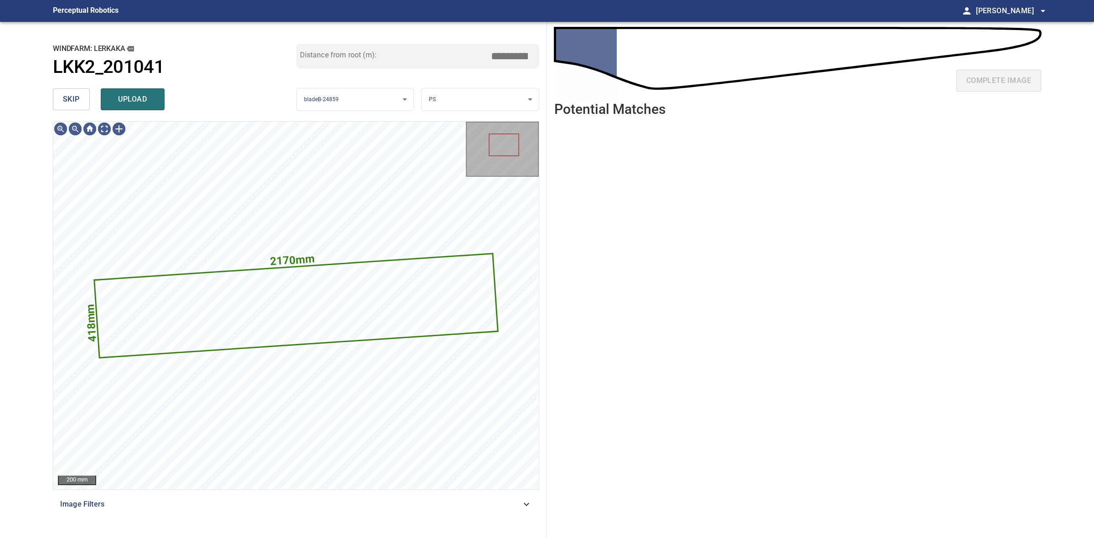
click at [76, 98] on span "skip" at bounding box center [71, 99] width 17 height 13
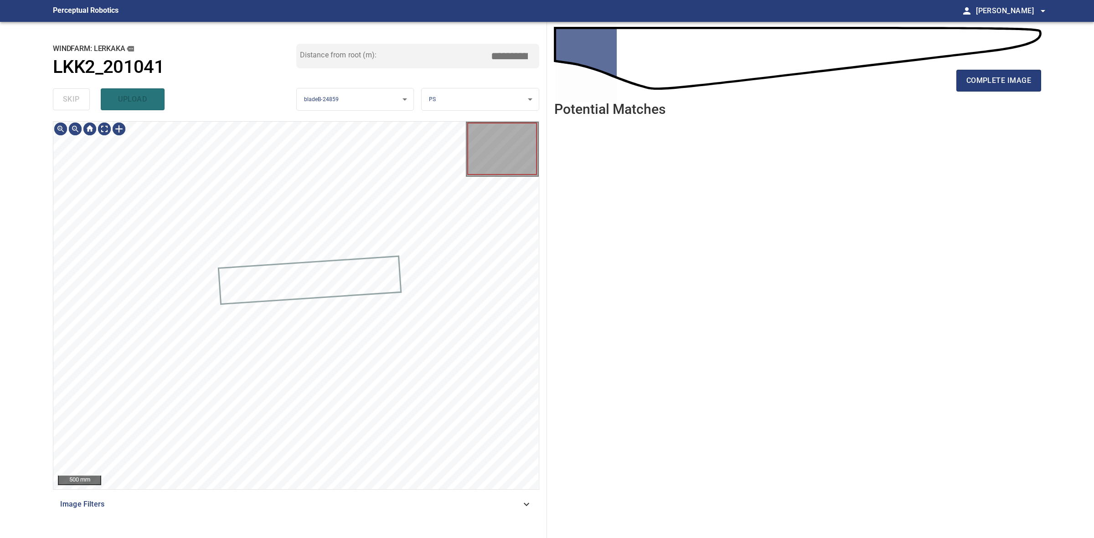
click at [76, 98] on div "skip upload" at bounding box center [174, 99] width 243 height 29
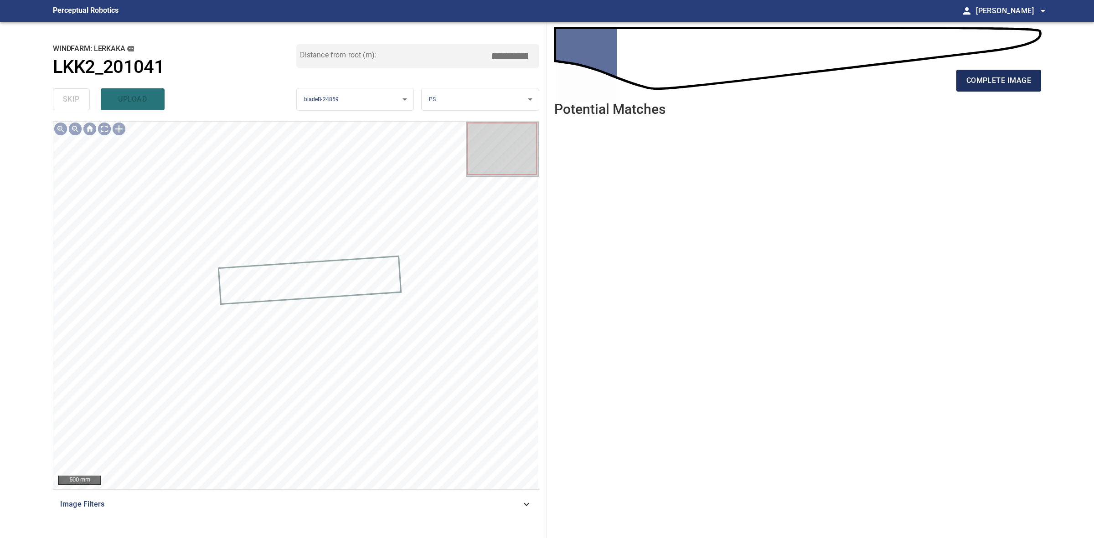
click at [1029, 87] on button "complete image" at bounding box center [998, 81] width 85 height 22
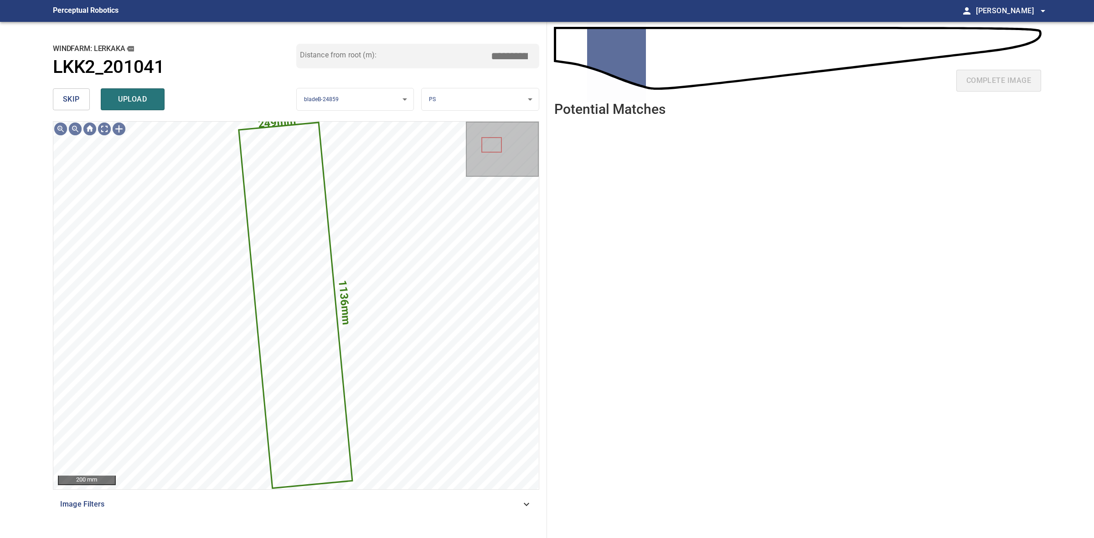
click at [68, 100] on span "skip" at bounding box center [71, 99] width 17 height 13
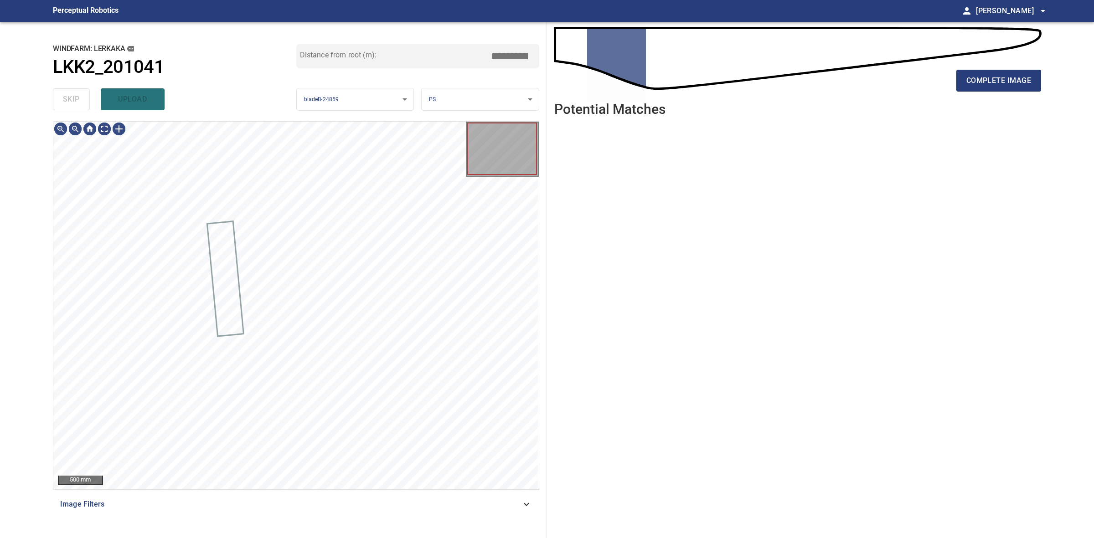
click at [68, 100] on div "skip upload" at bounding box center [174, 99] width 243 height 29
click at [986, 82] on span "complete image" at bounding box center [998, 80] width 65 height 13
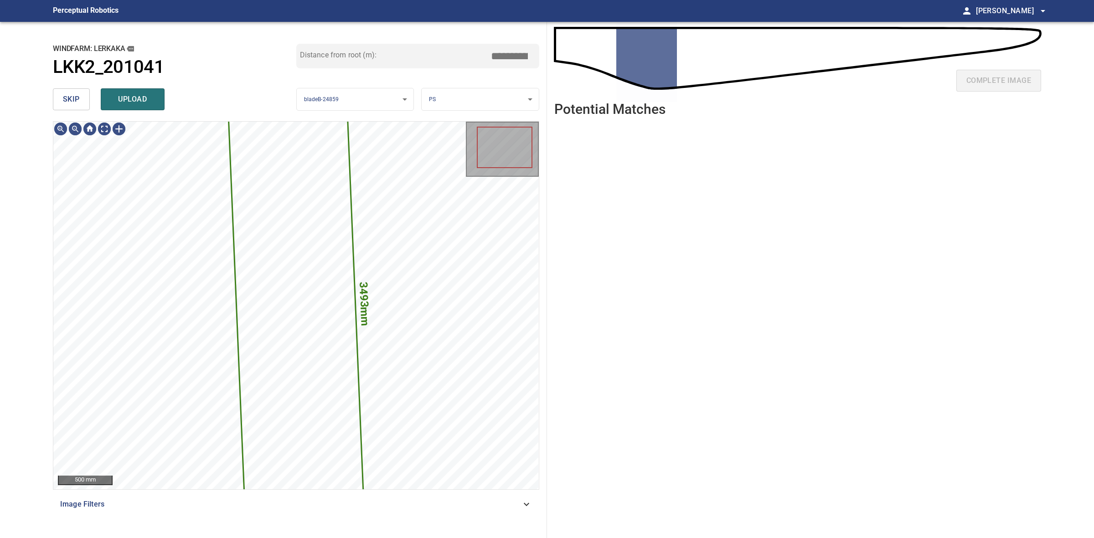
click at [133, 105] on span "upload" at bounding box center [133, 99] width 44 height 13
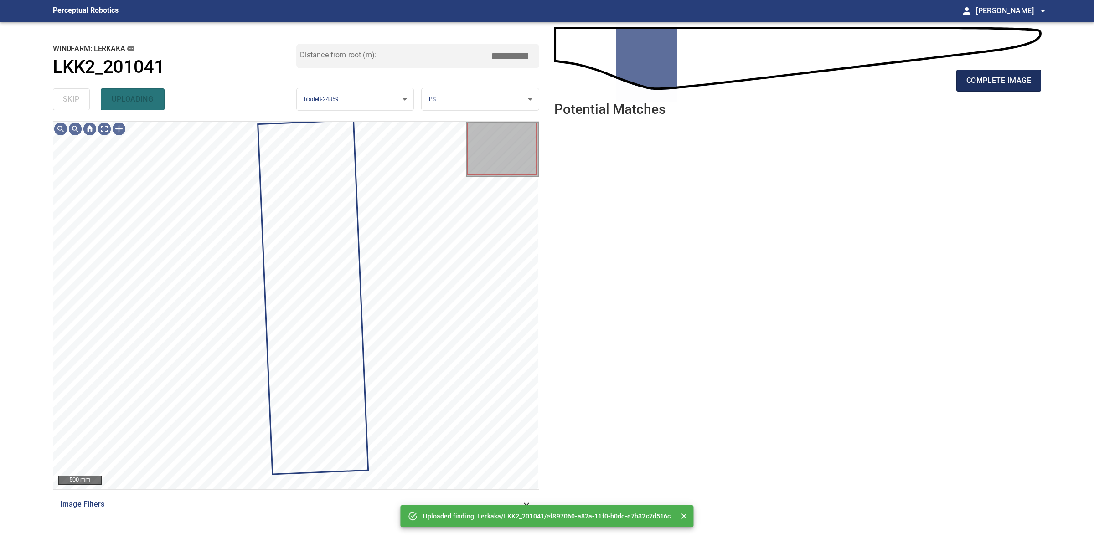
click at [966, 87] on button "complete image" at bounding box center [998, 81] width 85 height 22
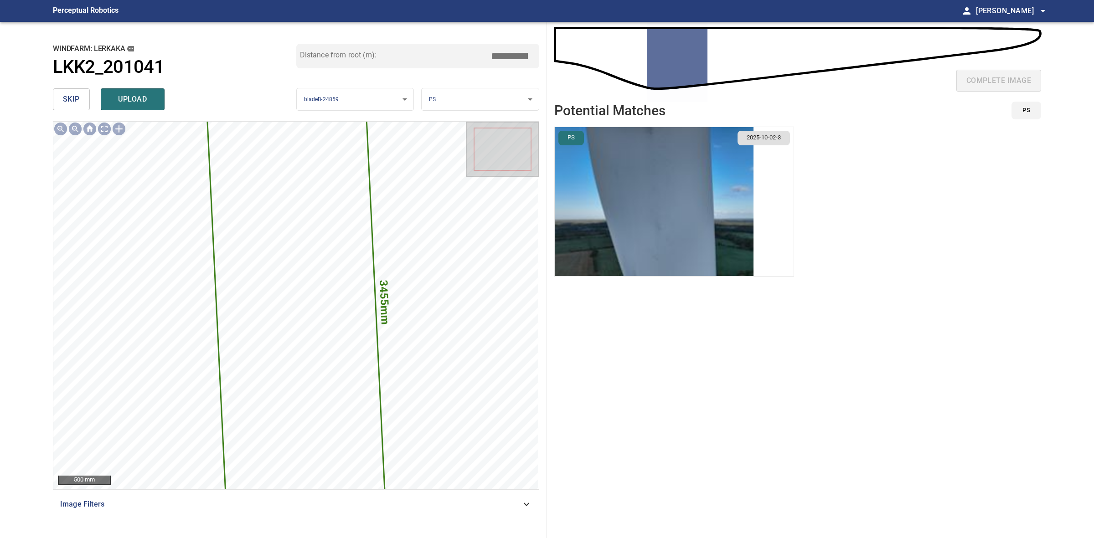
drag, startPoint x: 677, startPoint y: 208, endPoint x: 689, endPoint y: 208, distance: 11.4
click at [678, 208] on img "button" at bounding box center [654, 201] width 199 height 149
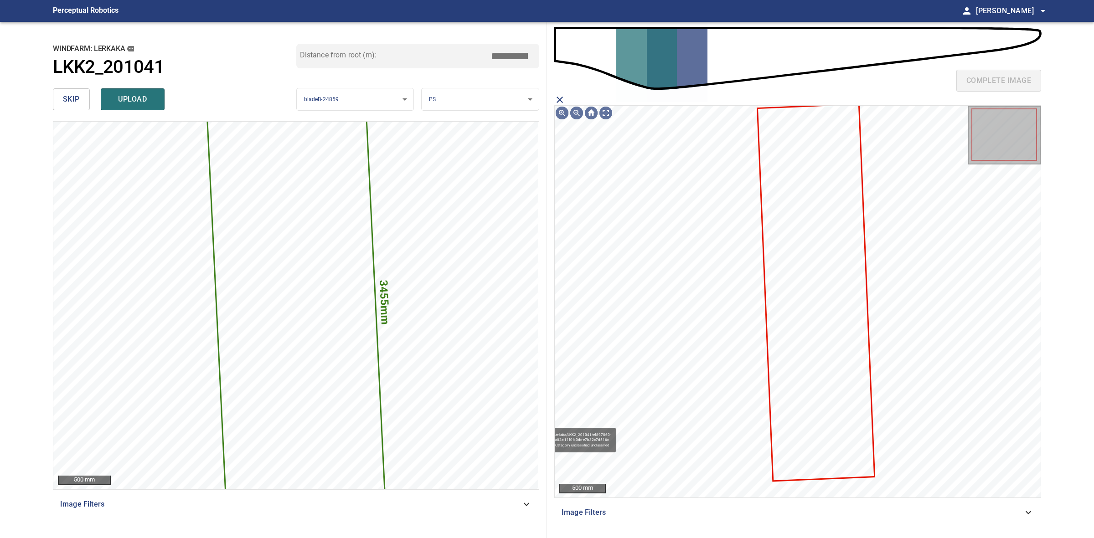
click at [803, 294] on icon at bounding box center [816, 292] width 116 height 375
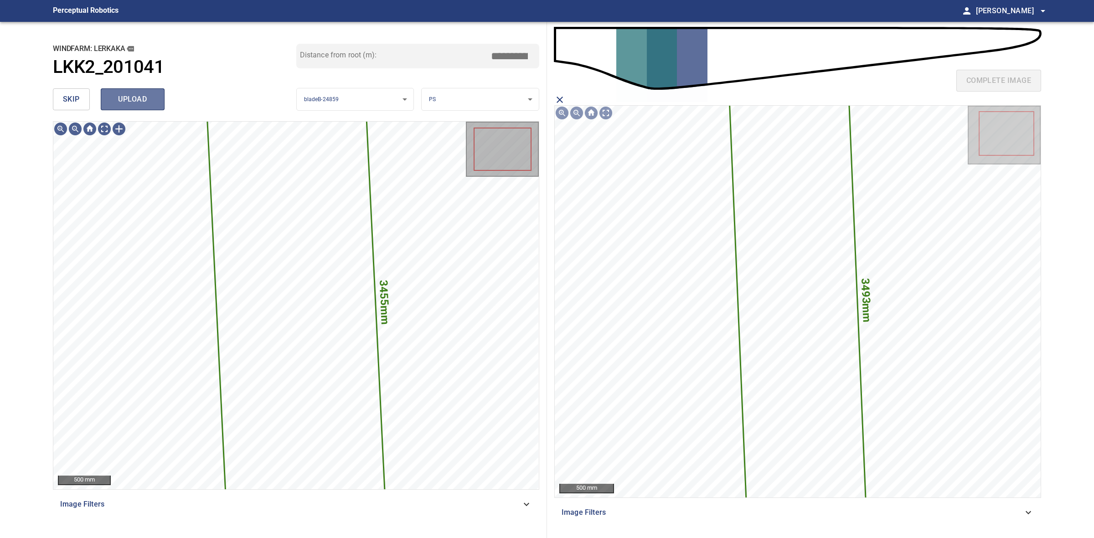
click at [144, 96] on span "upload" at bounding box center [133, 99] width 44 height 13
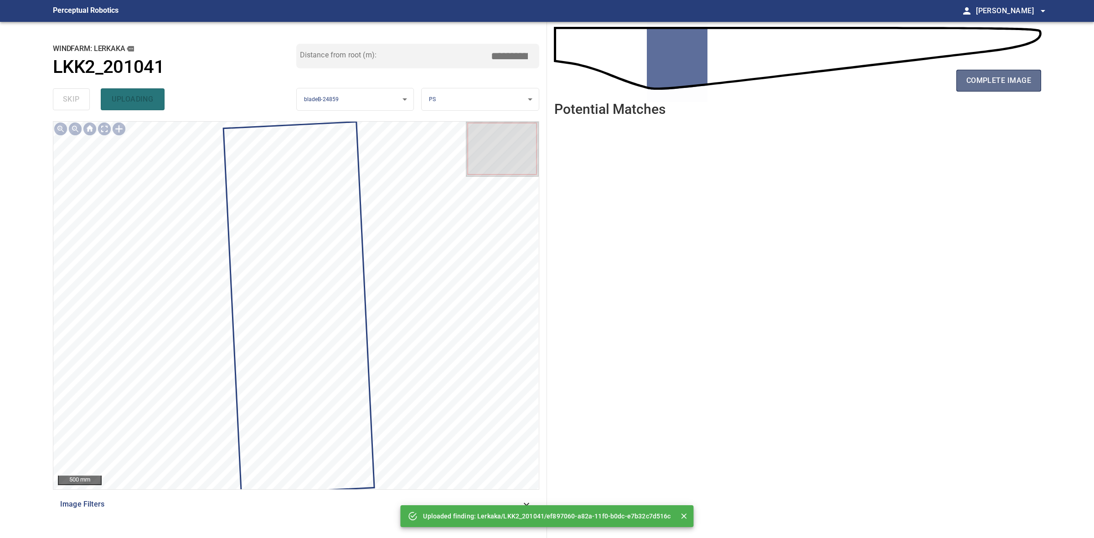
click at [972, 76] on span "complete image" at bounding box center [998, 80] width 65 height 13
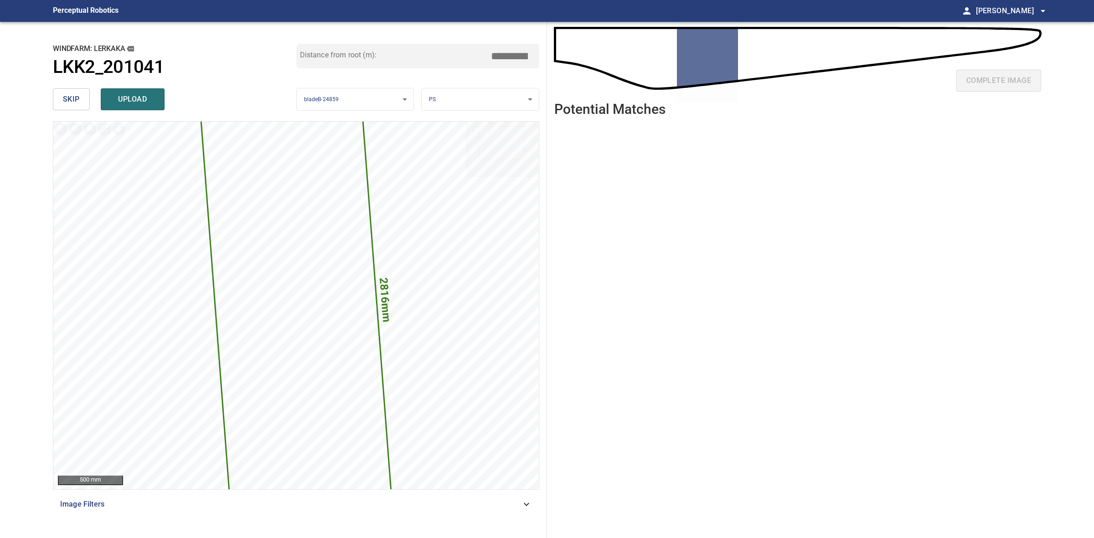
click at [508, 51] on input "*****" at bounding box center [513, 55] width 46 height 17
click at [511, 56] on input "*****" at bounding box center [513, 55] width 46 height 17
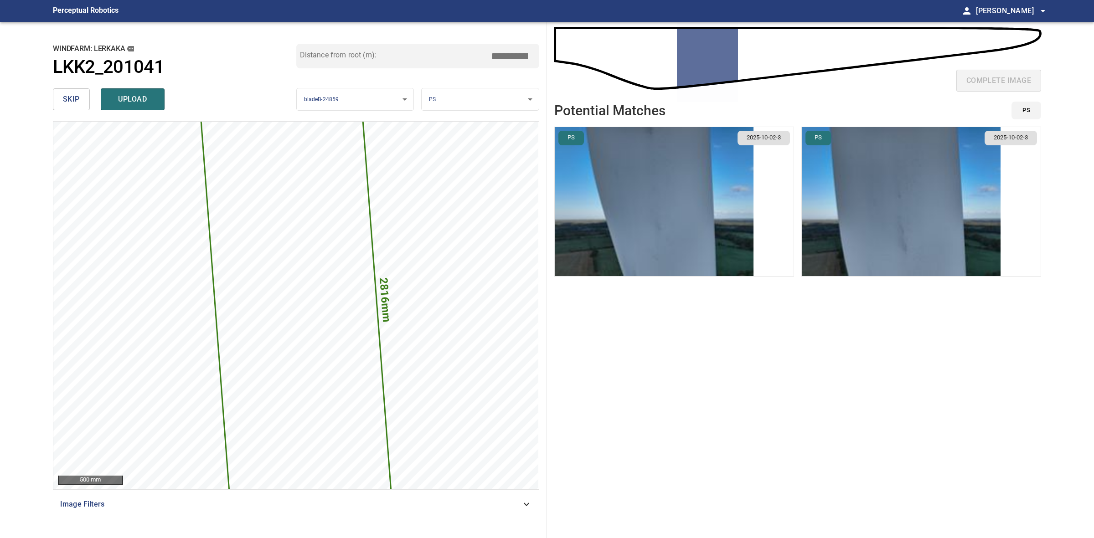
type input "*****"
click at [945, 190] on img "button" at bounding box center [901, 201] width 199 height 149
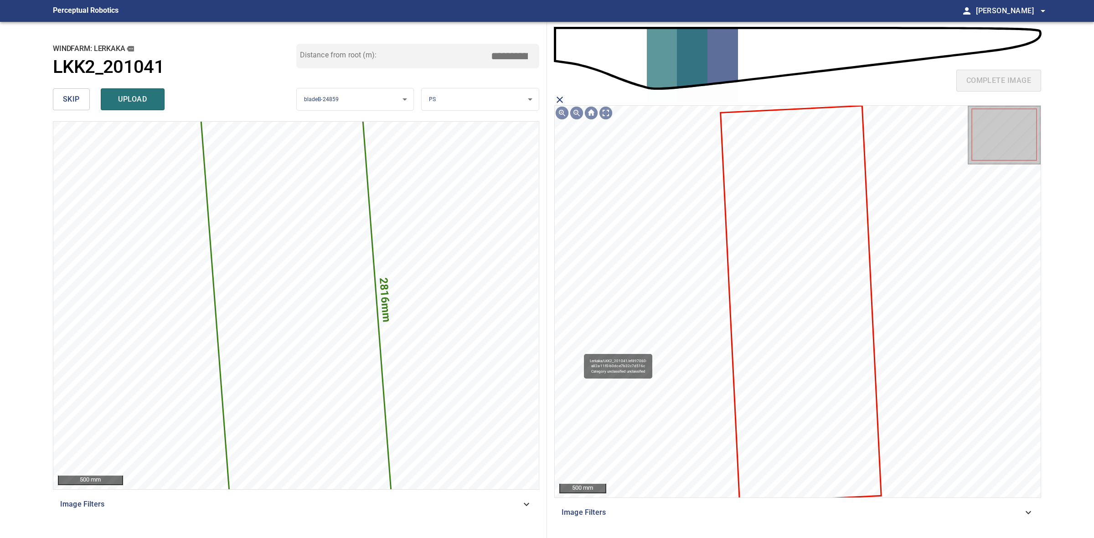
click at [834, 222] on icon at bounding box center [800, 305] width 159 height 396
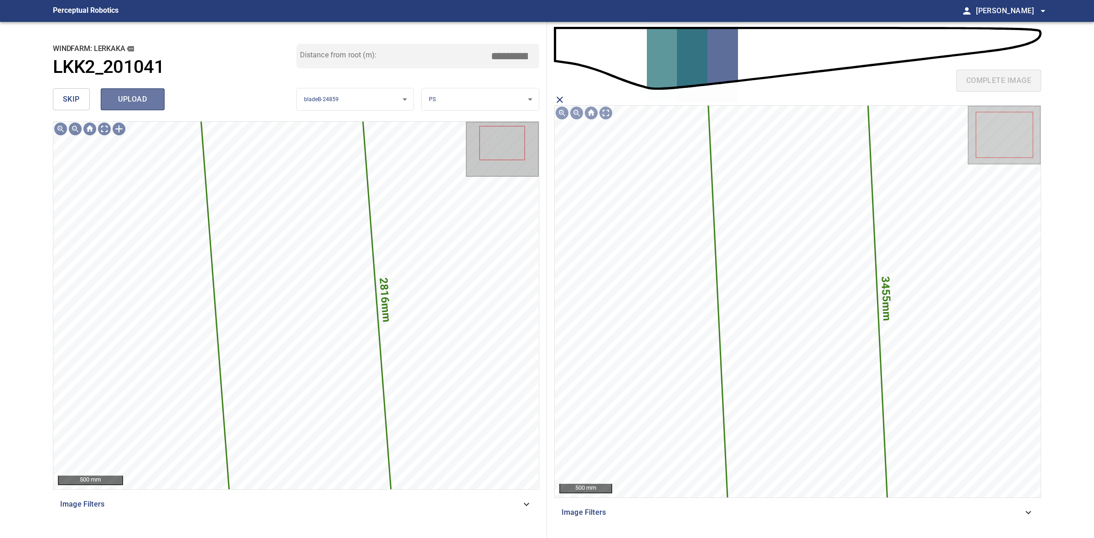
click at [153, 93] on span "upload" at bounding box center [133, 99] width 44 height 13
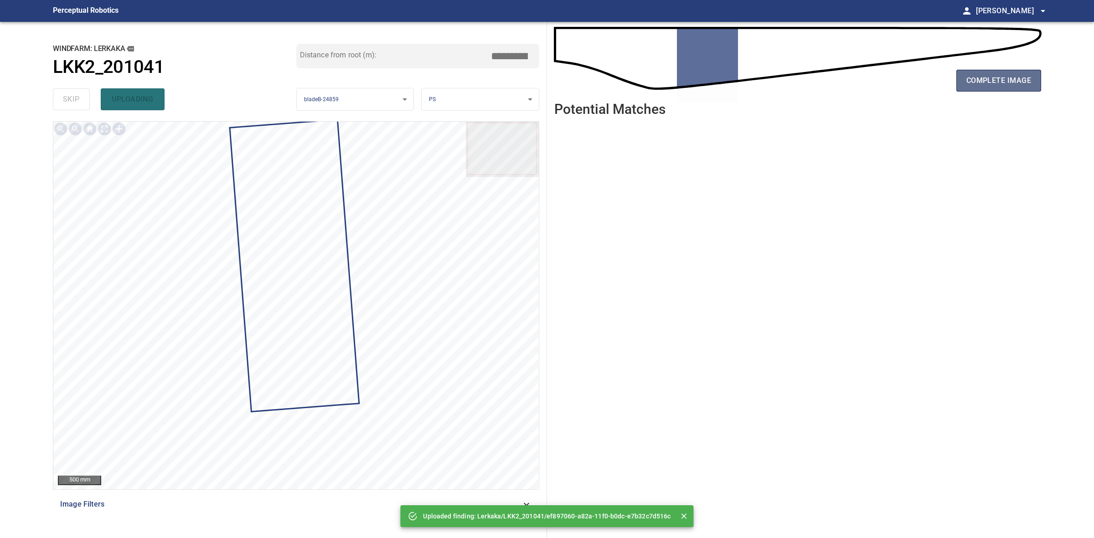
click at [990, 83] on span "complete image" at bounding box center [998, 80] width 65 height 13
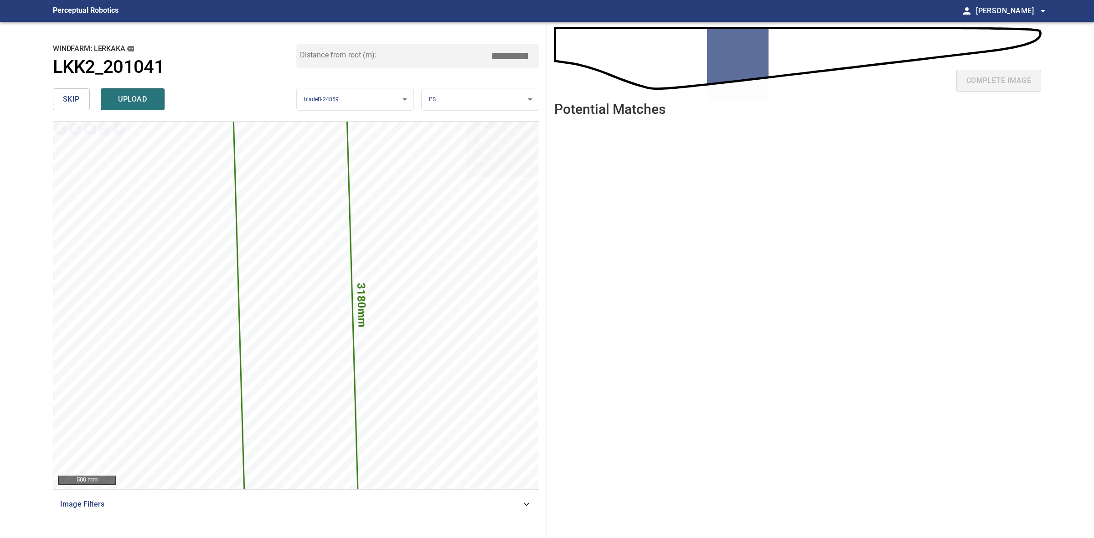
drag, startPoint x: 509, startPoint y: 51, endPoint x: 504, endPoint y: 51, distance: 5.0
click at [504, 51] on input "*****" at bounding box center [513, 55] width 46 height 17
drag, startPoint x: 504, startPoint y: 53, endPoint x: 510, endPoint y: 53, distance: 5.9
click at [510, 53] on input "*****" at bounding box center [513, 55] width 46 height 17
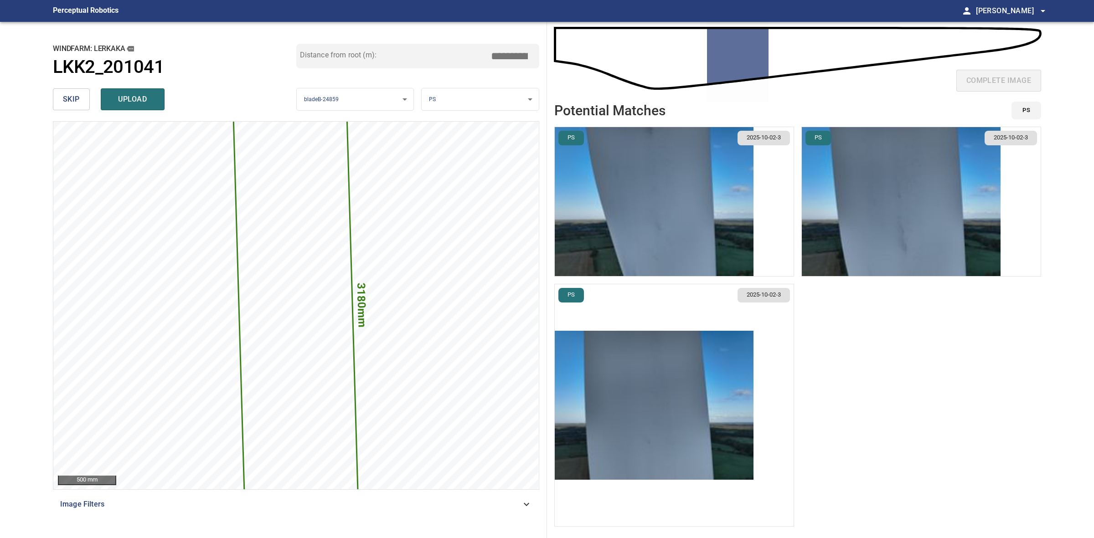
type input "*****"
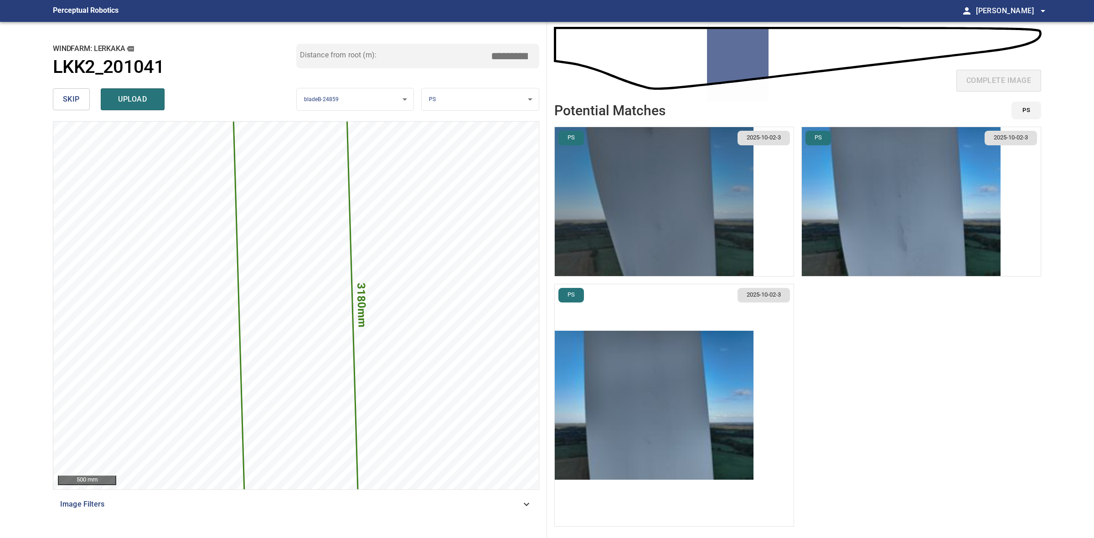
click at [668, 172] on img "button" at bounding box center [654, 201] width 199 height 149
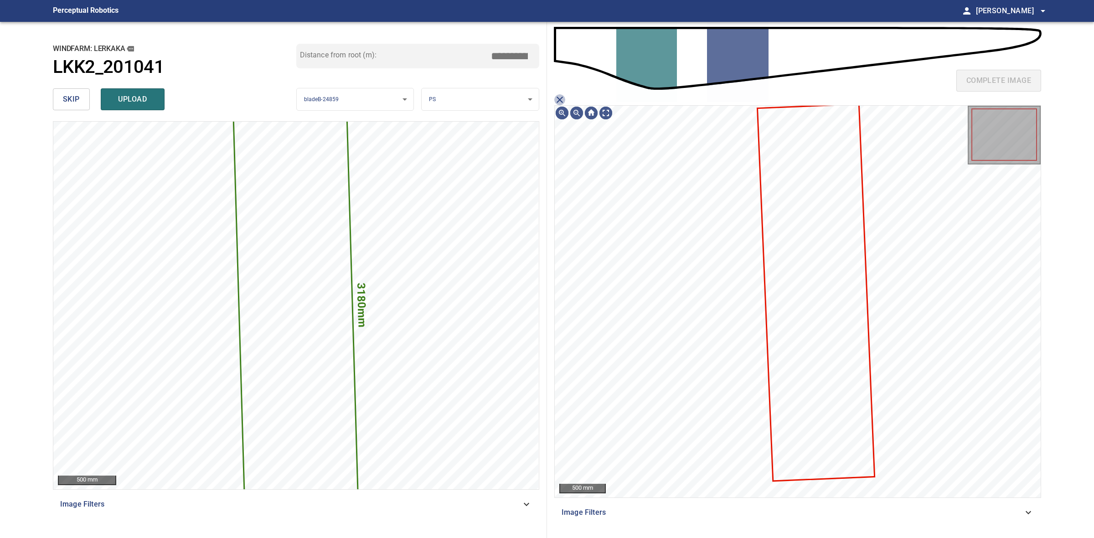
click at [558, 104] on icon "close matching imageResolution:" at bounding box center [559, 99] width 11 height 11
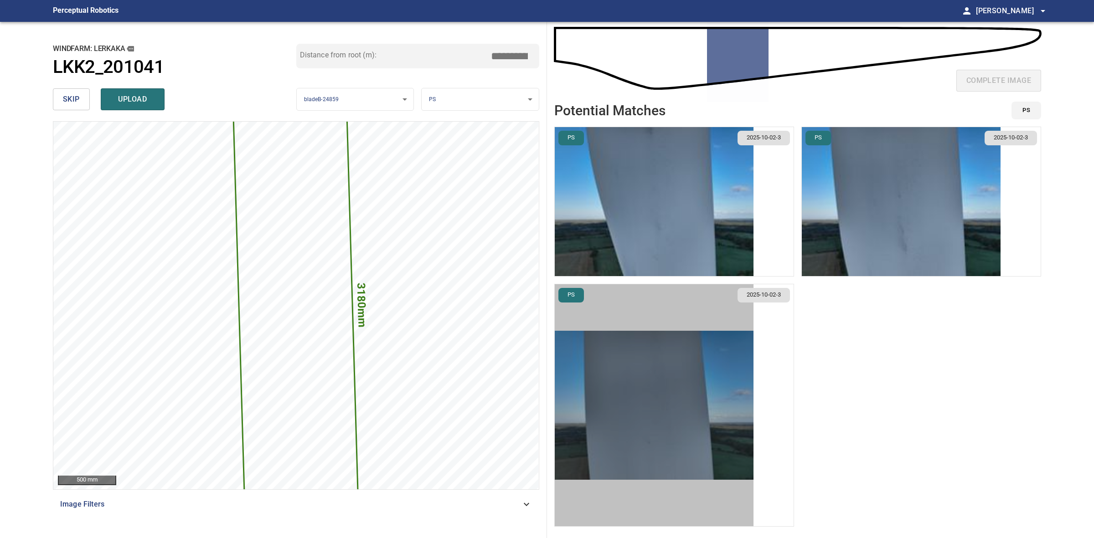
click at [693, 354] on img "button" at bounding box center [654, 405] width 199 height 149
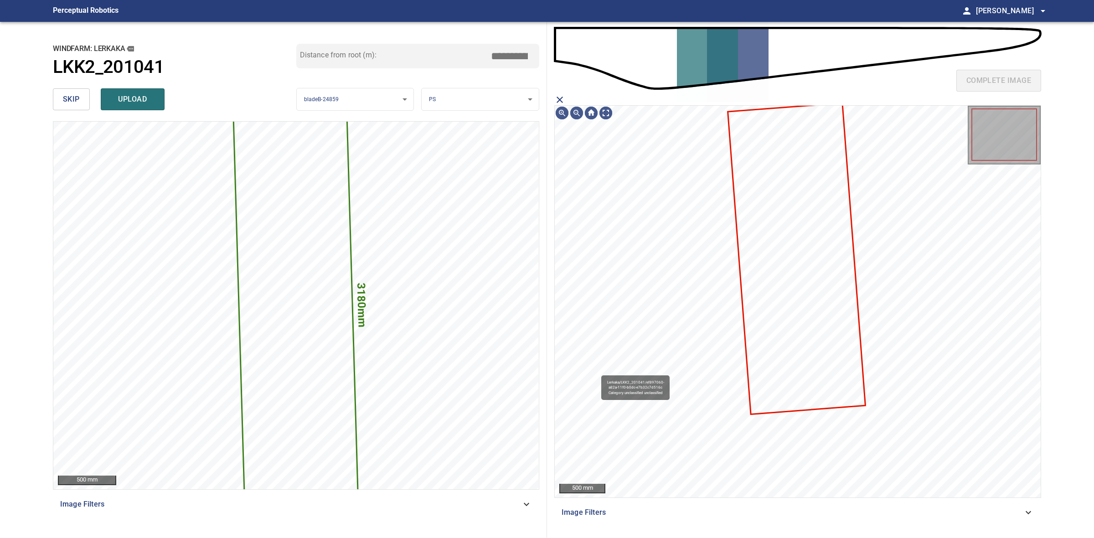
click at [822, 265] on icon at bounding box center [796, 259] width 136 height 310
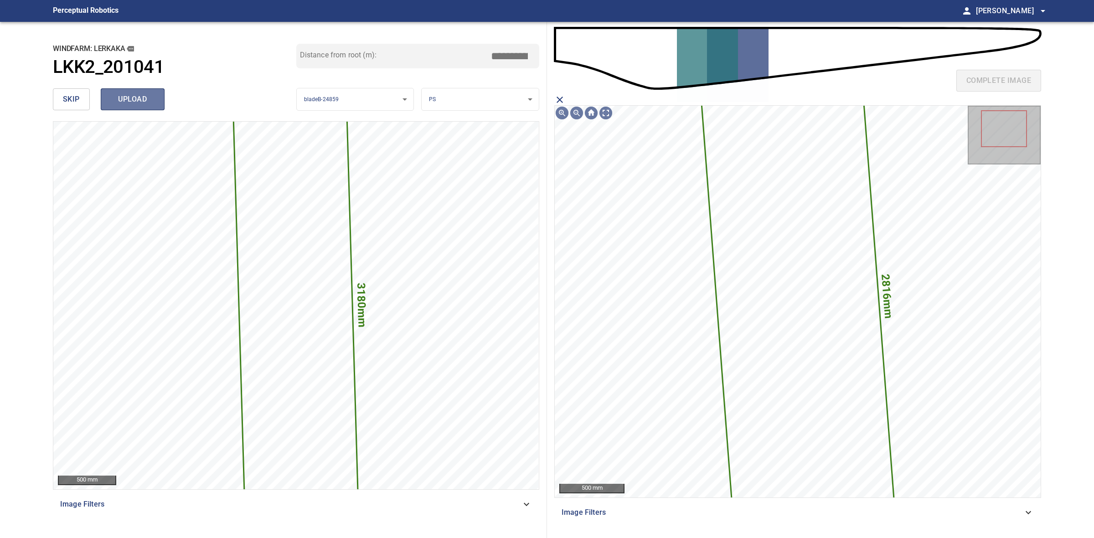
click at [154, 98] on button "upload" at bounding box center [133, 99] width 64 height 22
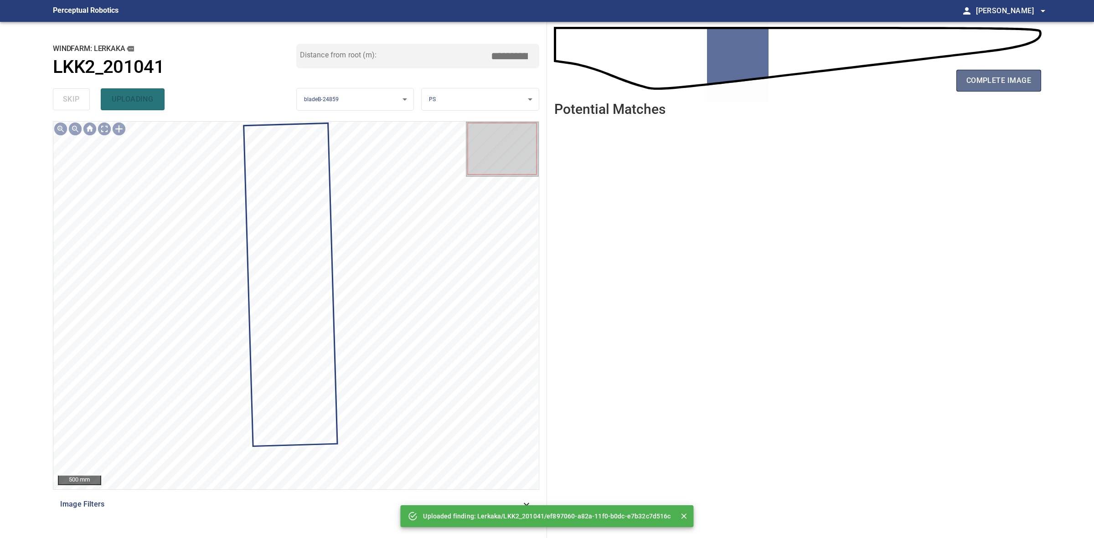
click at [1023, 80] on span "complete image" at bounding box center [998, 80] width 65 height 13
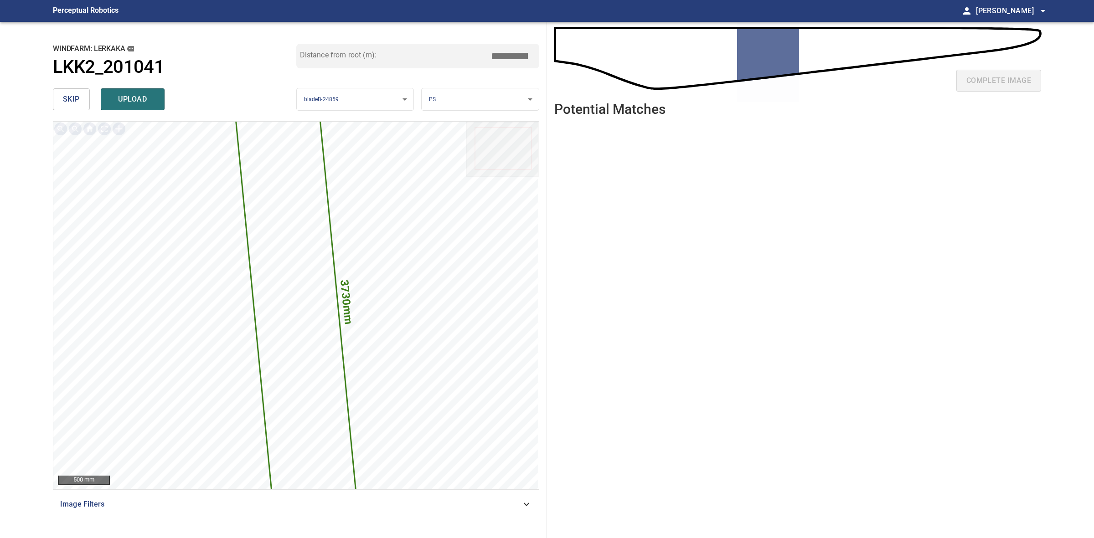
click at [506, 58] on input "*****" at bounding box center [513, 55] width 46 height 17
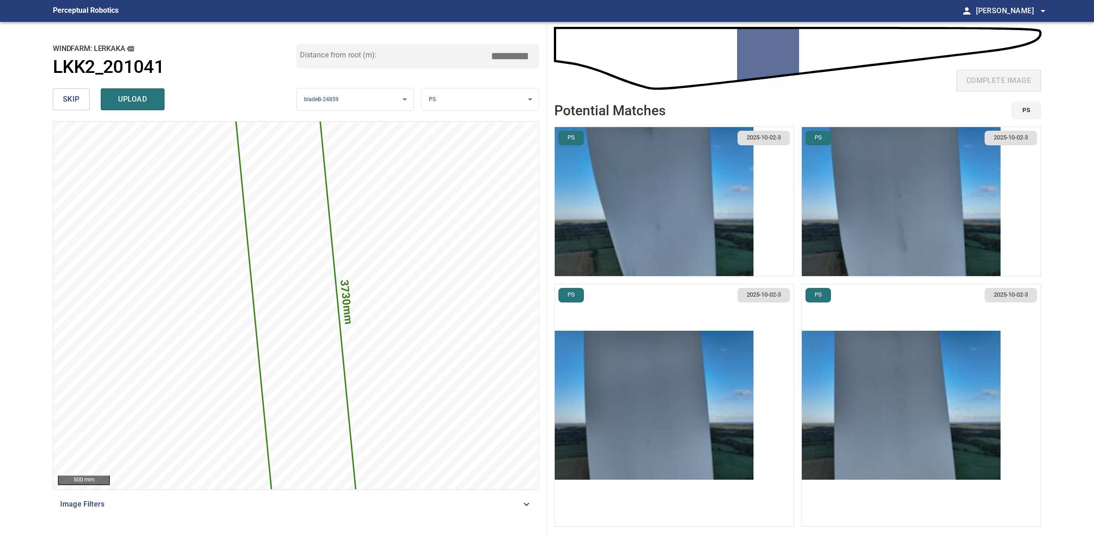
type input "*****"
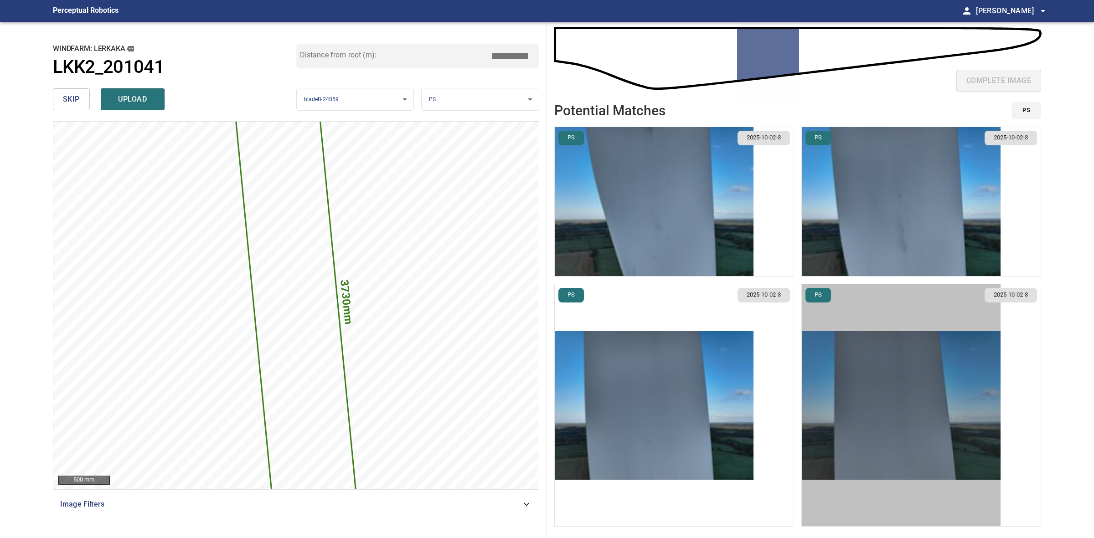
click at [944, 384] on img "button" at bounding box center [901, 405] width 199 height 149
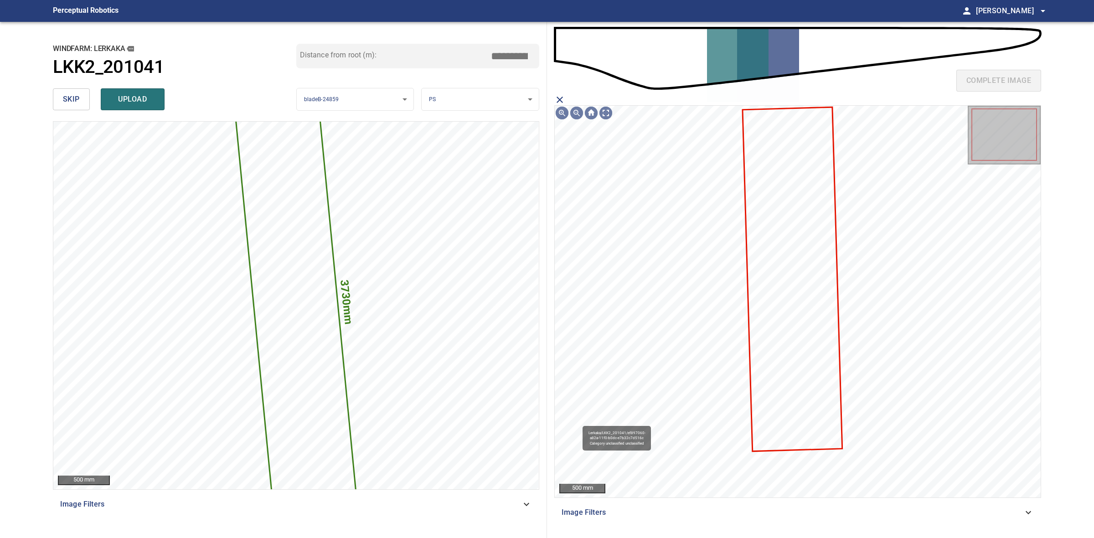
click at [787, 295] on icon at bounding box center [792, 279] width 98 height 343
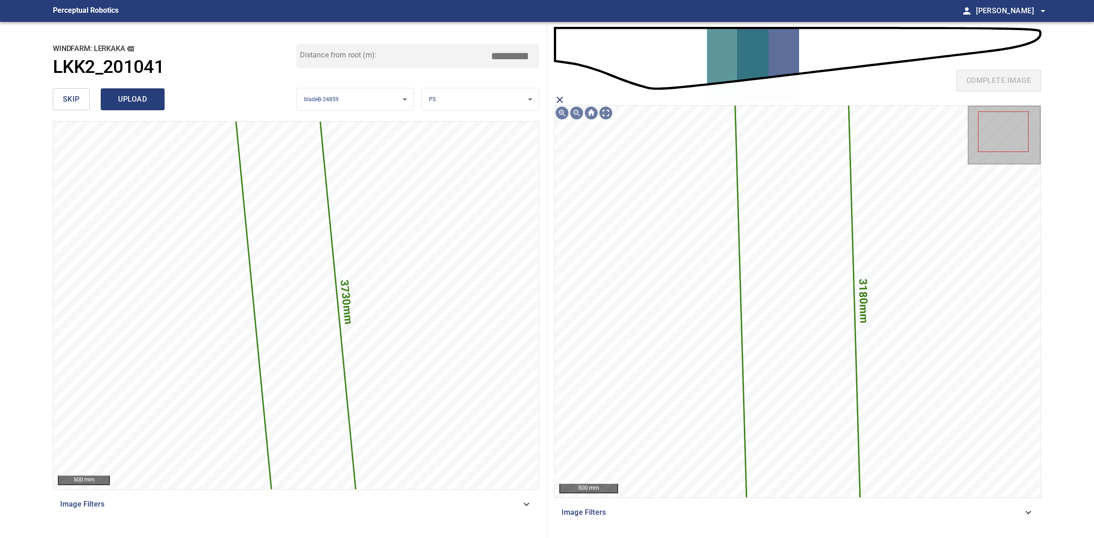
click at [151, 101] on span "upload" at bounding box center [133, 99] width 44 height 13
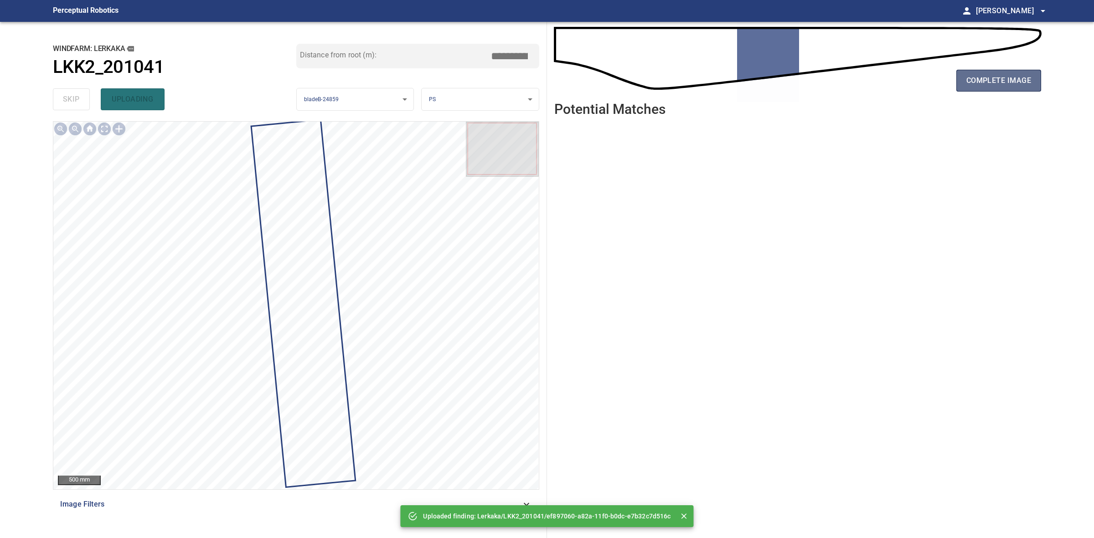
click at [969, 88] on button "complete image" at bounding box center [998, 81] width 85 height 22
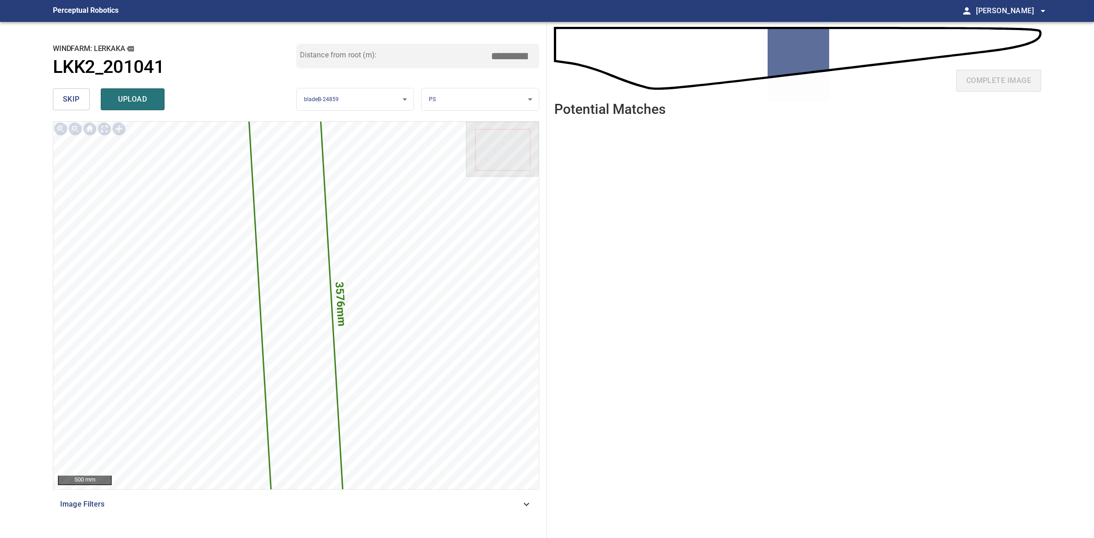
drag, startPoint x: 512, startPoint y: 55, endPoint x: 495, endPoint y: 53, distance: 16.5
click at [495, 53] on input "*****" at bounding box center [513, 55] width 46 height 17
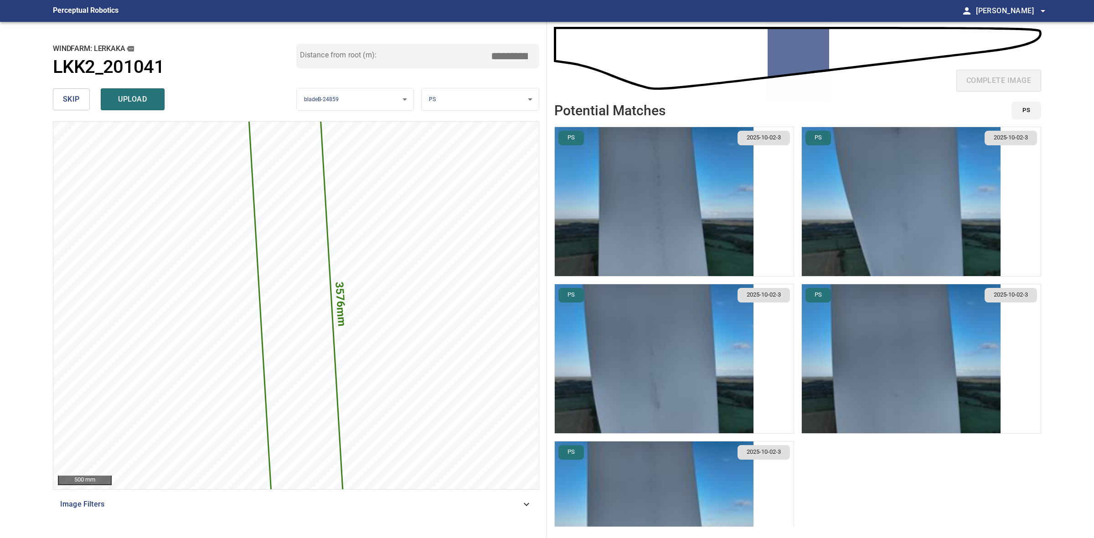
type input "*****"
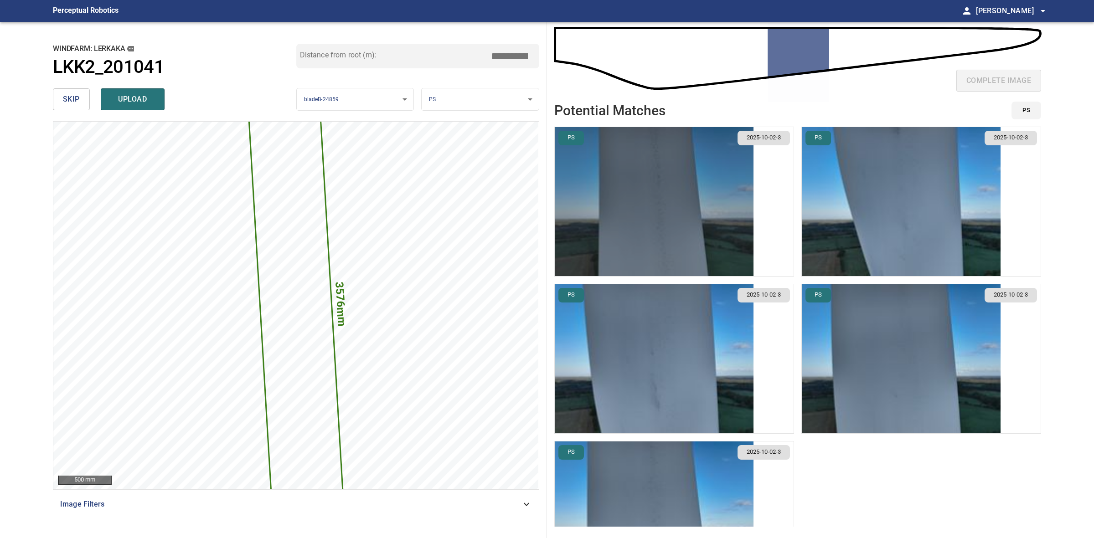
click at [712, 252] on img "button" at bounding box center [654, 201] width 199 height 149
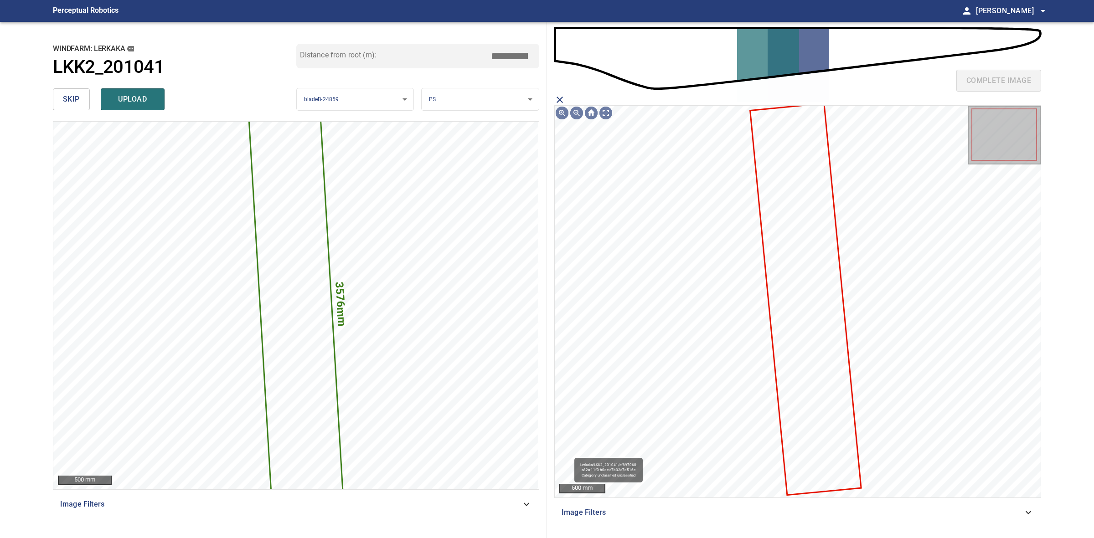
click at [782, 295] on icon at bounding box center [805, 299] width 109 height 390
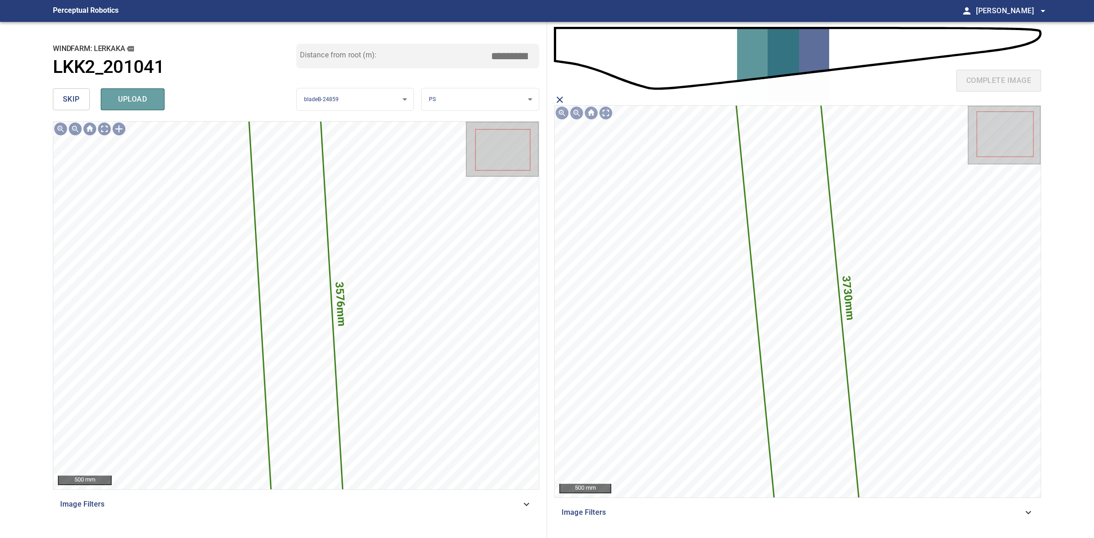
drag, startPoint x: 151, startPoint y: 95, endPoint x: 149, endPoint y: 101, distance: 6.6
click at [149, 101] on span "upload" at bounding box center [133, 99] width 44 height 13
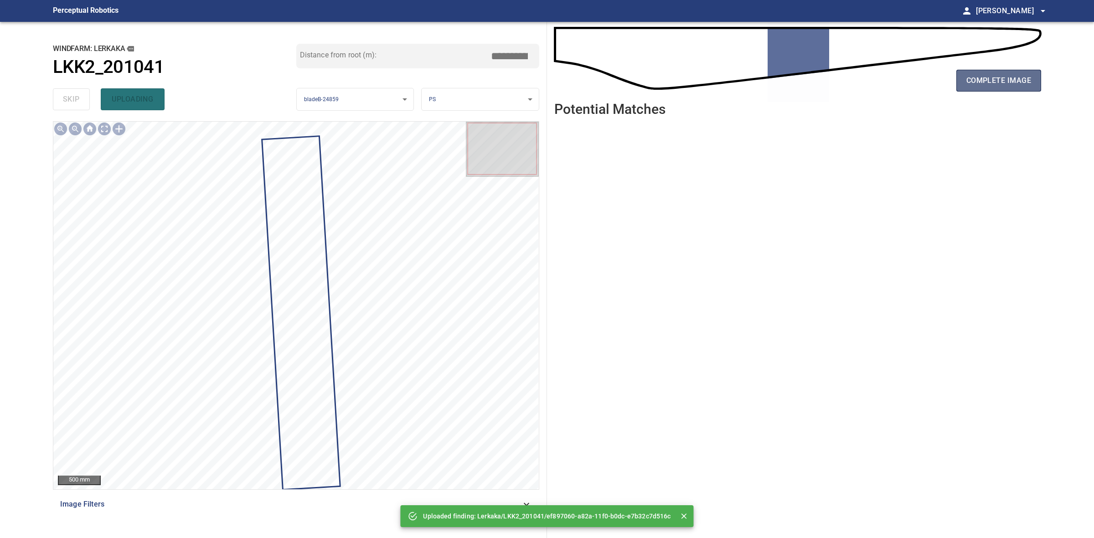
click at [987, 77] on span "complete image" at bounding box center [998, 80] width 65 height 13
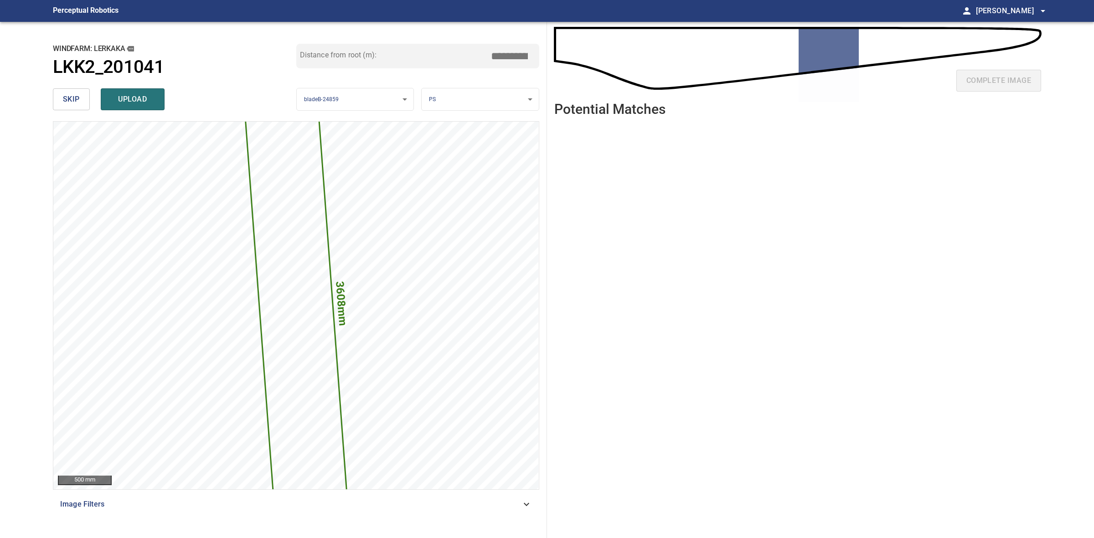
drag, startPoint x: 512, startPoint y: 53, endPoint x: 495, endPoint y: 50, distance: 16.7
click at [495, 50] on input "*****" at bounding box center [513, 55] width 46 height 17
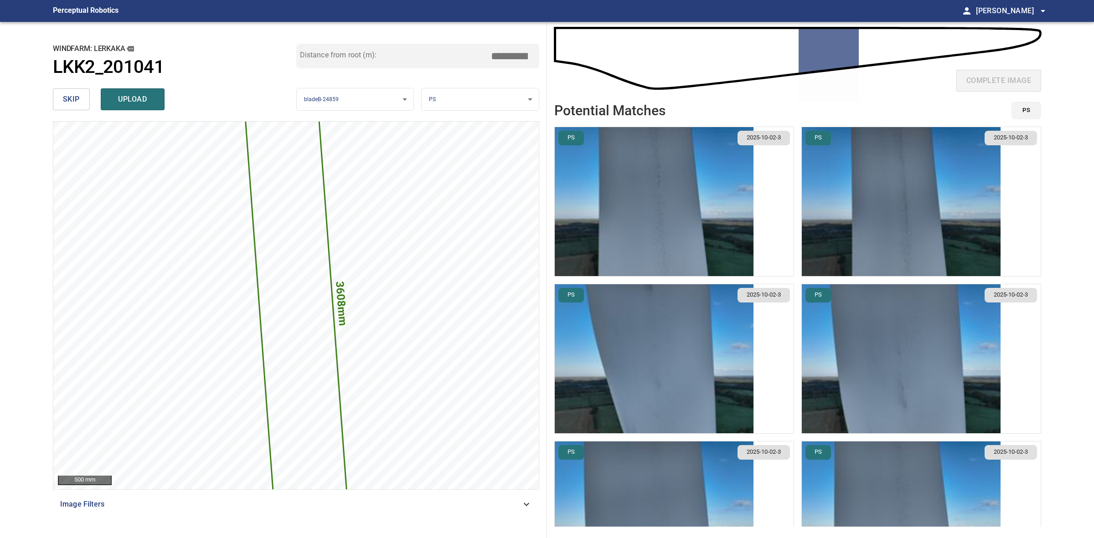
type input "*****"
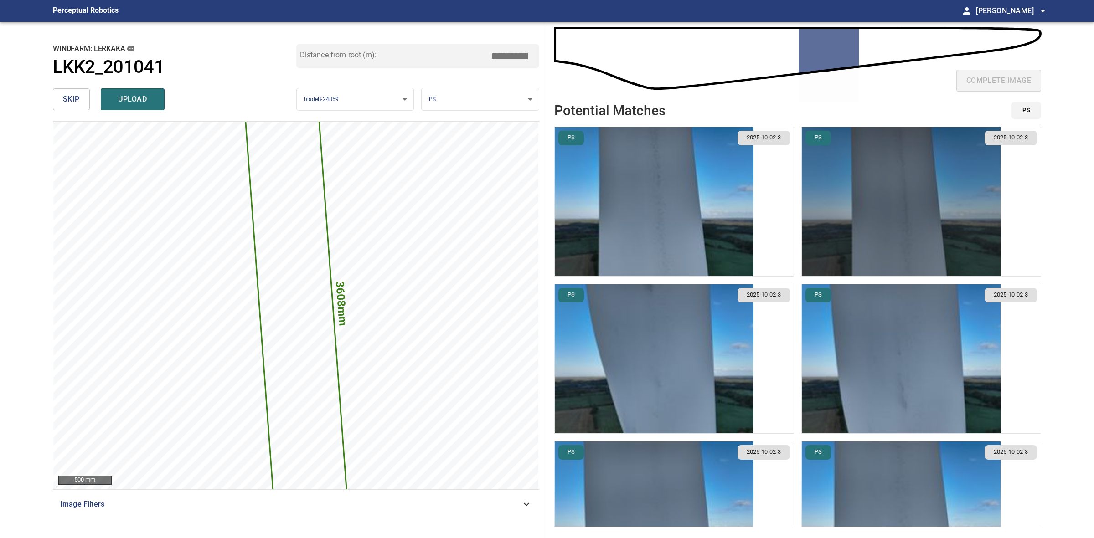
click at [858, 263] on img "button" at bounding box center [901, 201] width 199 height 149
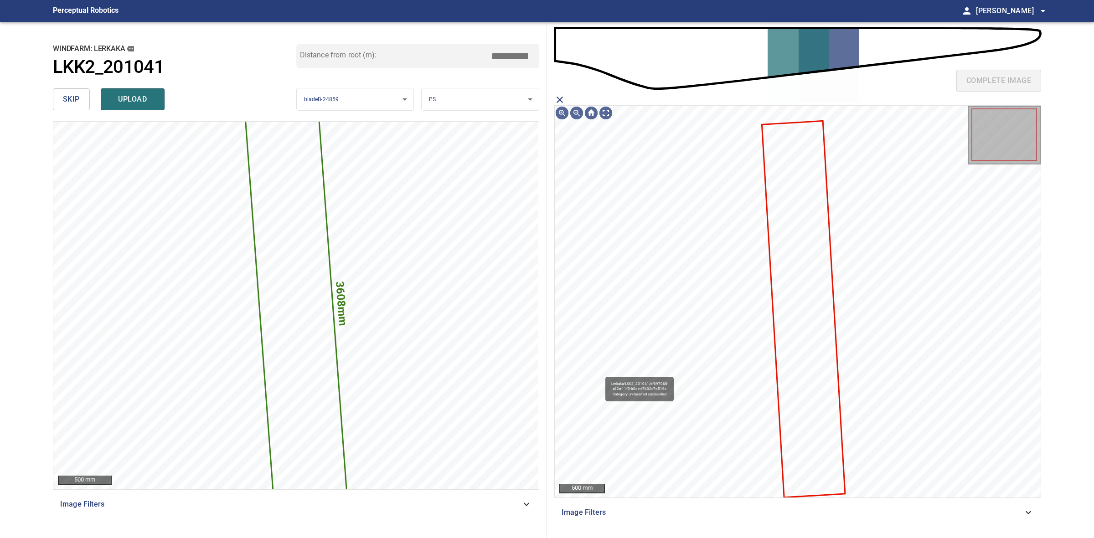
click at [806, 215] on icon at bounding box center [803, 309] width 82 height 375
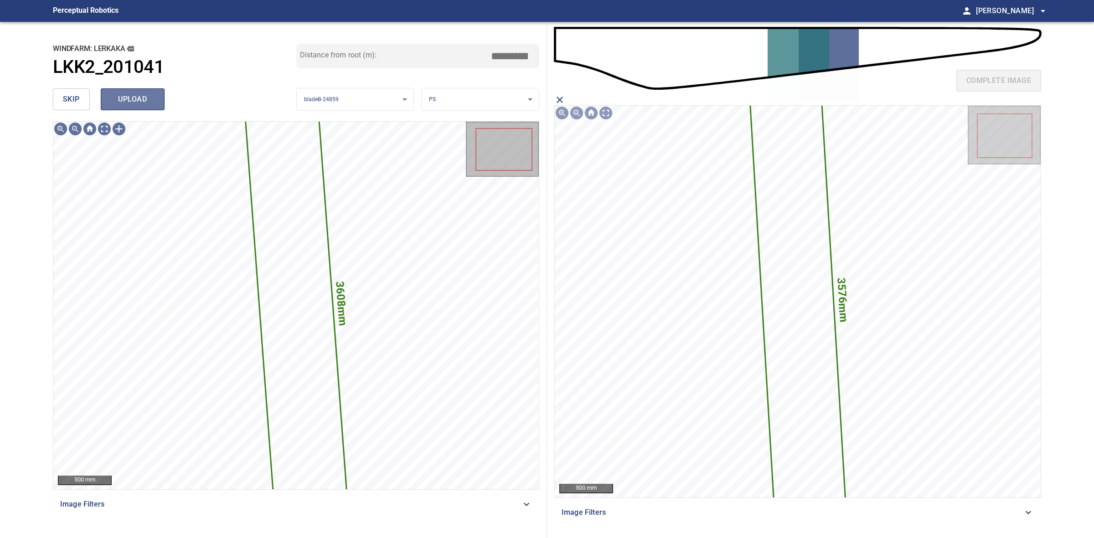
click at [136, 93] on span "upload" at bounding box center [133, 99] width 44 height 13
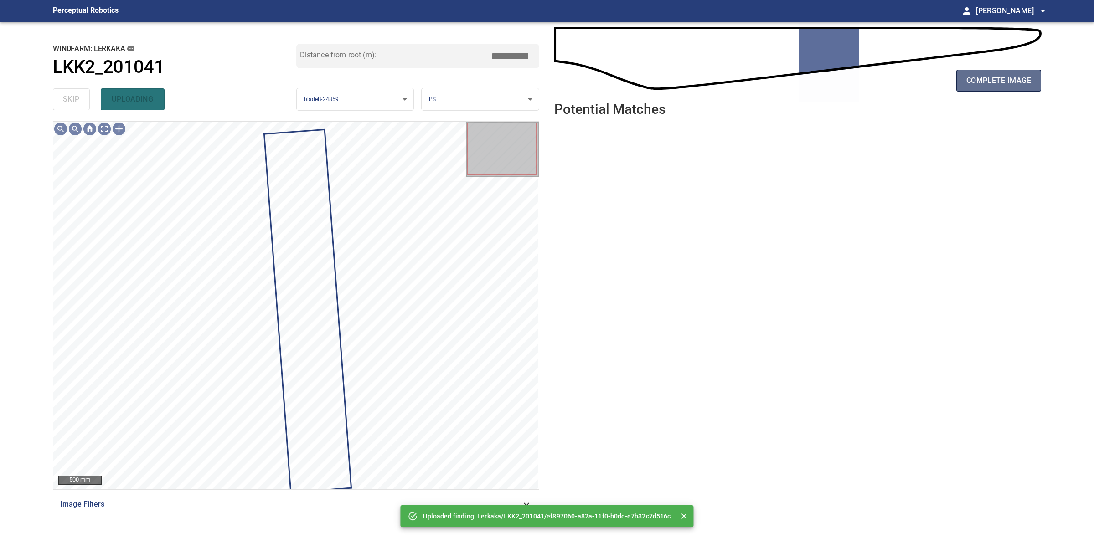
click at [1018, 78] on span "complete image" at bounding box center [998, 80] width 65 height 13
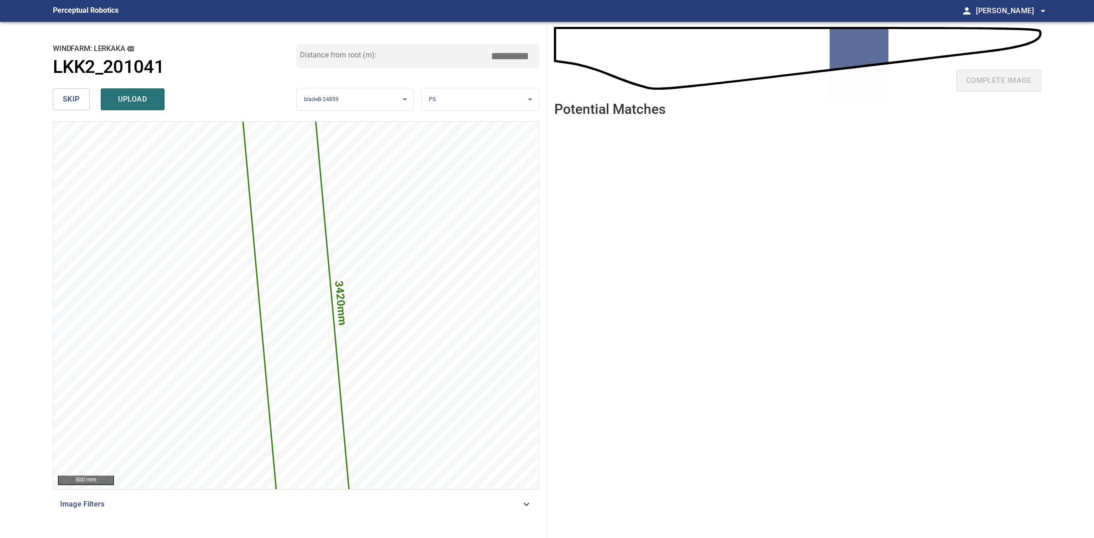
drag, startPoint x: 510, startPoint y: 54, endPoint x: 495, endPoint y: 51, distance: 15.7
click at [495, 51] on input "*****" at bounding box center [513, 55] width 46 height 17
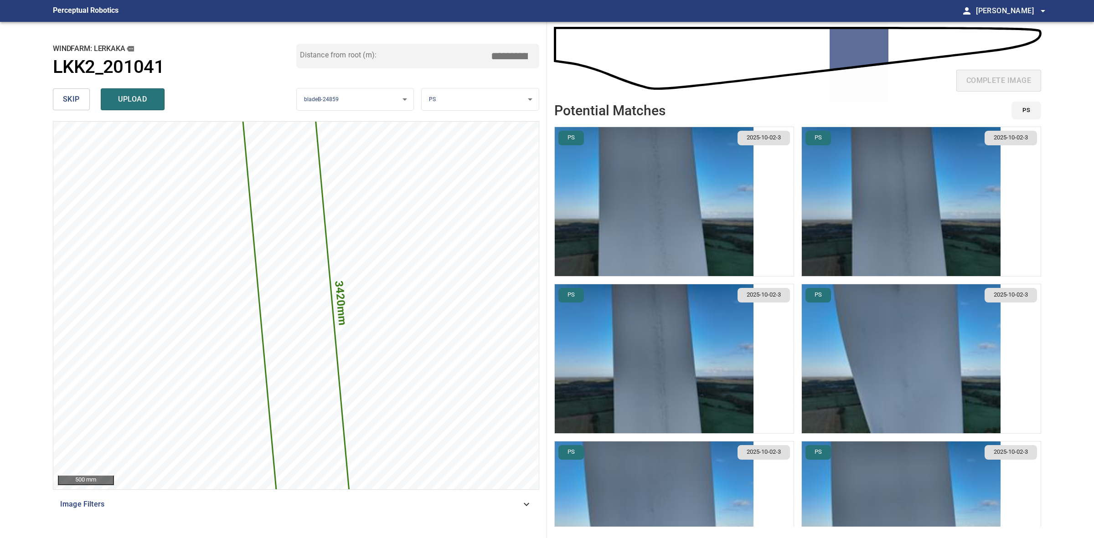
type input "*****"
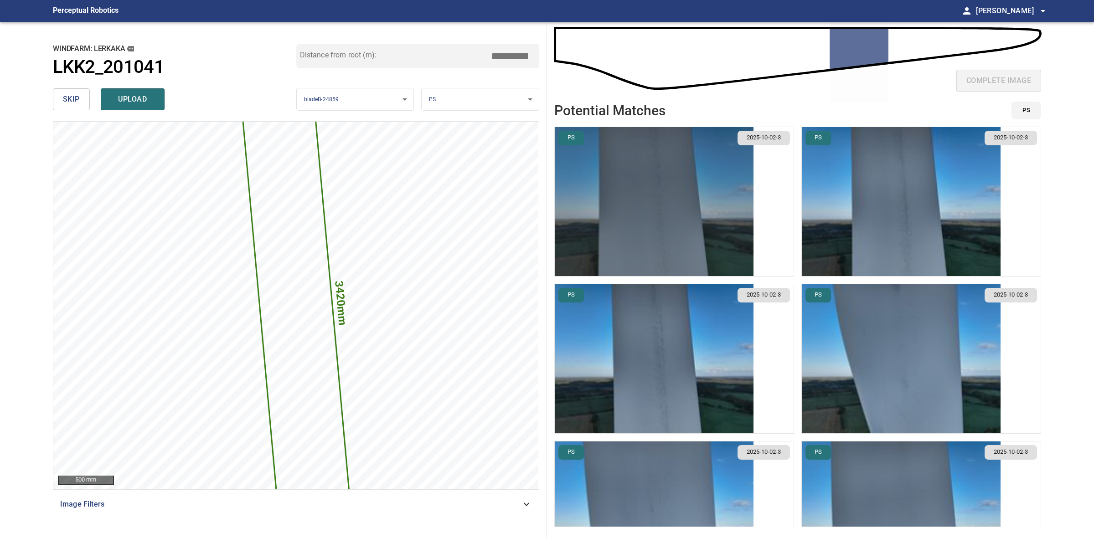
click at [651, 201] on img "button" at bounding box center [654, 201] width 199 height 149
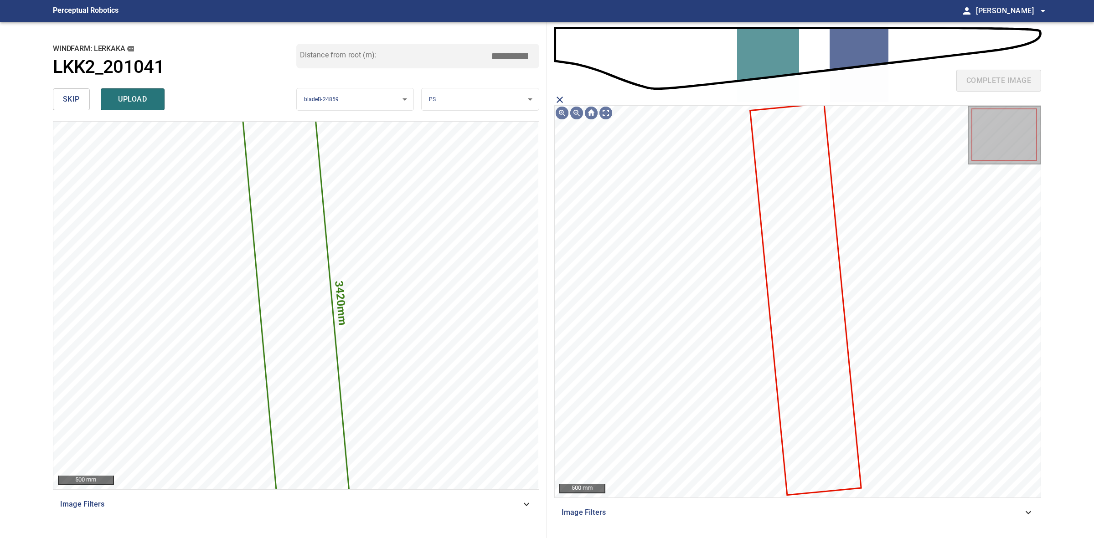
drag, startPoint x: 552, startPoint y: 94, endPoint x: 561, endPoint y: 96, distance: 9.0
click at [554, 94] on div "complete image 500 mm Image Filters" at bounding box center [797, 280] width 501 height 516
click at [566, 100] on div "complete image" at bounding box center [797, 84] width 487 height 36
click at [561, 99] on icon "close matching imageResolution:" at bounding box center [559, 99] width 11 height 11
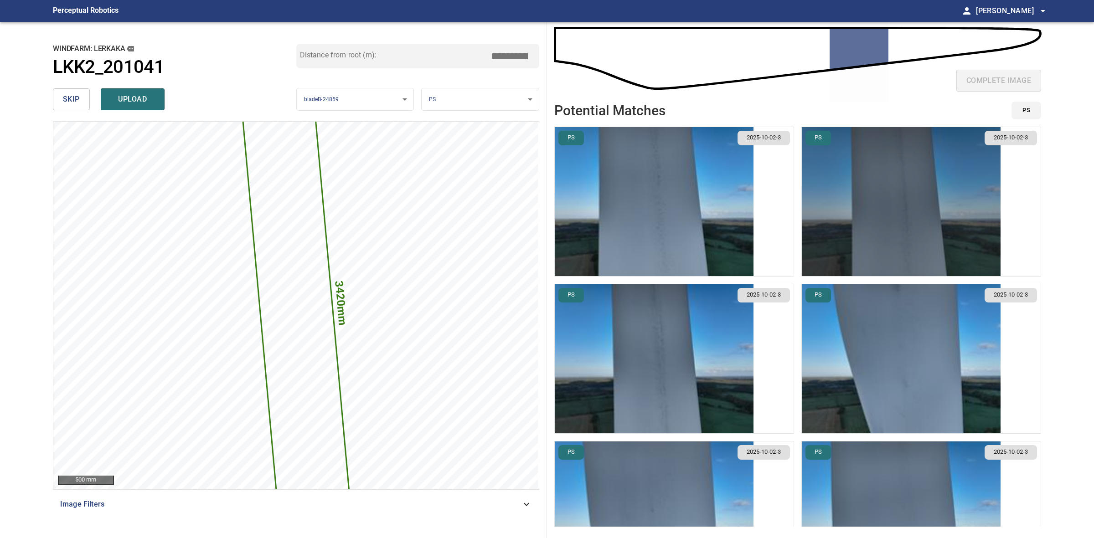
click at [913, 201] on img "button" at bounding box center [901, 201] width 199 height 149
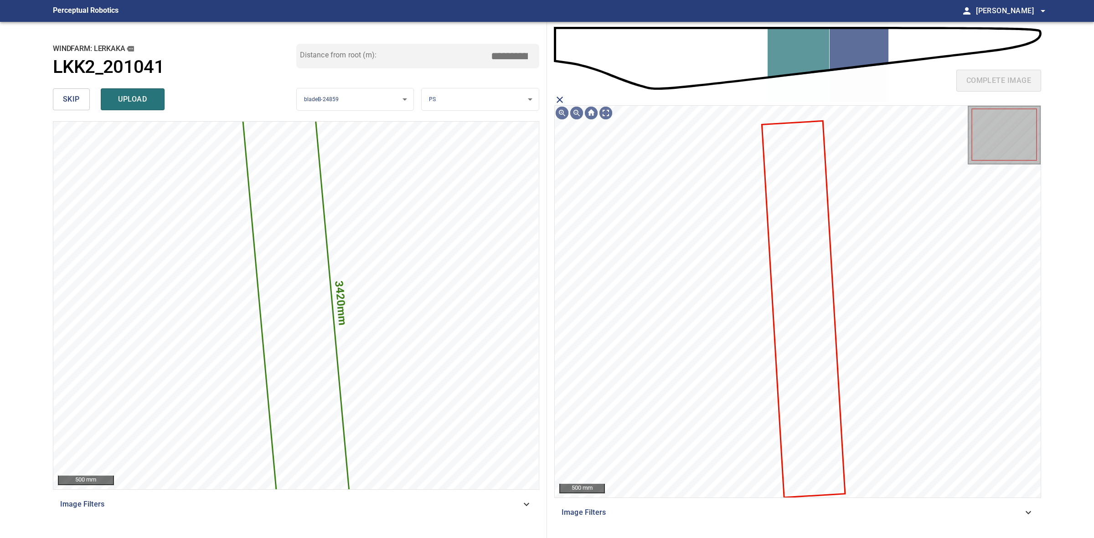
click at [556, 98] on icon "close matching imageResolution:" at bounding box center [559, 99] width 11 height 11
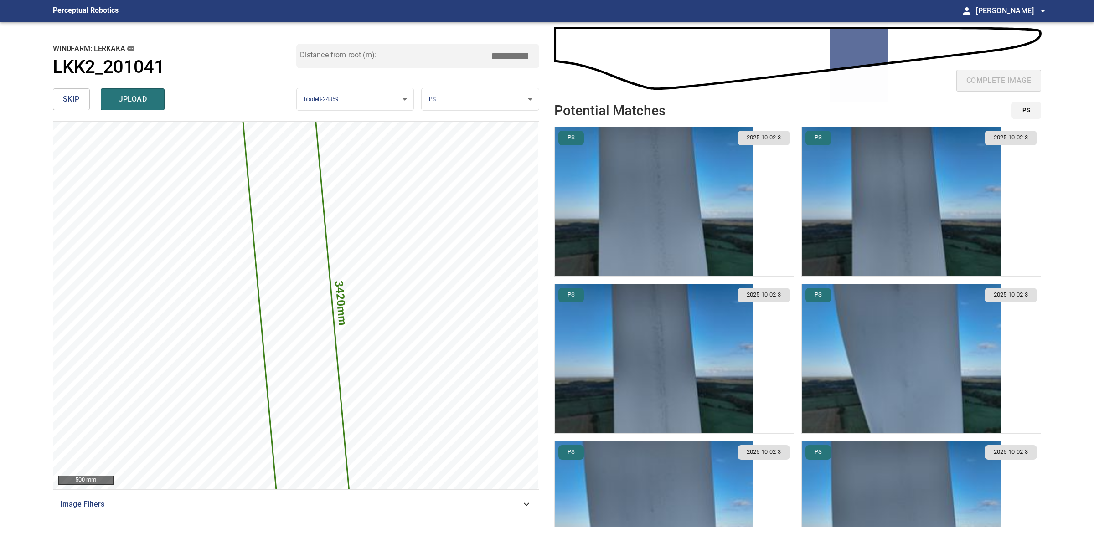
click at [671, 334] on img "button" at bounding box center [654, 358] width 199 height 149
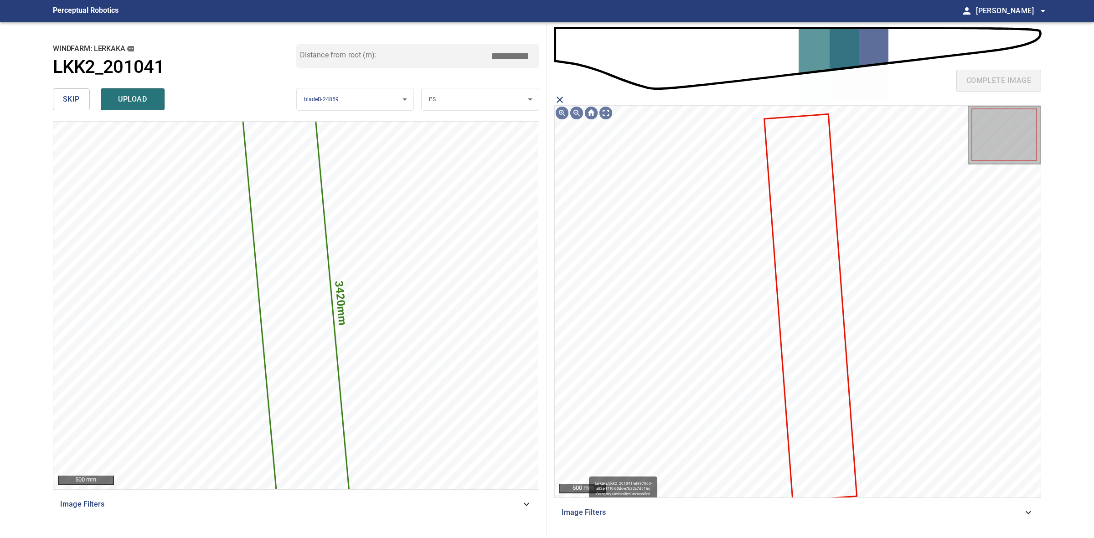
click at [796, 311] on icon at bounding box center [810, 308] width 91 height 386
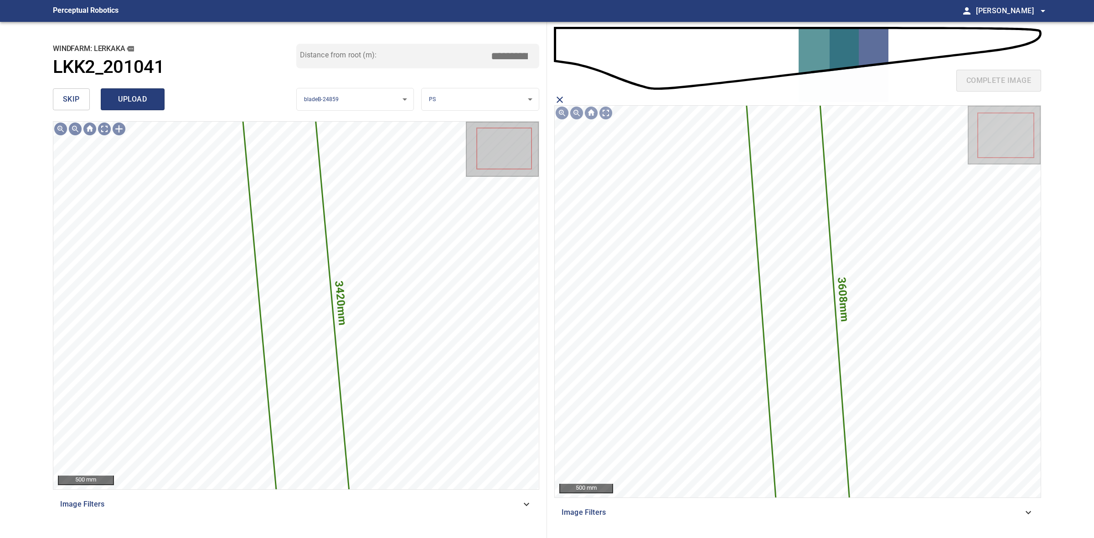
click at [158, 97] on button "upload" at bounding box center [133, 99] width 64 height 22
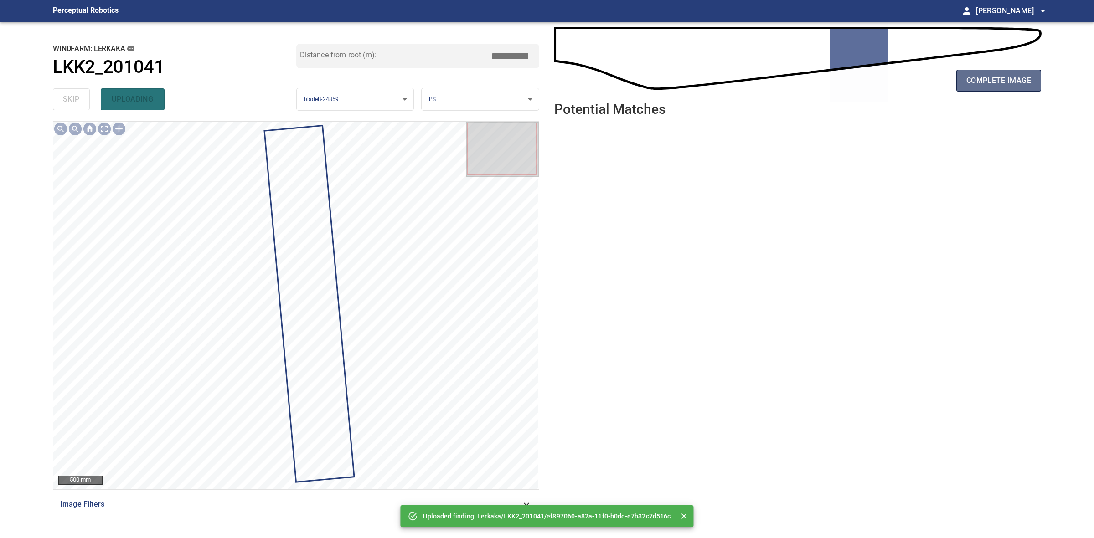
click at [971, 82] on span "complete image" at bounding box center [998, 80] width 65 height 13
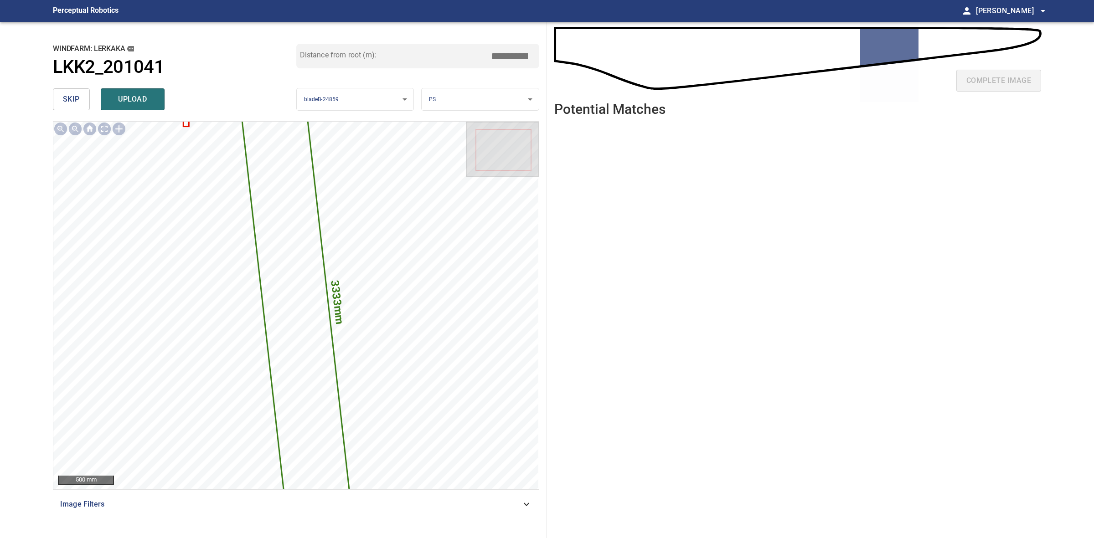
drag, startPoint x: 510, startPoint y: 53, endPoint x: 498, endPoint y: 49, distance: 13.4
click at [498, 49] on input "*****" at bounding box center [513, 55] width 46 height 17
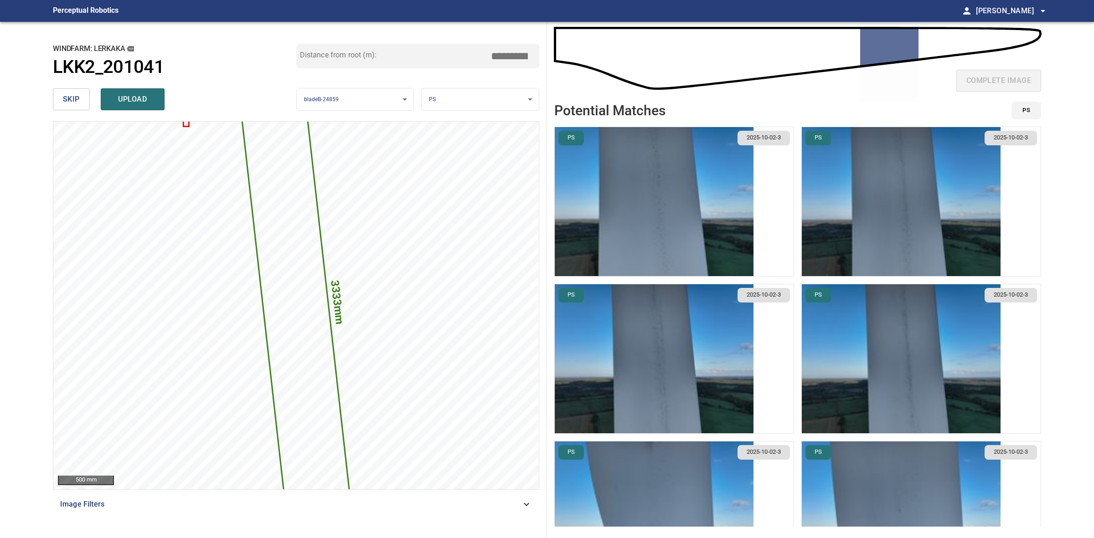
type input "*****"
click at [886, 199] on img "button" at bounding box center [901, 201] width 199 height 149
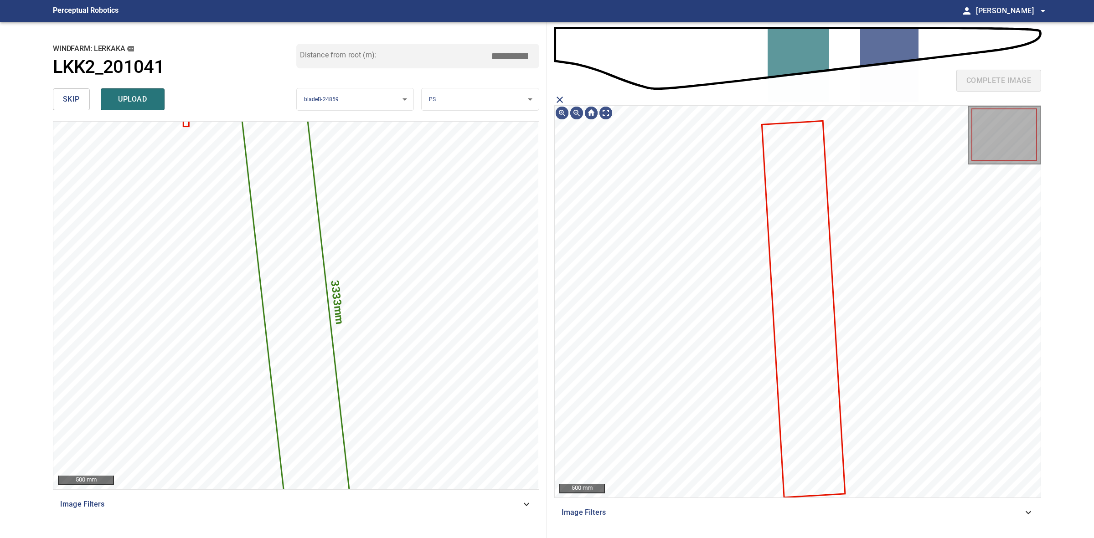
click at [557, 97] on icon "close matching imageResolution:" at bounding box center [559, 100] width 6 height 6
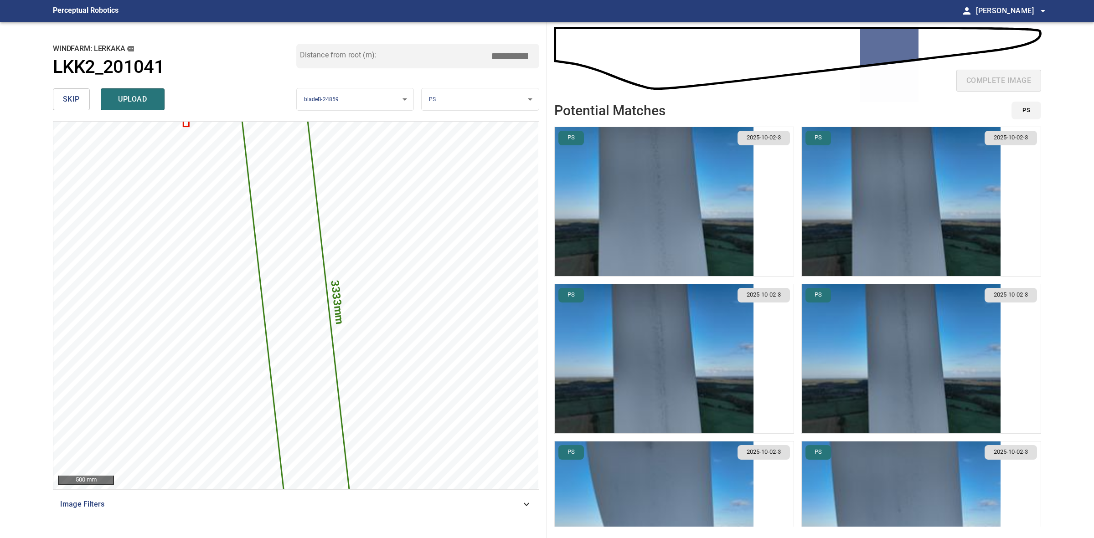
click at [625, 229] on img "button" at bounding box center [654, 201] width 199 height 149
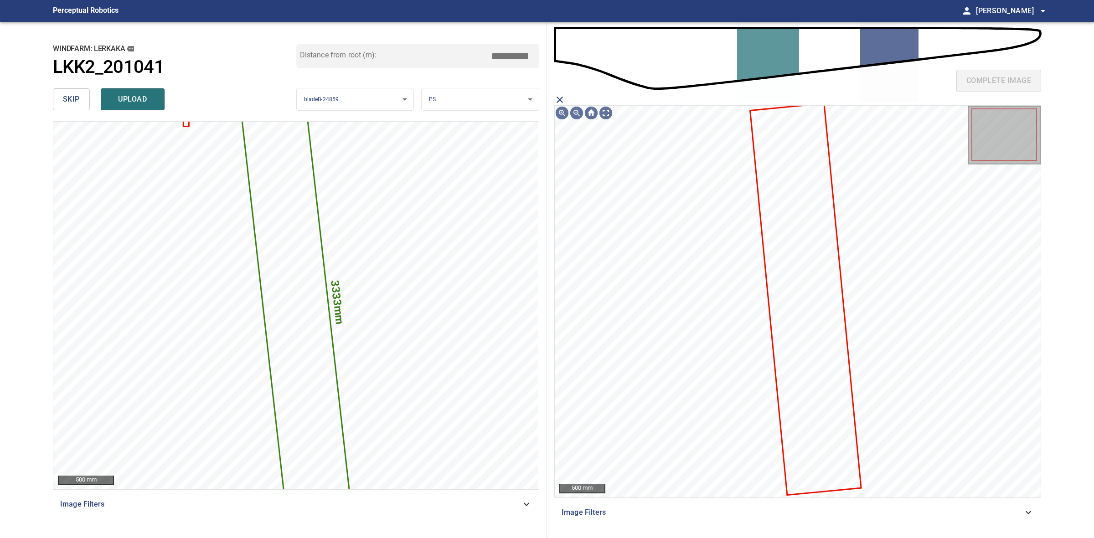
click at [559, 101] on icon "close matching imageResolution:" at bounding box center [559, 100] width 6 height 6
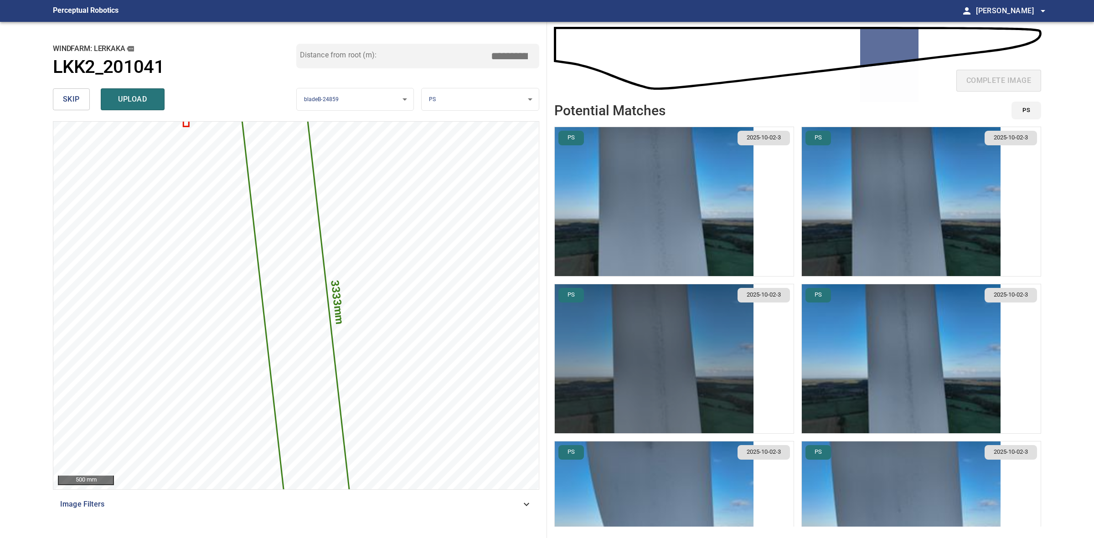
click at [694, 315] on img "button" at bounding box center [654, 358] width 199 height 149
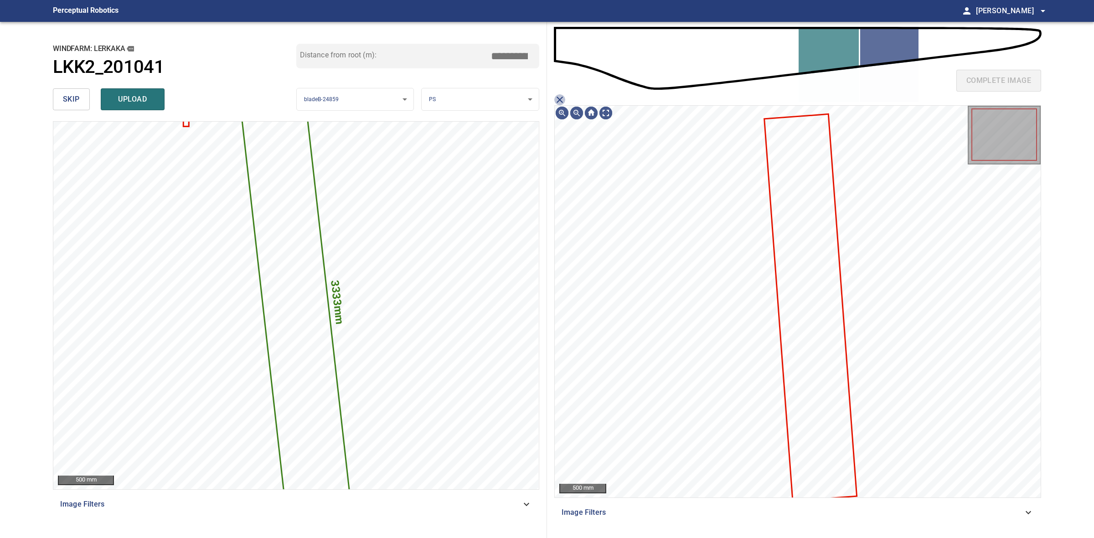
click at [560, 97] on icon "close matching imageResolution:" at bounding box center [559, 99] width 11 height 11
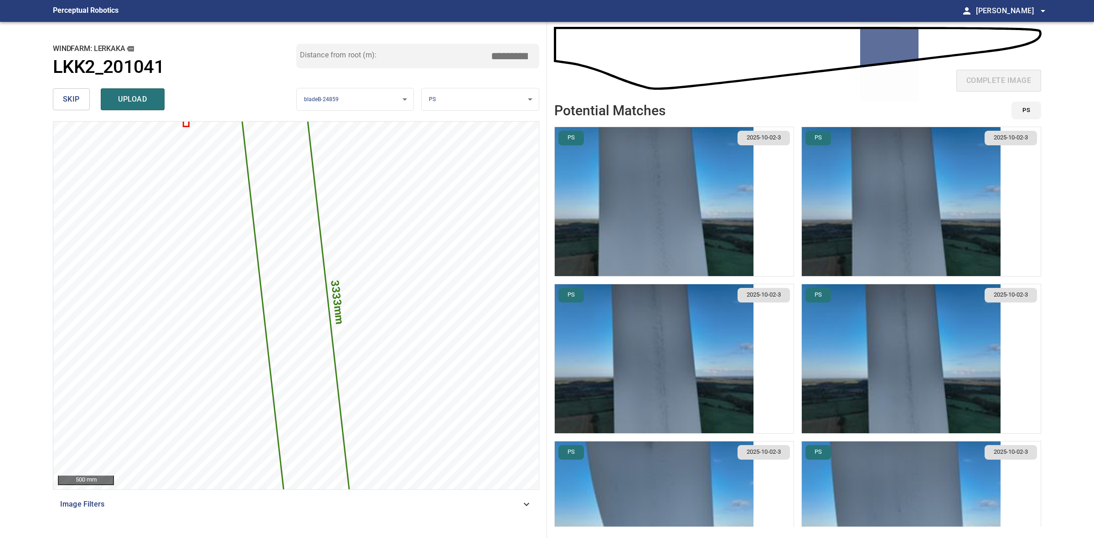
click at [869, 290] on img "button" at bounding box center [901, 358] width 199 height 149
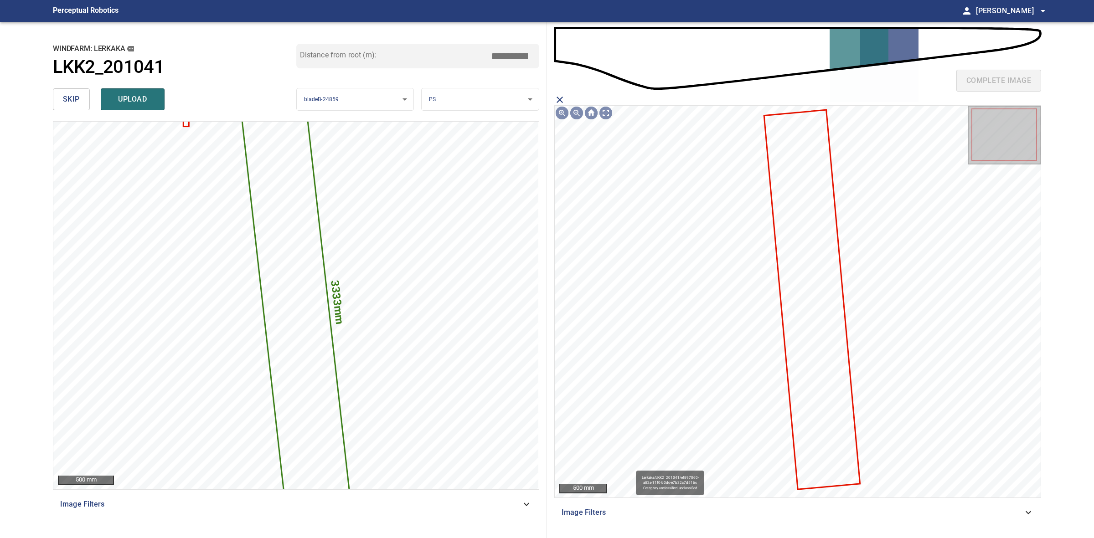
click at [832, 308] on icon at bounding box center [812, 299] width 94 height 378
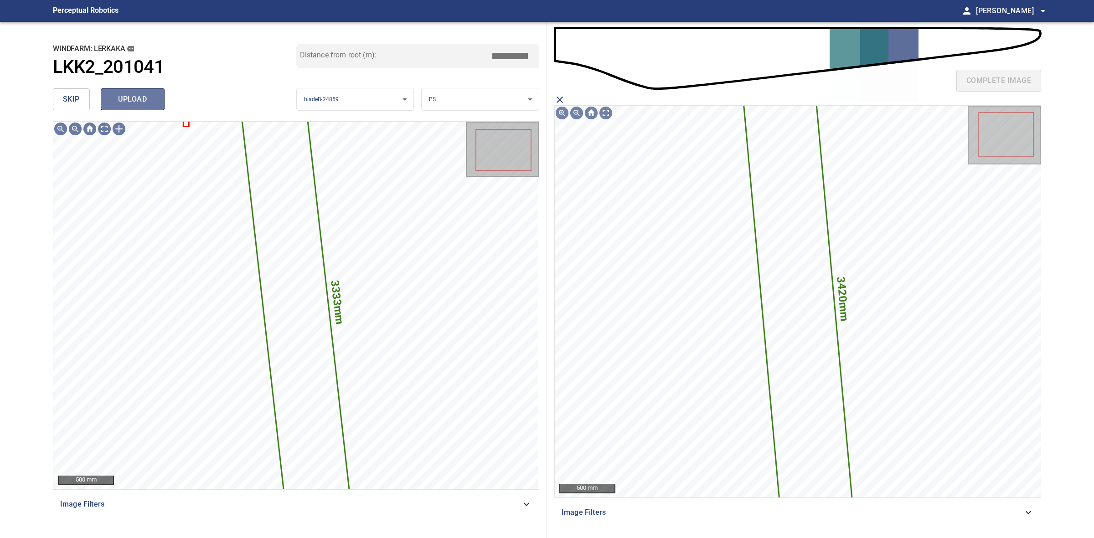
click at [152, 105] on span "upload" at bounding box center [133, 99] width 44 height 13
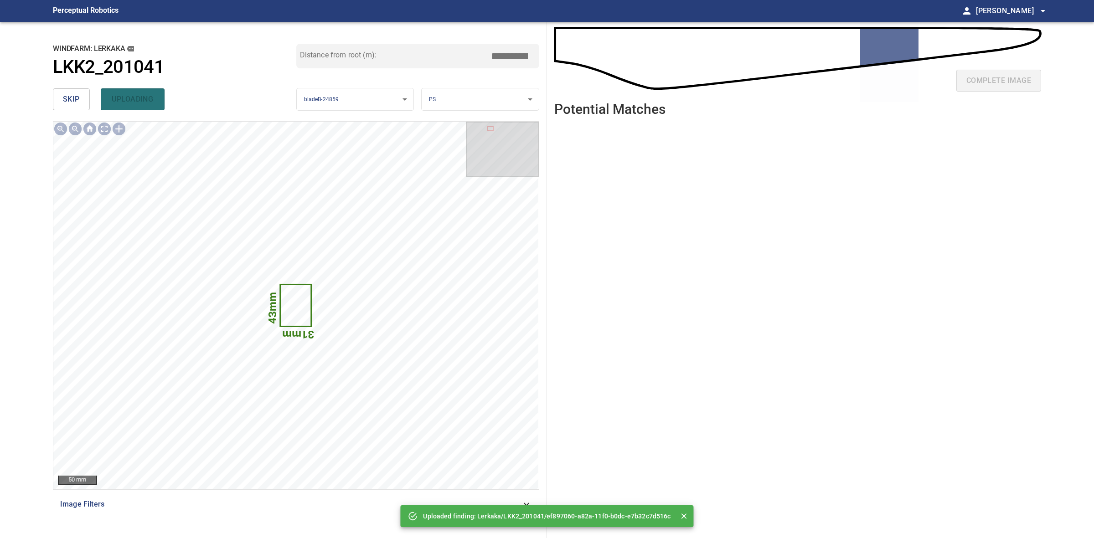
click at [69, 103] on span "skip" at bounding box center [71, 99] width 17 height 13
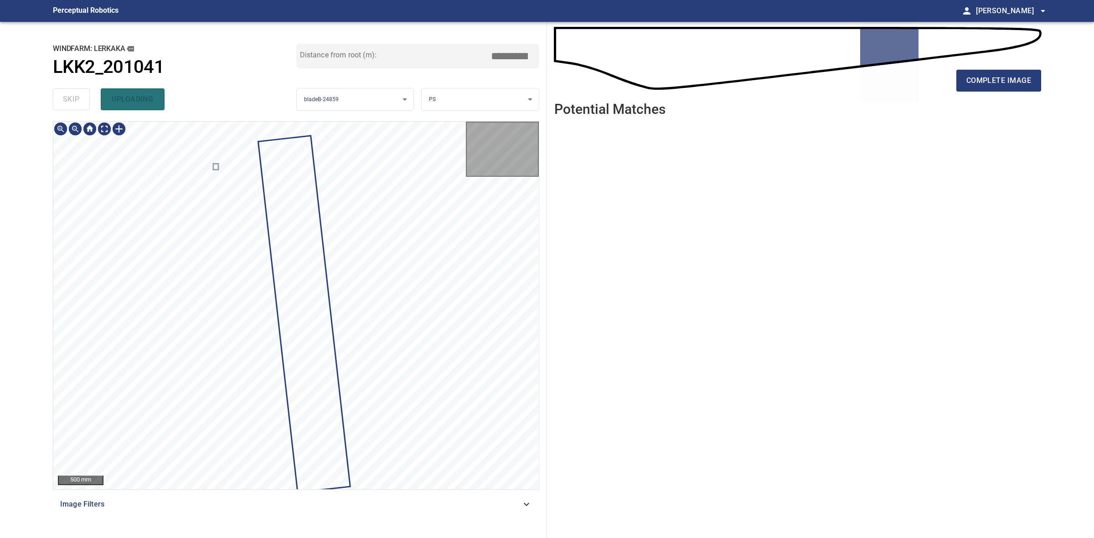
click at [69, 103] on div "skip uploading" at bounding box center [174, 99] width 243 height 29
click at [955, 80] on div "complete image" at bounding box center [797, 84] width 487 height 36
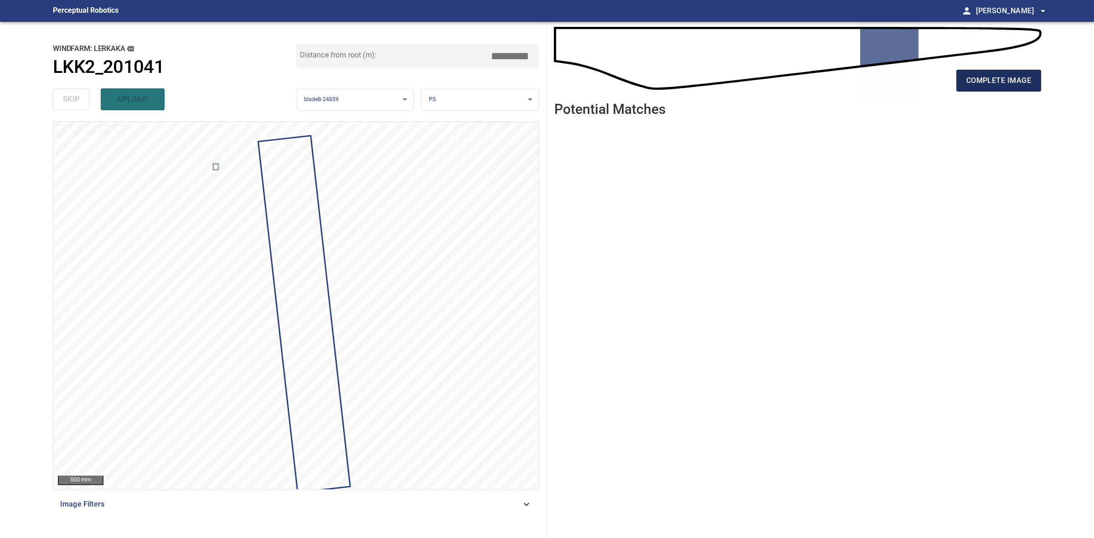
click at [957, 81] on button "complete image" at bounding box center [998, 81] width 85 height 22
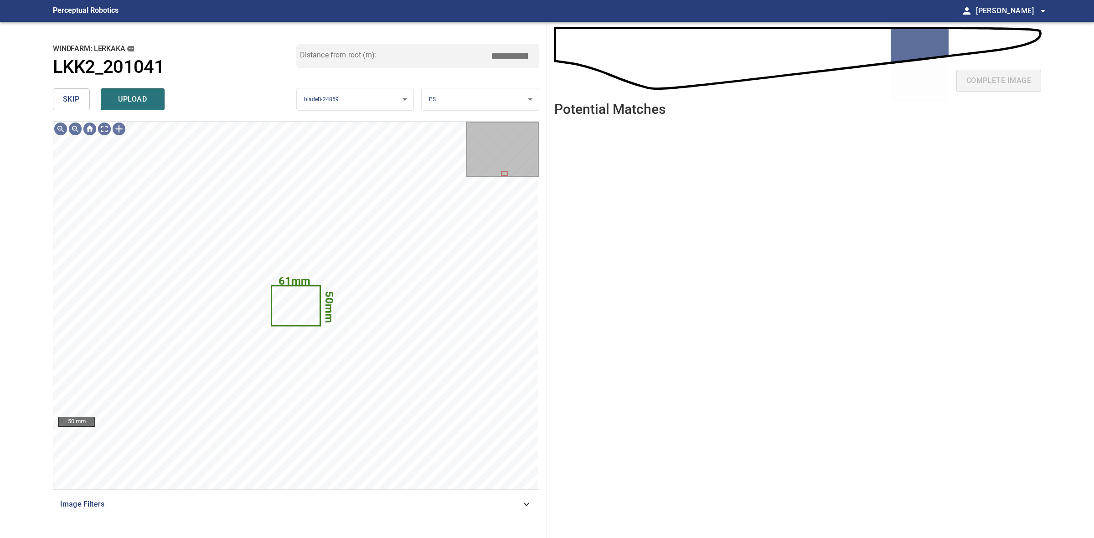
click at [75, 99] on span "skip" at bounding box center [71, 99] width 17 height 13
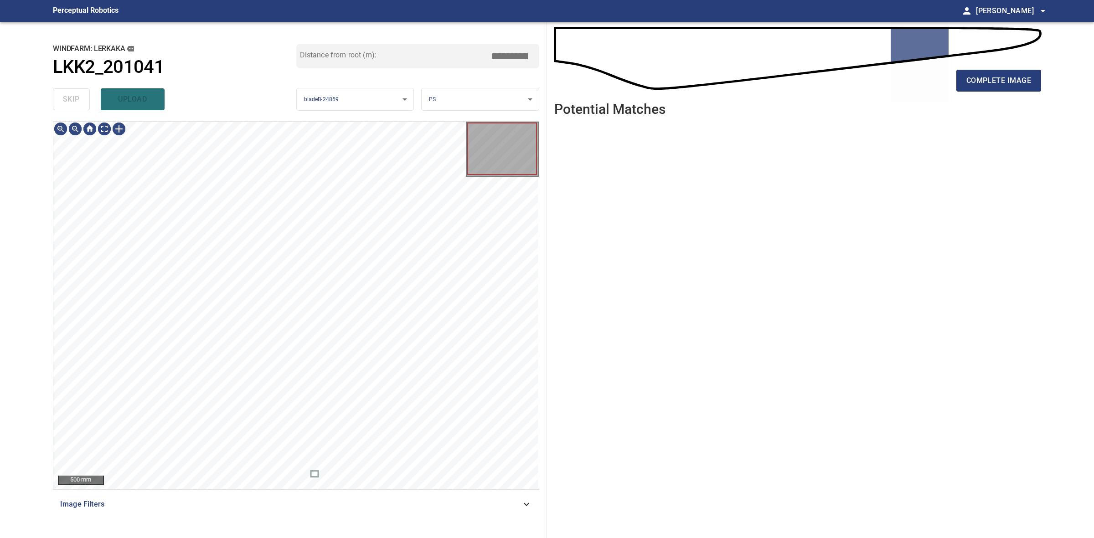
click at [75, 99] on div "skip upload" at bounding box center [174, 99] width 243 height 29
drag, startPoint x: 75, startPoint y: 99, endPoint x: 673, endPoint y: 99, distance: 597.4
click at [77, 99] on div "skip upload" at bounding box center [174, 99] width 243 height 29
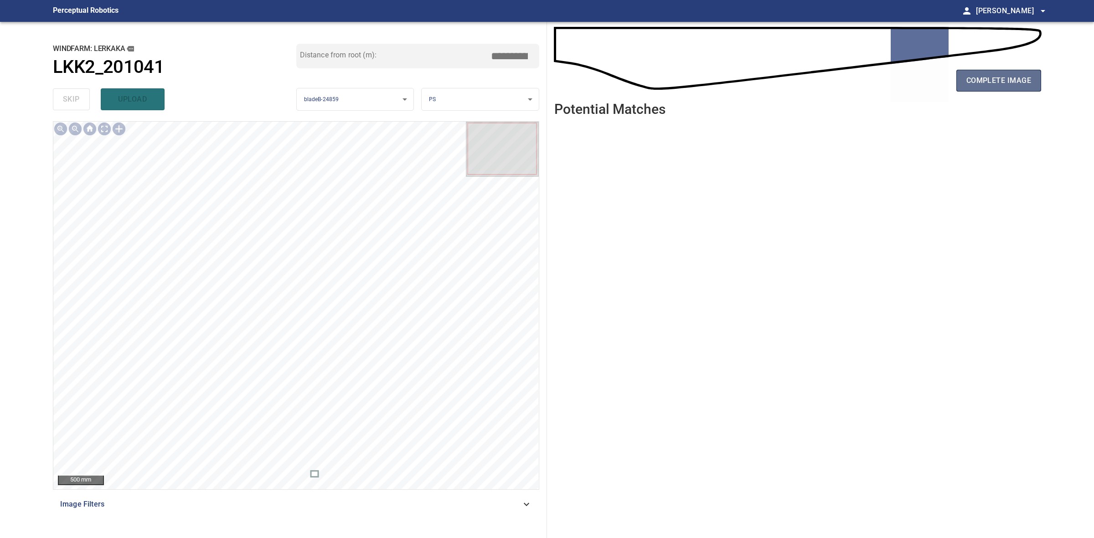
click at [1020, 81] on span "complete image" at bounding box center [998, 80] width 65 height 13
click at [974, 85] on span "complete image" at bounding box center [998, 80] width 65 height 13
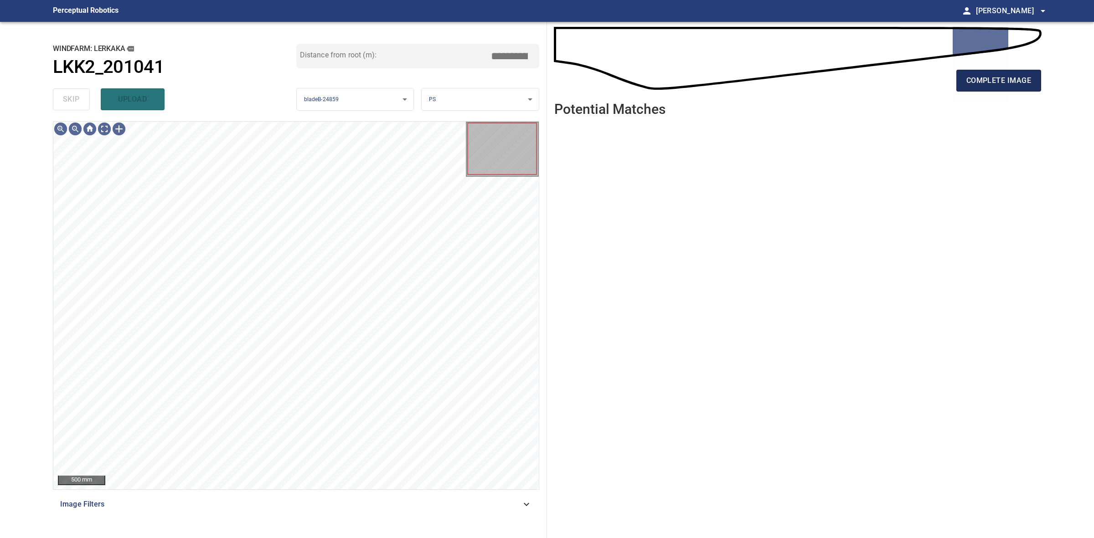
click at [1020, 81] on span "complete image" at bounding box center [998, 80] width 65 height 13
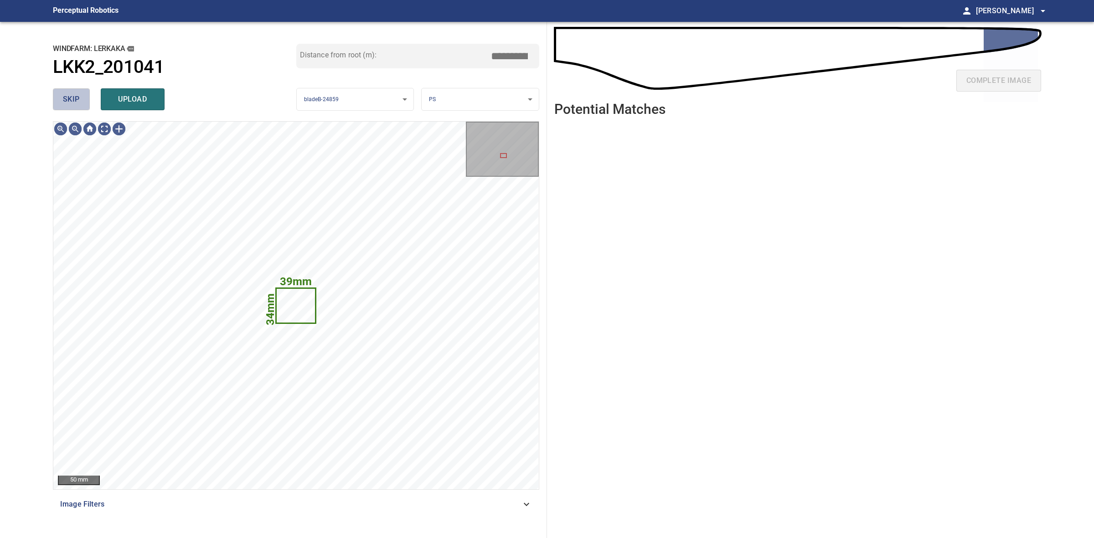
click at [79, 108] on button "skip" at bounding box center [71, 99] width 37 height 22
click at [79, 108] on div "skip upload" at bounding box center [174, 99] width 243 height 29
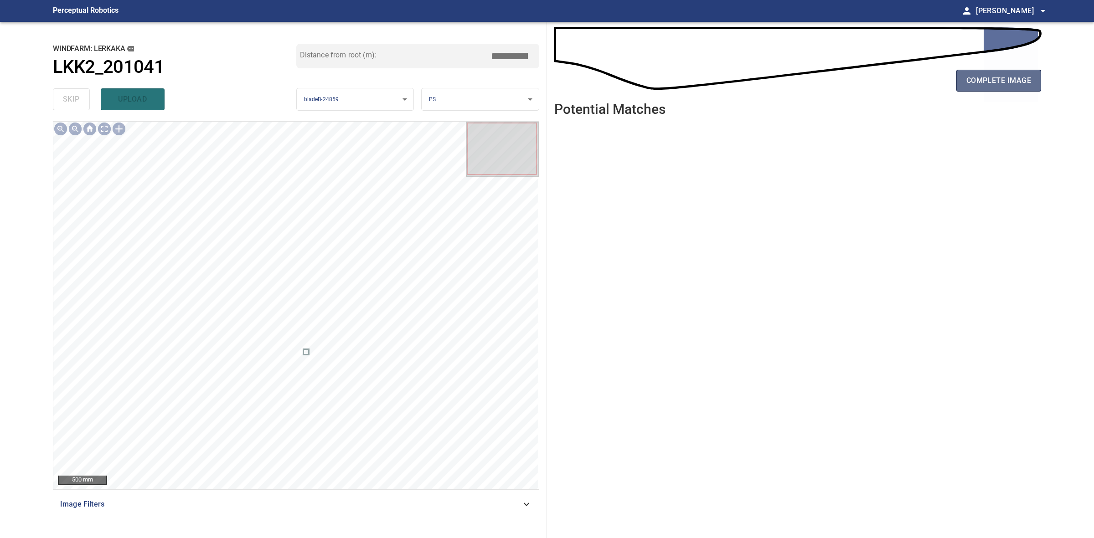
click at [997, 79] on span "complete image" at bounding box center [998, 80] width 65 height 13
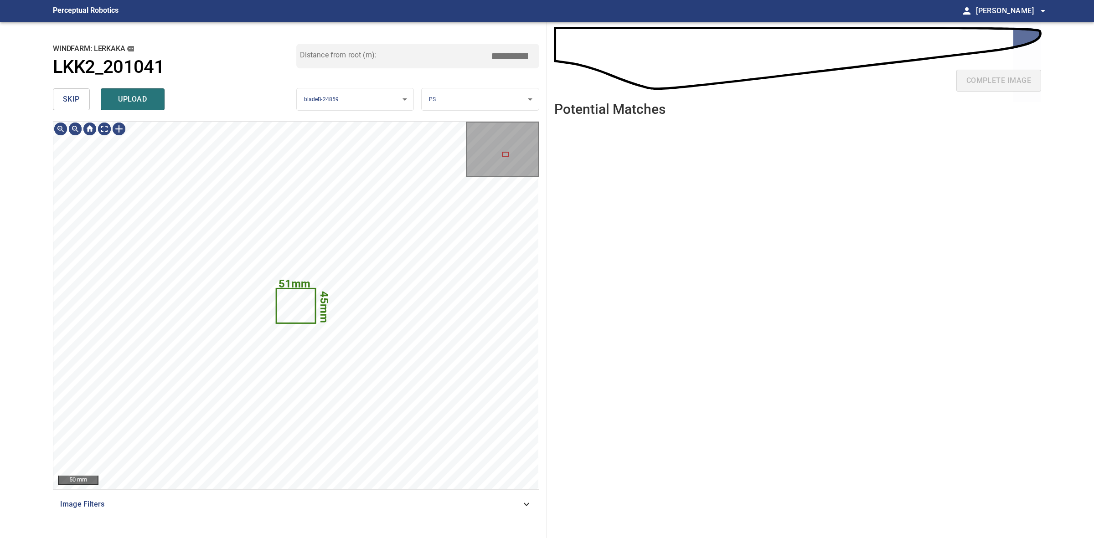
click at [58, 115] on div "**********" at bounding box center [296, 280] width 501 height 516
click at [59, 106] on button "skip" at bounding box center [71, 99] width 37 height 22
click at [59, 106] on div "skip upload" at bounding box center [174, 99] width 243 height 29
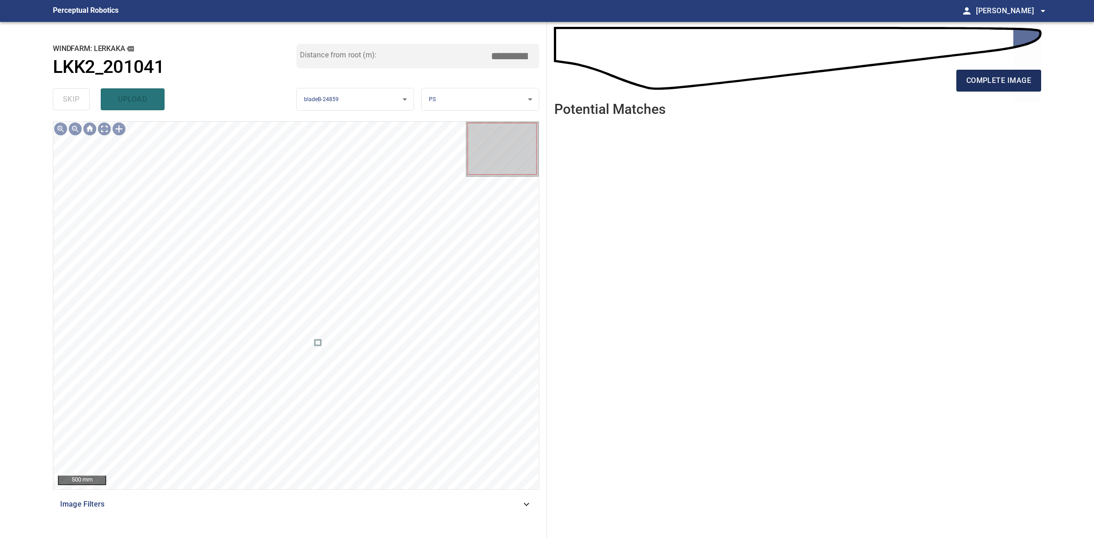
click at [968, 73] on button "complete image" at bounding box center [998, 81] width 85 height 22
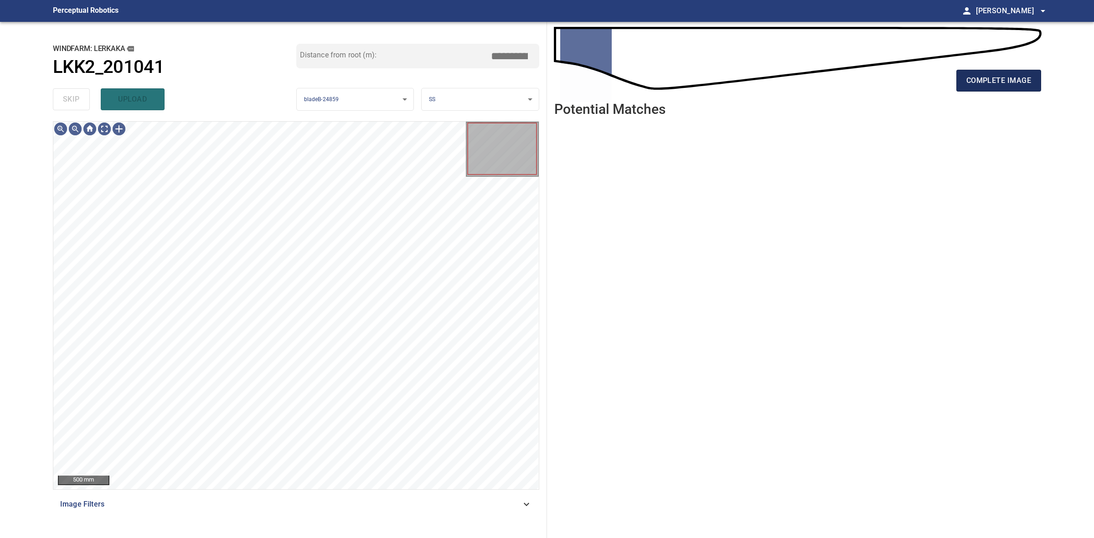
click at [978, 73] on button "complete image" at bounding box center [998, 81] width 85 height 22
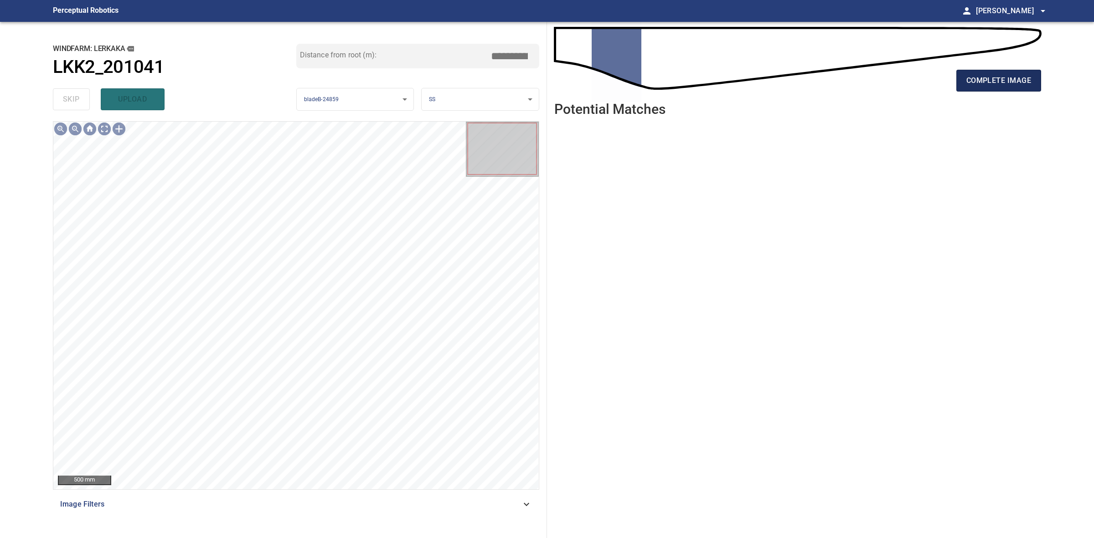
click at [984, 77] on span "complete image" at bounding box center [998, 80] width 65 height 13
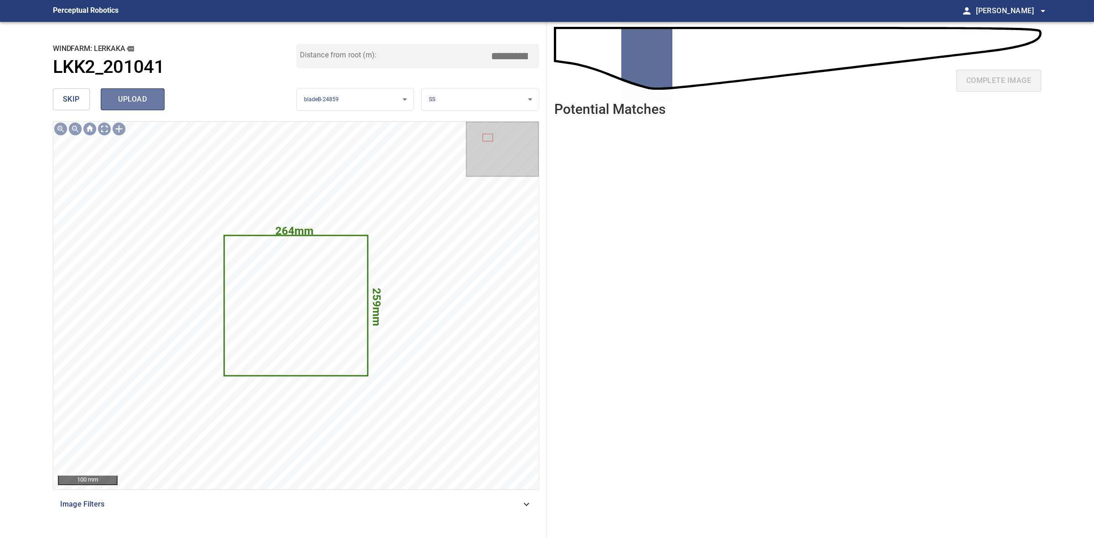
click at [142, 94] on span "upload" at bounding box center [133, 99] width 44 height 13
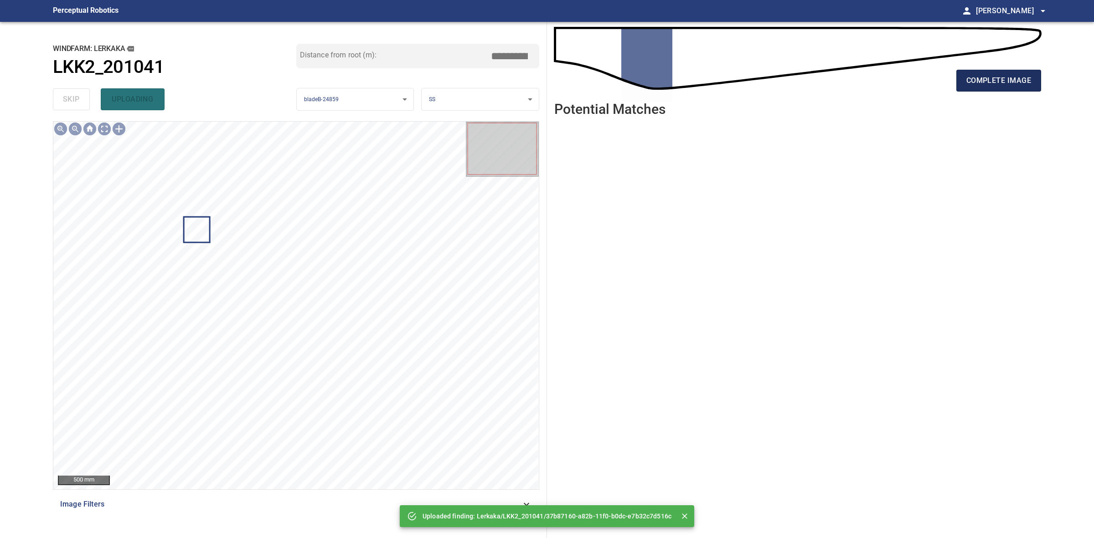
click at [1024, 77] on span "complete image" at bounding box center [998, 80] width 65 height 13
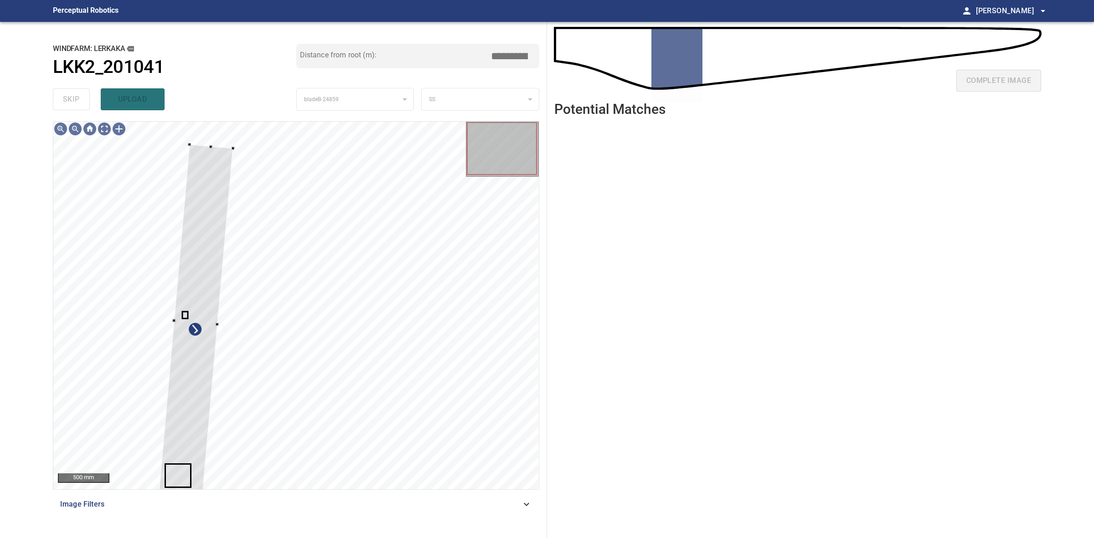
click at [201, 502] on div "500 mm Image Filters" at bounding box center [296, 326] width 486 height 410
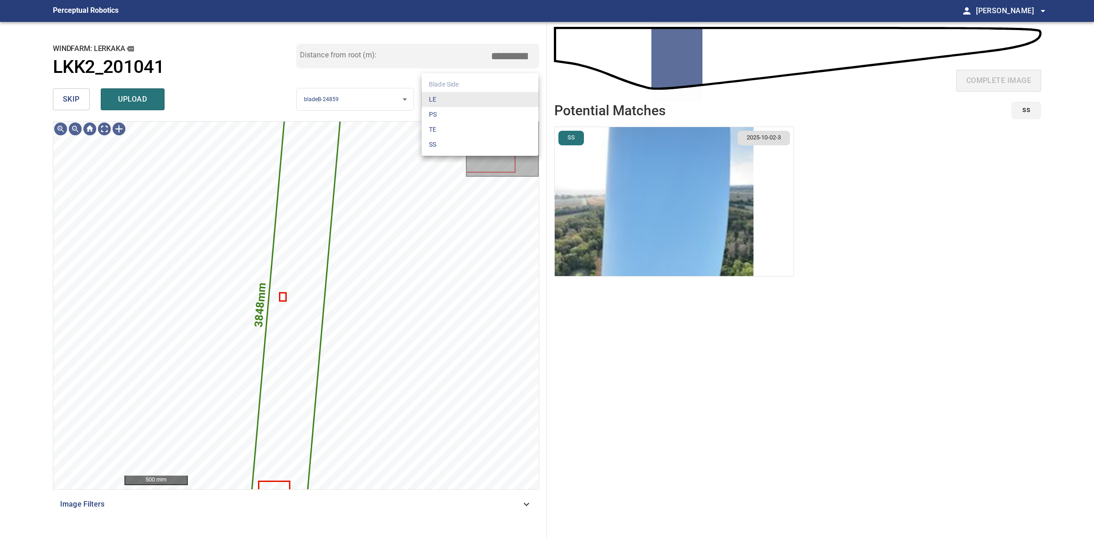
click at [504, 104] on body "**********" at bounding box center [547, 269] width 1094 height 538
click at [504, 104] on li "LE" at bounding box center [480, 99] width 117 height 15
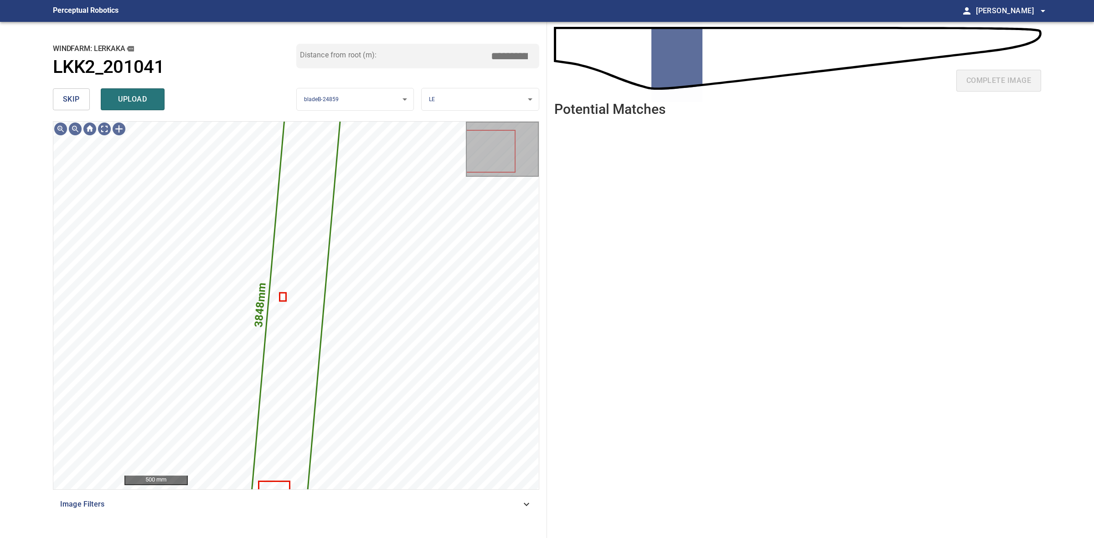
click at [515, 88] on body "**********" at bounding box center [547, 269] width 1094 height 538
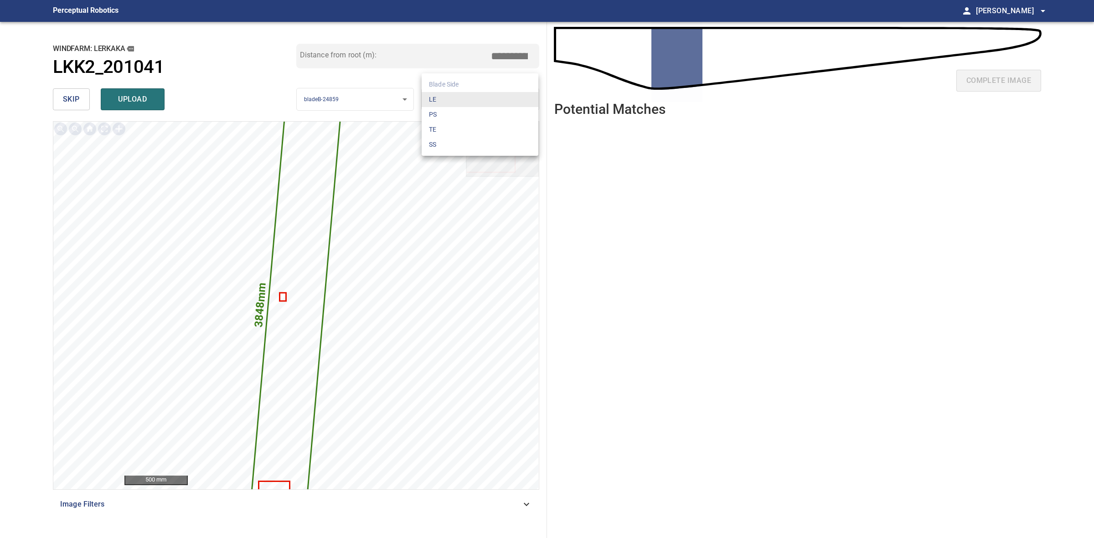
click at [457, 147] on li "SS" at bounding box center [480, 144] width 117 height 15
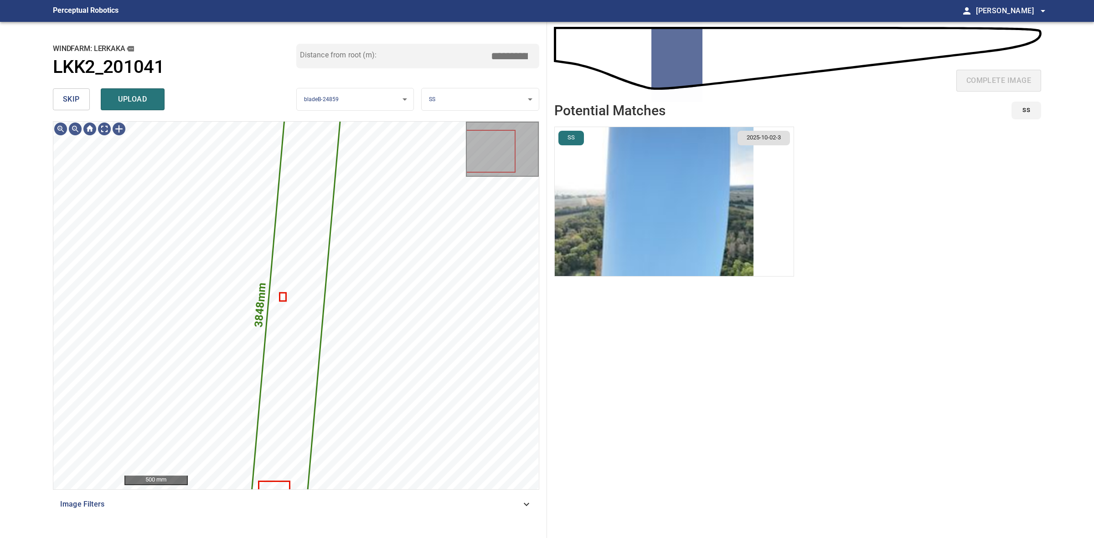
click at [684, 196] on img "button" at bounding box center [654, 201] width 199 height 149
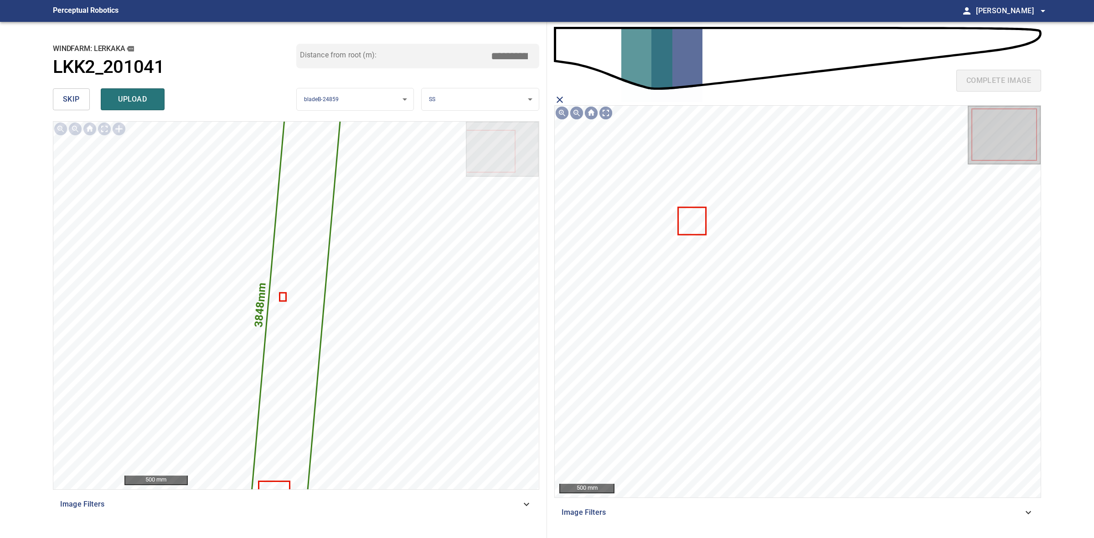
click at [681, 220] on icon at bounding box center [692, 221] width 26 height 26
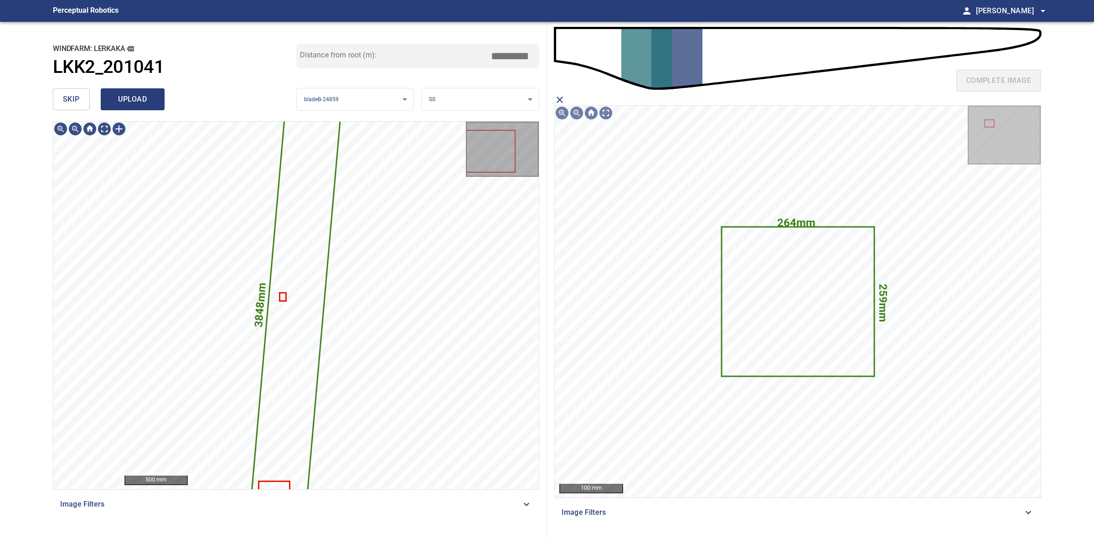
click at [162, 108] on button "upload" at bounding box center [133, 99] width 64 height 22
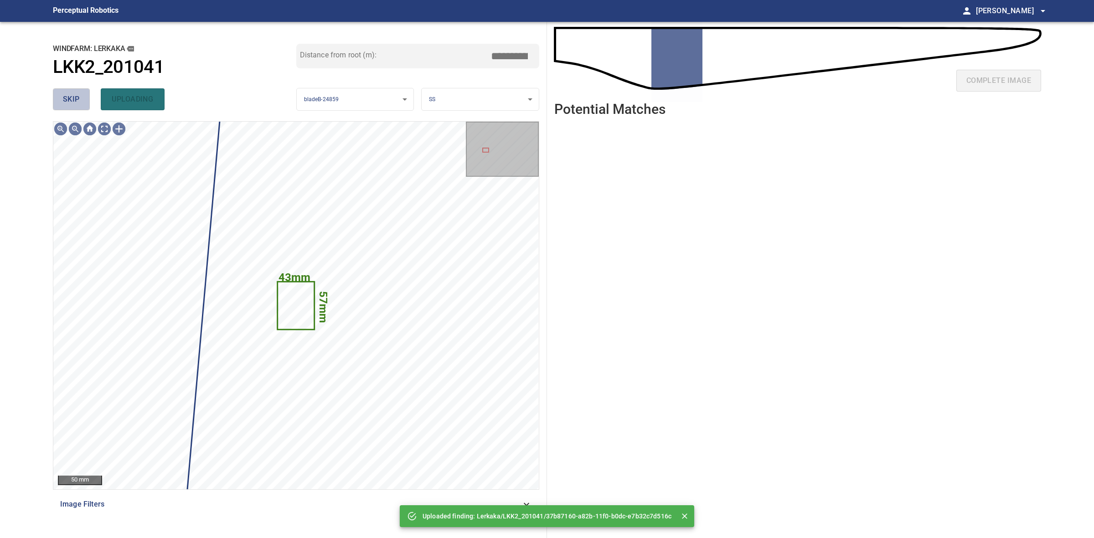
click at [83, 105] on button "skip" at bounding box center [71, 99] width 37 height 22
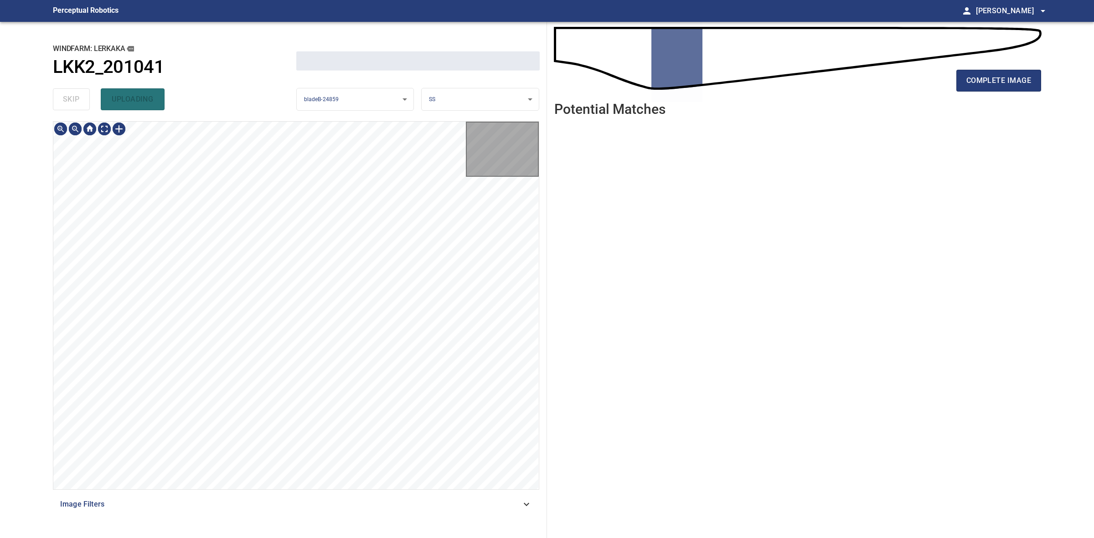
click at [83, 105] on div "skip uploading" at bounding box center [174, 99] width 243 height 29
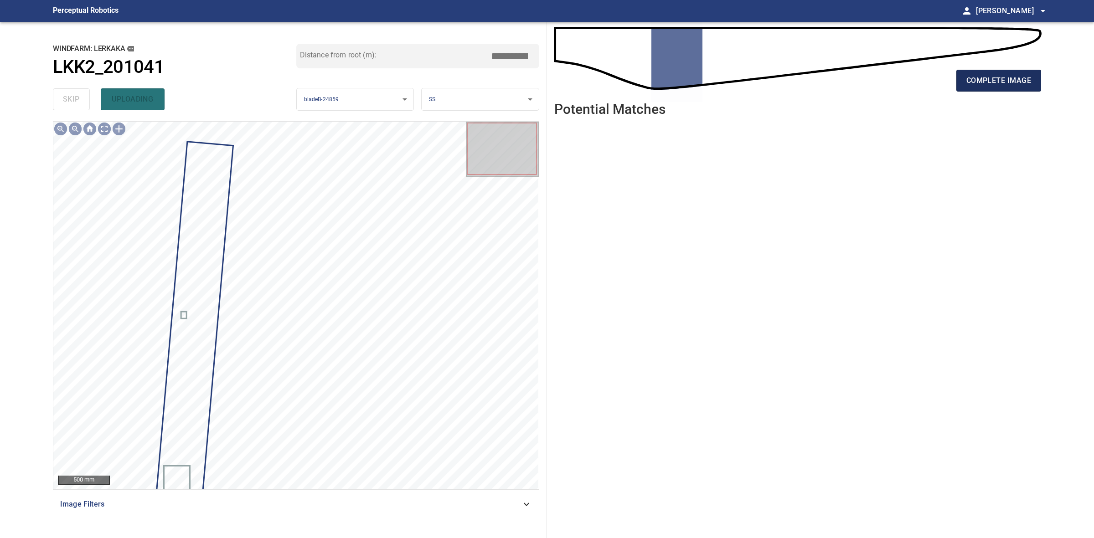
click at [980, 80] on span "complete image" at bounding box center [998, 80] width 65 height 13
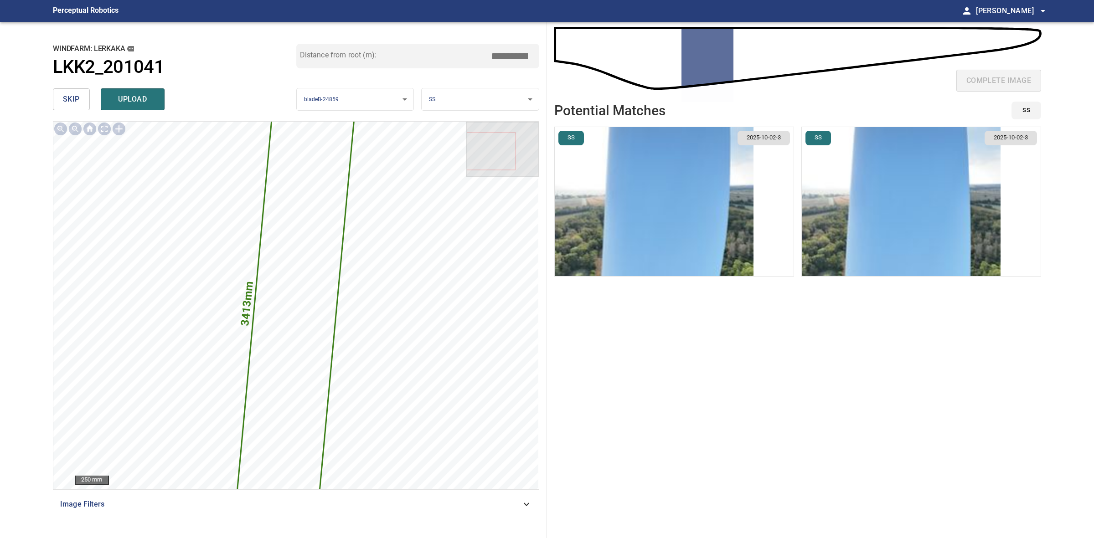
drag, startPoint x: 825, startPoint y: 216, endPoint x: 844, endPoint y: 217, distance: 18.7
click at [826, 216] on img "button" at bounding box center [901, 201] width 199 height 149
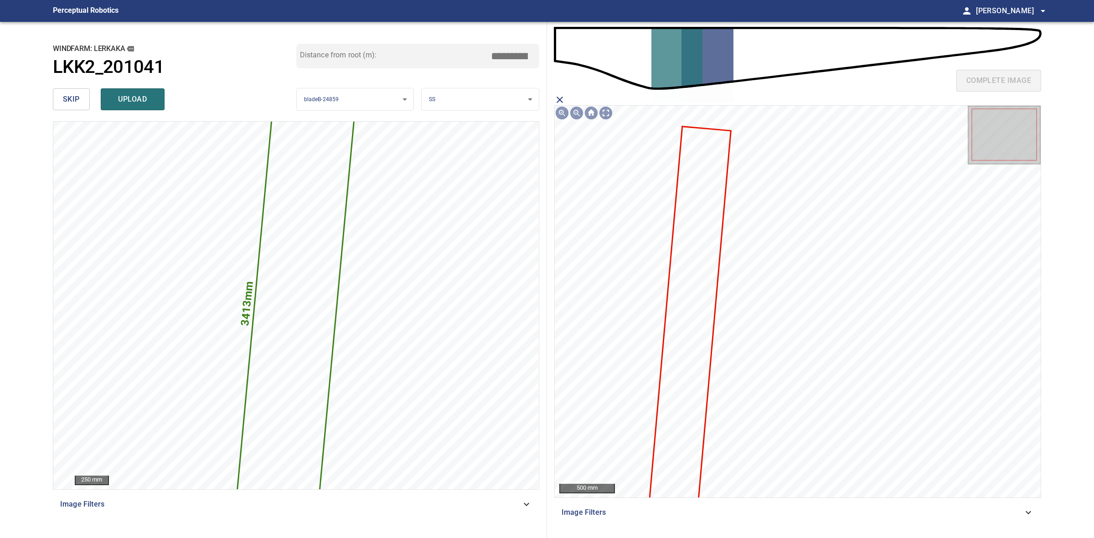
click at [686, 304] on icon at bounding box center [689, 320] width 81 height 384
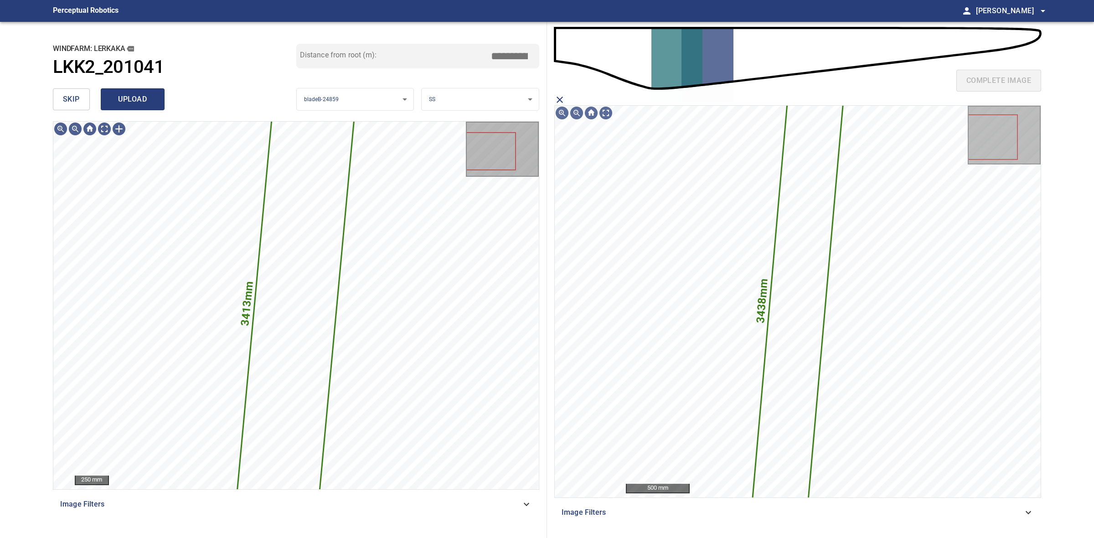
click at [137, 100] on span "upload" at bounding box center [133, 99] width 44 height 13
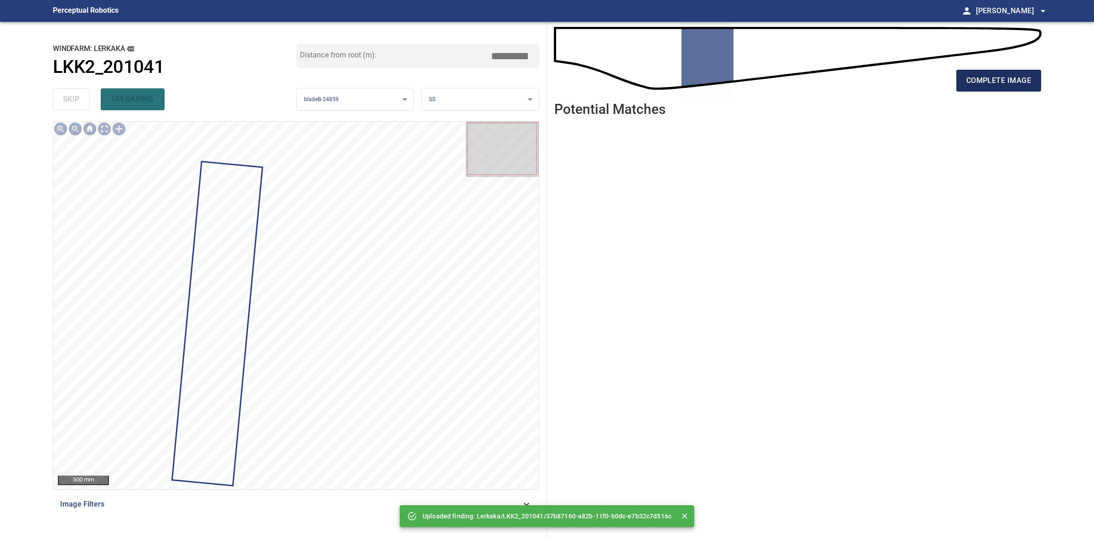
click at [985, 83] on span "complete image" at bounding box center [998, 80] width 65 height 13
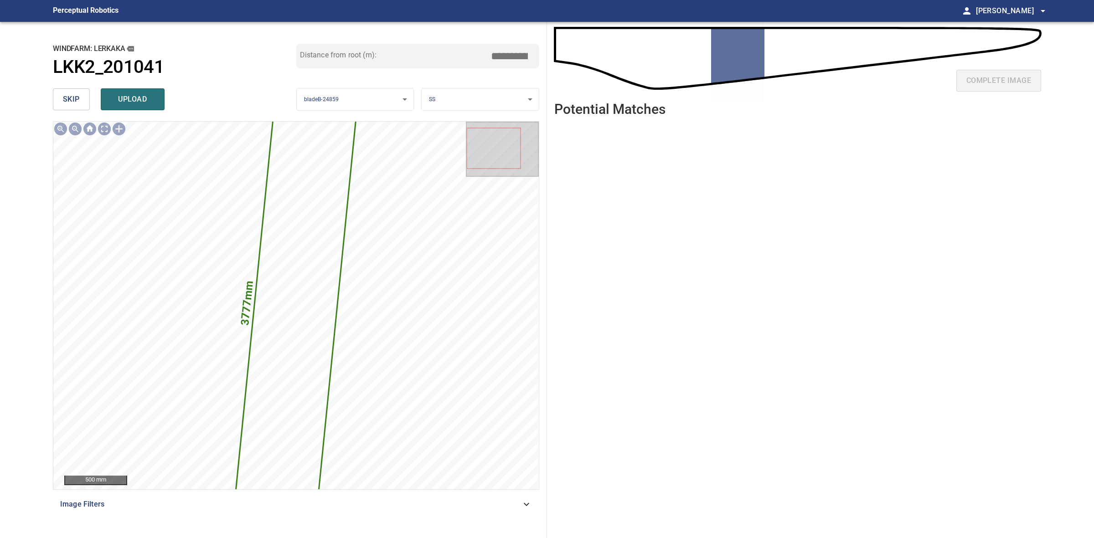
drag, startPoint x: 508, startPoint y: 51, endPoint x: 499, endPoint y: 52, distance: 8.7
click at [499, 52] on input "*****" at bounding box center [513, 55] width 46 height 17
click at [529, 63] on input "*****" at bounding box center [513, 55] width 46 height 17
drag, startPoint x: 513, startPoint y: 56, endPoint x: 504, endPoint y: 55, distance: 9.2
click at [504, 55] on input "*****" at bounding box center [513, 55] width 46 height 17
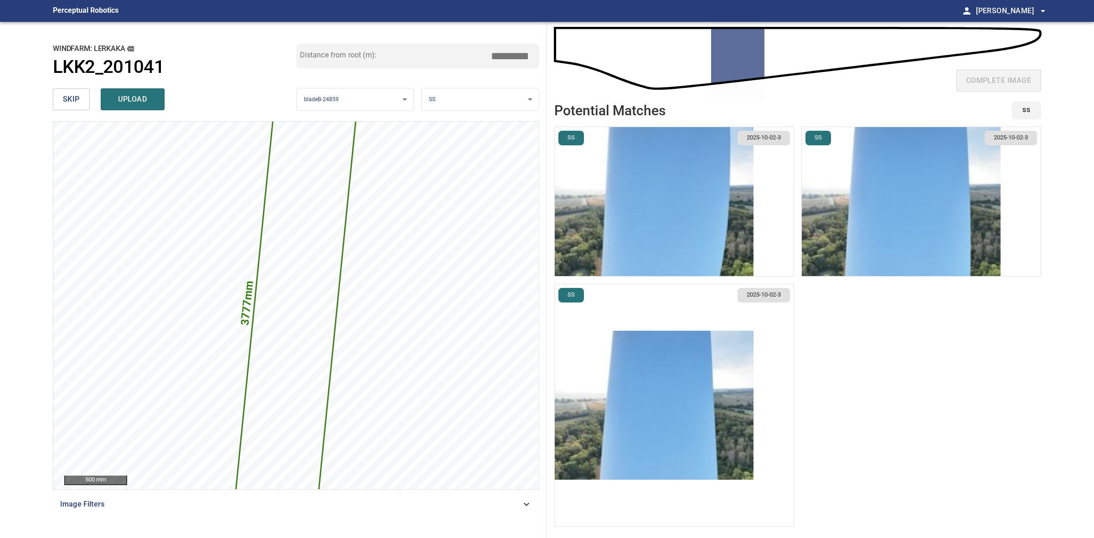
type input "*****"
click at [661, 232] on img "button" at bounding box center [654, 201] width 199 height 149
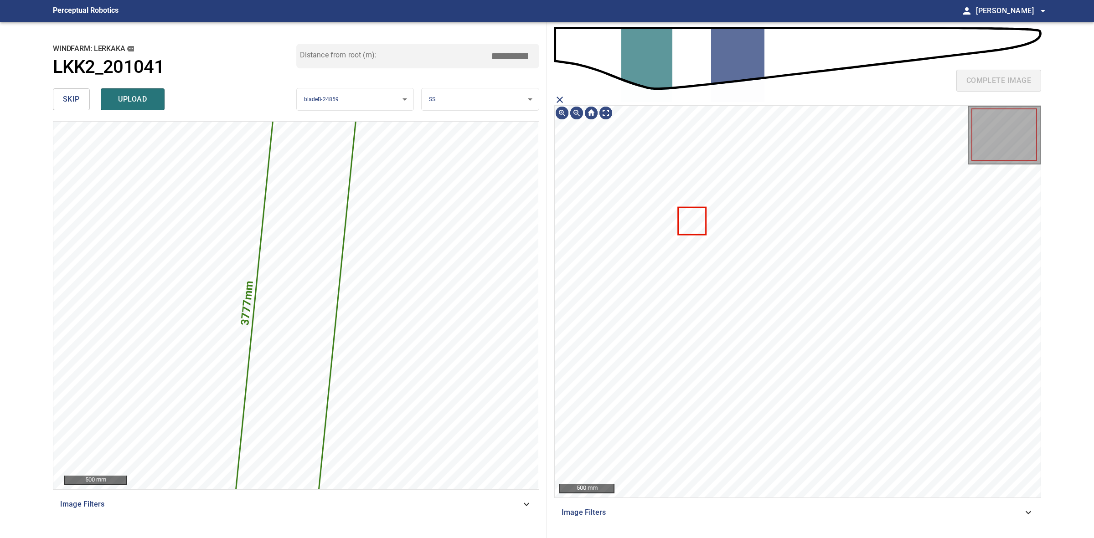
click at [557, 103] on icon "close matching imageResolution:" at bounding box center [559, 99] width 11 height 11
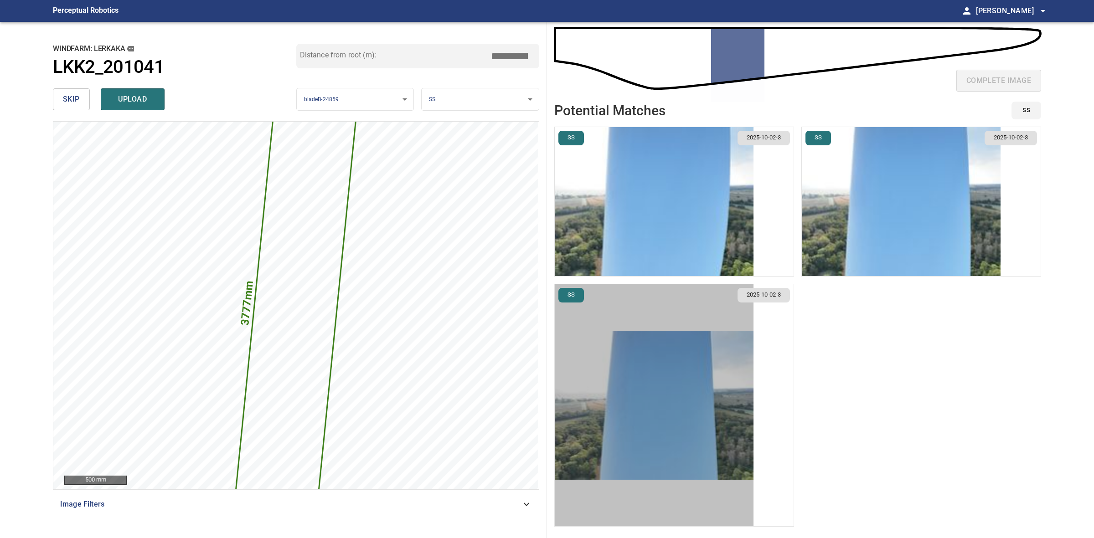
click at [720, 403] on img "button" at bounding box center [654, 405] width 199 height 149
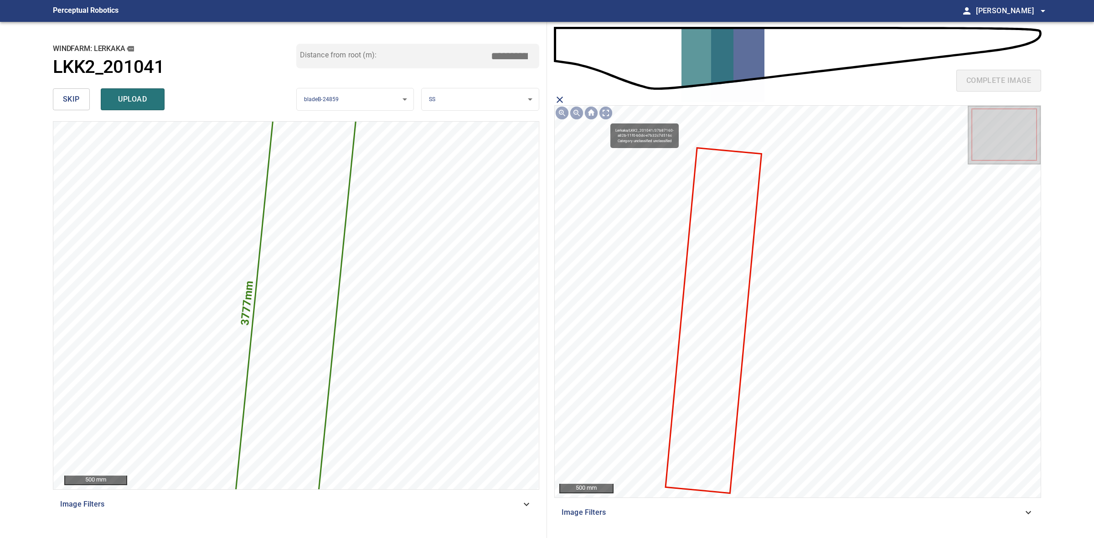
click at [728, 317] on icon at bounding box center [713, 321] width 95 height 344
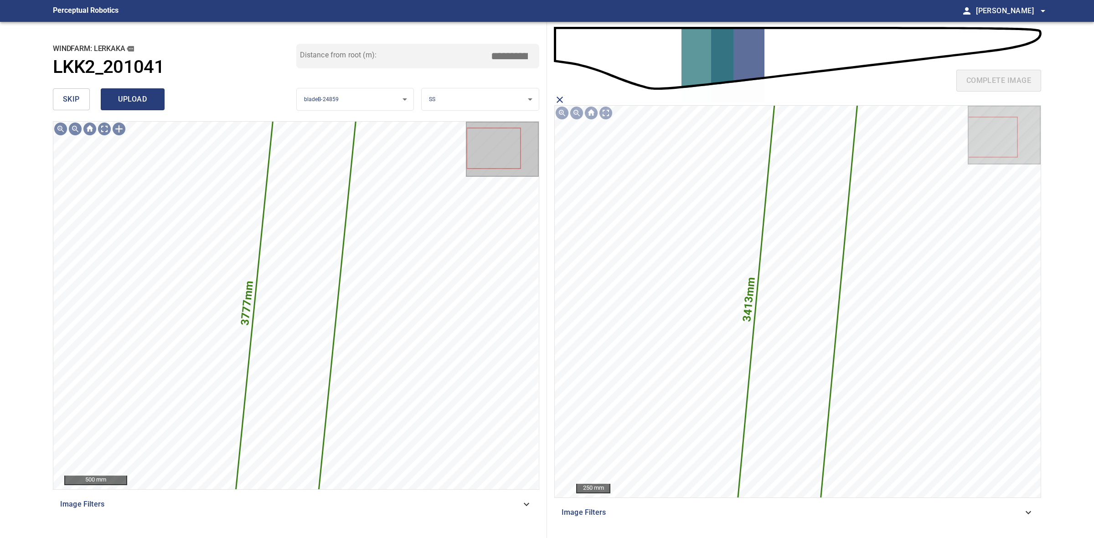
click at [149, 101] on span "upload" at bounding box center [133, 99] width 44 height 13
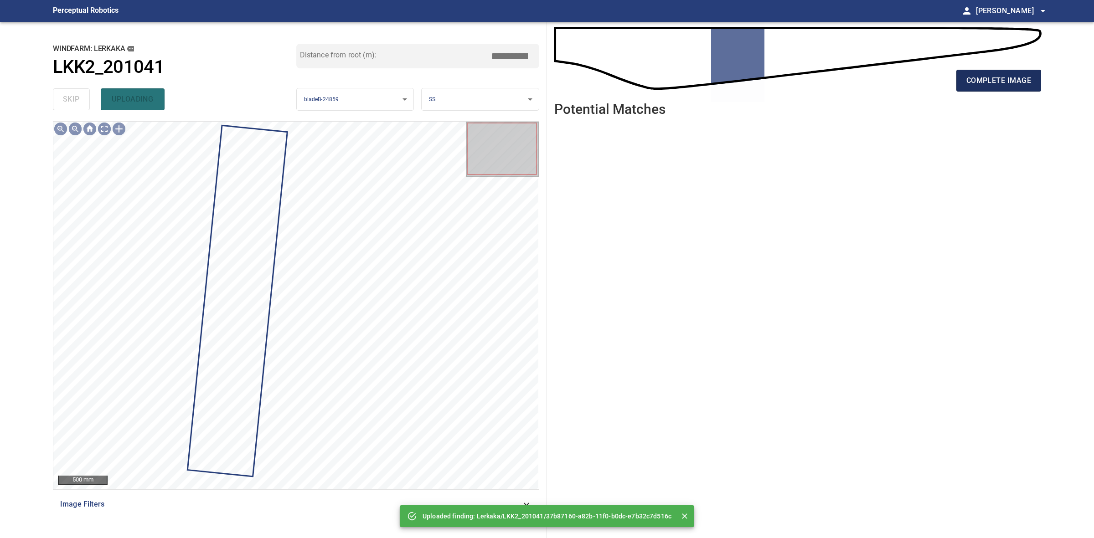
drag, startPoint x: 949, startPoint y: 81, endPoint x: 972, endPoint y: 81, distance: 23.2
click at [953, 81] on div "complete image" at bounding box center [797, 84] width 487 height 36
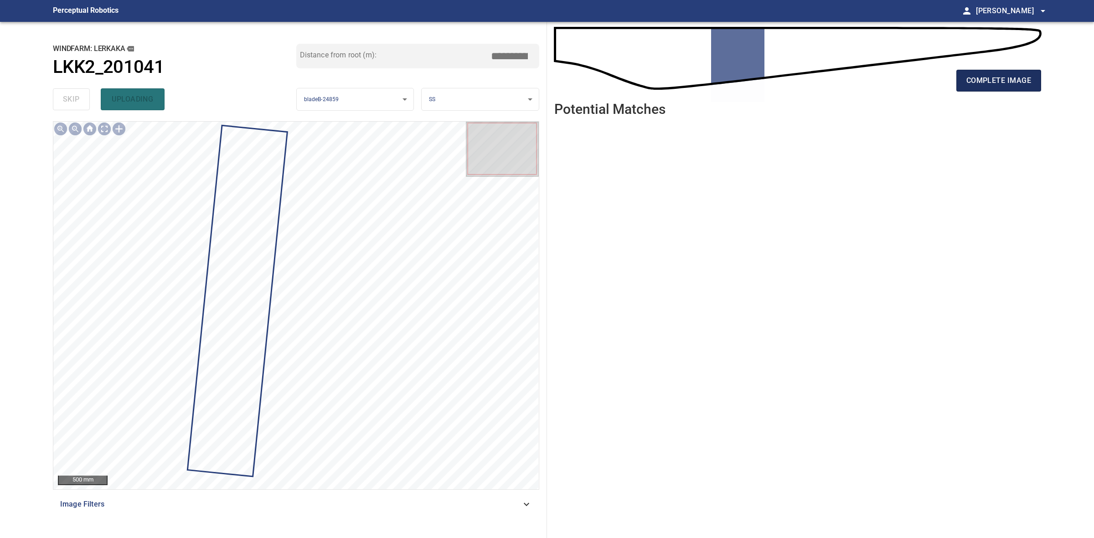
click at [972, 81] on span "complete image" at bounding box center [998, 80] width 65 height 13
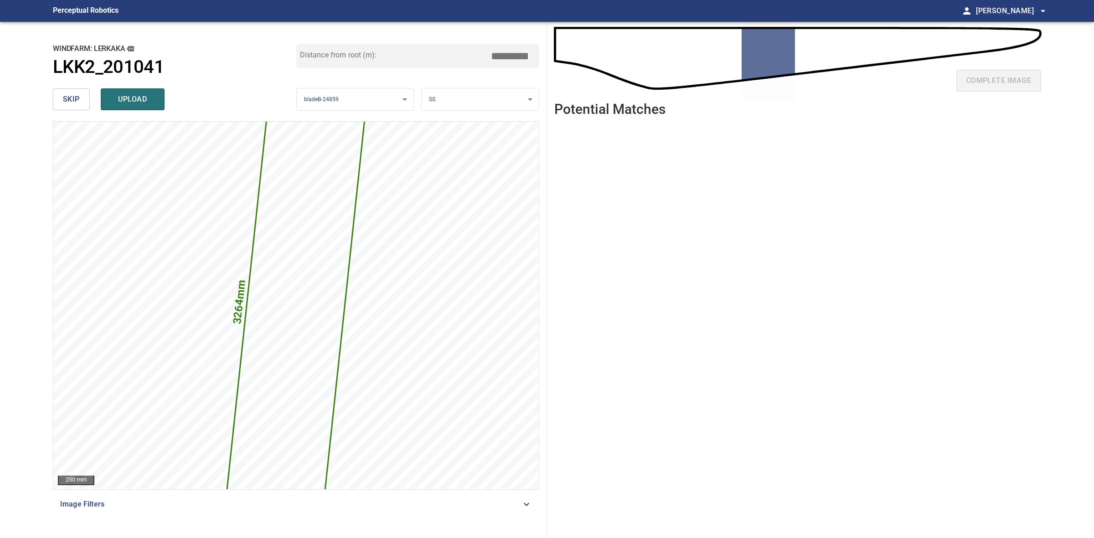
drag, startPoint x: 511, startPoint y: 53, endPoint x: 497, endPoint y: 55, distance: 13.9
click at [498, 55] on input "*****" at bounding box center [513, 55] width 46 height 17
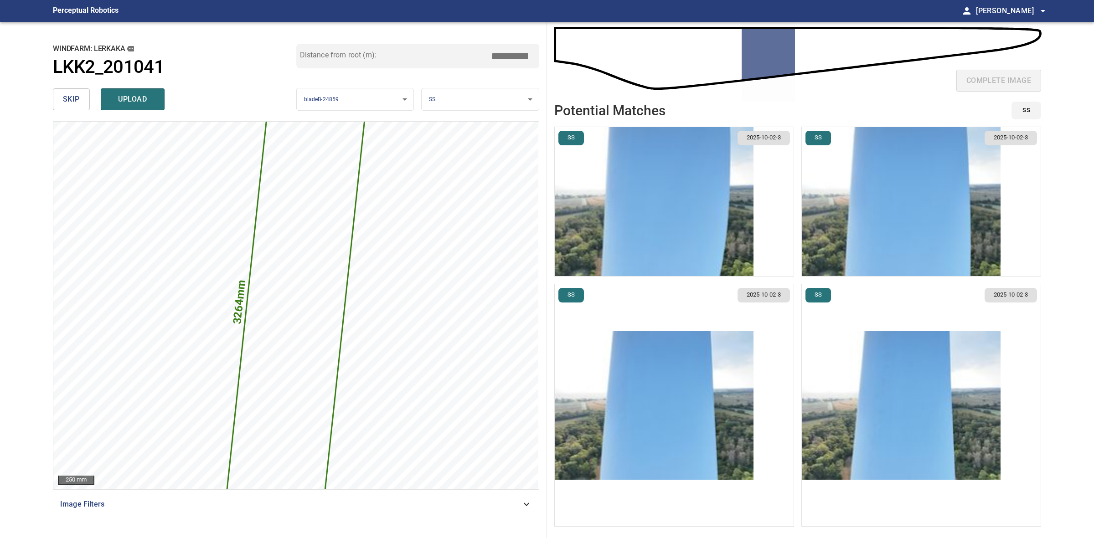
type input "*****"
click at [953, 370] on img "button" at bounding box center [901, 405] width 199 height 149
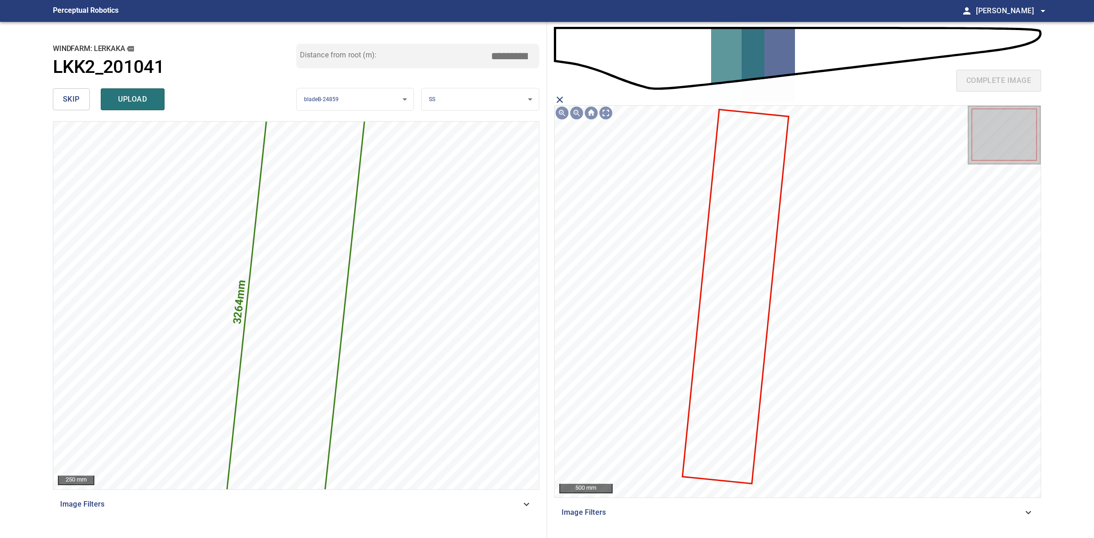
click at [728, 270] on icon at bounding box center [735, 296] width 105 height 373
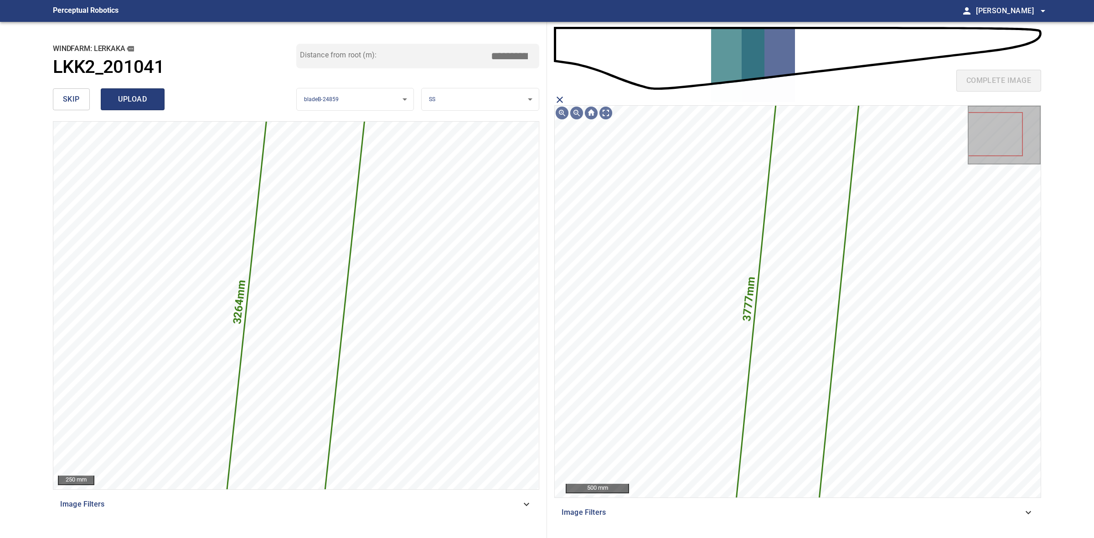
click at [143, 101] on span "upload" at bounding box center [133, 99] width 44 height 13
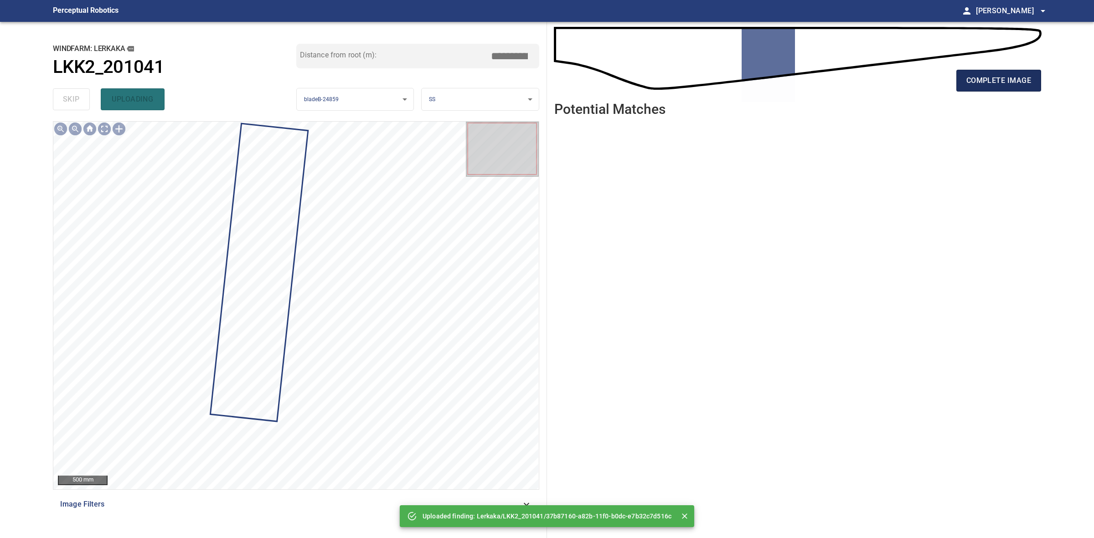
click at [990, 87] on button "complete image" at bounding box center [998, 81] width 85 height 22
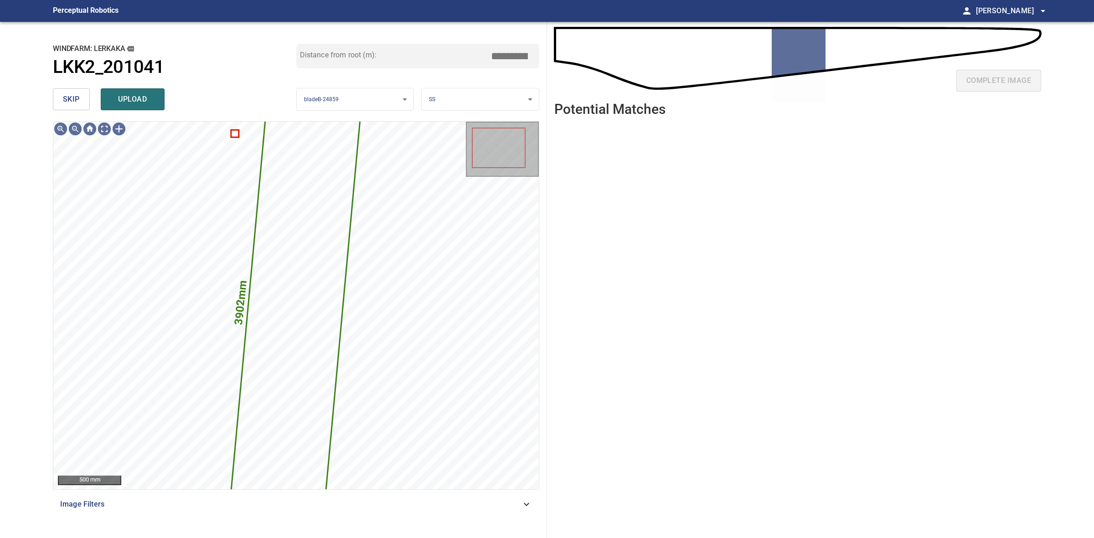
click at [72, 90] on button "skip" at bounding box center [71, 99] width 37 height 22
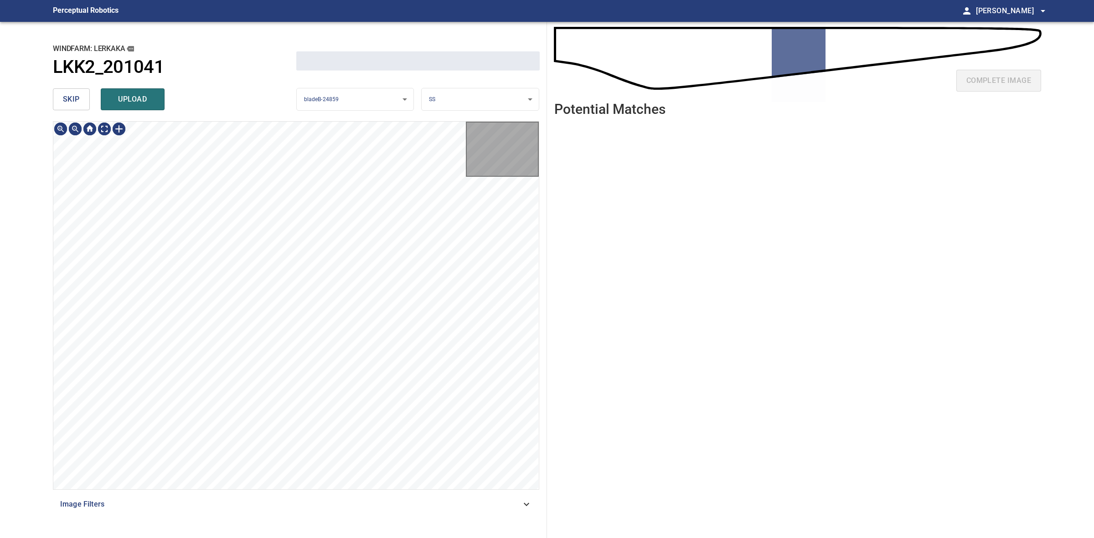
click at [72, 90] on button "skip" at bounding box center [71, 99] width 37 height 22
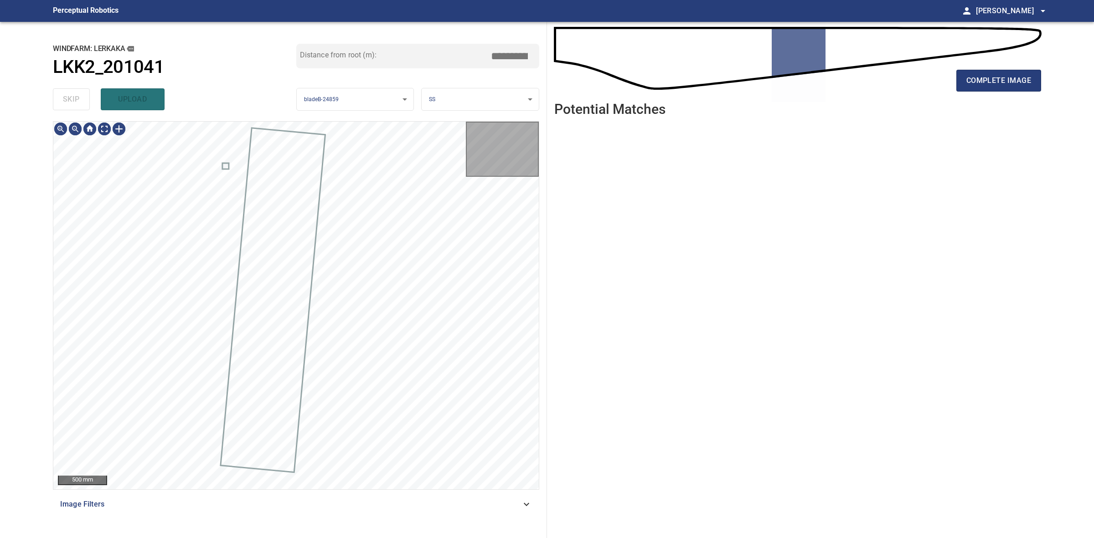
drag, startPoint x: 72, startPoint y: 90, endPoint x: 752, endPoint y: 87, distance: 680.4
click at [73, 90] on div "skip upload" at bounding box center [174, 99] width 243 height 29
click at [981, 76] on span "complete image" at bounding box center [998, 80] width 65 height 13
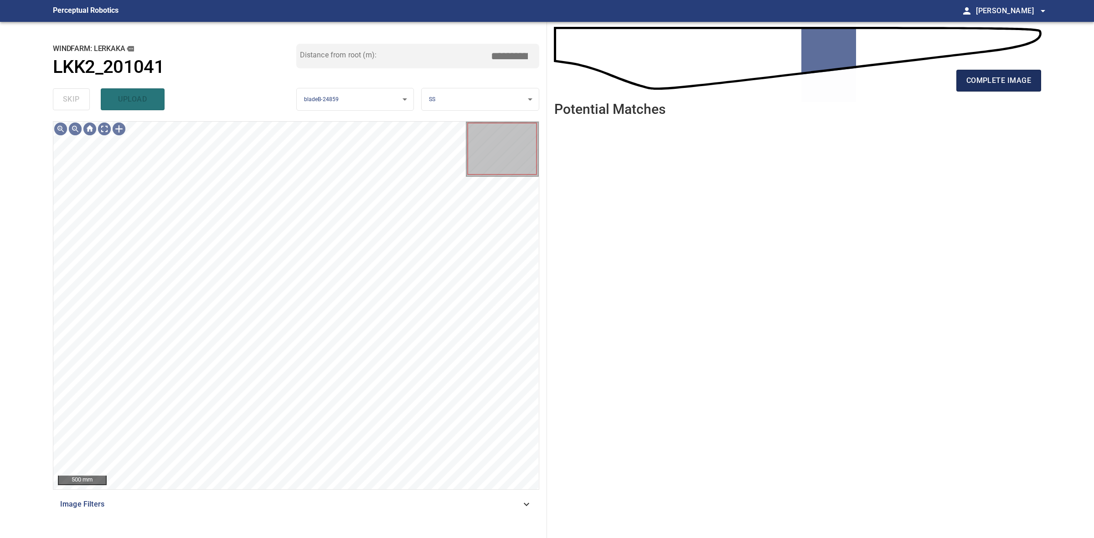
click at [1012, 83] on span "complete image" at bounding box center [998, 80] width 65 height 13
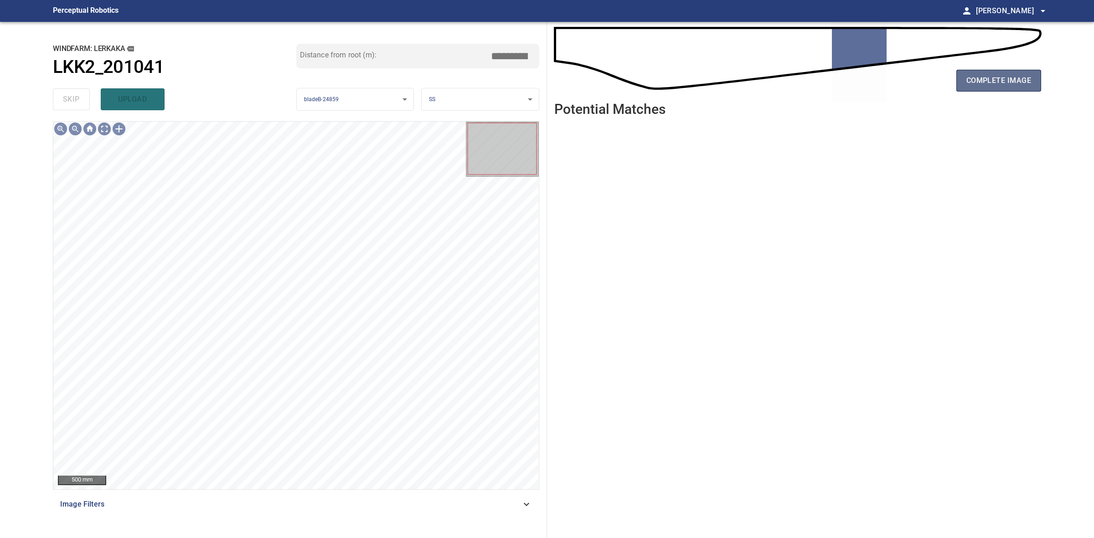
click at [1017, 89] on button "complete image" at bounding box center [998, 81] width 85 height 22
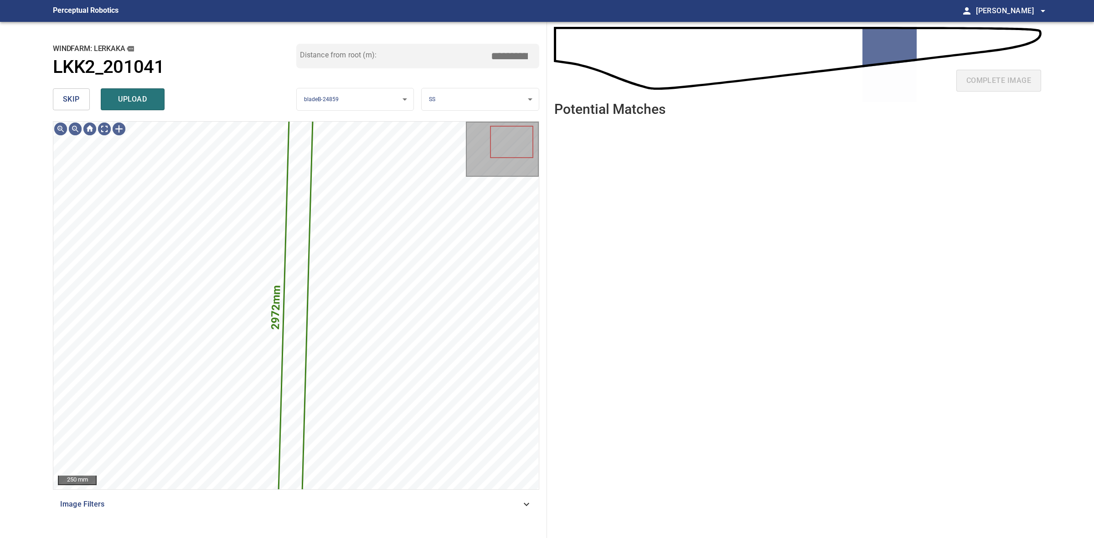
click at [81, 97] on button "skip" at bounding box center [71, 99] width 37 height 22
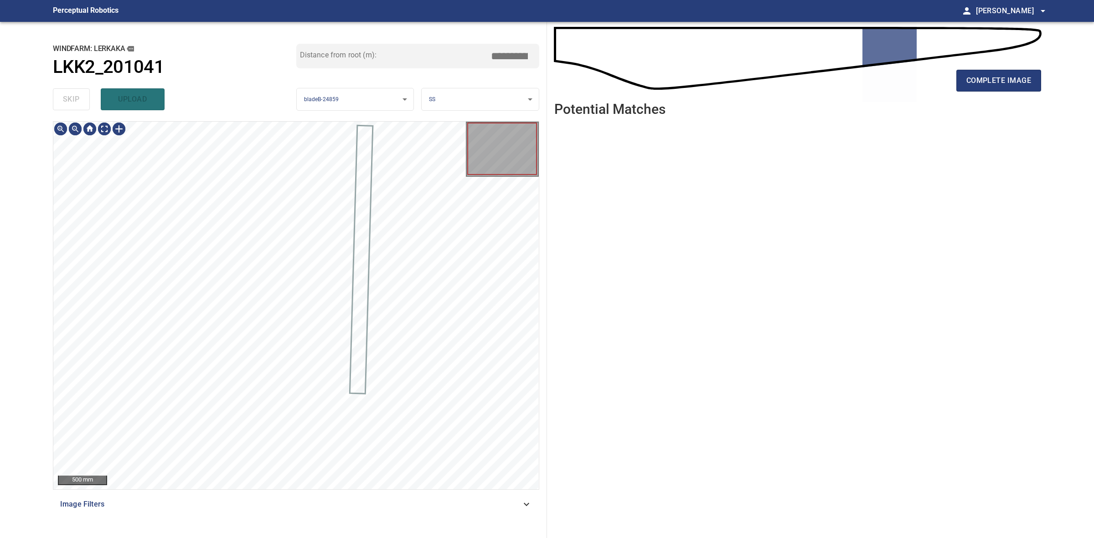
click at [81, 97] on div "skip upload" at bounding box center [174, 99] width 243 height 29
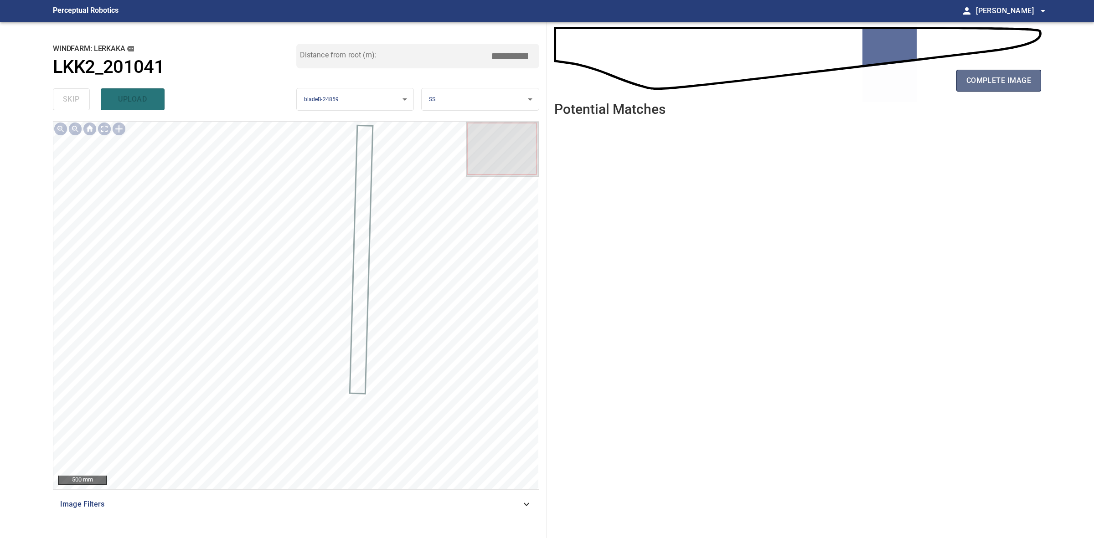
click at [980, 87] on span "complete image" at bounding box center [998, 80] width 65 height 13
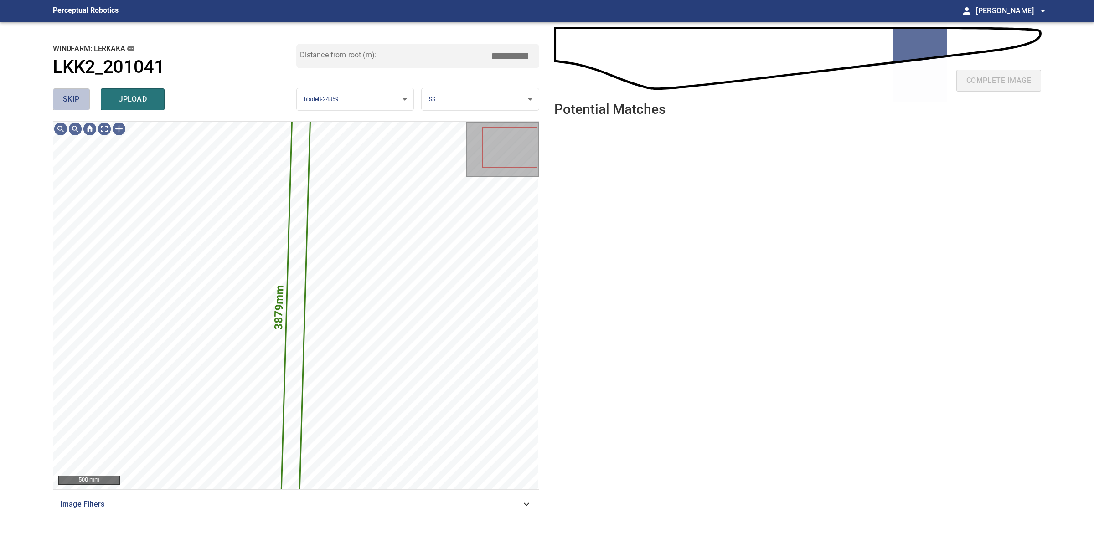
click at [60, 90] on button "skip" at bounding box center [71, 99] width 37 height 22
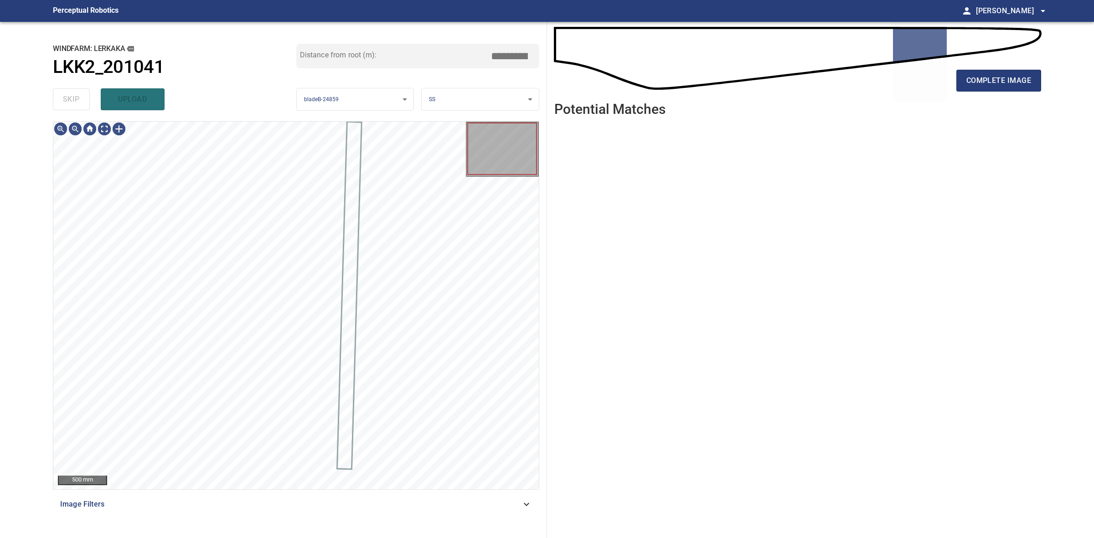
click at [60, 90] on div "skip upload" at bounding box center [174, 99] width 243 height 29
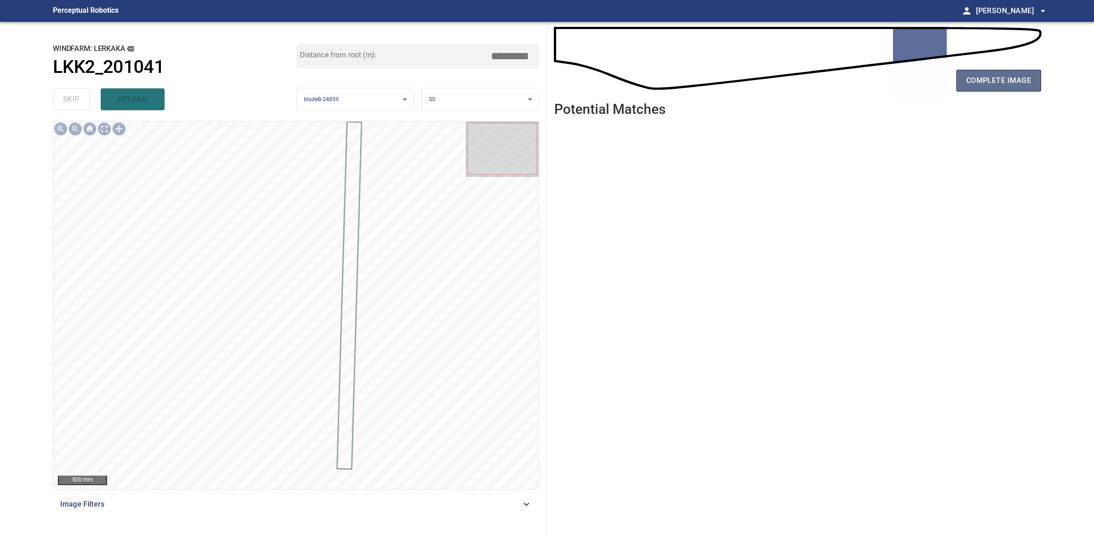
click at [980, 74] on span "complete image" at bounding box center [998, 80] width 65 height 13
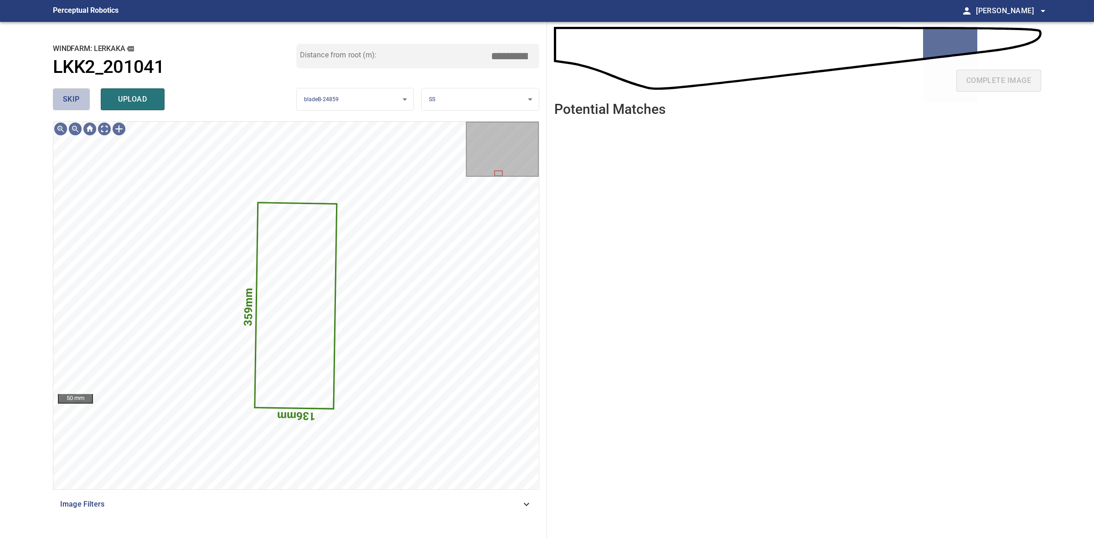
click at [80, 93] on button "skip" at bounding box center [71, 99] width 37 height 22
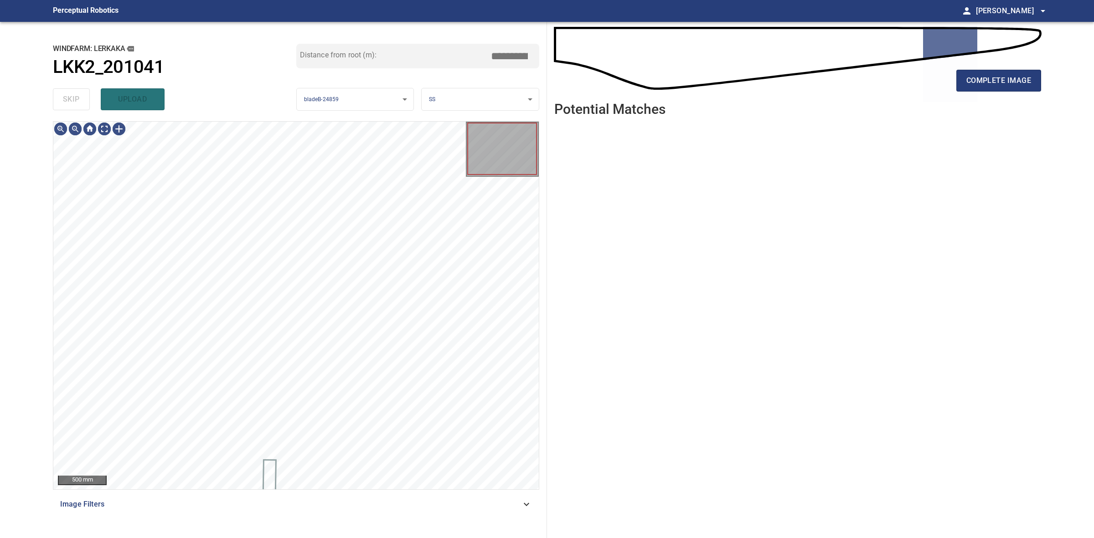
click at [80, 93] on div "skip upload" at bounding box center [174, 99] width 243 height 29
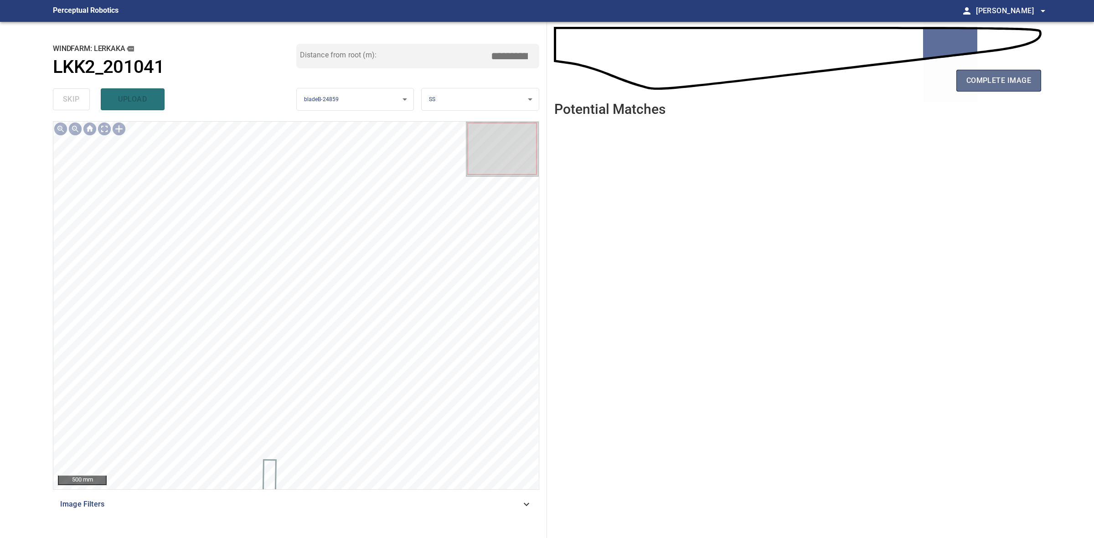
click at [974, 73] on button "complete image" at bounding box center [998, 81] width 85 height 22
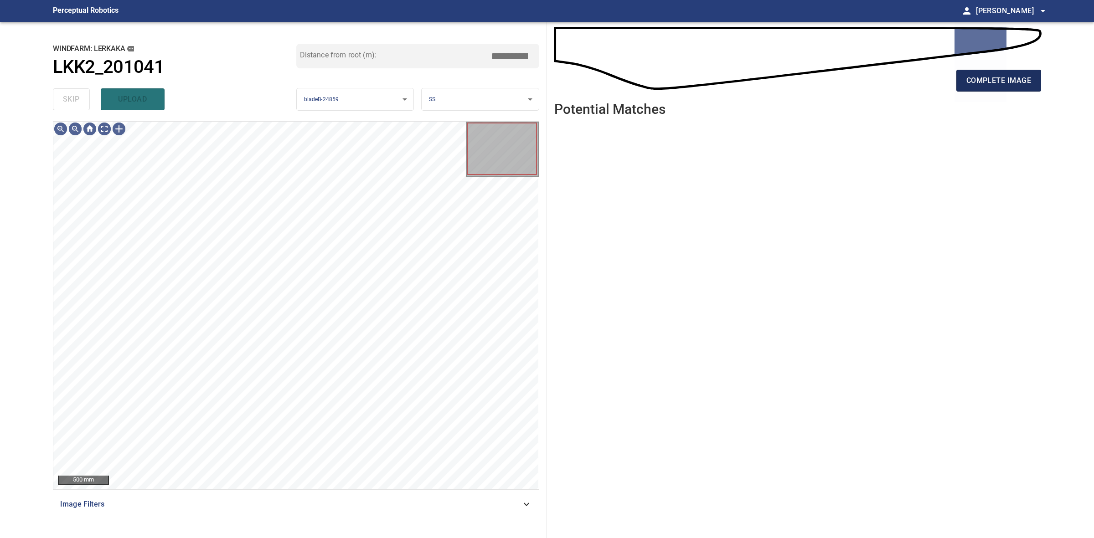
click at [990, 85] on span "complete image" at bounding box center [998, 80] width 65 height 13
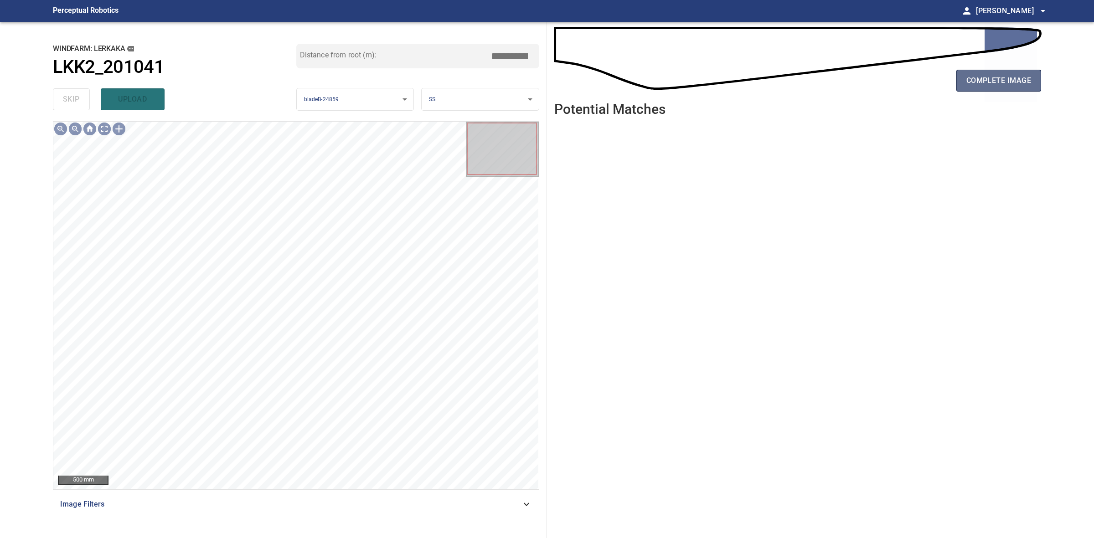
drag, startPoint x: 983, startPoint y: 69, endPoint x: 989, endPoint y: 74, distance: 7.5
click at [984, 70] on button "complete image" at bounding box center [998, 81] width 85 height 22
click at [1022, 88] on button "complete image" at bounding box center [998, 81] width 85 height 22
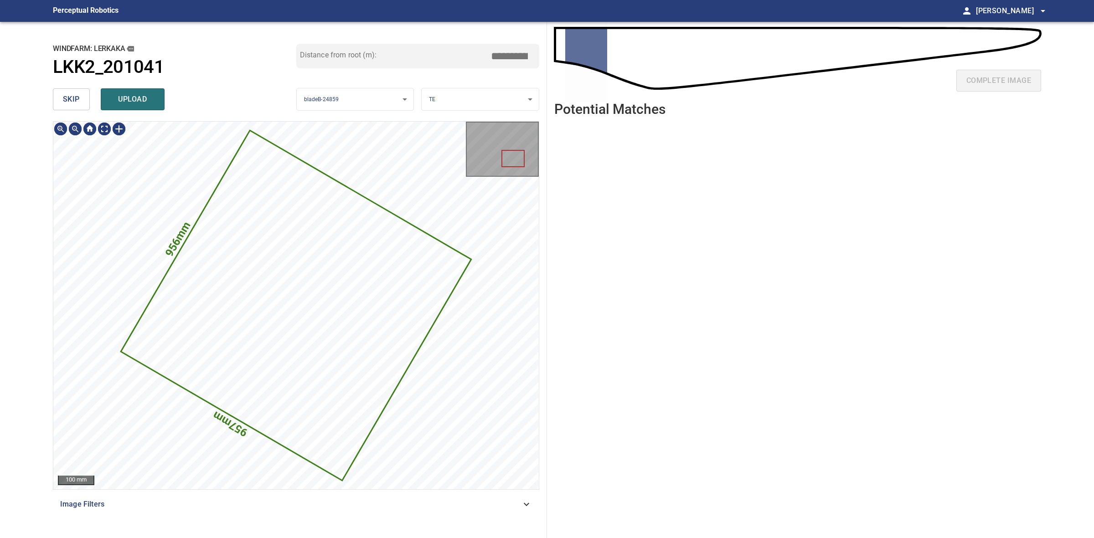
click at [58, 95] on button "skip" at bounding box center [71, 99] width 37 height 22
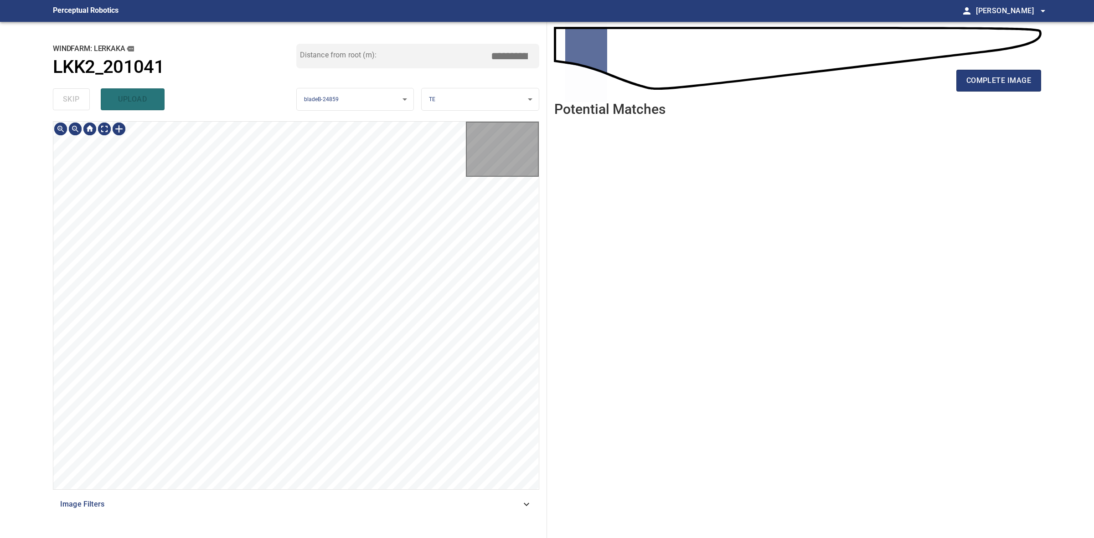
click at [58, 95] on div "skip upload" at bounding box center [174, 99] width 243 height 29
drag, startPoint x: 58, startPoint y: 95, endPoint x: 500, endPoint y: 90, distance: 442.0
click at [64, 95] on div "skip upload" at bounding box center [174, 99] width 243 height 29
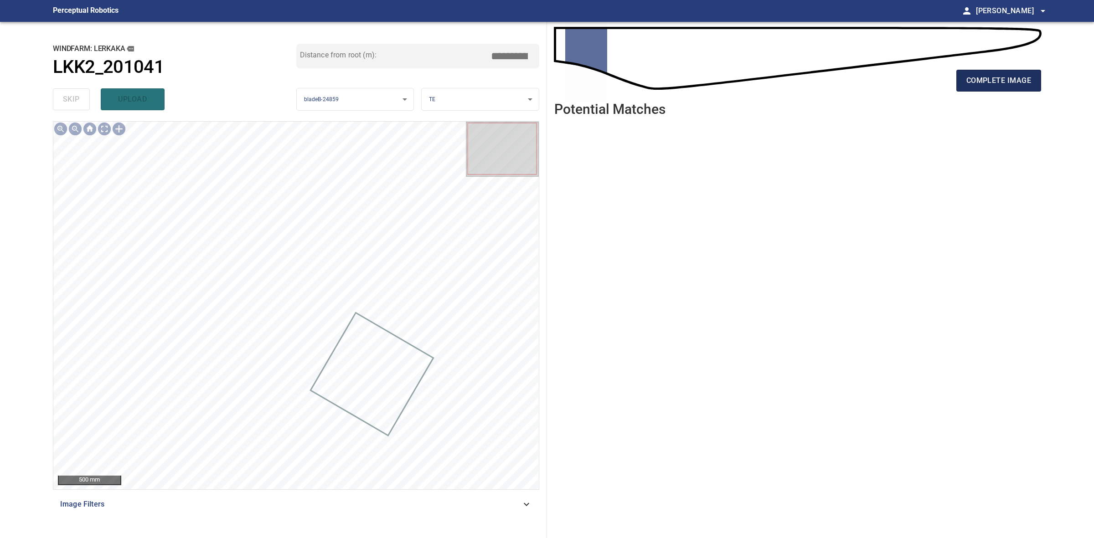
drag, startPoint x: 982, startPoint y: 74, endPoint x: 988, endPoint y: 74, distance: 5.9
click at [983, 74] on span "complete image" at bounding box center [998, 80] width 65 height 13
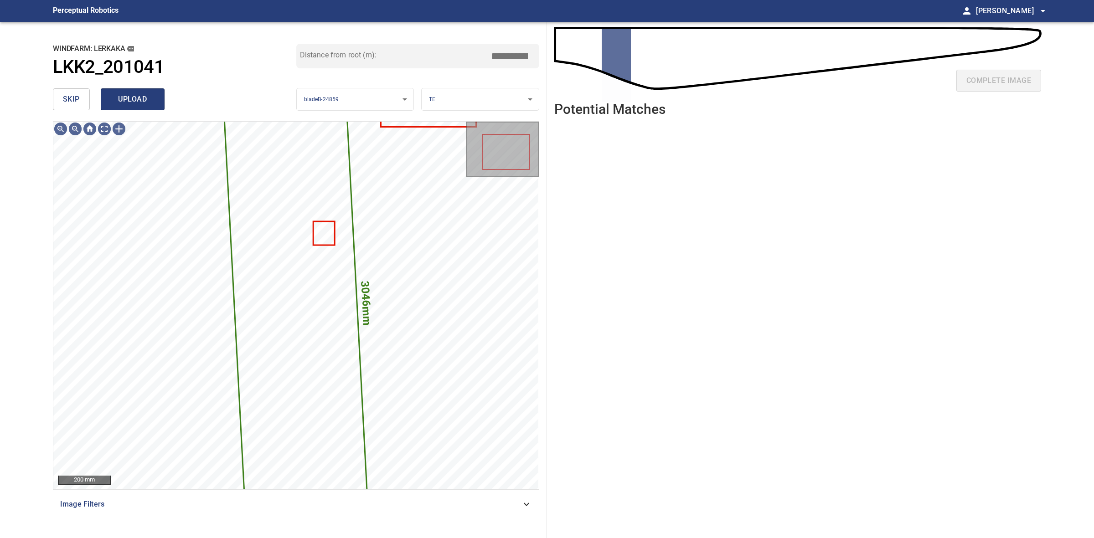
click at [127, 98] on span "upload" at bounding box center [133, 99] width 44 height 13
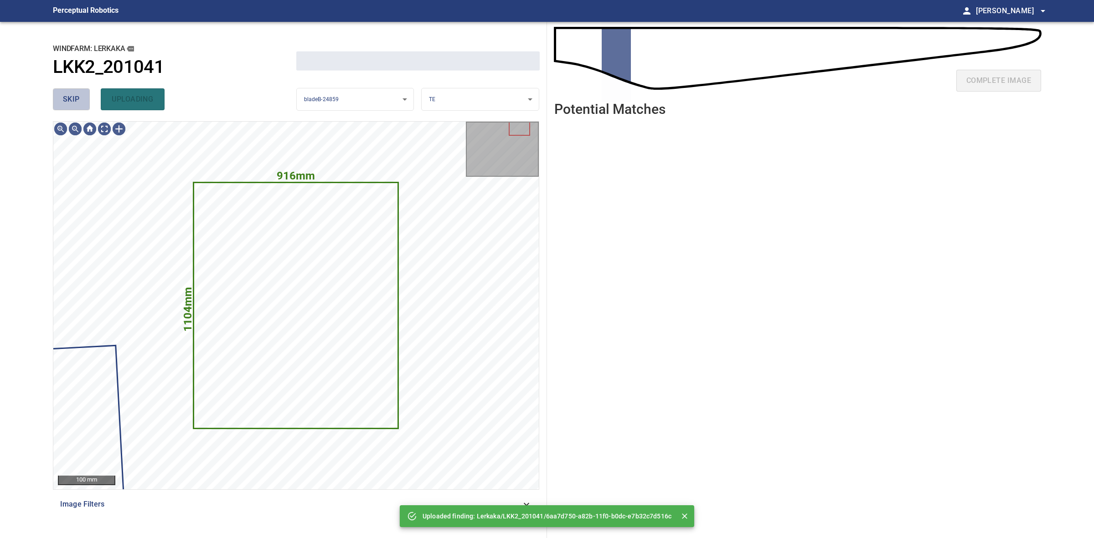
click at [76, 97] on span "skip" at bounding box center [71, 99] width 17 height 13
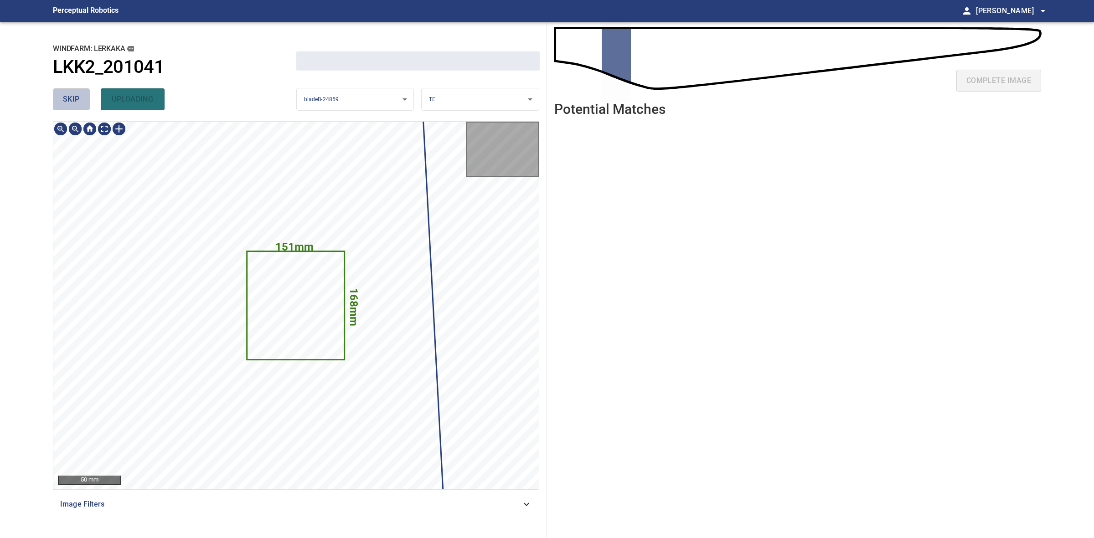
click at [76, 97] on span "skip" at bounding box center [71, 99] width 17 height 13
click at [76, 97] on div "skip uploading" at bounding box center [174, 99] width 243 height 29
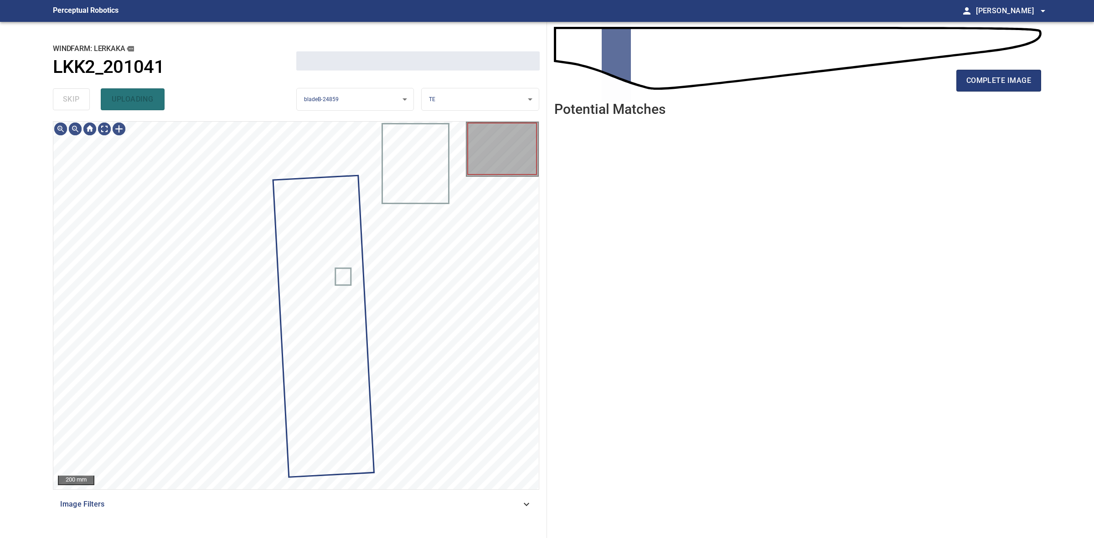
drag, startPoint x: 76, startPoint y: 97, endPoint x: 143, endPoint y: 94, distance: 67.0
click at [89, 96] on div "skip uploading" at bounding box center [174, 99] width 243 height 29
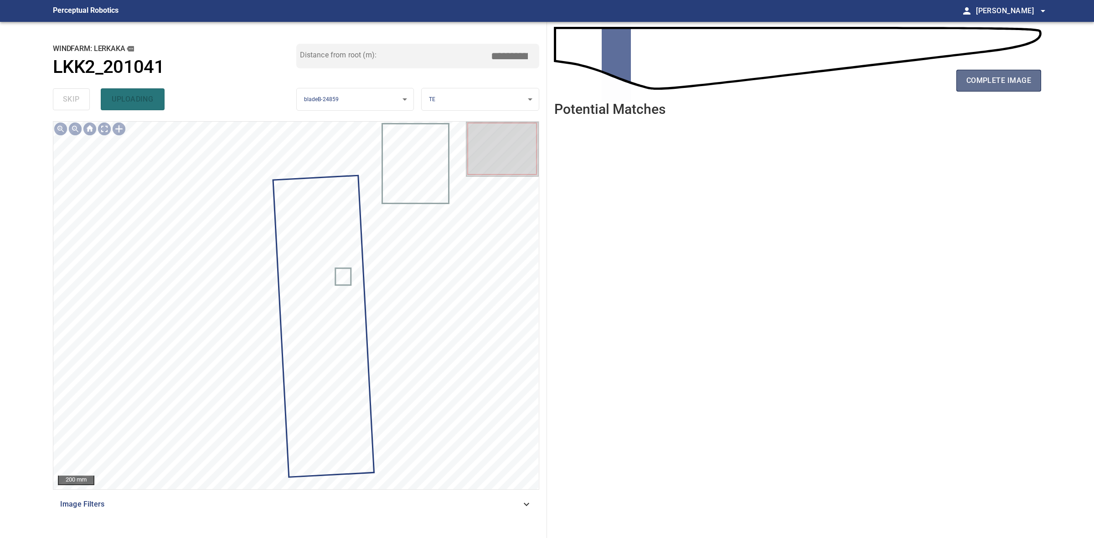
click at [987, 87] on span "complete image" at bounding box center [998, 80] width 65 height 13
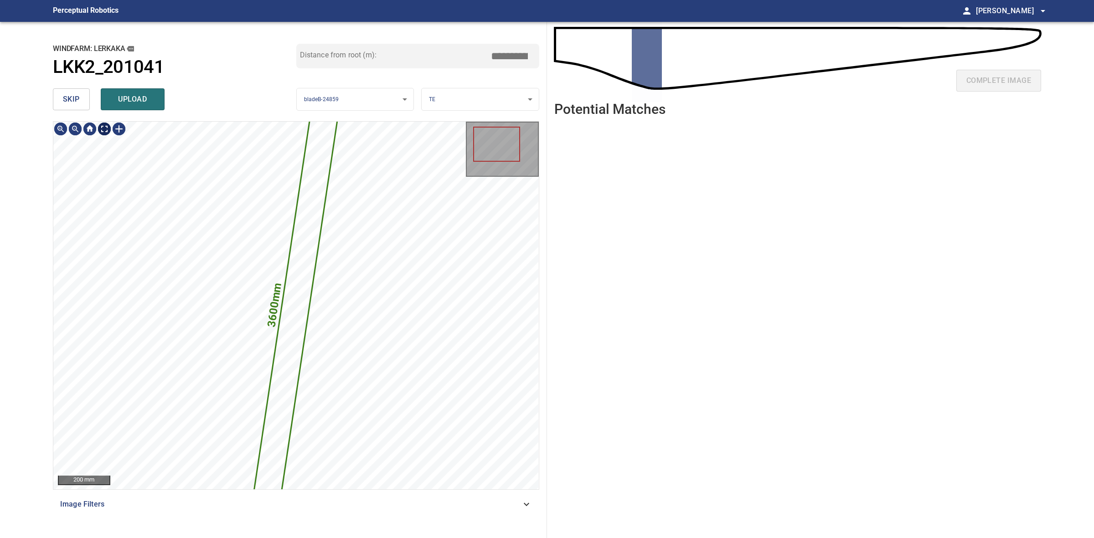
click at [76, 104] on span "skip" at bounding box center [71, 99] width 17 height 13
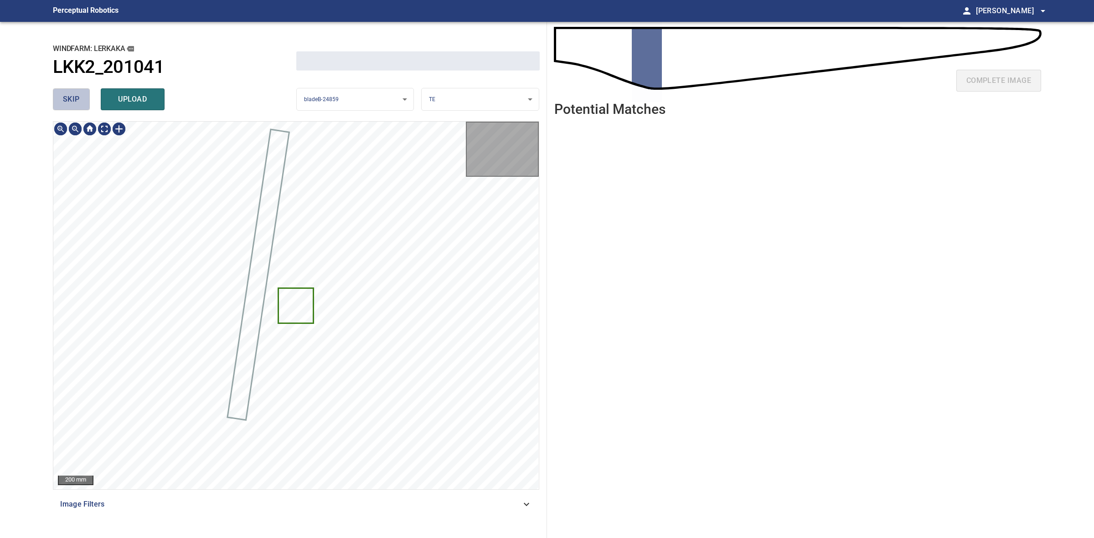
click at [76, 104] on span "skip" at bounding box center [71, 99] width 17 height 13
drag, startPoint x: 76, startPoint y: 104, endPoint x: 216, endPoint y: 101, distance: 140.4
click at [78, 103] on div "skip upload" at bounding box center [174, 99] width 243 height 29
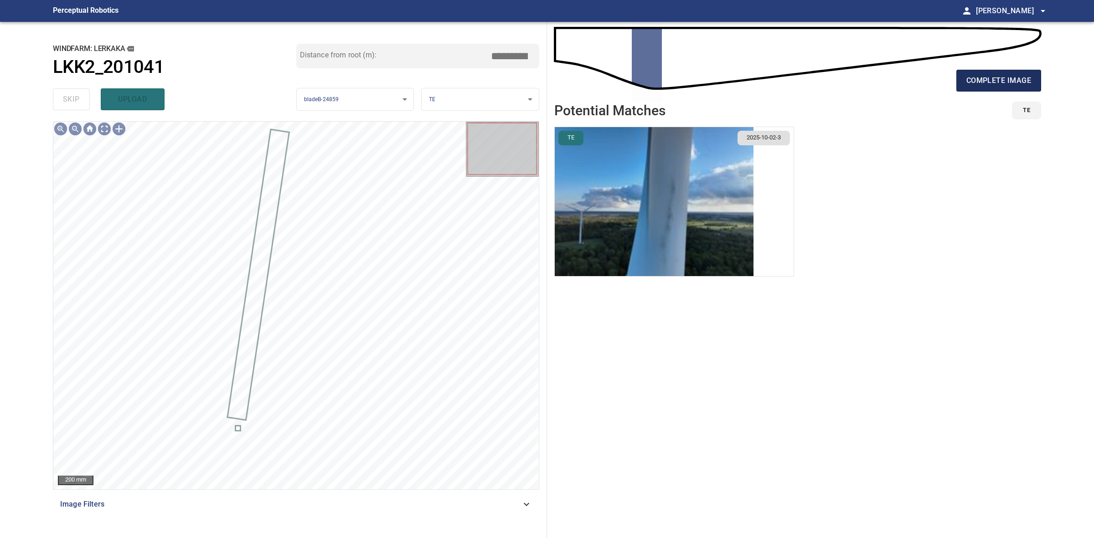
click at [977, 81] on span "complete image" at bounding box center [998, 80] width 65 height 13
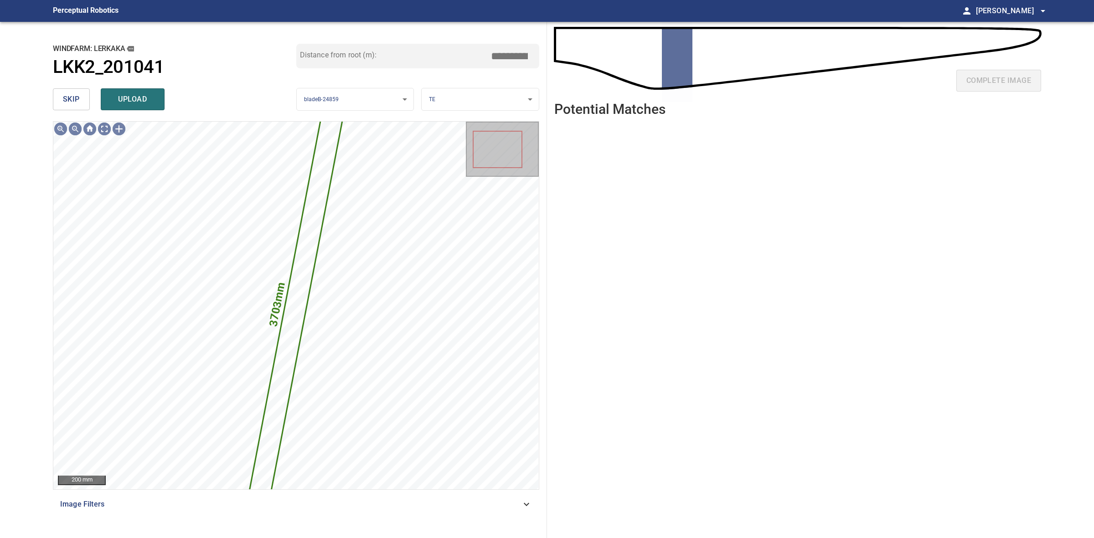
click at [62, 103] on button "skip" at bounding box center [71, 99] width 37 height 22
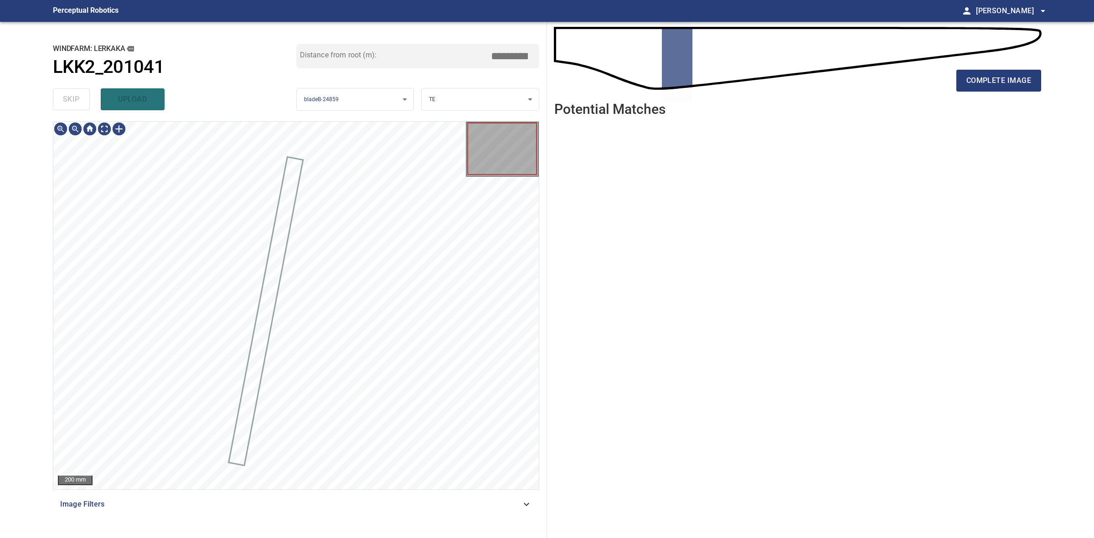
click at [62, 103] on div "skip upload" at bounding box center [174, 99] width 243 height 29
drag, startPoint x: 62, startPoint y: 103, endPoint x: 71, endPoint y: 103, distance: 9.1
click at [62, 103] on div "skip upload" at bounding box center [174, 99] width 243 height 29
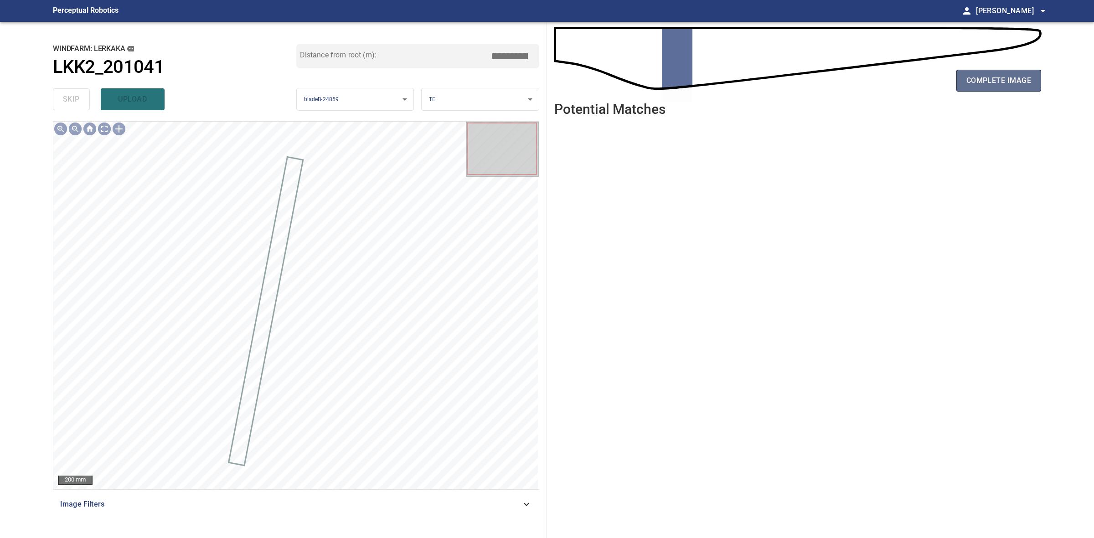
click at [995, 87] on span "complete image" at bounding box center [998, 80] width 65 height 13
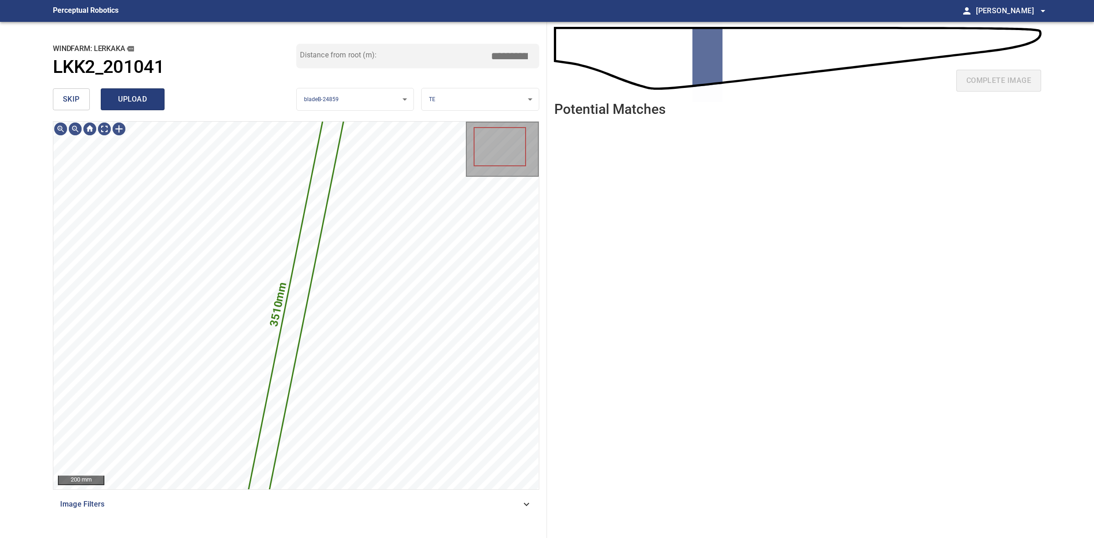
click at [147, 97] on span "upload" at bounding box center [133, 99] width 44 height 13
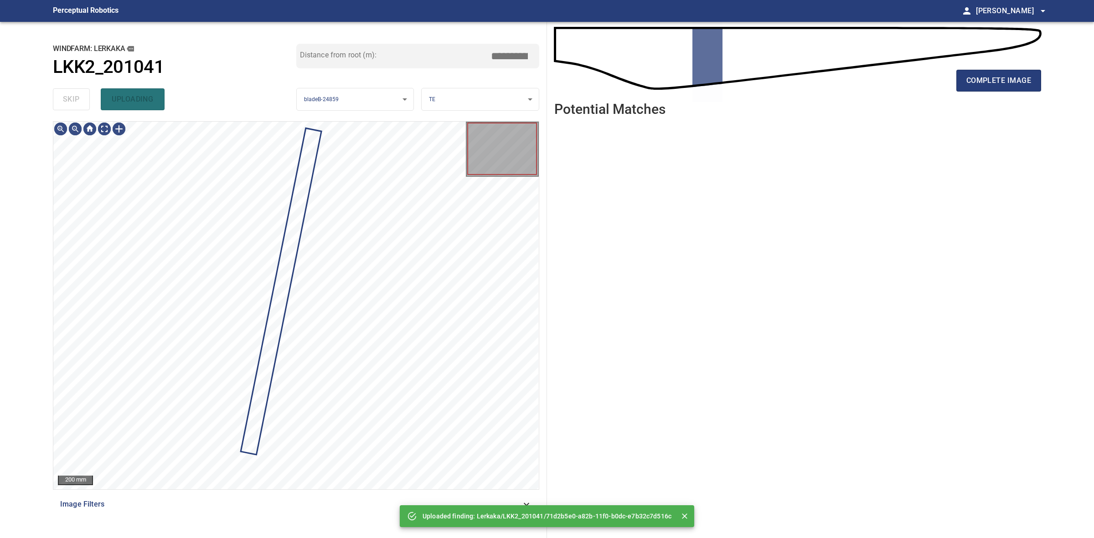
click at [82, 96] on div "skip uploading" at bounding box center [174, 99] width 243 height 29
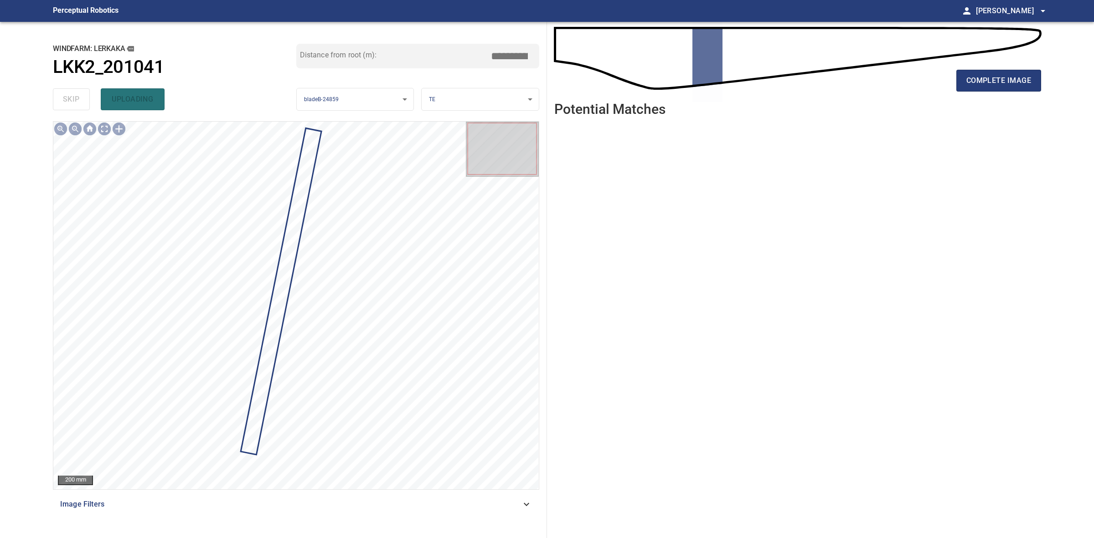
click at [1003, 96] on div "complete image" at bounding box center [797, 84] width 487 height 36
click at [1010, 90] on button "complete image" at bounding box center [998, 81] width 85 height 22
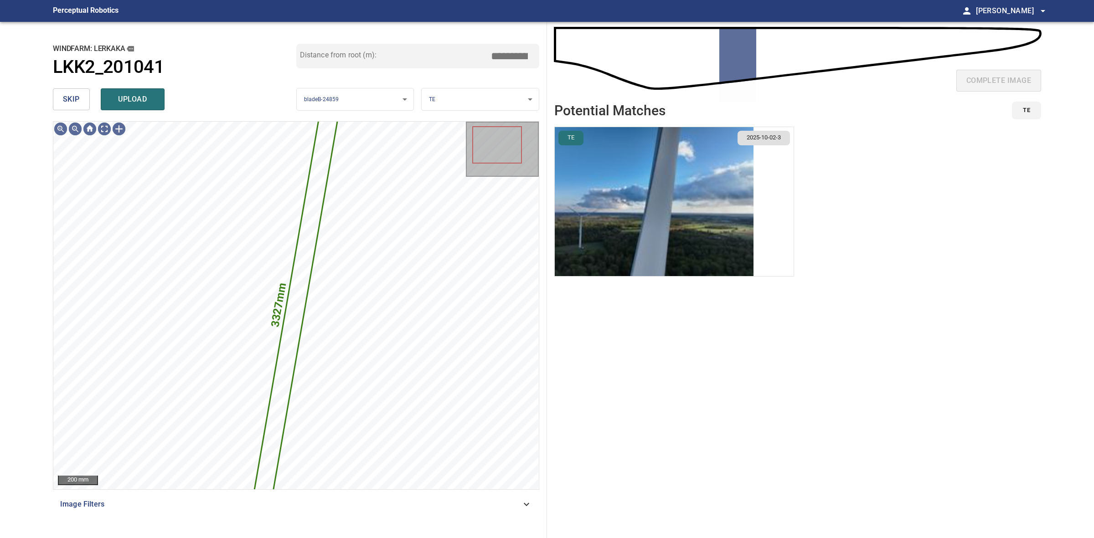
click at [601, 199] on img "button" at bounding box center [654, 201] width 199 height 149
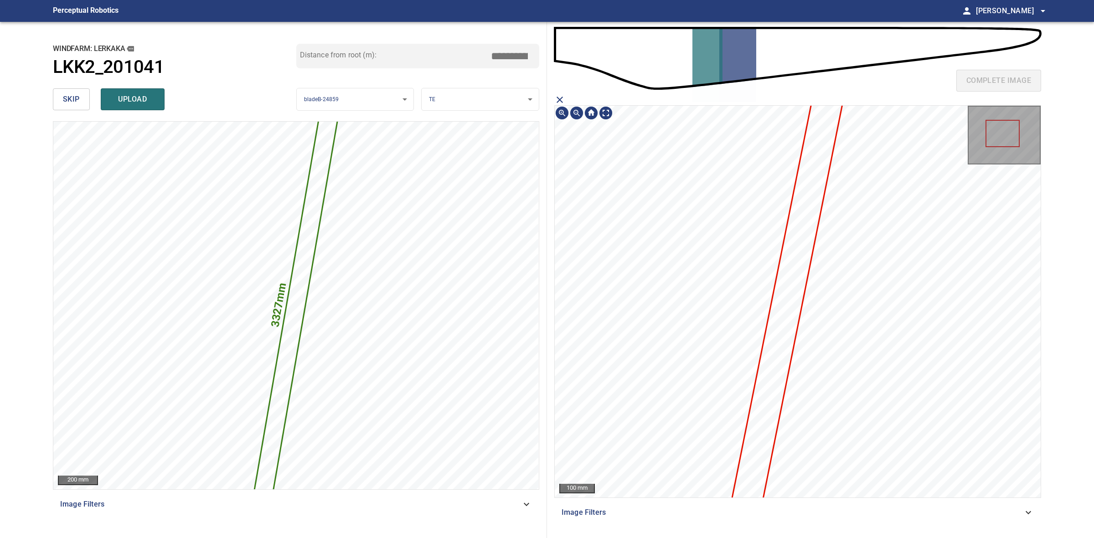
click at [777, 287] on icon at bounding box center [789, 289] width 159 height 655
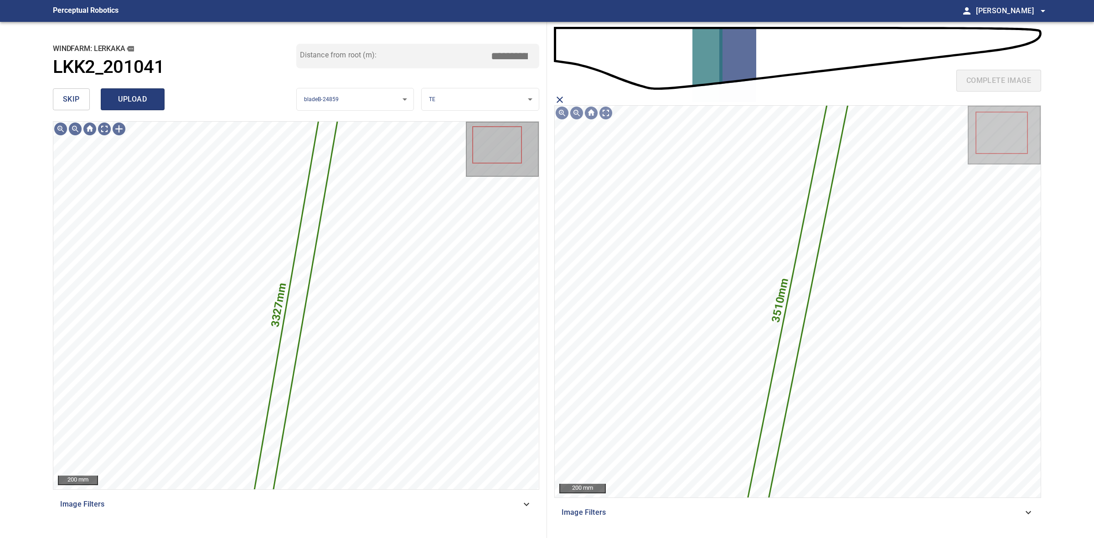
click at [138, 109] on button "upload" at bounding box center [133, 99] width 64 height 22
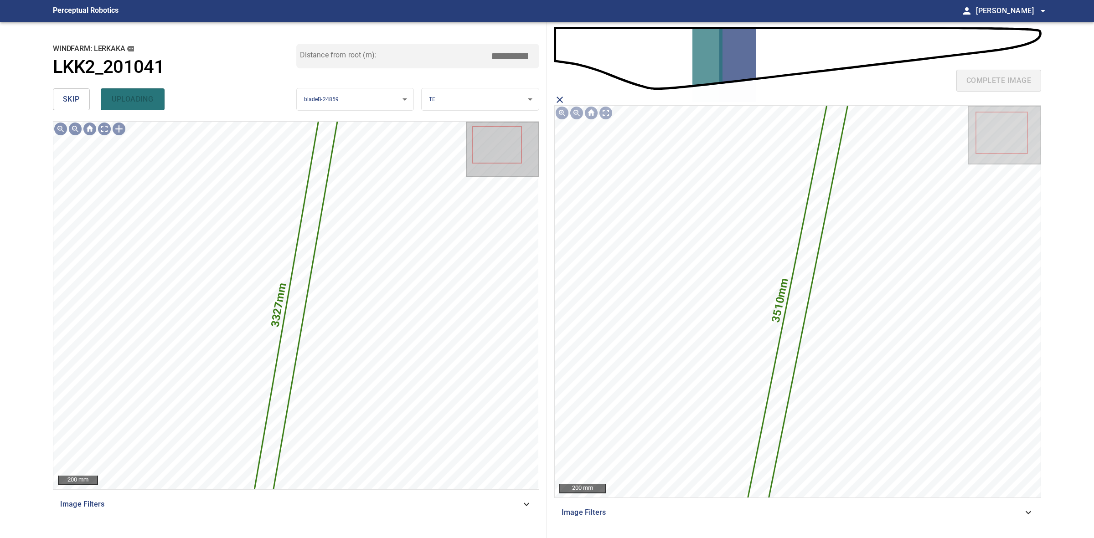
click at [87, 102] on div "skip uploading" at bounding box center [174, 99] width 243 height 29
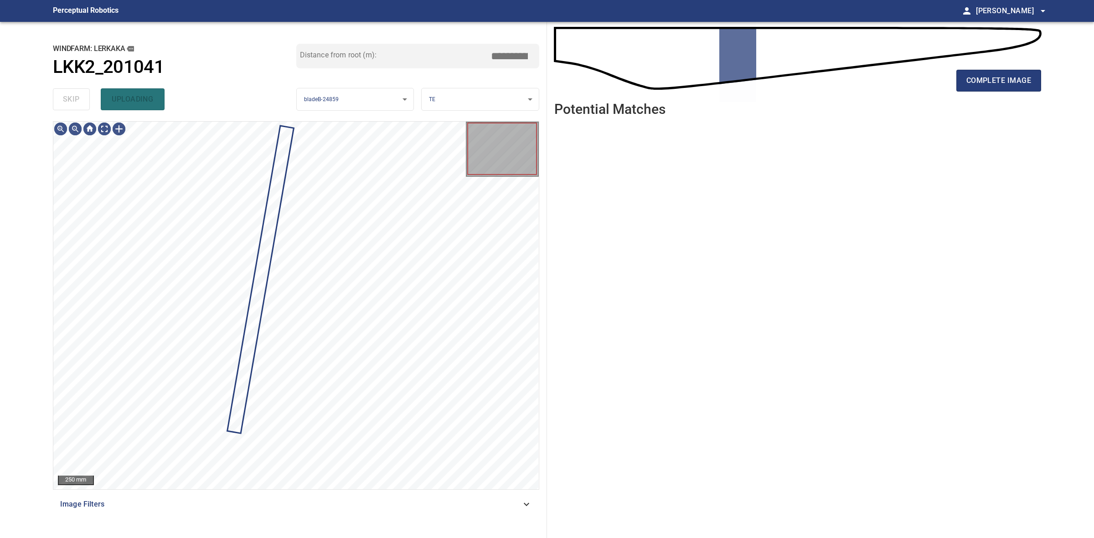
click at [87, 102] on div "skip uploading" at bounding box center [174, 99] width 243 height 29
drag, startPoint x: 87, startPoint y: 102, endPoint x: 248, endPoint y: 90, distance: 162.2
click at [87, 101] on div "skip uploading" at bounding box center [174, 99] width 243 height 29
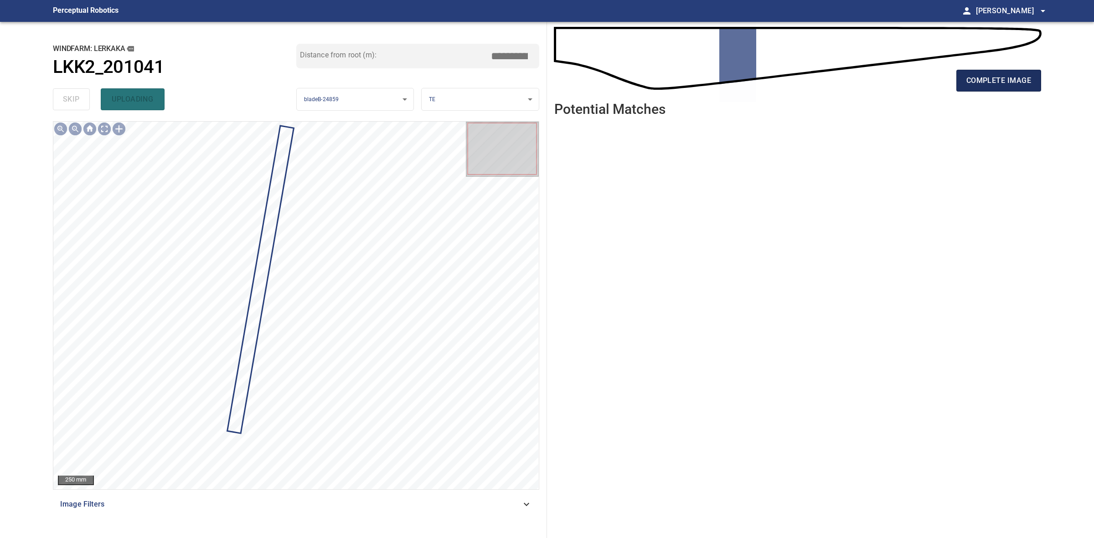
click at [985, 73] on button "complete image" at bounding box center [998, 81] width 85 height 22
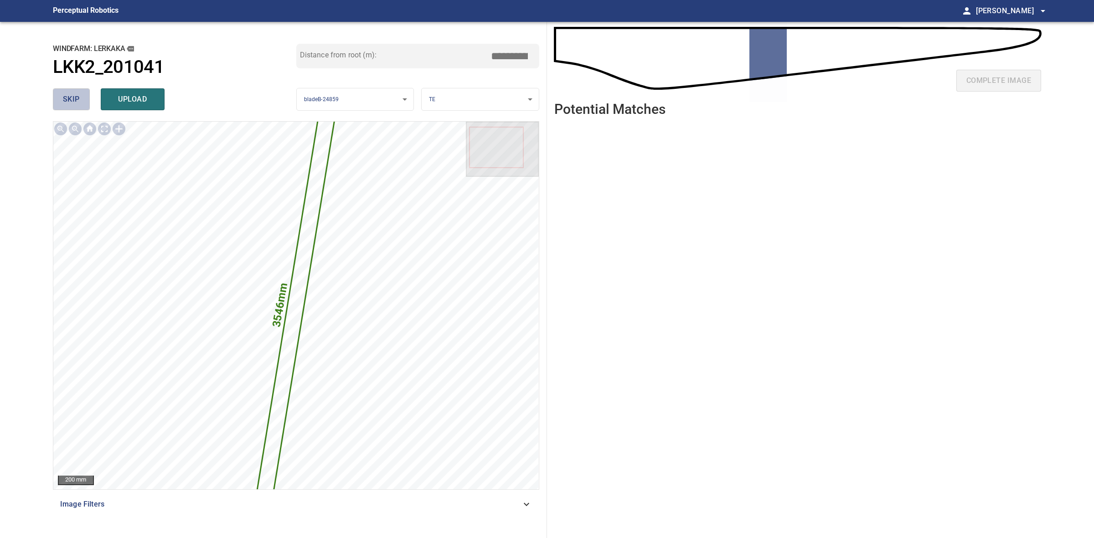
click at [82, 99] on button "skip" at bounding box center [71, 99] width 37 height 22
click at [82, 99] on div "skip upload" at bounding box center [174, 99] width 243 height 29
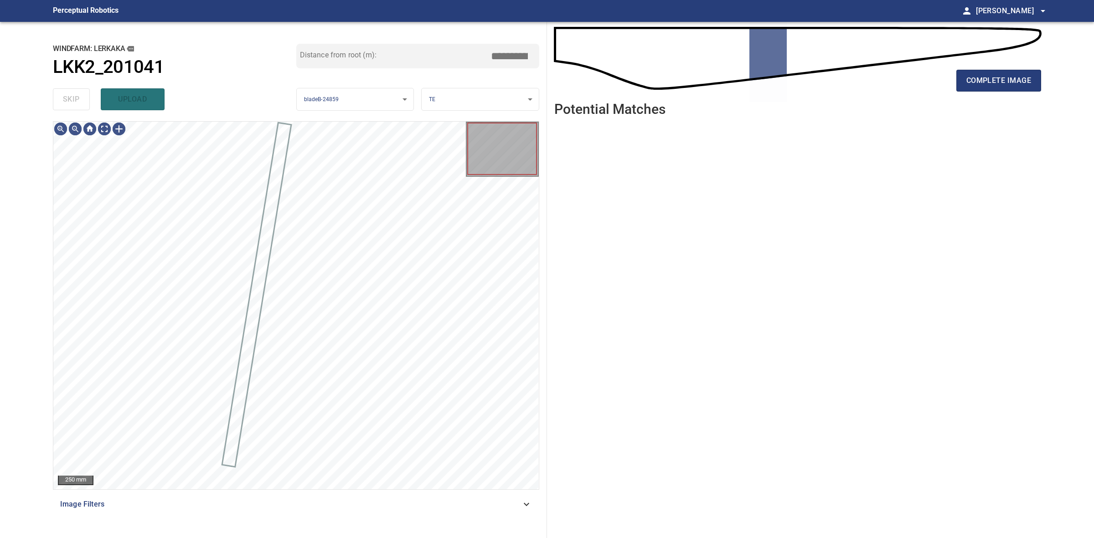
drag, startPoint x: 82, startPoint y: 99, endPoint x: 518, endPoint y: 77, distance: 436.6
click at [83, 99] on div "skip upload" at bounding box center [174, 99] width 243 height 29
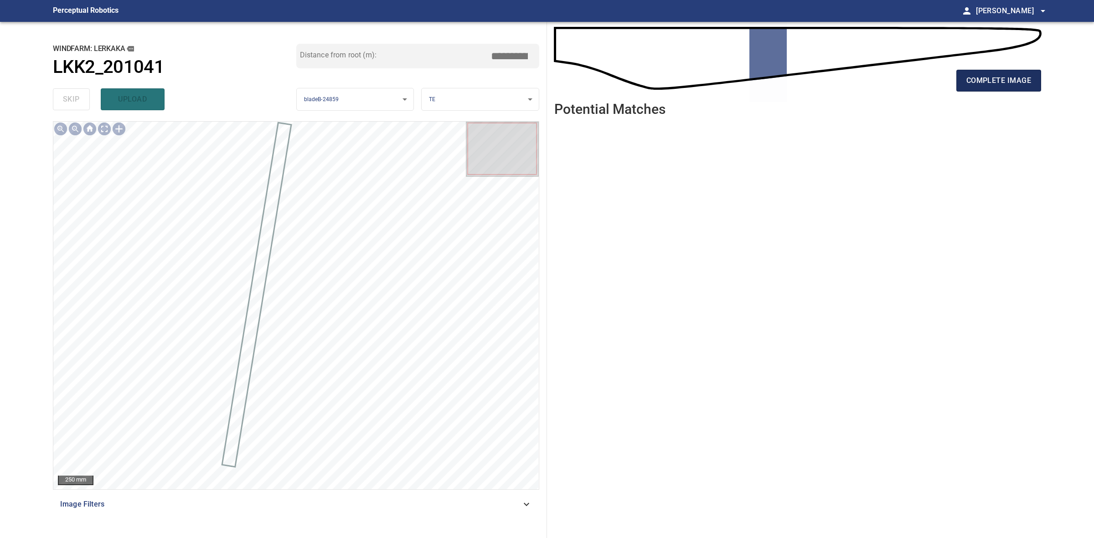
click at [1015, 81] on span "complete image" at bounding box center [998, 80] width 65 height 13
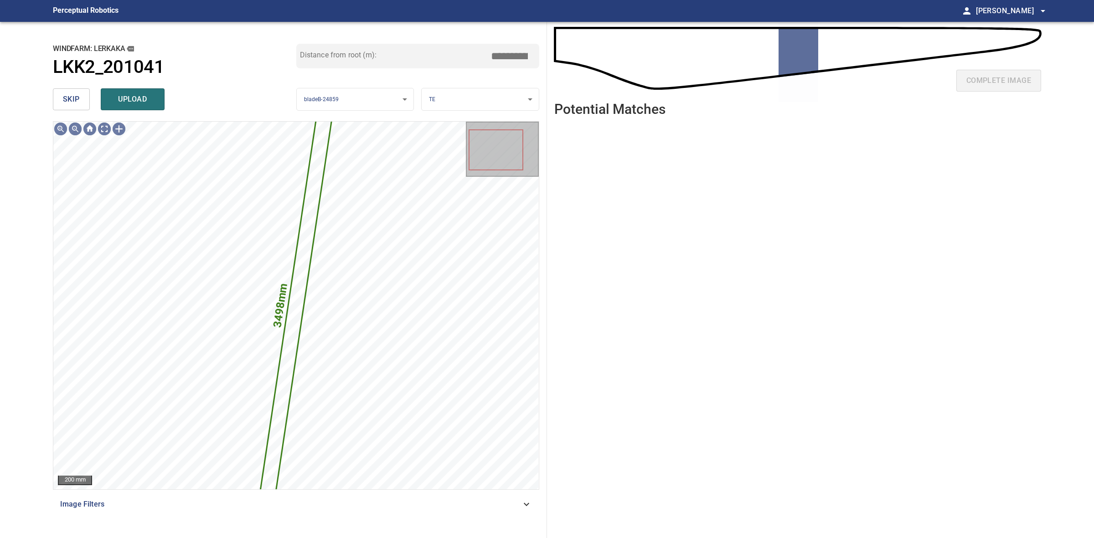
click at [65, 111] on div "skip upload" at bounding box center [174, 99] width 243 height 29
click at [67, 103] on span "skip" at bounding box center [71, 99] width 17 height 13
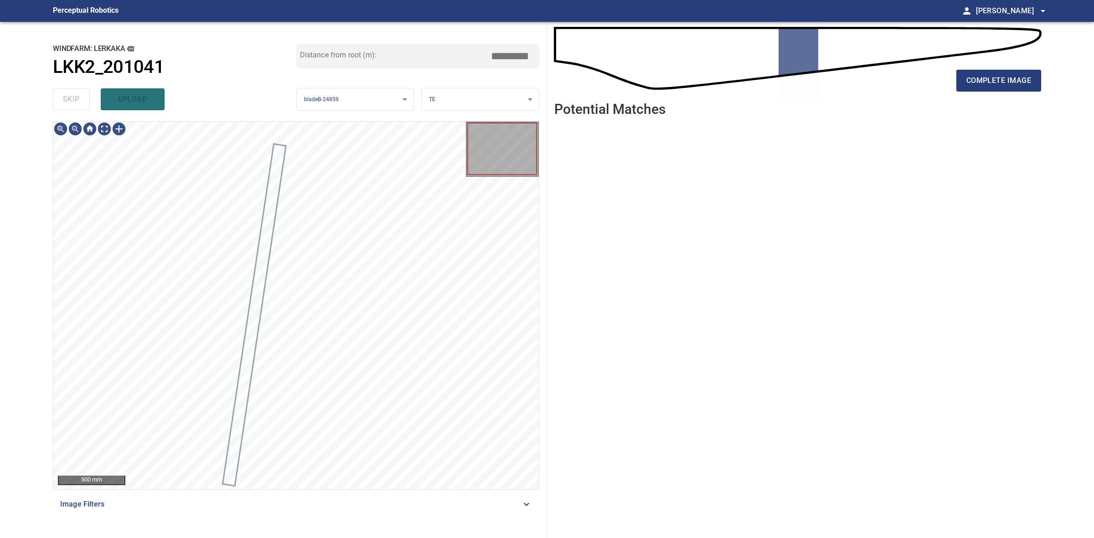
click at [67, 103] on div "skip upload" at bounding box center [174, 99] width 243 height 29
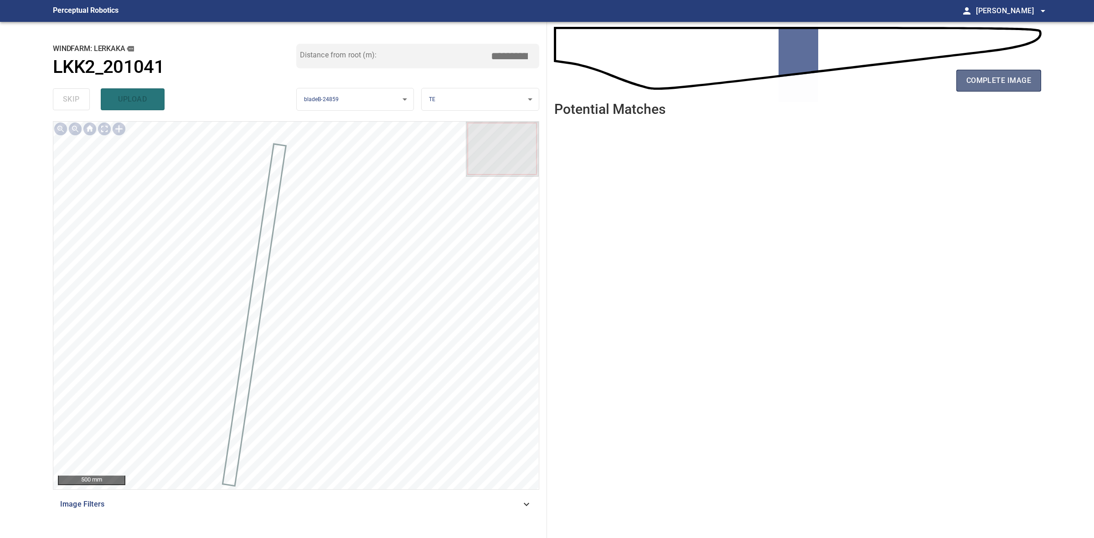
click at [1033, 79] on button "complete image" at bounding box center [998, 81] width 85 height 22
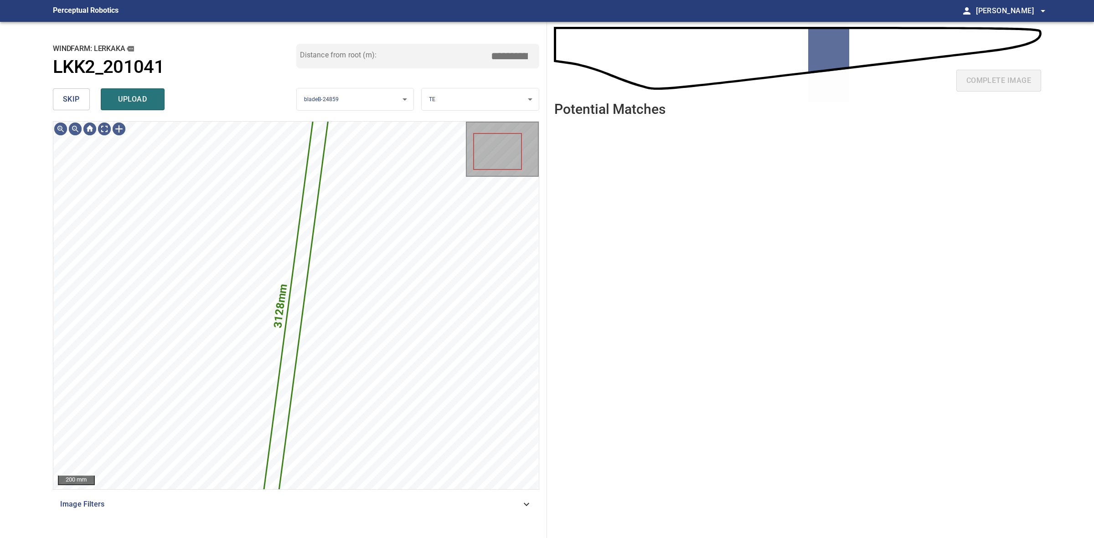
click at [63, 98] on span "skip" at bounding box center [71, 99] width 17 height 13
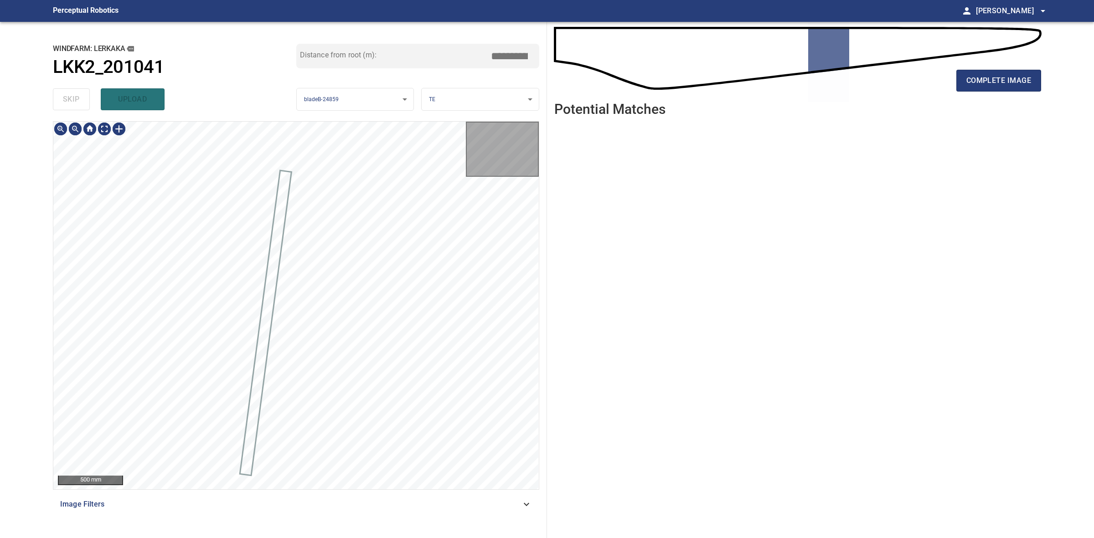
click at [62, 98] on div "skip upload" at bounding box center [174, 99] width 243 height 29
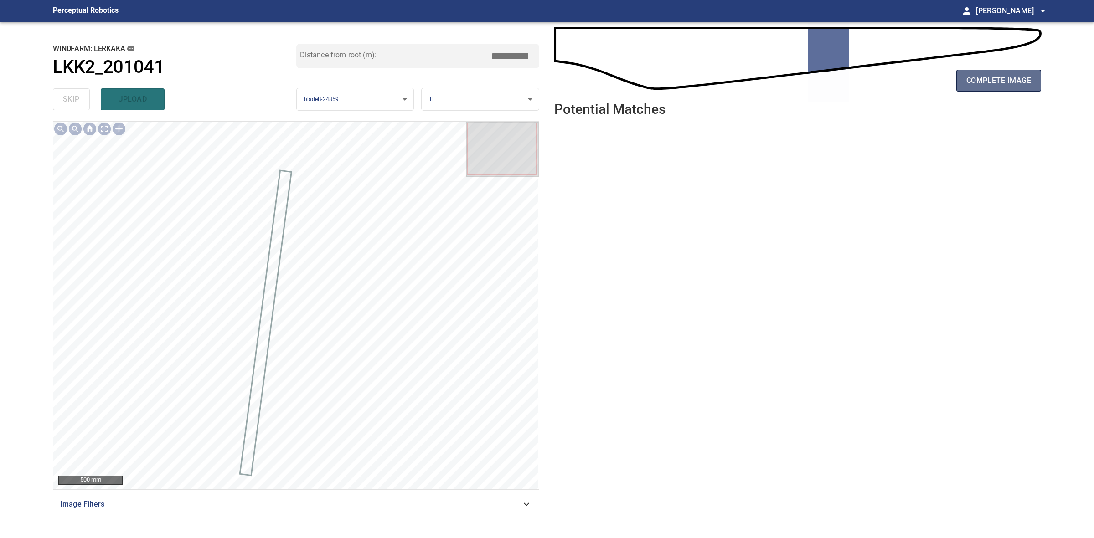
click at [1001, 82] on span "complete image" at bounding box center [998, 80] width 65 height 13
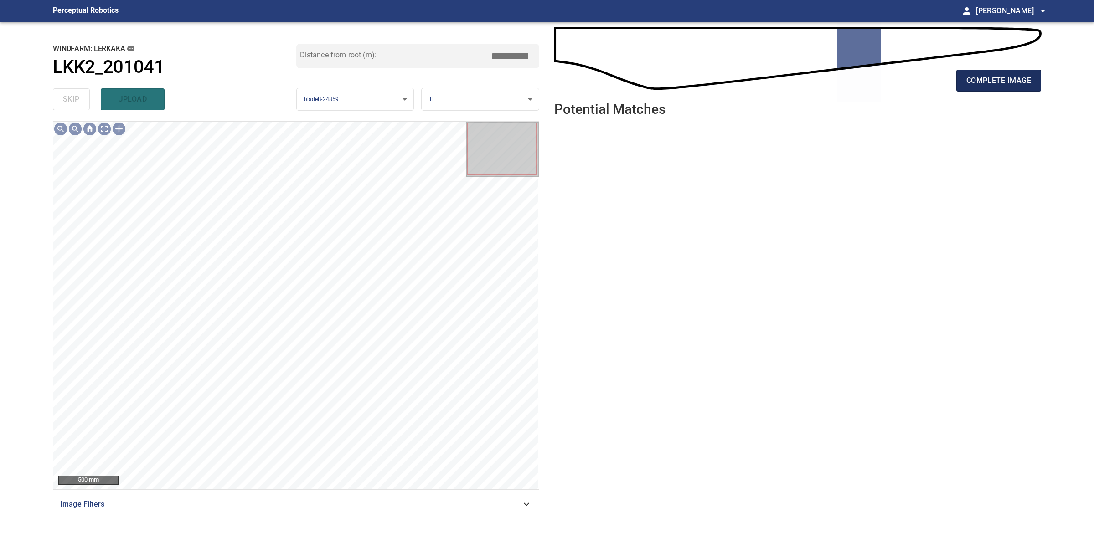
click at [1006, 82] on span "complete image" at bounding box center [998, 80] width 65 height 13
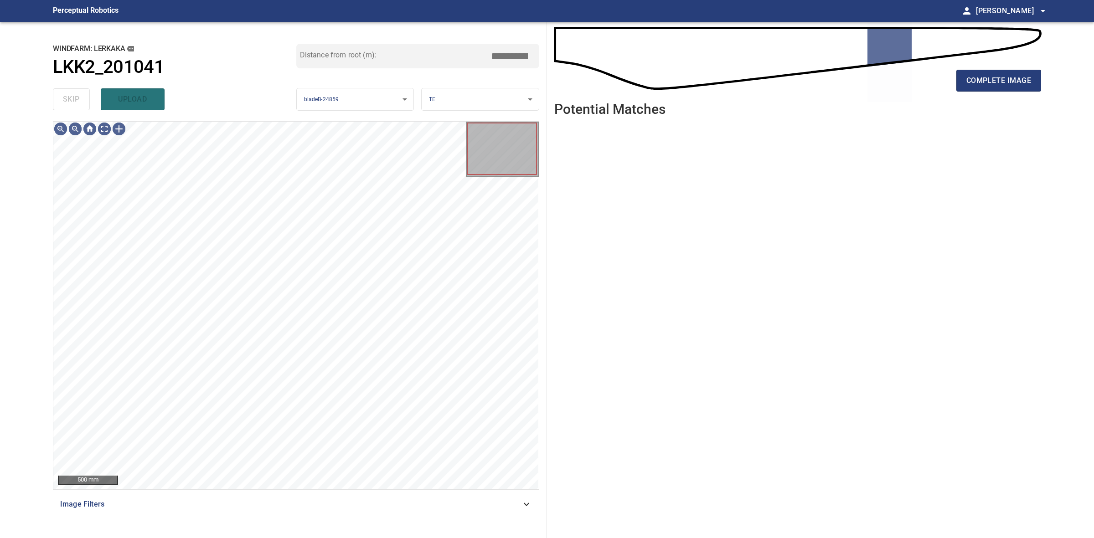
click at [1006, 80] on span "complete image" at bounding box center [998, 80] width 65 height 13
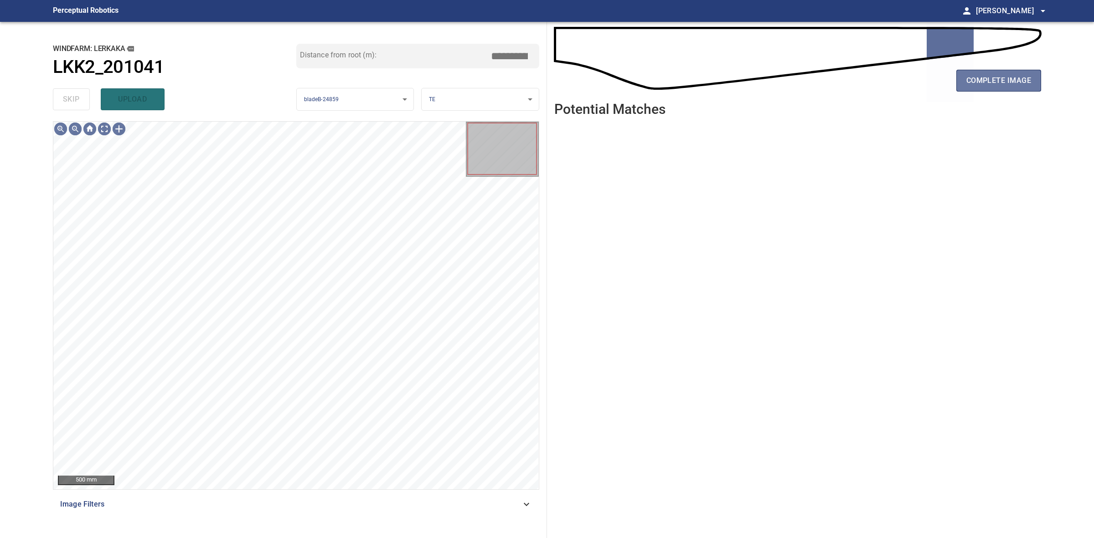
click at [1006, 80] on span "complete image" at bounding box center [998, 80] width 65 height 13
click at [1007, 78] on span "complete image" at bounding box center [998, 80] width 65 height 13
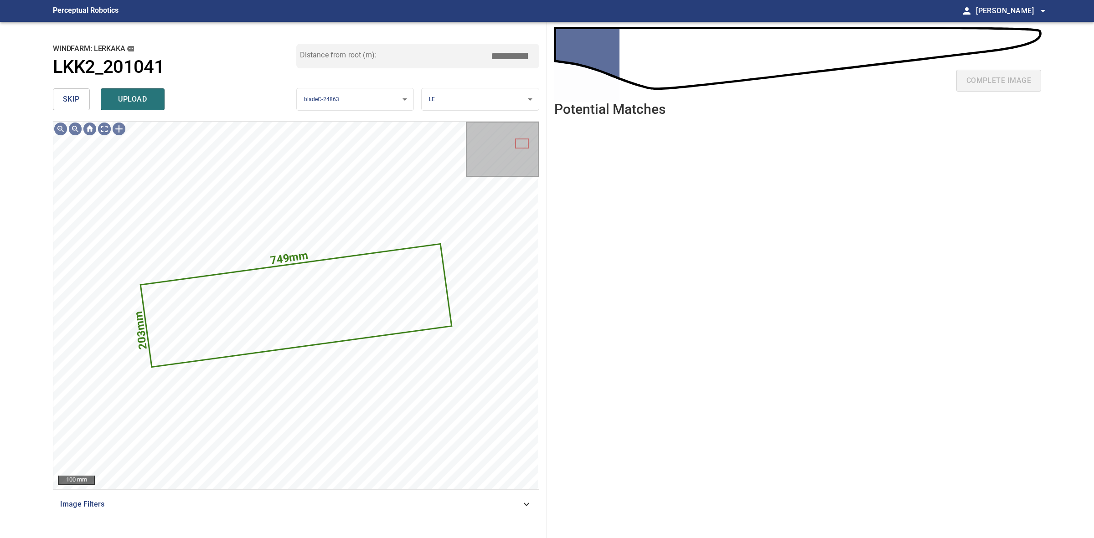
click at [63, 108] on button "skip" at bounding box center [71, 99] width 37 height 22
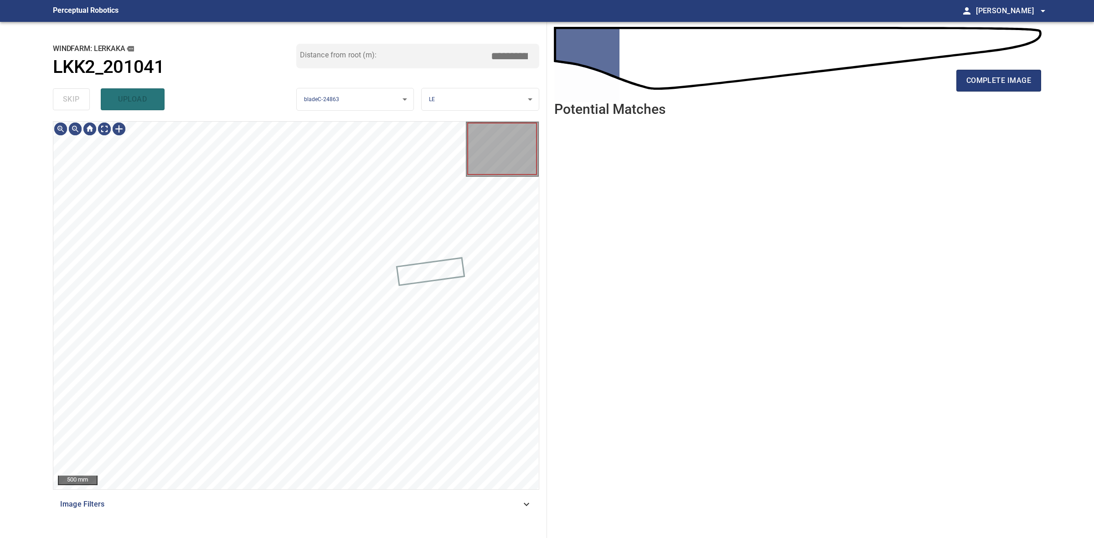
click at [64, 108] on div "skip upload" at bounding box center [174, 99] width 243 height 29
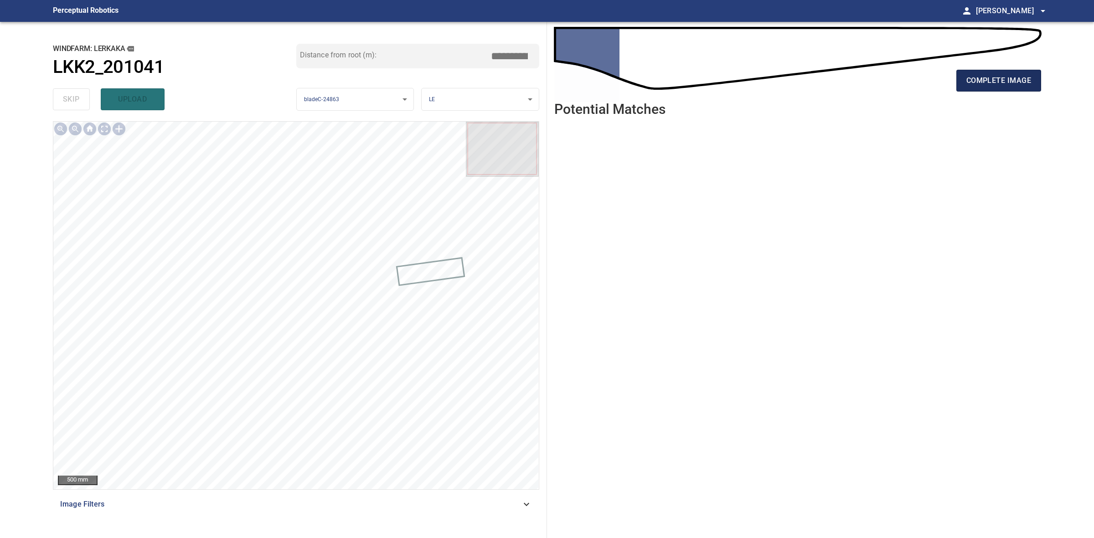
drag, startPoint x: 953, startPoint y: 85, endPoint x: 973, endPoint y: 83, distance: 20.6
click at [953, 85] on div "complete image" at bounding box center [797, 84] width 487 height 36
click at [974, 83] on span "complete image" at bounding box center [998, 80] width 65 height 13
drag, startPoint x: 956, startPoint y: 85, endPoint x: 962, endPoint y: 80, distance: 7.4
click at [960, 81] on button "complete image" at bounding box center [998, 81] width 85 height 22
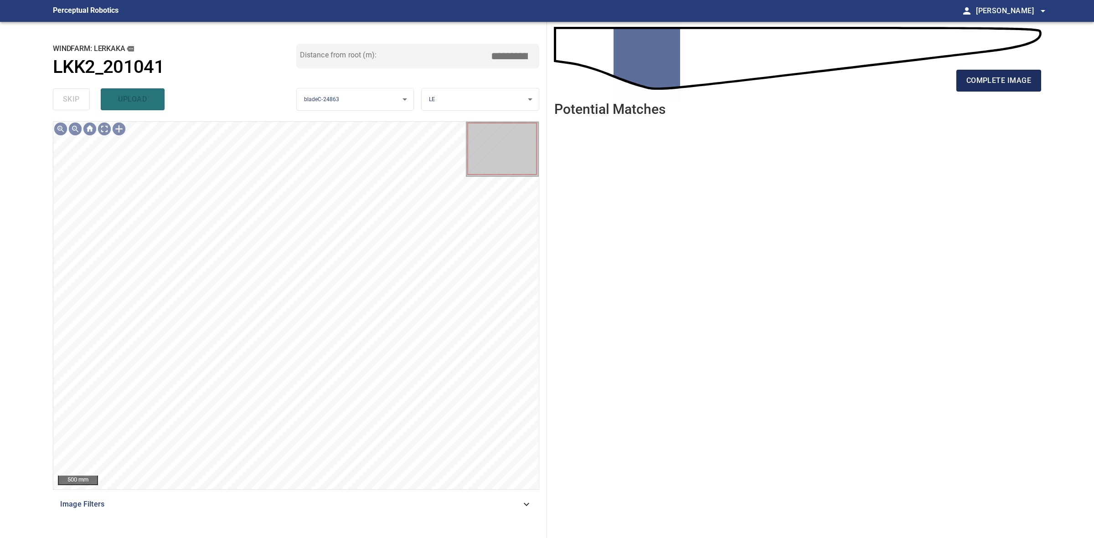
click at [969, 81] on span "complete image" at bounding box center [998, 80] width 65 height 13
click at [988, 72] on button "complete image" at bounding box center [998, 81] width 85 height 22
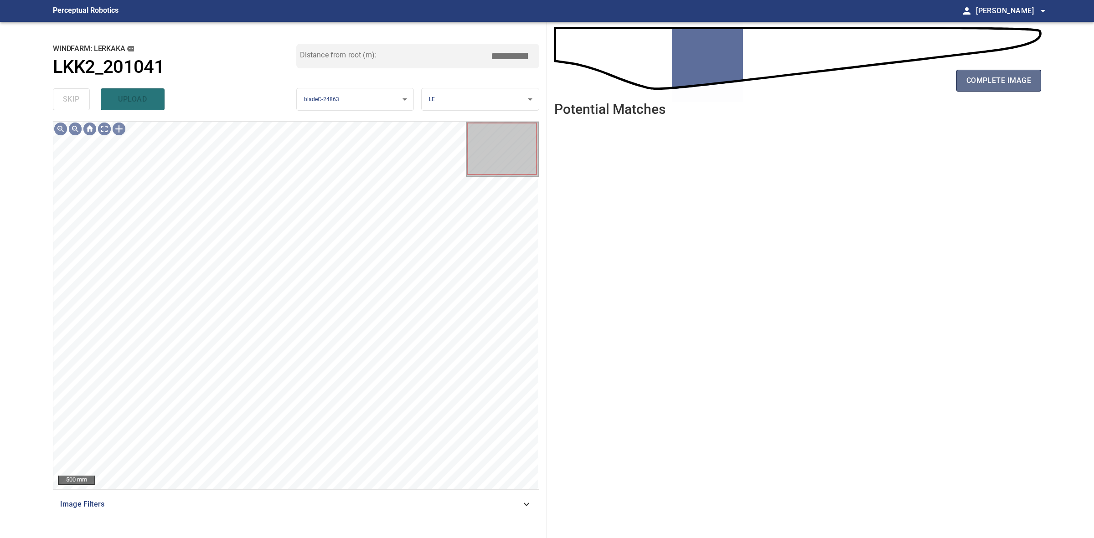
click at [1003, 82] on span "complete image" at bounding box center [998, 80] width 65 height 13
click at [1011, 85] on span "complete image" at bounding box center [998, 80] width 65 height 13
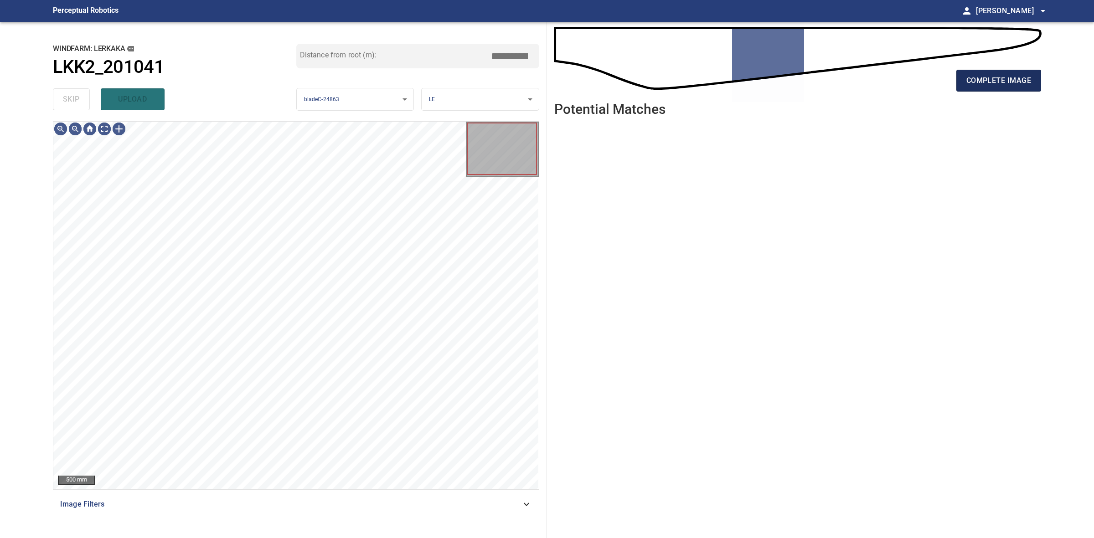
click at [1015, 80] on span "complete image" at bounding box center [998, 80] width 65 height 13
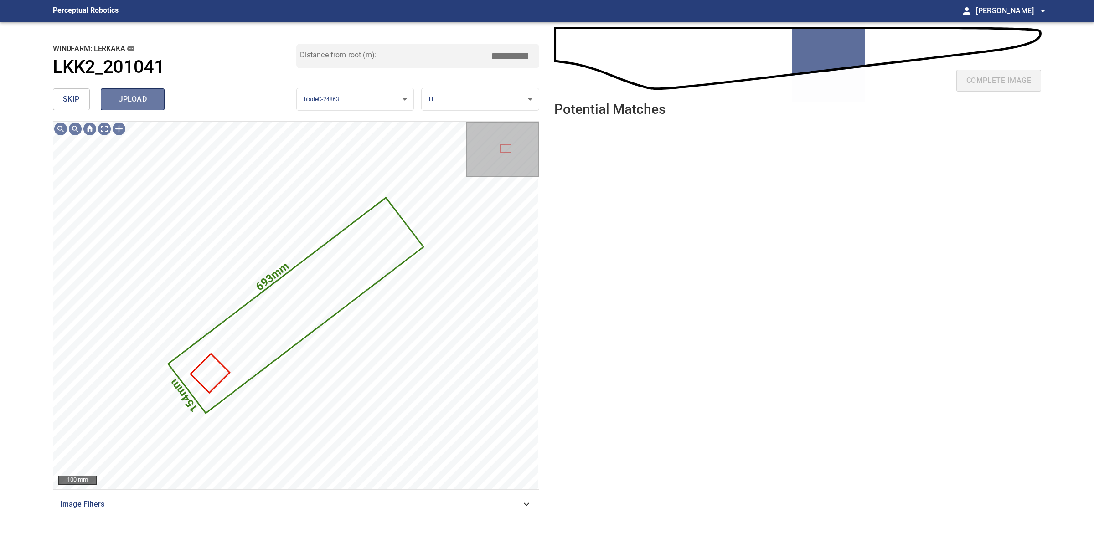
click at [132, 106] on button "upload" at bounding box center [133, 99] width 64 height 22
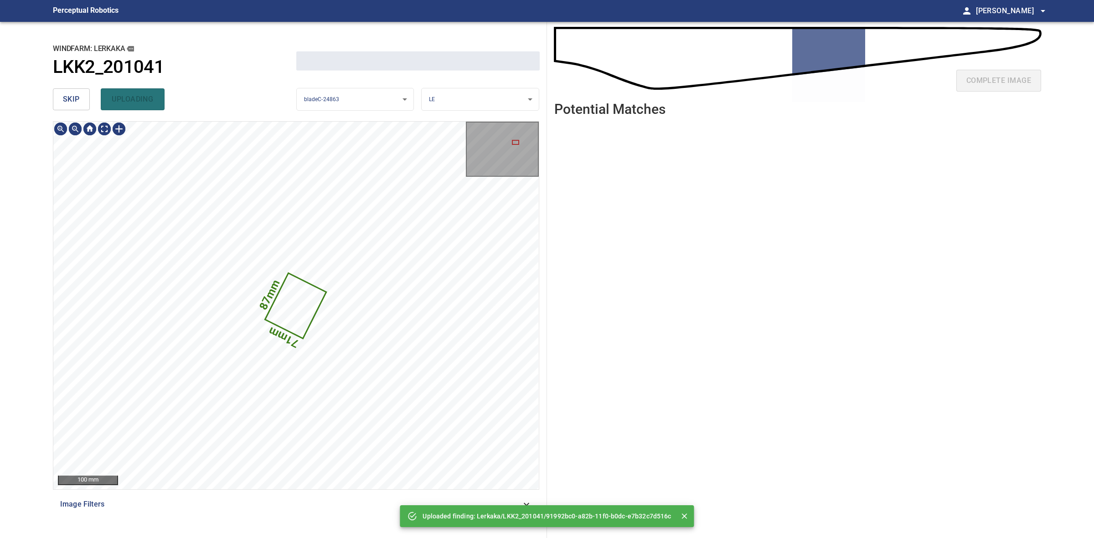
click at [73, 106] on button "skip" at bounding box center [71, 99] width 37 height 22
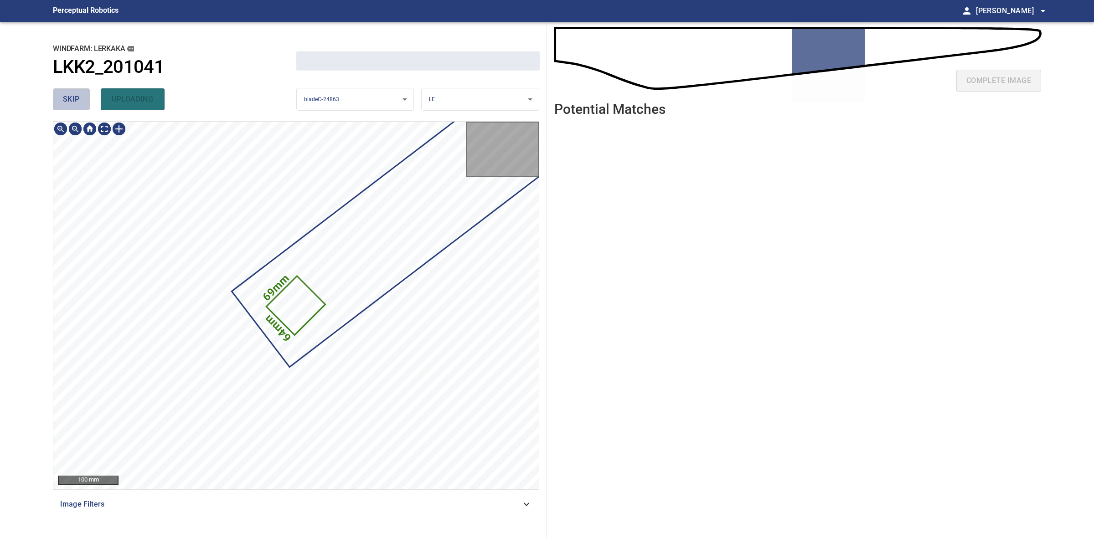
click at [73, 106] on button "skip" at bounding box center [71, 99] width 37 height 22
drag, startPoint x: 73, startPoint y: 106, endPoint x: 86, endPoint y: 108, distance: 13.0
click at [73, 107] on div "skip uploading" at bounding box center [174, 99] width 243 height 29
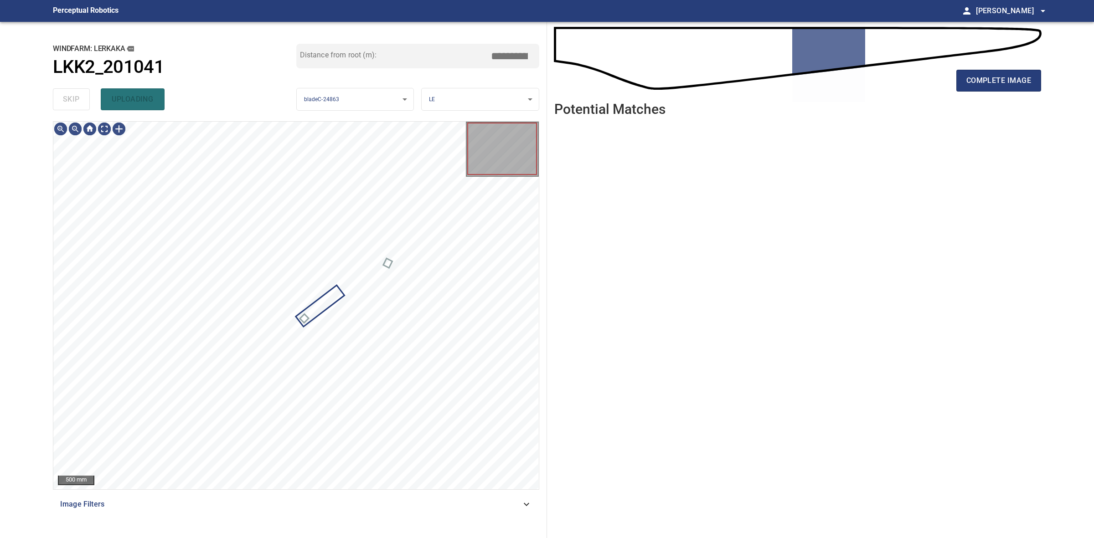
type input "*****"
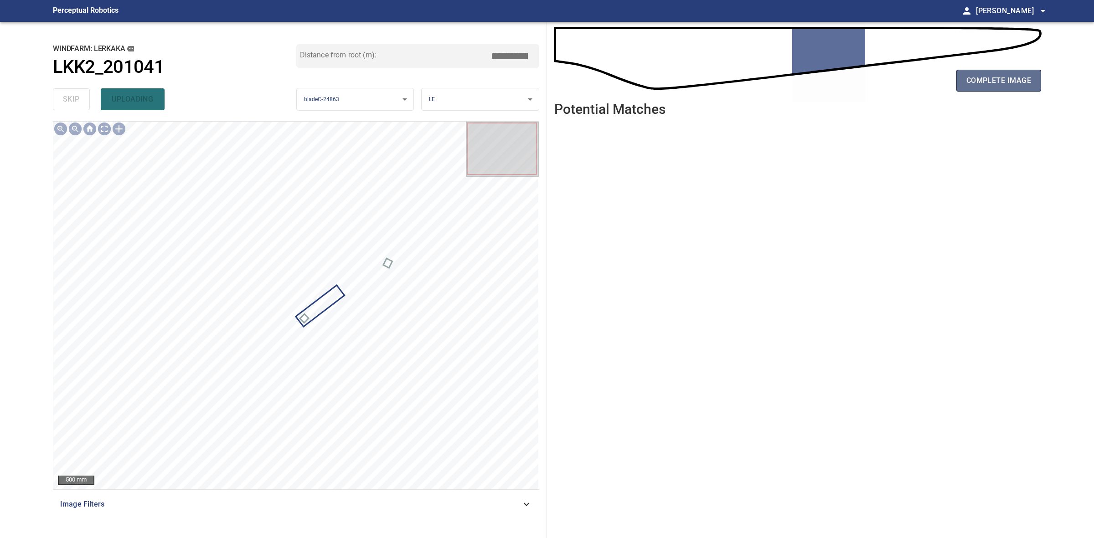
click at [969, 80] on span "complete image" at bounding box center [998, 80] width 65 height 13
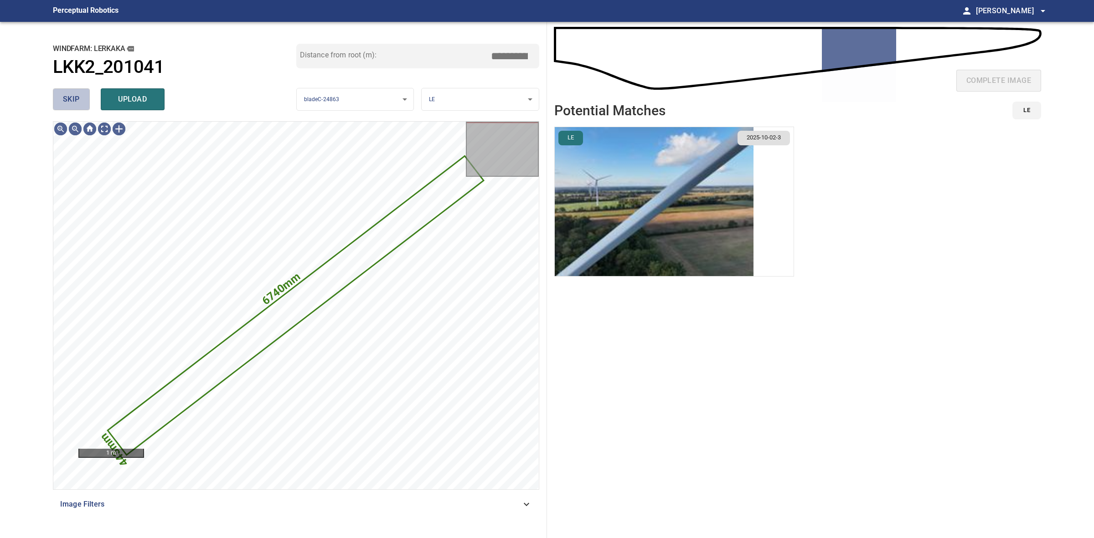
click at [67, 98] on span "skip" at bounding box center [71, 99] width 17 height 13
click at [67, 98] on div "skip upload" at bounding box center [174, 99] width 243 height 29
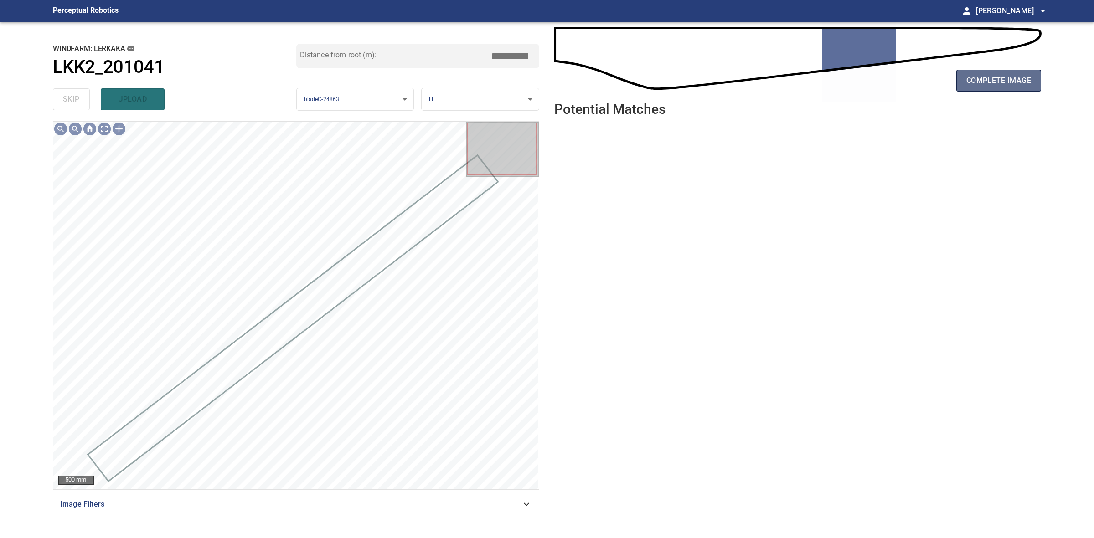
click at [1018, 76] on span "complete image" at bounding box center [998, 80] width 65 height 13
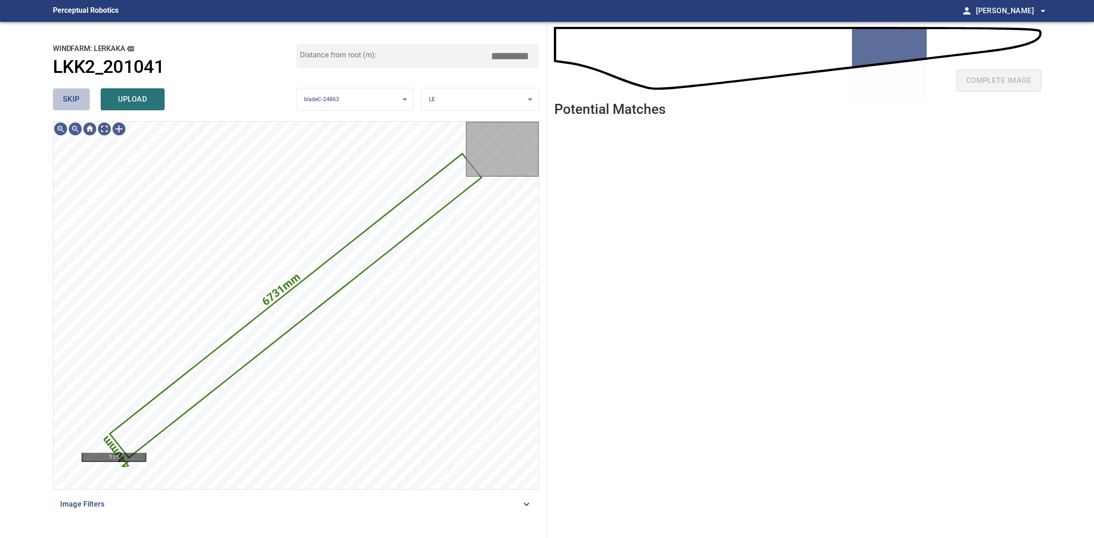
click at [73, 104] on span "skip" at bounding box center [71, 99] width 17 height 13
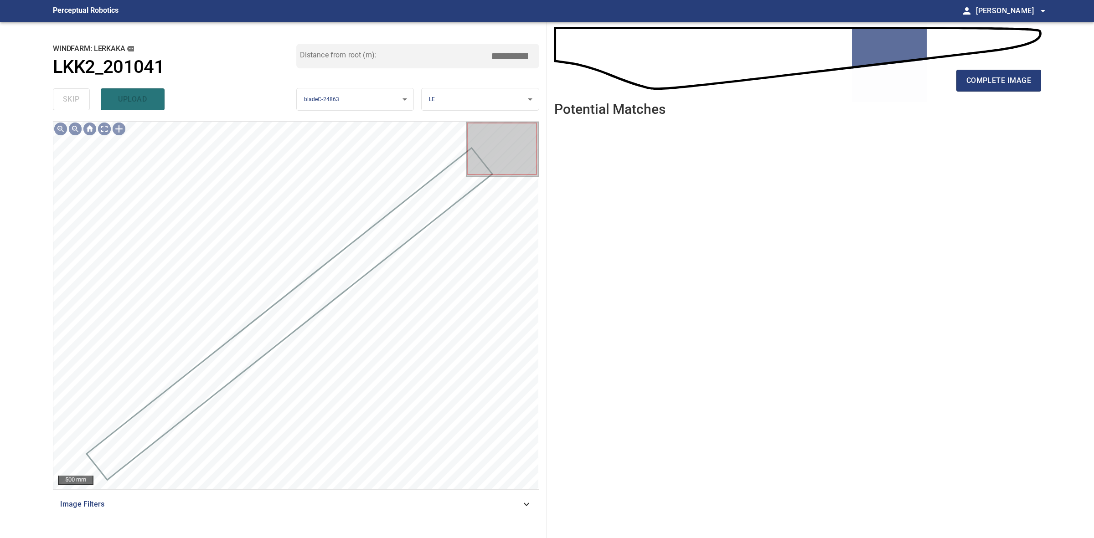
click at [976, 92] on div "complete image" at bounding box center [797, 84] width 487 height 36
click at [983, 87] on button "complete image" at bounding box center [998, 81] width 85 height 22
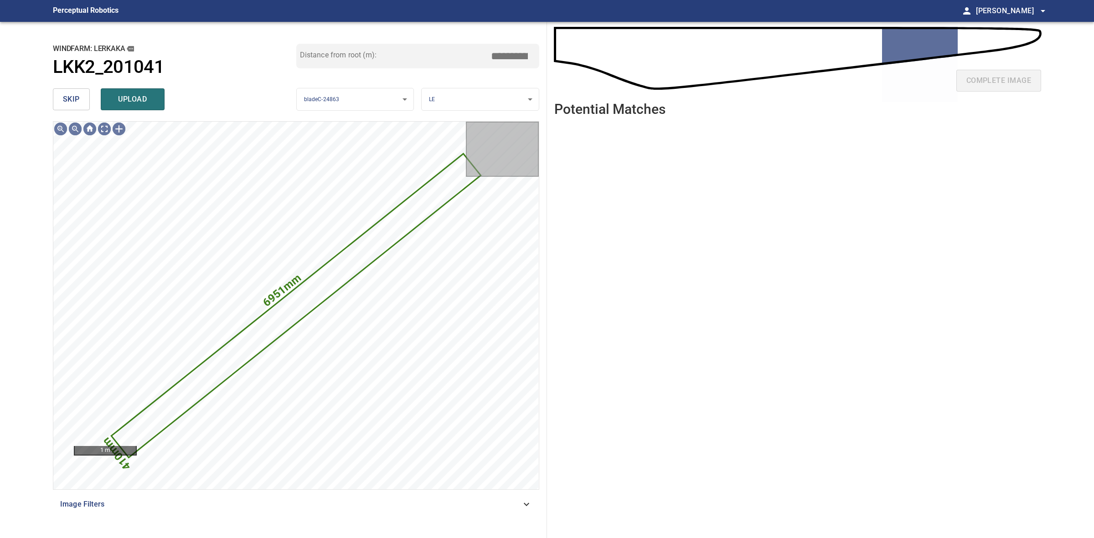
click at [79, 108] on button "skip" at bounding box center [71, 99] width 37 height 22
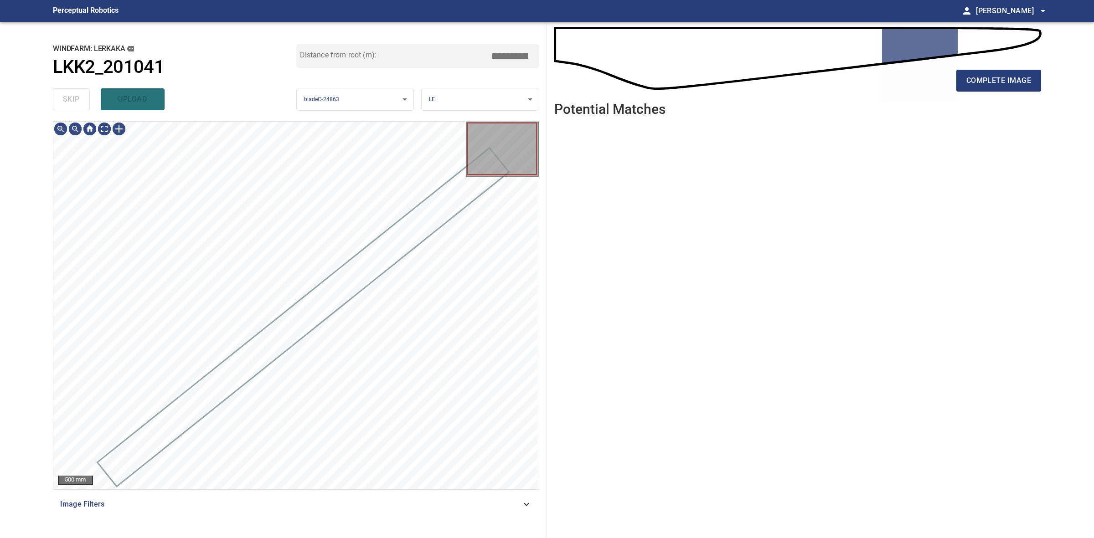
click at [77, 106] on div "skip upload" at bounding box center [174, 99] width 243 height 29
drag, startPoint x: 77, startPoint y: 106, endPoint x: 767, endPoint y: 89, distance: 689.7
click at [77, 105] on div "skip upload" at bounding box center [174, 99] width 243 height 29
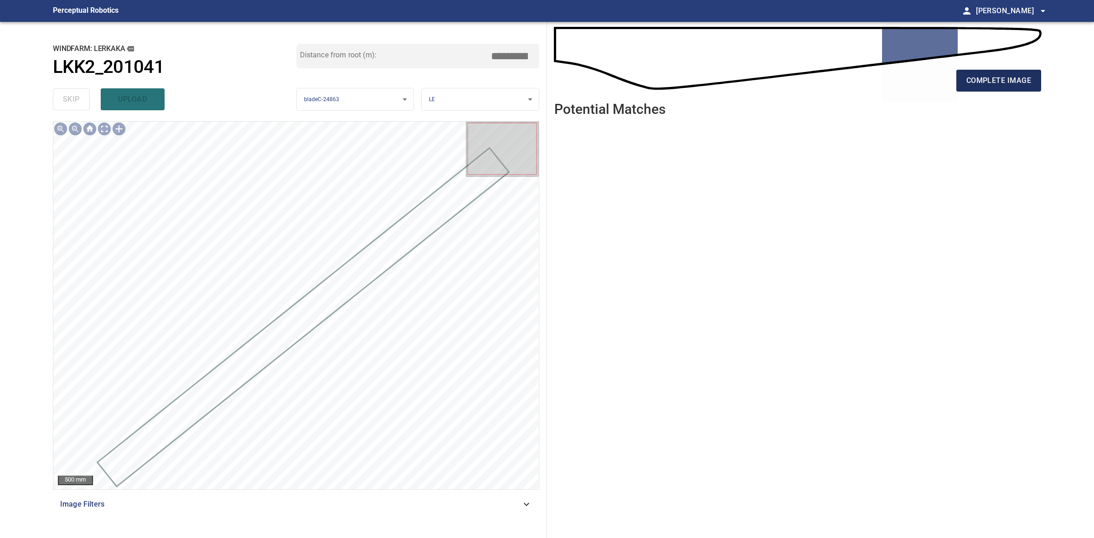
drag, startPoint x: 987, startPoint y: 70, endPoint x: 990, endPoint y: 77, distance: 7.7
click at [987, 71] on button "complete image" at bounding box center [998, 81] width 85 height 22
click at [990, 77] on span "complete image" at bounding box center [998, 80] width 65 height 13
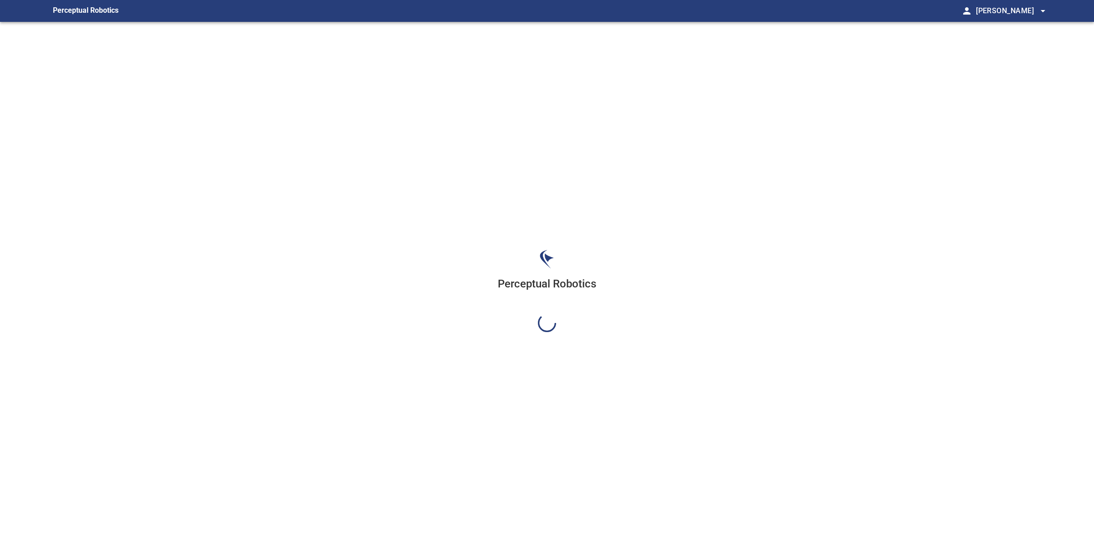
click at [304, 324] on div "Perceptual Robotics" at bounding box center [547, 291] width 1003 height 538
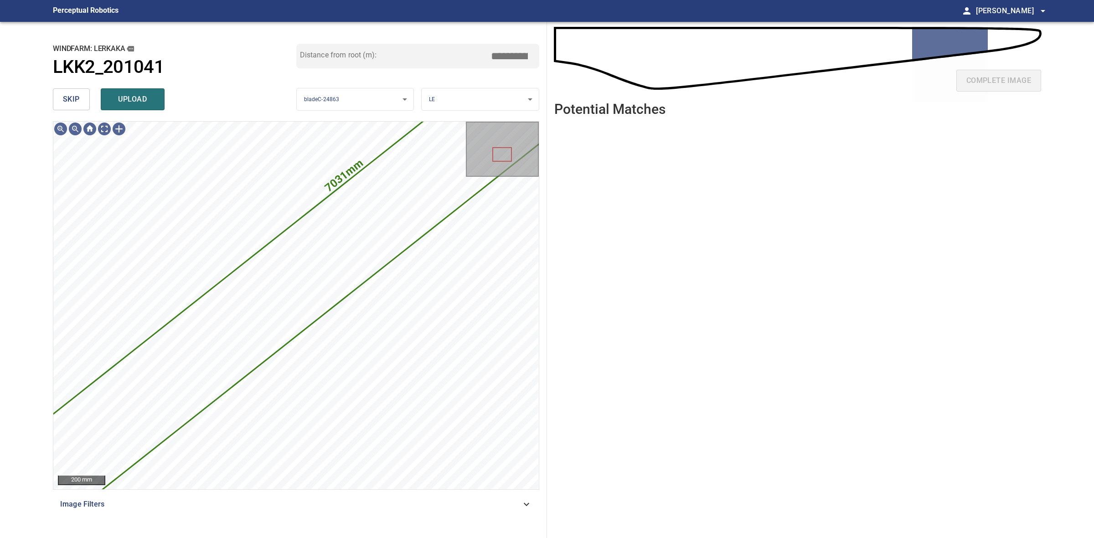
click at [77, 94] on span "skip" at bounding box center [71, 99] width 17 height 13
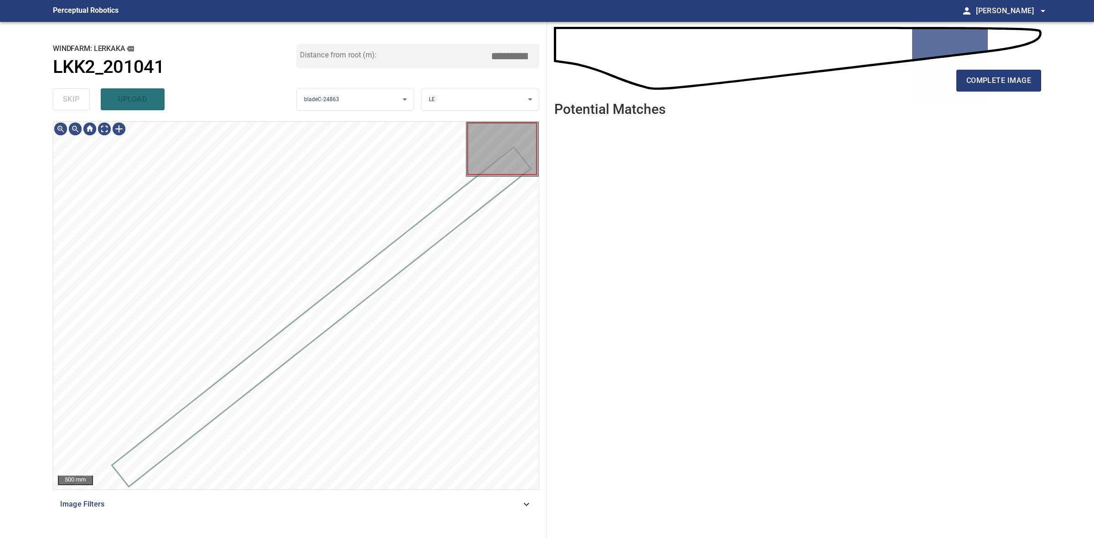
click at [77, 94] on div "skip upload" at bounding box center [174, 99] width 243 height 29
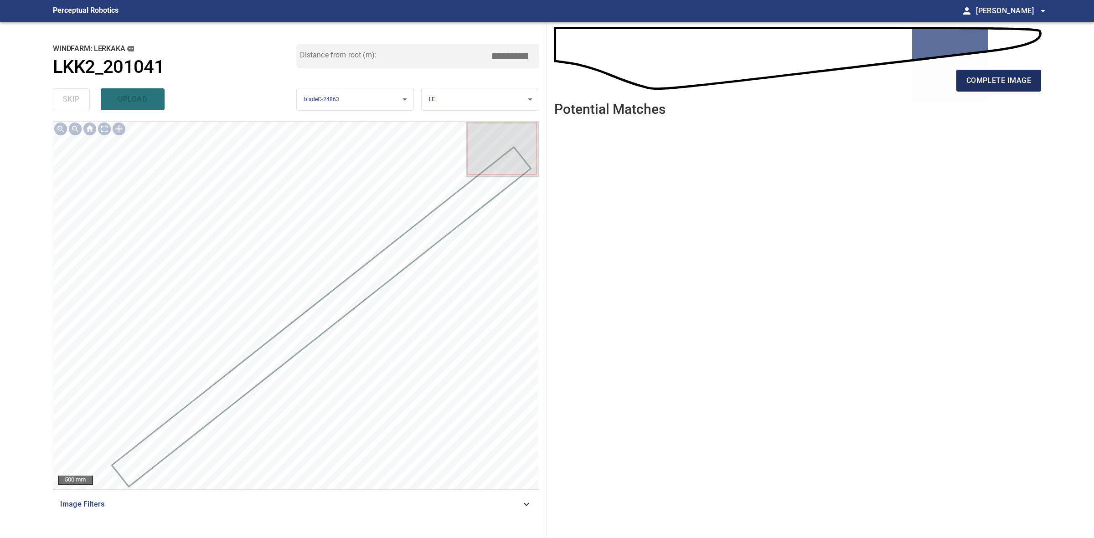
click at [993, 80] on span "complete image" at bounding box center [998, 80] width 65 height 13
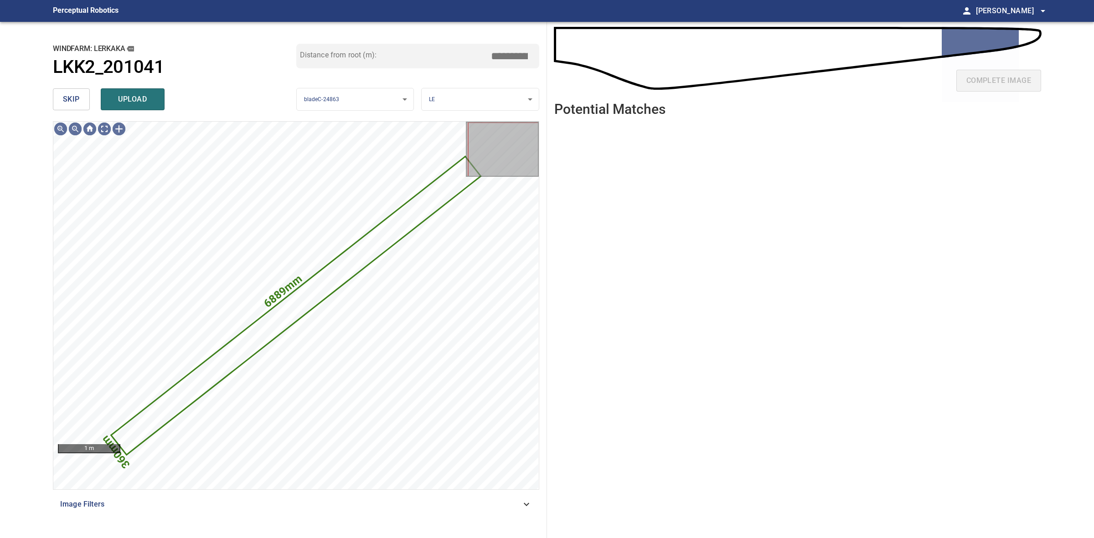
click at [60, 102] on button "skip" at bounding box center [71, 99] width 37 height 22
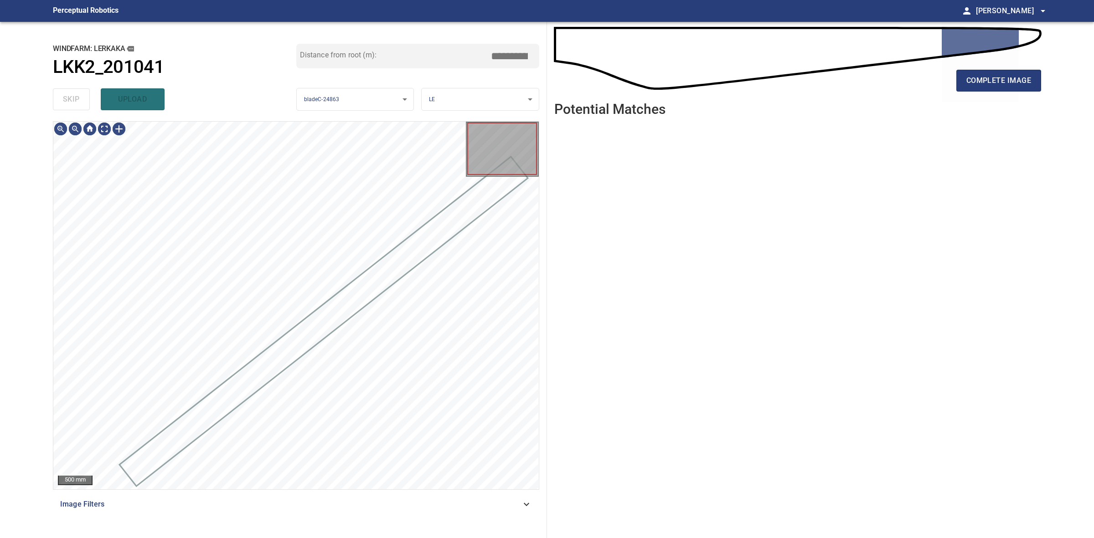
drag, startPoint x: 60, startPoint y: 102, endPoint x: 320, endPoint y: 98, distance: 260.2
click at [62, 102] on div "skip upload" at bounding box center [174, 99] width 243 height 29
click at [981, 82] on span "complete image" at bounding box center [998, 80] width 65 height 13
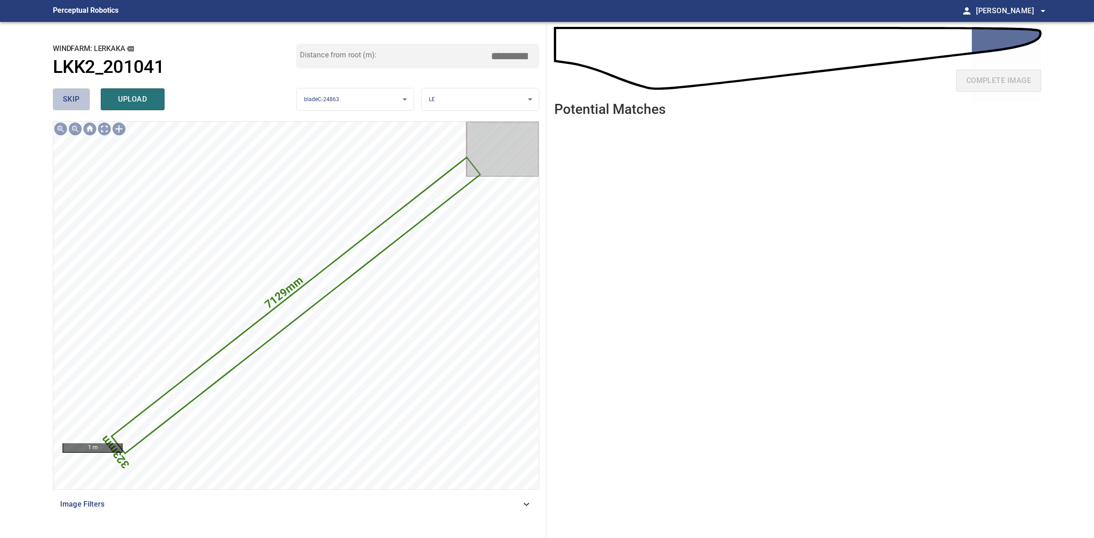
click at [82, 98] on button "skip" at bounding box center [71, 99] width 37 height 22
drag, startPoint x: 82, startPoint y: 98, endPoint x: 90, endPoint y: 96, distance: 8.2
click at [83, 98] on div "skip upload" at bounding box center [174, 99] width 243 height 29
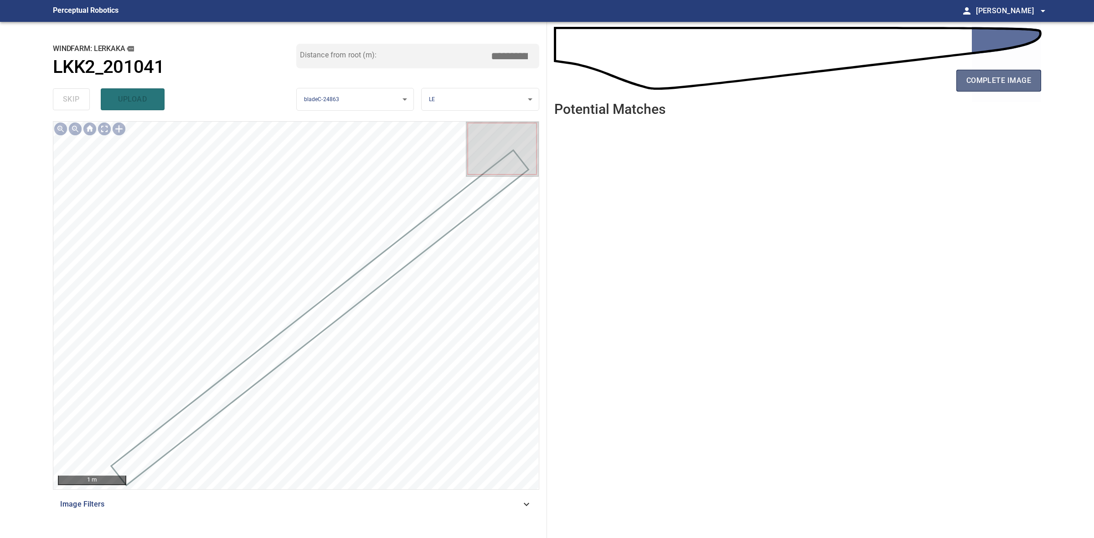
click at [997, 84] on span "complete image" at bounding box center [998, 80] width 65 height 13
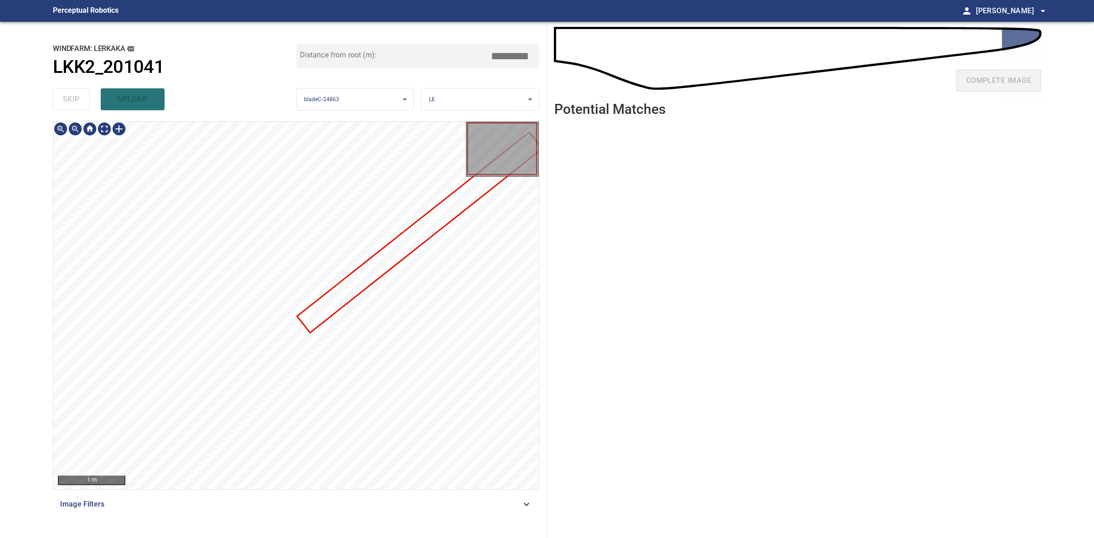
click at [350, 278] on div at bounding box center [295, 306] width 485 height 368
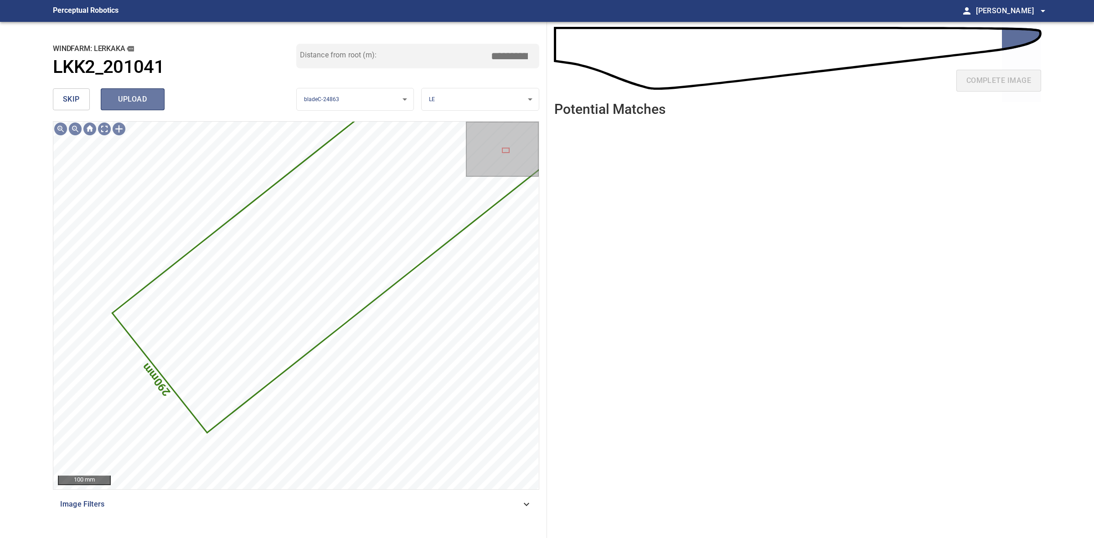
click at [118, 105] on span "upload" at bounding box center [133, 99] width 44 height 13
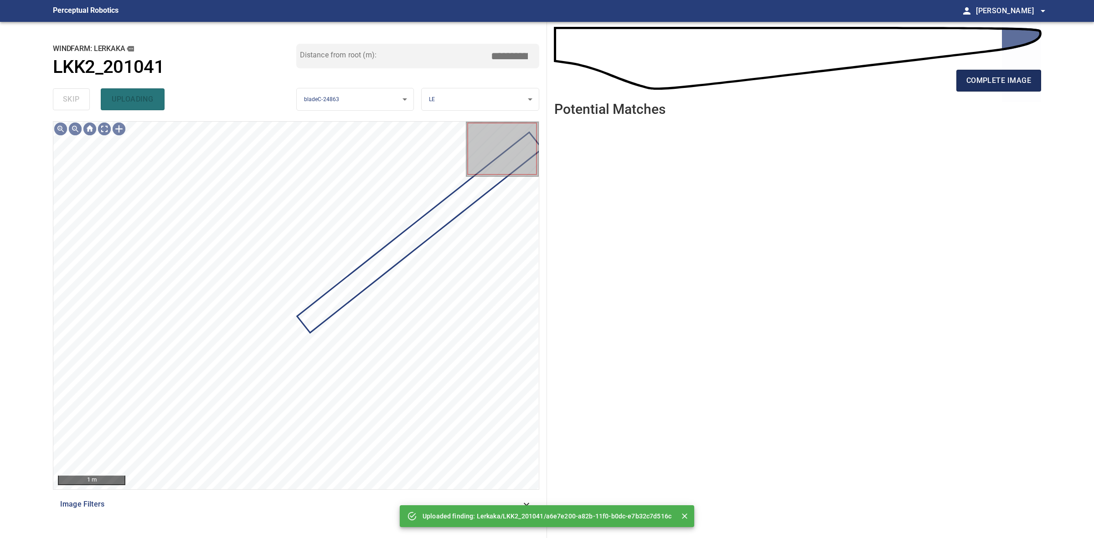
drag, startPoint x: 1059, startPoint y: 82, endPoint x: 1011, endPoint y: 83, distance: 48.8
click at [1054, 83] on main "**********" at bounding box center [547, 269] width 1094 height 538
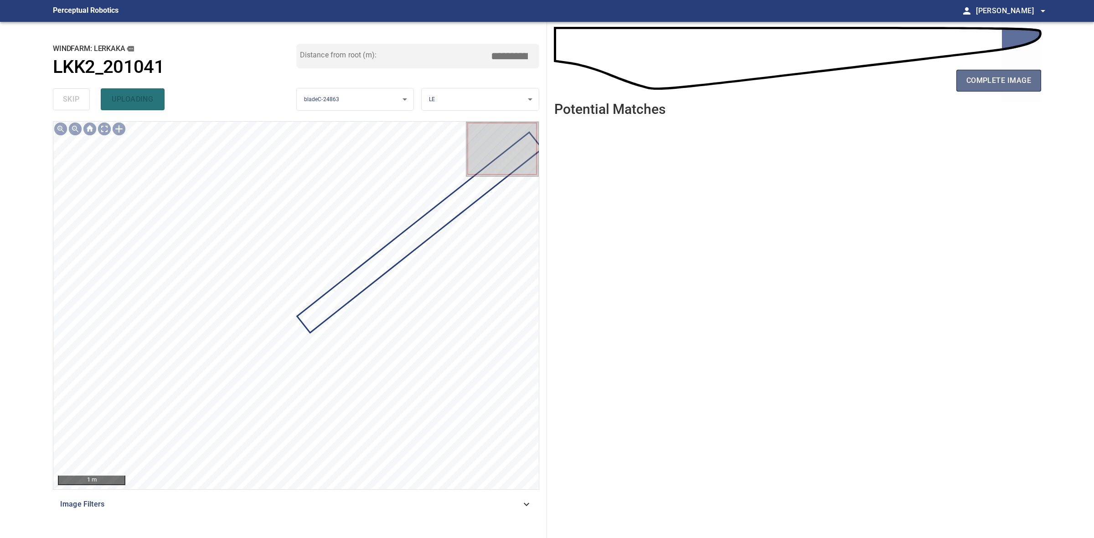
click at [1011, 83] on span "complete image" at bounding box center [998, 80] width 65 height 13
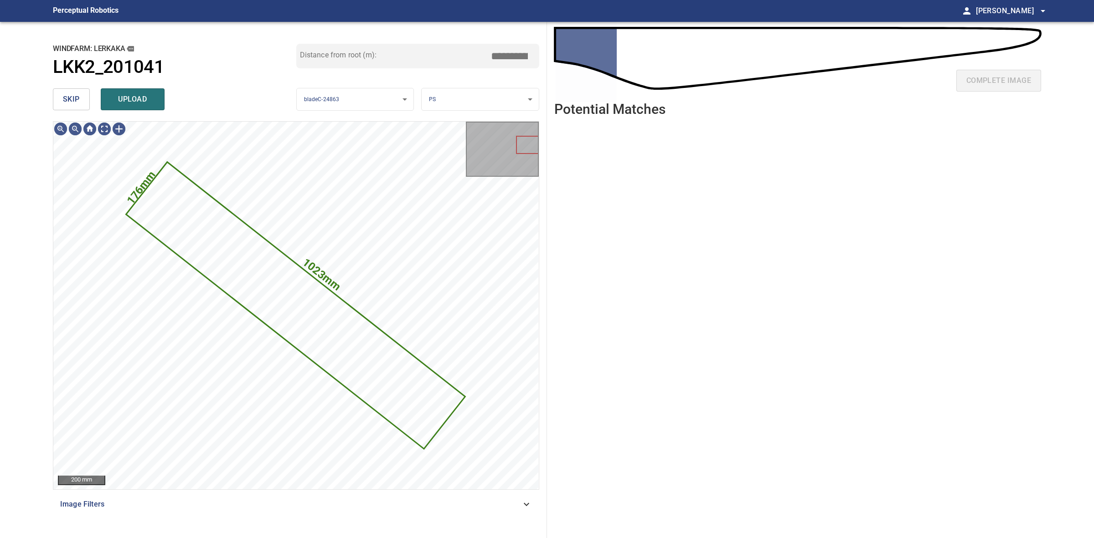
click at [72, 111] on div "skip upload" at bounding box center [174, 99] width 243 height 29
click at [71, 107] on button "skip" at bounding box center [71, 99] width 37 height 22
click at [71, 106] on div "skip upload" at bounding box center [174, 99] width 243 height 29
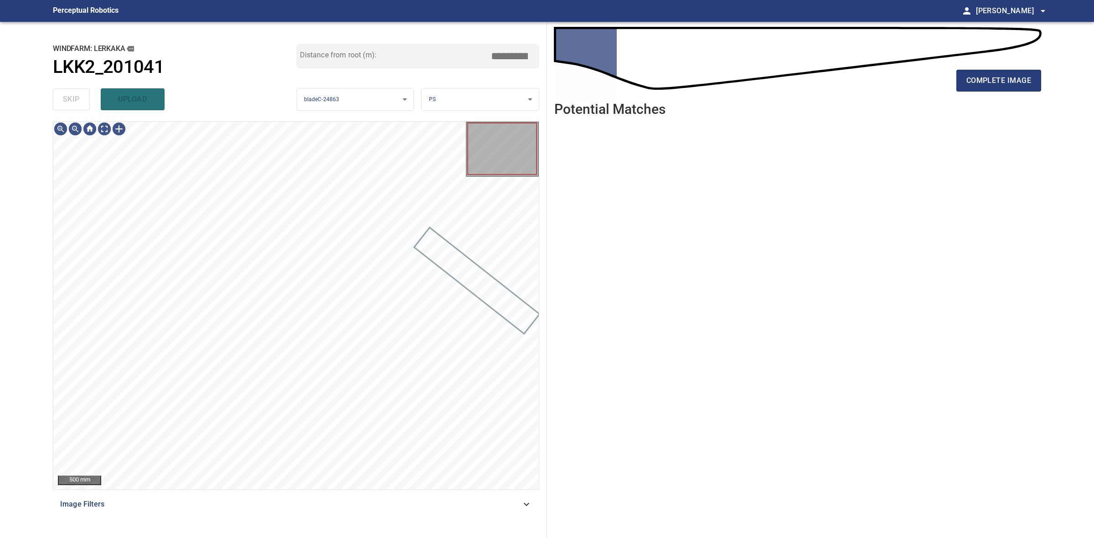
drag, startPoint x: 71, startPoint y: 104, endPoint x: 198, endPoint y: 94, distance: 128.0
click at [80, 103] on div "skip upload" at bounding box center [174, 99] width 243 height 29
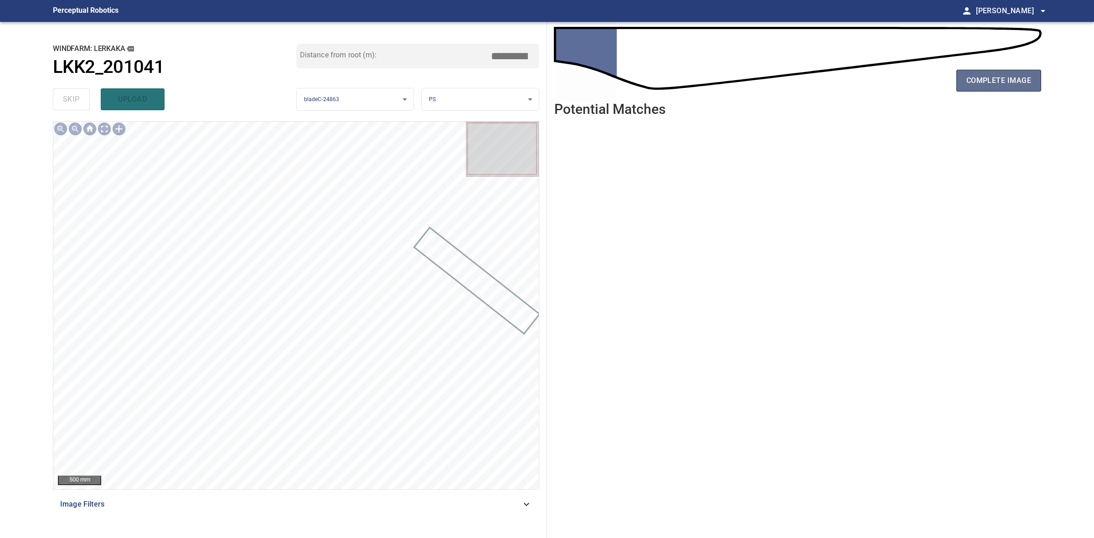
click at [1024, 86] on span "complete image" at bounding box center [998, 80] width 65 height 13
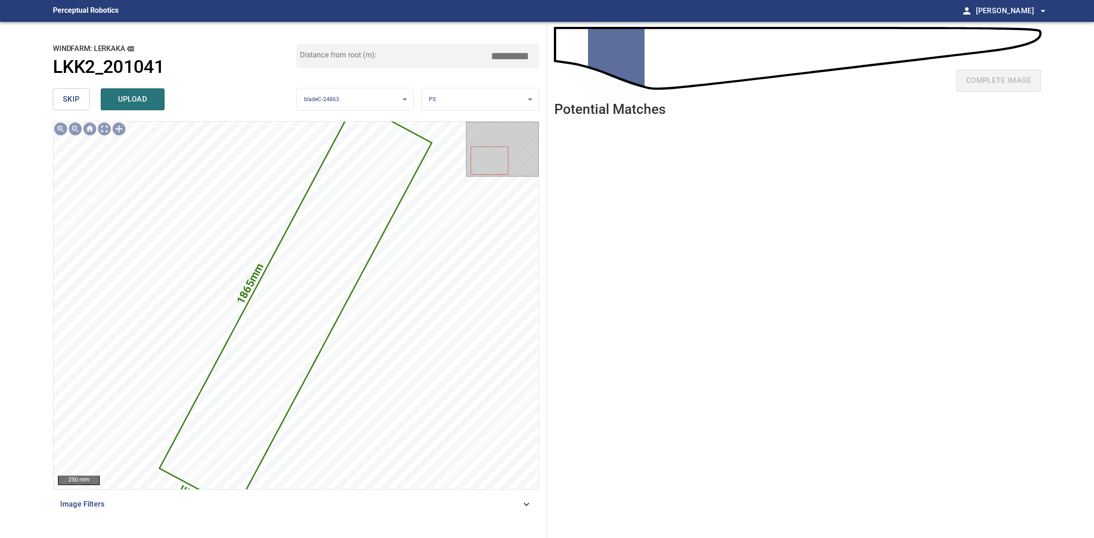
click at [83, 99] on button "skip" at bounding box center [71, 99] width 37 height 22
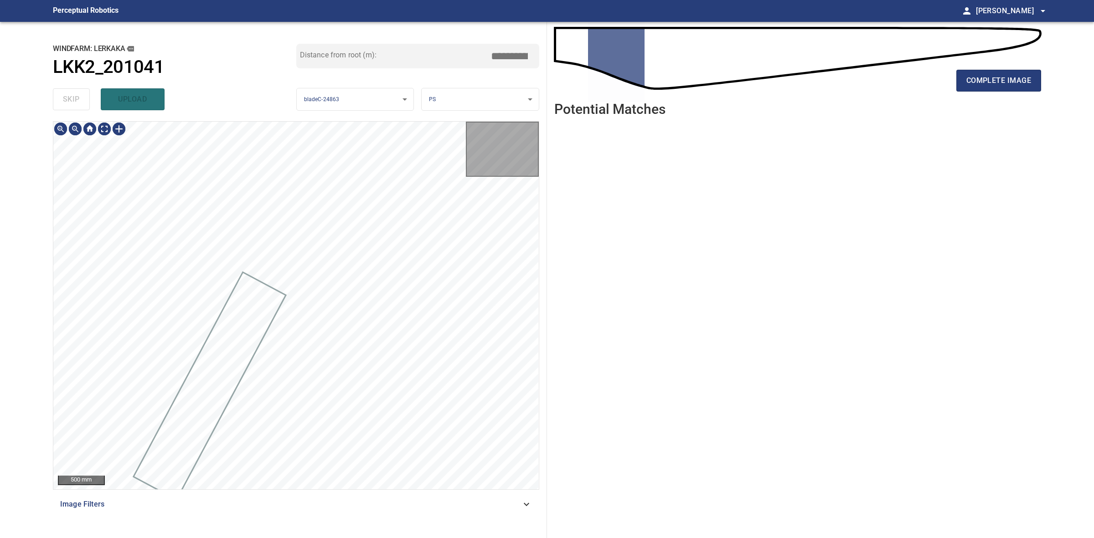
click at [82, 99] on div "skip upload" at bounding box center [174, 99] width 243 height 29
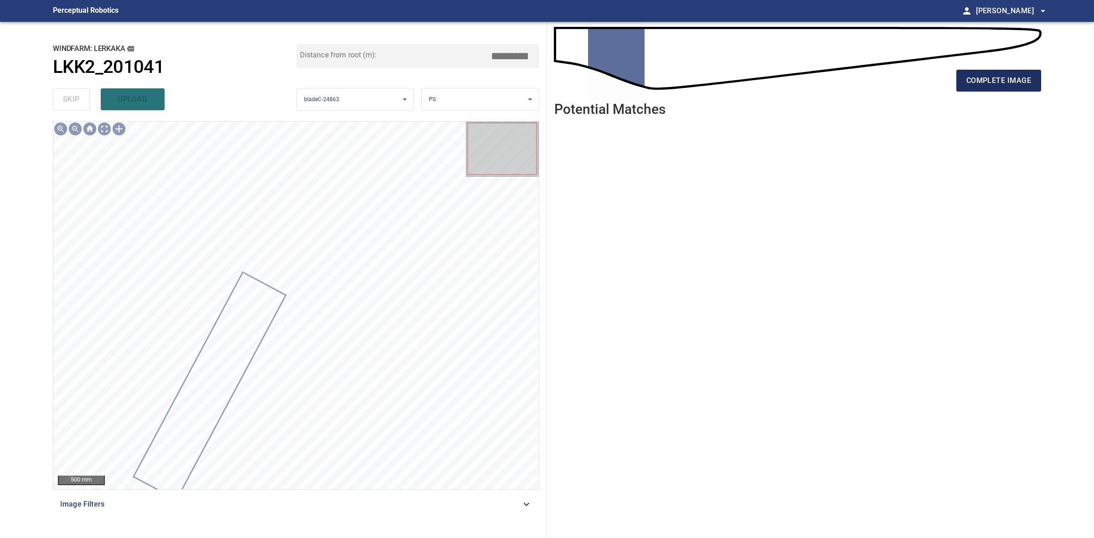
click at [1039, 87] on button "complete image" at bounding box center [998, 81] width 85 height 22
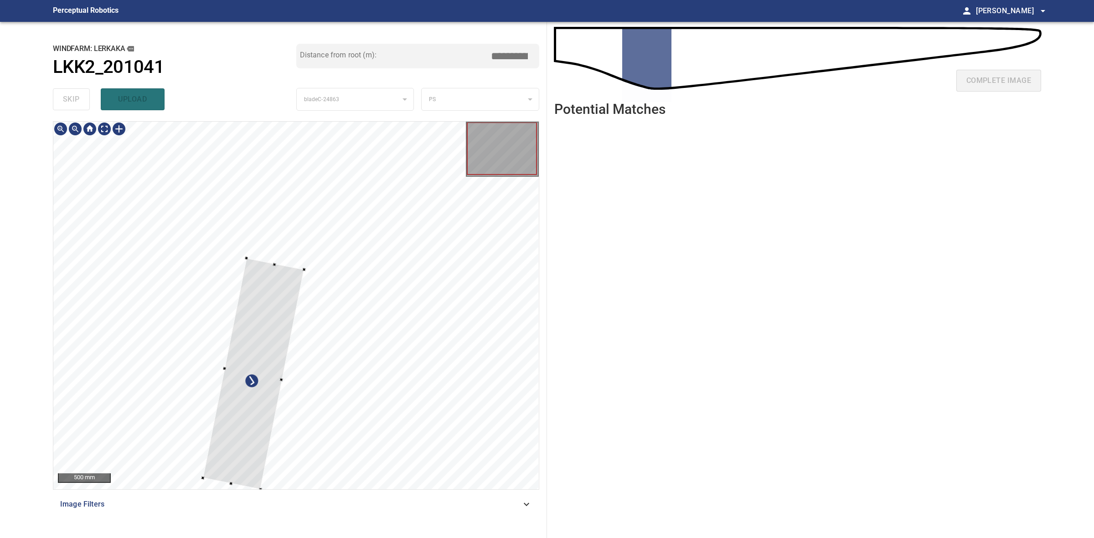
click at [251, 201] on div at bounding box center [295, 306] width 485 height 368
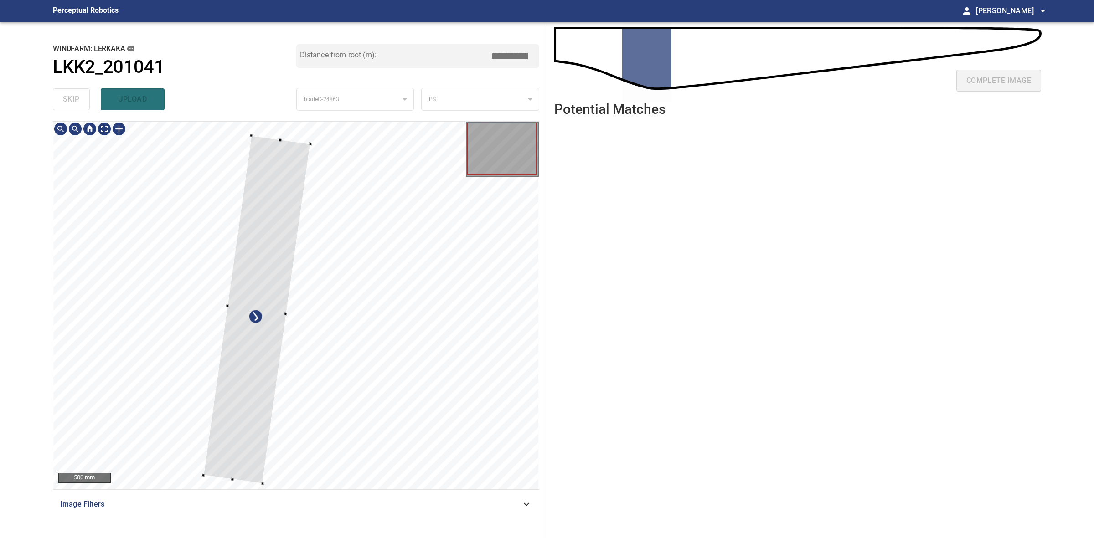
click at [273, 137] on div at bounding box center [295, 306] width 485 height 368
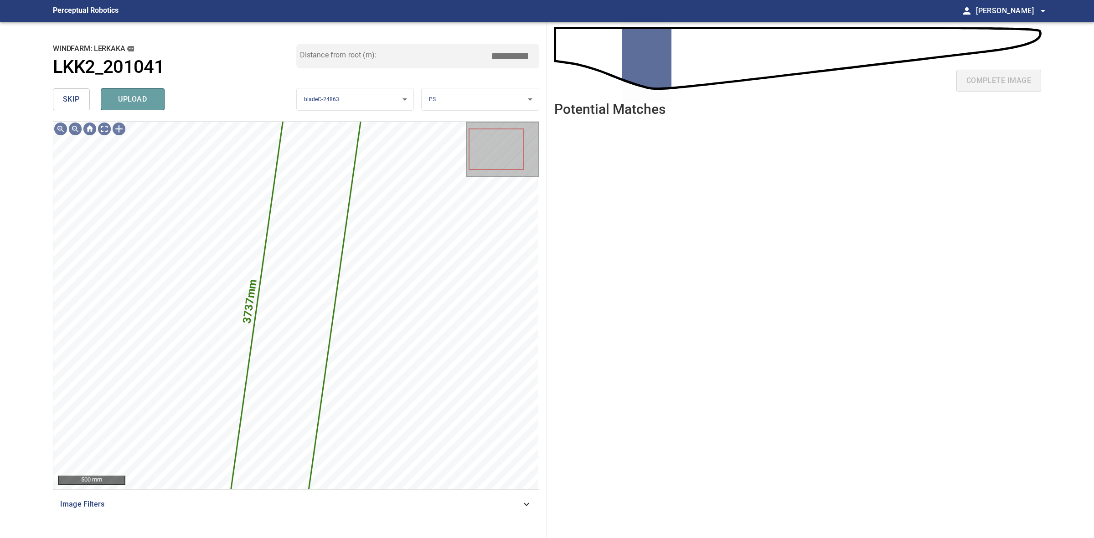
click at [156, 106] on button "upload" at bounding box center [133, 99] width 64 height 22
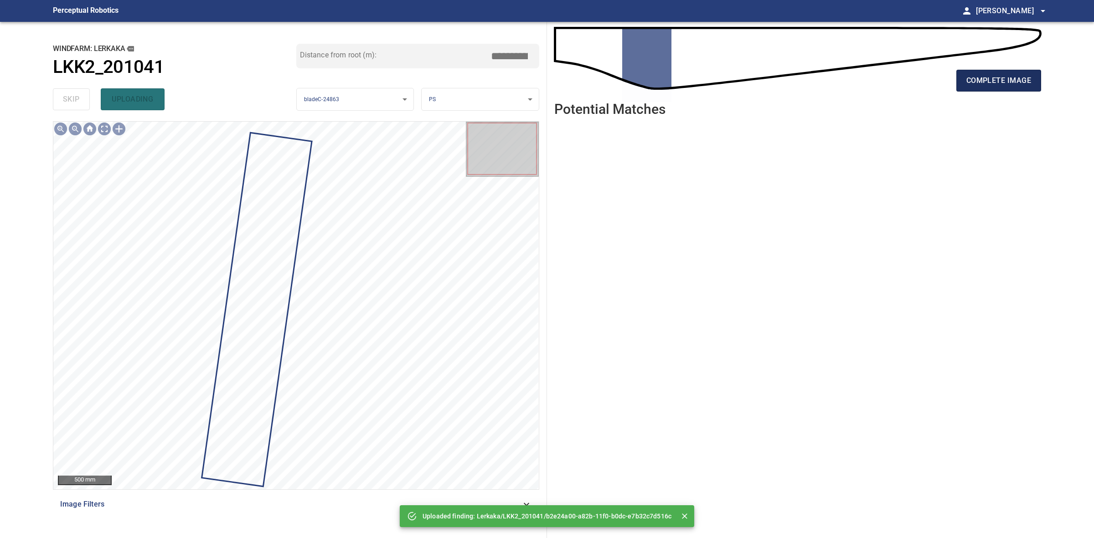
click at [974, 83] on span "complete image" at bounding box center [998, 80] width 65 height 13
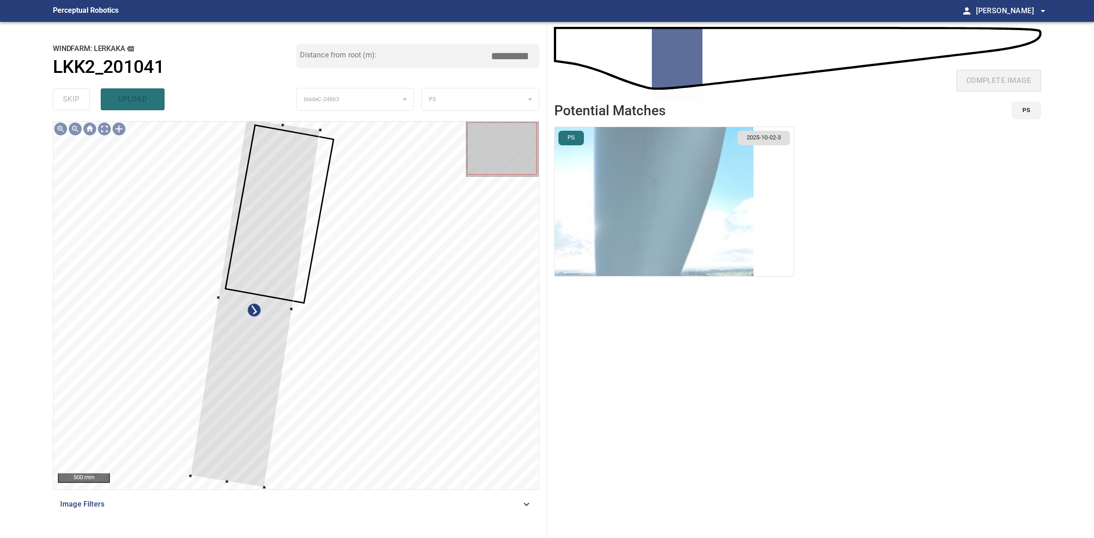
click at [247, 116] on div "**********" at bounding box center [296, 280] width 501 height 516
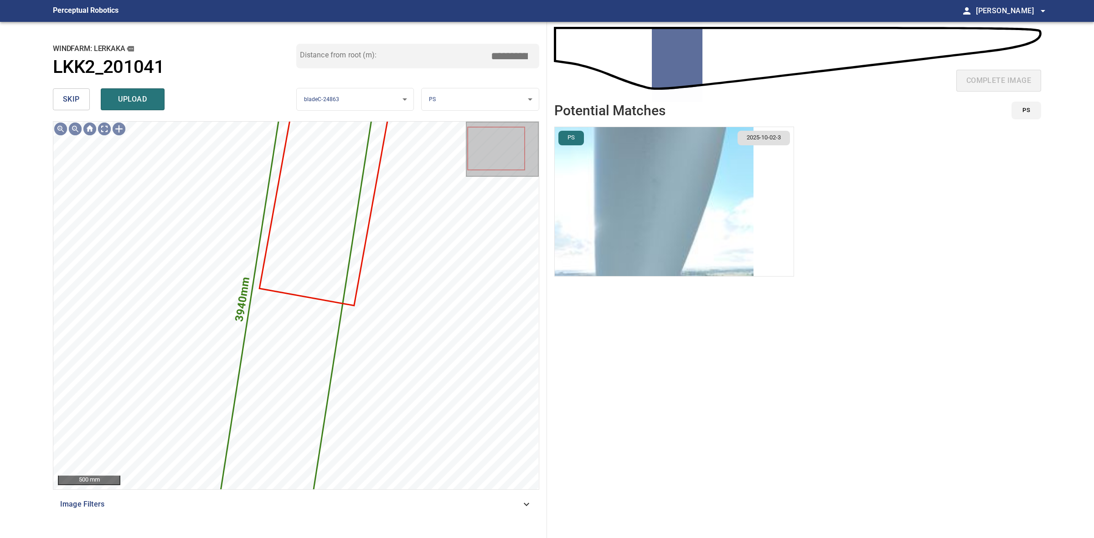
click at [668, 242] on img "button" at bounding box center [654, 201] width 199 height 149
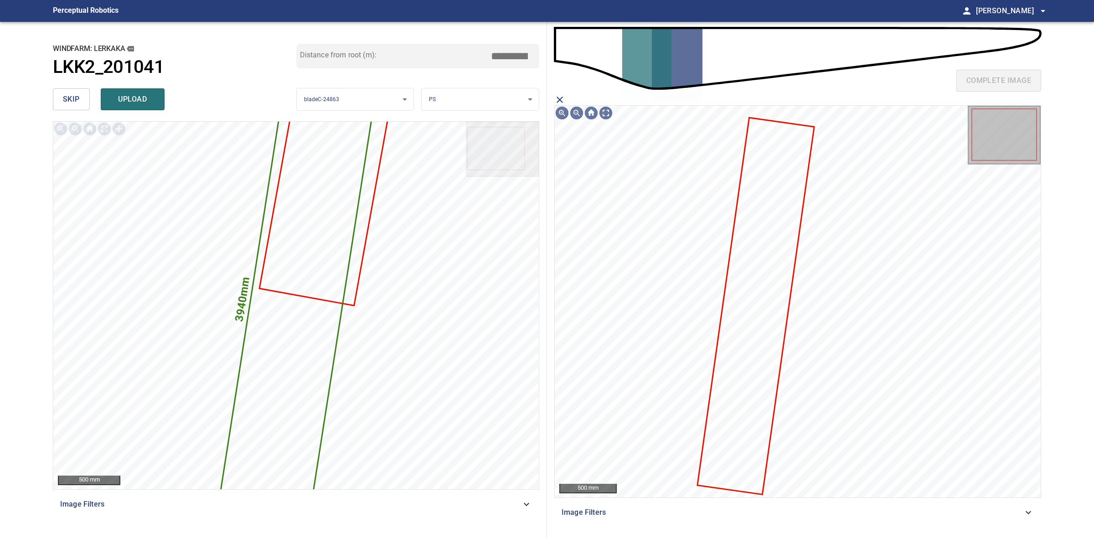
click at [762, 282] on icon at bounding box center [755, 305] width 115 height 375
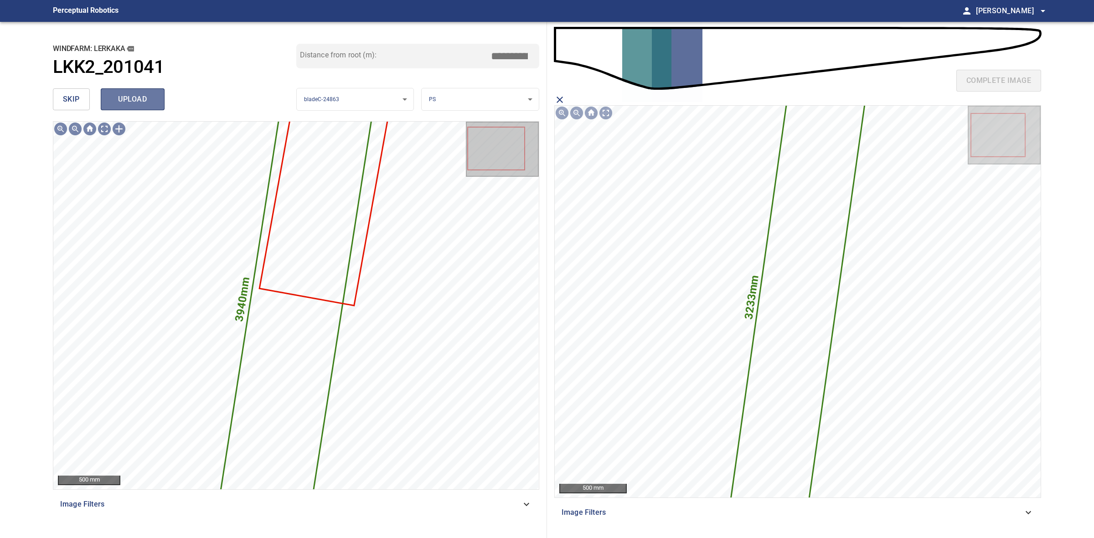
click at [154, 103] on button "upload" at bounding box center [133, 99] width 64 height 22
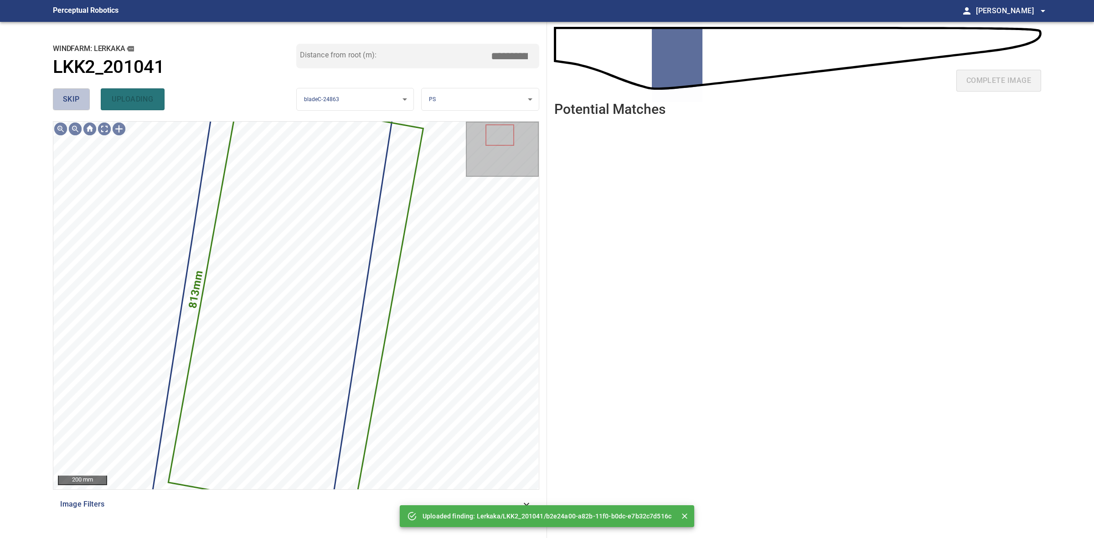
click at [67, 98] on span "skip" at bounding box center [71, 99] width 17 height 13
click at [67, 98] on div "skip uploading" at bounding box center [174, 99] width 243 height 29
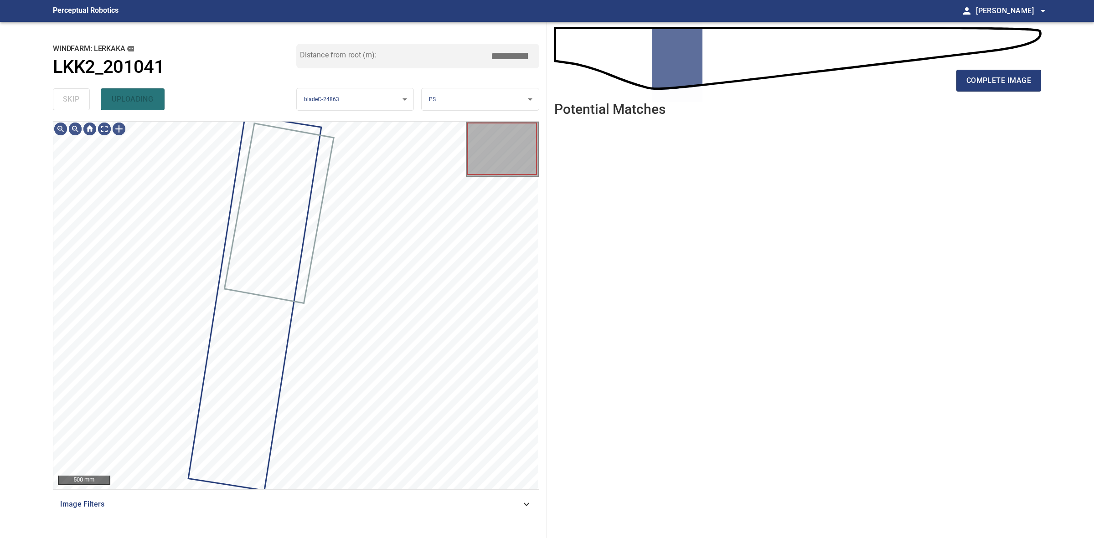
click at [67, 98] on div "skip uploading" at bounding box center [174, 99] width 243 height 29
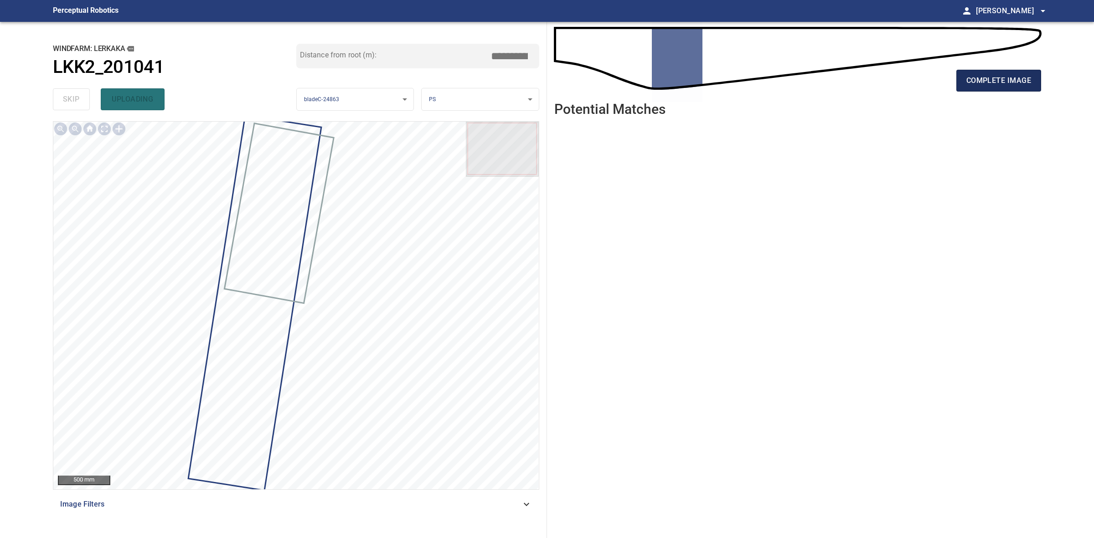
click at [984, 79] on span "complete image" at bounding box center [998, 80] width 65 height 13
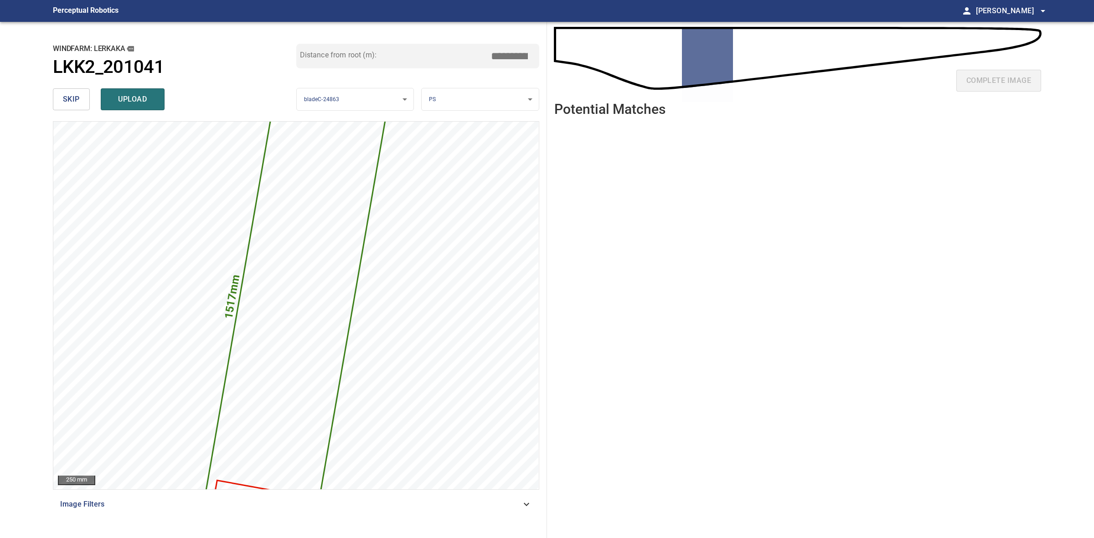
drag, startPoint x: 511, startPoint y: 56, endPoint x: 504, endPoint y: 51, distance: 8.2
click at [504, 51] on input "*****" at bounding box center [513, 55] width 46 height 17
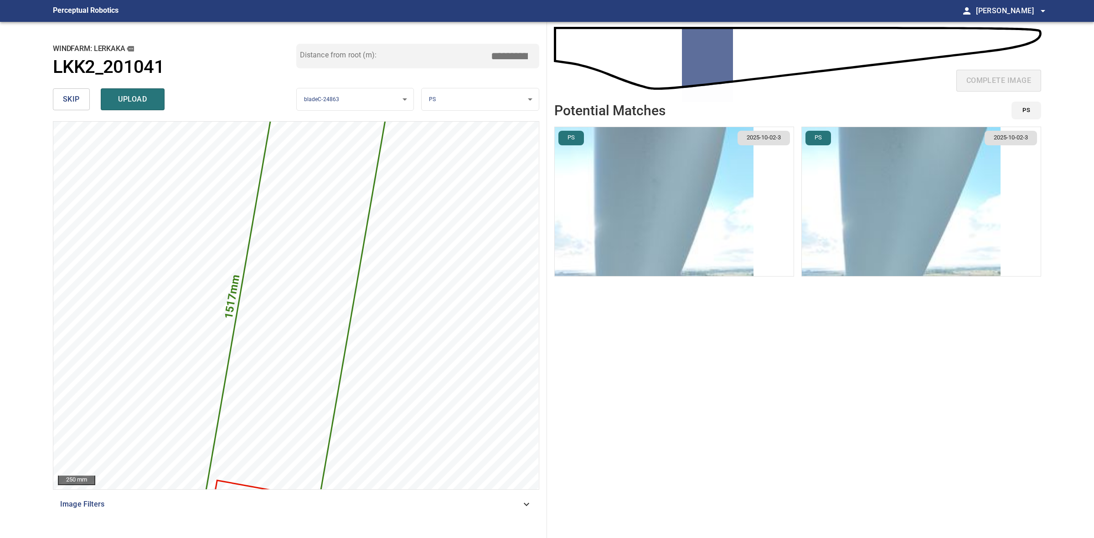
type input "*****"
click at [957, 216] on img "button" at bounding box center [901, 201] width 199 height 149
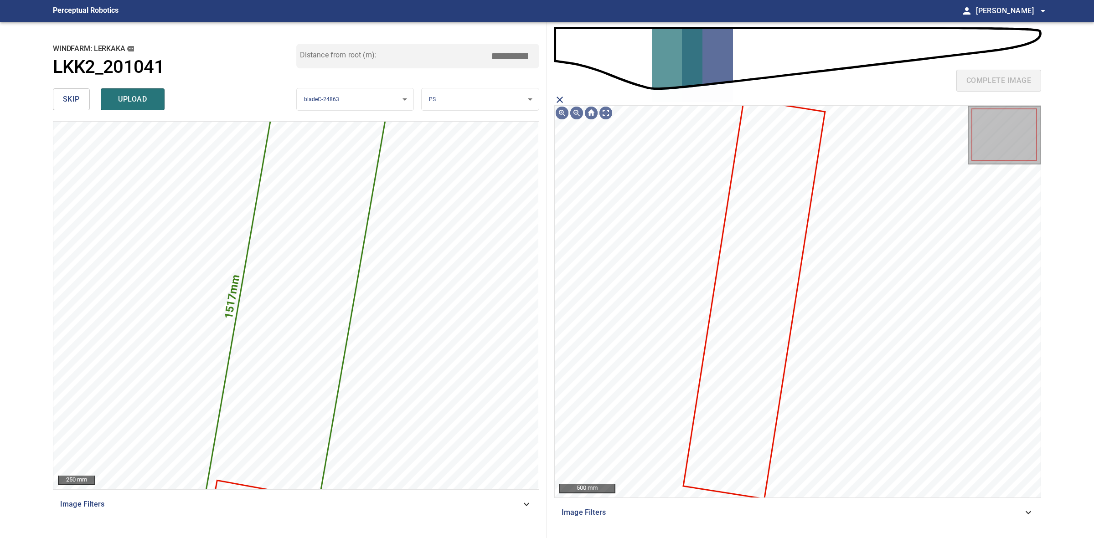
click at [765, 203] on icon at bounding box center [754, 299] width 140 height 398
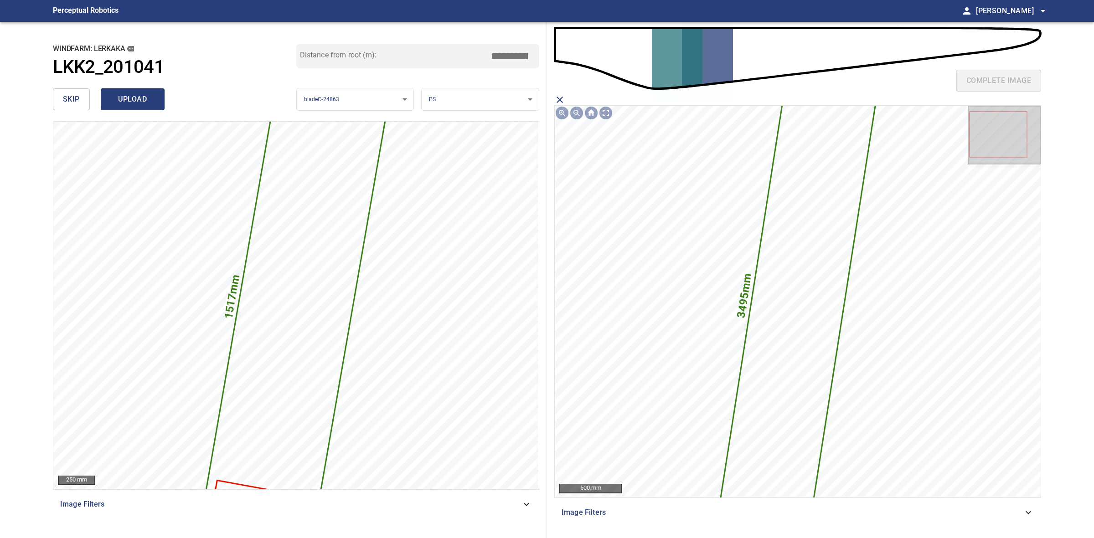
click at [115, 103] on span "upload" at bounding box center [133, 99] width 44 height 13
click at [70, 103] on span "skip" at bounding box center [71, 99] width 17 height 13
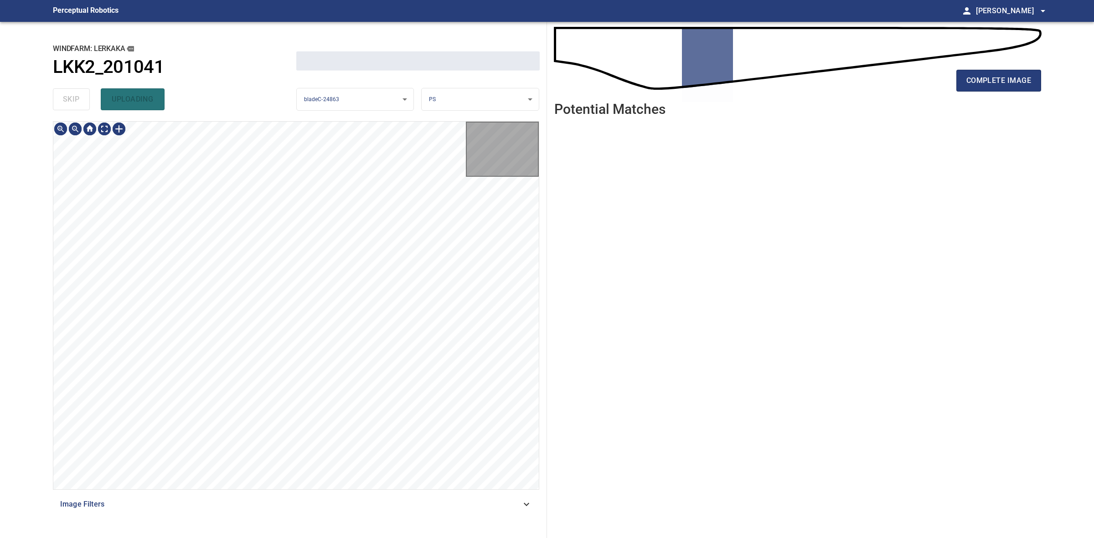
click at [70, 103] on div "skip uploading" at bounding box center [174, 99] width 243 height 29
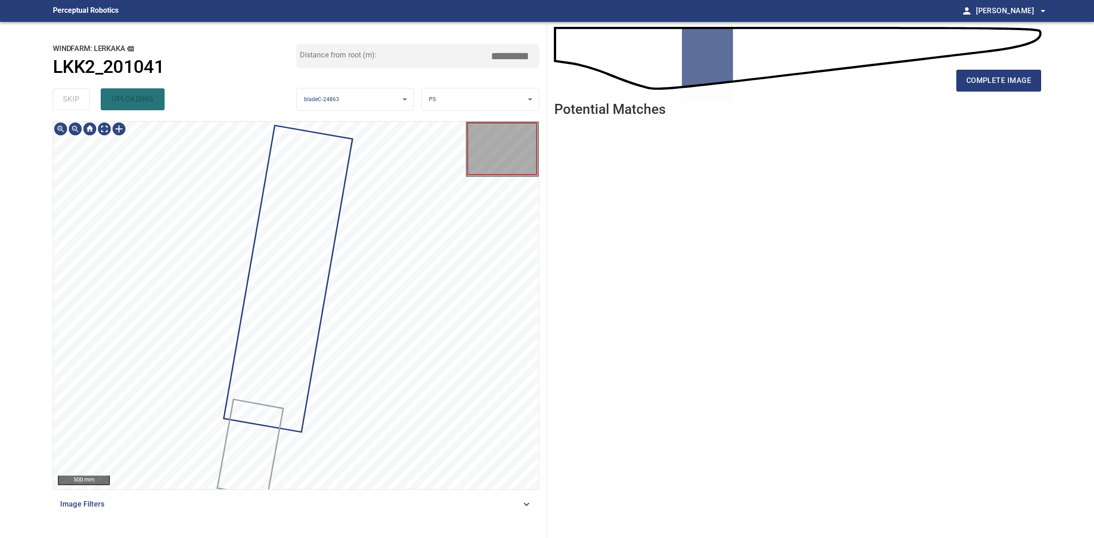
click at [71, 101] on div "skip uploading" at bounding box center [174, 99] width 243 height 29
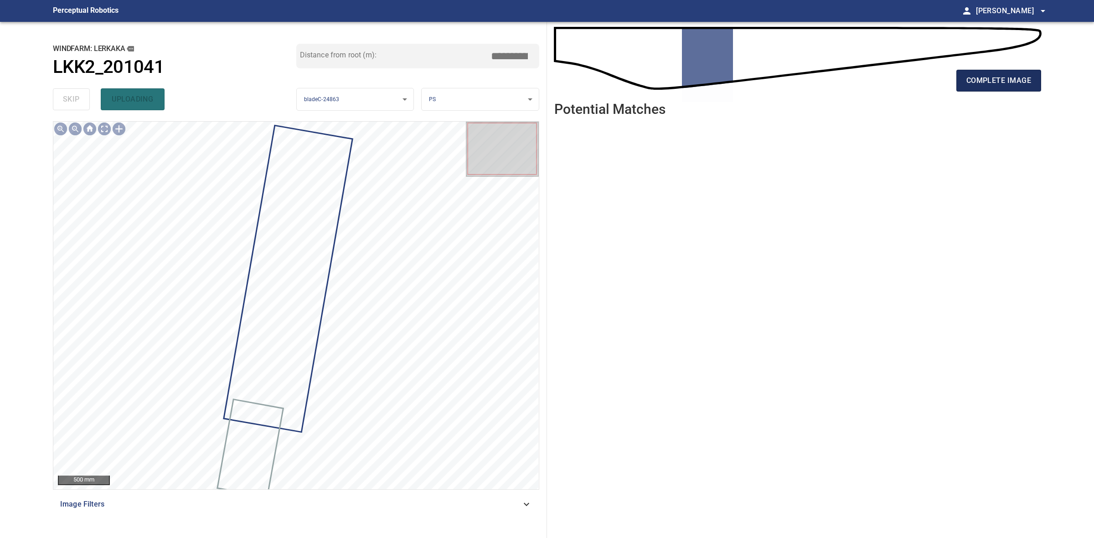
click at [956, 87] on button "complete image" at bounding box center [998, 81] width 85 height 22
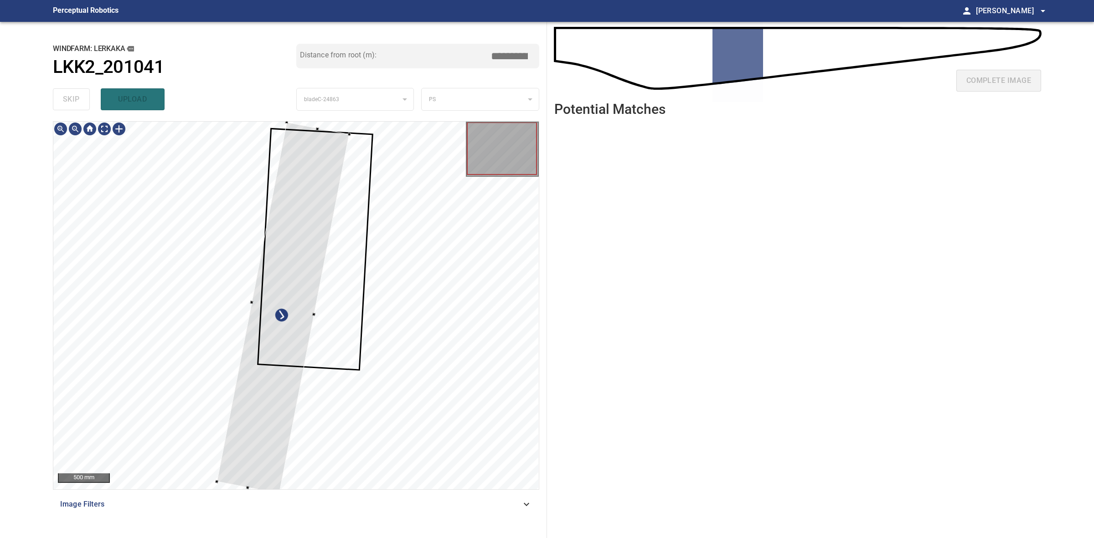
click at [287, 119] on div "**********" at bounding box center [296, 280] width 501 height 516
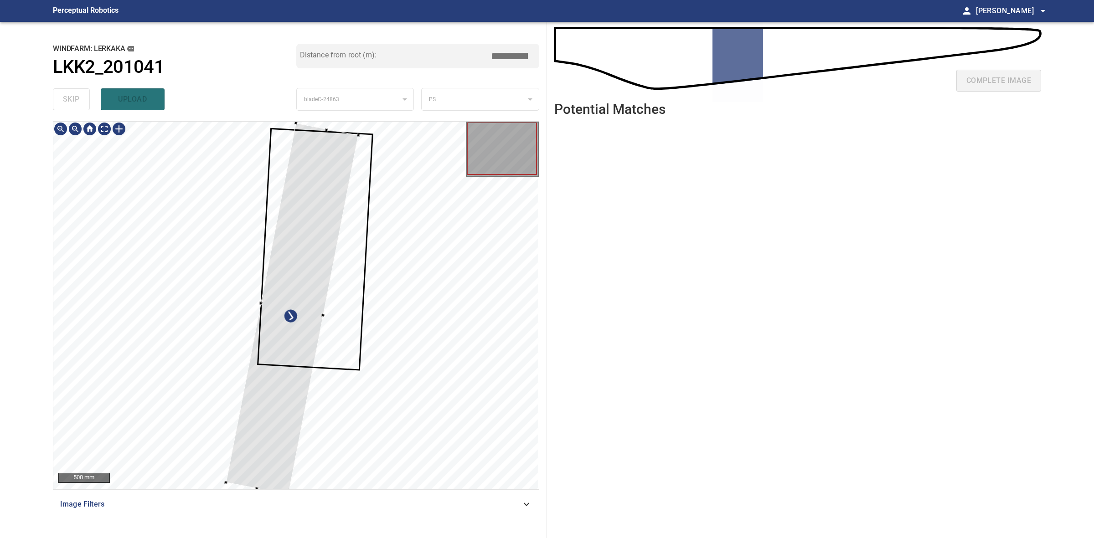
click at [320, 153] on div at bounding box center [292, 309] width 133 height 372
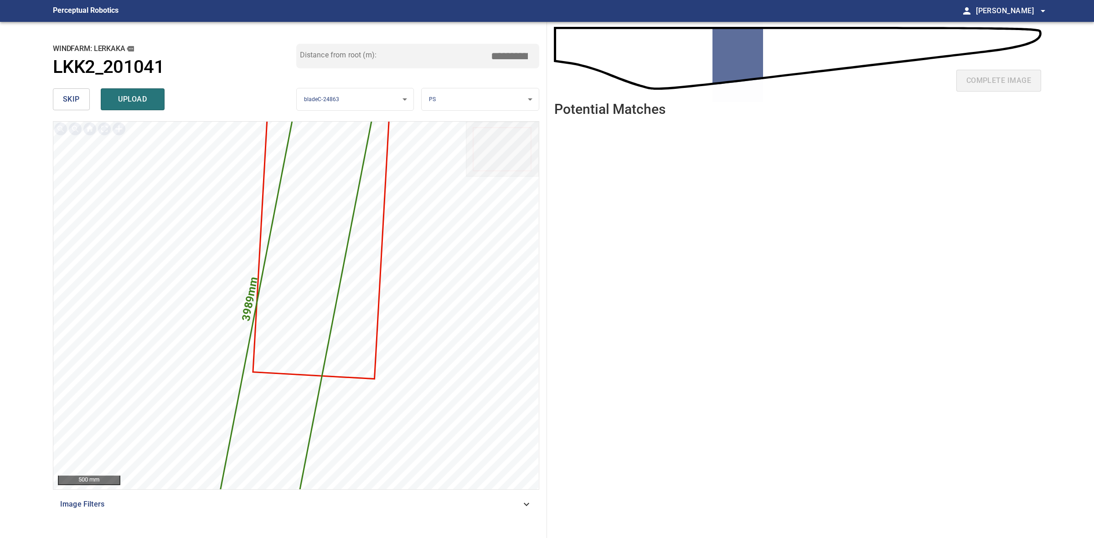
click at [507, 55] on input "*****" at bounding box center [513, 55] width 46 height 17
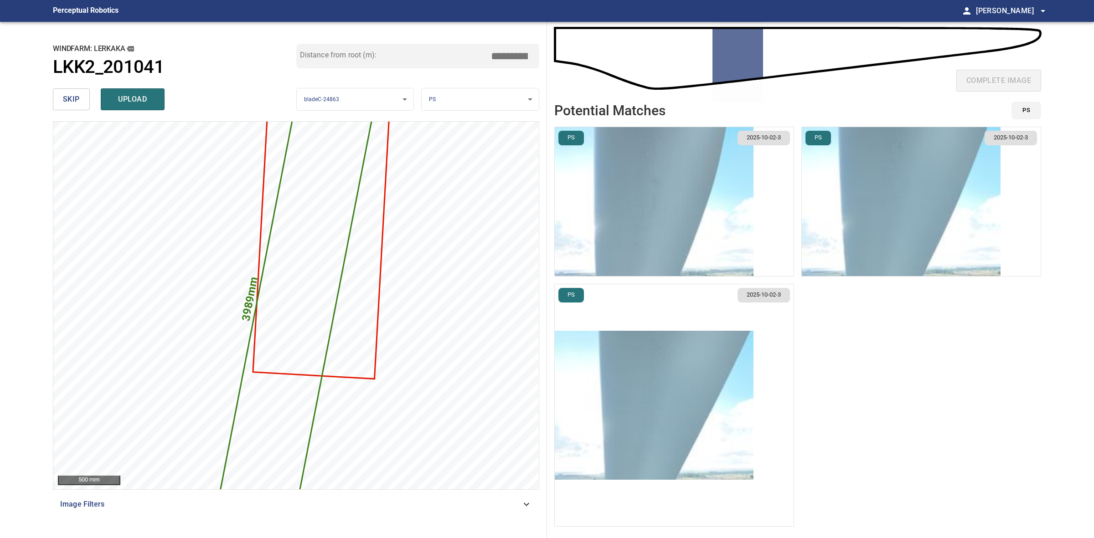
type input "*****"
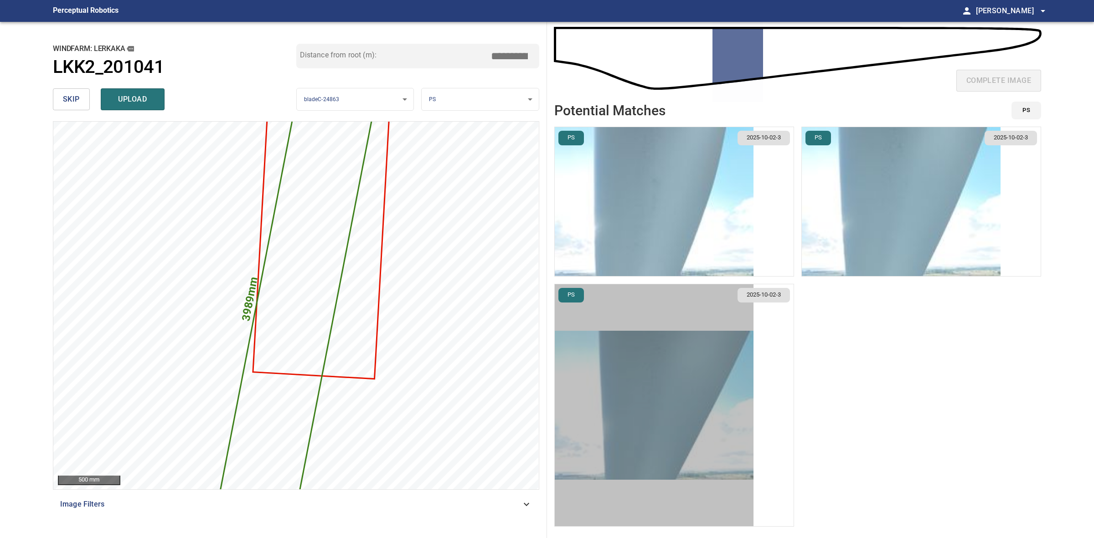
click at [648, 361] on img "button" at bounding box center [654, 405] width 199 height 149
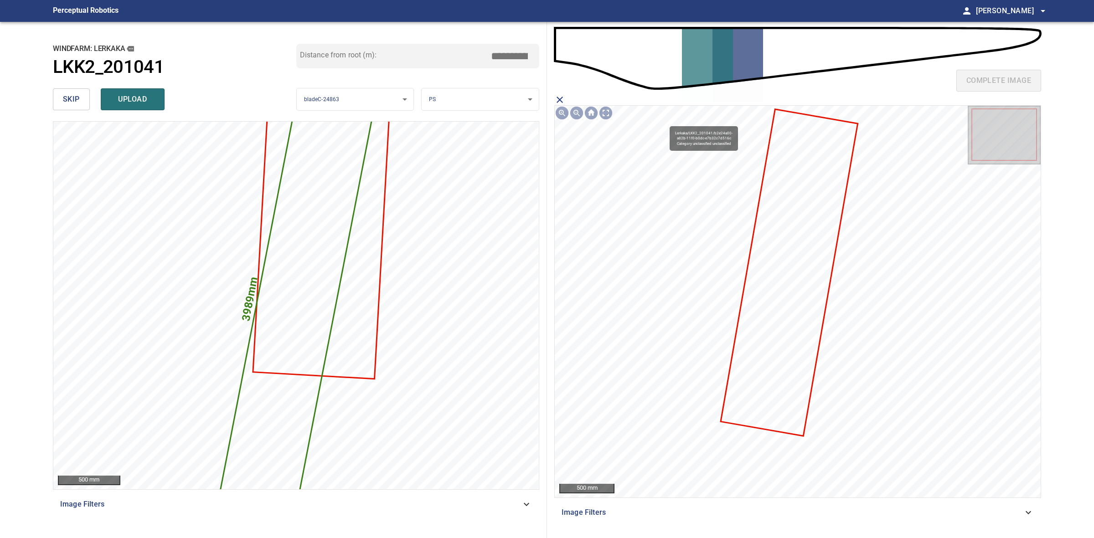
click at [756, 311] on icon at bounding box center [788, 272] width 135 height 325
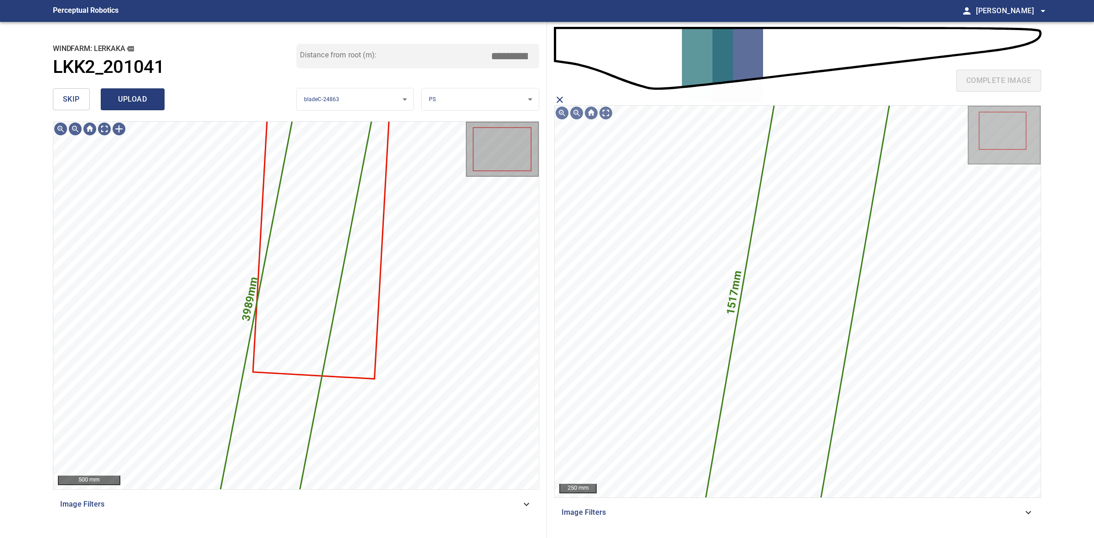
click at [152, 94] on span "upload" at bounding box center [133, 99] width 44 height 13
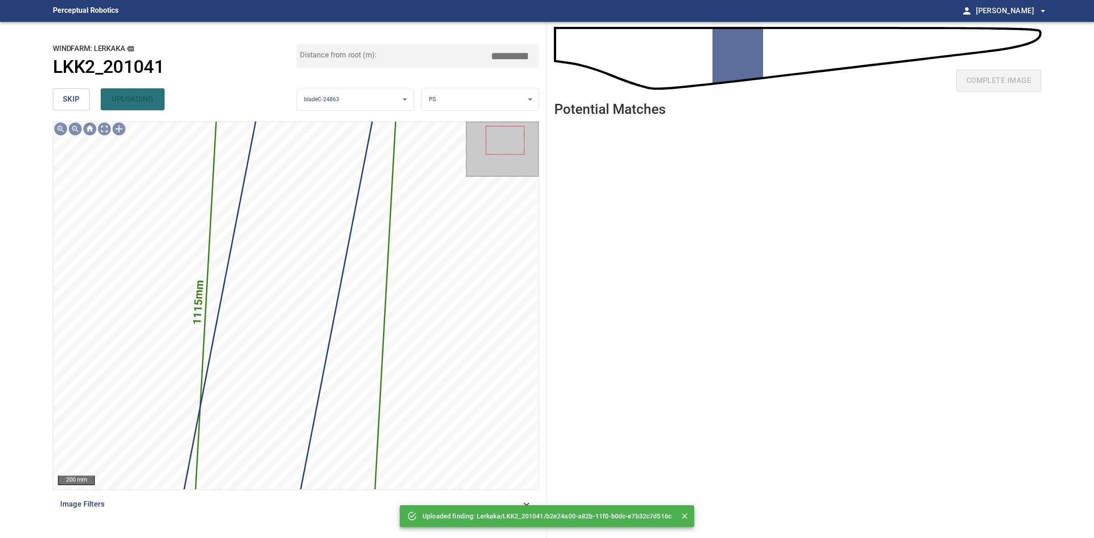
click at [72, 95] on span "skip" at bounding box center [71, 99] width 17 height 13
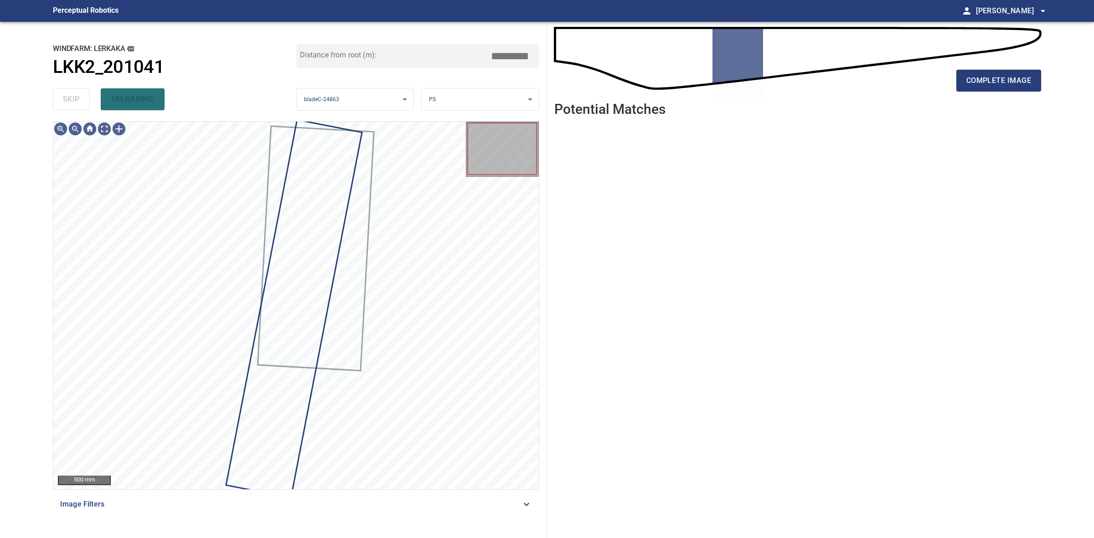
click at [72, 96] on div "skip uploading" at bounding box center [174, 99] width 243 height 29
click at [72, 94] on div "skip uploading" at bounding box center [174, 99] width 243 height 29
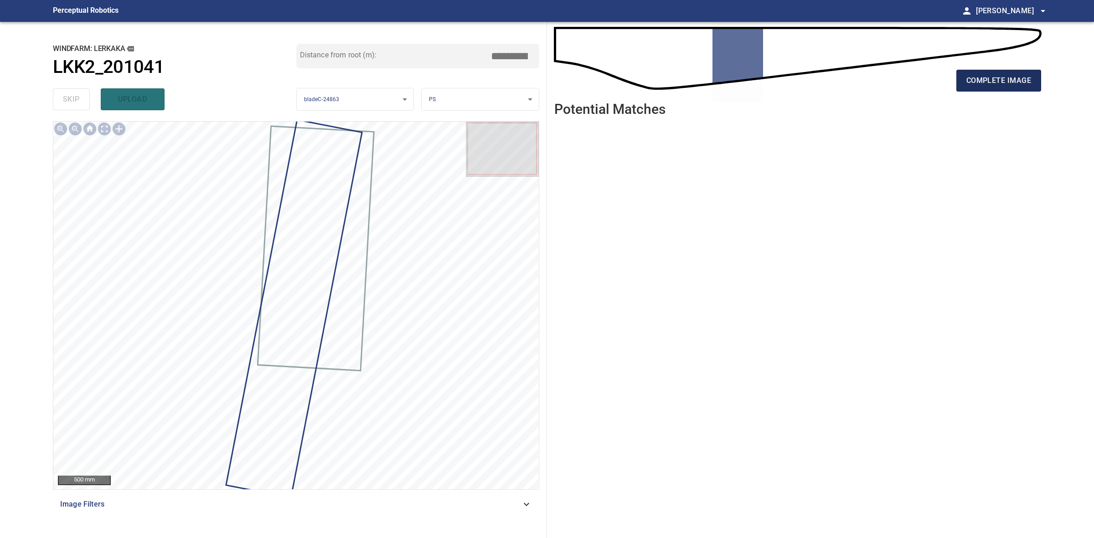
drag, startPoint x: 1009, startPoint y: 67, endPoint x: 1008, endPoint y: 73, distance: 6.4
click at [1009, 71] on div "complete image" at bounding box center [797, 84] width 487 height 36
click at [1008, 73] on button "complete image" at bounding box center [998, 81] width 85 height 22
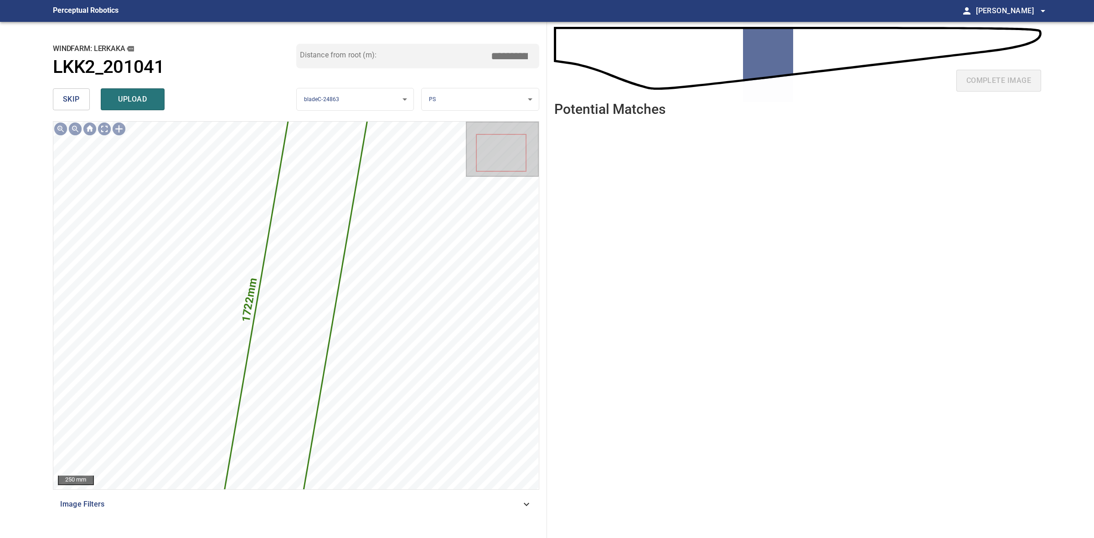
drag, startPoint x: 509, startPoint y: 56, endPoint x: 497, endPoint y: 53, distance: 12.2
click at [497, 53] on input "*****" at bounding box center [513, 55] width 46 height 17
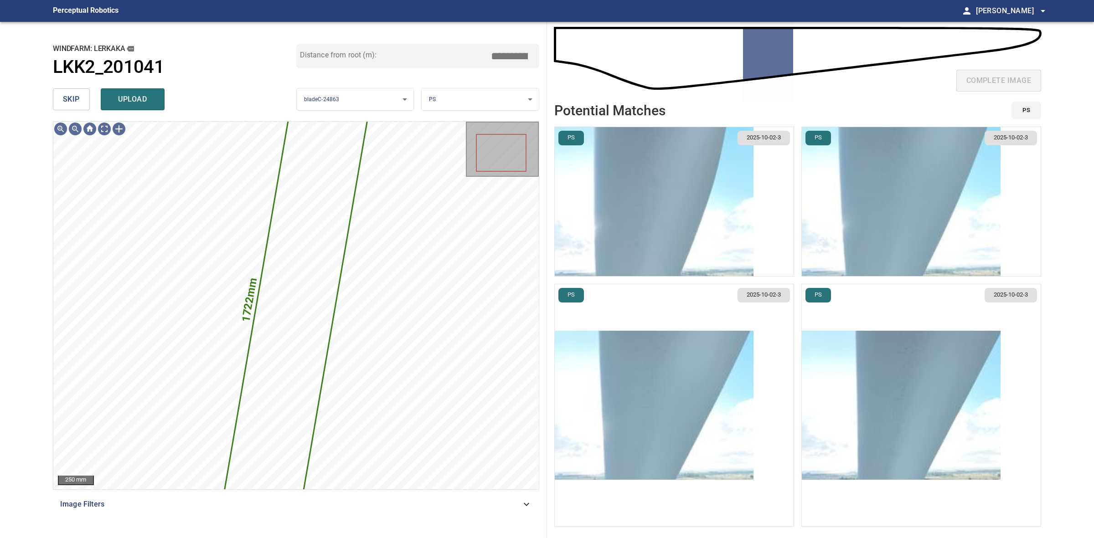
type input "*****"
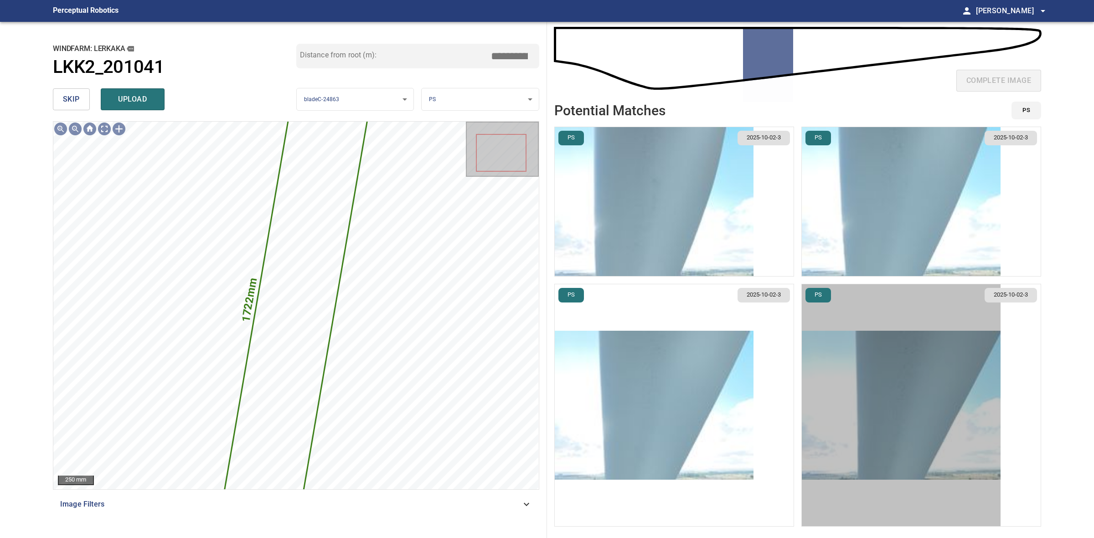
click at [903, 371] on img "button" at bounding box center [901, 405] width 199 height 149
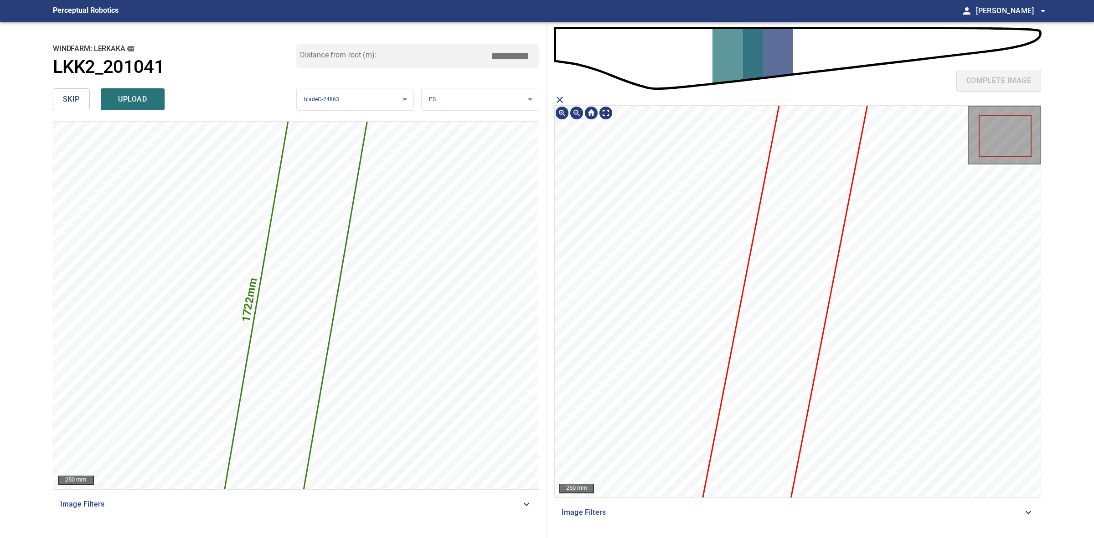
click at [814, 344] on icon at bounding box center [786, 293] width 176 height 495
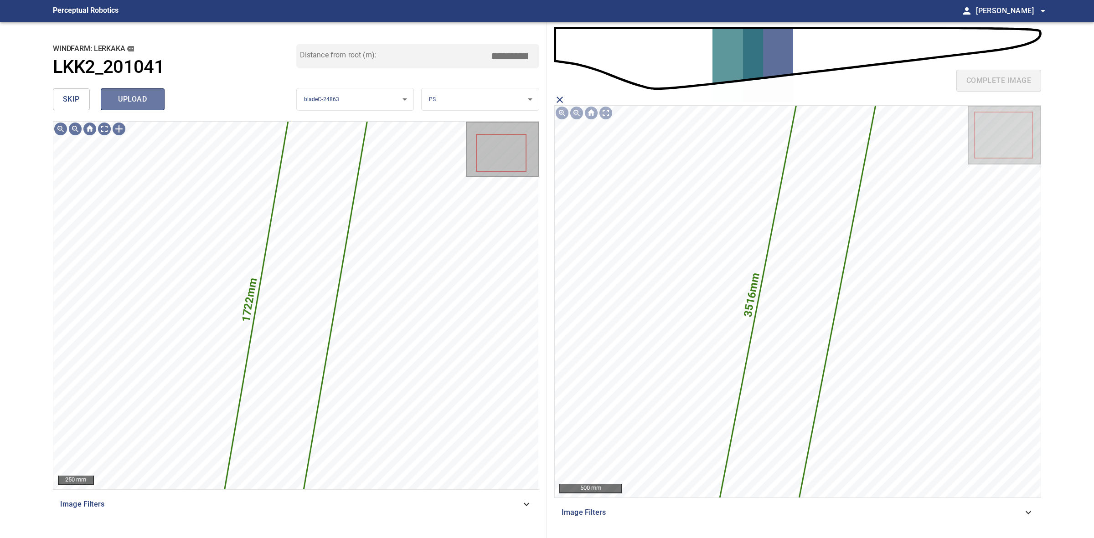
click at [160, 98] on button "upload" at bounding box center [133, 99] width 64 height 22
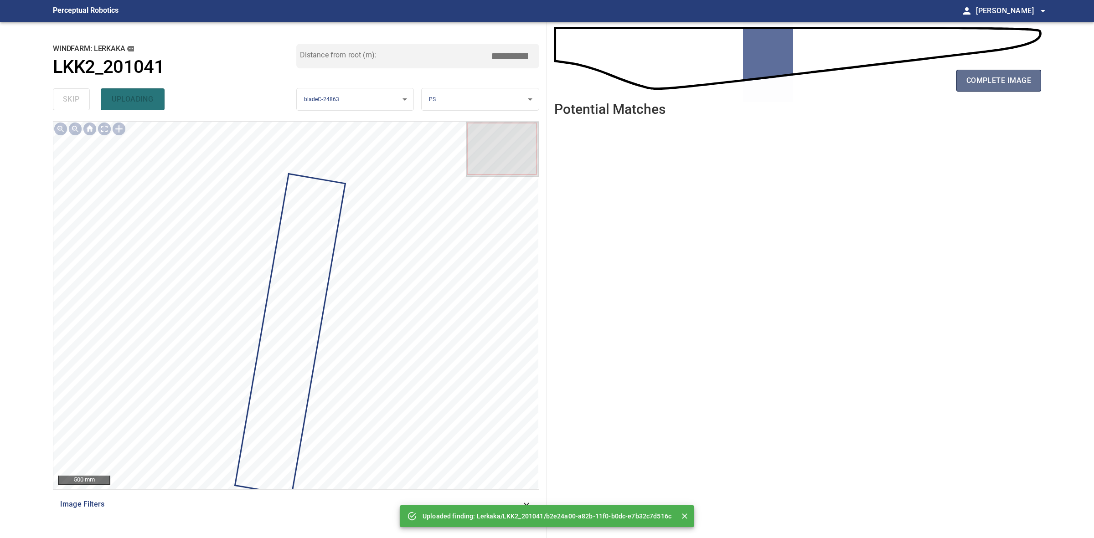
click at [989, 82] on span "complete image" at bounding box center [998, 80] width 65 height 13
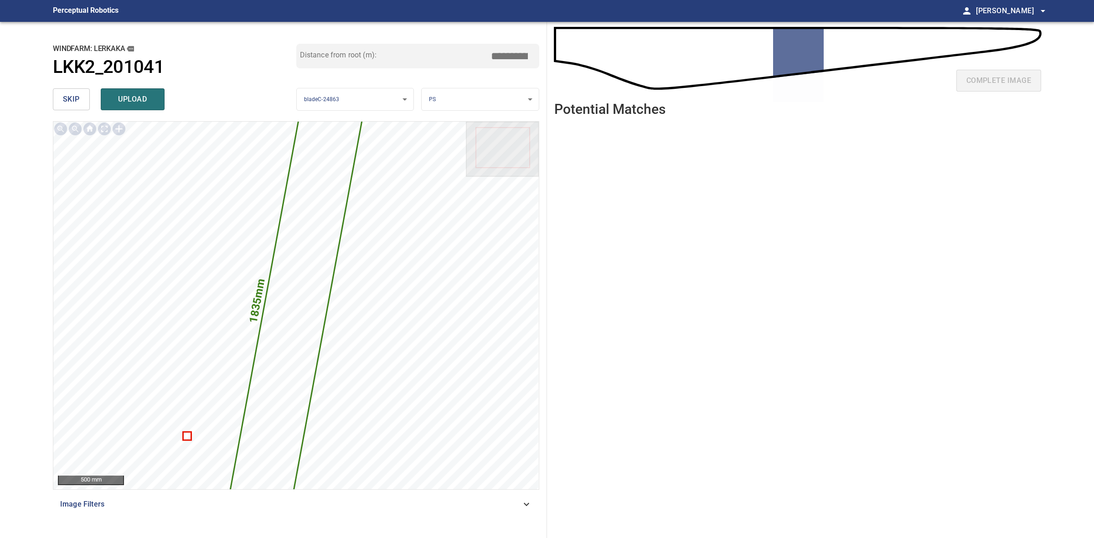
click at [497, 57] on input "*****" at bounding box center [513, 55] width 46 height 17
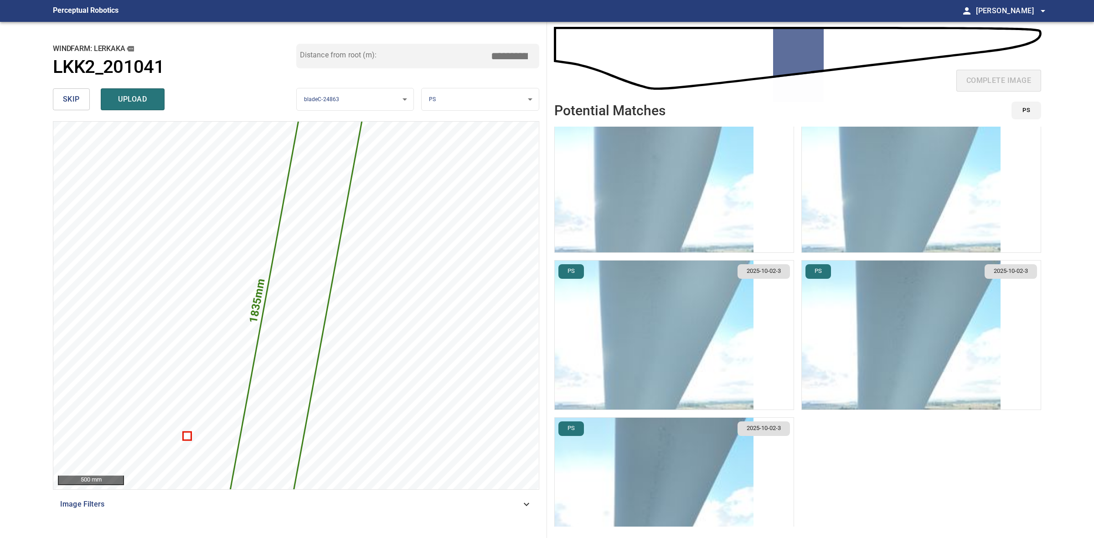
scroll to position [64, 0]
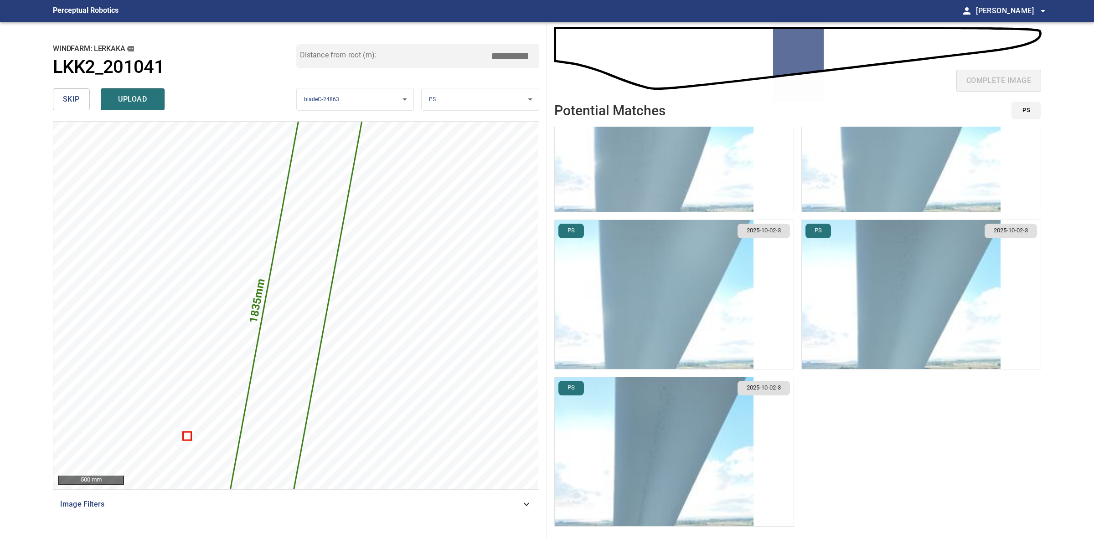
type input "*****"
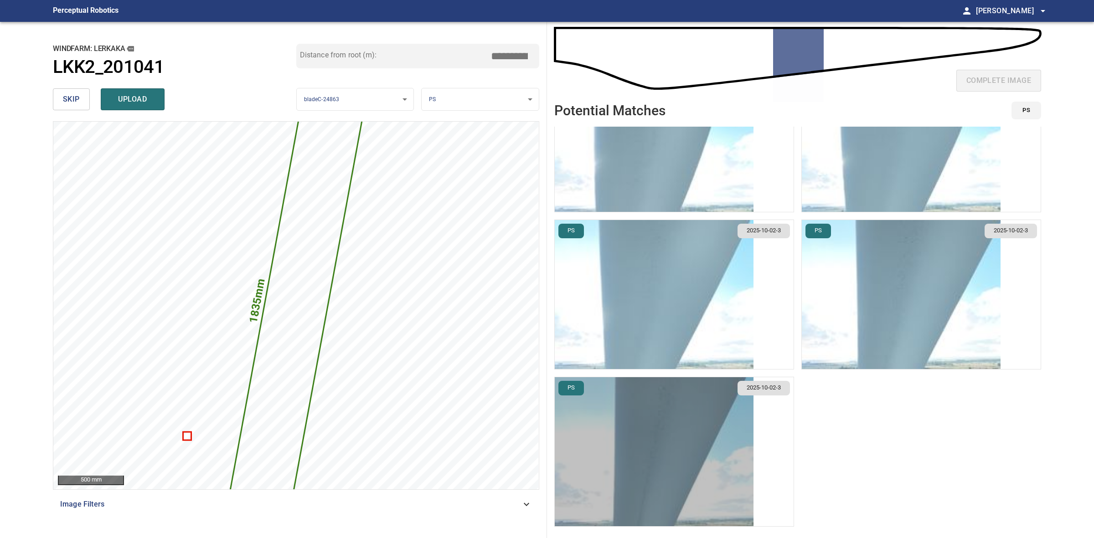
click at [652, 381] on img "button" at bounding box center [654, 451] width 199 height 149
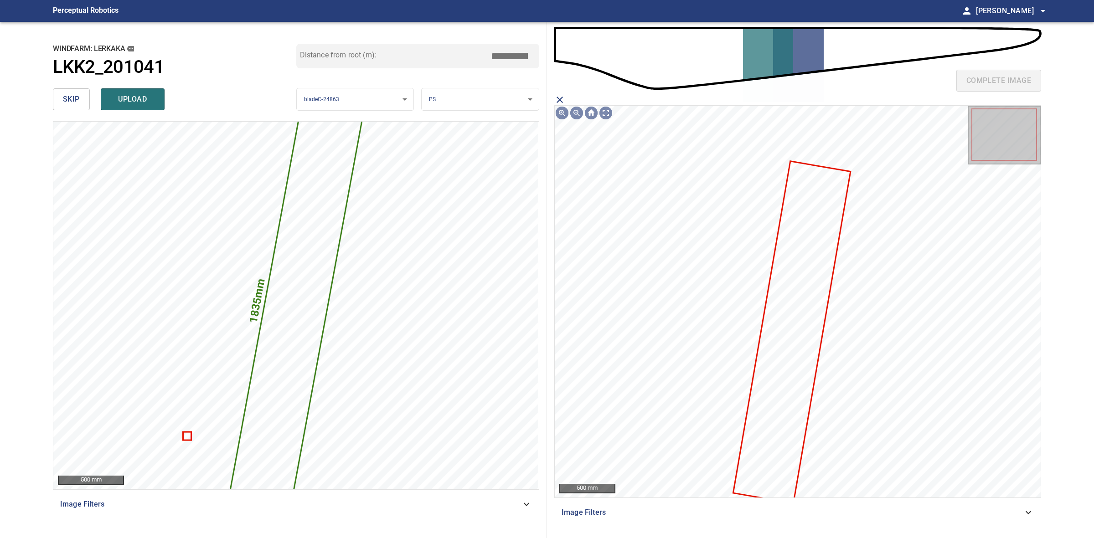
click at [814, 323] on icon at bounding box center [792, 332] width 116 height 340
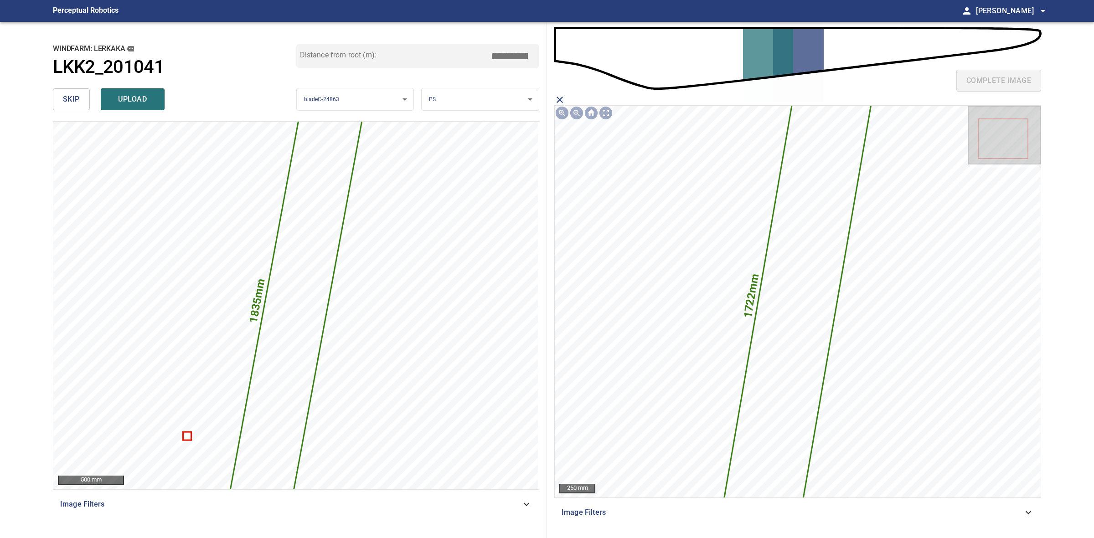
click at [129, 103] on span "upload" at bounding box center [133, 99] width 44 height 13
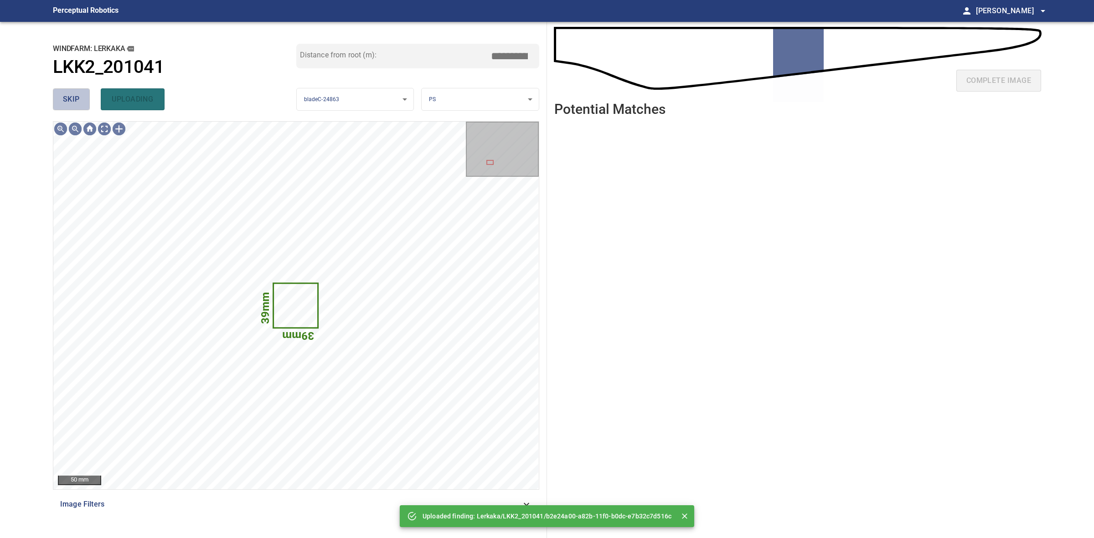
click at [77, 101] on span "skip" at bounding box center [71, 99] width 17 height 13
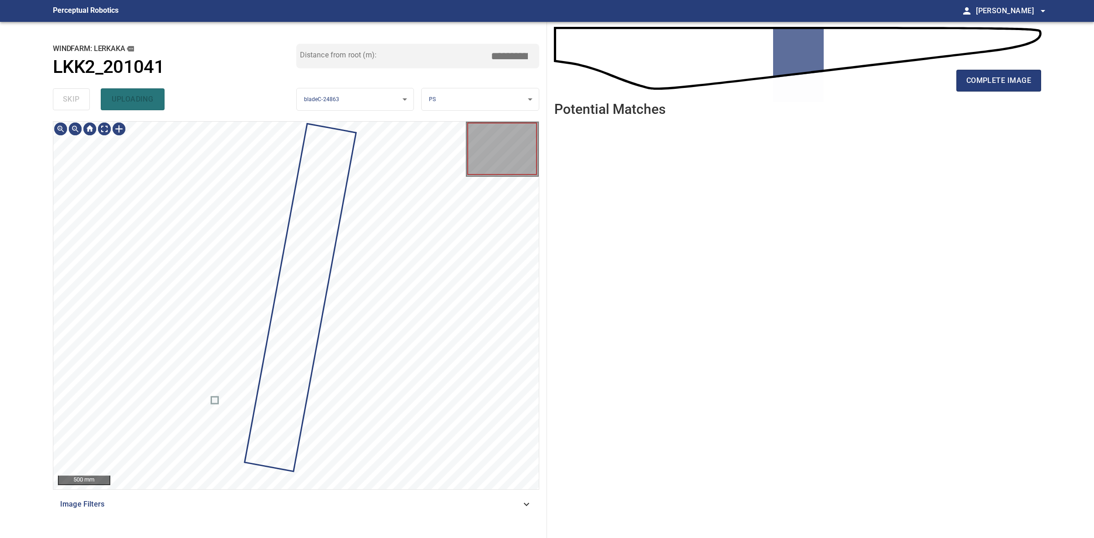
click at [77, 101] on div "skip uploading" at bounding box center [174, 99] width 243 height 29
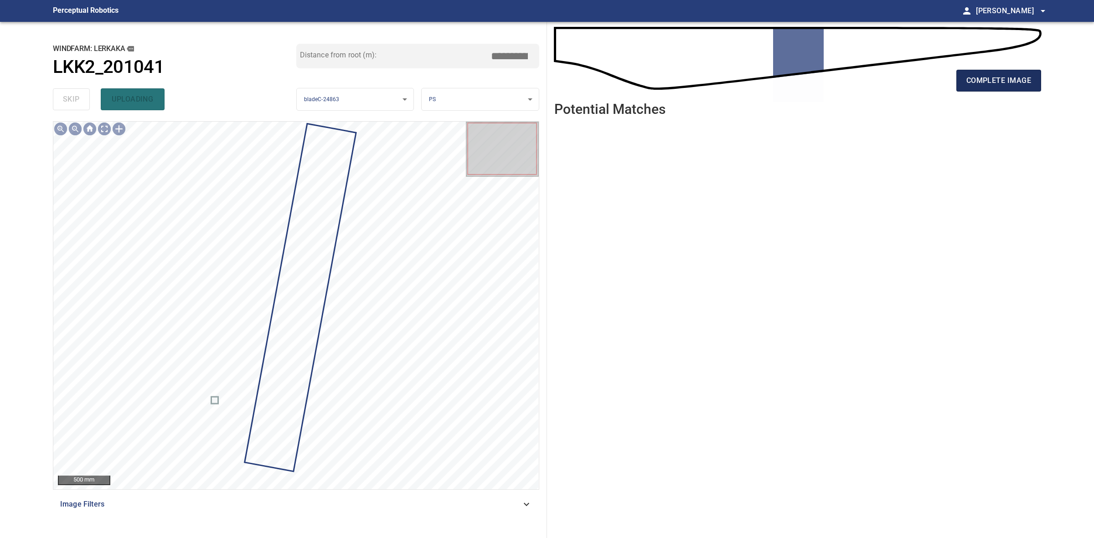
click at [1013, 80] on span "complete image" at bounding box center [998, 80] width 65 height 13
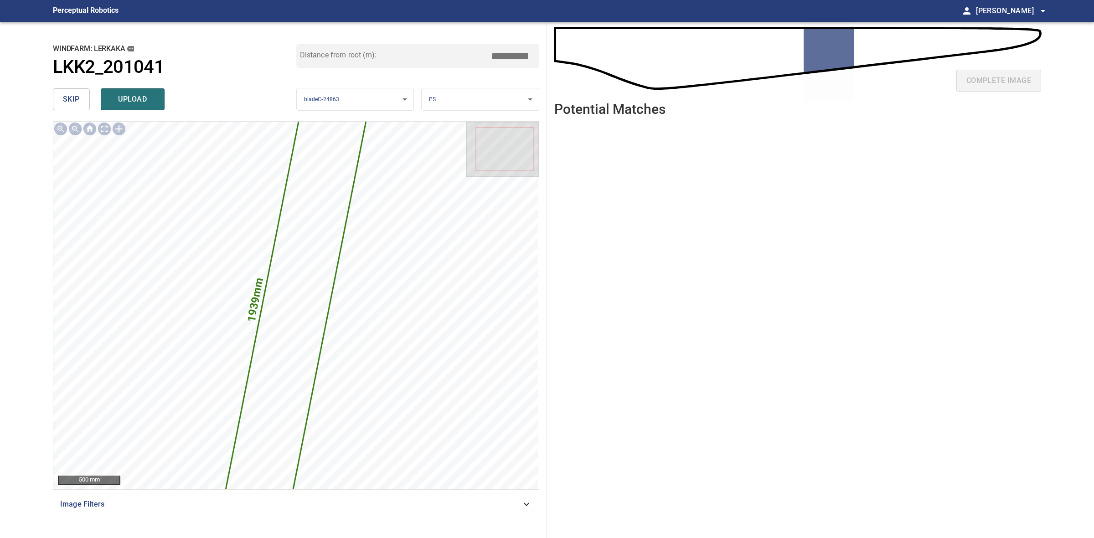
drag, startPoint x: 507, startPoint y: 51, endPoint x: 489, endPoint y: 49, distance: 18.4
click at [489, 49] on div "Distance from root (m): *****" at bounding box center [417, 56] width 243 height 25
click at [508, 53] on input "*****" at bounding box center [513, 55] width 46 height 17
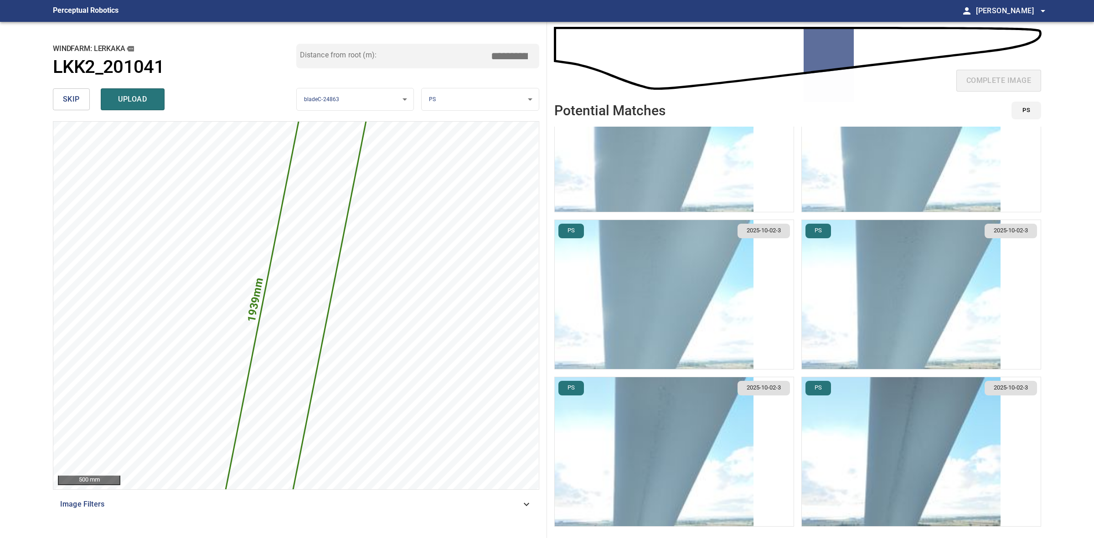
type input "*****"
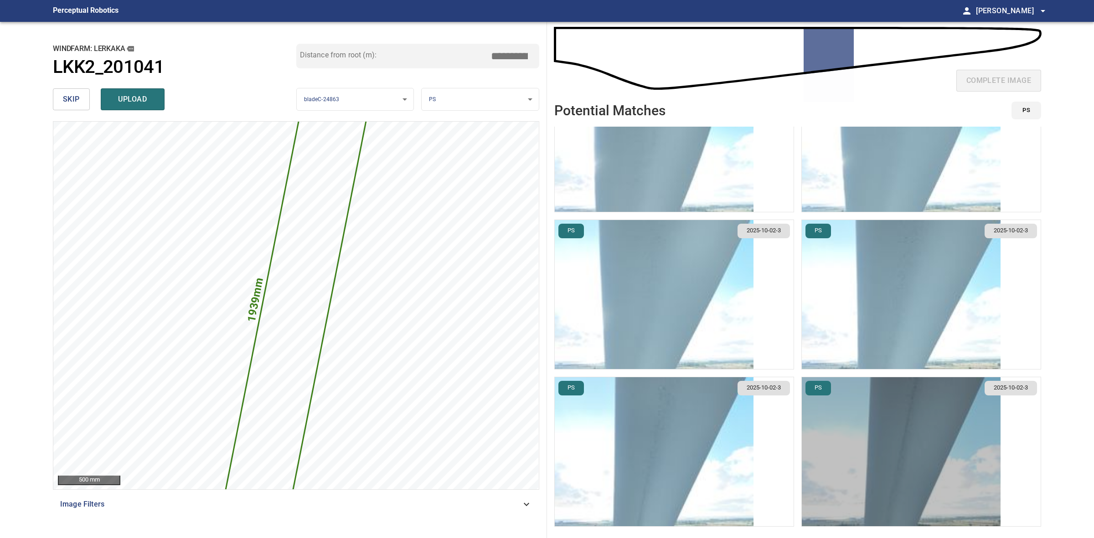
click at [848, 465] on img "button" at bounding box center [901, 451] width 199 height 149
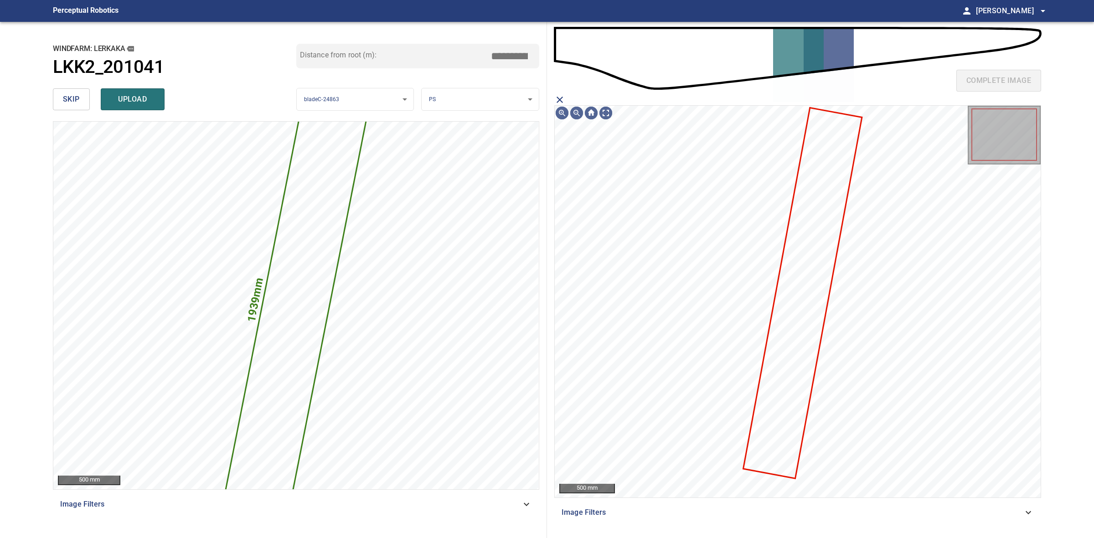
click at [802, 350] on icon at bounding box center [802, 292] width 117 height 369
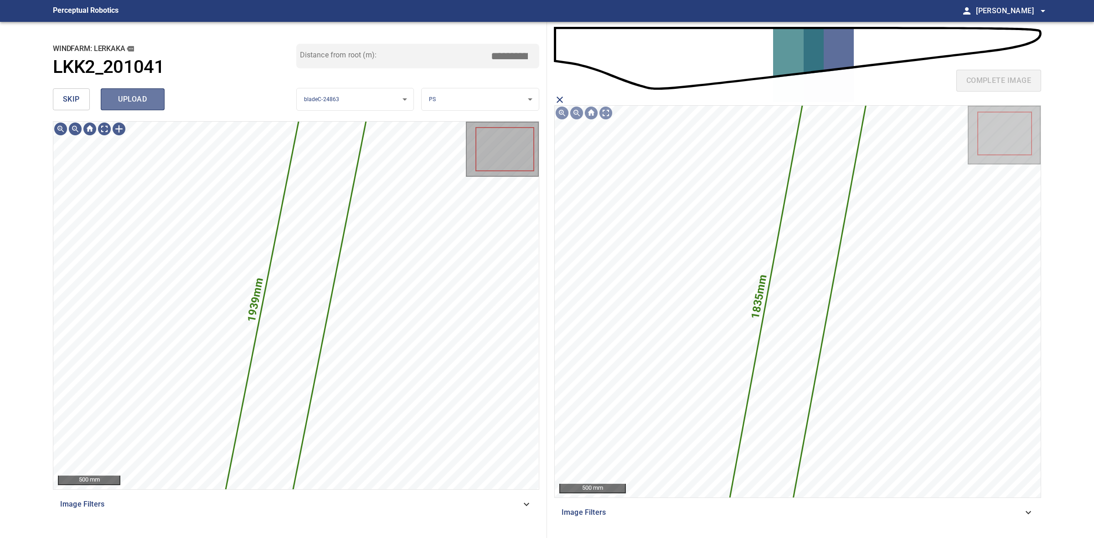
click at [142, 107] on button "upload" at bounding box center [133, 99] width 64 height 22
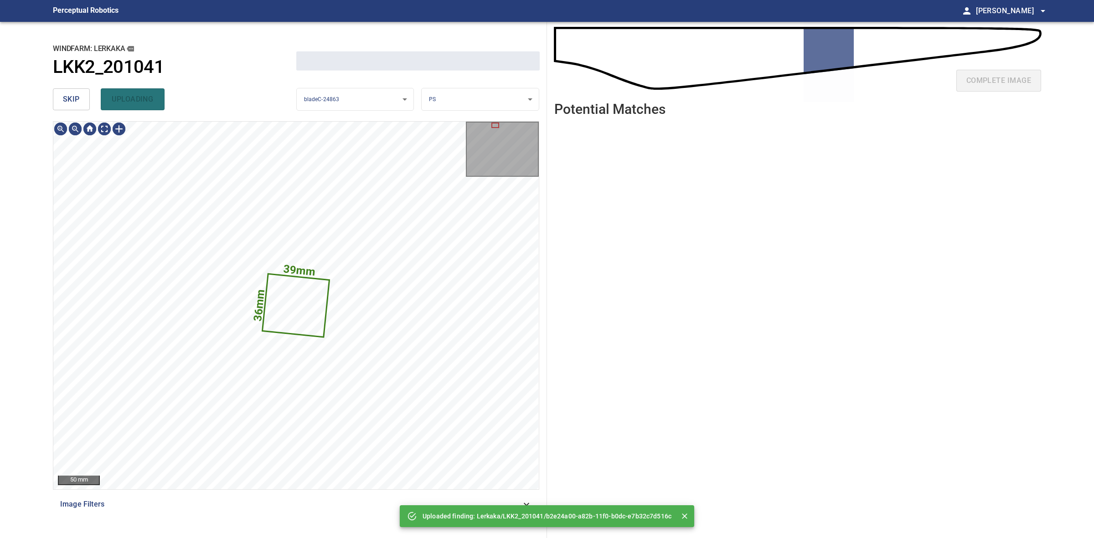
click at [72, 101] on span "skip" at bounding box center [71, 99] width 17 height 13
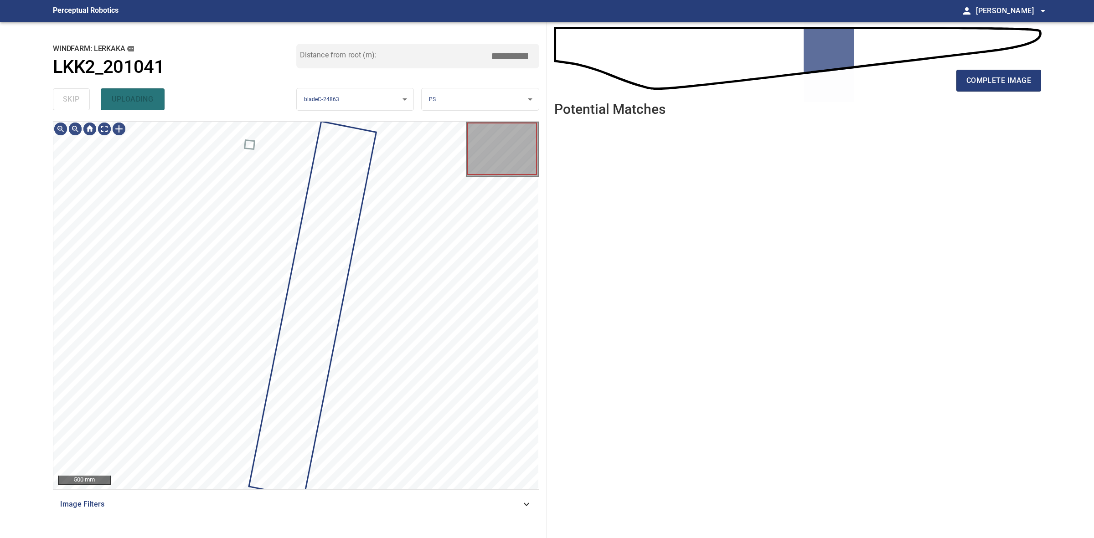
click at [72, 101] on div "skip uploading" at bounding box center [174, 99] width 243 height 29
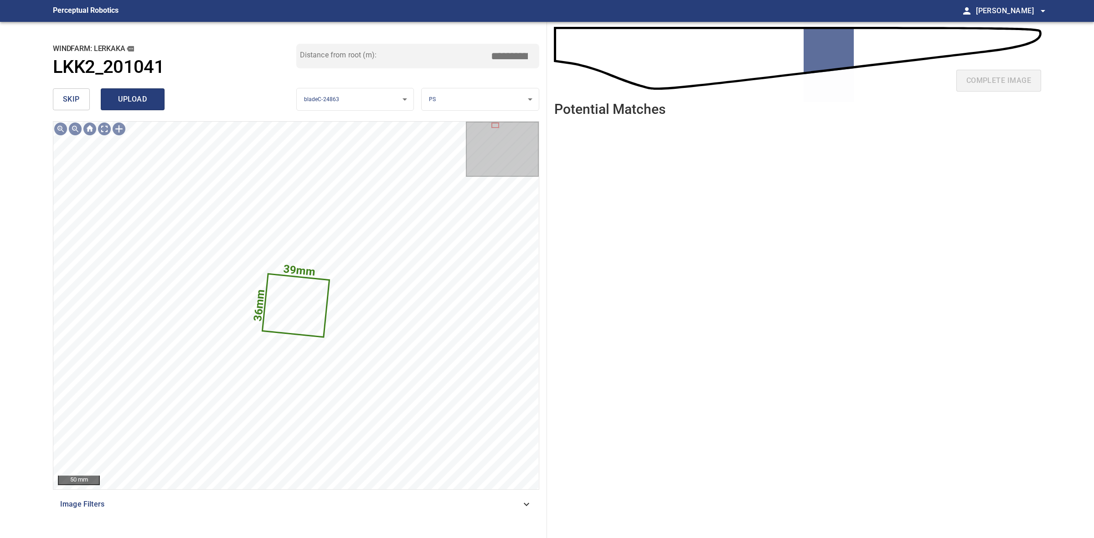
click at [145, 93] on span "upload" at bounding box center [133, 99] width 44 height 13
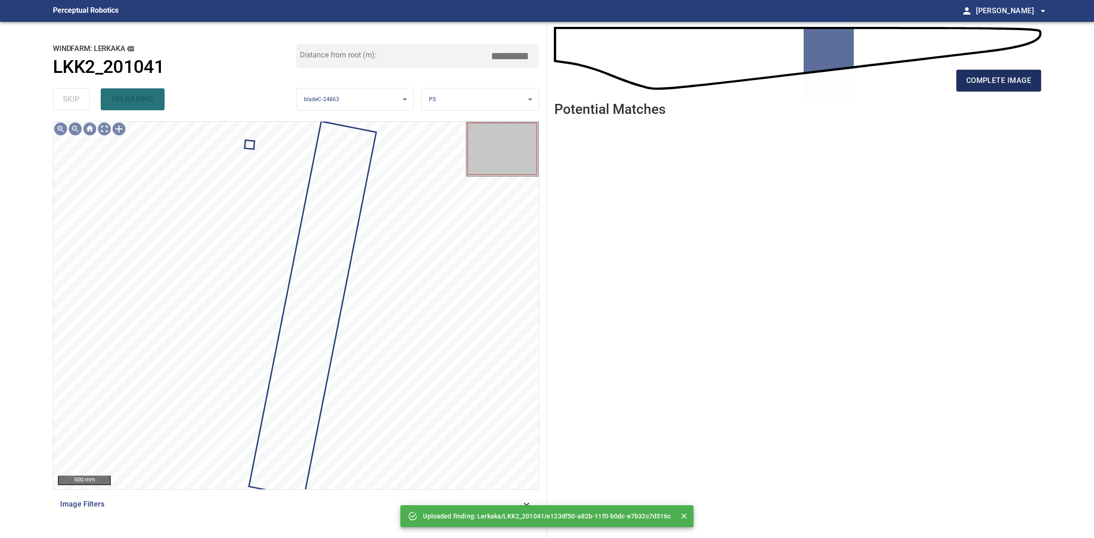
click at [1003, 79] on span "complete image" at bounding box center [998, 80] width 65 height 13
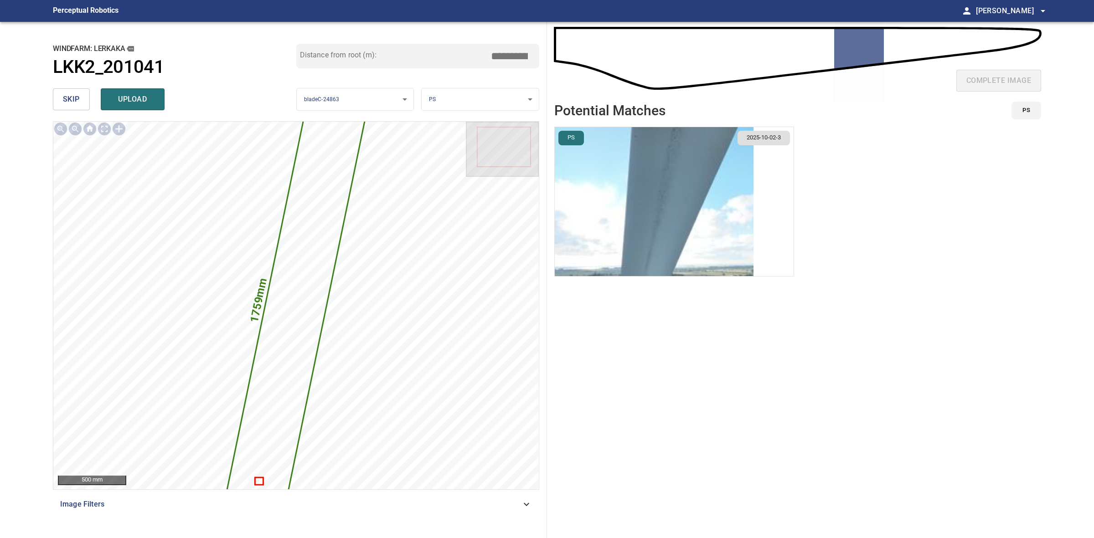
drag, startPoint x: 512, startPoint y: 53, endPoint x: 495, endPoint y: 48, distance: 17.2
click at [492, 52] on input "*****" at bounding box center [513, 55] width 46 height 17
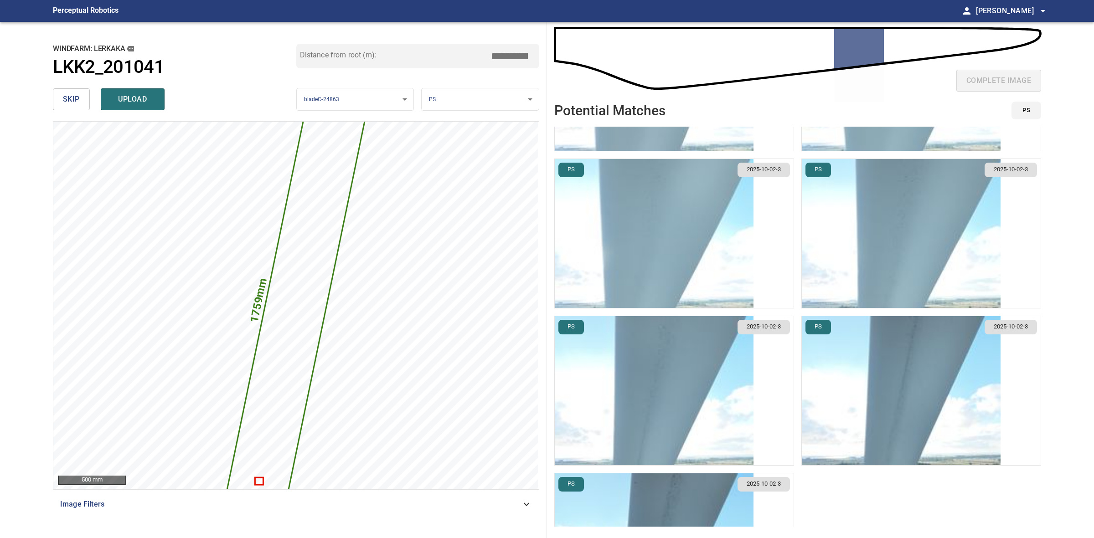
scroll to position [222, 0]
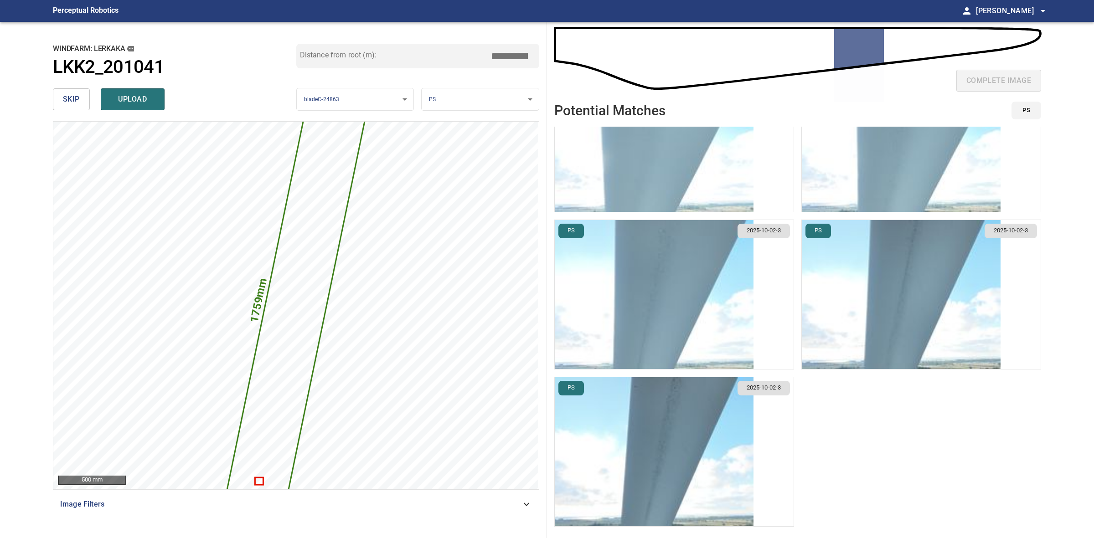
type input "*****"
click at [684, 447] on img "button" at bounding box center [654, 451] width 199 height 149
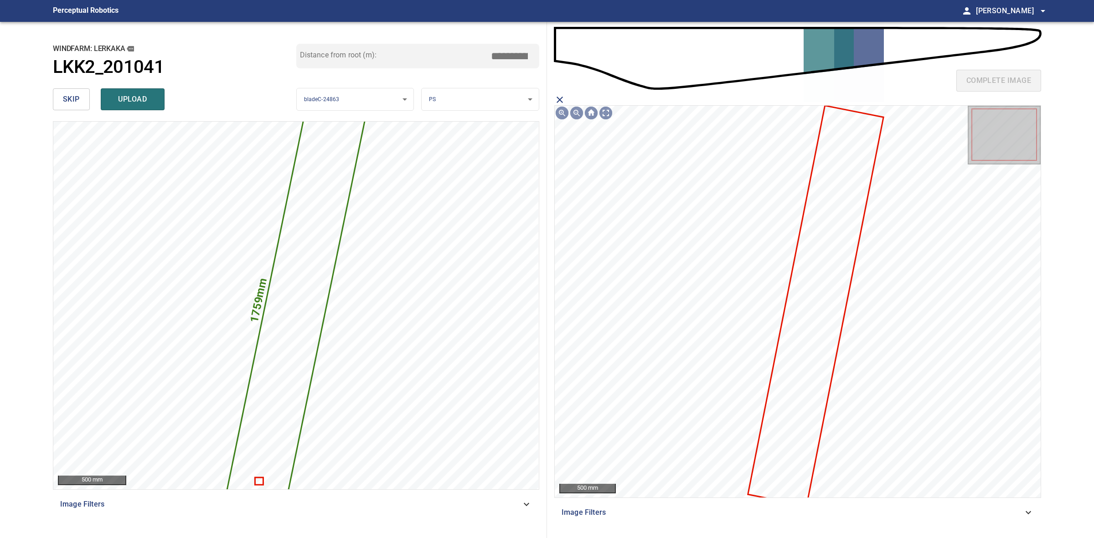
click at [821, 292] on icon at bounding box center [816, 305] width 134 height 399
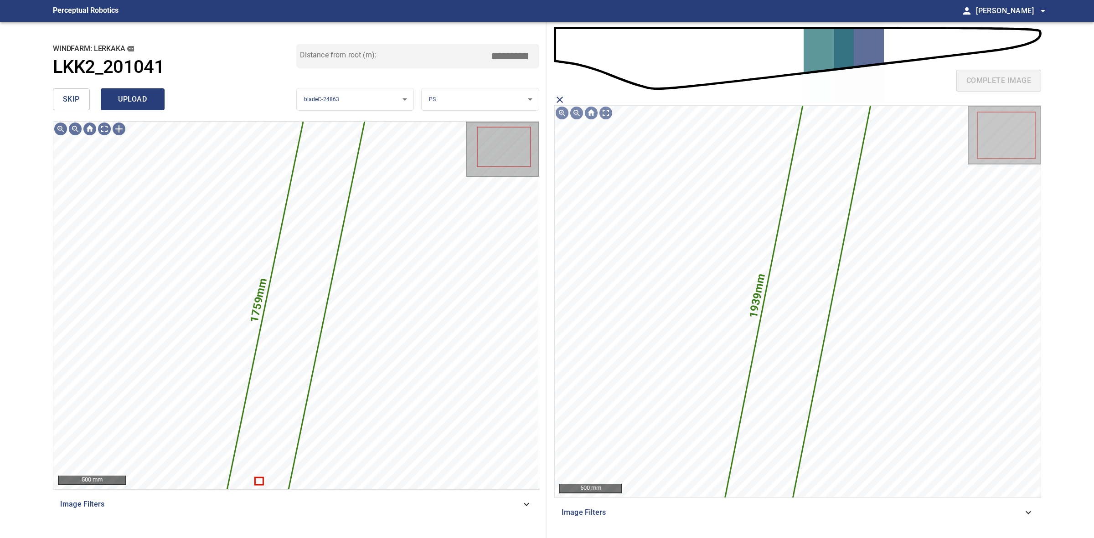
click at [140, 97] on span "upload" at bounding box center [133, 99] width 44 height 13
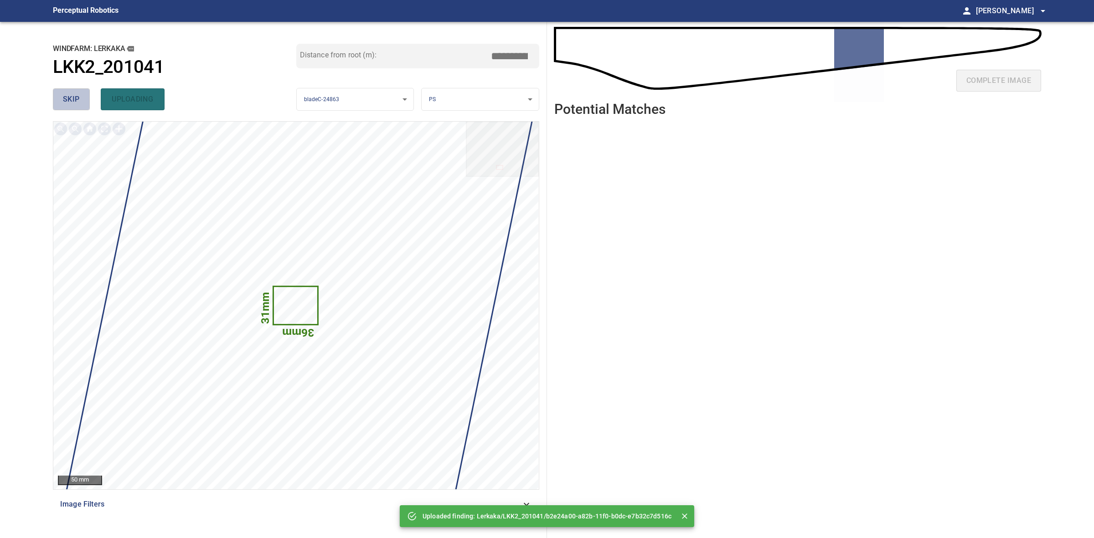
click at [77, 97] on span "skip" at bounding box center [71, 99] width 17 height 13
click at [77, 96] on div "skip uploading" at bounding box center [174, 99] width 243 height 29
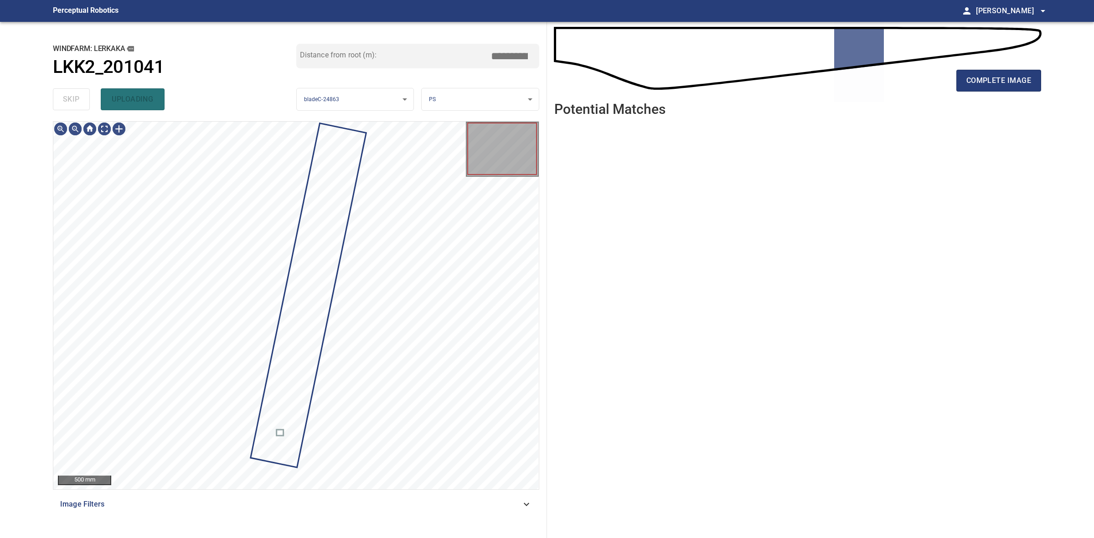
click at [77, 96] on div "skip uploading" at bounding box center [174, 99] width 243 height 29
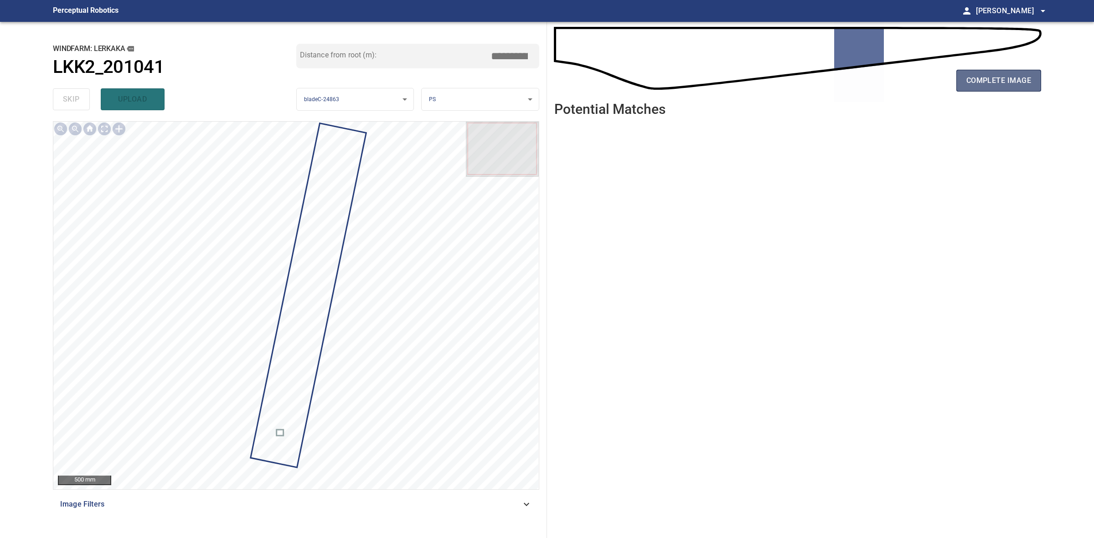
click at [1022, 77] on span "complete image" at bounding box center [998, 80] width 65 height 13
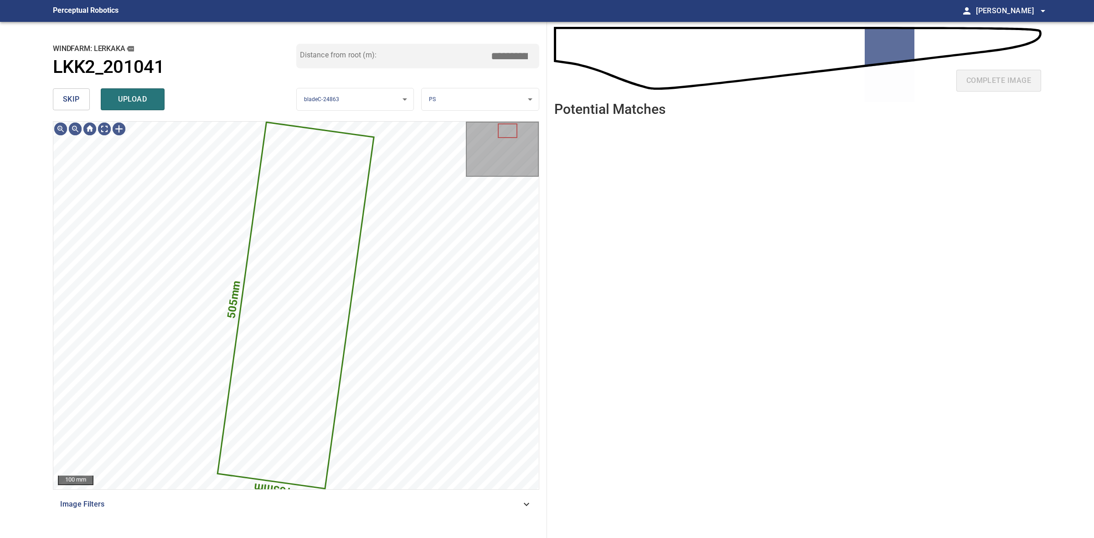
click at [59, 107] on button "skip" at bounding box center [71, 99] width 37 height 22
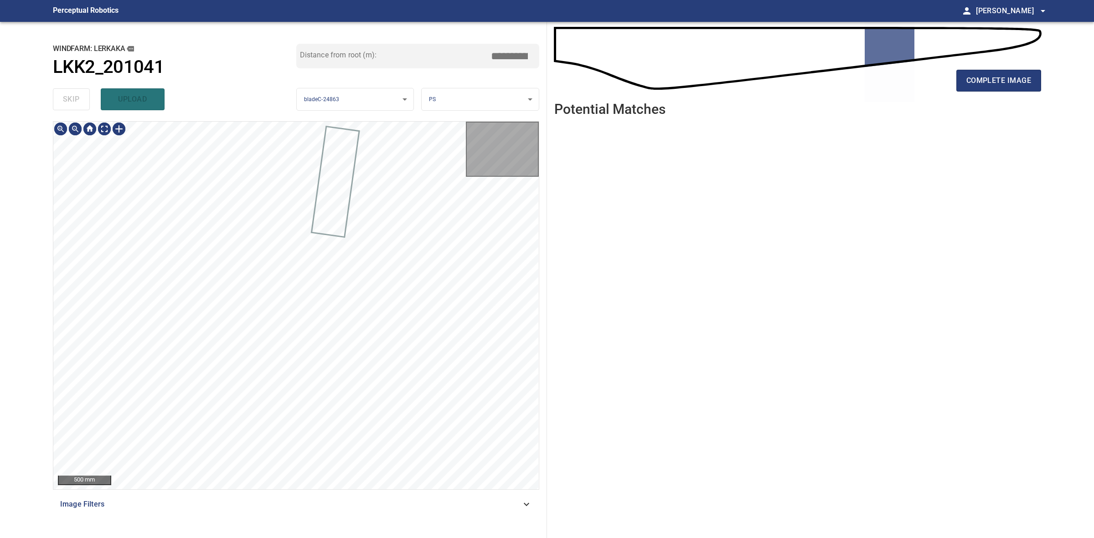
click at [59, 107] on div "skip upload" at bounding box center [174, 99] width 243 height 29
drag, startPoint x: 59, startPoint y: 107, endPoint x: 719, endPoint y: 107, distance: 659.8
click at [68, 107] on div "skip upload" at bounding box center [174, 99] width 243 height 29
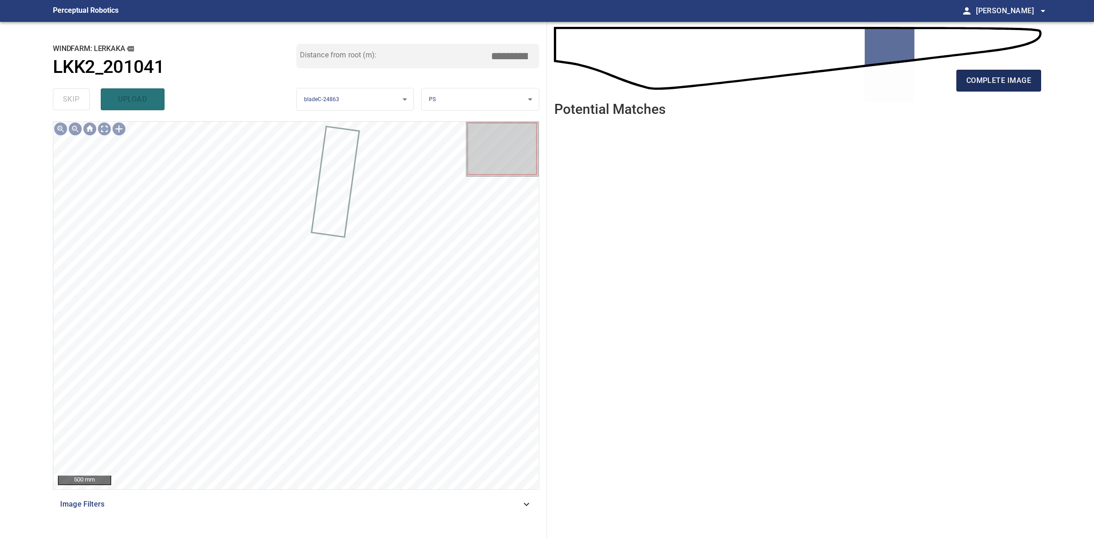
click at [1016, 80] on span "complete image" at bounding box center [998, 80] width 65 height 13
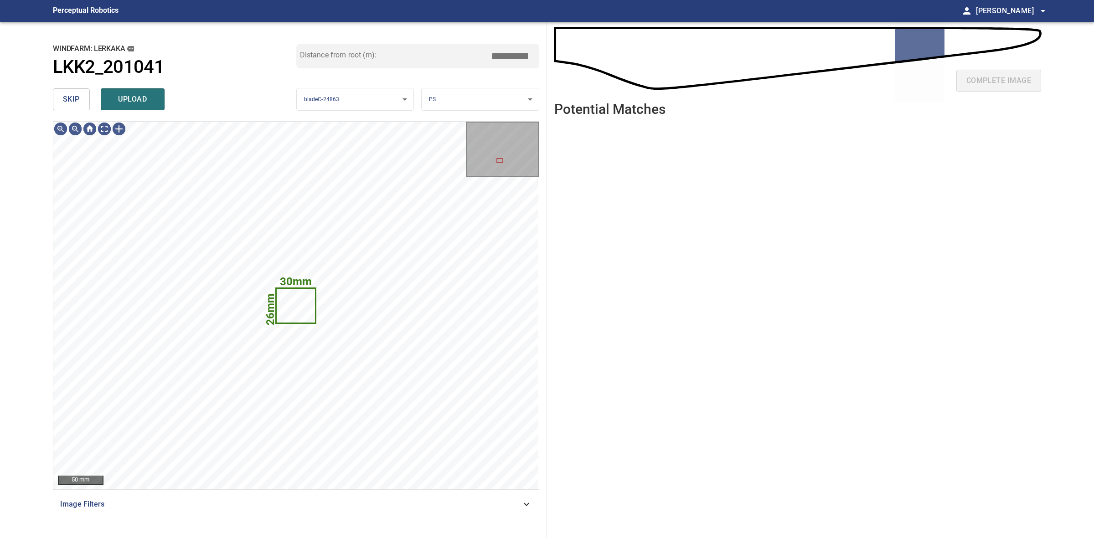
click at [71, 100] on span "skip" at bounding box center [71, 99] width 17 height 13
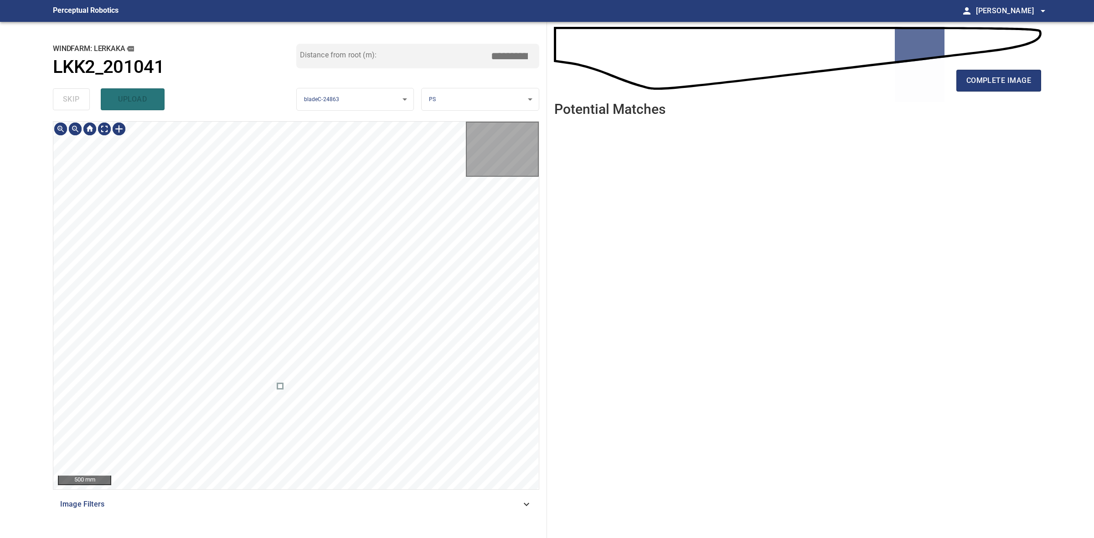
click at [71, 100] on div "skip upload" at bounding box center [174, 99] width 243 height 29
drag, startPoint x: 71, startPoint y: 100, endPoint x: 580, endPoint y: 97, distance: 509.0
click at [73, 99] on div "skip upload" at bounding box center [174, 99] width 243 height 29
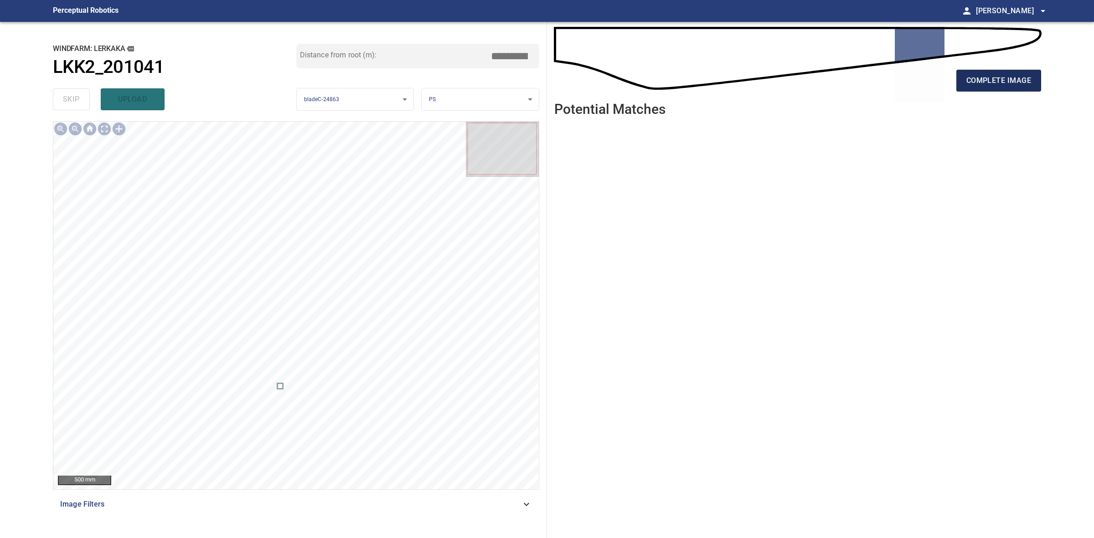
click at [960, 73] on button "complete image" at bounding box center [998, 81] width 85 height 22
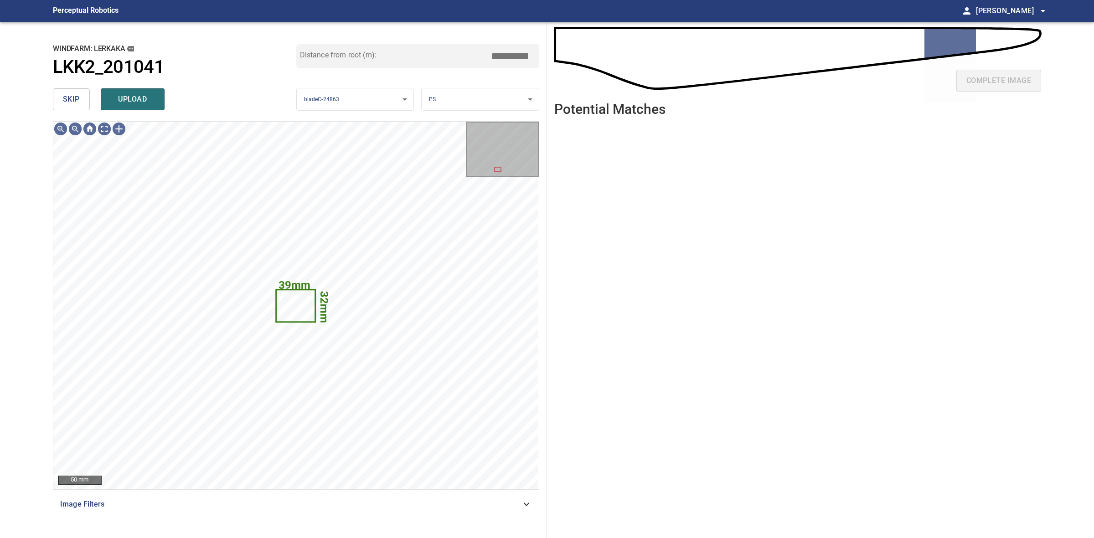
click at [74, 101] on span "skip" at bounding box center [71, 99] width 17 height 13
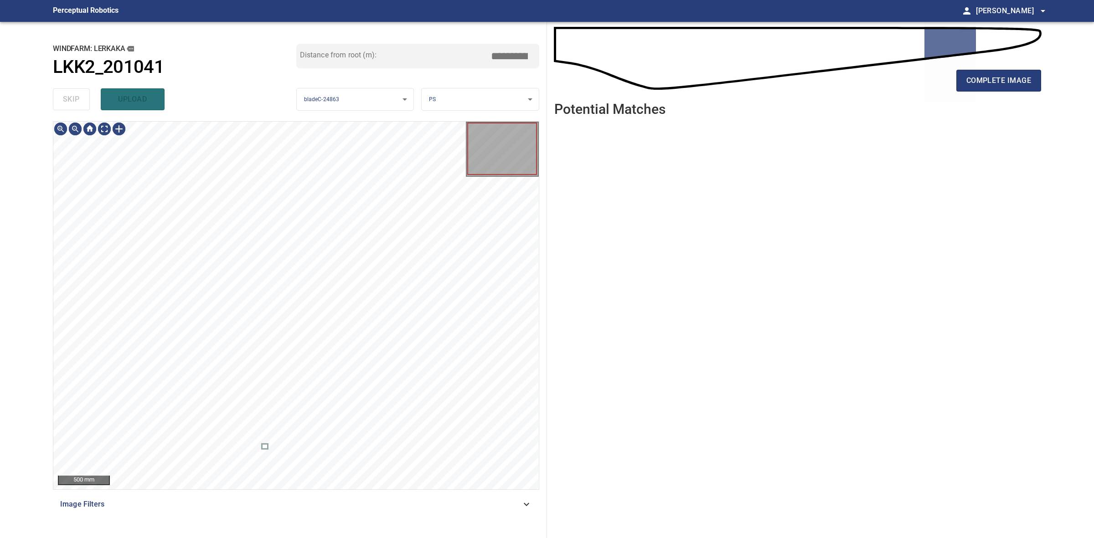
click at [73, 101] on div "skip upload" at bounding box center [174, 99] width 243 height 29
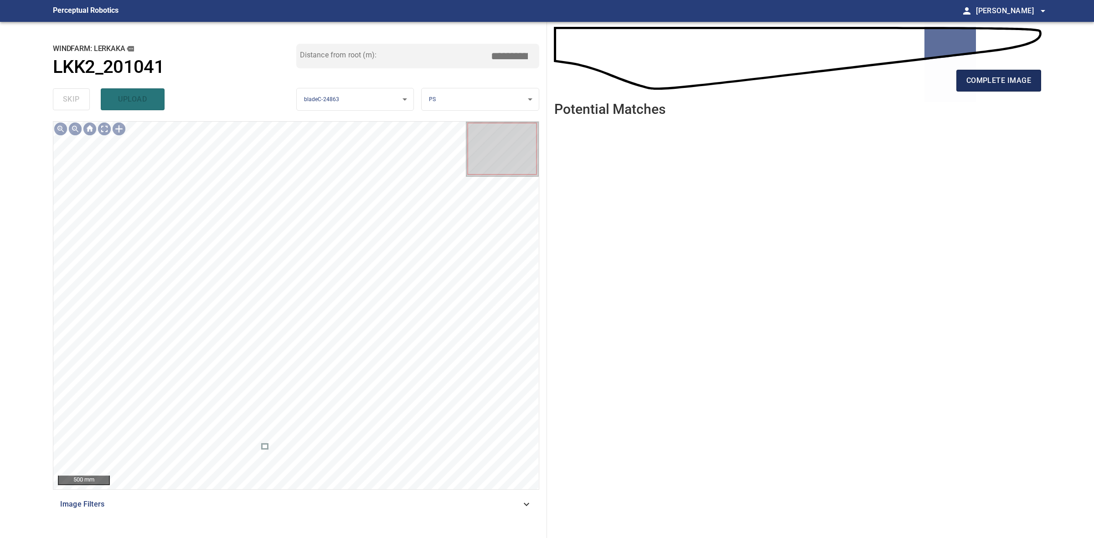
click at [995, 71] on button "complete image" at bounding box center [998, 81] width 85 height 22
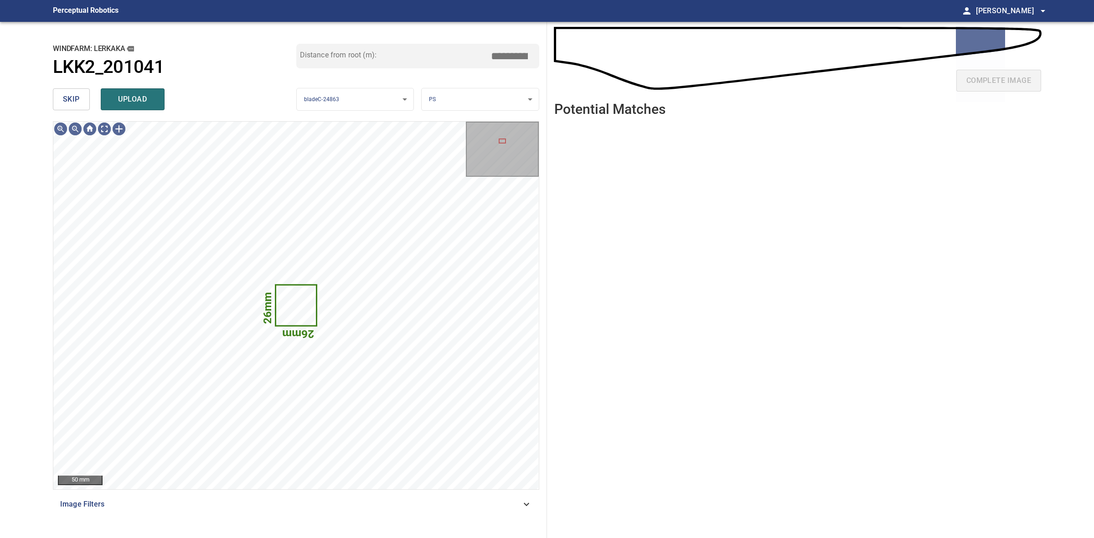
click at [69, 93] on span "skip" at bounding box center [71, 99] width 17 height 13
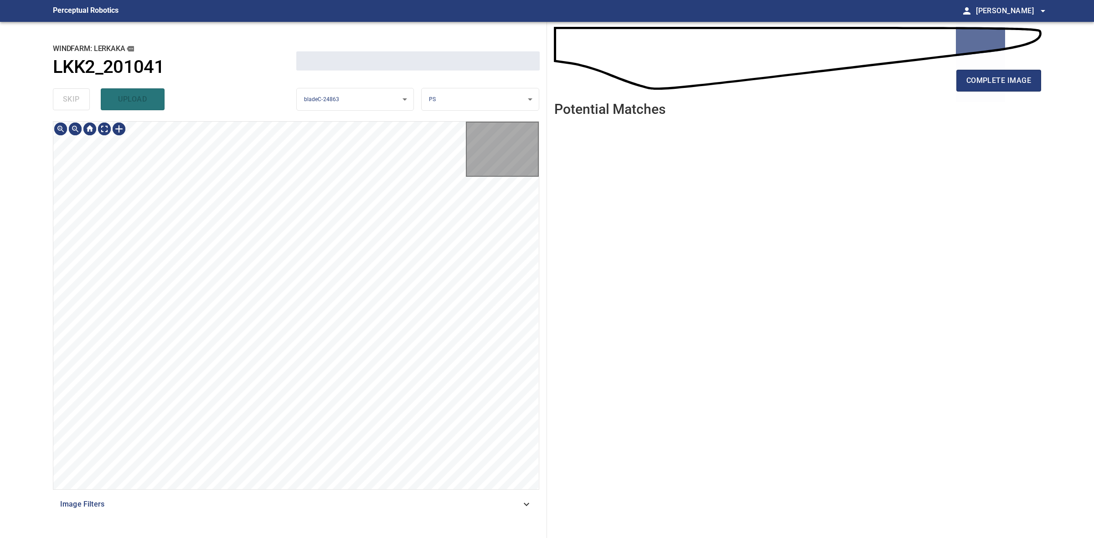
drag, startPoint x: 69, startPoint y: 93, endPoint x: 719, endPoint y: 58, distance: 650.8
click at [71, 93] on div "skip upload" at bounding box center [174, 99] width 243 height 29
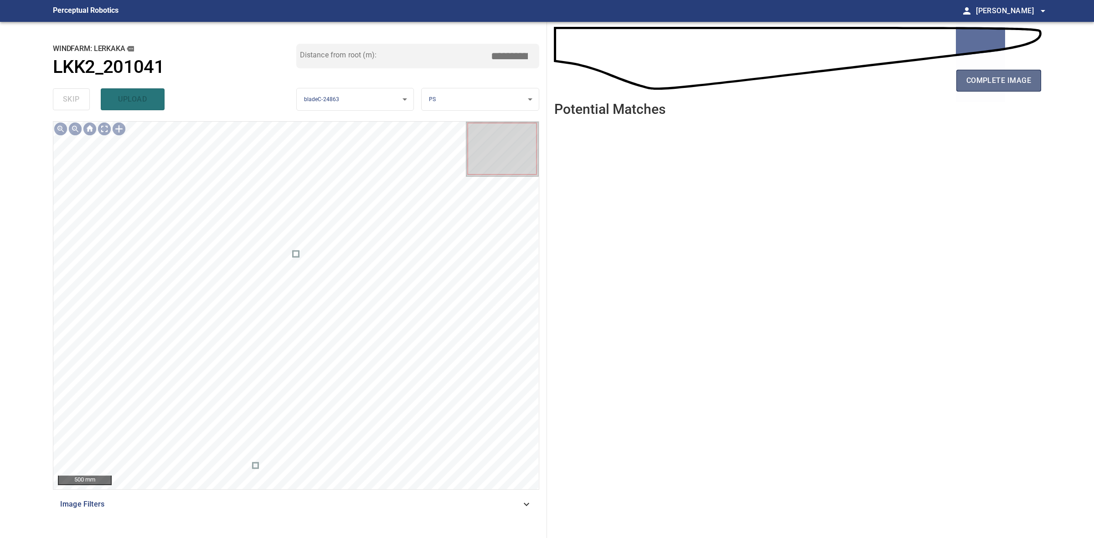
click at [1018, 88] on button "complete image" at bounding box center [998, 81] width 85 height 22
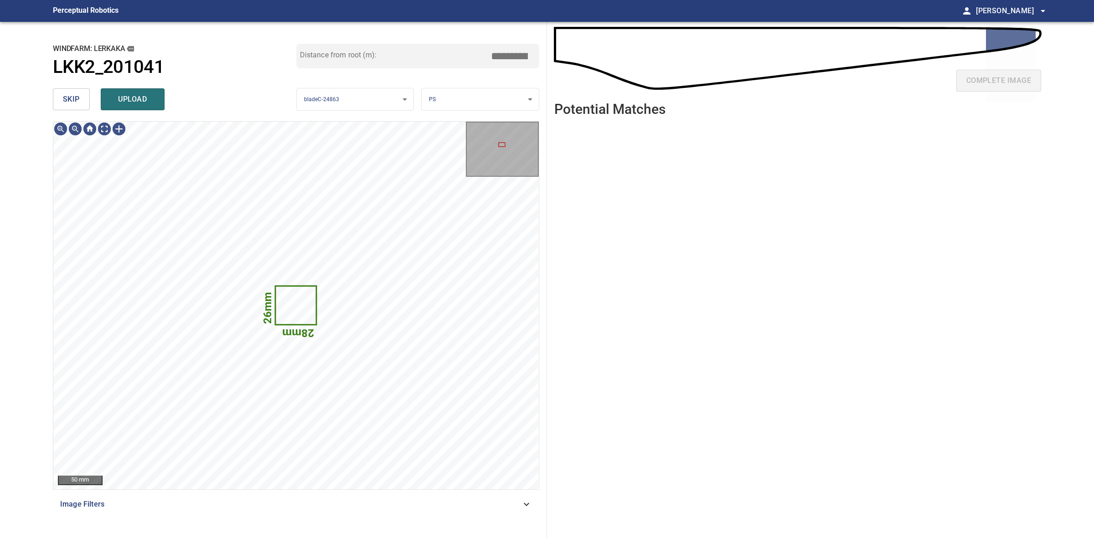
click at [84, 104] on button "skip" at bounding box center [71, 99] width 37 height 22
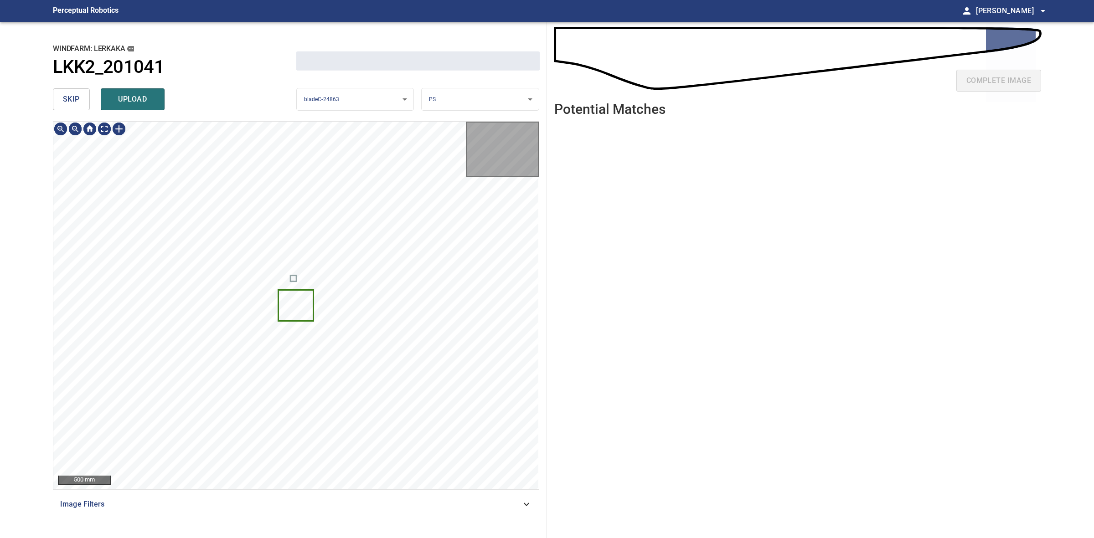
click at [84, 104] on button "skip" at bounding box center [71, 99] width 37 height 22
click at [84, 104] on div "skip upload" at bounding box center [174, 99] width 243 height 29
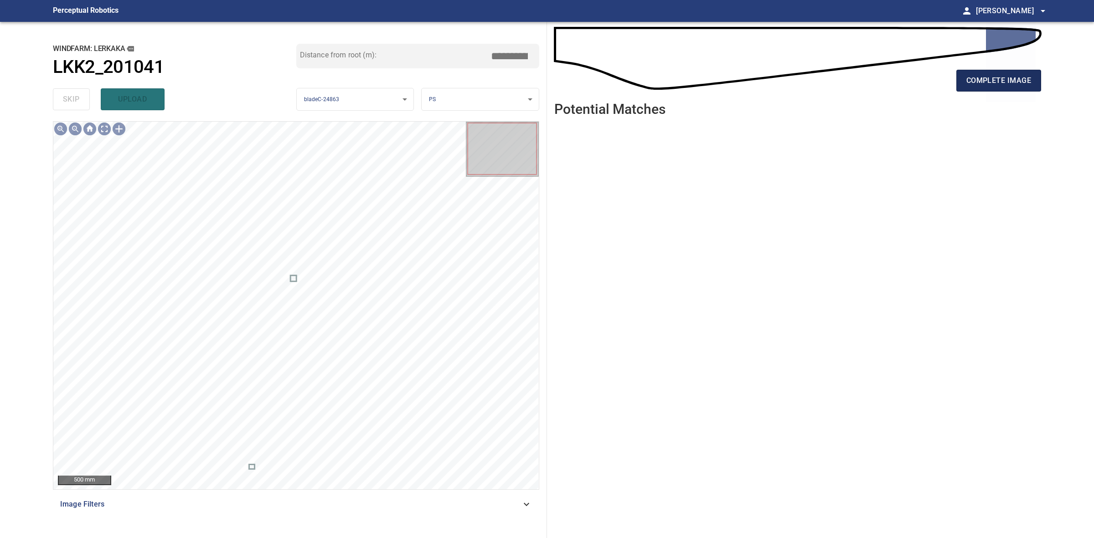
click at [988, 81] on span "complete image" at bounding box center [998, 80] width 65 height 13
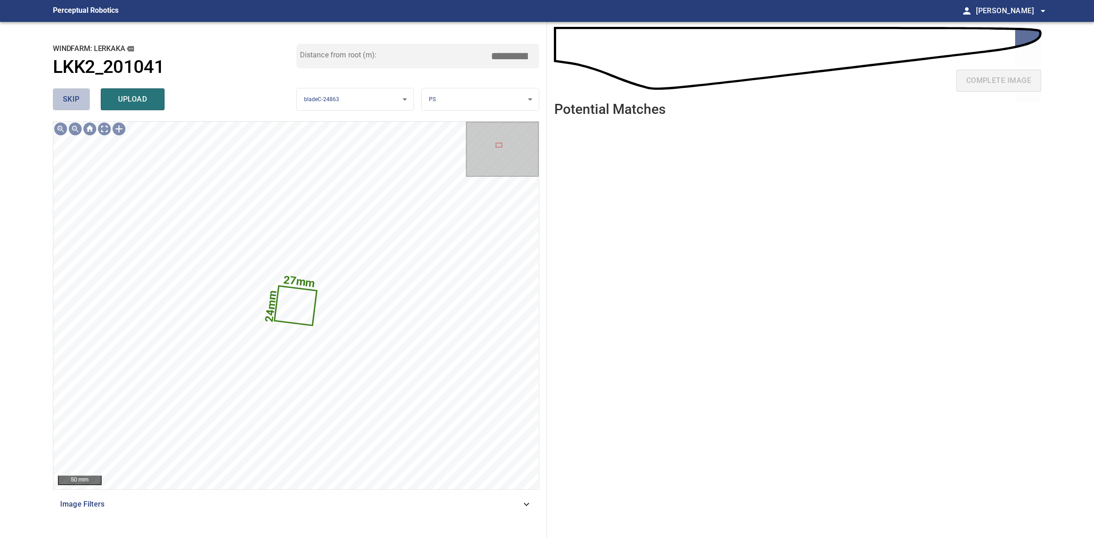
click at [58, 99] on button "skip" at bounding box center [71, 99] width 37 height 22
click at [58, 99] on div "skip upload" at bounding box center [174, 99] width 243 height 29
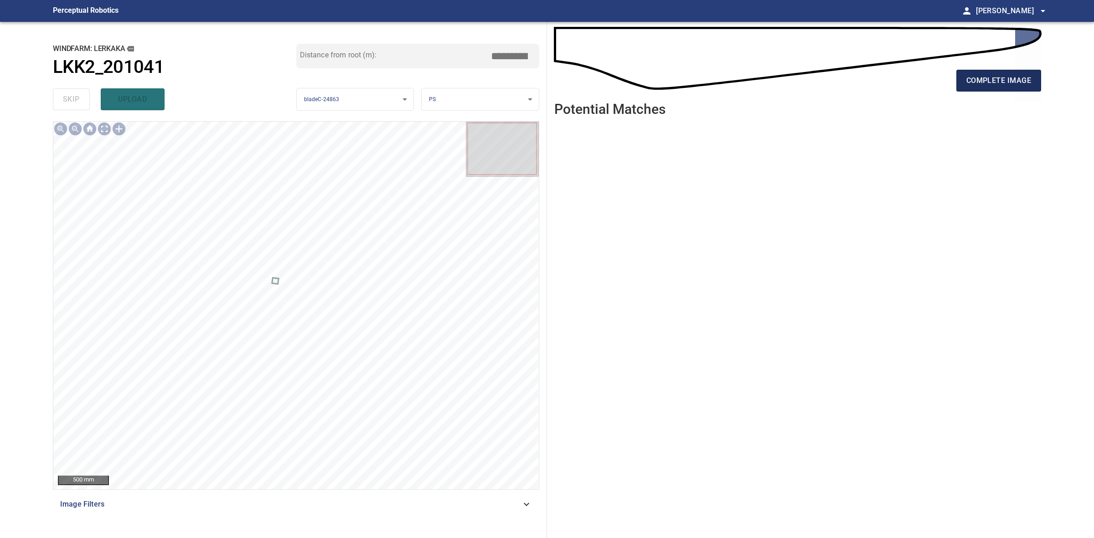
click at [1031, 87] on button "complete image" at bounding box center [998, 81] width 85 height 22
drag, startPoint x: 929, startPoint y: 82, endPoint x: 993, endPoint y: 85, distance: 64.8
click at [931, 83] on div "complete image" at bounding box center [797, 84] width 487 height 36
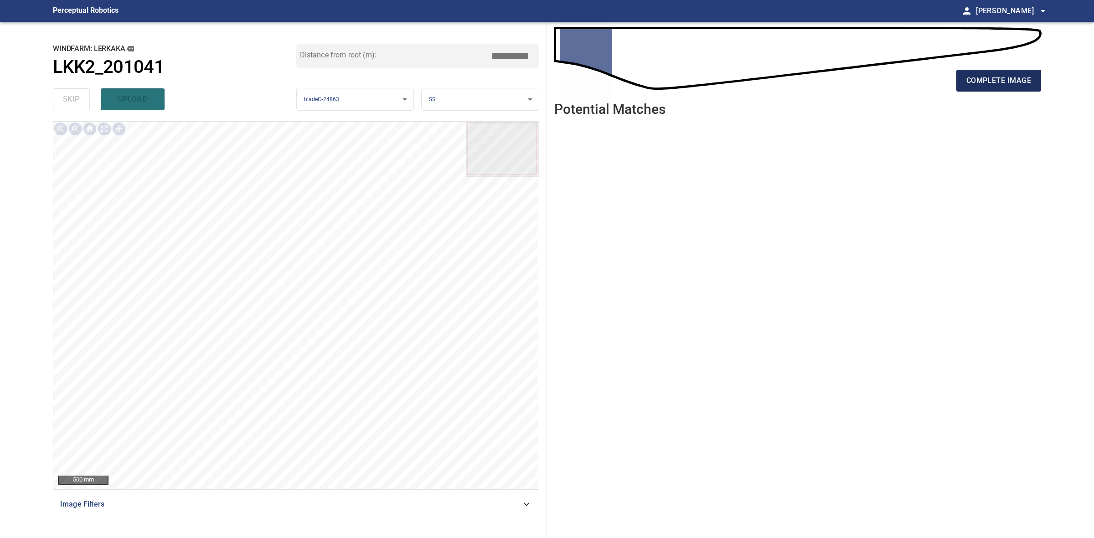
click at [993, 85] on span "complete image" at bounding box center [998, 80] width 65 height 13
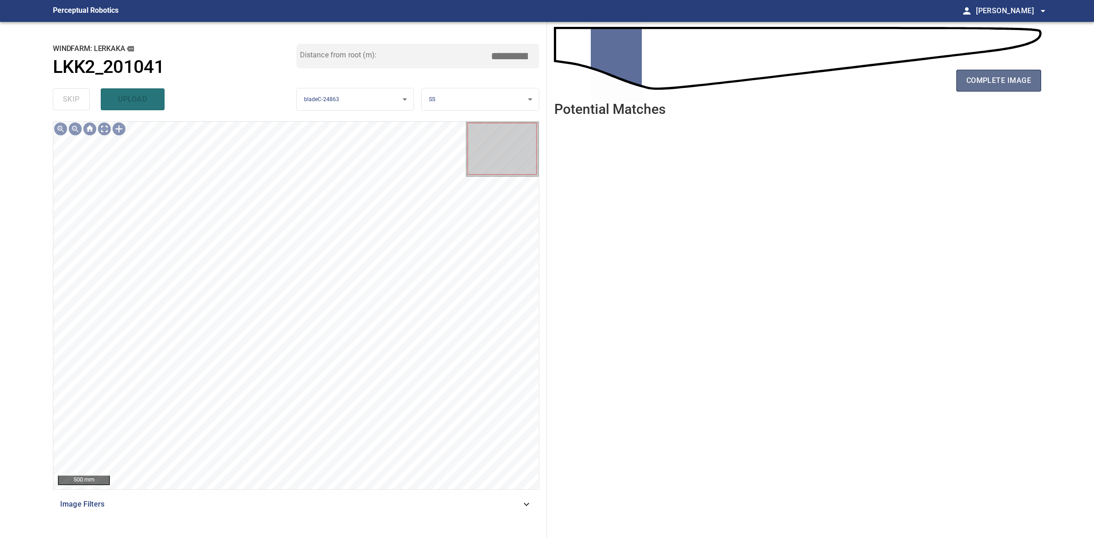
click at [992, 82] on span "complete image" at bounding box center [998, 80] width 65 height 13
click at [1000, 83] on span "complete image" at bounding box center [998, 80] width 65 height 13
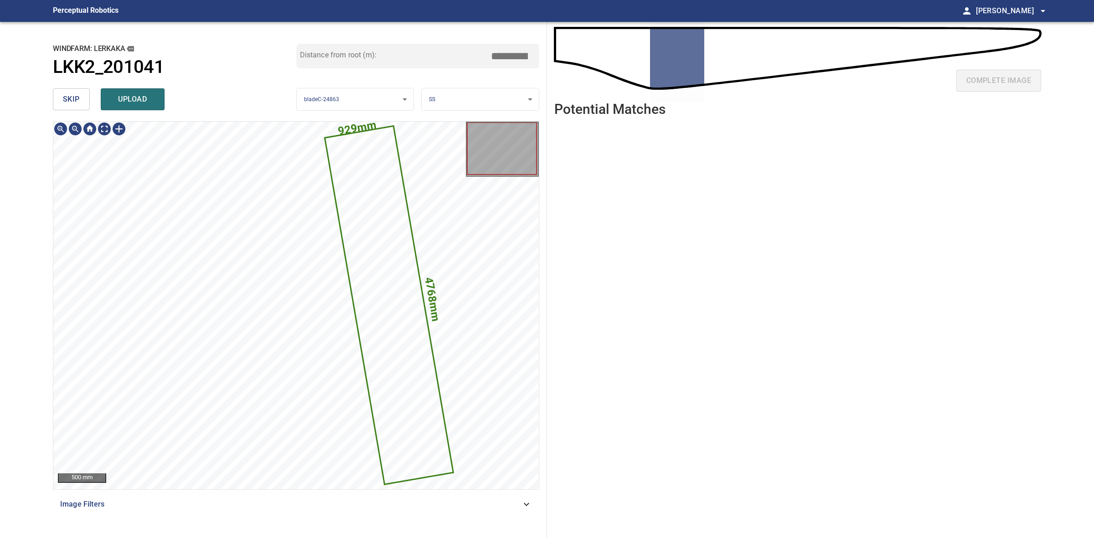
click at [457, 97] on body "**********" at bounding box center [547, 269] width 1094 height 538
click at [457, 97] on li "LE" at bounding box center [480, 99] width 117 height 15
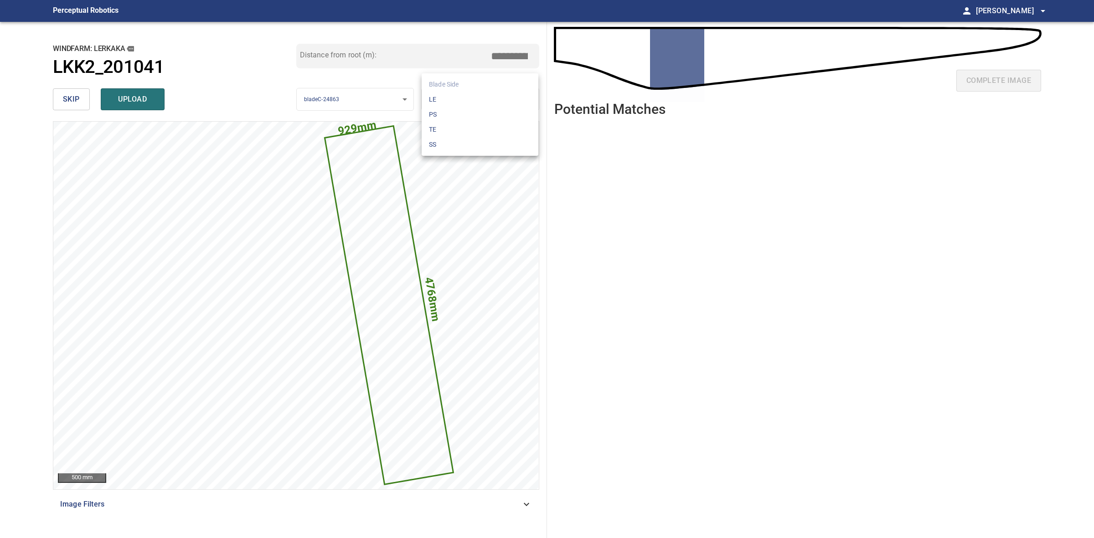
click at [449, 97] on body "**********" at bounding box center [547, 269] width 1094 height 538
click at [441, 146] on li "SS" at bounding box center [480, 144] width 117 height 15
click at [130, 89] on button "upload" at bounding box center [133, 99] width 64 height 22
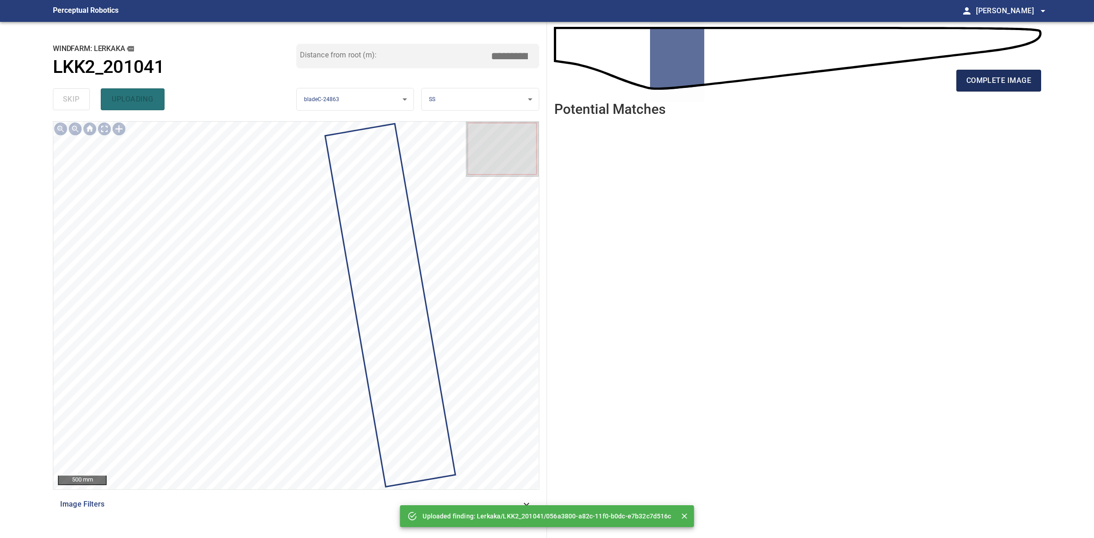
click at [1016, 87] on span "complete image" at bounding box center [998, 80] width 65 height 13
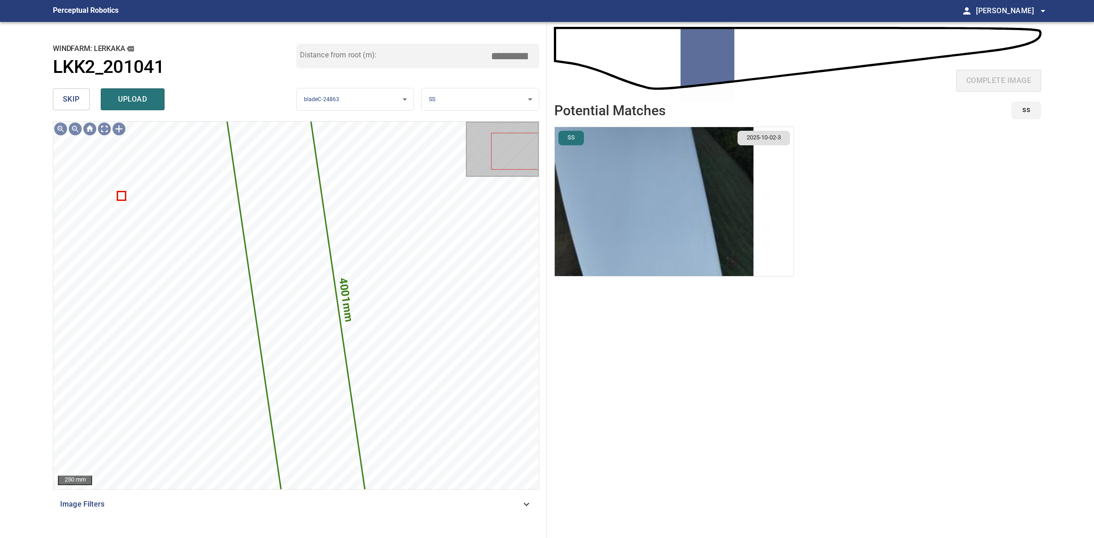
click at [634, 160] on img "button" at bounding box center [654, 201] width 199 height 149
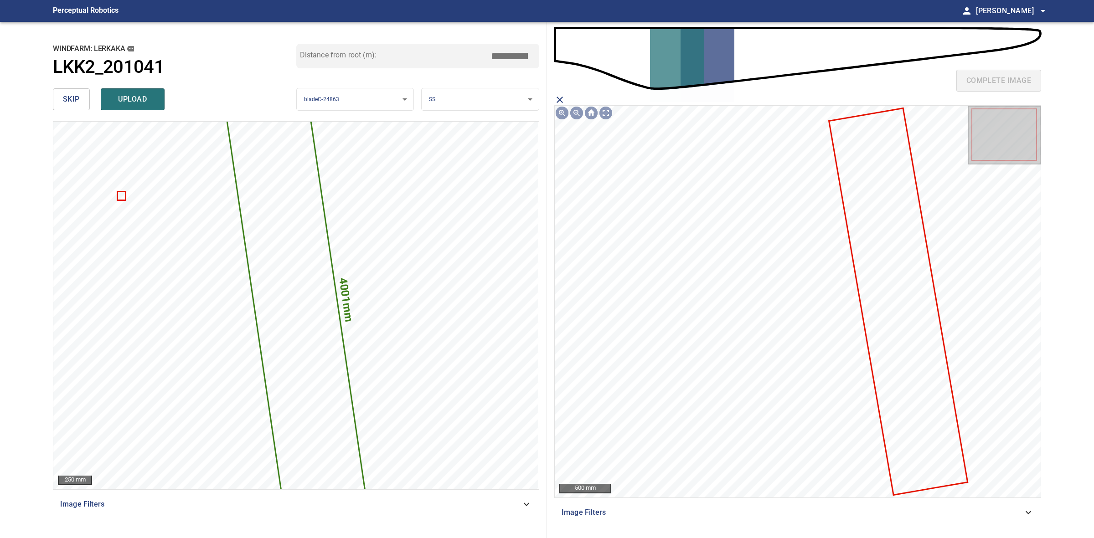
click at [862, 287] on icon at bounding box center [898, 301] width 137 height 385
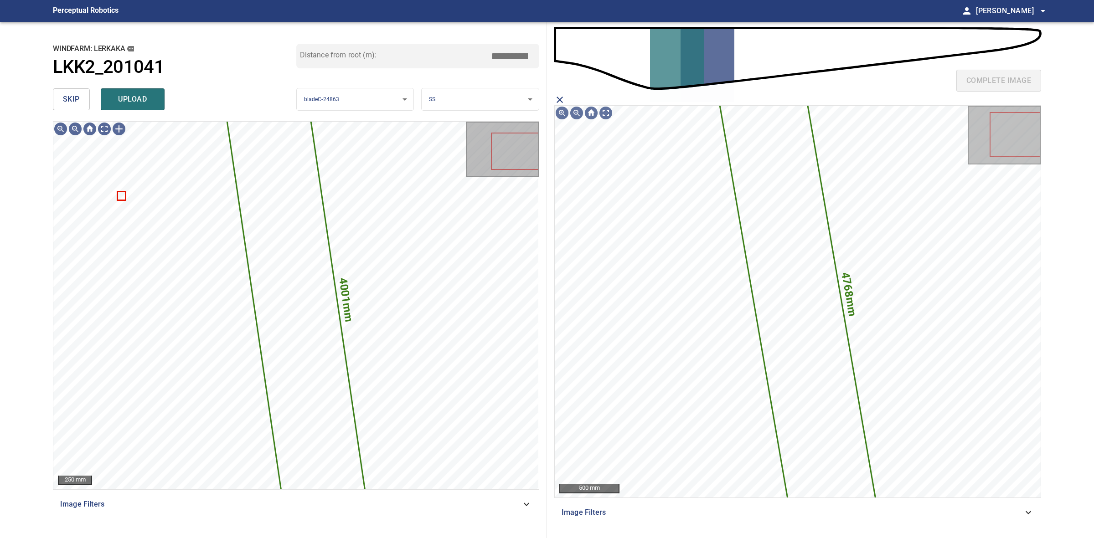
drag, startPoint x: 146, startPoint y: 102, endPoint x: 99, endPoint y: 103, distance: 47.0
click at [144, 102] on span "upload" at bounding box center [133, 99] width 44 height 13
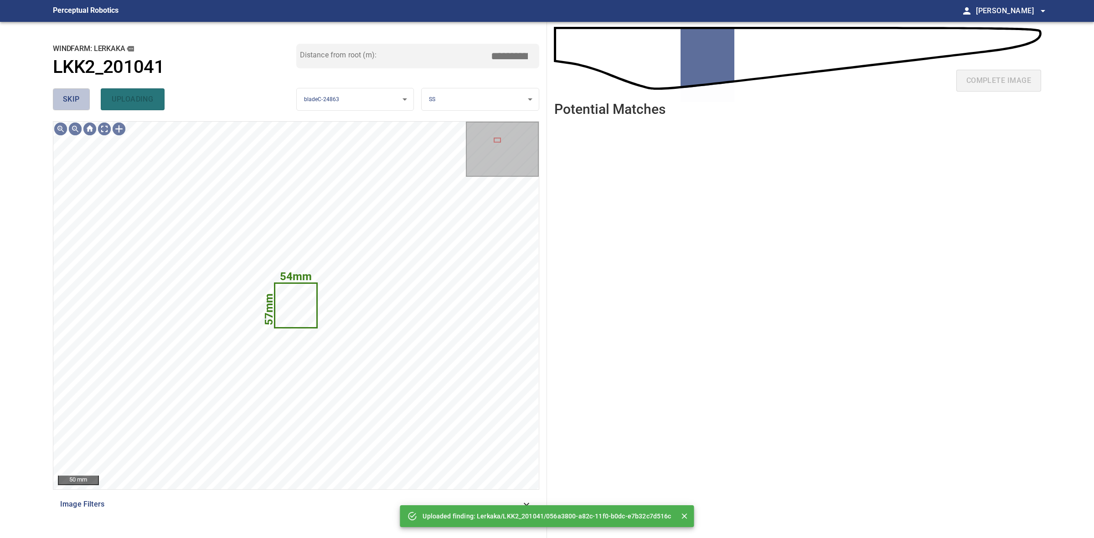
click at [79, 103] on span "skip" at bounding box center [71, 99] width 17 height 13
click at [79, 103] on div "skip uploading" at bounding box center [174, 99] width 243 height 29
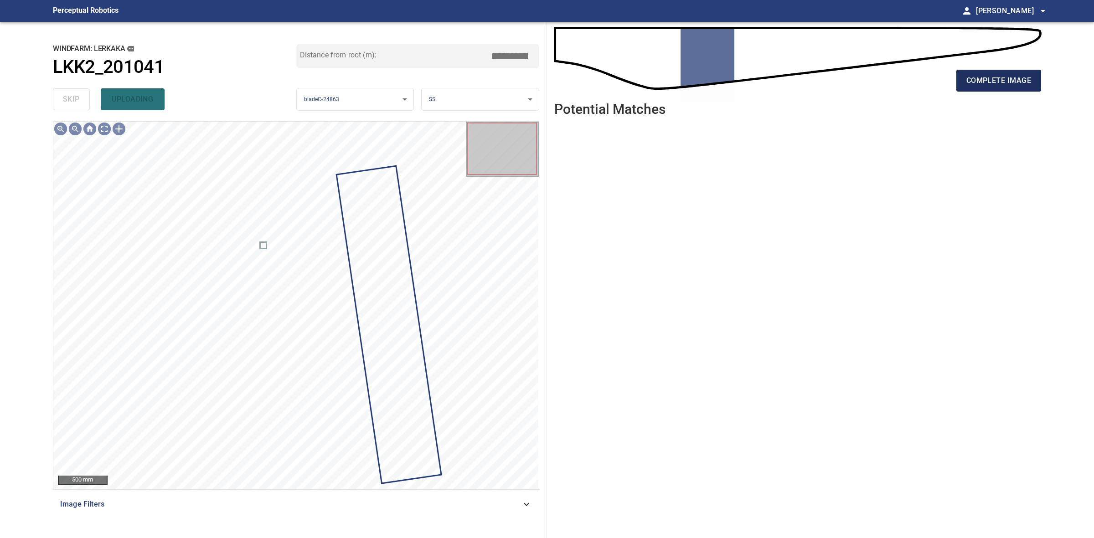
click at [1017, 87] on span "complete image" at bounding box center [998, 80] width 65 height 13
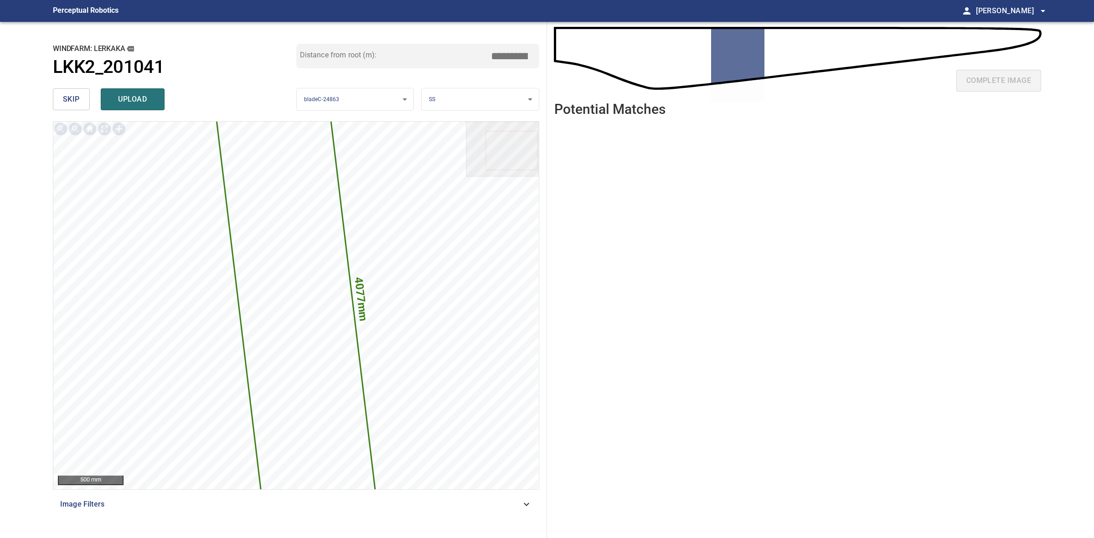
click at [509, 57] on input "*****" at bounding box center [513, 55] width 46 height 17
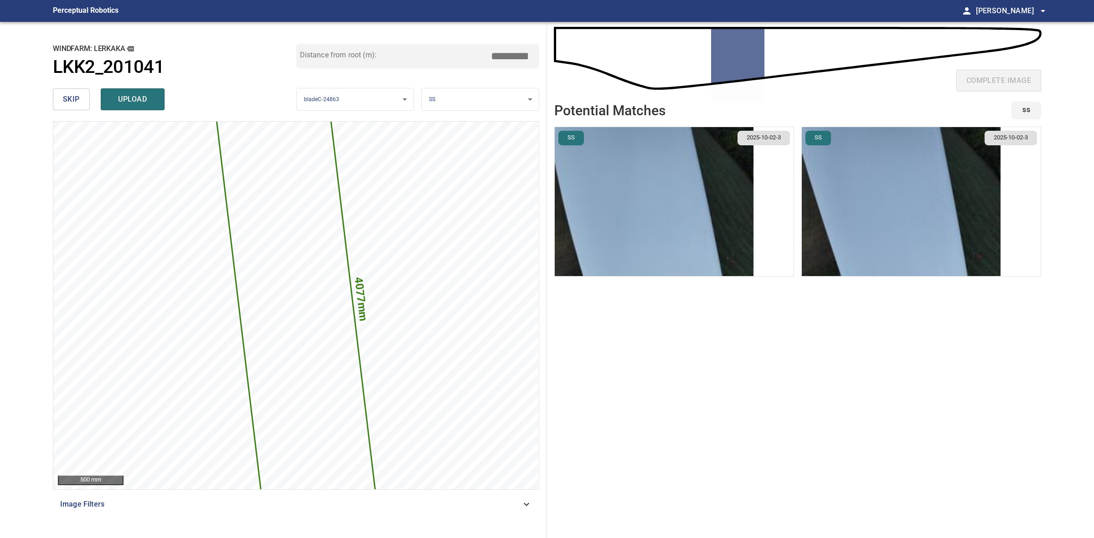
type input "*****"
click at [945, 194] on img "button" at bounding box center [901, 201] width 199 height 149
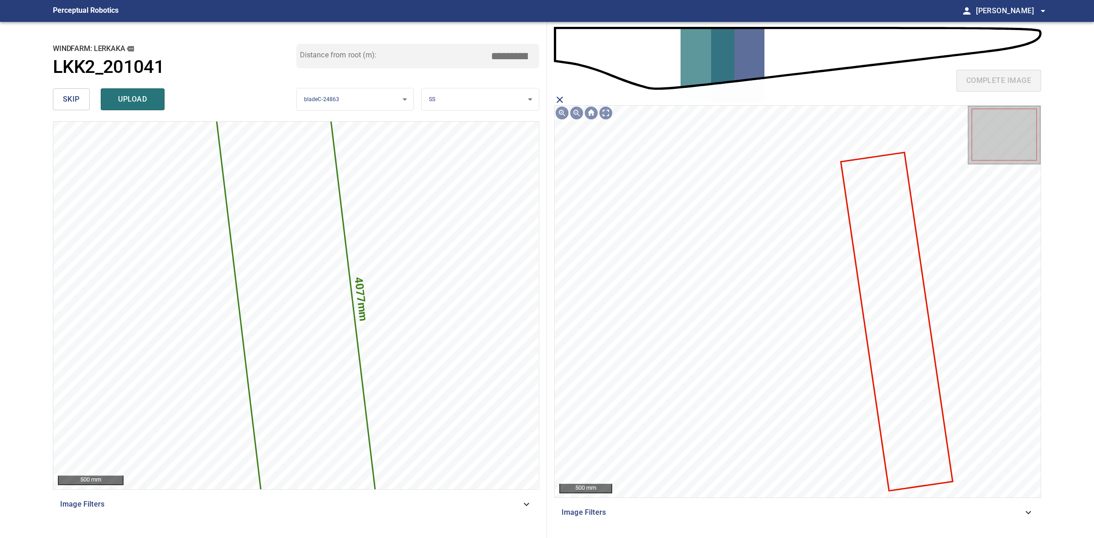
click at [866, 308] on icon at bounding box center [897, 322] width 110 height 337
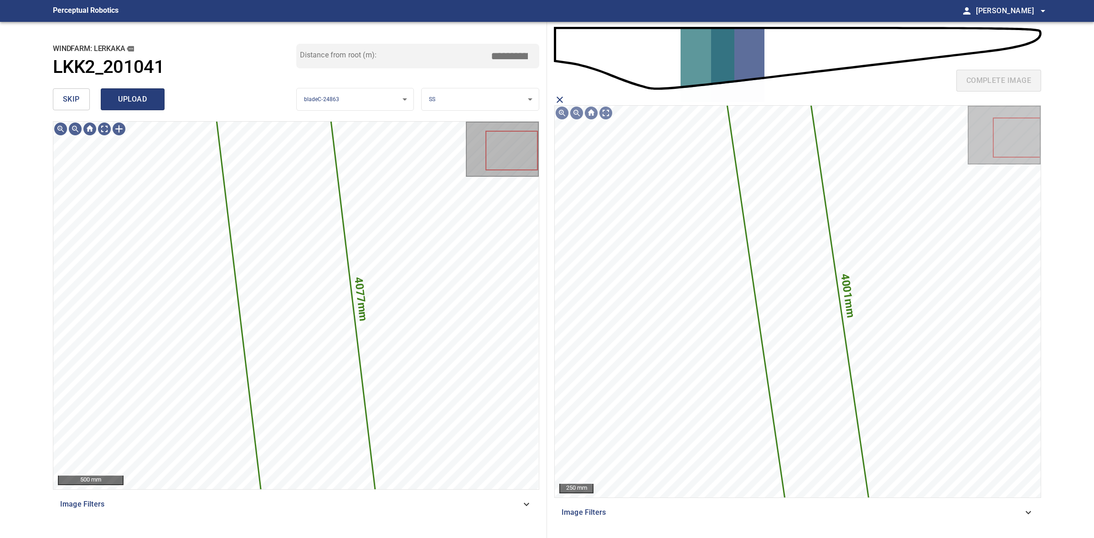
click at [146, 103] on span "upload" at bounding box center [133, 99] width 44 height 13
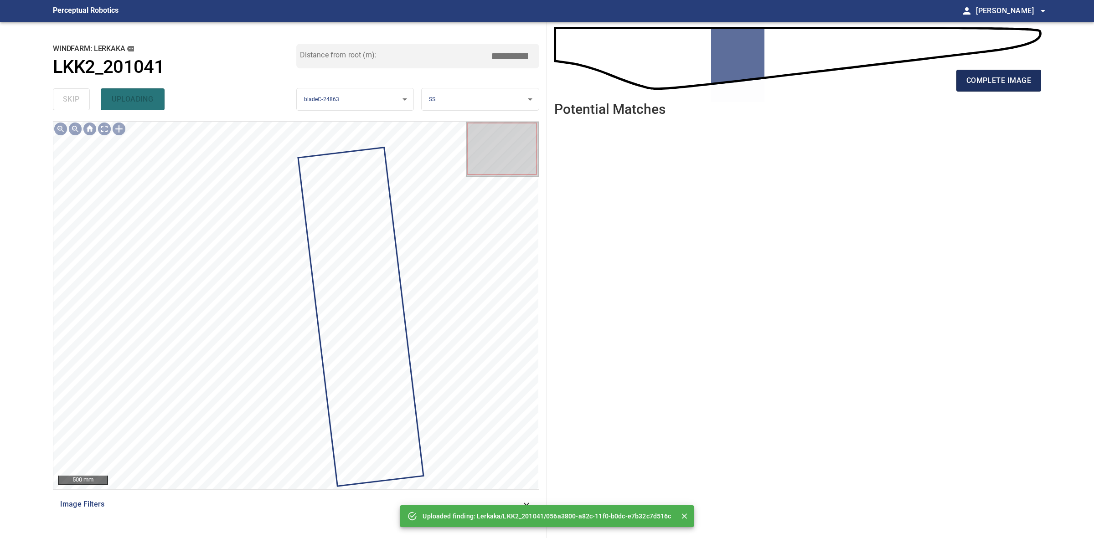
drag, startPoint x: 1019, startPoint y: 76, endPoint x: 1016, endPoint y: 86, distance: 10.1
click at [1016, 85] on span "complete image" at bounding box center [998, 80] width 65 height 13
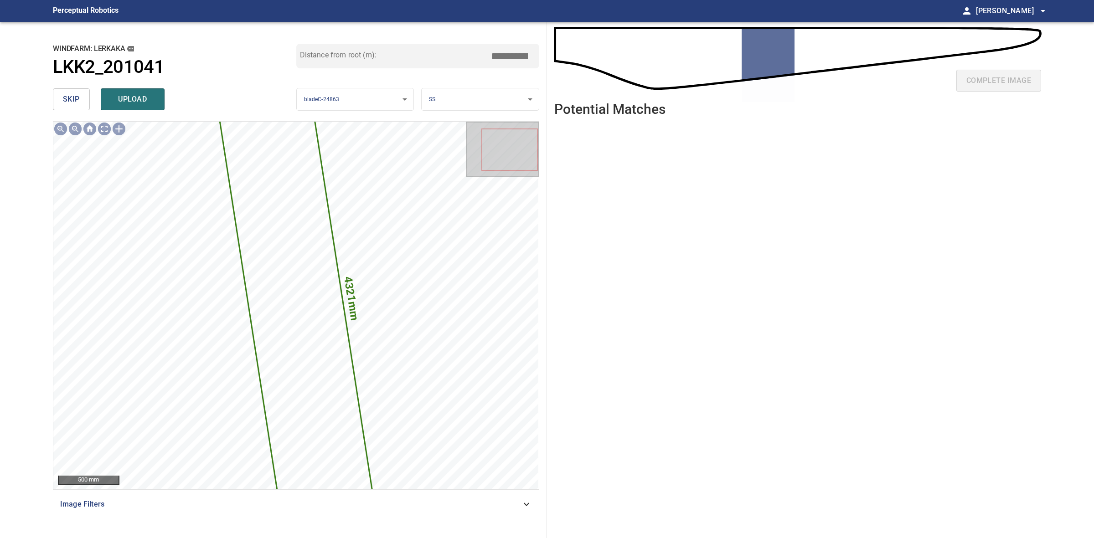
click at [507, 51] on input "*****" at bounding box center [513, 55] width 46 height 17
click at [511, 55] on input "*****" at bounding box center [513, 55] width 46 height 17
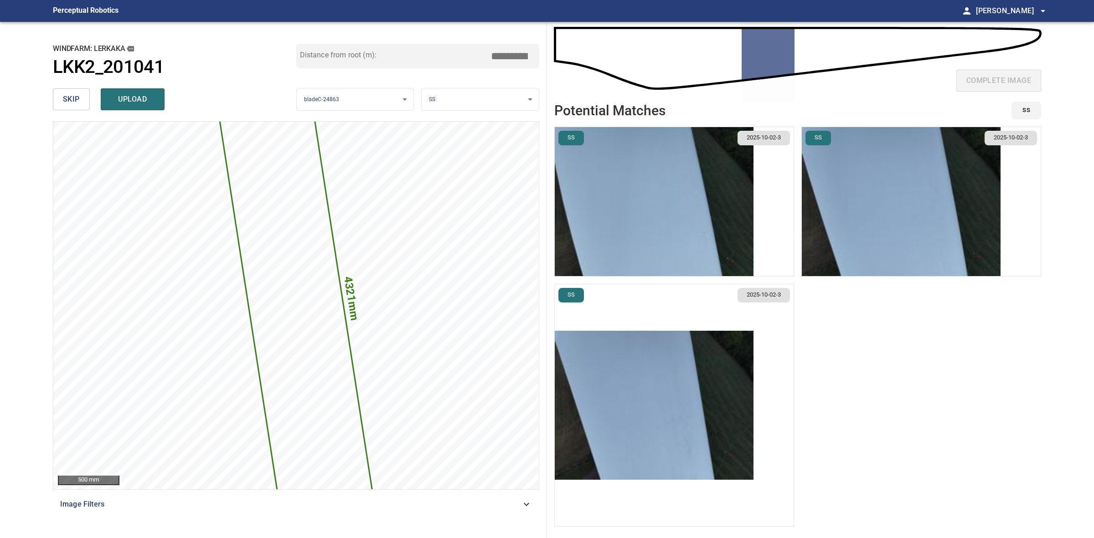
type input "*****"
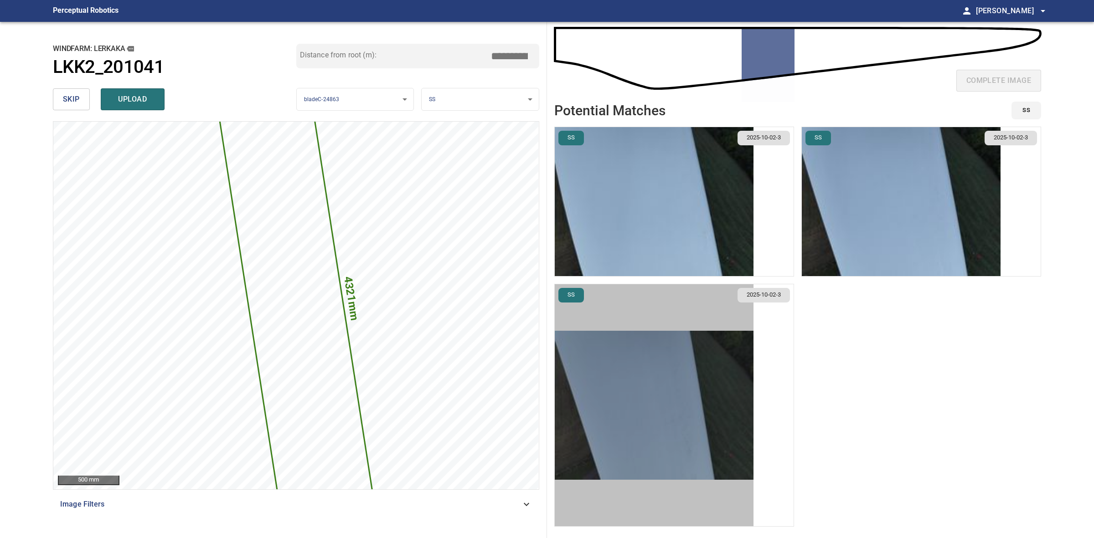
click at [654, 404] on img "button" at bounding box center [654, 405] width 199 height 149
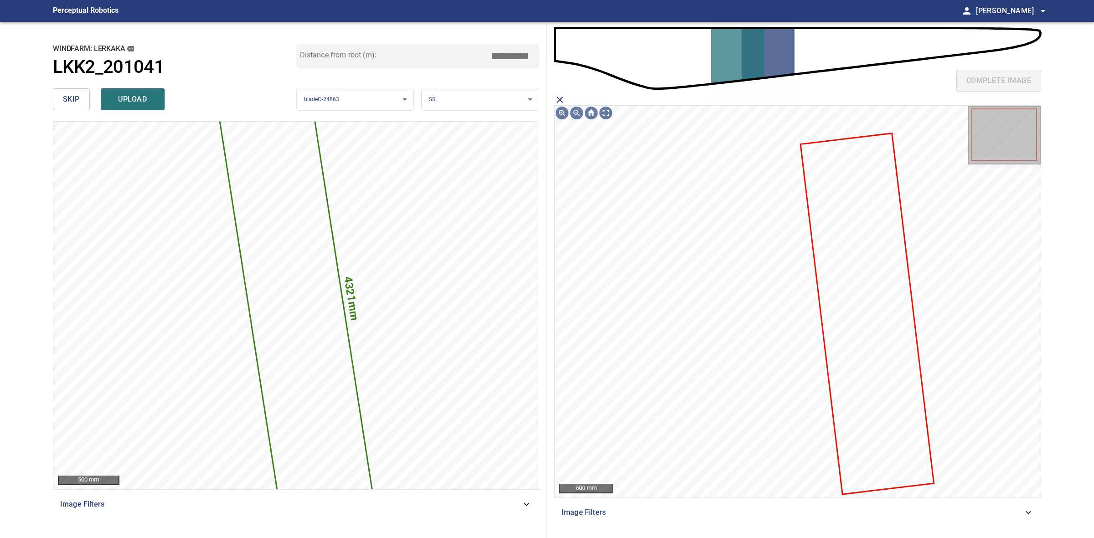
click at [839, 231] on icon at bounding box center [867, 314] width 132 height 360
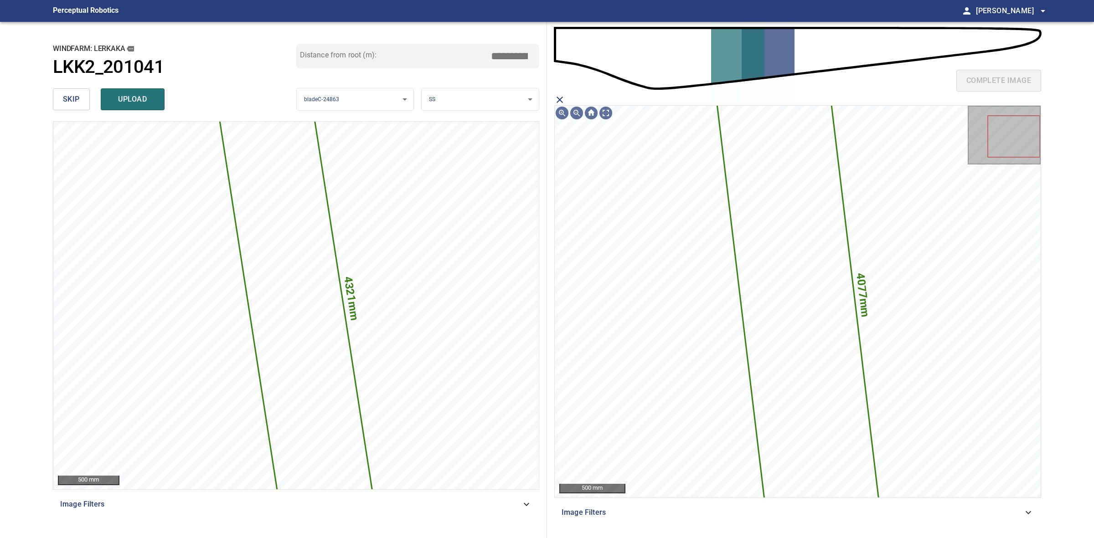
drag, startPoint x: 142, startPoint y: 97, endPoint x: 133, endPoint y: 97, distance: 9.1
click at [141, 97] on span "upload" at bounding box center [133, 99] width 44 height 13
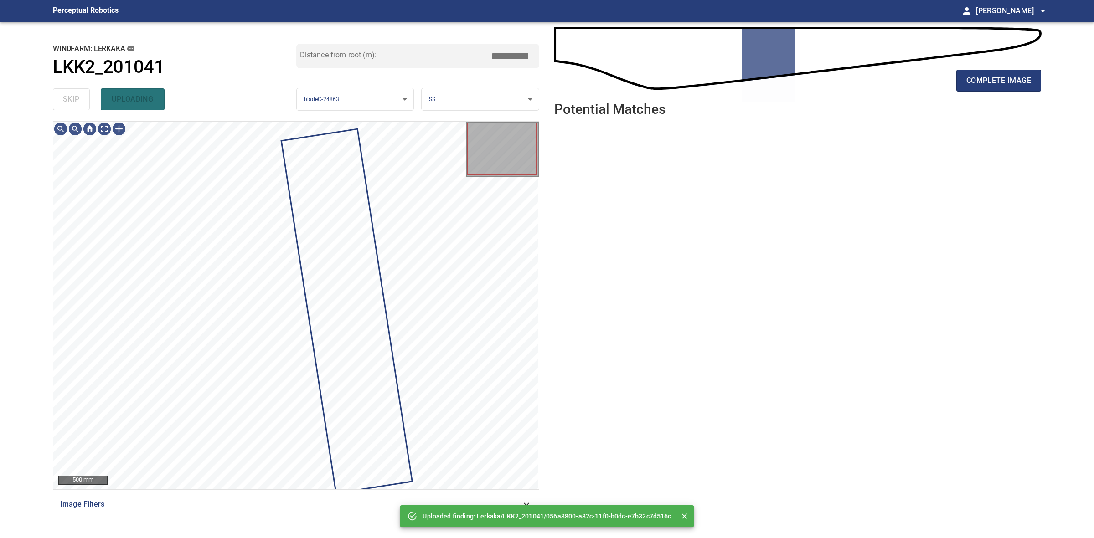
click at [62, 97] on div "skip uploading" at bounding box center [174, 99] width 243 height 29
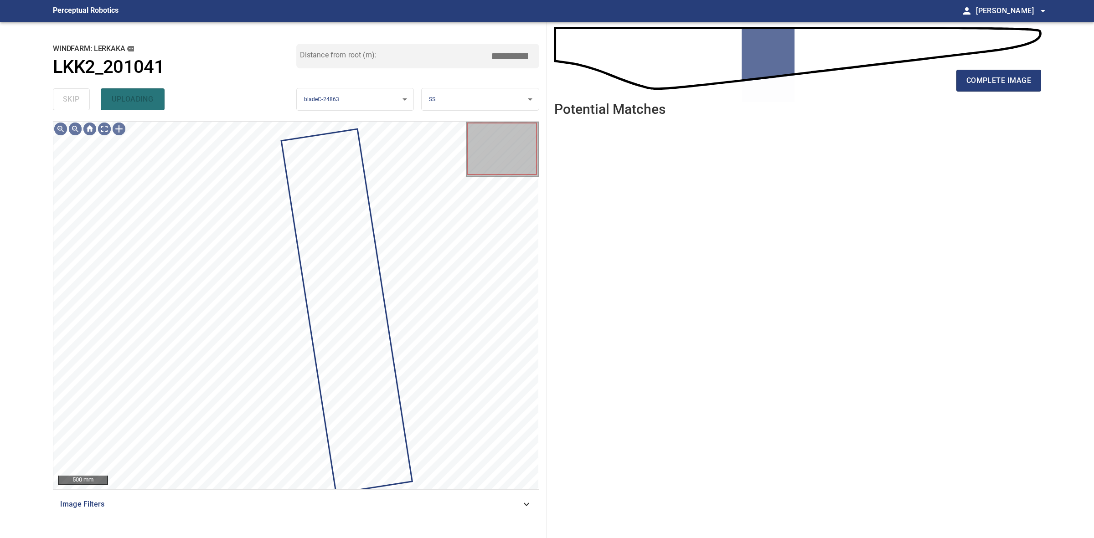
drag, startPoint x: 62, startPoint y: 97, endPoint x: 715, endPoint y: 97, distance: 653.0
click at [67, 97] on div "skip uploading" at bounding box center [174, 99] width 243 height 29
click at [965, 86] on button "complete image" at bounding box center [998, 81] width 85 height 22
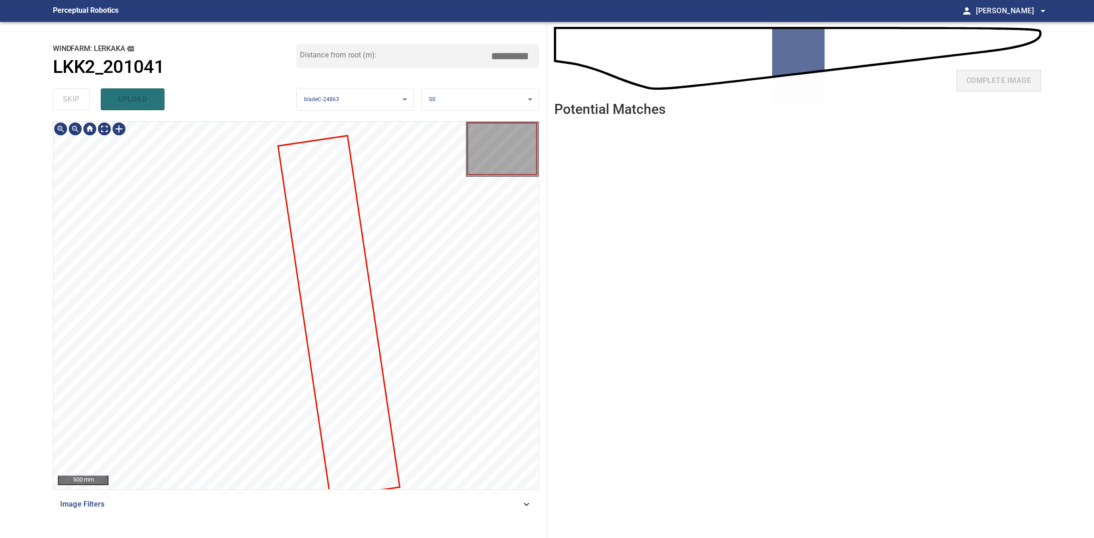
click at [365, 278] on div at bounding box center [295, 306] width 485 height 368
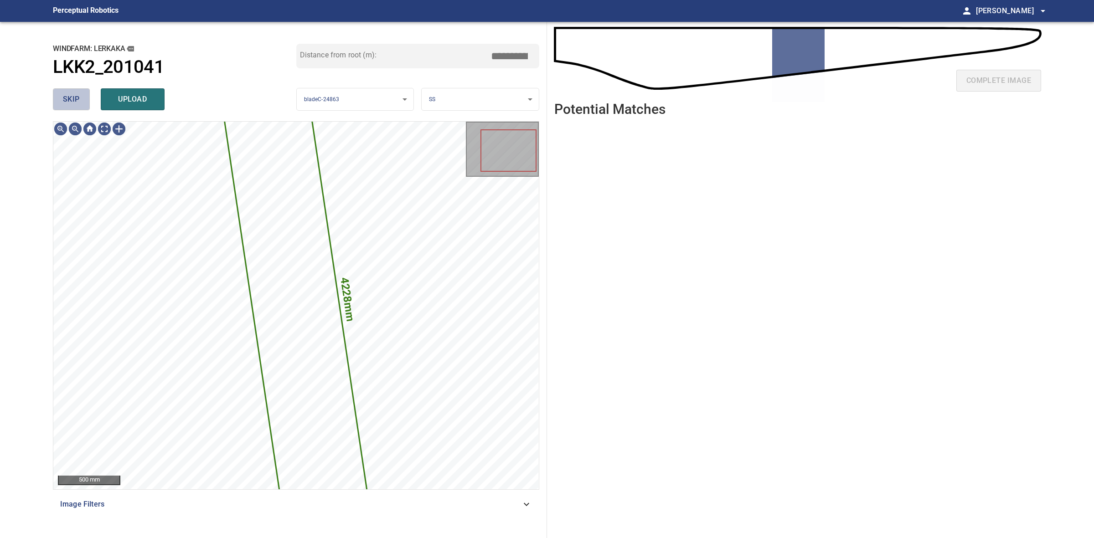
click at [72, 97] on span "skip" at bounding box center [71, 99] width 17 height 13
click at [72, 97] on div "skip upload" at bounding box center [174, 99] width 243 height 29
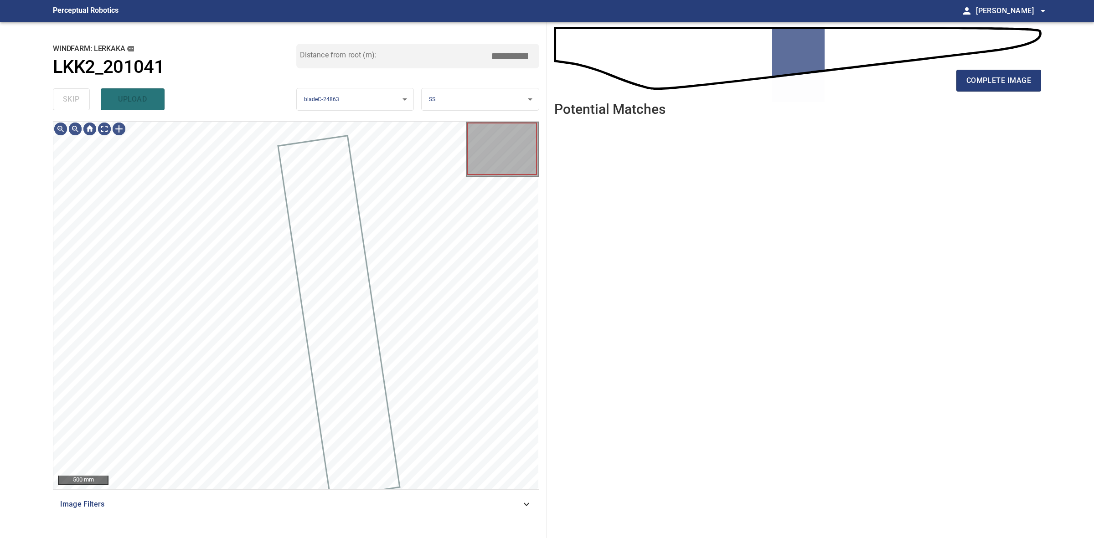
drag, startPoint x: 72, startPoint y: 97, endPoint x: 622, endPoint y: 93, distance: 550.5
click at [74, 97] on div "skip upload" at bounding box center [174, 99] width 243 height 29
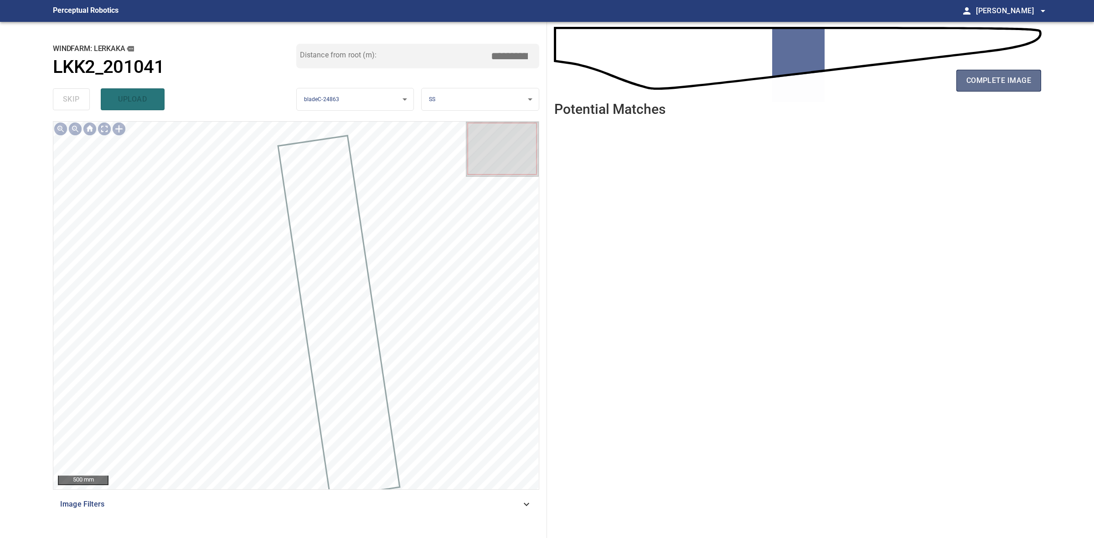
click at [1039, 82] on button "complete image" at bounding box center [998, 81] width 85 height 22
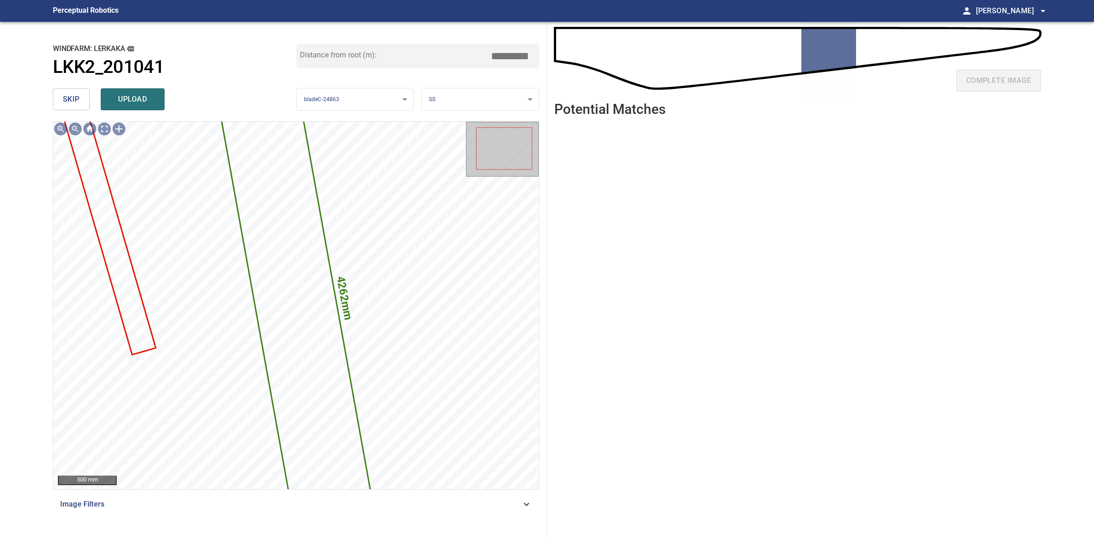
click at [67, 94] on span "skip" at bounding box center [71, 99] width 17 height 13
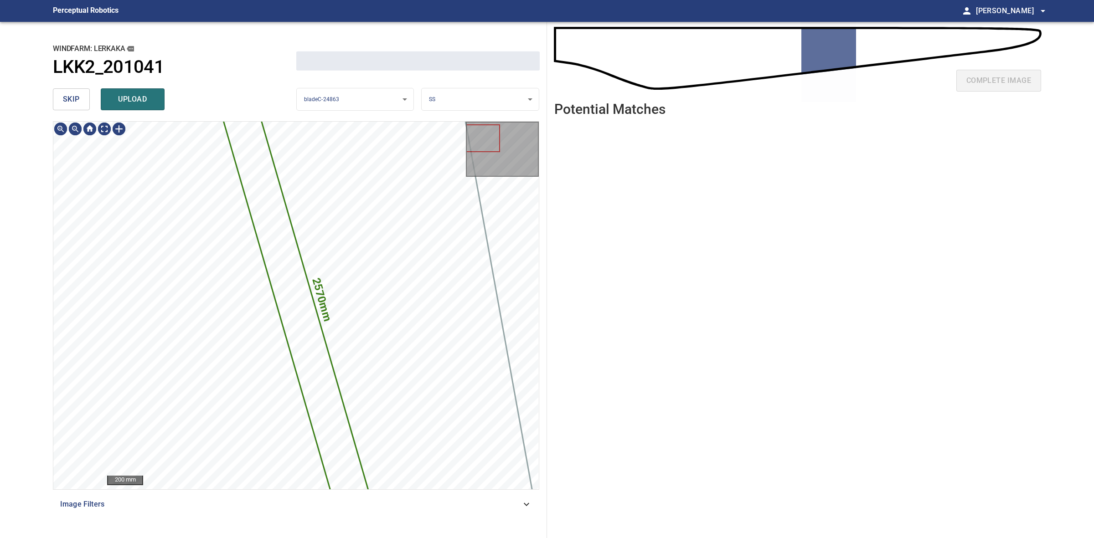
click at [67, 94] on span "skip" at bounding box center [71, 99] width 17 height 13
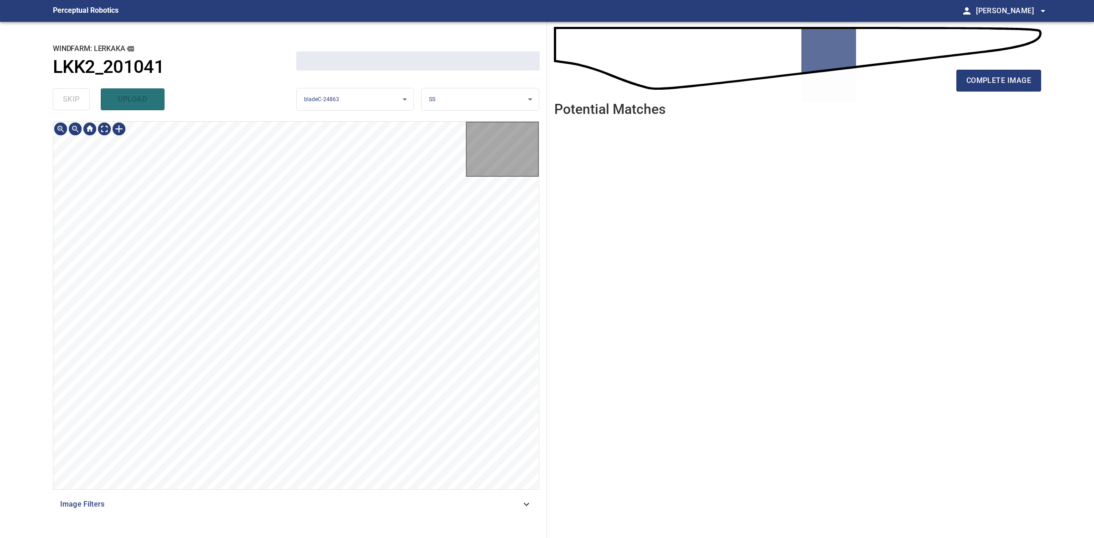
click at [67, 94] on div "skip upload" at bounding box center [174, 99] width 243 height 29
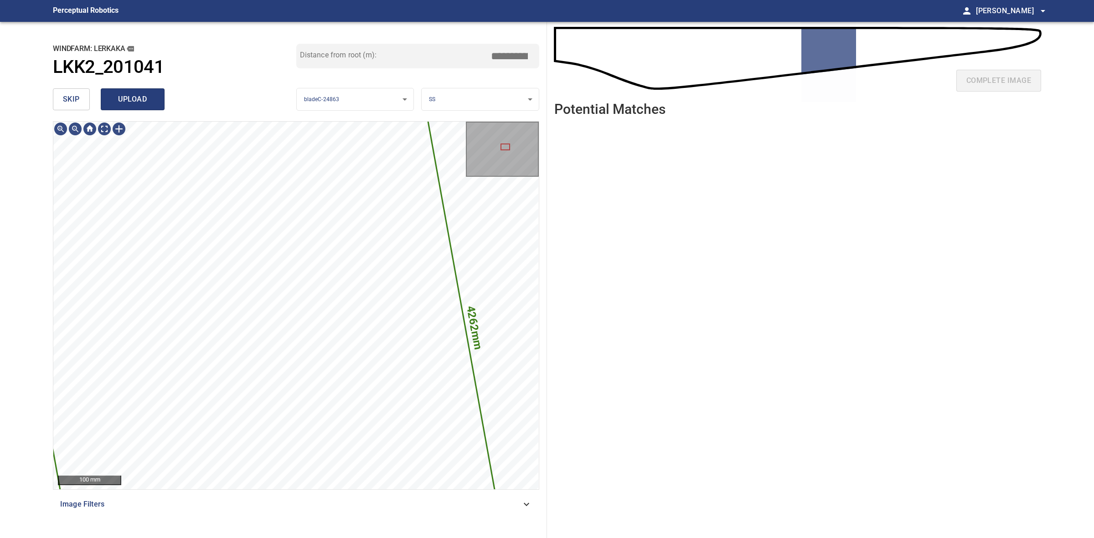
click at [140, 101] on span "upload" at bounding box center [133, 99] width 44 height 13
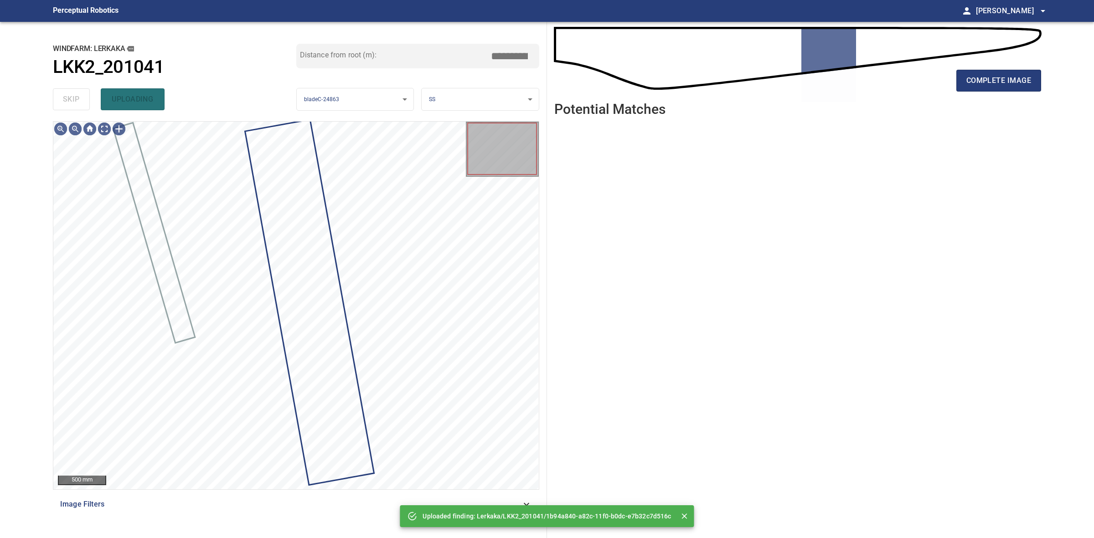
drag, startPoint x: 80, startPoint y: 100, endPoint x: 356, endPoint y: 103, distance: 276.6
click at [80, 101] on div "skip uploading" at bounding box center [174, 99] width 243 height 29
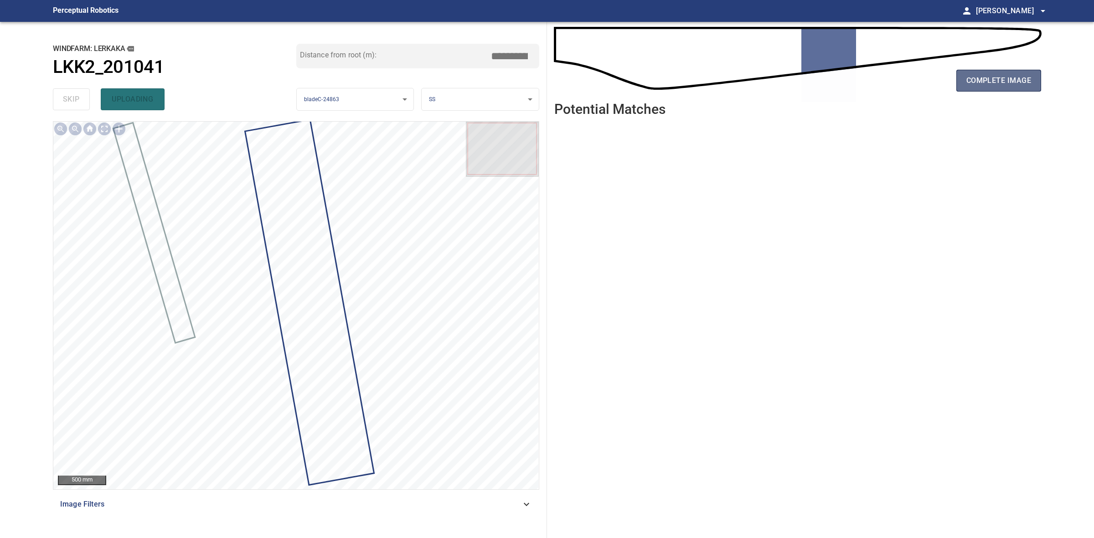
click at [1034, 86] on button "complete image" at bounding box center [998, 81] width 85 height 22
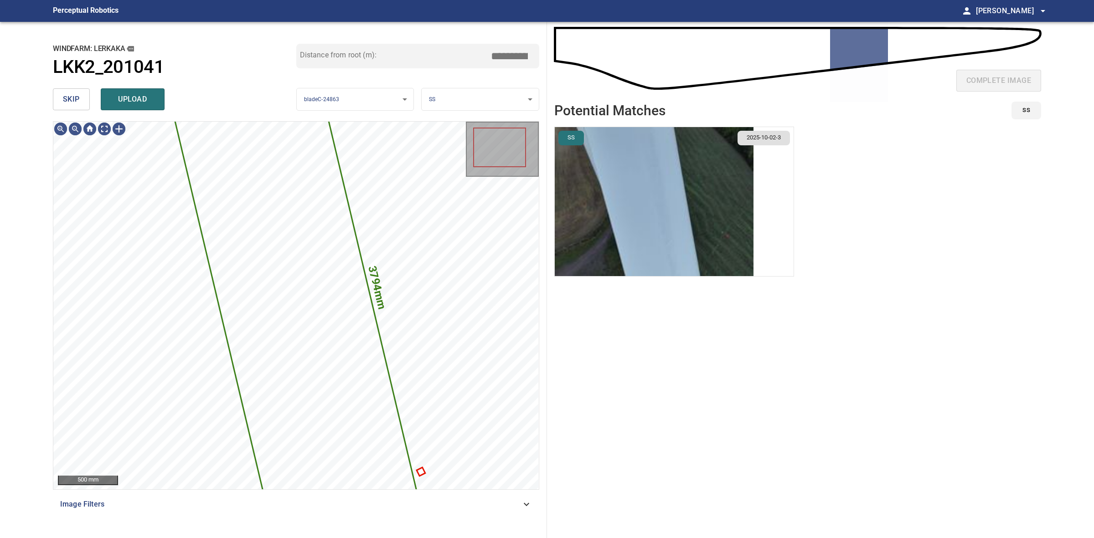
click at [78, 102] on span "skip" at bounding box center [71, 99] width 17 height 13
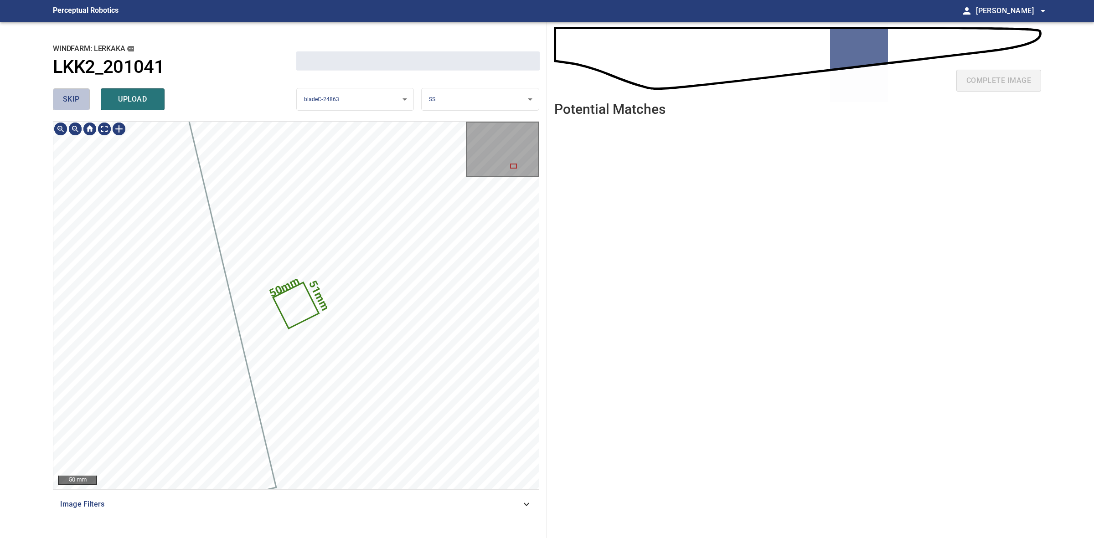
click at [78, 102] on span "skip" at bounding box center [71, 99] width 17 height 13
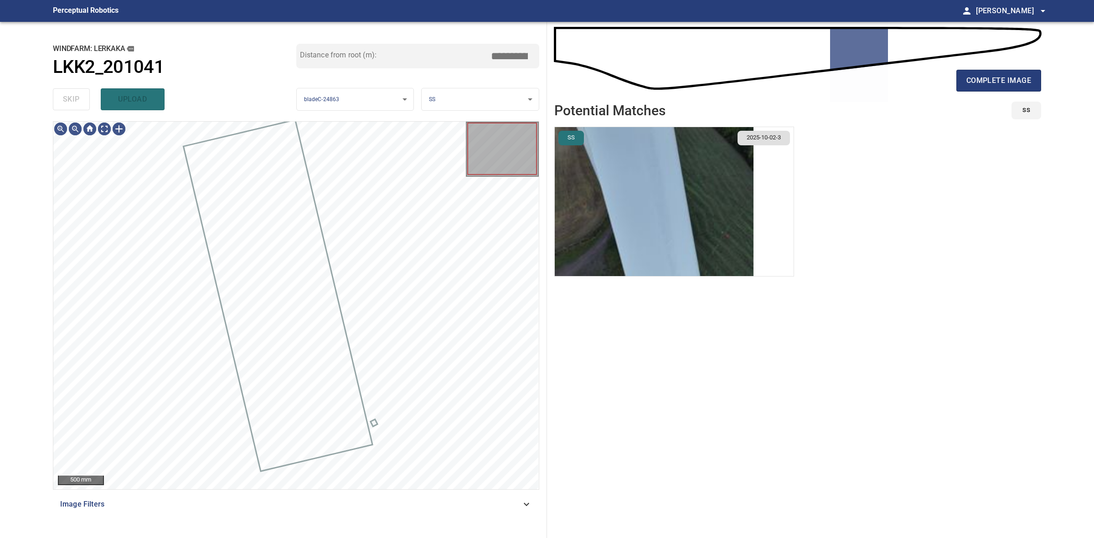
click at [78, 102] on div "skip upload" at bounding box center [174, 99] width 243 height 29
drag, startPoint x: 971, startPoint y: 64, endPoint x: 976, endPoint y: 90, distance: 26.0
click at [973, 78] on div "complete image" at bounding box center [797, 61] width 487 height 65
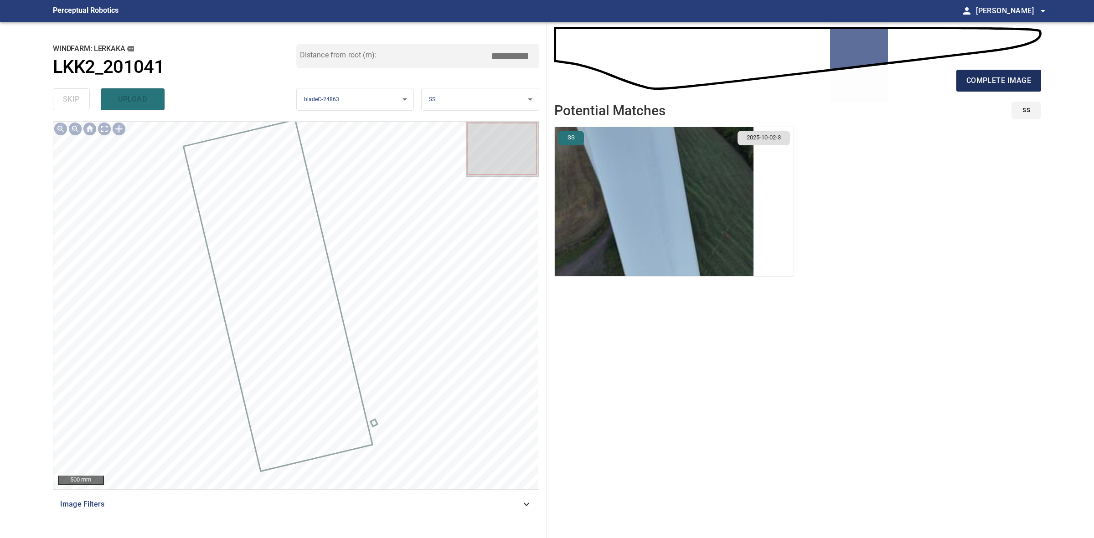
click at [976, 90] on button "complete image" at bounding box center [998, 81] width 85 height 22
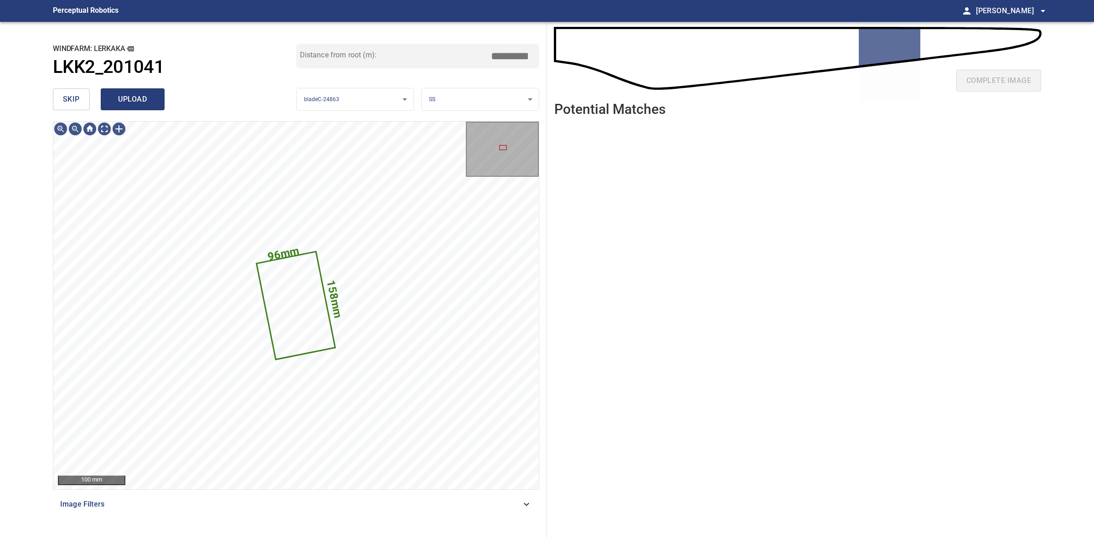
click at [107, 101] on button "upload" at bounding box center [133, 99] width 64 height 22
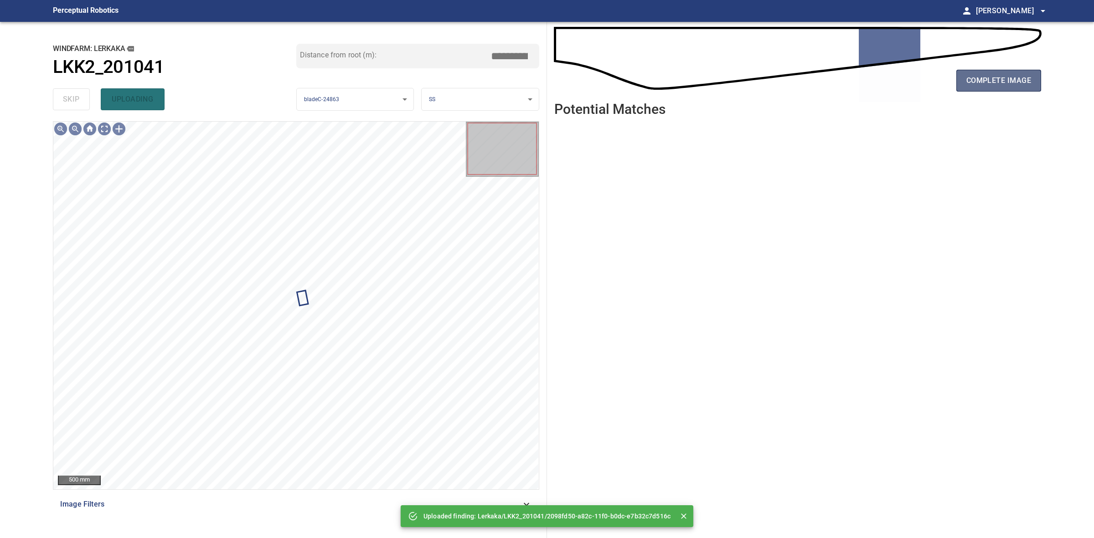
click at [987, 89] on button "complete image" at bounding box center [998, 81] width 85 height 22
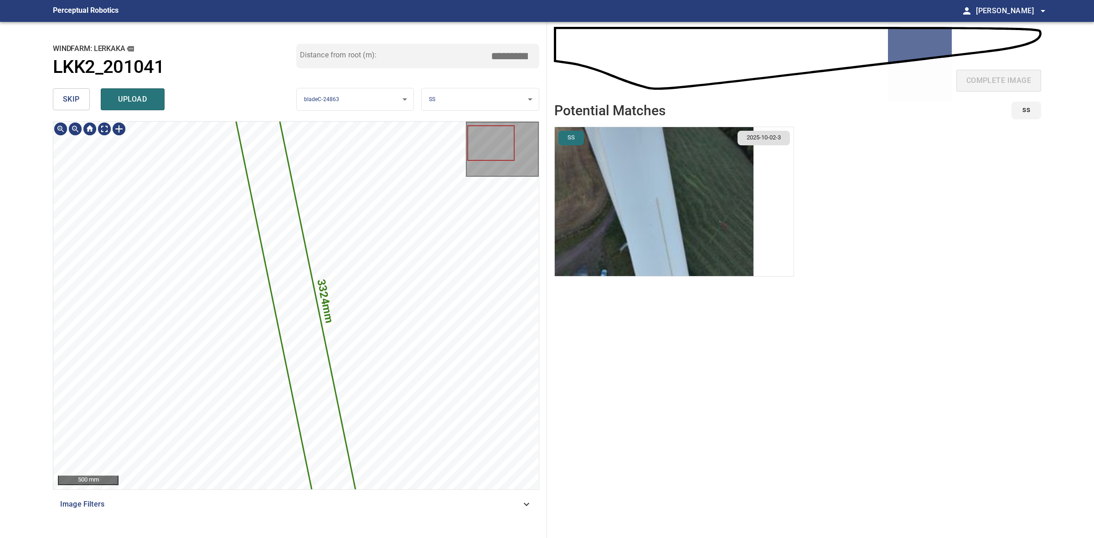
click at [77, 106] on button "skip" at bounding box center [71, 99] width 37 height 22
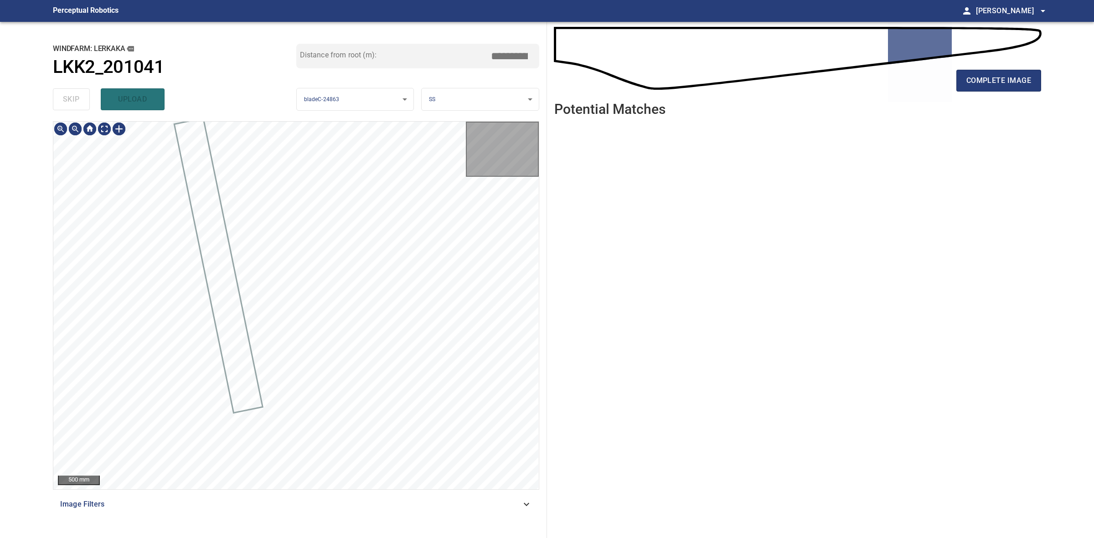
click at [77, 106] on div "skip upload" at bounding box center [174, 99] width 243 height 29
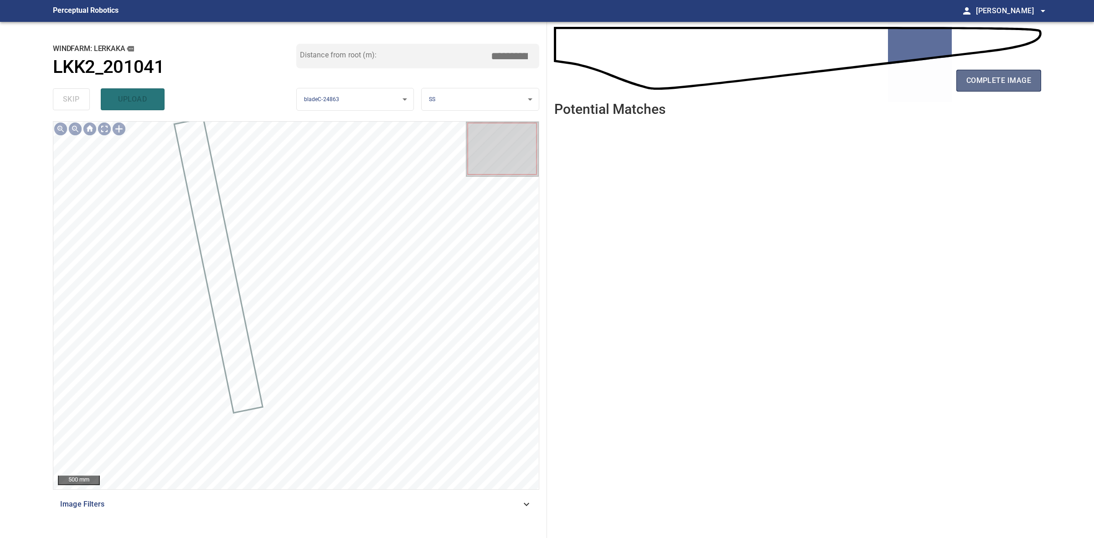
click at [994, 80] on span "complete image" at bounding box center [998, 80] width 65 height 13
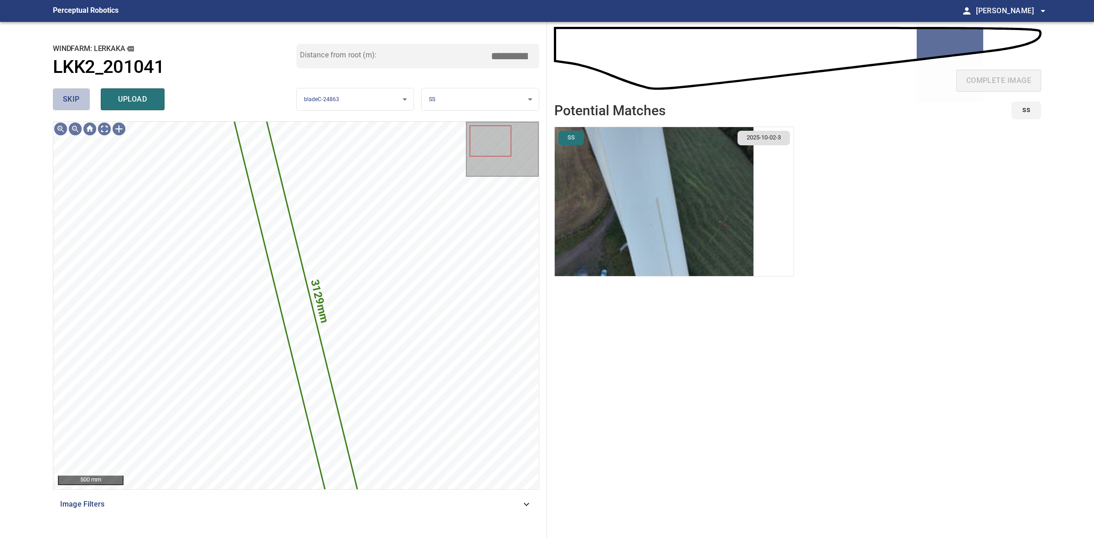
click at [63, 98] on span "skip" at bounding box center [71, 99] width 17 height 13
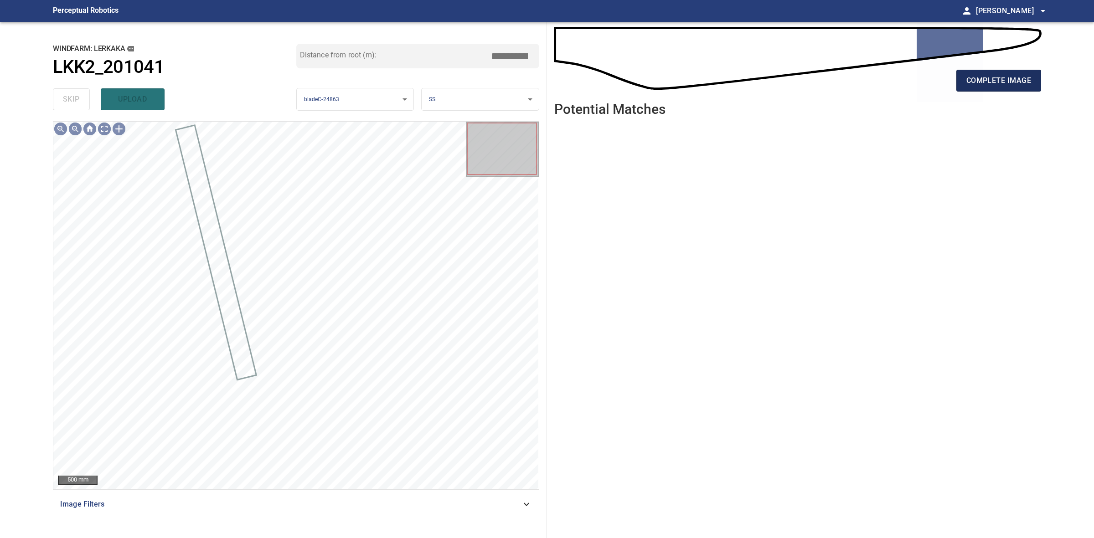
click at [985, 89] on button "complete image" at bounding box center [998, 81] width 85 height 22
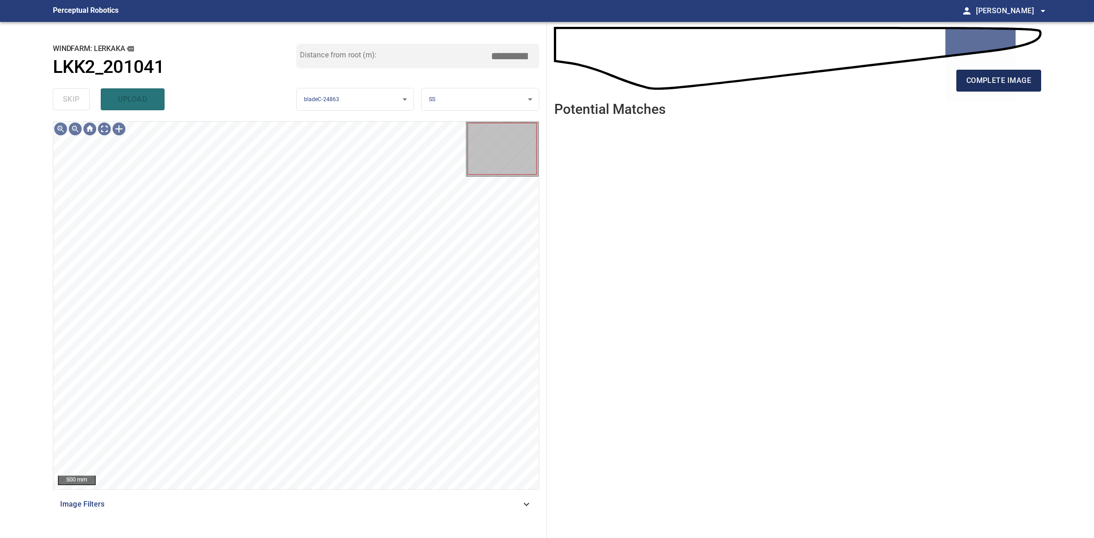
click at [994, 73] on button "complete image" at bounding box center [998, 81] width 85 height 22
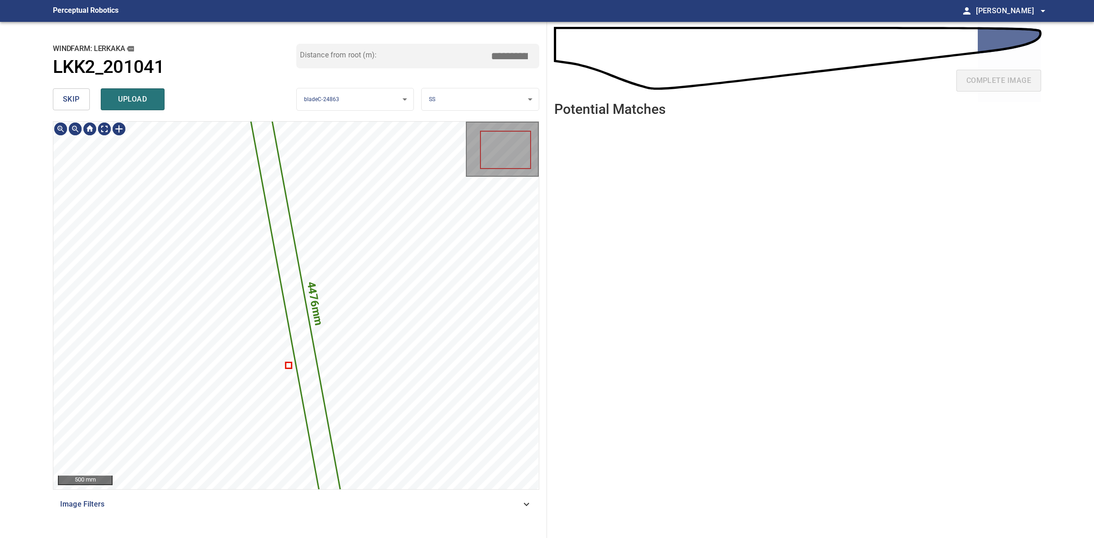
click at [81, 97] on button "skip" at bounding box center [71, 99] width 37 height 22
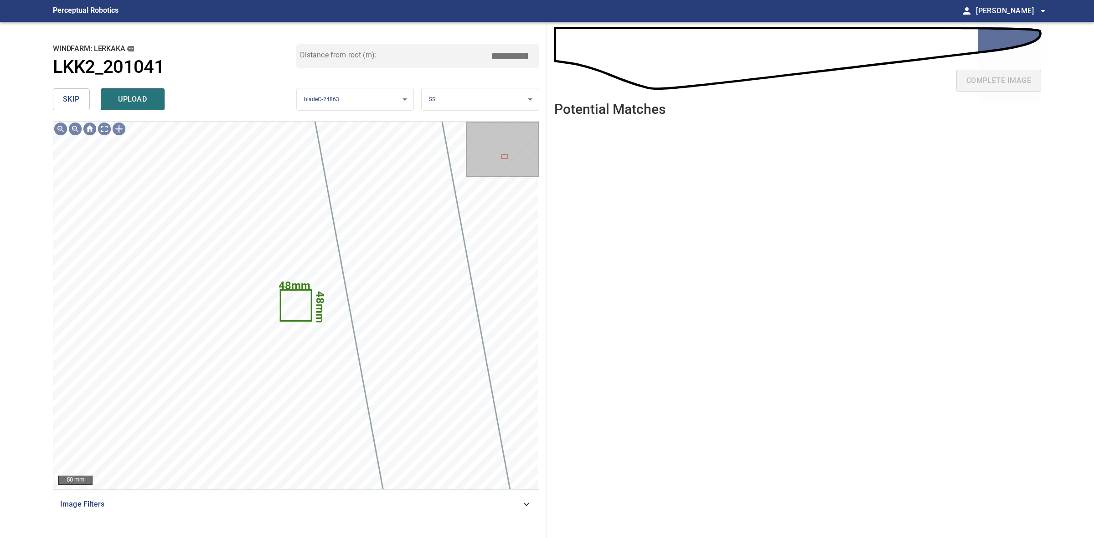
click at [80, 98] on button "skip" at bounding box center [71, 99] width 37 height 22
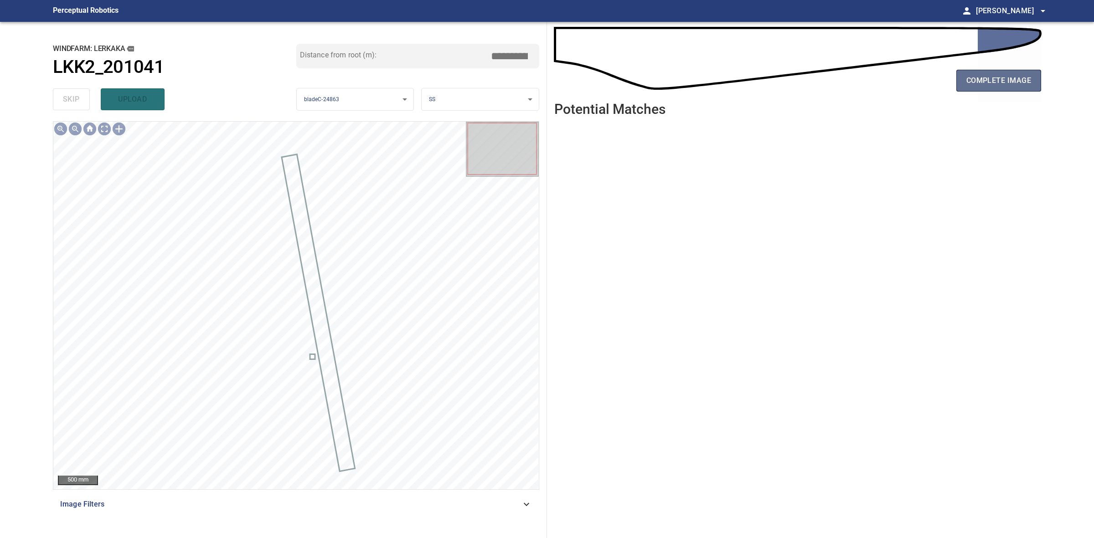
click at [1019, 89] on button "complete image" at bounding box center [998, 81] width 85 height 22
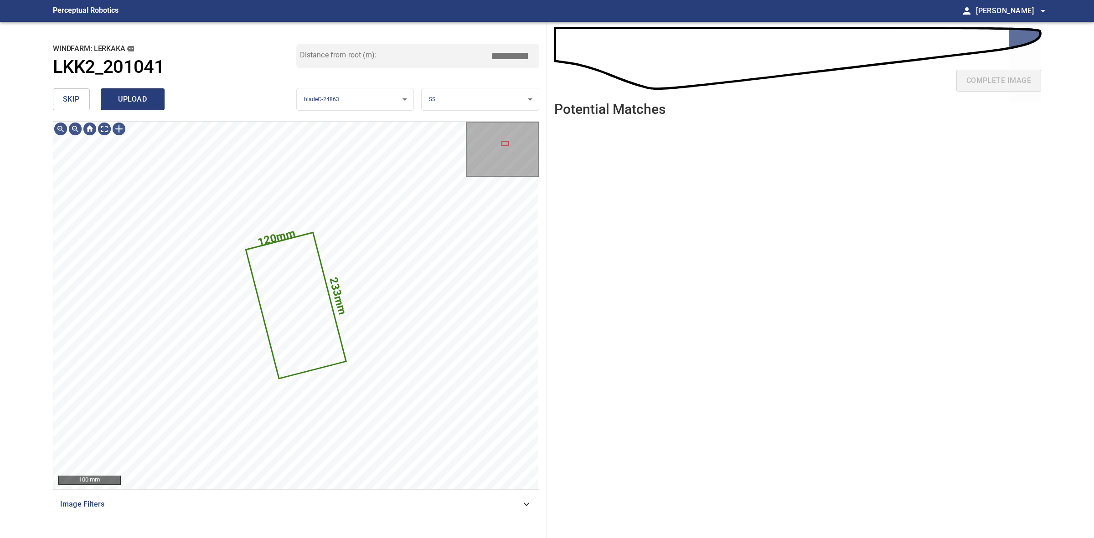
click at [144, 100] on span "upload" at bounding box center [133, 99] width 44 height 13
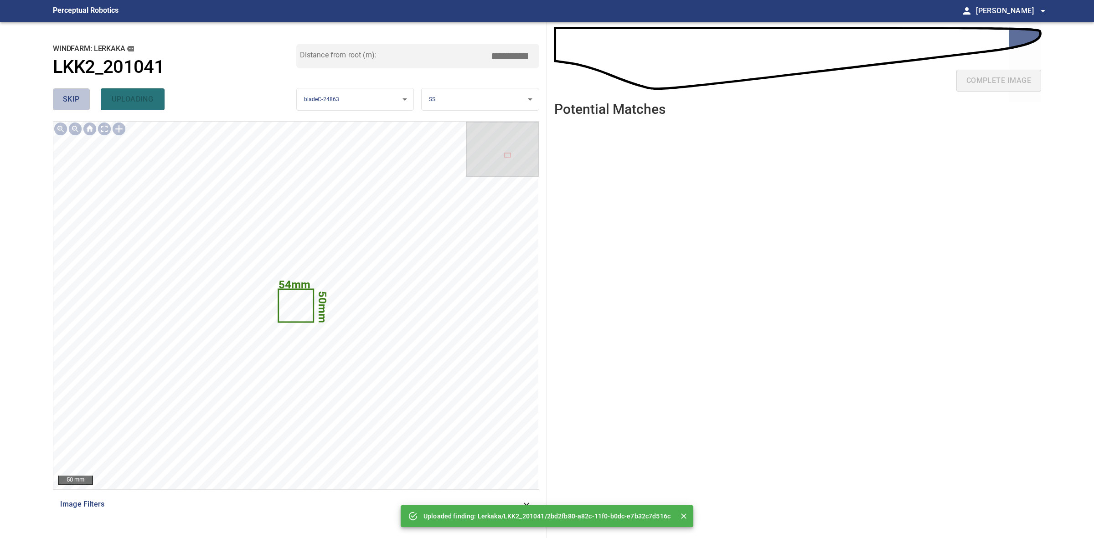
click at [60, 93] on button "skip" at bounding box center [71, 99] width 37 height 22
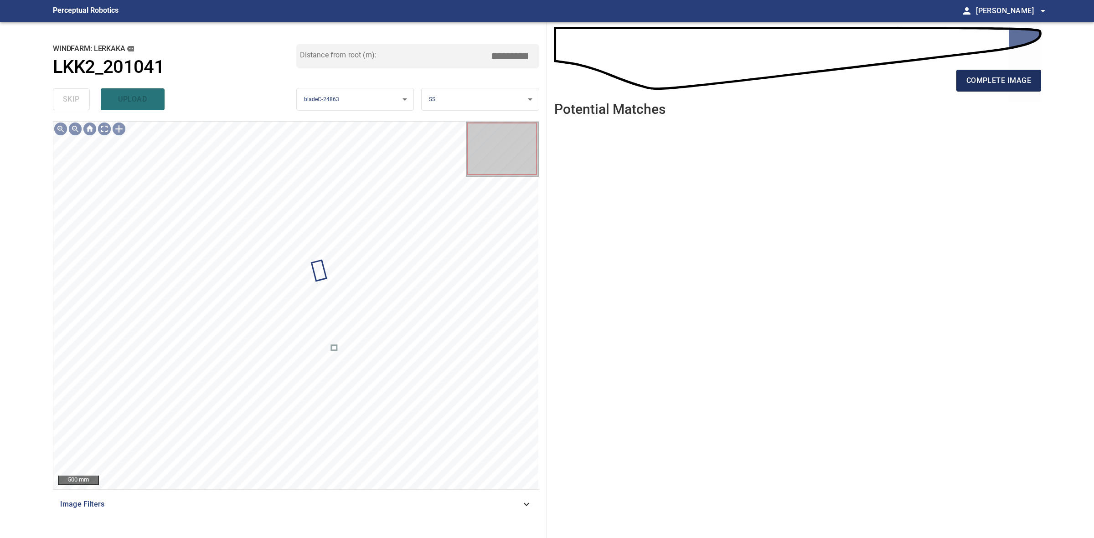
click at [1018, 89] on button "complete image" at bounding box center [998, 81] width 85 height 22
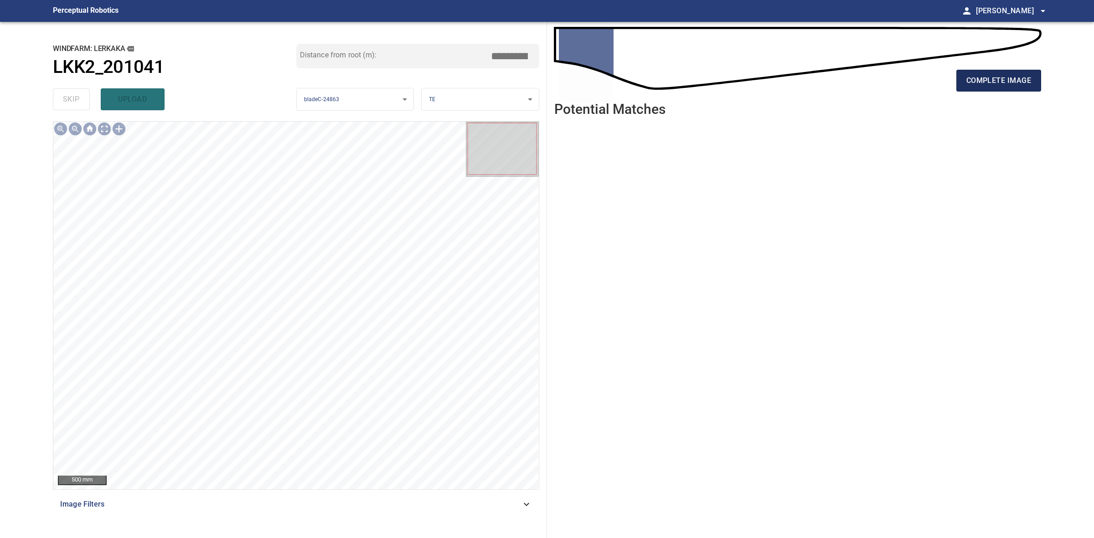
click at [996, 78] on span "complete image" at bounding box center [998, 80] width 65 height 13
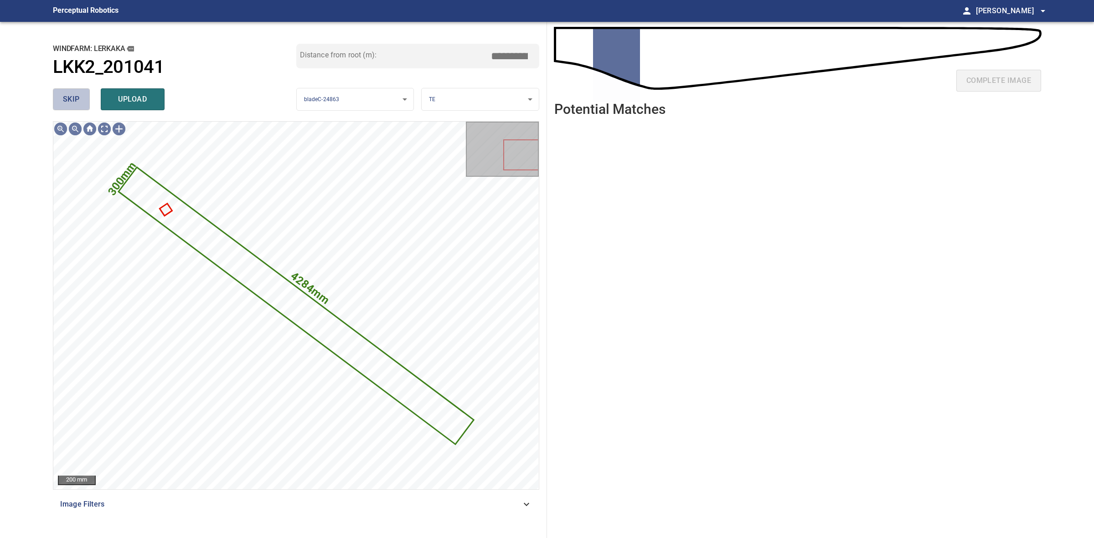
click at [76, 95] on span "skip" at bounding box center [71, 99] width 17 height 13
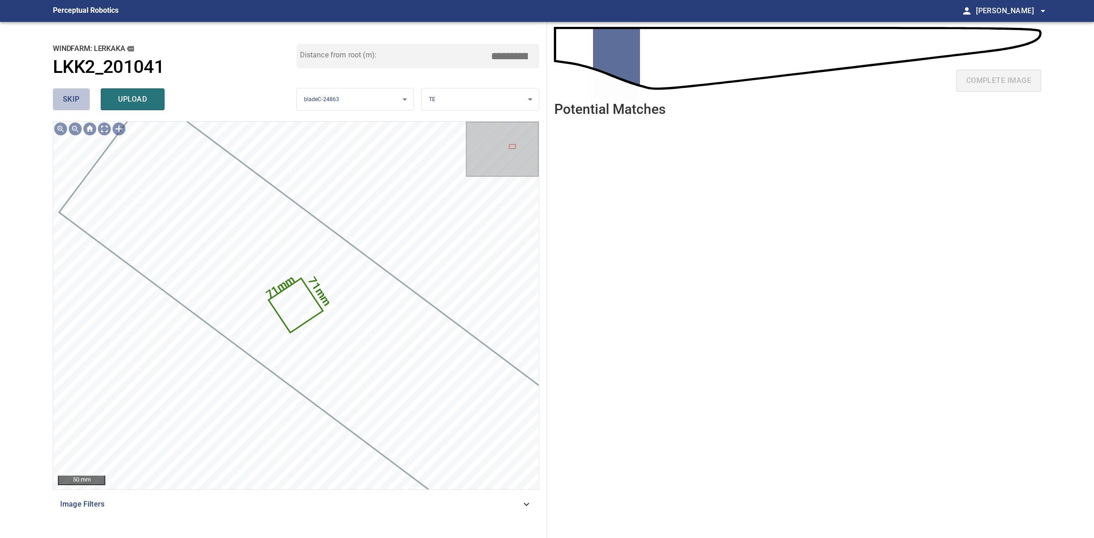
click at [76, 95] on span "skip" at bounding box center [71, 99] width 17 height 13
click at [76, 95] on div "skip upload" at bounding box center [174, 99] width 243 height 29
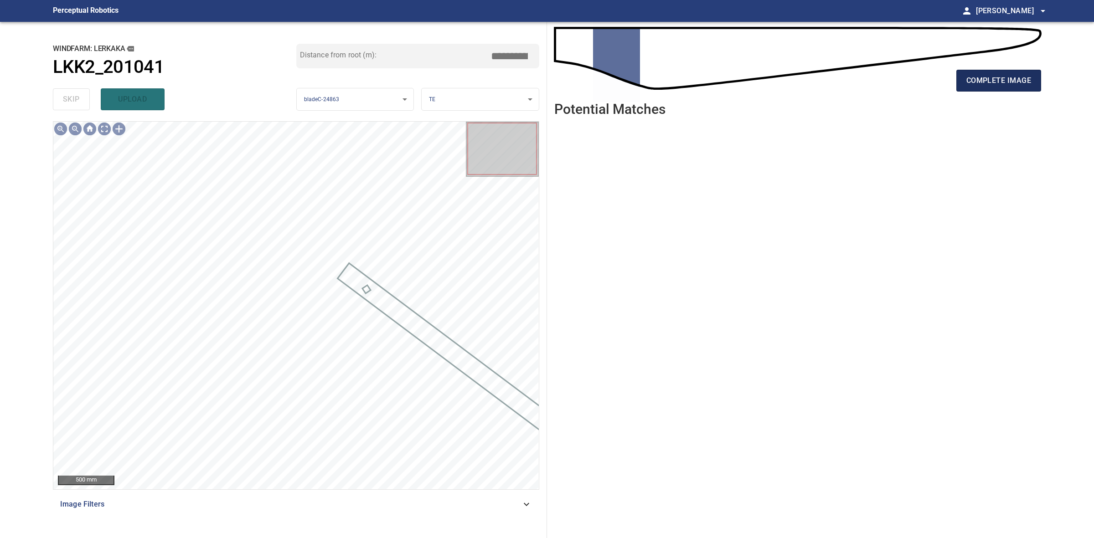
drag, startPoint x: 1055, startPoint y: 89, endPoint x: 1031, endPoint y: 89, distance: 24.6
click at [1054, 89] on main "**********" at bounding box center [547, 269] width 1094 height 538
click at [1031, 89] on button "complete image" at bounding box center [998, 81] width 85 height 22
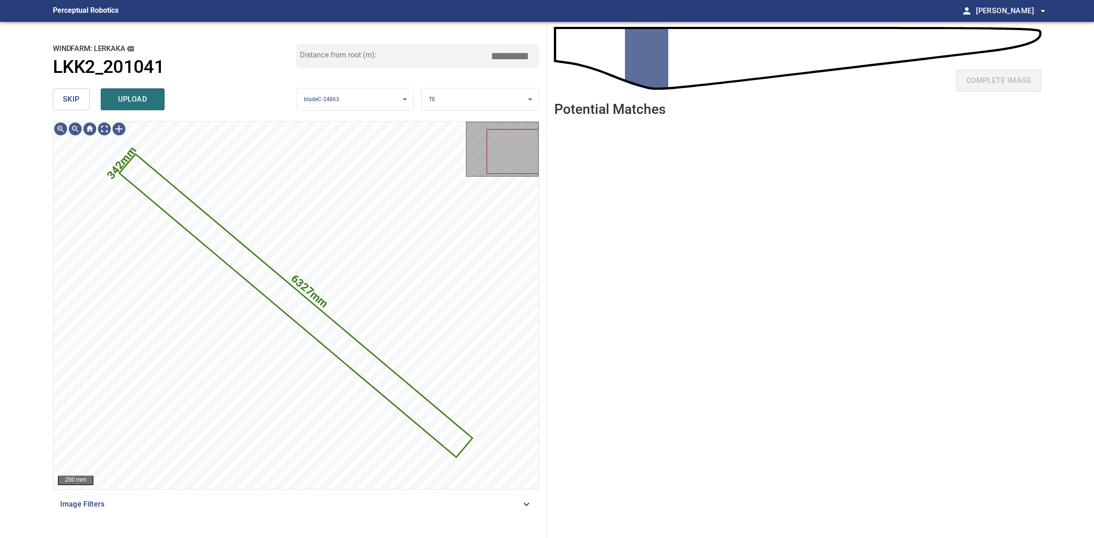
click at [65, 97] on span "skip" at bounding box center [71, 99] width 17 height 13
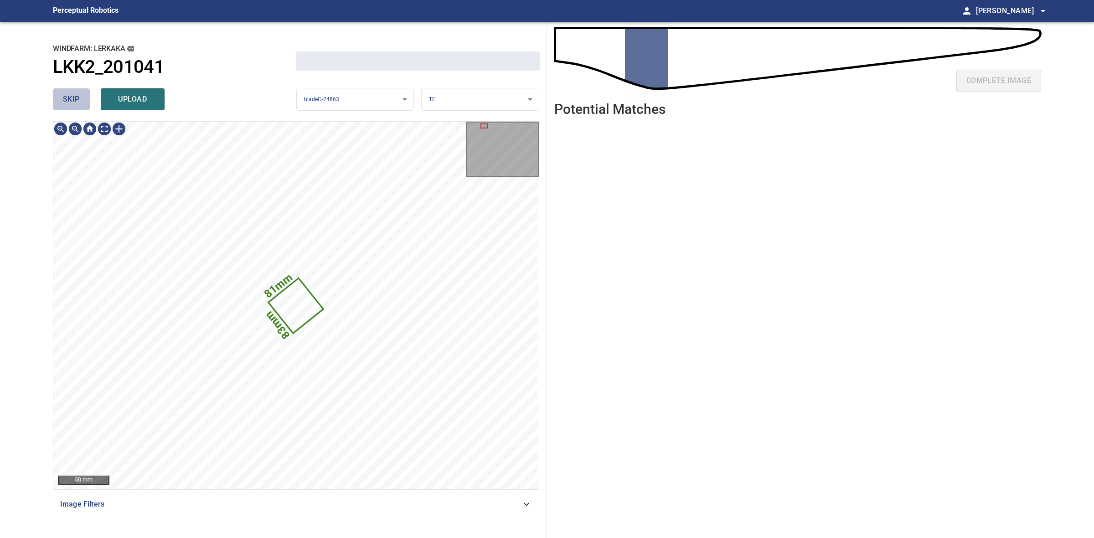
click at [65, 97] on span "skip" at bounding box center [71, 99] width 17 height 13
drag, startPoint x: 65, startPoint y: 97, endPoint x: 312, endPoint y: 97, distance: 247.0
click at [66, 96] on div "skip upload" at bounding box center [174, 99] width 243 height 29
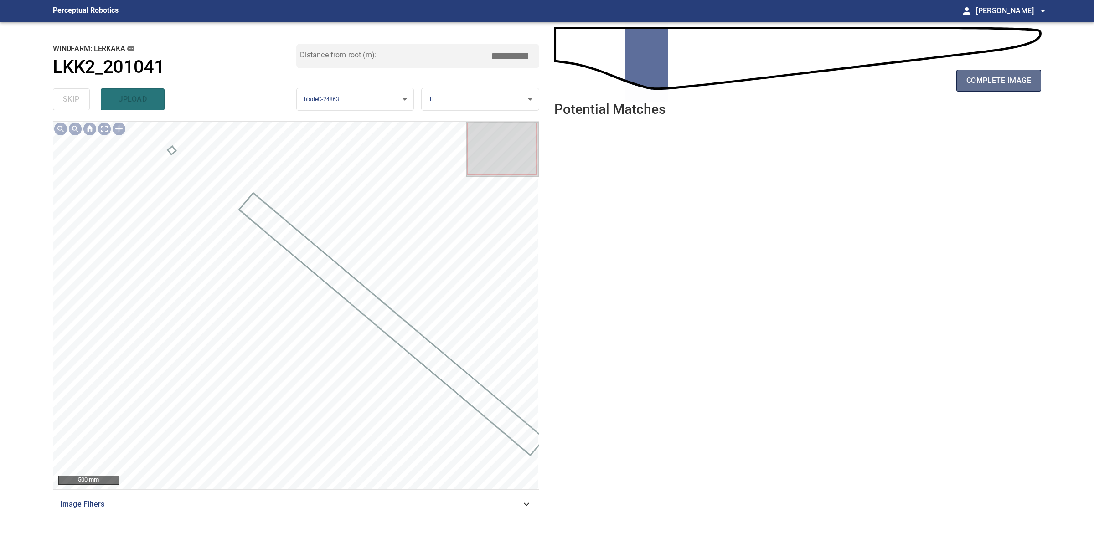
click at [982, 84] on span "complete image" at bounding box center [998, 80] width 65 height 13
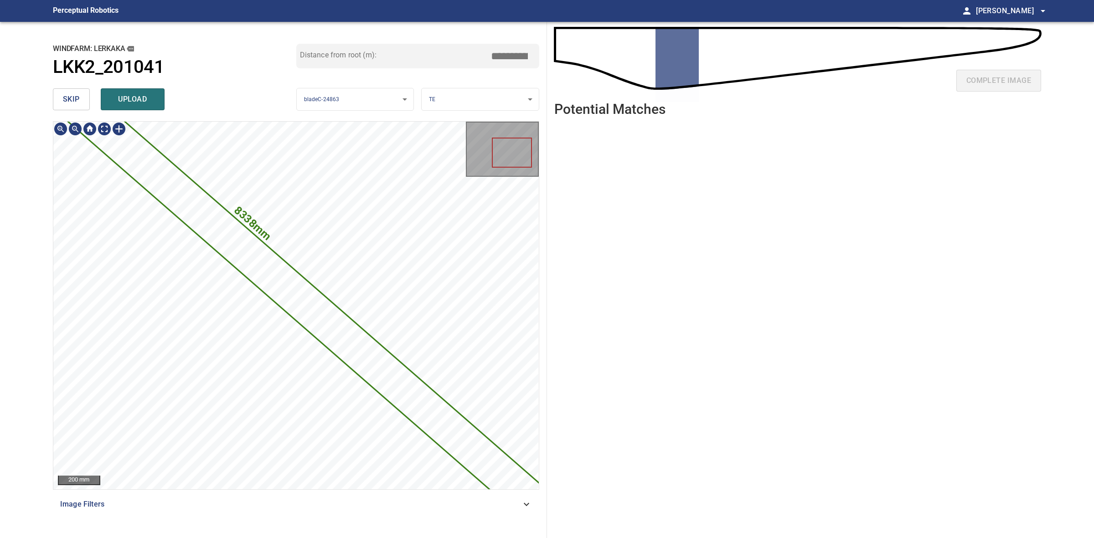
click at [147, 98] on span "upload" at bounding box center [133, 99] width 44 height 13
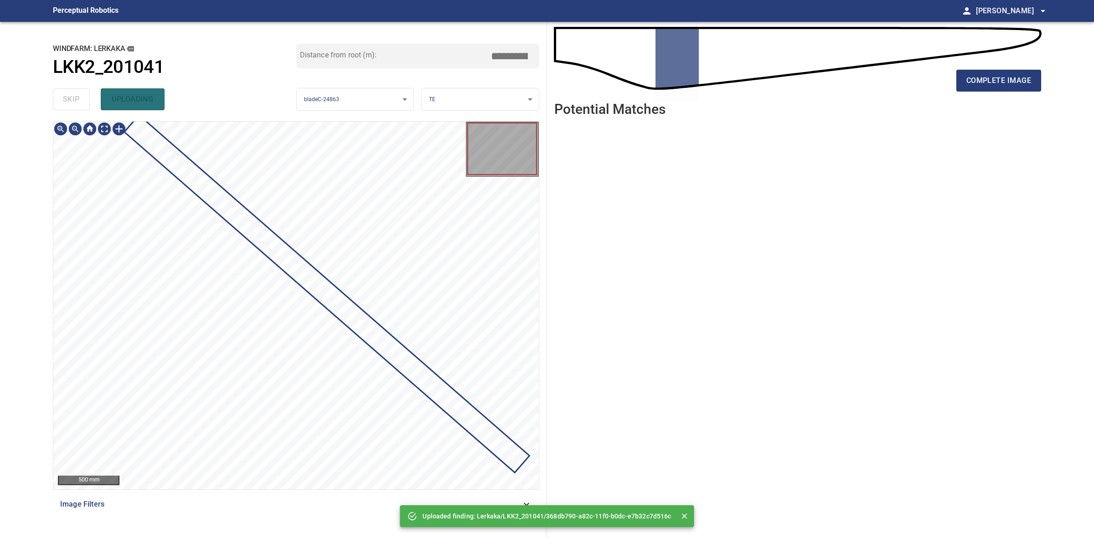
click at [77, 99] on div "skip uploading" at bounding box center [174, 99] width 243 height 29
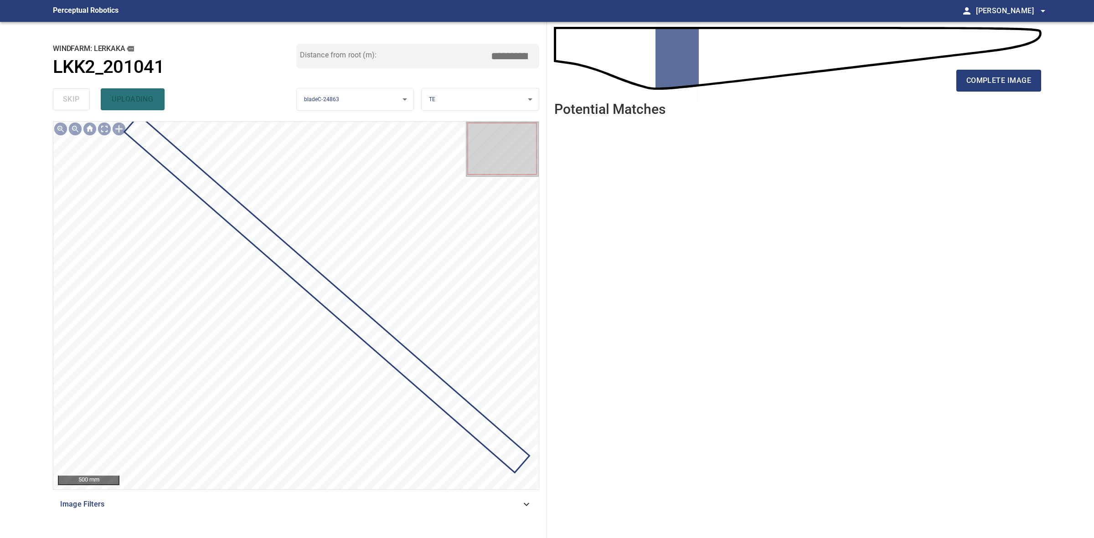
click at [977, 94] on div "complete image" at bounding box center [797, 84] width 487 height 36
click at [982, 90] on button "complete image" at bounding box center [998, 81] width 85 height 22
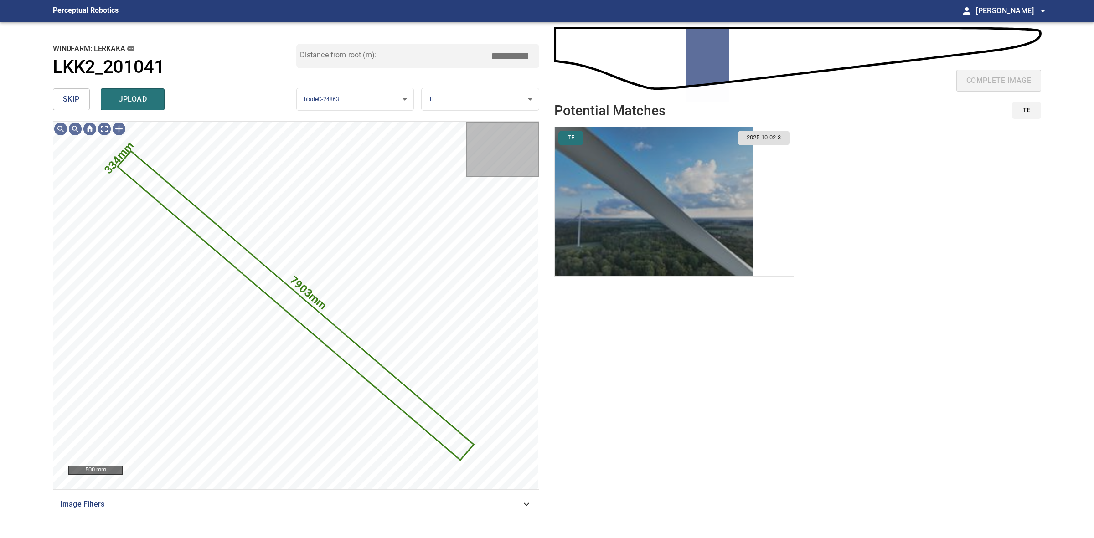
click at [670, 258] on img "button" at bounding box center [654, 201] width 199 height 149
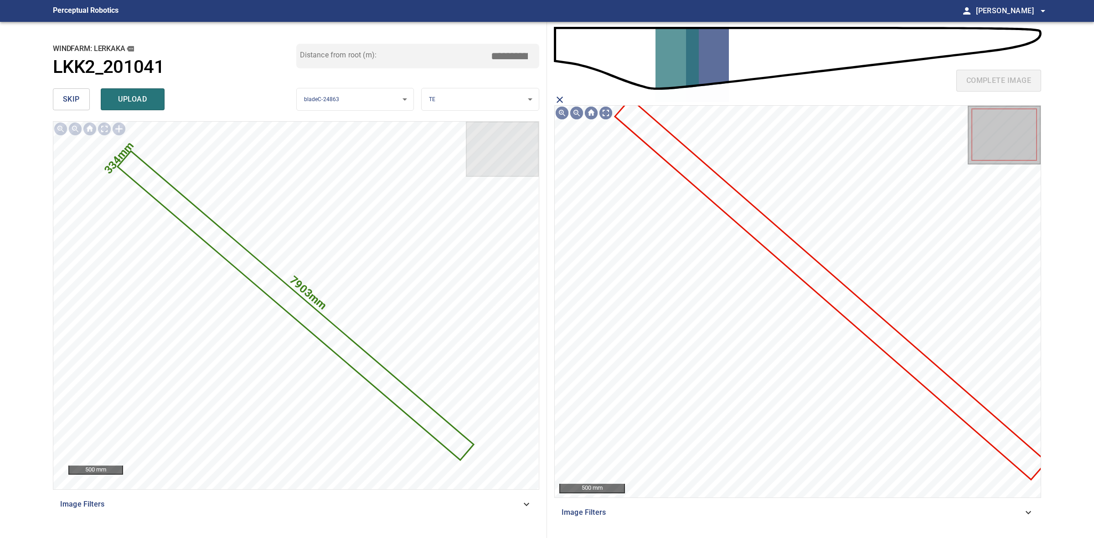
click at [868, 334] on icon at bounding box center [831, 288] width 430 height 379
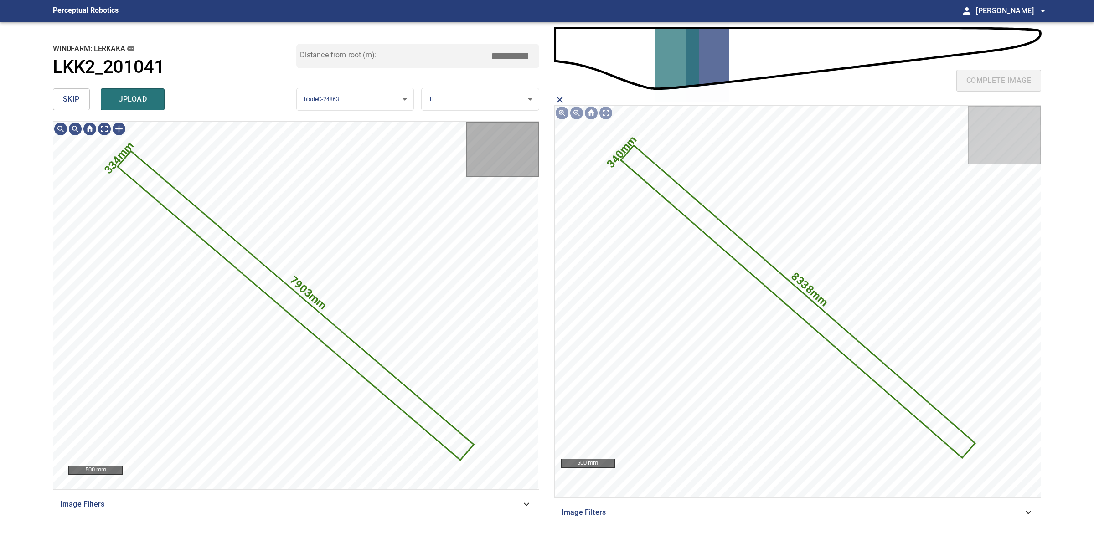
click at [161, 117] on div "**********" at bounding box center [296, 280] width 501 height 516
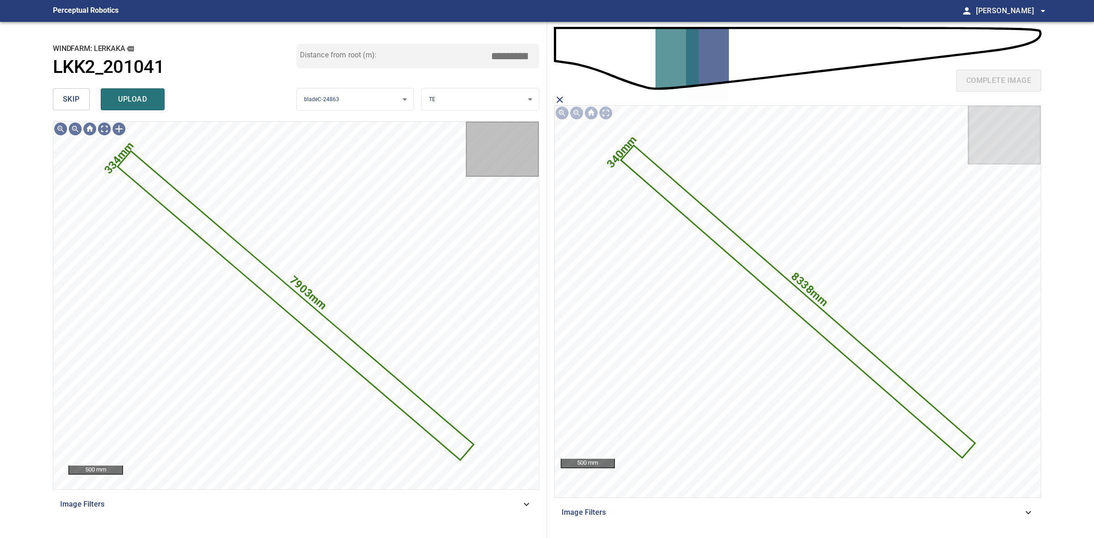
click at [160, 113] on div "skip upload" at bounding box center [174, 99] width 243 height 29
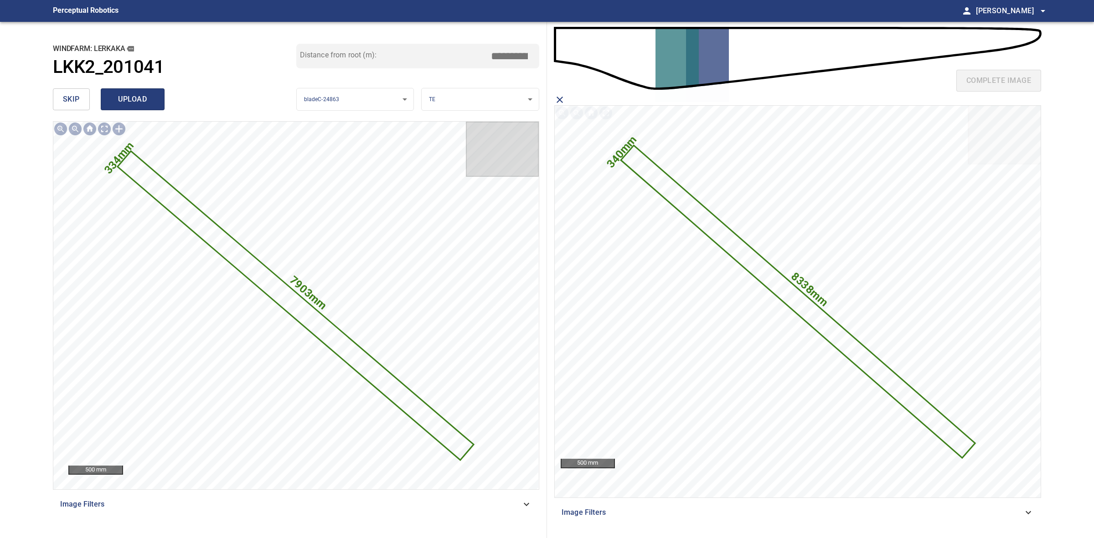
click at [157, 106] on button "upload" at bounding box center [133, 99] width 64 height 22
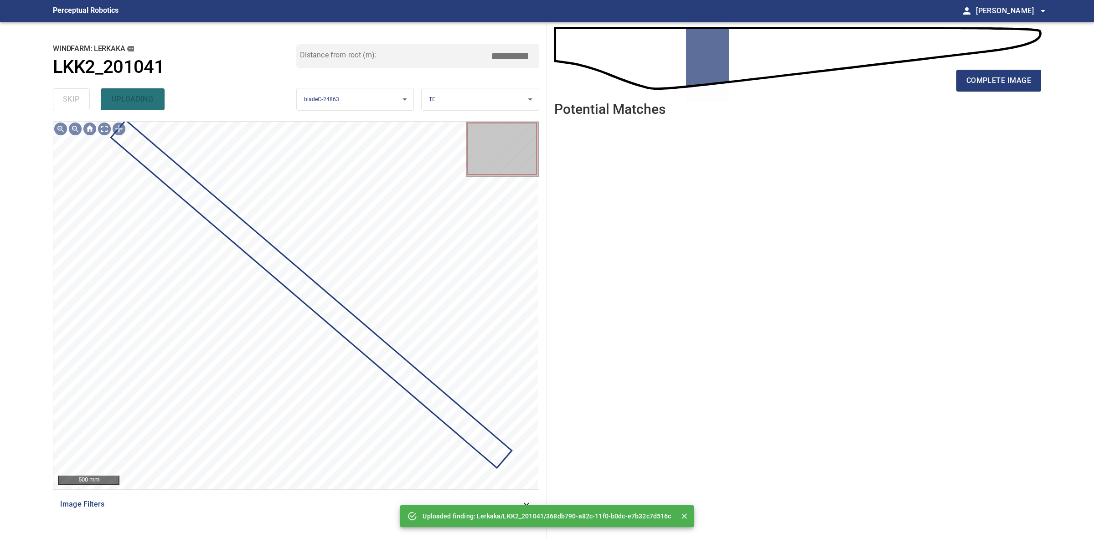
click at [951, 89] on div "complete image" at bounding box center [797, 84] width 487 height 36
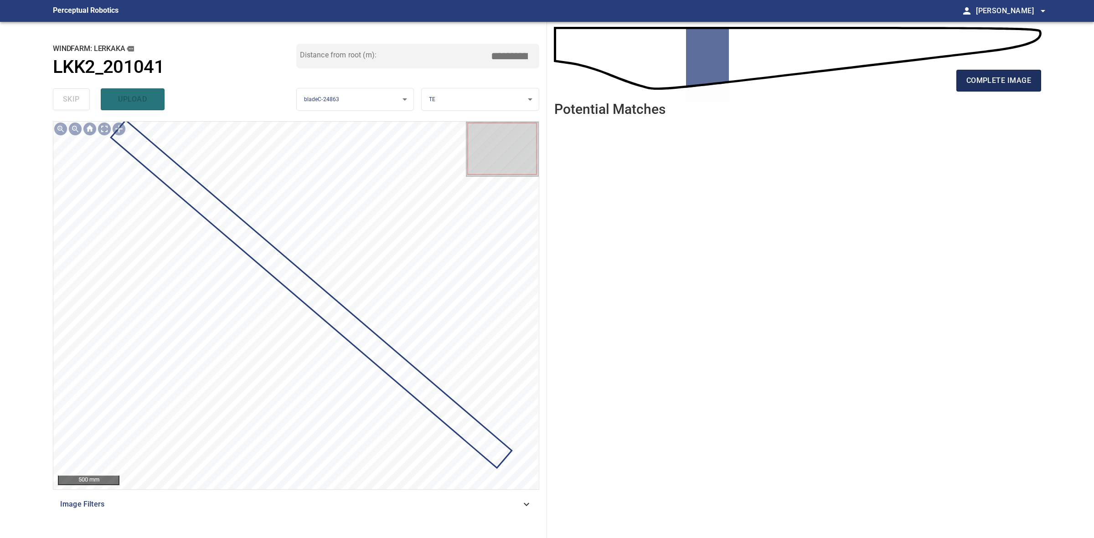
click at [962, 87] on button "complete image" at bounding box center [998, 81] width 85 height 22
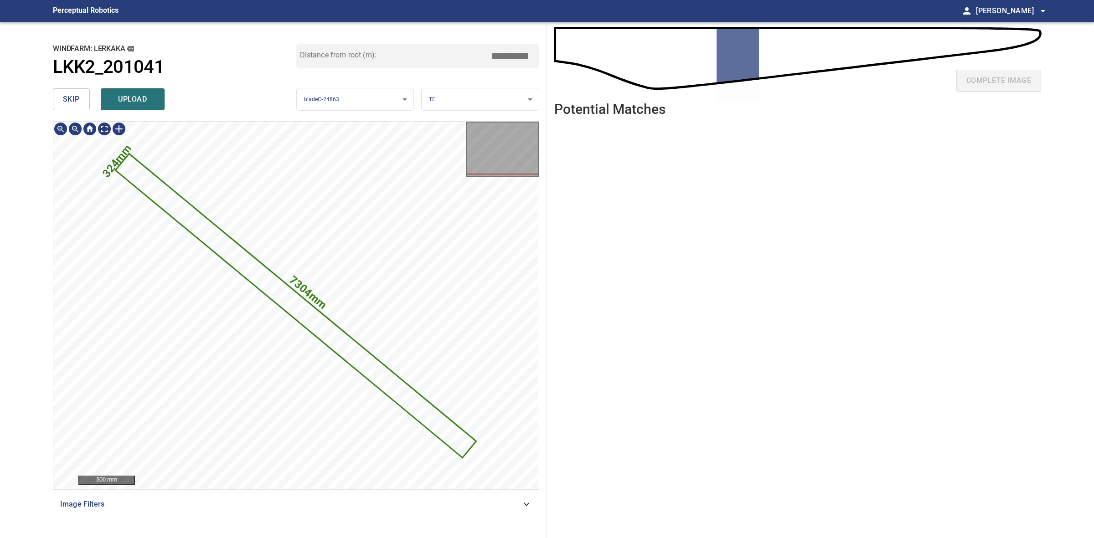
click at [362, 360] on icon at bounding box center [296, 305] width 359 height 302
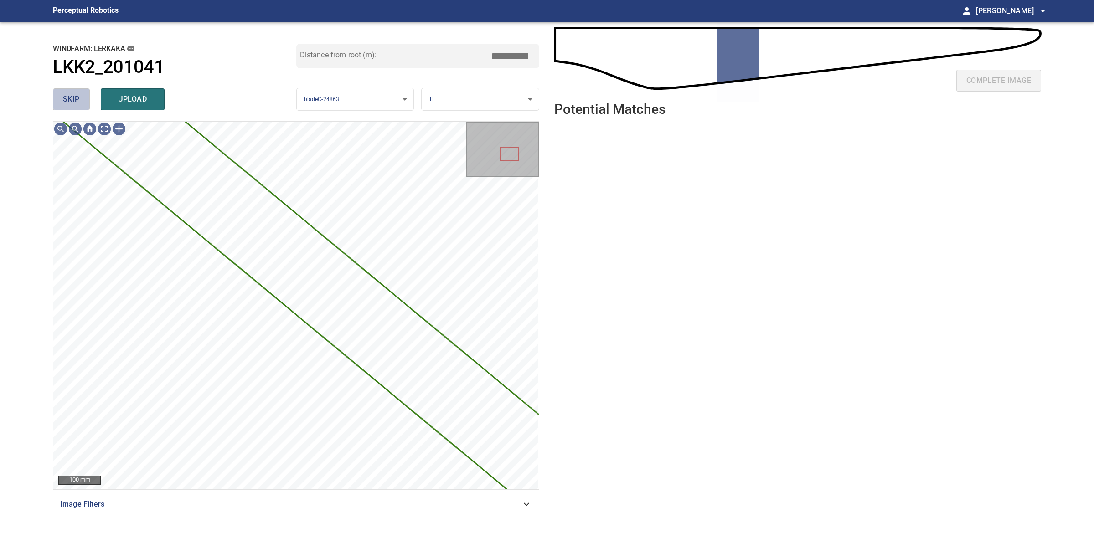
click at [75, 105] on span "skip" at bounding box center [71, 99] width 17 height 13
click at [75, 105] on div "skip upload" at bounding box center [174, 99] width 243 height 29
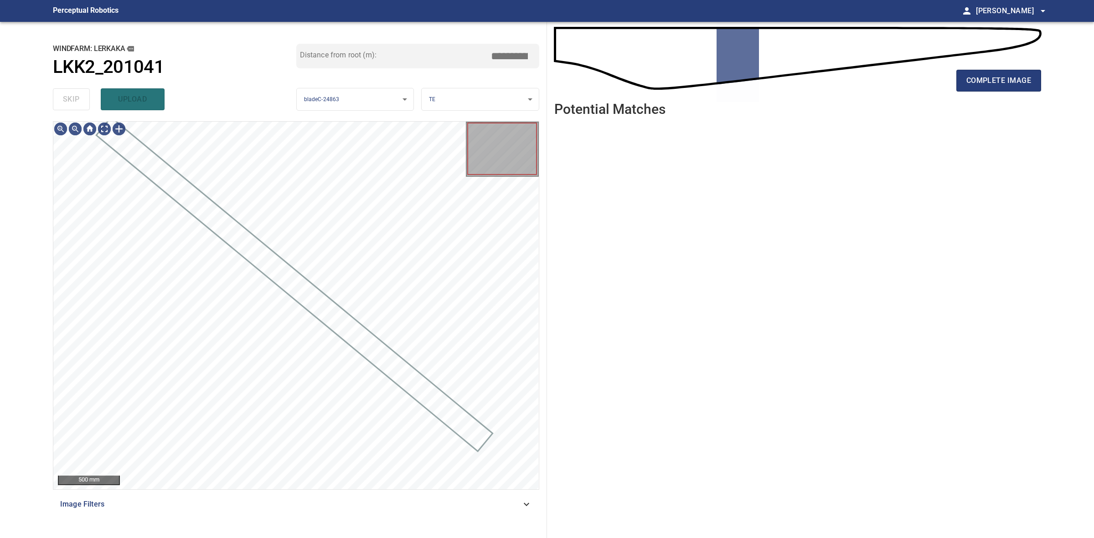
click at [75, 105] on div "skip upload" at bounding box center [174, 99] width 243 height 29
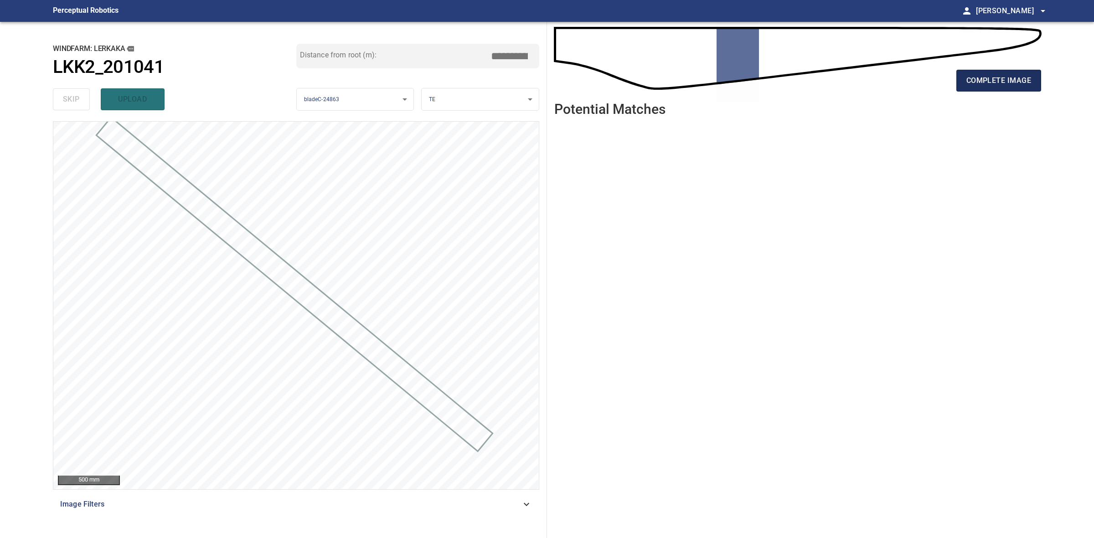
click at [1021, 72] on button "complete image" at bounding box center [998, 81] width 85 height 22
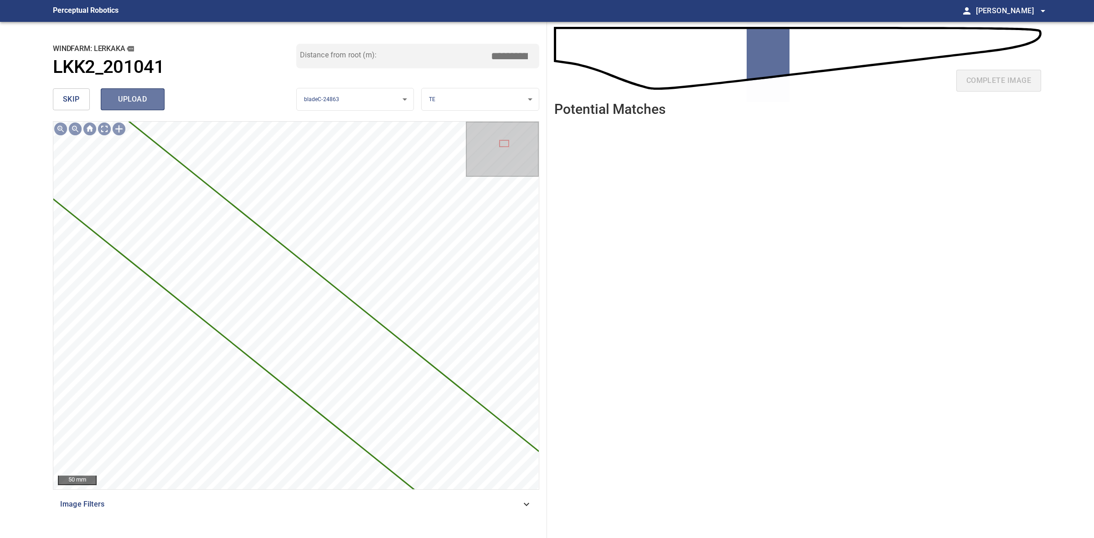
click at [141, 108] on button "upload" at bounding box center [133, 99] width 64 height 22
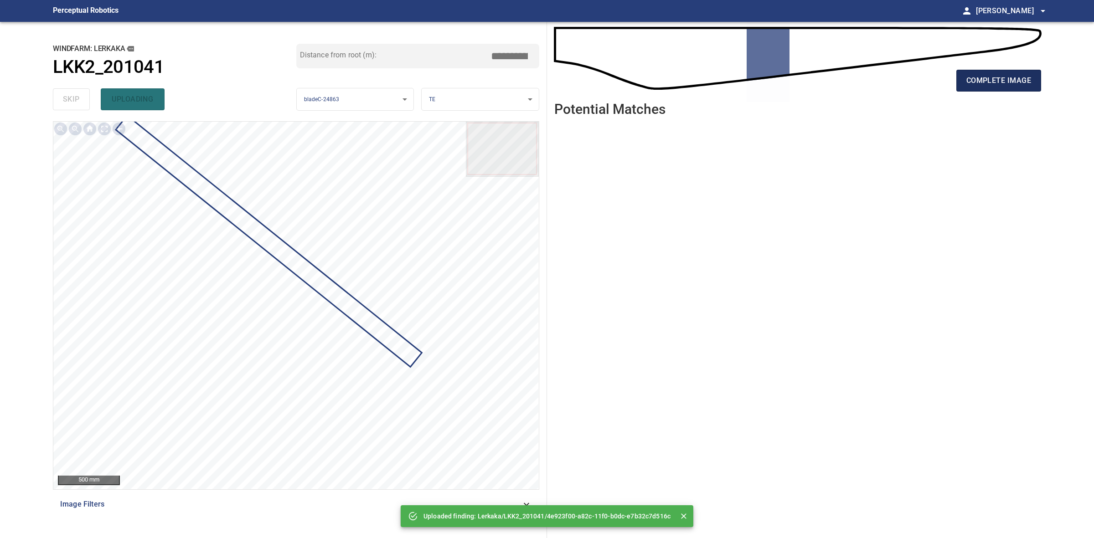
click at [1008, 75] on span "complete image" at bounding box center [998, 80] width 65 height 13
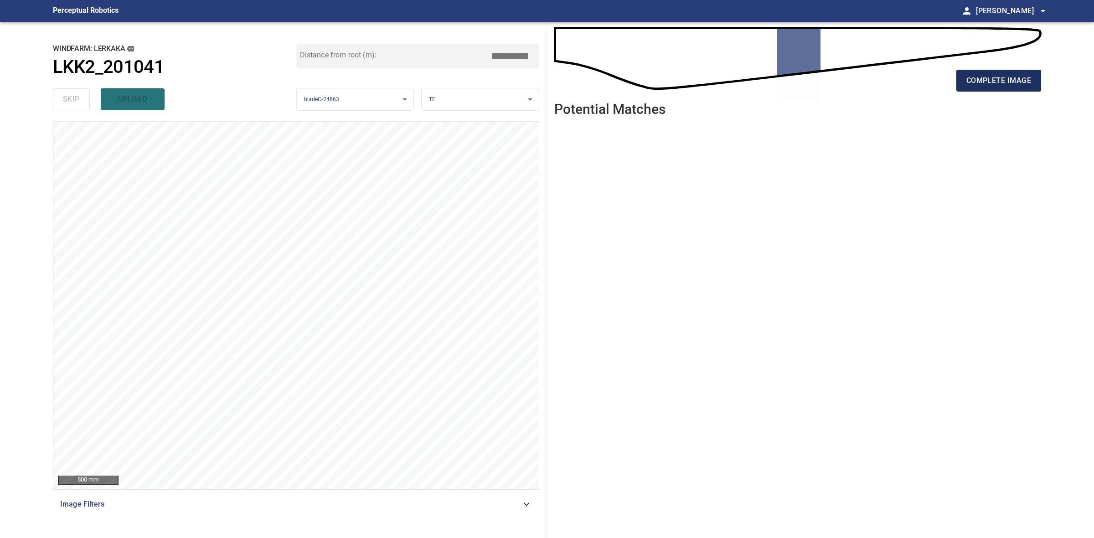
click at [1008, 84] on span "complete image" at bounding box center [998, 80] width 65 height 13
click at [1031, 87] on button "complete image" at bounding box center [998, 81] width 85 height 22
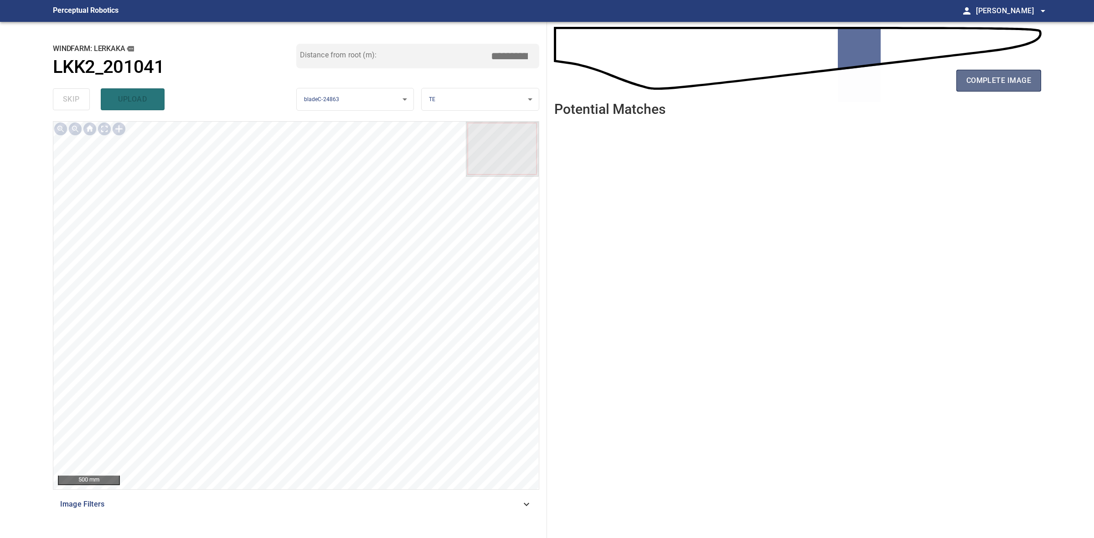
click at [1012, 86] on span "complete image" at bounding box center [998, 80] width 65 height 13
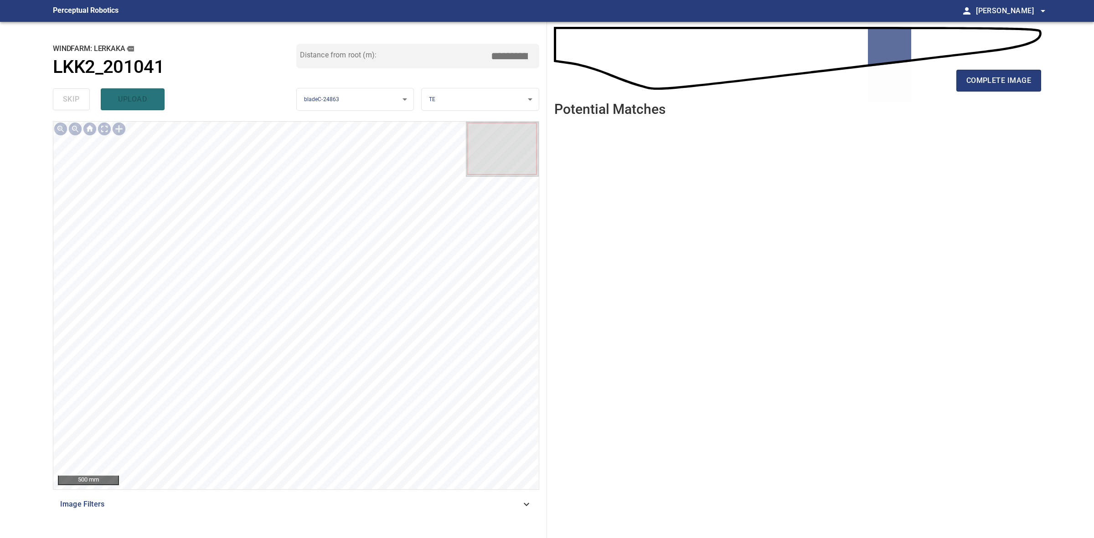
click at [1012, 86] on span "complete image" at bounding box center [998, 80] width 65 height 13
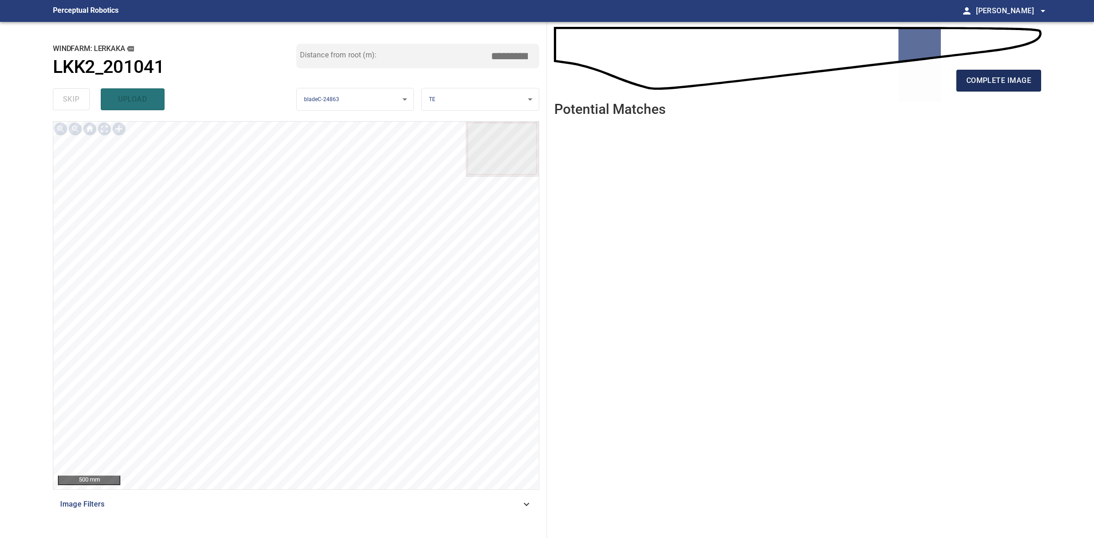
click at [1012, 86] on span "complete image" at bounding box center [998, 80] width 65 height 13
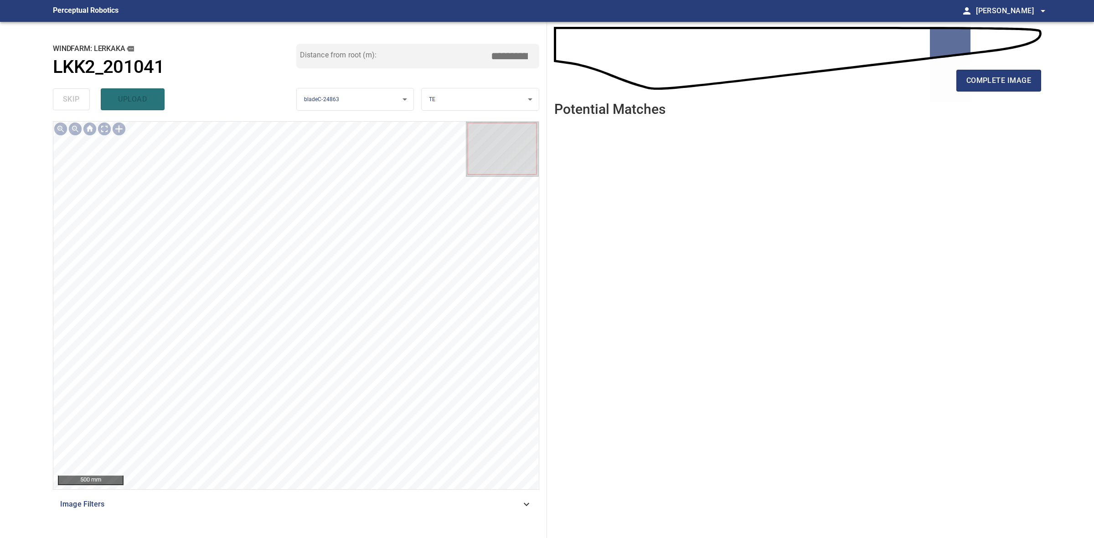
click at [1012, 86] on span "complete image" at bounding box center [998, 80] width 65 height 13
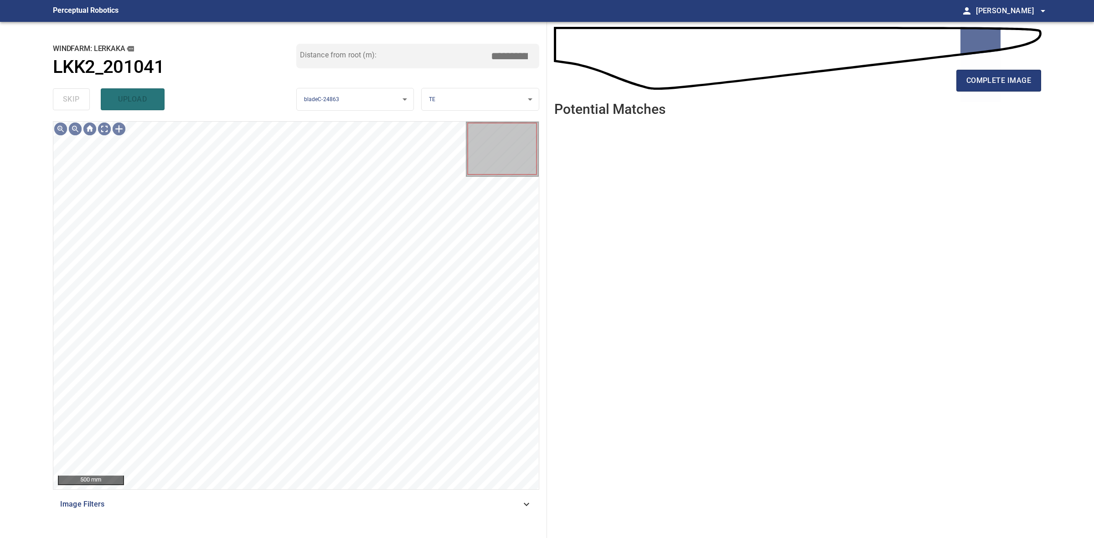
click at [1012, 86] on span "complete image" at bounding box center [998, 80] width 65 height 13
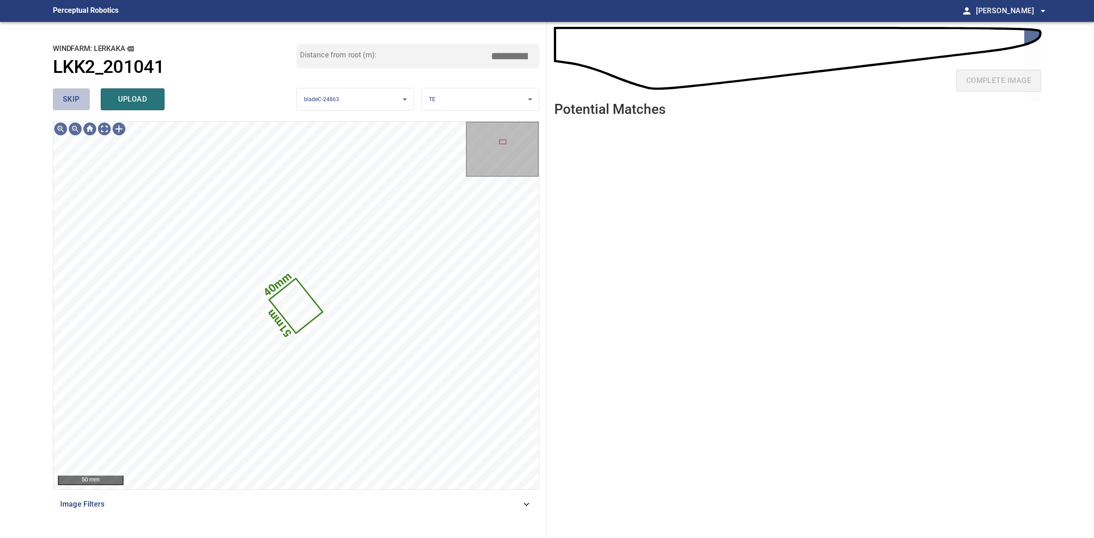
click at [85, 103] on button "skip" at bounding box center [71, 99] width 37 height 22
click at [80, 103] on button "skip" at bounding box center [71, 99] width 37 height 22
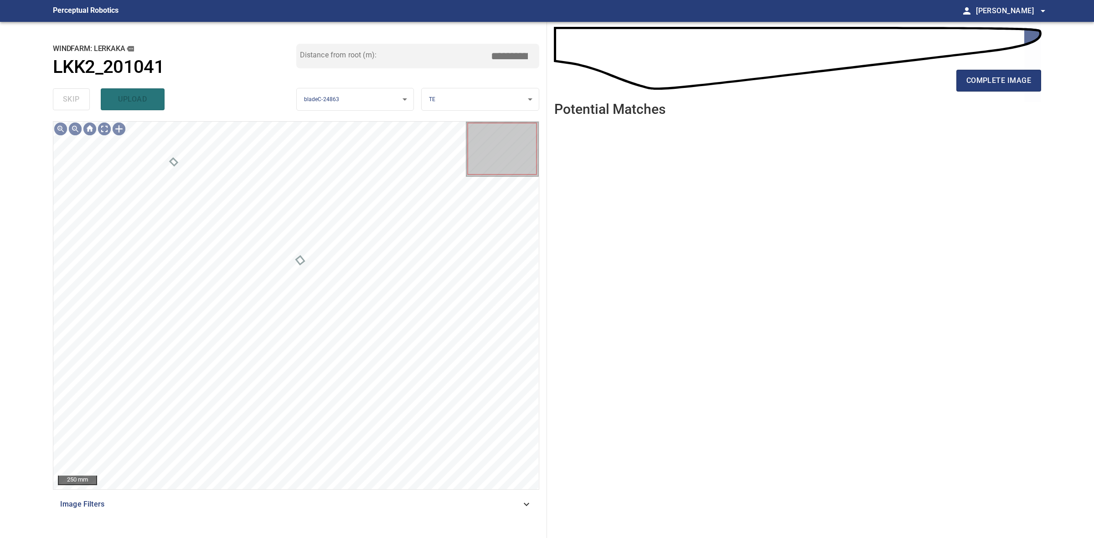
click at [949, 83] on div "complete image" at bounding box center [797, 84] width 487 height 36
click at [962, 83] on button "complete image" at bounding box center [998, 81] width 85 height 22
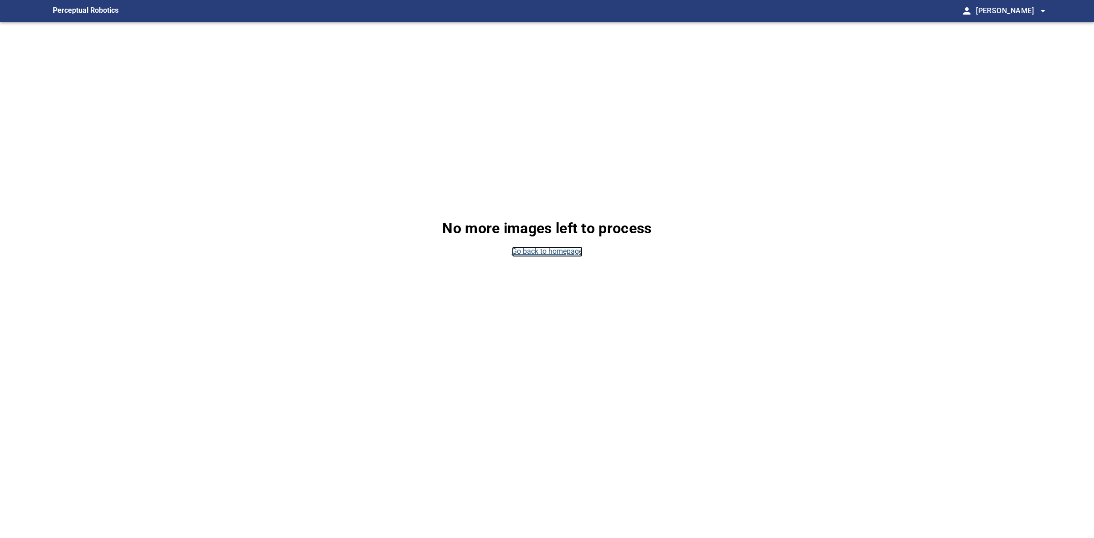
click at [564, 252] on link "Go back to homepage" at bounding box center [547, 252] width 71 height 10
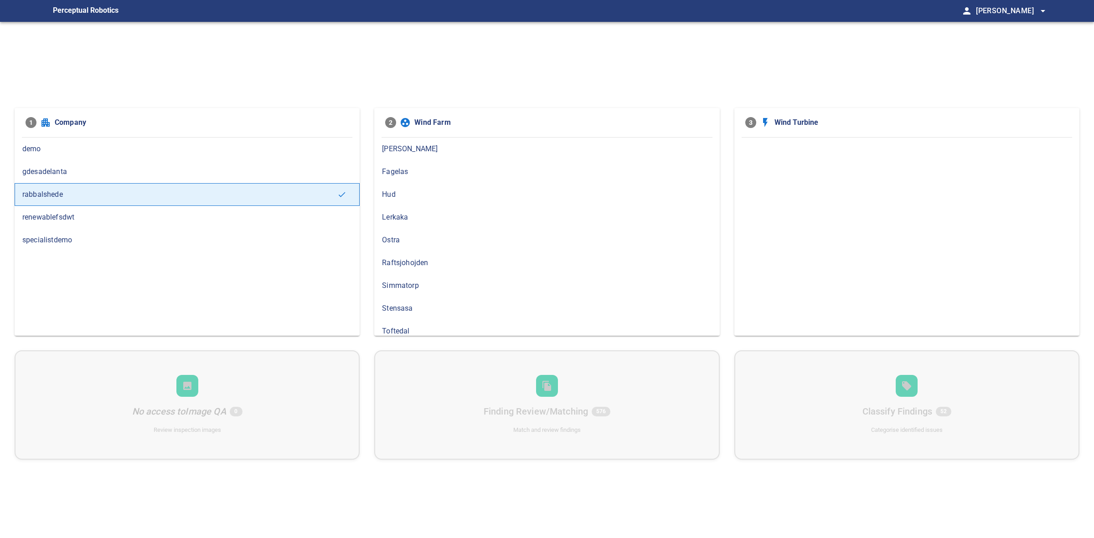
click at [429, 219] on span "Lerkaka" at bounding box center [546, 217] width 329 height 11
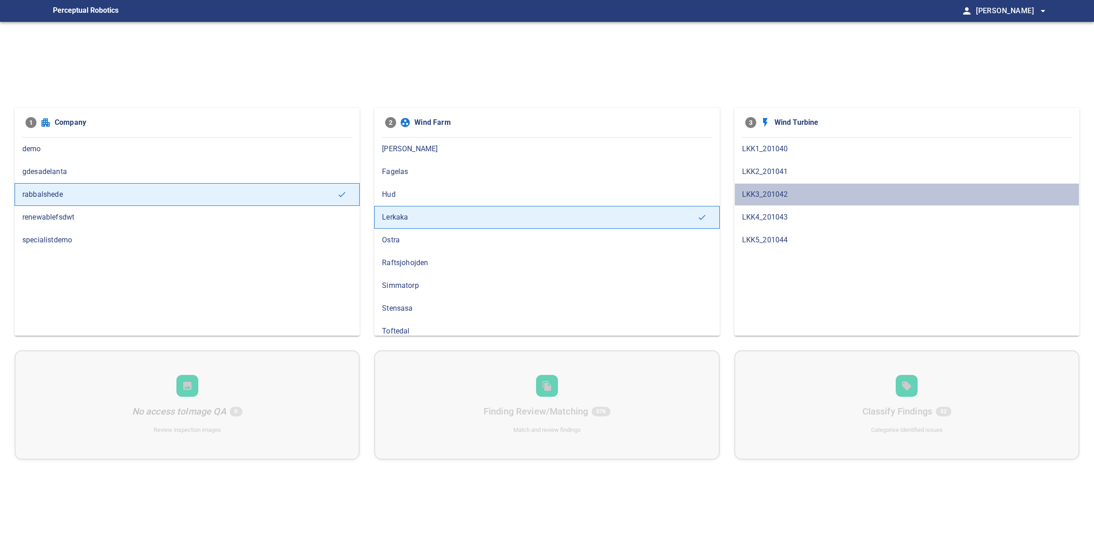
click at [810, 197] on span "LKK3_201042" at bounding box center [906, 194] width 329 height 11
